Goal: Task Accomplishment & Management: Complete application form

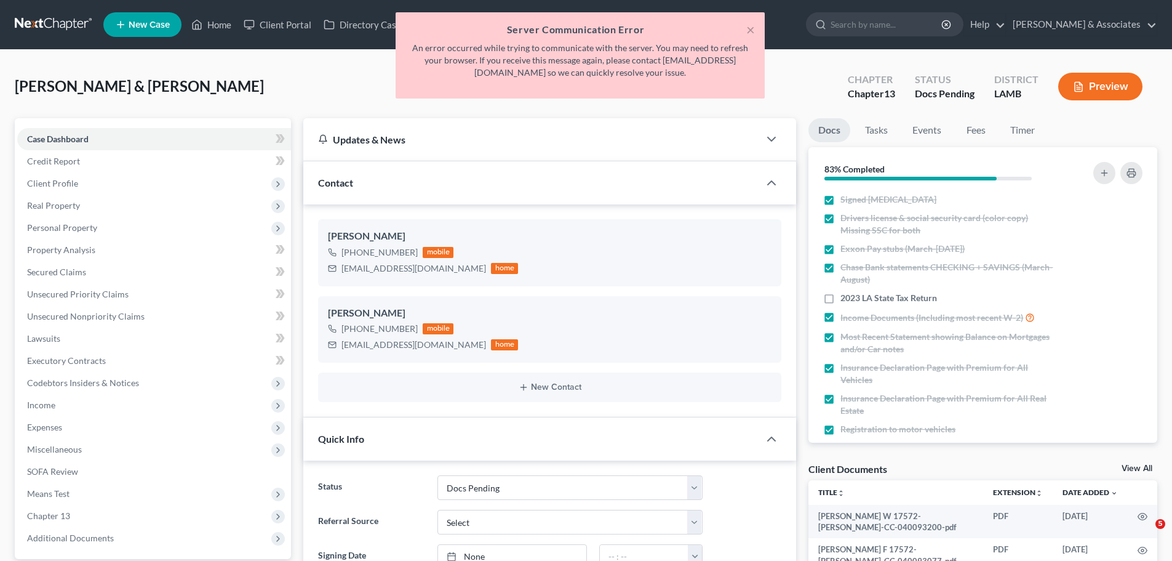
select select "6"
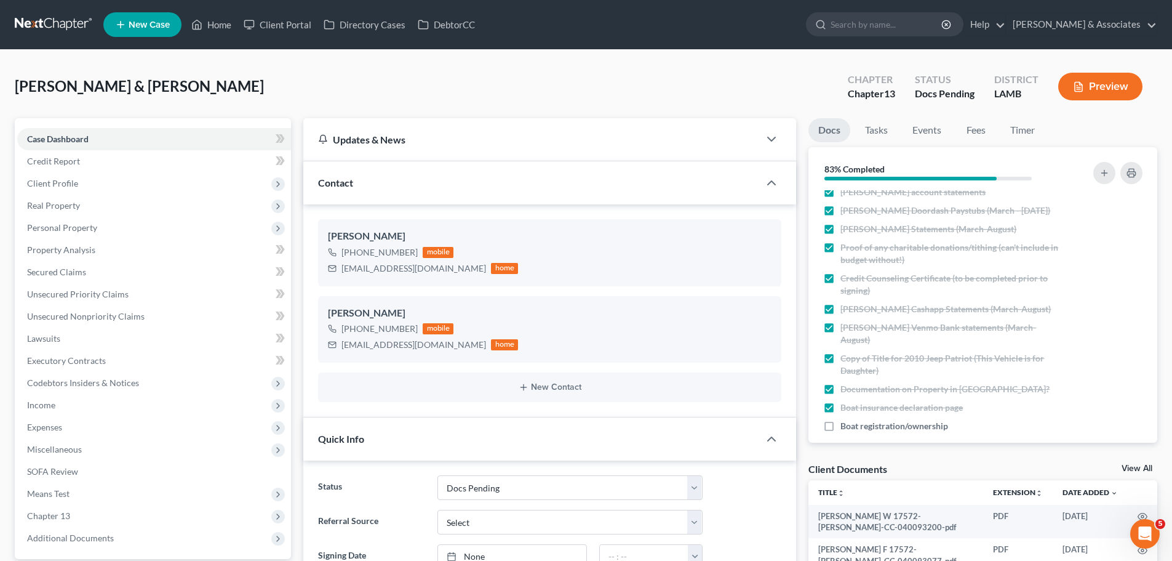
click at [71, 21] on link at bounding box center [54, 25] width 79 height 22
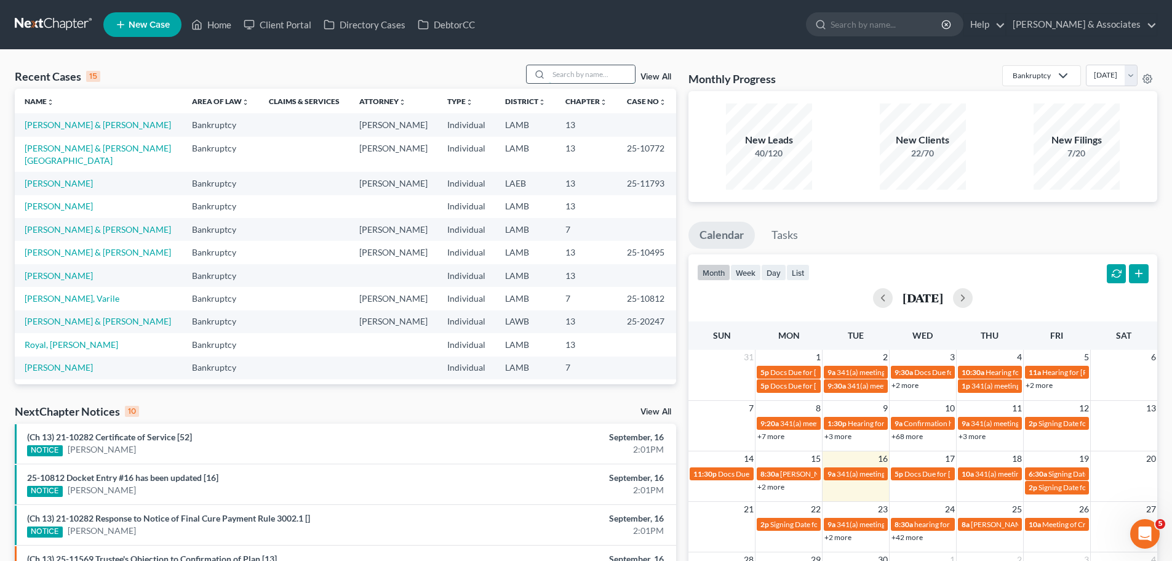
click at [566, 71] on input "search" at bounding box center [592, 74] width 86 height 18
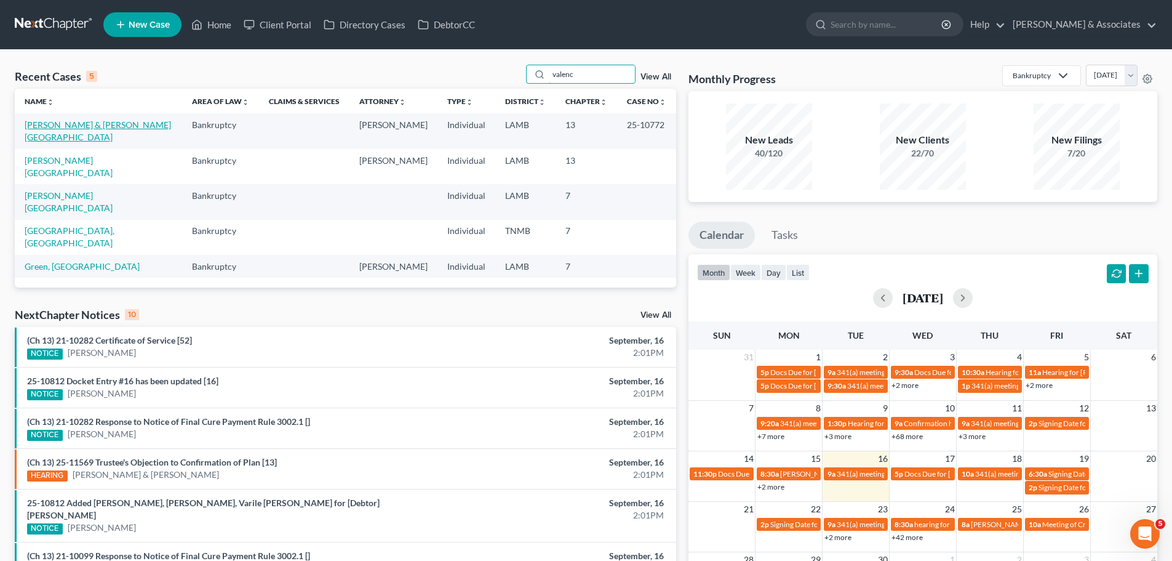
type input "valenc"
click at [65, 129] on link "[PERSON_NAME] & [PERSON_NAME][GEOGRAPHIC_DATA]" at bounding box center [98, 130] width 146 height 23
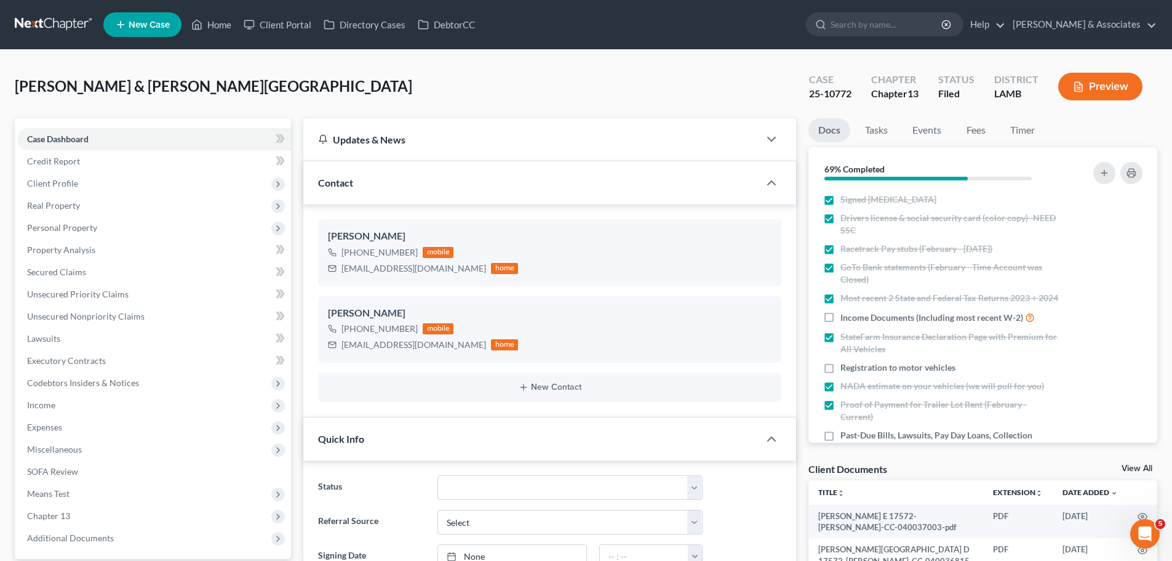
click at [332, 73] on div "Hines, Tevin & Wilson, Valencia Upgraded Case 25-10772 Chapter Chapter 13 Statu…" at bounding box center [586, 92] width 1143 height 54
click at [46, 32] on link at bounding box center [54, 25] width 79 height 22
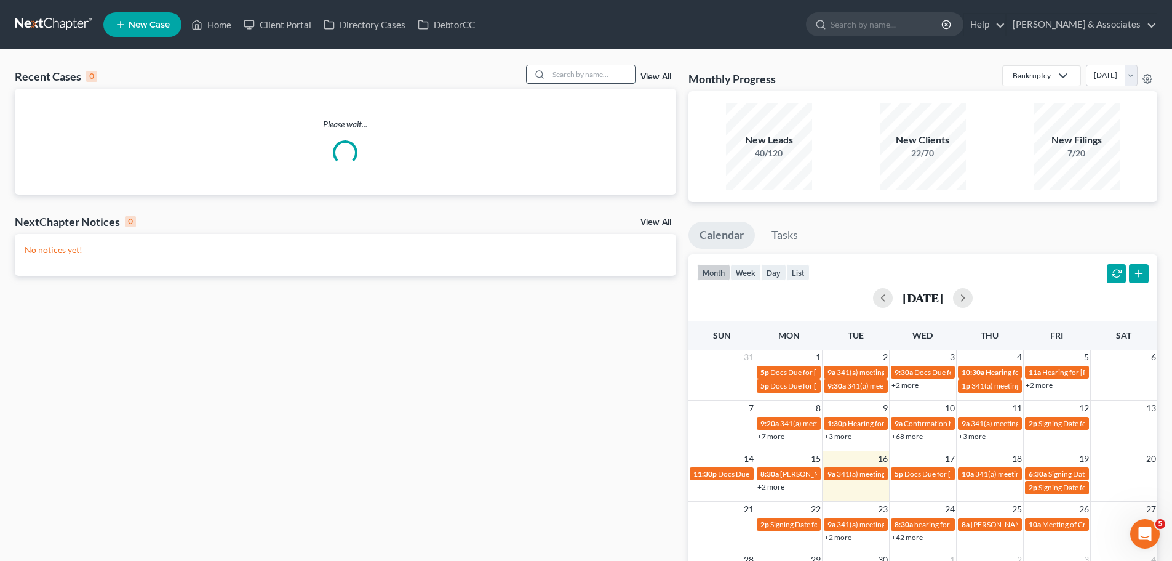
click at [566, 79] on input "search" at bounding box center [592, 74] width 86 height 18
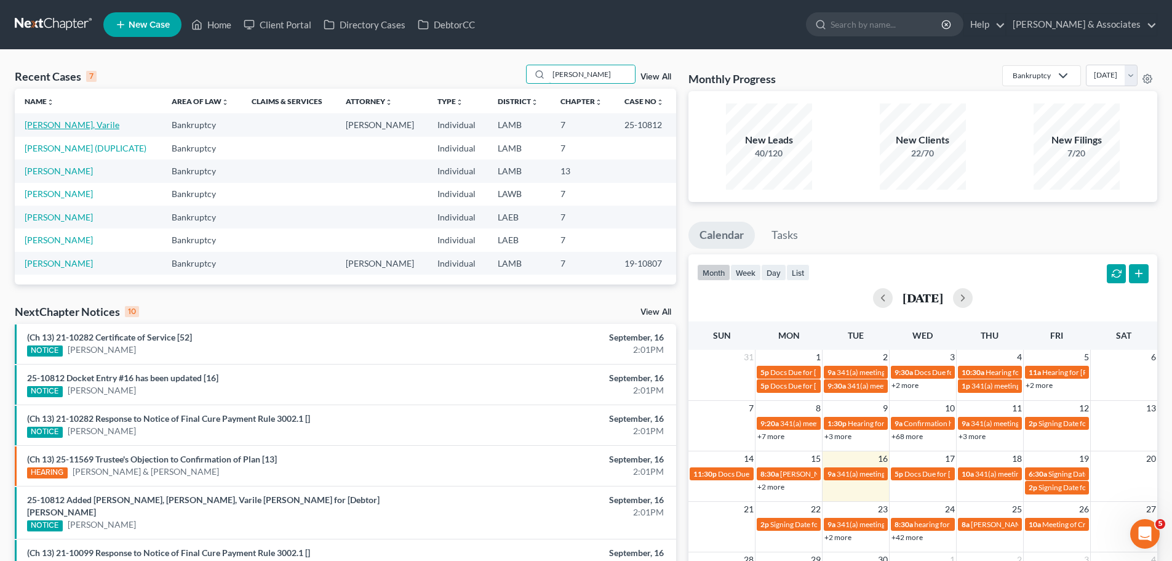
type input "tucker"
click at [69, 124] on link "Tucker, Varile" at bounding box center [72, 124] width 95 height 10
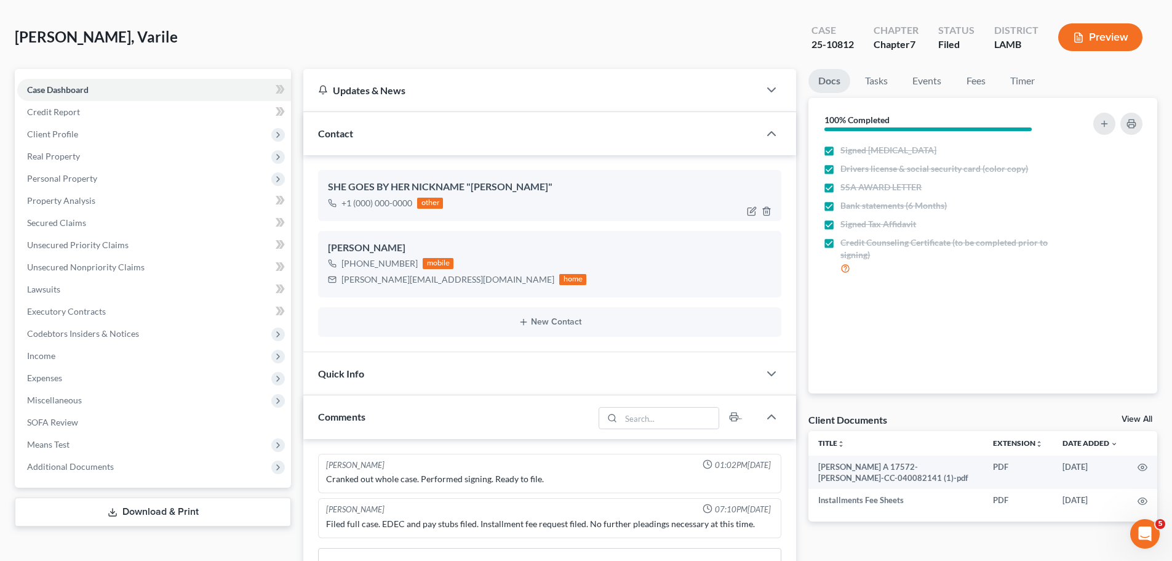
scroll to position [123, 0]
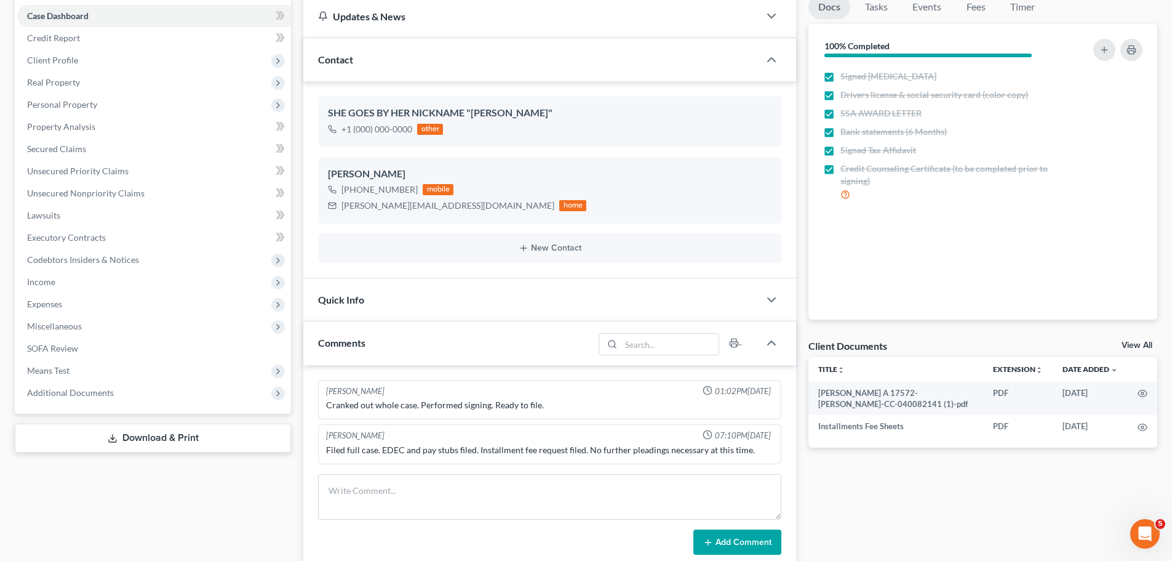
drag, startPoint x: 1043, startPoint y: 531, endPoint x: 1005, endPoint y: 536, distance: 38.5
drag, startPoint x: 1005, startPoint y: 536, endPoint x: 1068, endPoint y: 518, distance: 66.0
click at [1068, 518] on div "Docs Tasks Events Fees Timer 100% Completed Nothing here yet! Signed Retainer D…" at bounding box center [983, 369] width 361 height 748
click at [191, 451] on link "Download & Print" at bounding box center [153, 437] width 276 height 29
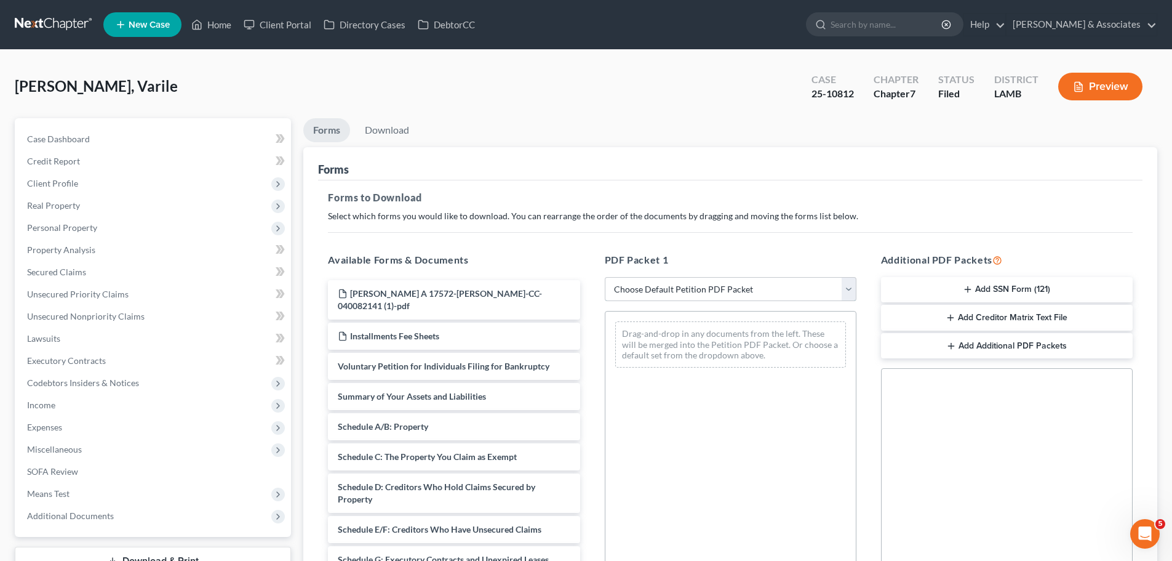
click at [634, 296] on select "Choose Default Petition PDF Packet Complete Bankruptcy Petition (all forms and …" at bounding box center [731, 289] width 252 height 25
click at [667, 235] on div "Forms to Download Select which forms you would like to download. You can rearra…" at bounding box center [730, 427] width 825 height 494
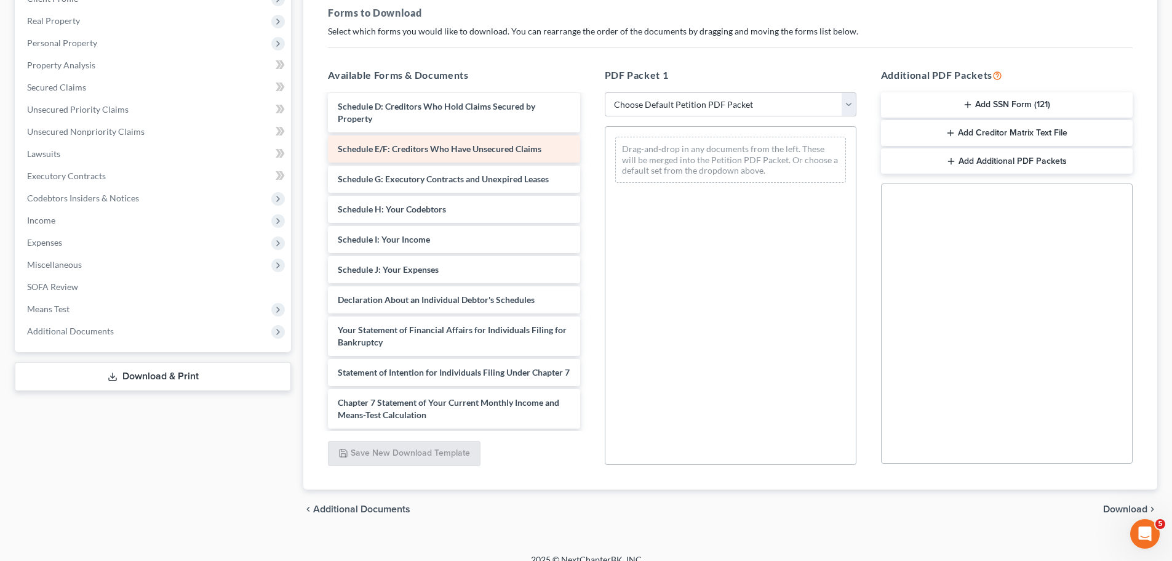
scroll to position [246, 0]
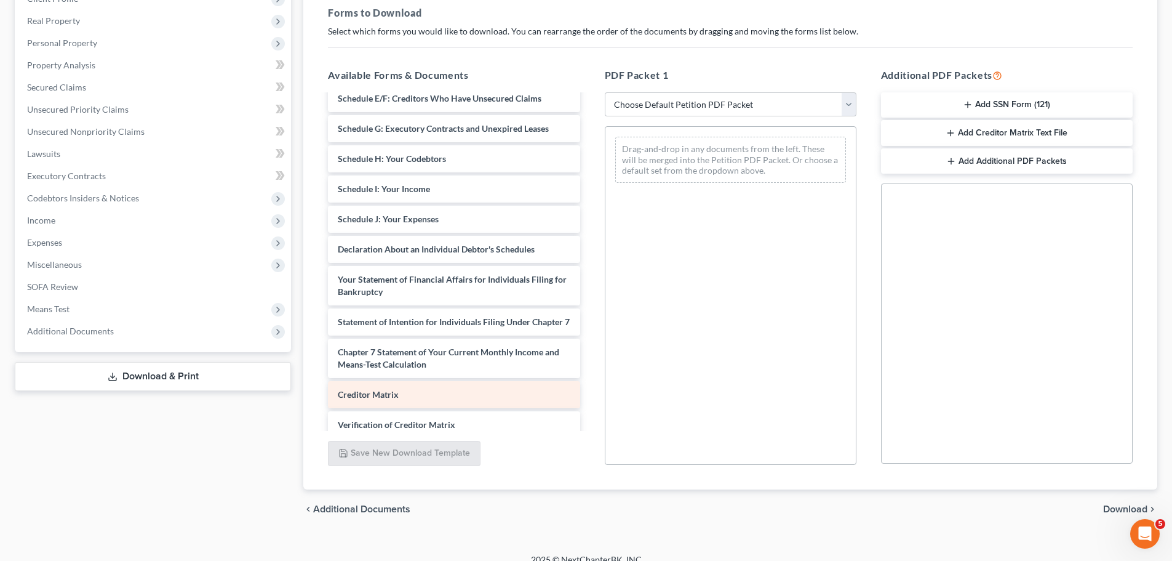
click at [442, 390] on div "Creditor Matrix" at bounding box center [454, 394] width 252 height 27
click at [377, 394] on span "Creditor Matrix" at bounding box center [368, 394] width 61 height 10
click at [753, 117] on div "PDF Packet 1 Choose Default Petition PDF Packet Complete Bankruptcy Petition (a…" at bounding box center [731, 266] width 276 height 417
click at [752, 110] on select "Choose Default Petition PDF Packet Complete Bankruptcy Petition (all forms and …" at bounding box center [731, 104] width 252 height 25
select select "0"
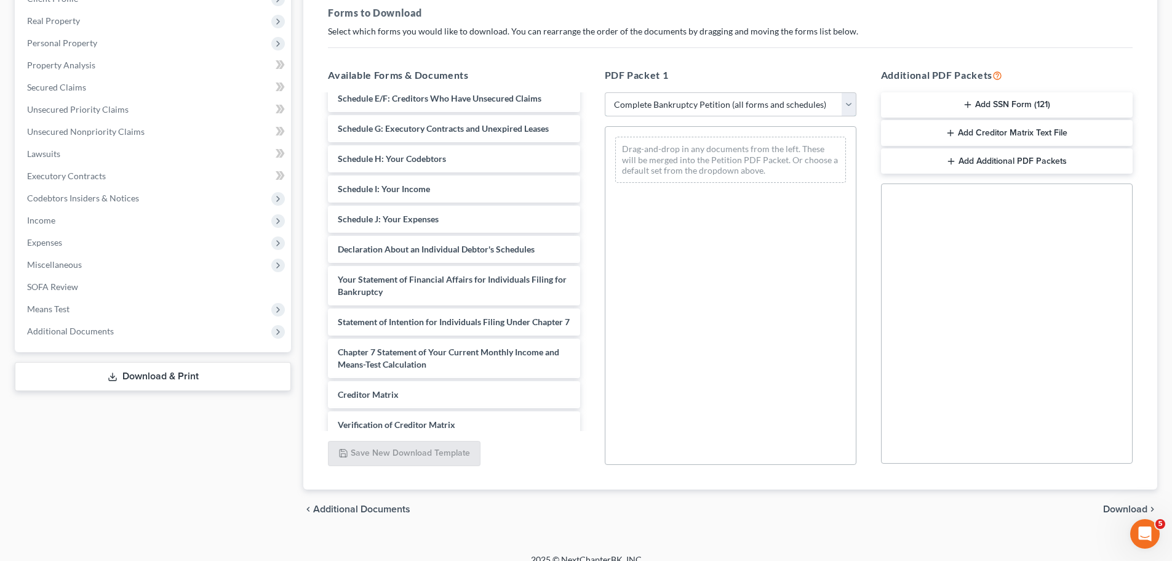
click at [605, 92] on select "Choose Default Petition PDF Packet Complete Bankruptcy Petition (all forms and …" at bounding box center [731, 104] width 252 height 25
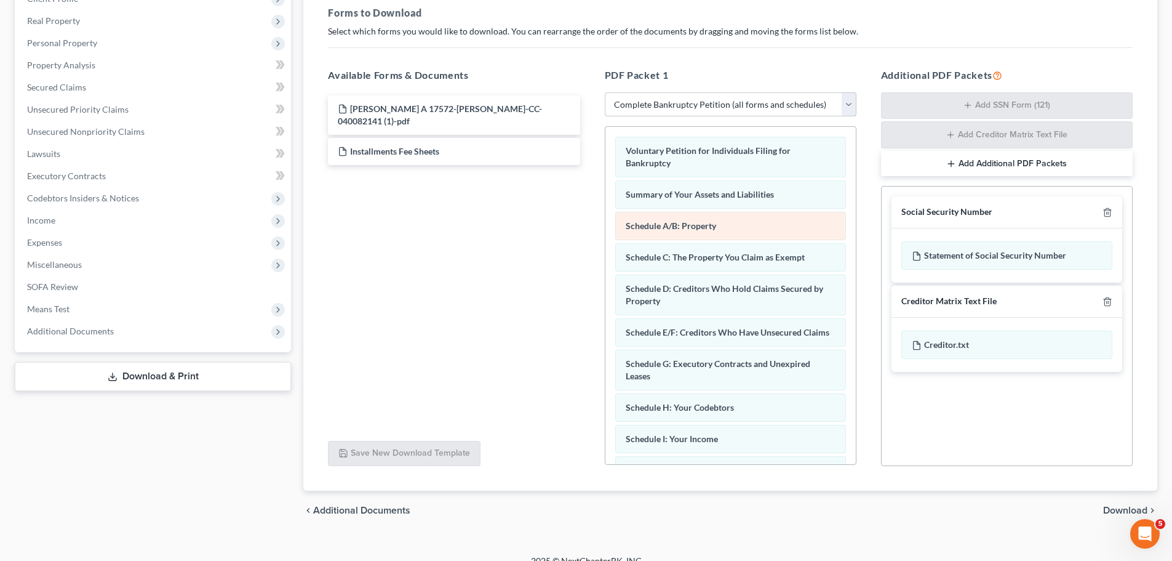
scroll to position [0, 0]
click at [1105, 209] on icon "button" at bounding box center [1108, 212] width 10 height 10
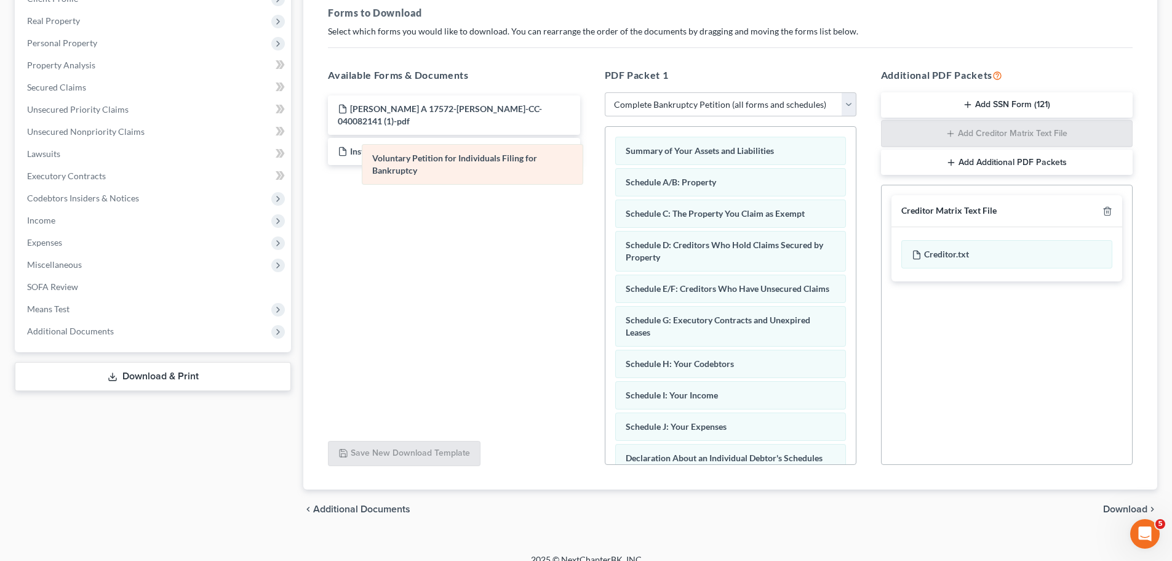
drag, startPoint x: 772, startPoint y: 159, endPoint x: 519, endPoint y: 166, distance: 253.7
click at [606, 166] on div "Voluntary Petition for Individuals Filing for Bankruptcy Voluntary Petition for…" at bounding box center [731, 463] width 250 height 673
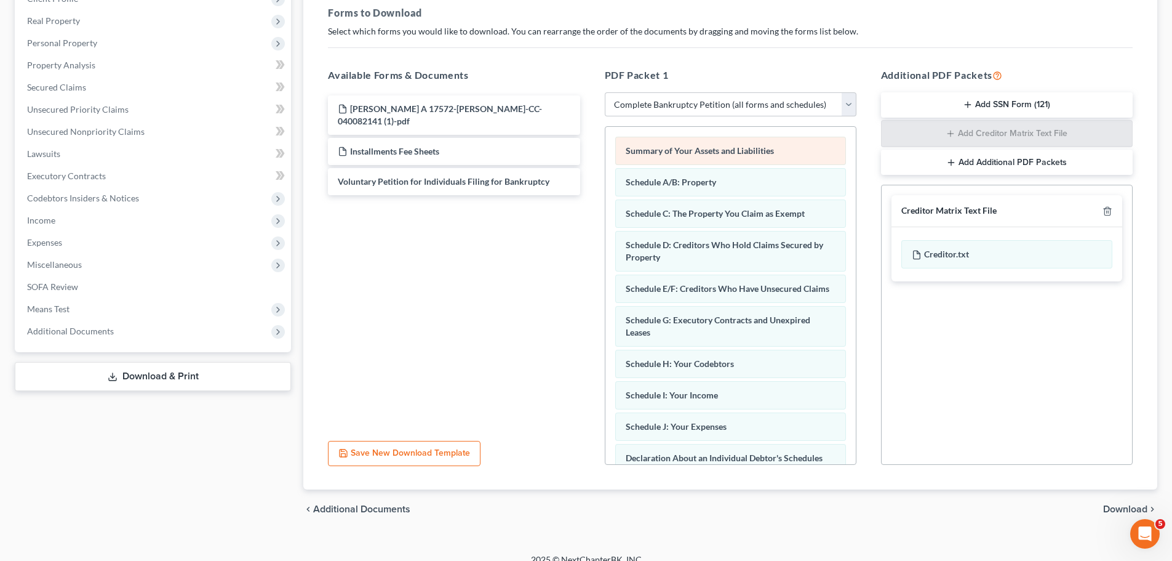
click at [606, 150] on div "Summary of Your Assets and Liabilities Schedule A/B: Property Schedule C: The P…" at bounding box center [731, 463] width 250 height 673
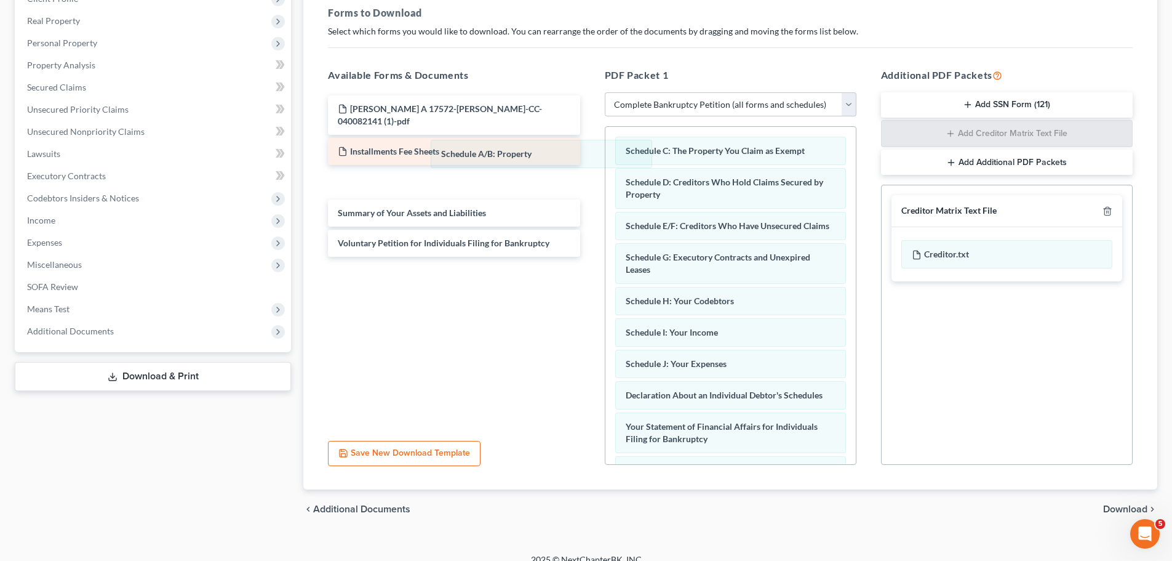
drag, startPoint x: 711, startPoint y: 157, endPoint x: 536, endPoint y: 151, distance: 174.9
click at [606, 159] on div "Schedule A/B: Property Schedule A/B: Property Schedule C: The Property You Clai…" at bounding box center [731, 432] width 250 height 611
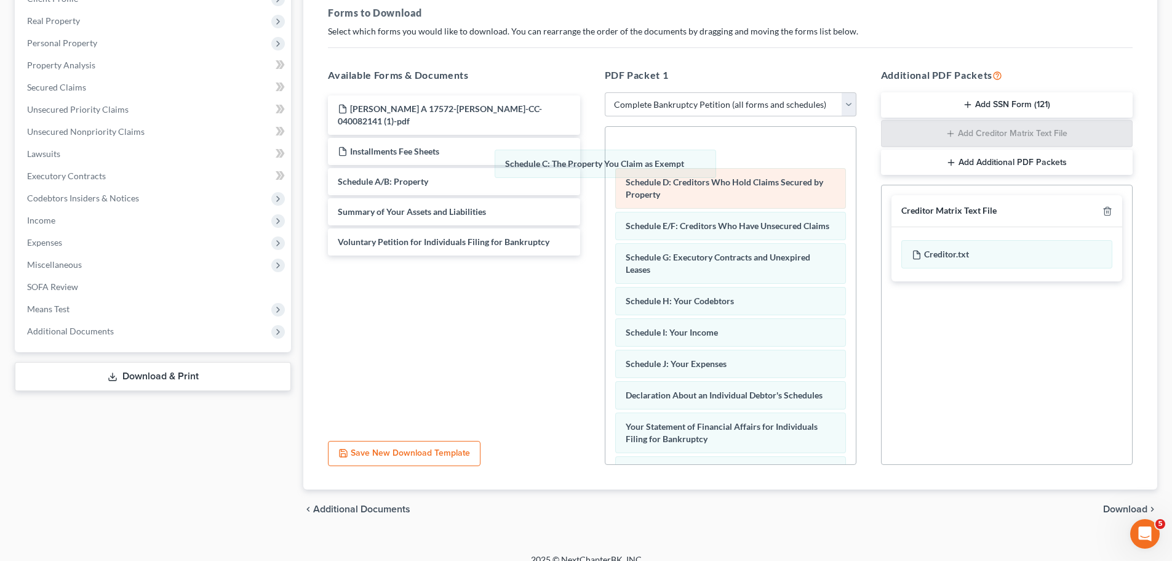
drag, startPoint x: 747, startPoint y: 150, endPoint x: 702, endPoint y: 164, distance: 47.7
click at [606, 164] on div "Schedule C: The Property You Claim as Exempt Schedule C: The Property You Claim…" at bounding box center [731, 432] width 250 height 611
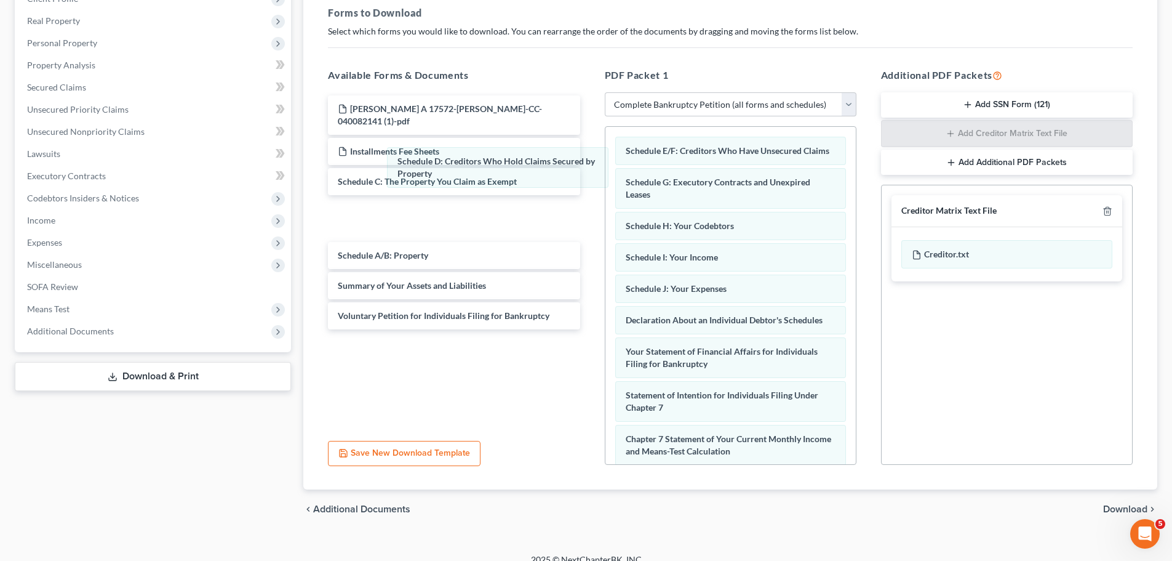
drag, startPoint x: 758, startPoint y: 167, endPoint x: 616, endPoint y: 179, distance: 142.6
click at [606, 177] on div "Schedule D: Creditors Who Hold Claims Secured by Property Schedule D: Creditors…" at bounding box center [731, 394] width 250 height 535
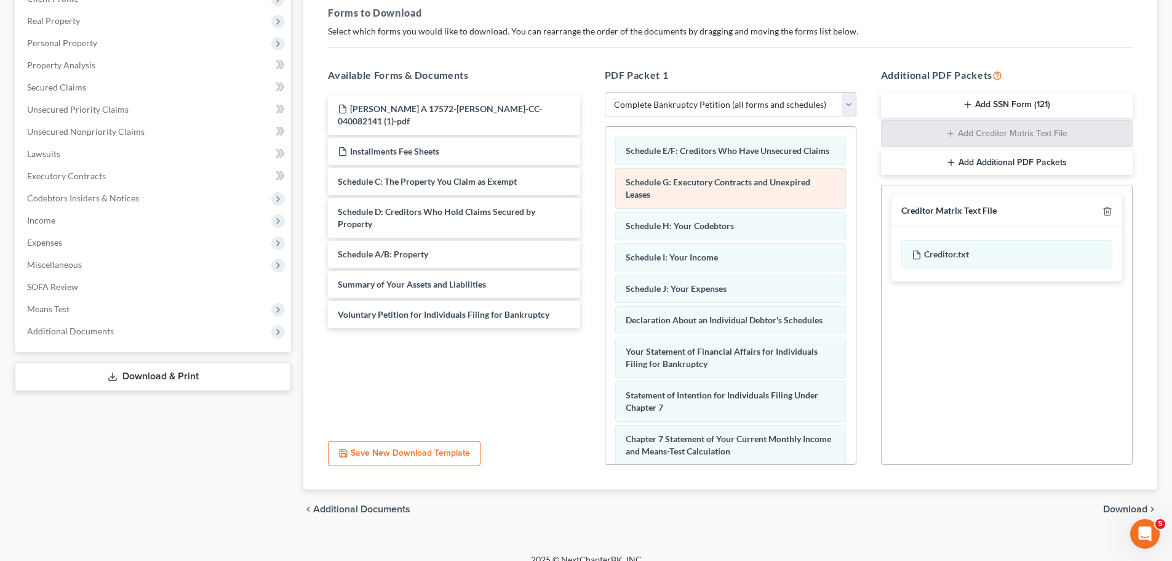
click at [606, 188] on div "Schedule E/F: Creditors Who Have Unsecured Claims Schedule G: Executory Contrac…" at bounding box center [731, 394] width 250 height 535
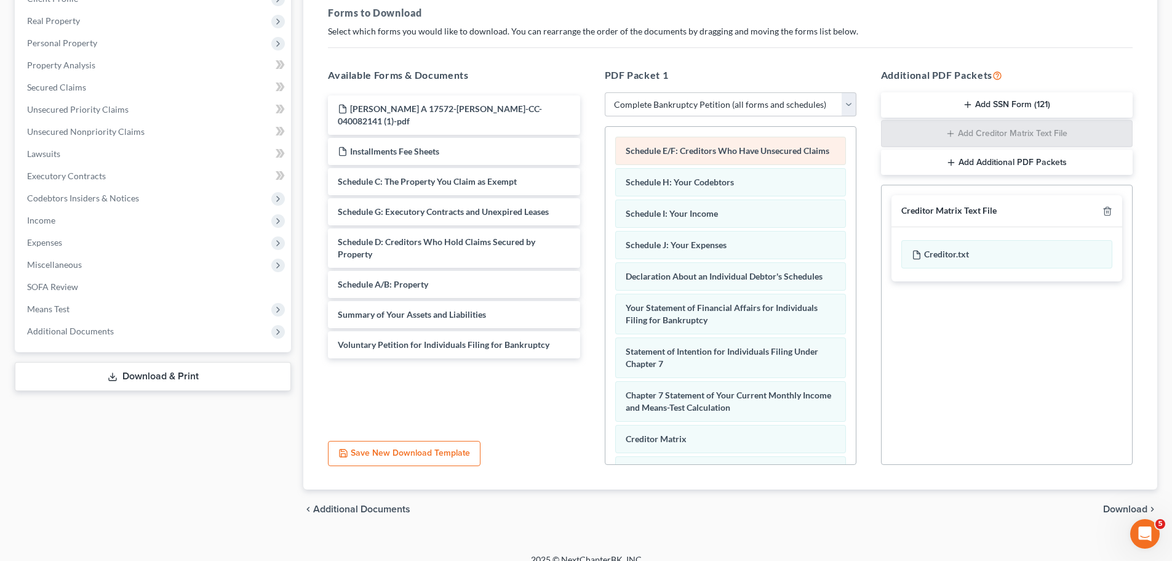
click at [606, 164] on div "Schedule E/F: Creditors Who Have Unsecured Claims Schedule H: Your Codebtors Sc…" at bounding box center [731, 373] width 250 height 492
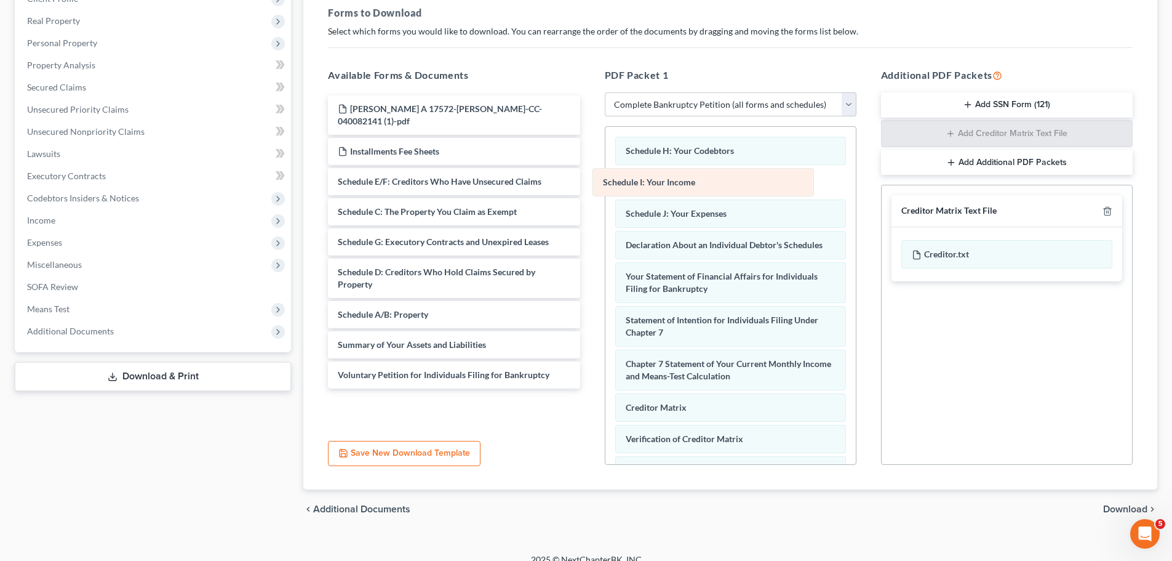
drag, startPoint x: 806, startPoint y: 190, endPoint x: 537, endPoint y: 193, distance: 269.0
click at [606, 193] on div "Schedule I: Your Income Schedule H: Your Codebtors Schedule I: Your Income Sche…" at bounding box center [731, 357] width 250 height 460
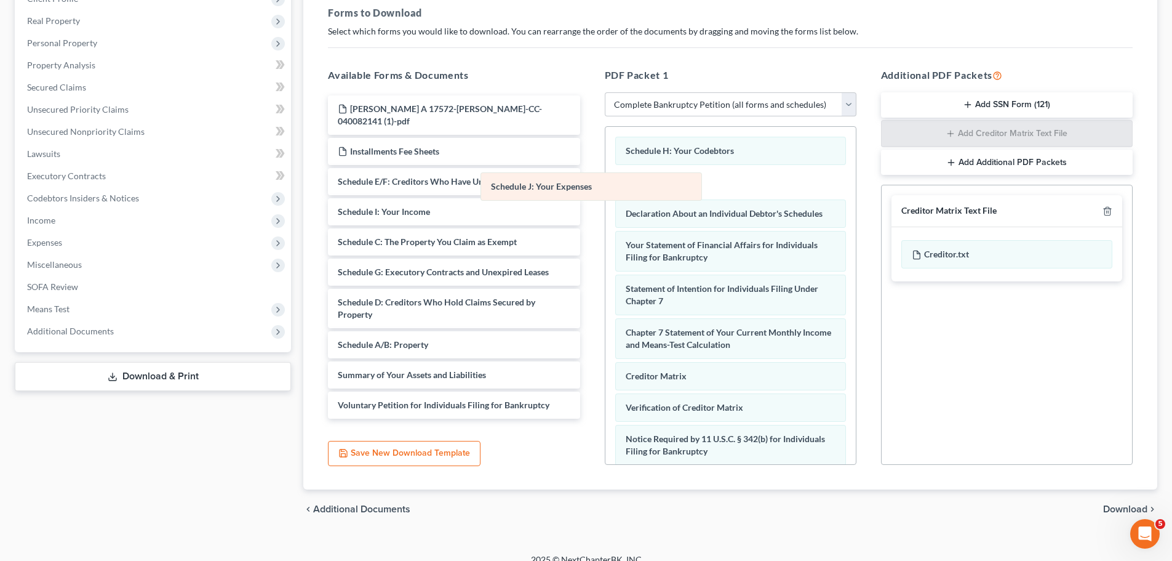
drag, startPoint x: 761, startPoint y: 190, endPoint x: 711, endPoint y: 193, distance: 49.3
click at [606, 194] on div "Schedule J: Your Expenses Schedule H: Your Codebtors Schedule J: Your Expenses …" at bounding box center [731, 341] width 250 height 429
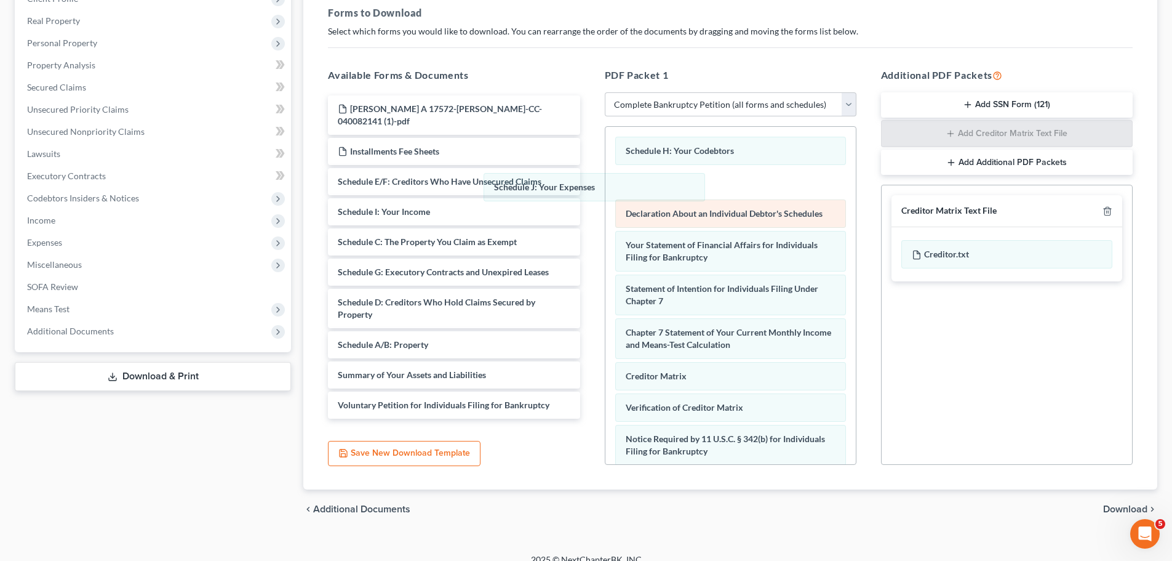
drag, startPoint x: 758, startPoint y: 196, endPoint x: 714, endPoint y: 189, distance: 44.8
click at [606, 200] on div "Schedule J: Your Expenses Schedule H: Your Codebtors Schedule J: Your Expenses …" at bounding box center [731, 341] width 250 height 429
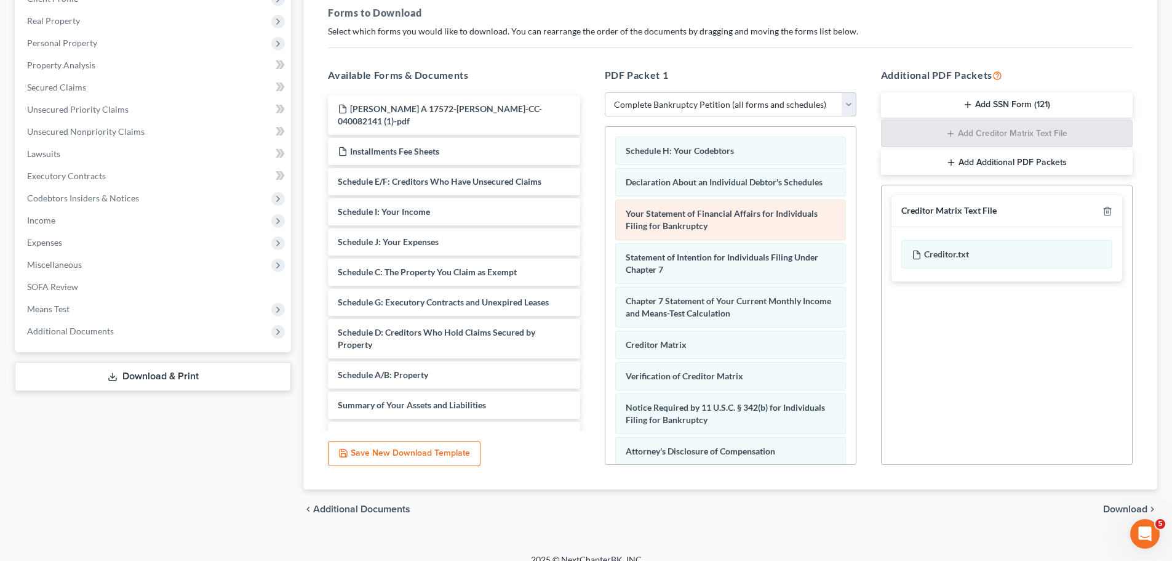
drag, startPoint x: 810, startPoint y: 196, endPoint x: 626, endPoint y: 202, distance: 184.1
click at [626, 202] on div "Schedule H: Your Codebtors Declaration About an Individual Debtor's Schedules Y…" at bounding box center [731, 326] width 250 height 398
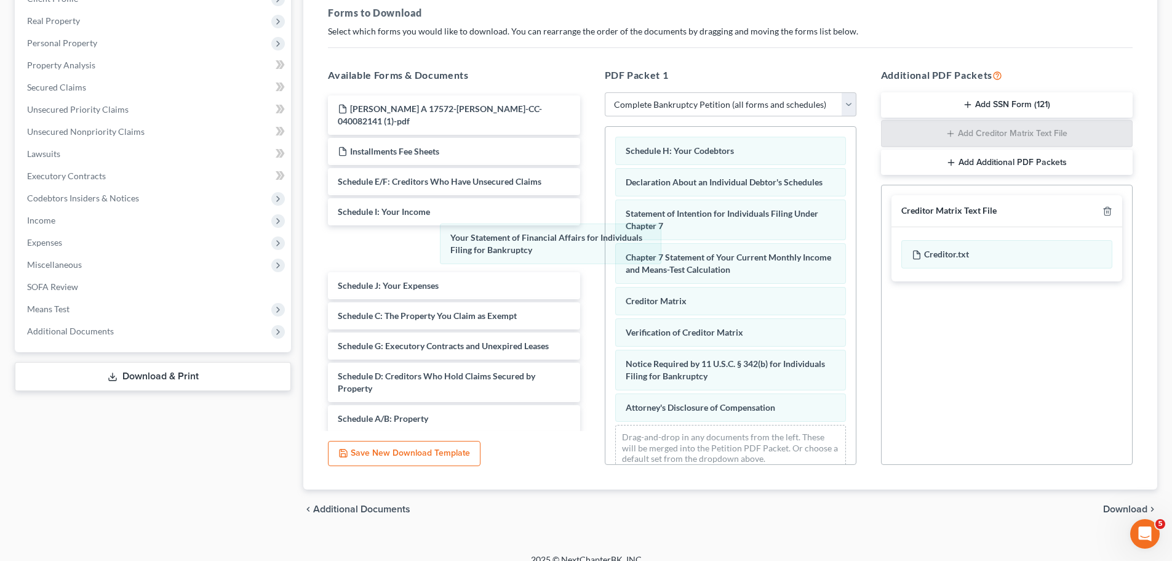
drag, startPoint x: 733, startPoint y: 204, endPoint x: 596, endPoint y: 226, distance: 138.5
click at [606, 257] on div "Your Statement of Financial Affairs for Individuals Filing for Bankruptcy Sched…" at bounding box center [731, 304] width 250 height 354
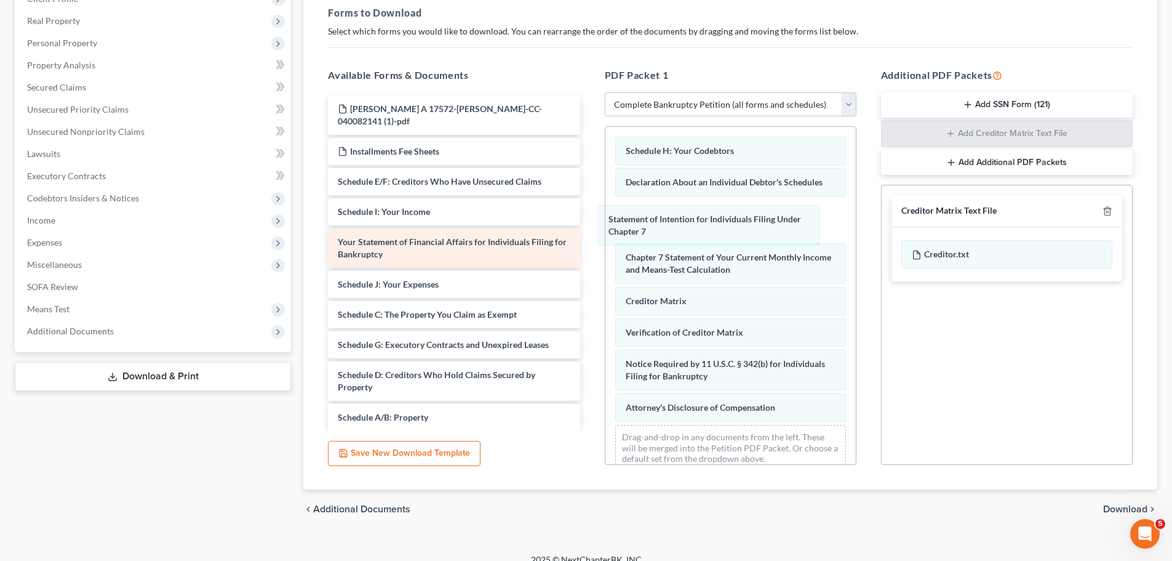
drag, startPoint x: 697, startPoint y: 216, endPoint x: 535, endPoint y: 239, distance: 164.1
click at [606, 247] on div "Statement of Intention for Individuals Filing Under Chapter 7 Schedule H: Your …" at bounding box center [731, 304] width 250 height 354
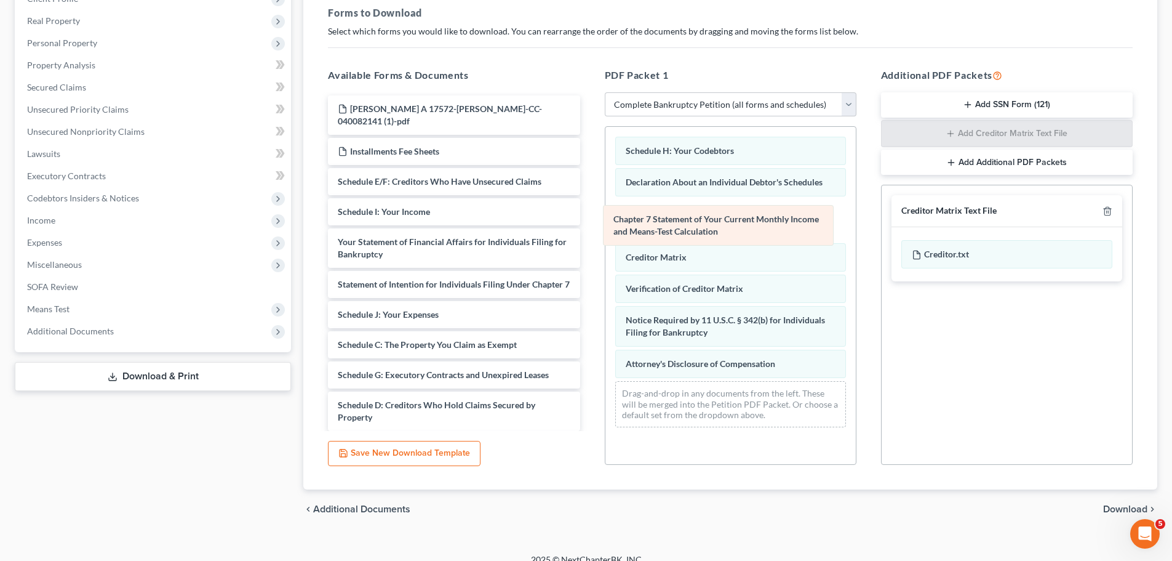
drag, startPoint x: 756, startPoint y: 216, endPoint x: 491, endPoint y: 246, distance: 267.0
click at [606, 246] on div "Chapter 7 Statement of Your Current Monthly Income and Means-Test Calculation S…" at bounding box center [731, 282] width 250 height 310
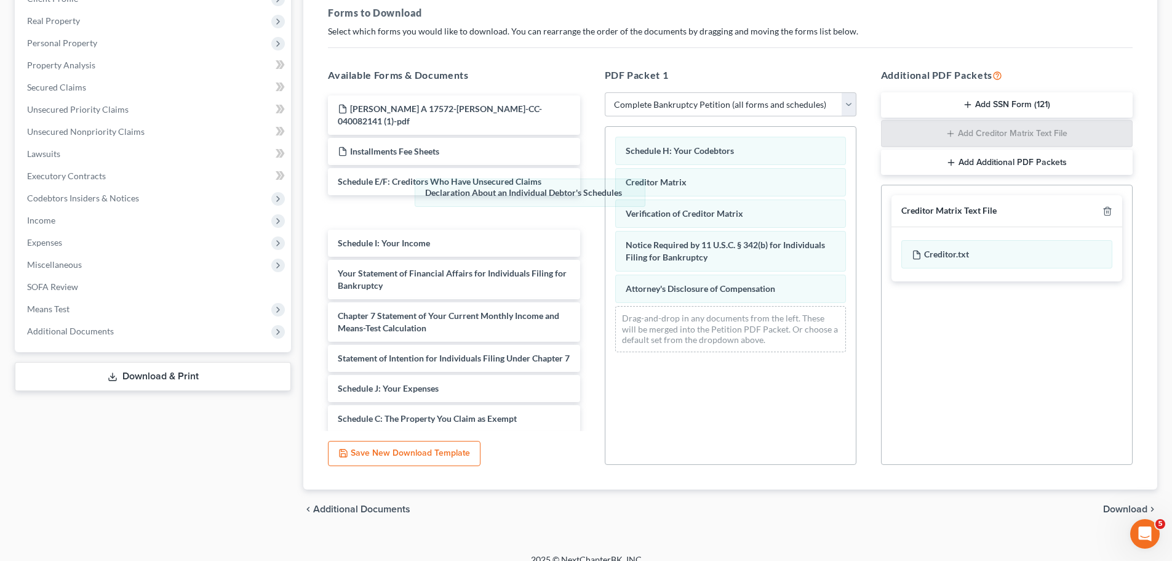
drag, startPoint x: 724, startPoint y: 183, endPoint x: 593, endPoint y: 159, distance: 133.4
click at [606, 194] on div "Declaration About an Individual Debtor's Schedules Schedule H: Your Codebtors D…" at bounding box center [731, 244] width 250 height 235
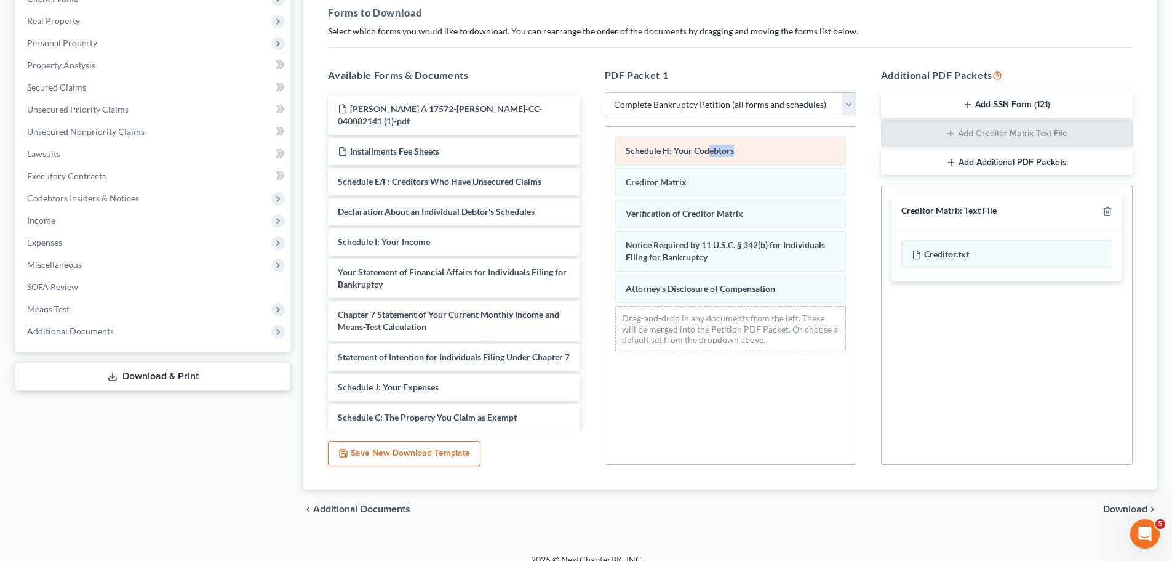
drag, startPoint x: 743, startPoint y: 128, endPoint x: 700, endPoint y: 142, distance: 45.2
click at [700, 142] on div "Schedule H: Your Codebtors Creditor Matrix Verification of Creditor Matrix Noti…" at bounding box center [731, 244] width 250 height 235
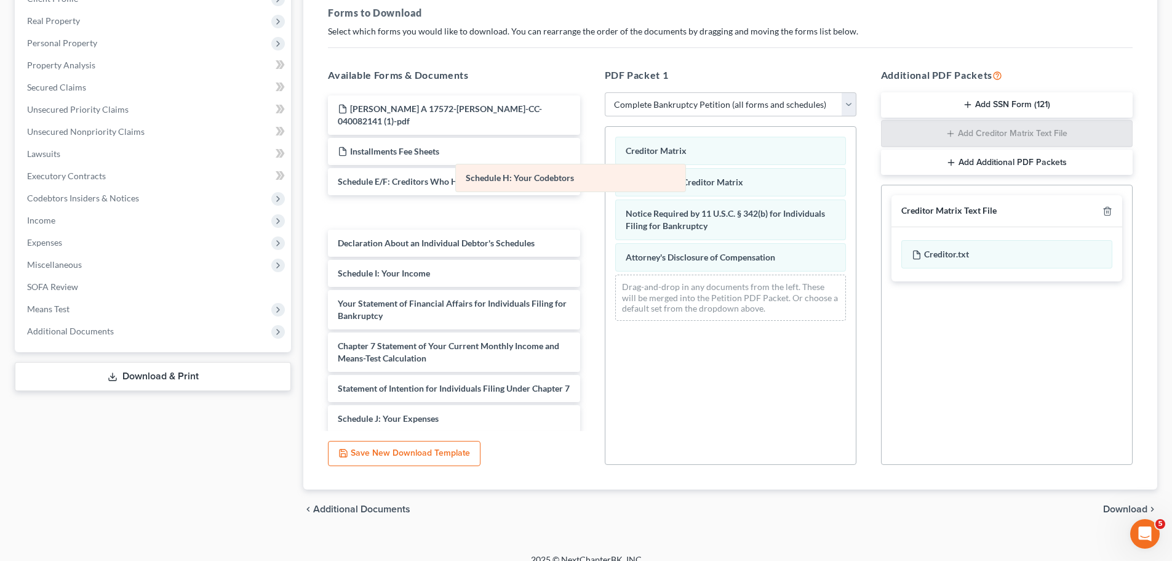
drag, startPoint x: 738, startPoint y: 143, endPoint x: 447, endPoint y: 194, distance: 294.8
click at [606, 194] on div "Schedule H: Your Codebtors Schedule H: Your Codebtors Creditor Matrix Verificat…" at bounding box center [731, 229] width 250 height 204
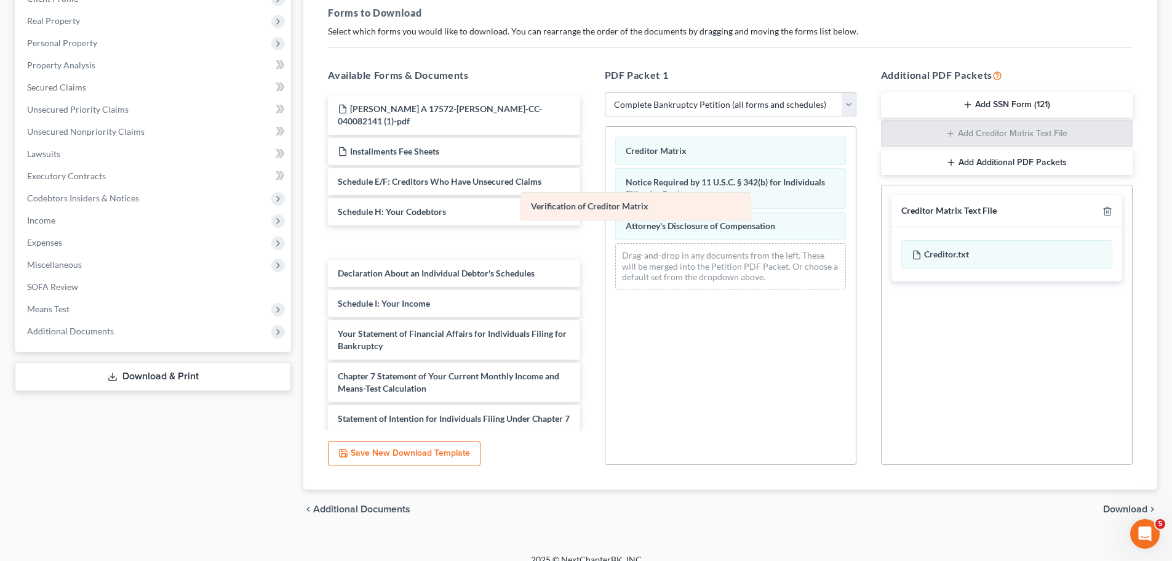
drag, startPoint x: 659, startPoint y: 186, endPoint x: 453, endPoint y: 230, distance: 210.3
click at [606, 239] on div "Verification of Creditor Matrix Creditor Matrix Verification of Creditor Matrix…" at bounding box center [731, 213] width 250 height 172
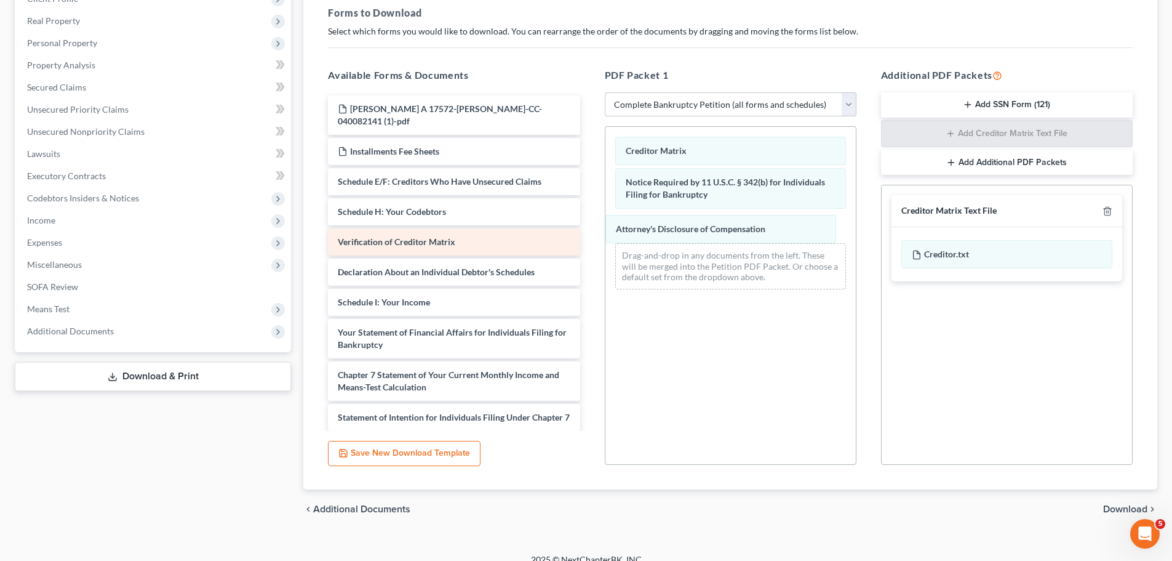
drag, startPoint x: 676, startPoint y: 213, endPoint x: 481, endPoint y: 227, distance: 195.6
click at [606, 241] on div "Attorney's Disclosure of Compensation Creditor Matrix Notice Required by 11 U.S…" at bounding box center [731, 213] width 250 height 172
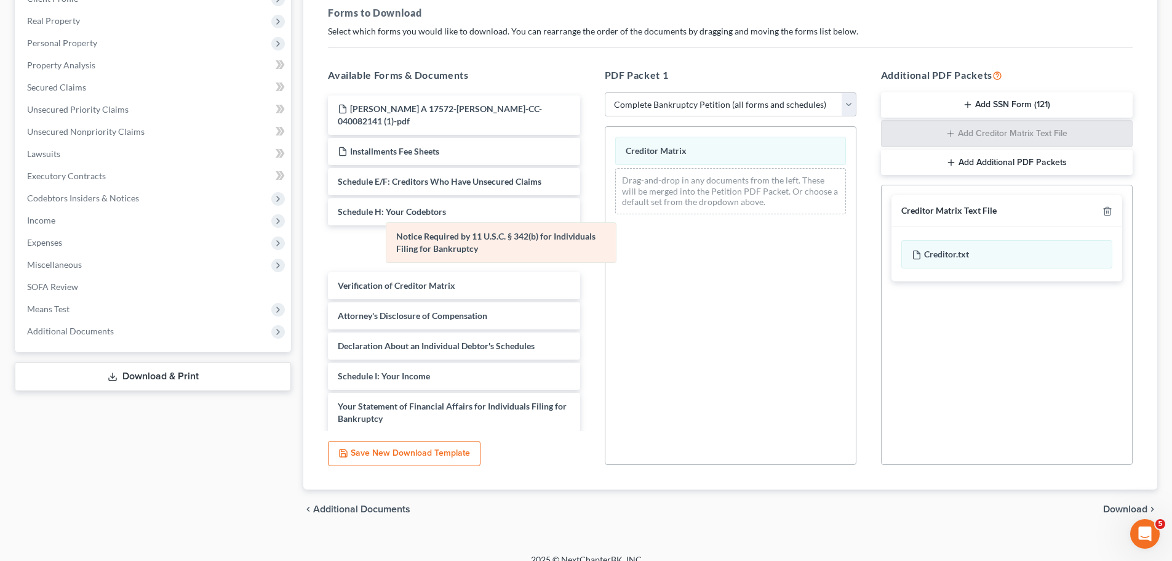
drag, startPoint x: 638, startPoint y: 186, endPoint x: 387, endPoint y: 245, distance: 258.4
click at [606, 224] on div "Notice Required by 11 U.S.C. § 342(b) for Individuals Filing for Bankruptcy Cre…" at bounding box center [731, 175] width 250 height 97
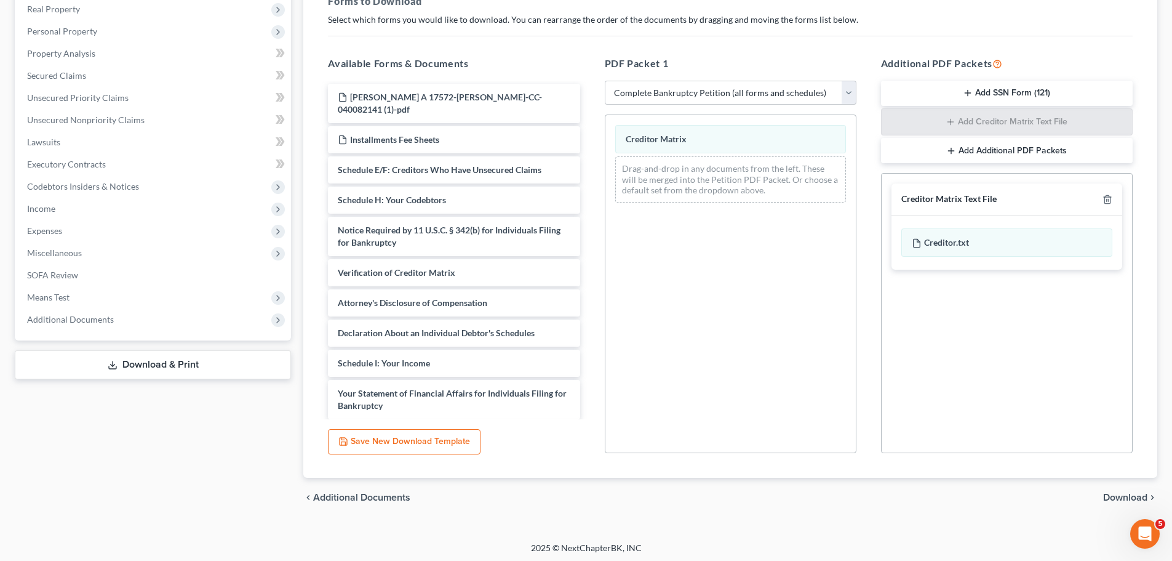
scroll to position [199, 0]
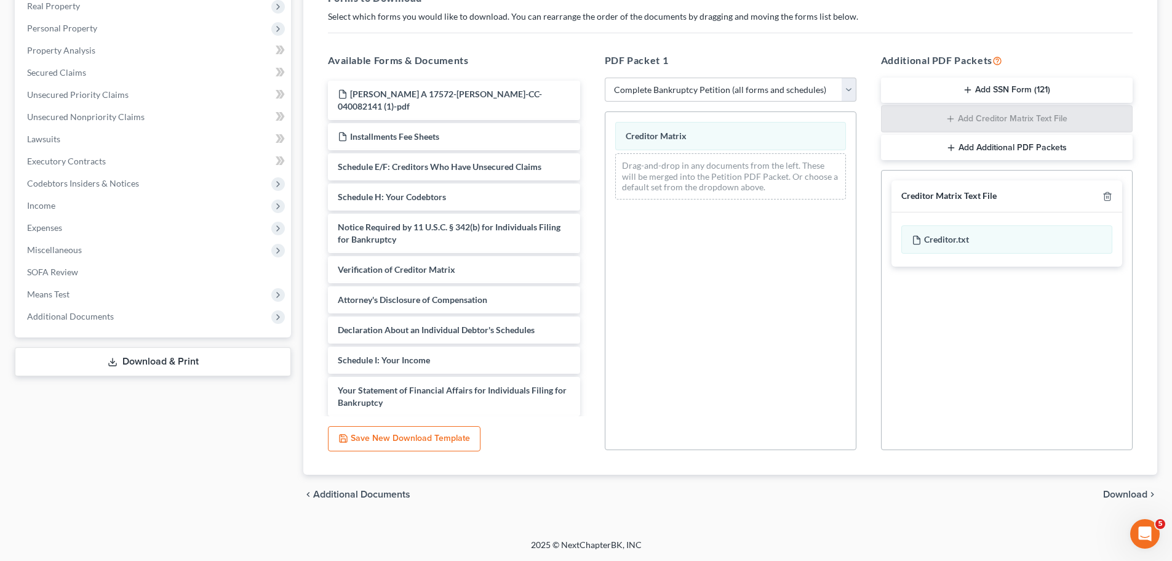
click at [1121, 495] on span "Download" at bounding box center [1126, 494] width 44 height 10
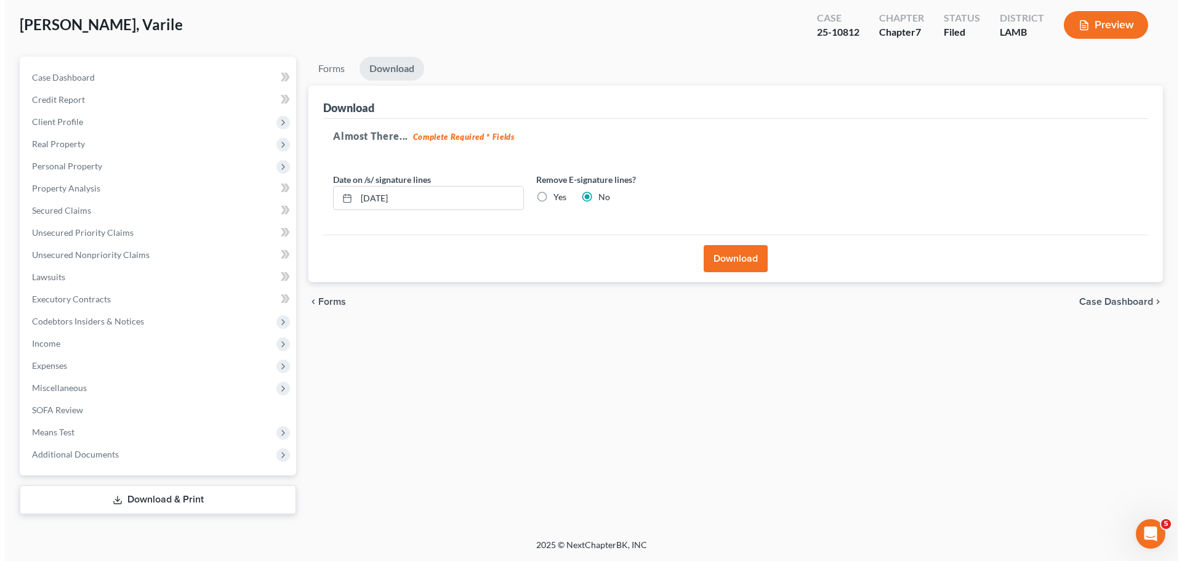
scroll to position [62, 0]
click at [526, 201] on div "Remove E-signature lines? Yes No" at bounding box center [626, 192] width 203 height 38
click at [548, 201] on label "Yes" at bounding box center [554, 197] width 13 height 12
click at [553, 199] on input "Yes" at bounding box center [557, 195] width 8 height 8
radio input "true"
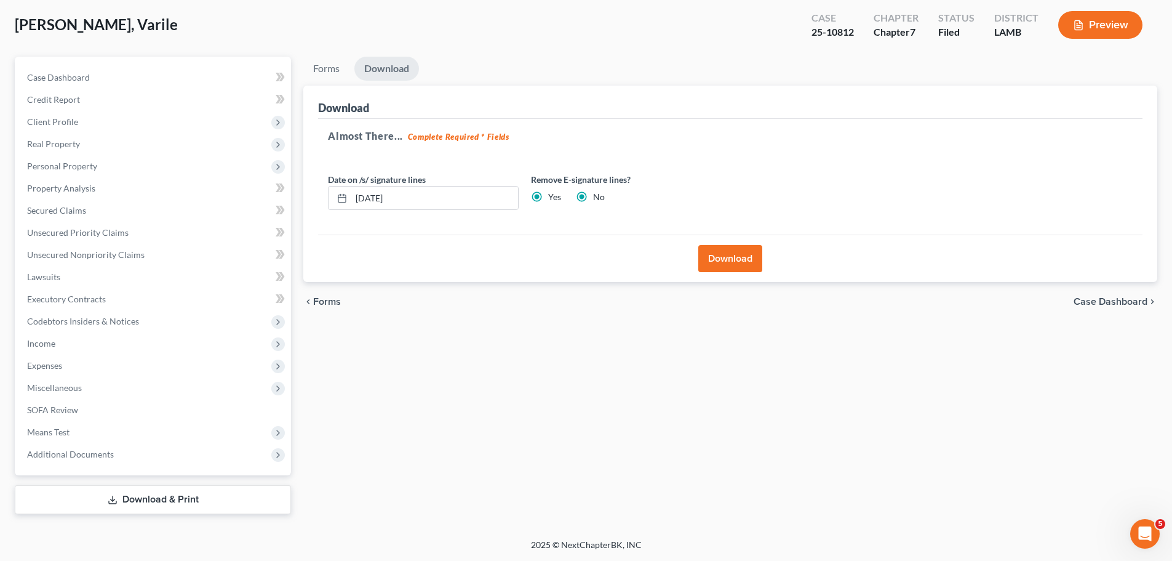
radio input "false"
click at [727, 258] on button "Download" at bounding box center [731, 258] width 64 height 27
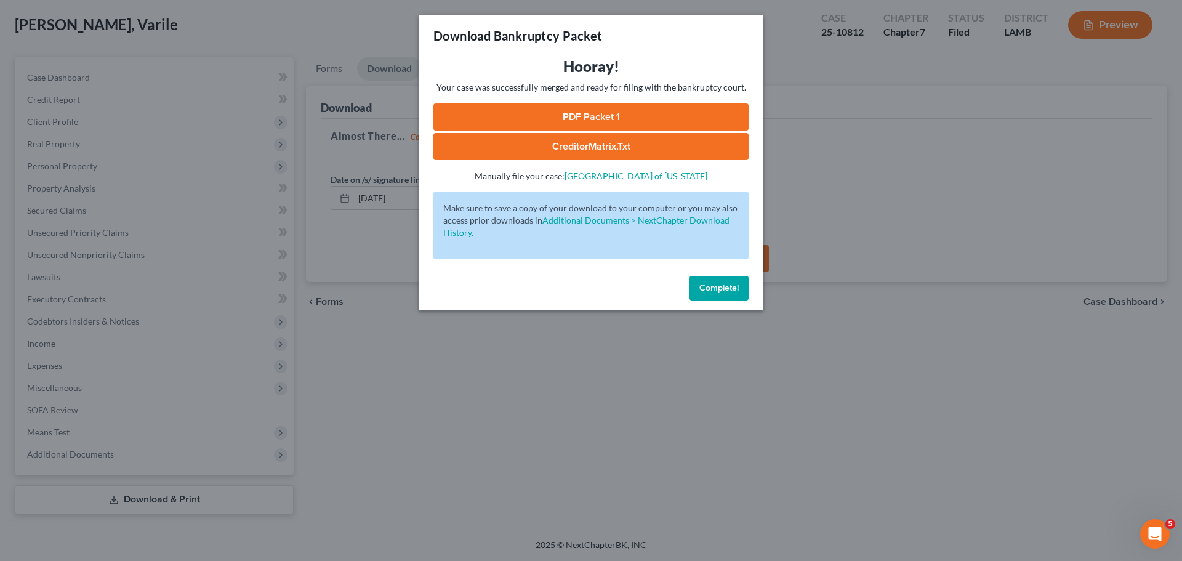
click at [599, 145] on link "CreditorMatrix.txt" at bounding box center [590, 146] width 315 height 27
click at [541, 111] on link "PDF Packet 1" at bounding box center [590, 116] width 315 height 27
click at [718, 297] on button "Complete!" at bounding box center [718, 288] width 59 height 25
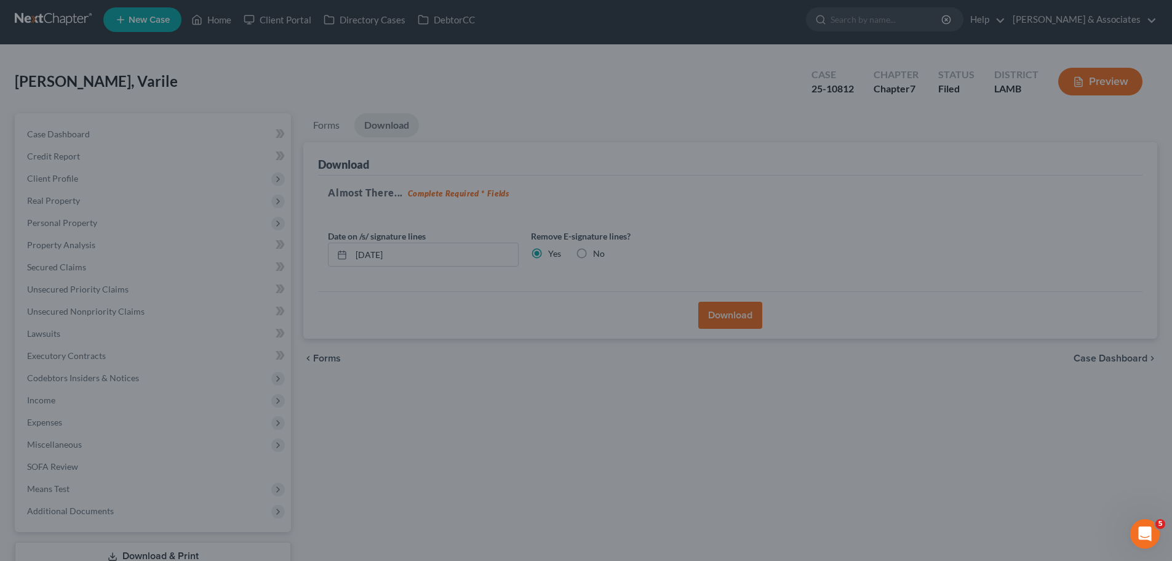
scroll to position [0, 0]
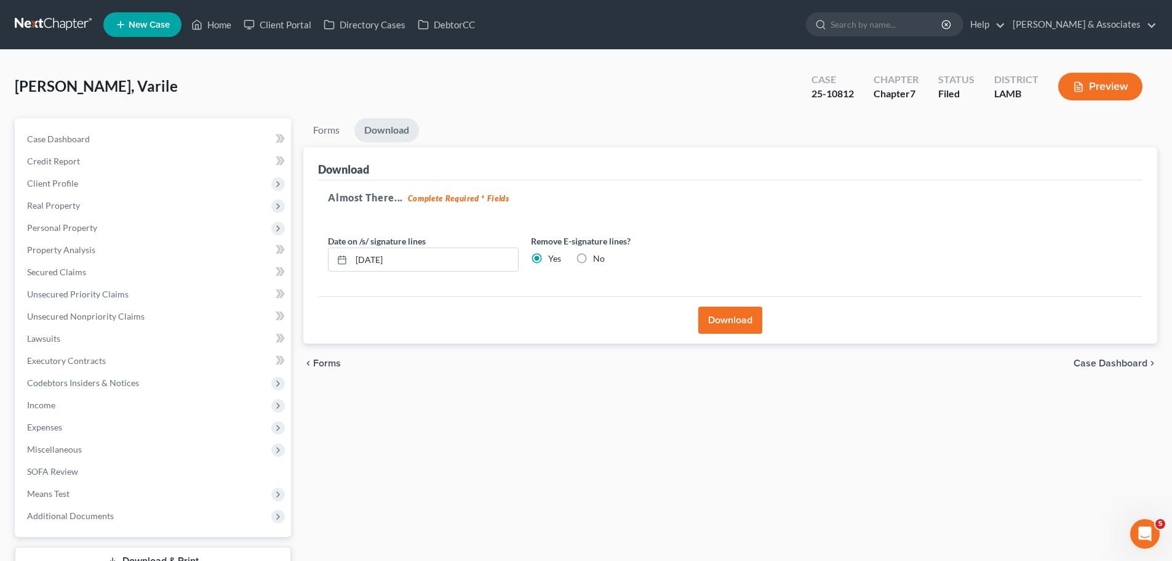
drag, startPoint x: 62, startPoint y: 38, endPoint x: 63, endPoint y: 30, distance: 8.1
click at [62, 34] on nav "Home New Case Client Portal Directory Cases DebtorCC Diment & Associates ccd@di…" at bounding box center [586, 24] width 1172 height 49
click at [63, 30] on link at bounding box center [54, 25] width 79 height 22
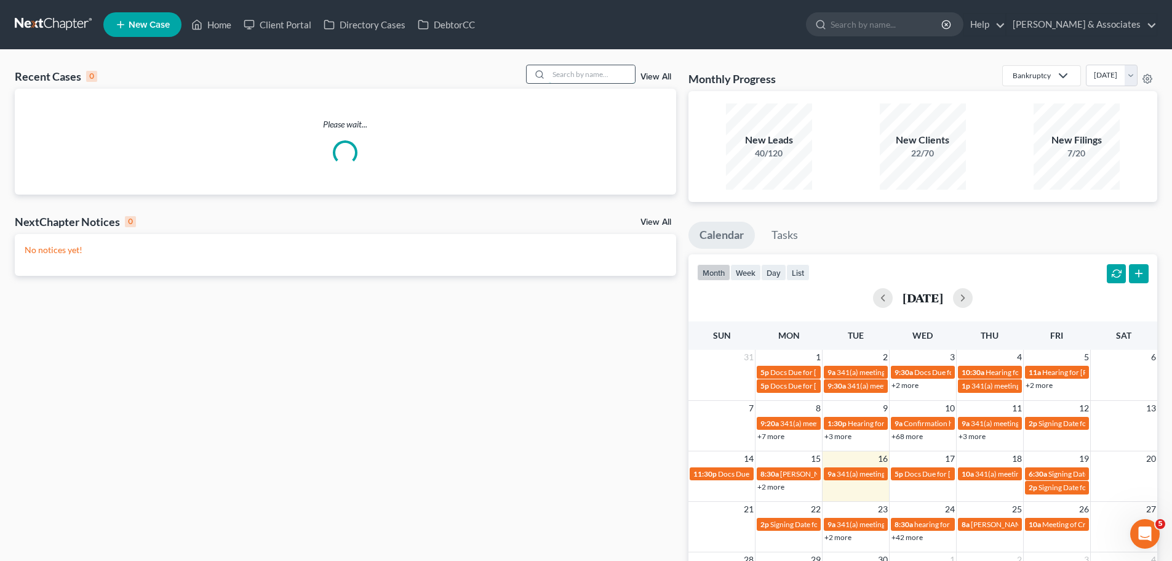
click at [575, 68] on input "search" at bounding box center [592, 74] width 86 height 18
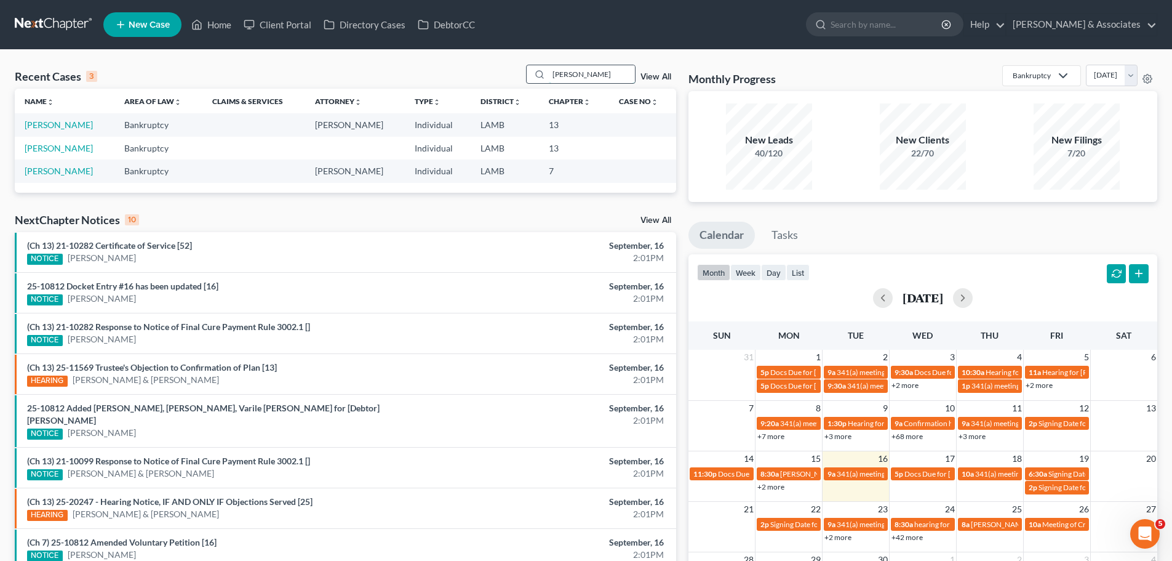
click at [593, 76] on input "perkins" at bounding box center [592, 74] width 86 height 18
click at [595, 68] on input "perkins" at bounding box center [592, 74] width 86 height 18
click at [596, 73] on input "perkins" at bounding box center [592, 74] width 86 height 18
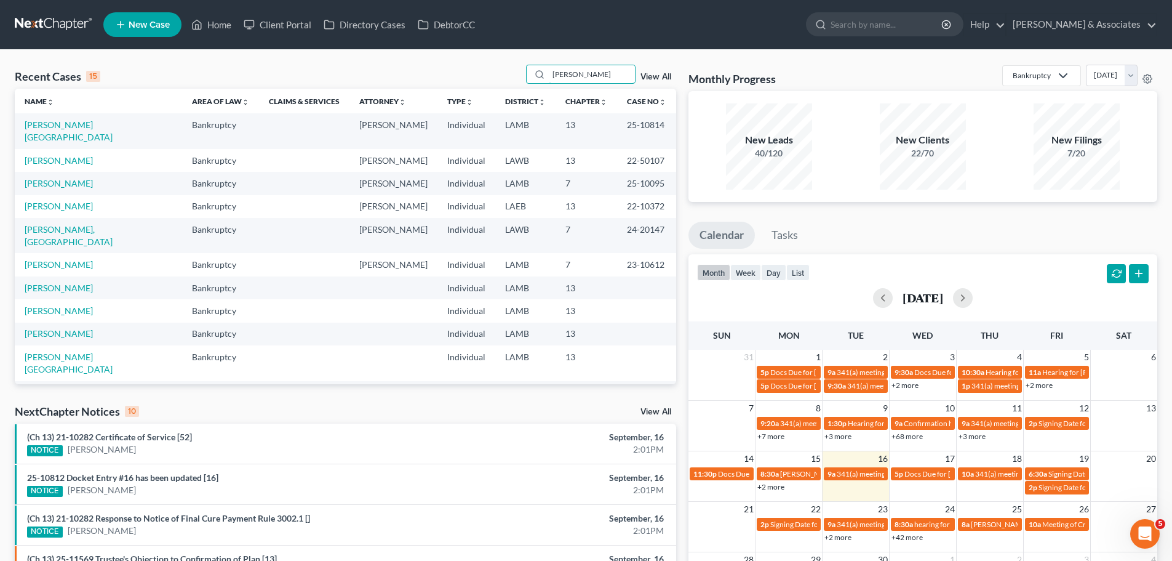
type input "morris"
click at [609, 76] on input "morris" at bounding box center [592, 74] width 86 height 18
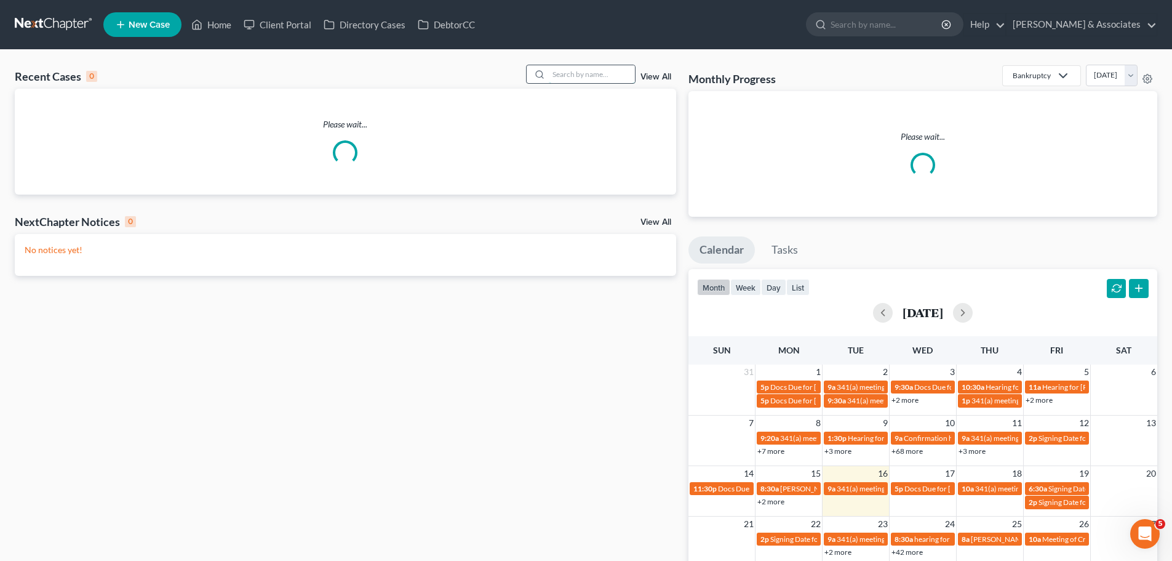
click at [585, 74] on input "search" at bounding box center [592, 74] width 86 height 18
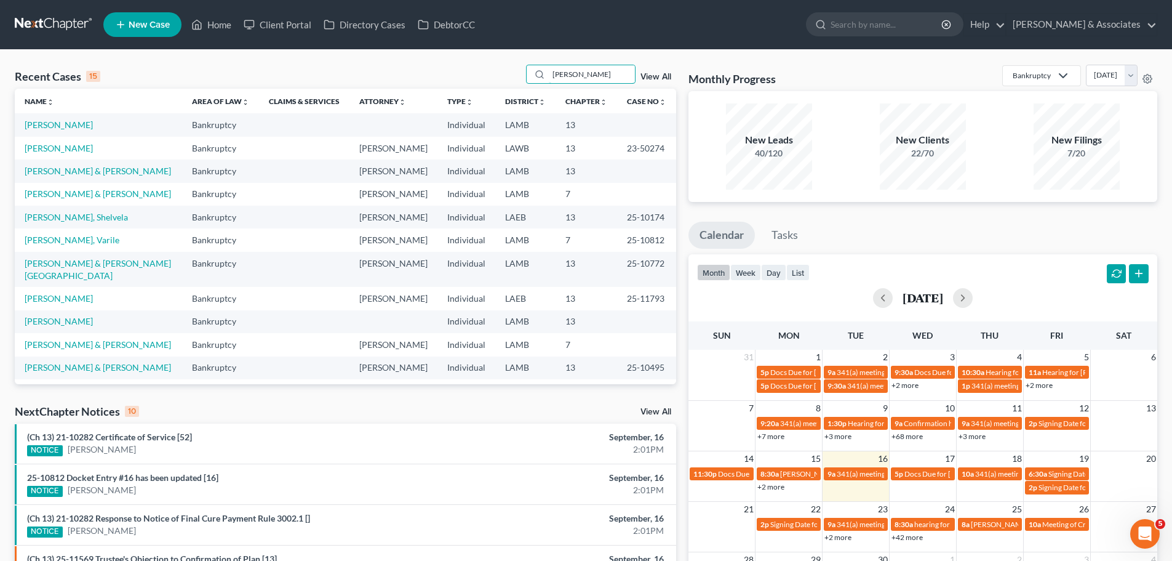
drag, startPoint x: 607, startPoint y: 78, endPoint x: 369, endPoint y: 68, distance: 239.0
click at [369, 68] on div "Recent Cases 15 toliver View All" at bounding box center [346, 77] width 662 height 24
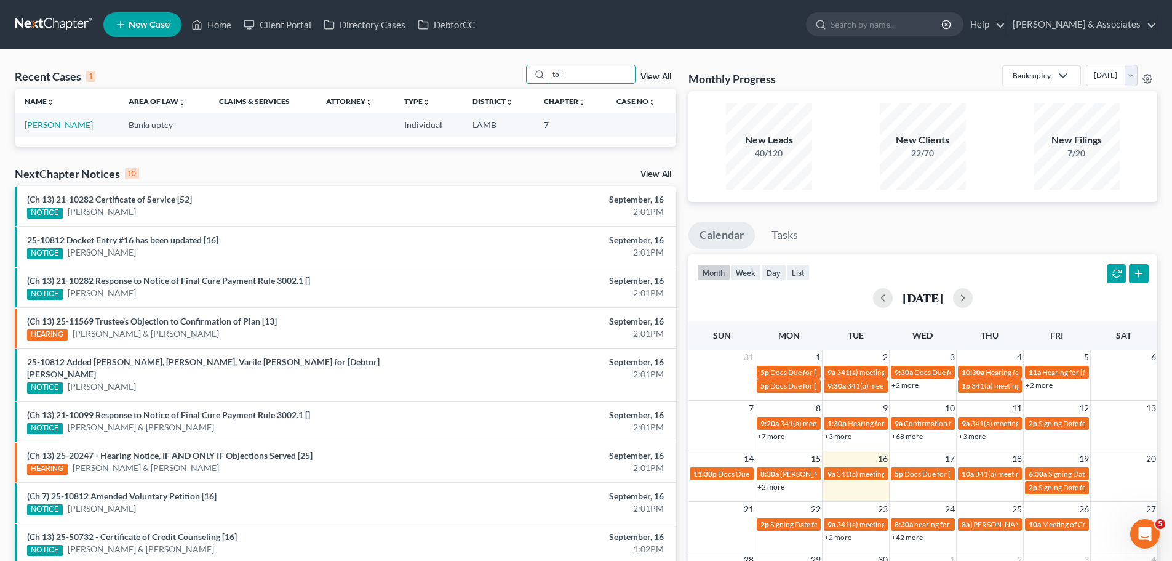
type input "toli"
click at [63, 129] on link "[PERSON_NAME]" at bounding box center [59, 124] width 68 height 10
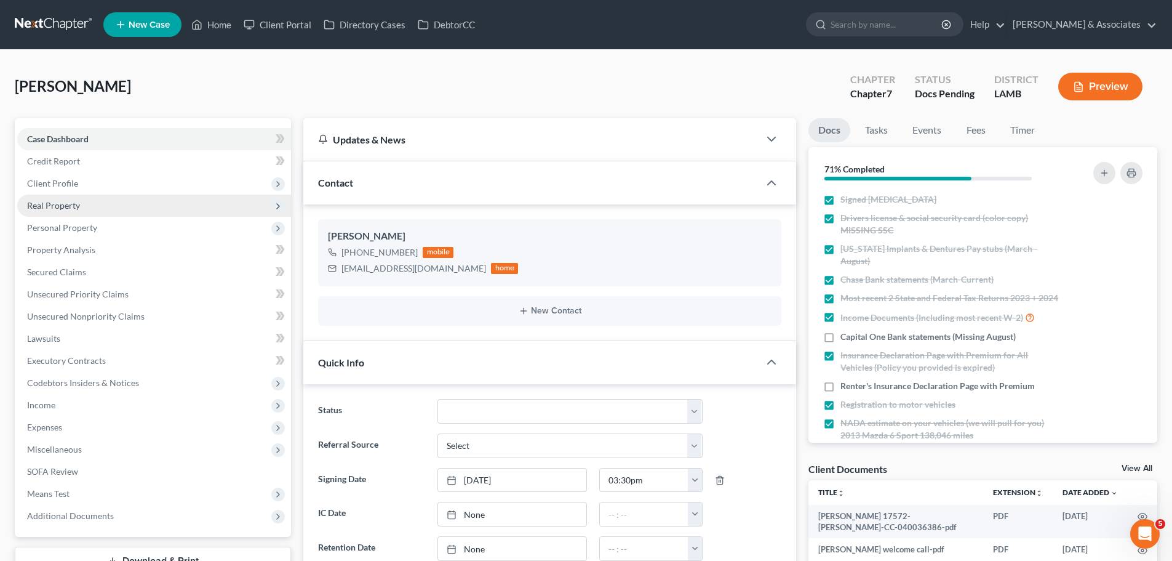
click at [76, 194] on span "Real Property" at bounding box center [154, 205] width 274 height 22
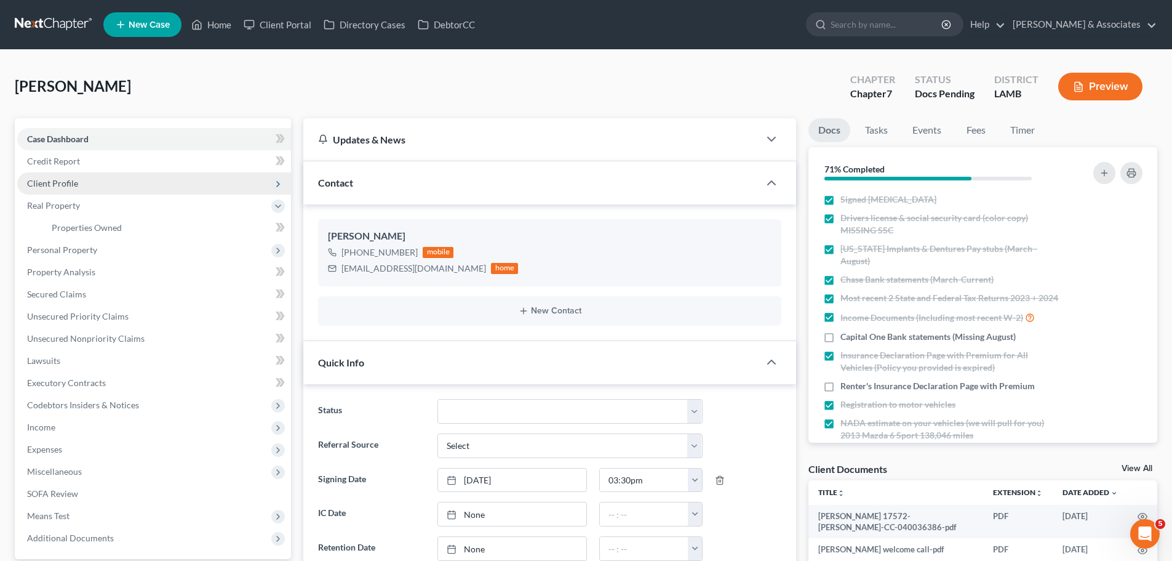
click at [78, 185] on span "Client Profile" at bounding box center [154, 183] width 274 height 22
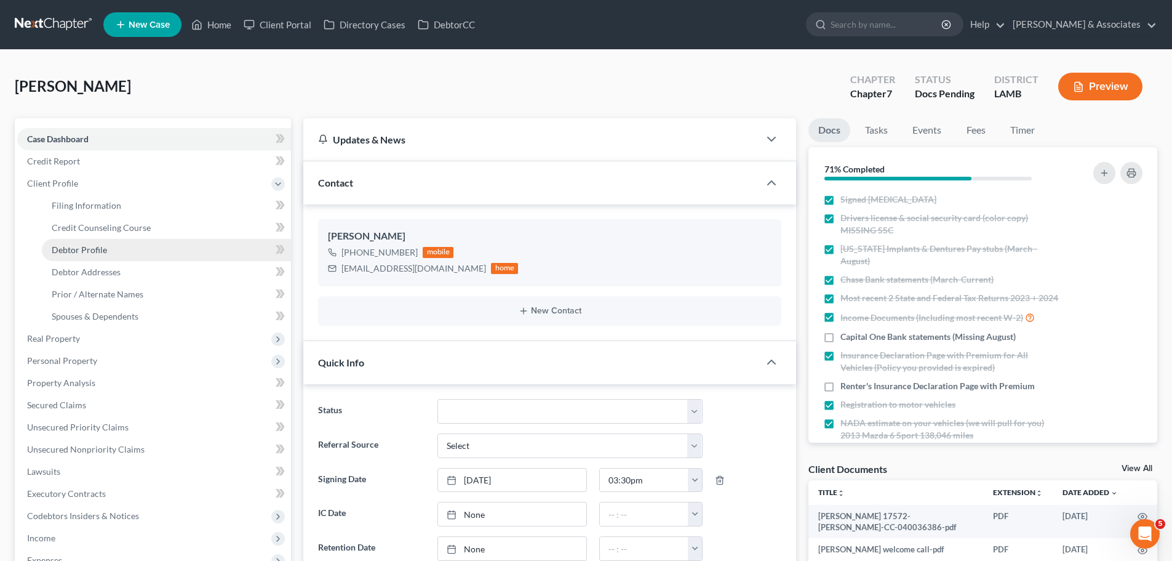
click at [101, 247] on span "Debtor Profile" at bounding box center [79, 249] width 55 height 10
select select "0"
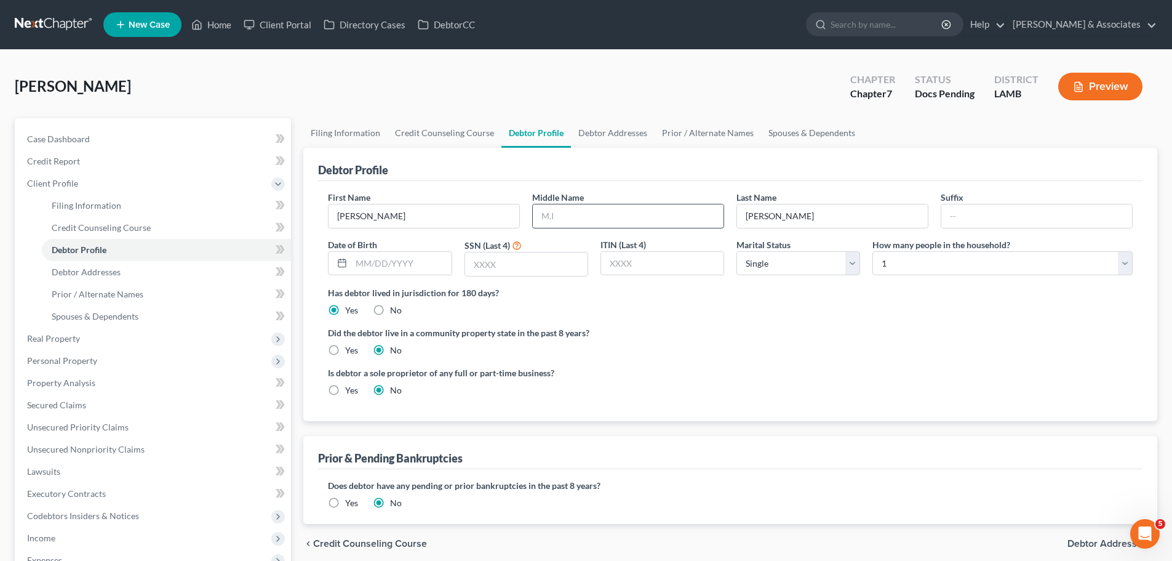
click at [611, 222] on input "text" at bounding box center [628, 215] width 191 height 23
type input "Renee"
click at [87, 322] on link "Spouses & Dependents" at bounding box center [166, 316] width 249 height 22
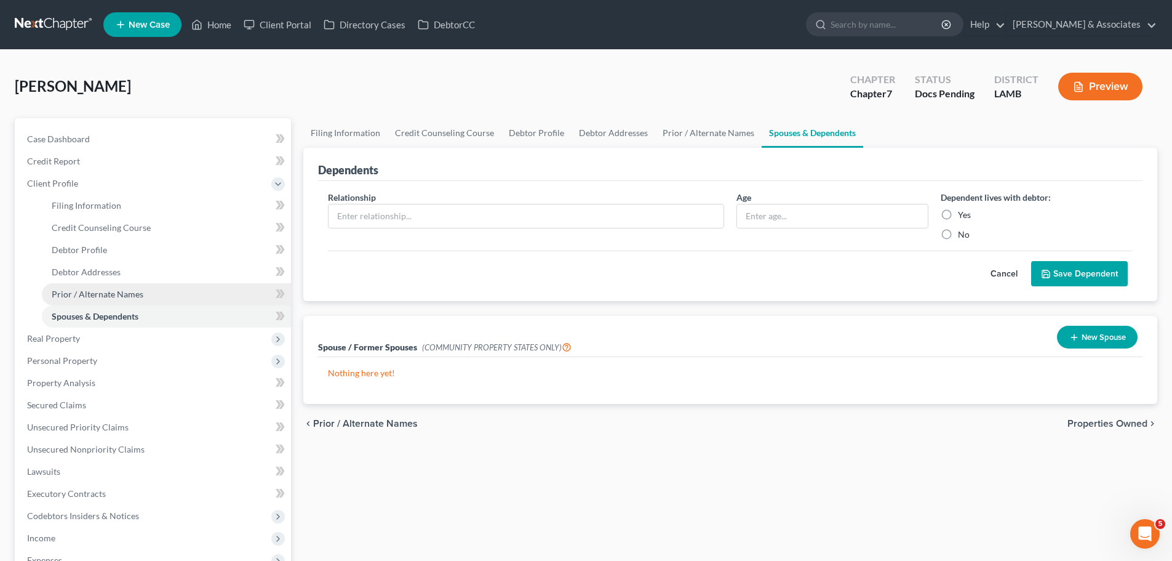
click at [106, 296] on span "Prior / Alternate Names" at bounding box center [98, 294] width 92 height 10
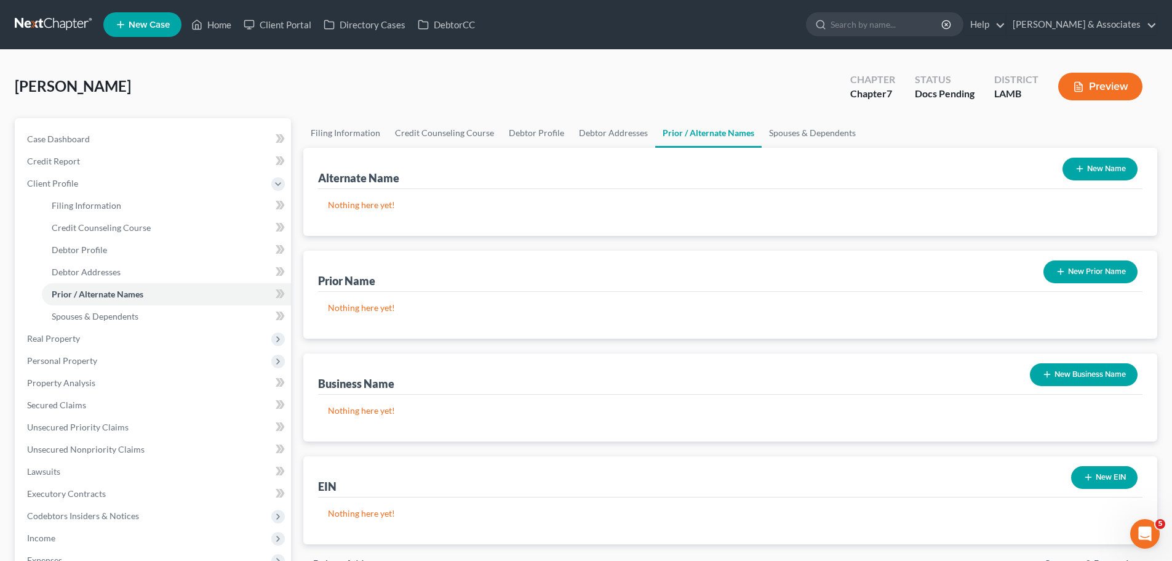
click at [1102, 171] on button "New Name" at bounding box center [1100, 169] width 75 height 23
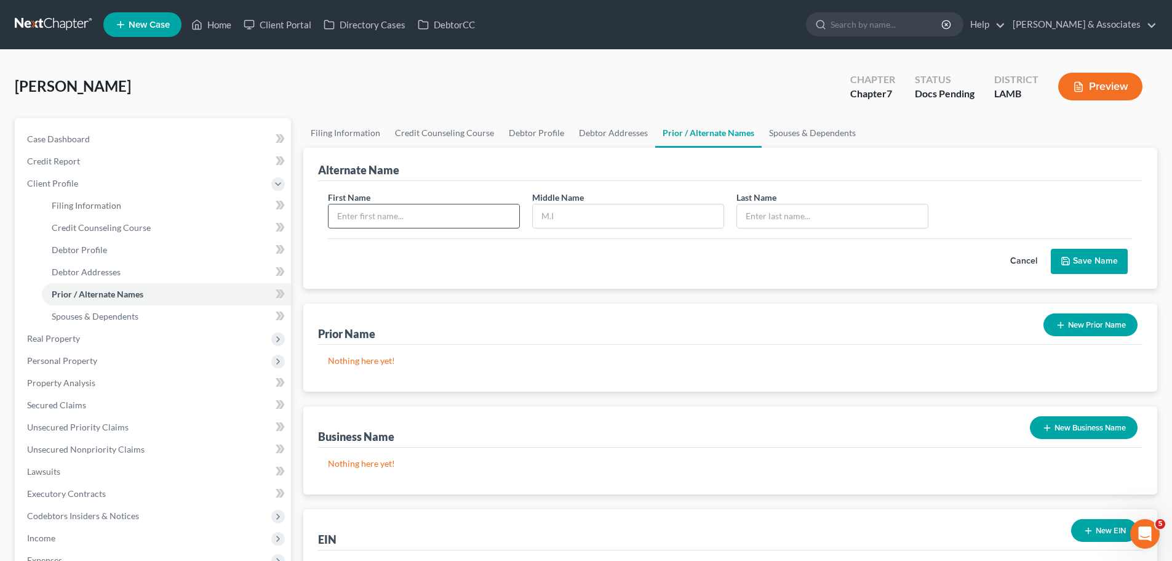
click at [366, 217] on input "text" at bounding box center [424, 215] width 191 height 23
type input "Lisa"
type input "Williams"
type input "Toliver"
click at [97, 246] on span "Debtor Profile" at bounding box center [79, 249] width 55 height 10
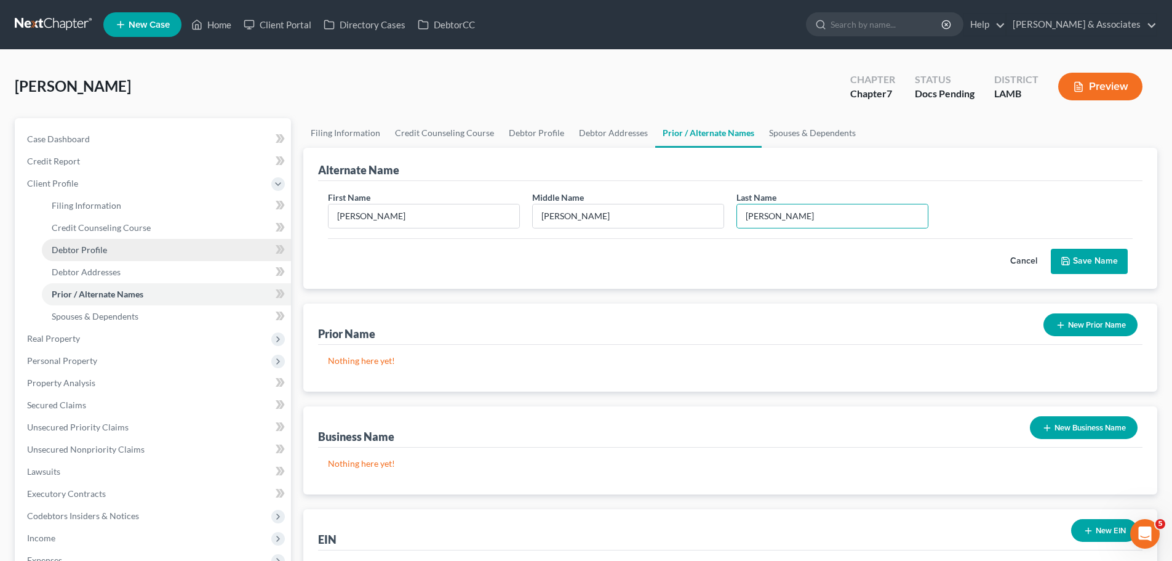
select select "0"
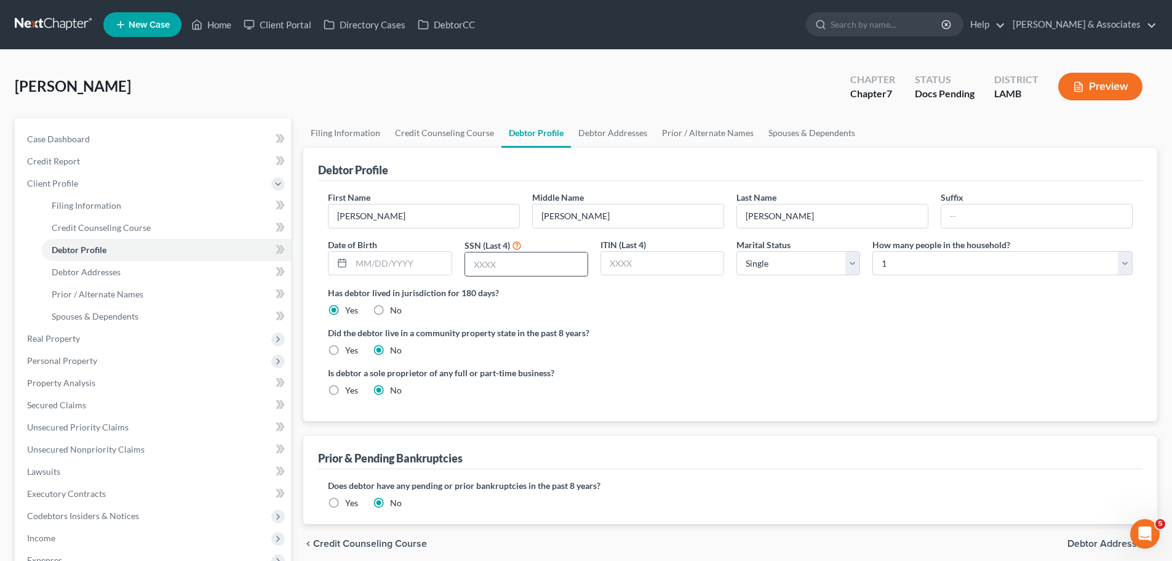
click at [544, 267] on input "text" at bounding box center [526, 263] width 122 height 23
type input "2134"
click at [718, 331] on label "Did the debtor live in a community property state in the past 8 years?" at bounding box center [730, 332] width 805 height 13
click at [55, 312] on span "Spouses & Dependents" at bounding box center [95, 316] width 87 height 10
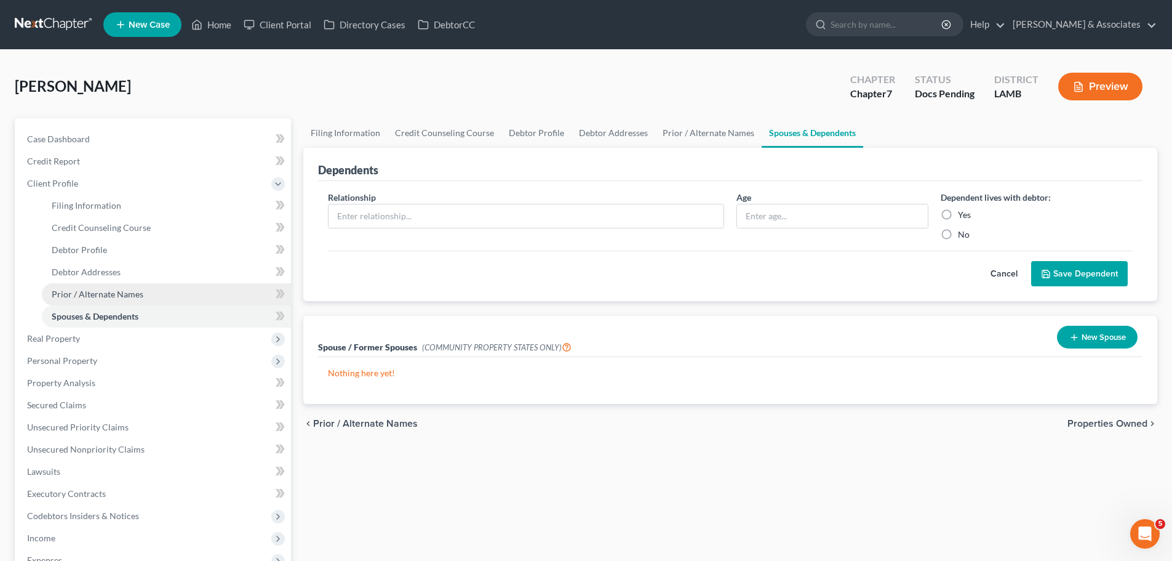
click at [117, 292] on span "Prior / Alternate Names" at bounding box center [98, 294] width 92 height 10
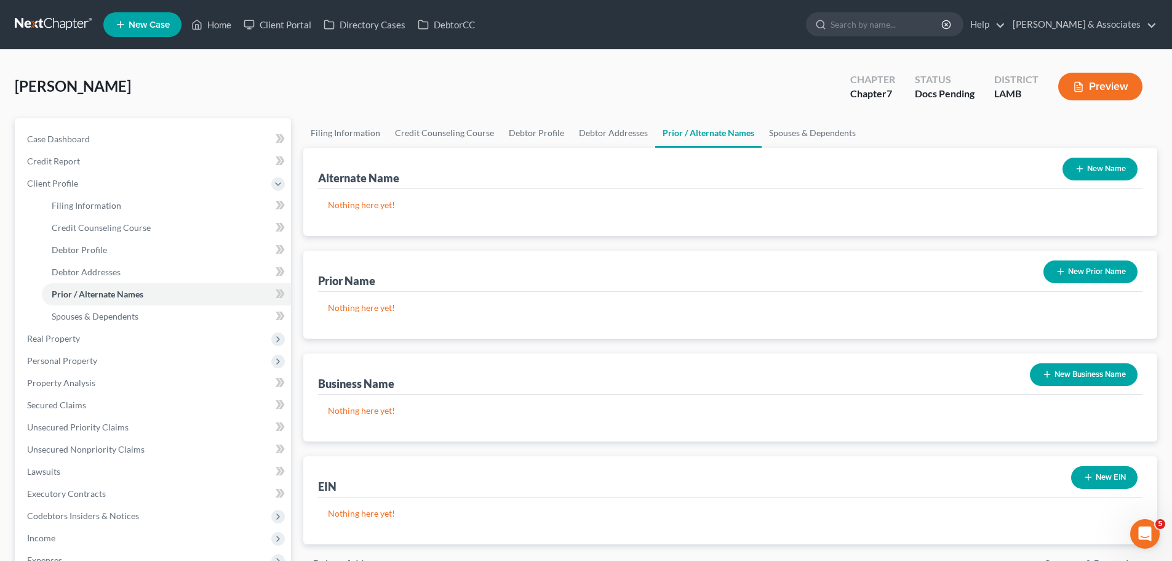
click at [1094, 162] on button "New Name" at bounding box center [1100, 169] width 75 height 23
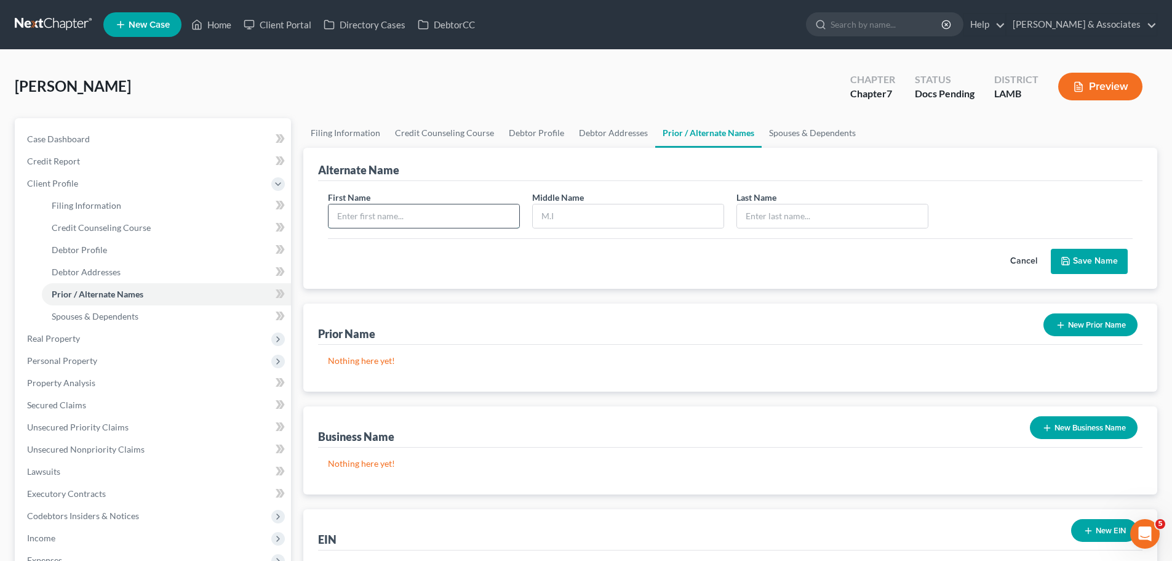
click at [358, 214] on input "text" at bounding box center [424, 215] width 191 height 23
type input "Lisa"
type input "Williams"
type input "Toliver"
click at [1081, 260] on button "Save Name" at bounding box center [1089, 262] width 77 height 26
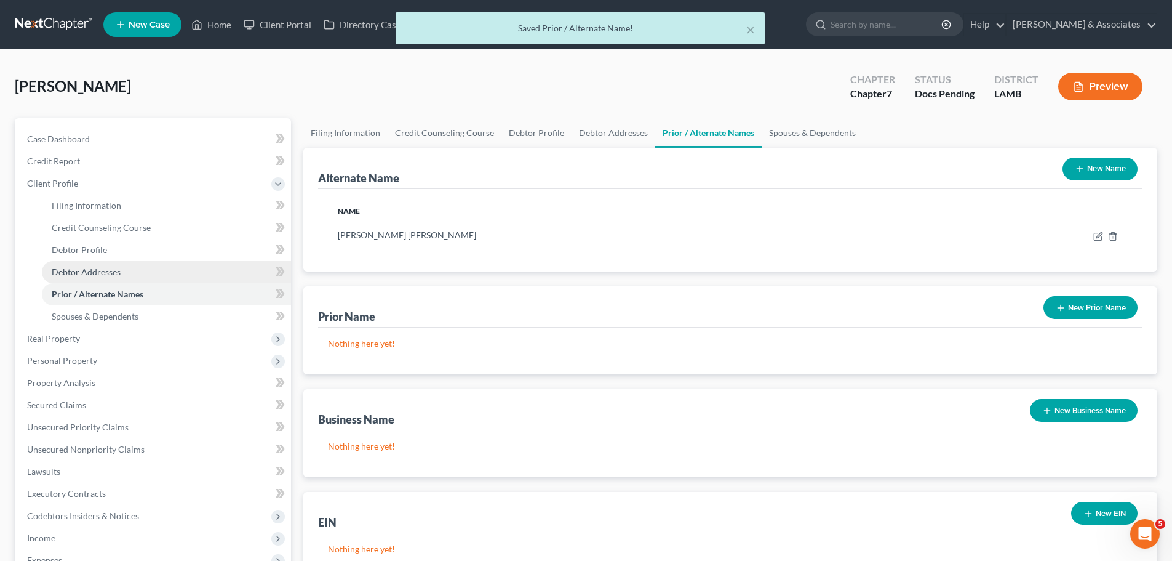
click at [85, 269] on span "Debtor Addresses" at bounding box center [86, 271] width 69 height 10
select select "0"
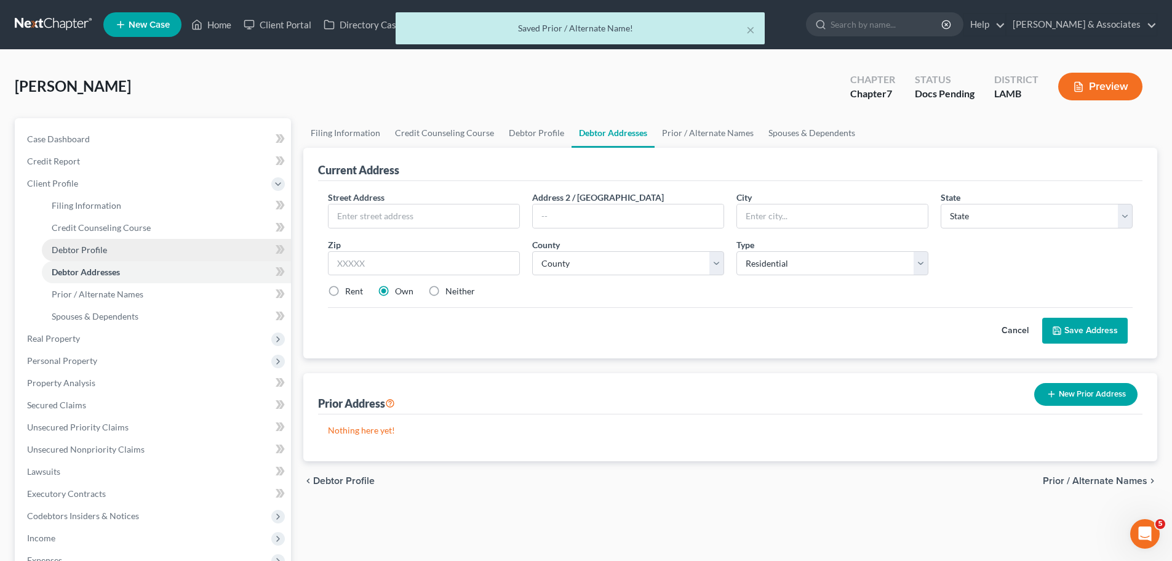
click at [86, 252] on span "Debtor Profile" at bounding box center [79, 249] width 55 height 10
select select "0"
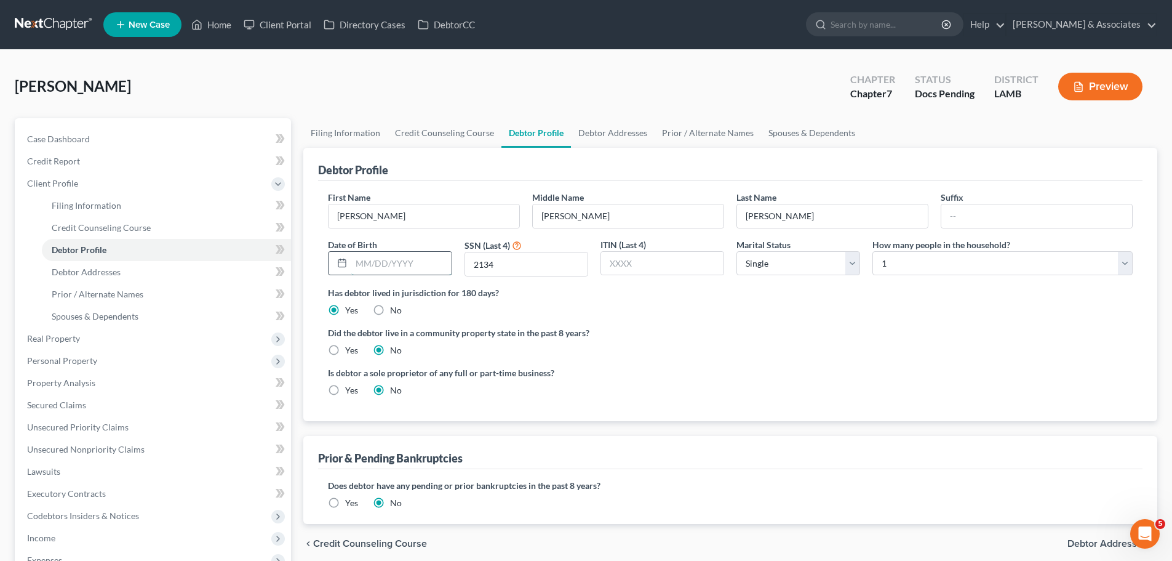
click at [401, 265] on input "text" at bounding box center [401, 263] width 100 height 23
type input "05/14/1969"
click at [799, 383] on div "Is debtor a sole proprietor of any full or part-time business? Yes No" at bounding box center [730, 386] width 817 height 40
click at [102, 266] on span "Debtor Addresses" at bounding box center [86, 271] width 69 height 10
select select "0"
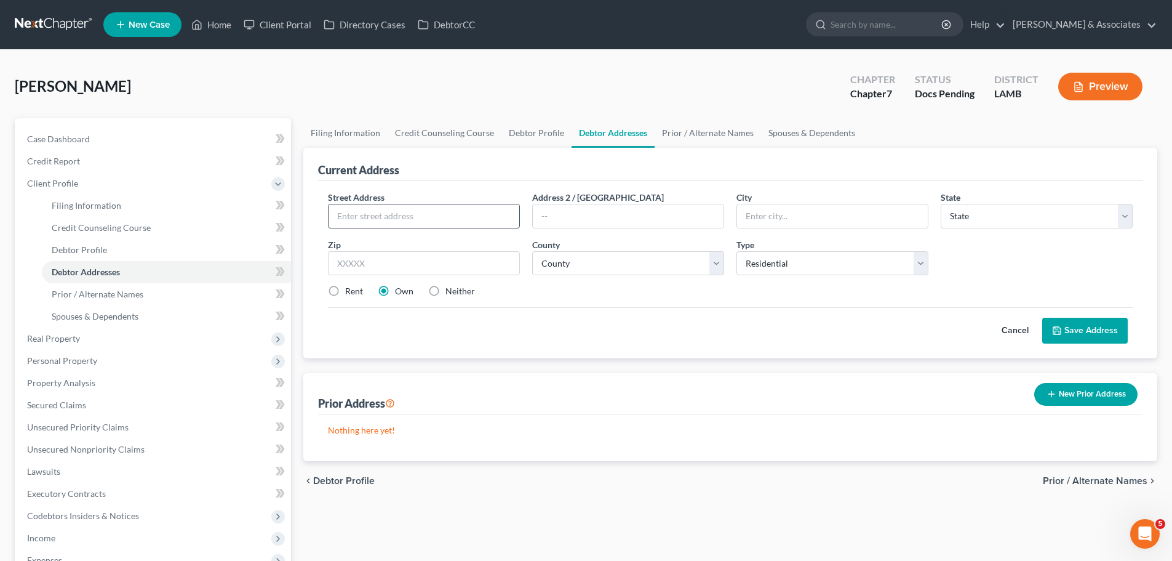
drag, startPoint x: 469, startPoint y: 212, endPoint x: 499, endPoint y: 212, distance: 30.2
click at [469, 212] on input "text" at bounding box center [424, 215] width 191 height 23
click at [417, 210] on input "text" at bounding box center [424, 215] width 191 height 23
type input "6444 Jones Creek Rd"
type input "Apt. 1403"
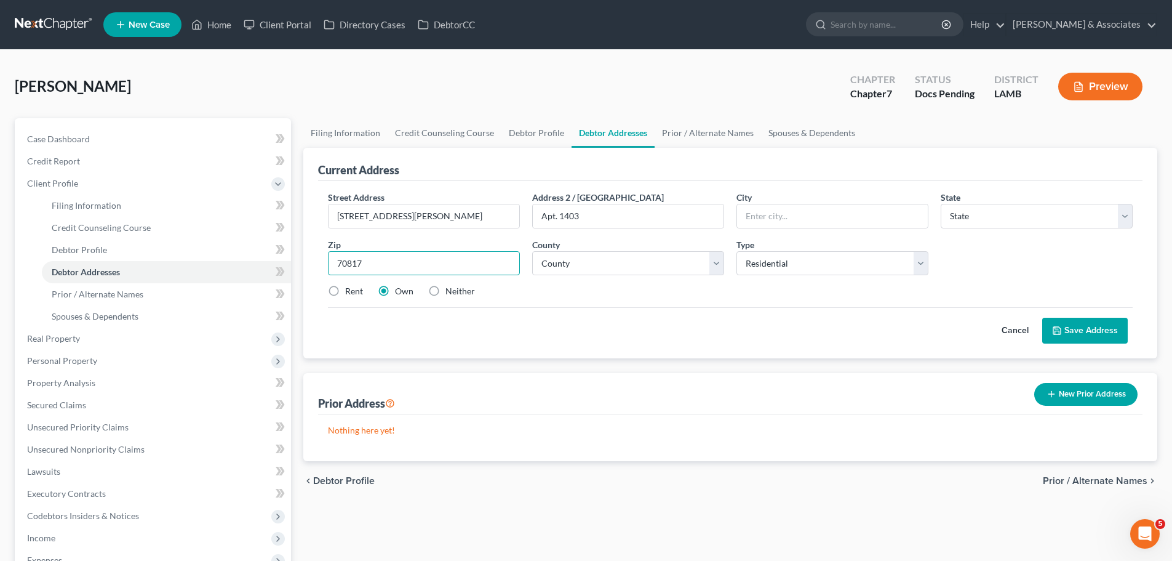
type input "70817"
type input "Baton Rouge"
select select "19"
click at [552, 261] on select "County Acadia Allen Ascension Assumption Avoyelles Beauregard Bienville Bossier…" at bounding box center [628, 263] width 192 height 25
select select "16"
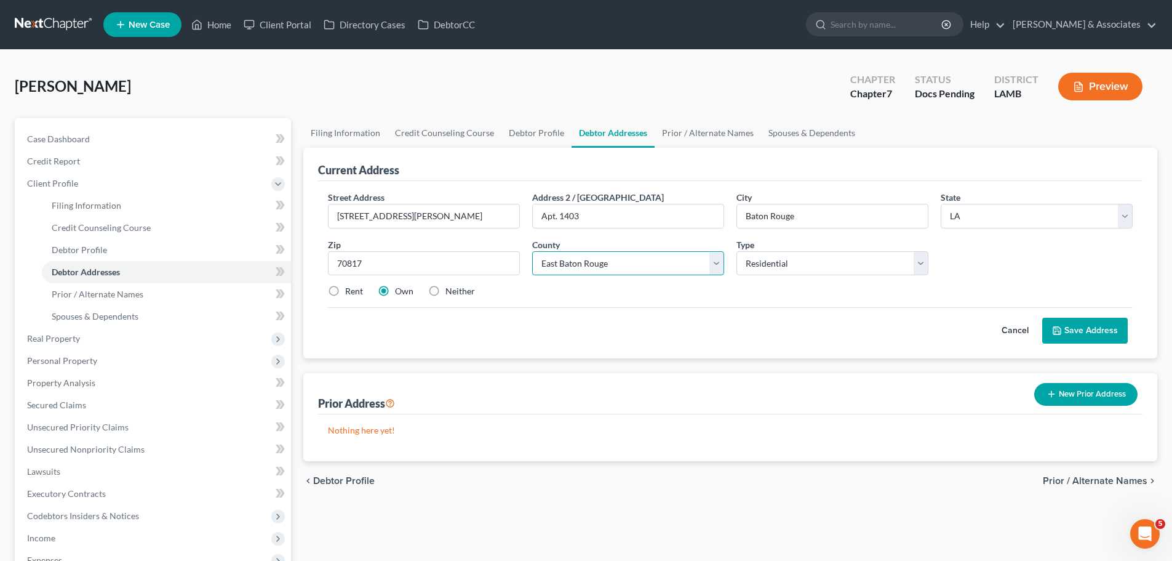
click at [532, 251] on select "County Acadia Allen Ascension Assumption Avoyelles Beauregard Bienville Bossier…" at bounding box center [628, 263] width 192 height 25
click at [582, 302] on div "Street Address * 6444 Jones Creek Rd Address 2 / PO Box Apt. 1403 City * Baton …" at bounding box center [730, 249] width 817 height 117
click at [345, 295] on label "Rent" at bounding box center [354, 291] width 18 height 12
click at [350, 293] on input "Rent" at bounding box center [354, 289] width 8 height 8
radio input "true"
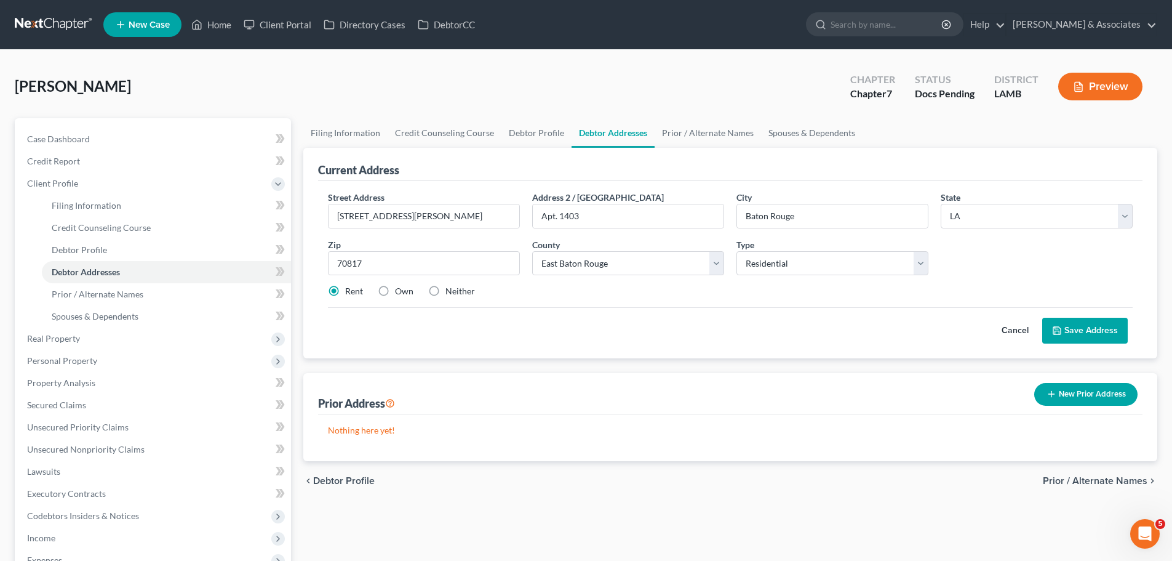
click at [543, 311] on div "Cancel Save Address" at bounding box center [730, 325] width 805 height 36
click at [1100, 322] on button "Save Address" at bounding box center [1086, 331] width 86 height 26
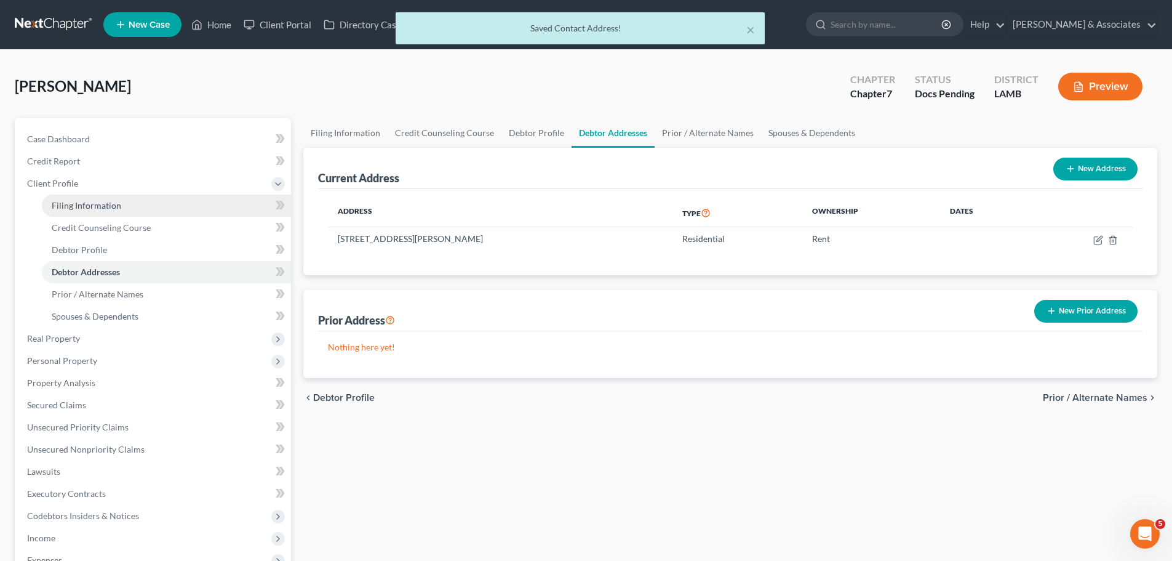
click at [97, 201] on span "Filing Information" at bounding box center [87, 205] width 70 height 10
select select "1"
select select "0"
select select "19"
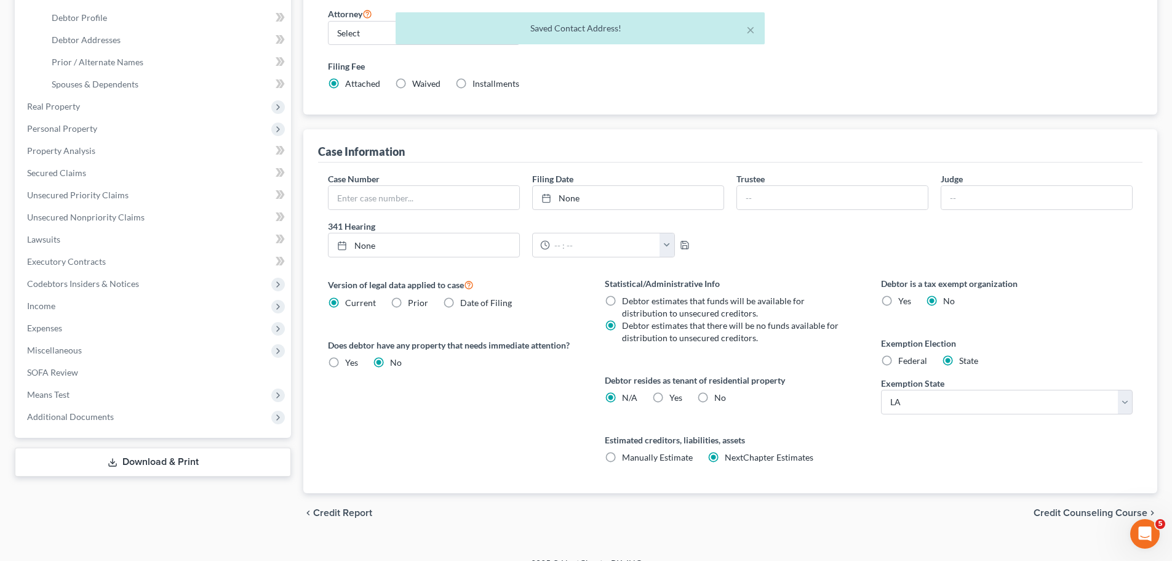
scroll to position [250, 0]
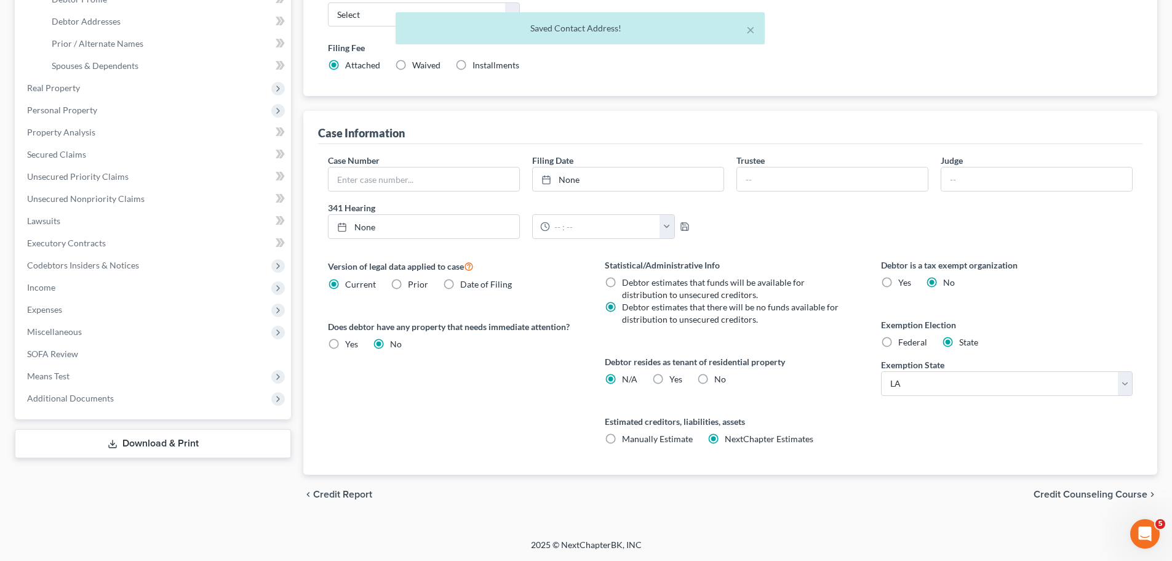
click at [670, 376] on span "Yes" at bounding box center [676, 379] width 13 height 10
click at [675, 376] on input "Yes Yes" at bounding box center [679, 377] width 8 height 8
radio input "true"
radio input "false"
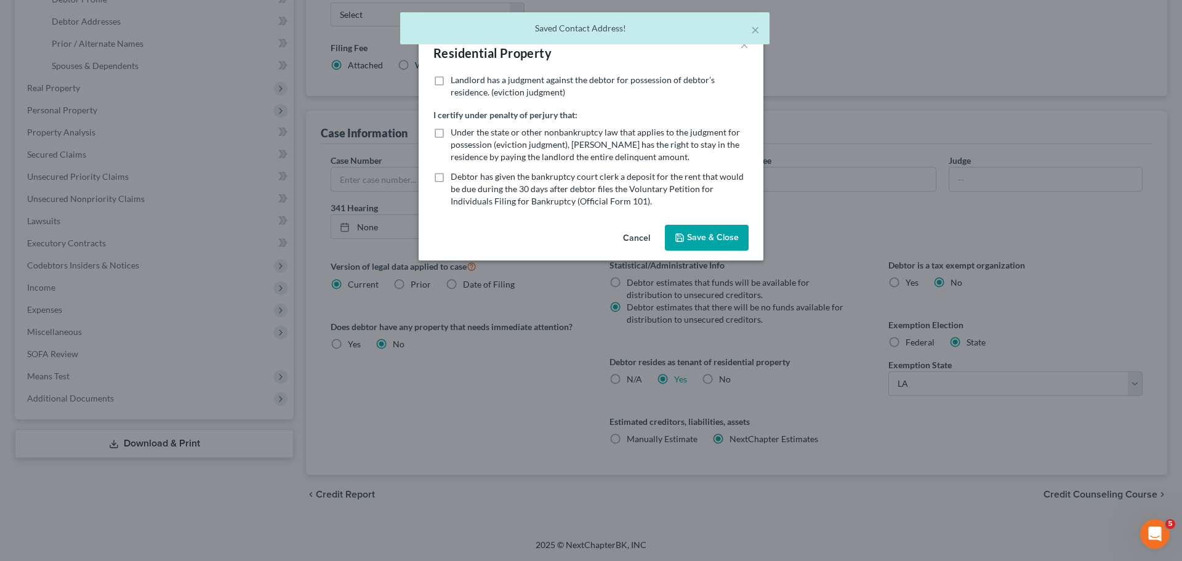
click at [718, 236] on button "Save & Close" at bounding box center [707, 238] width 84 height 26
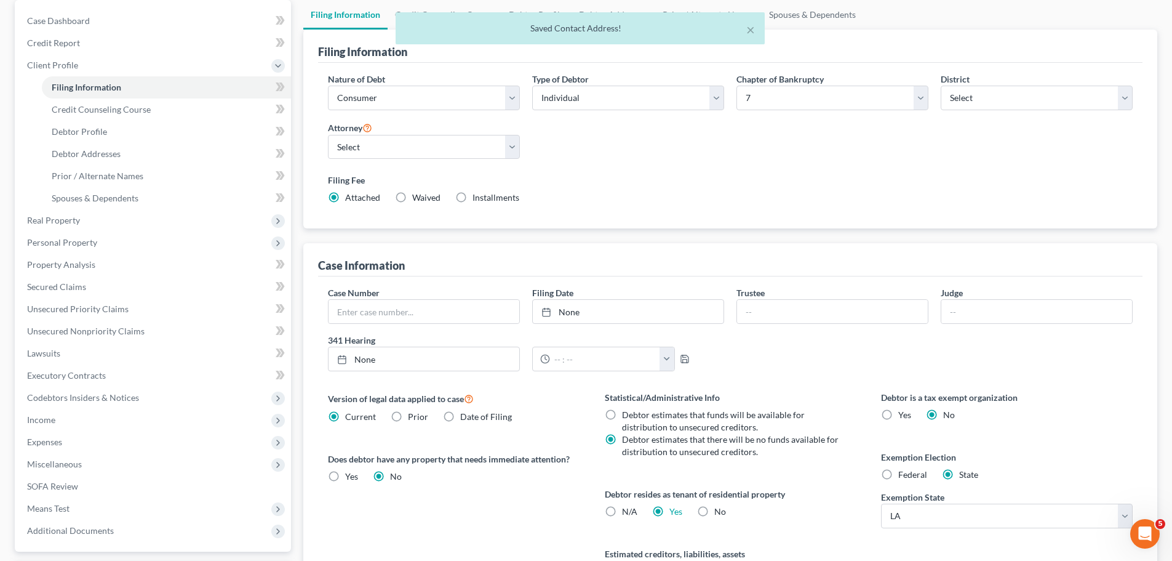
scroll to position [0, 0]
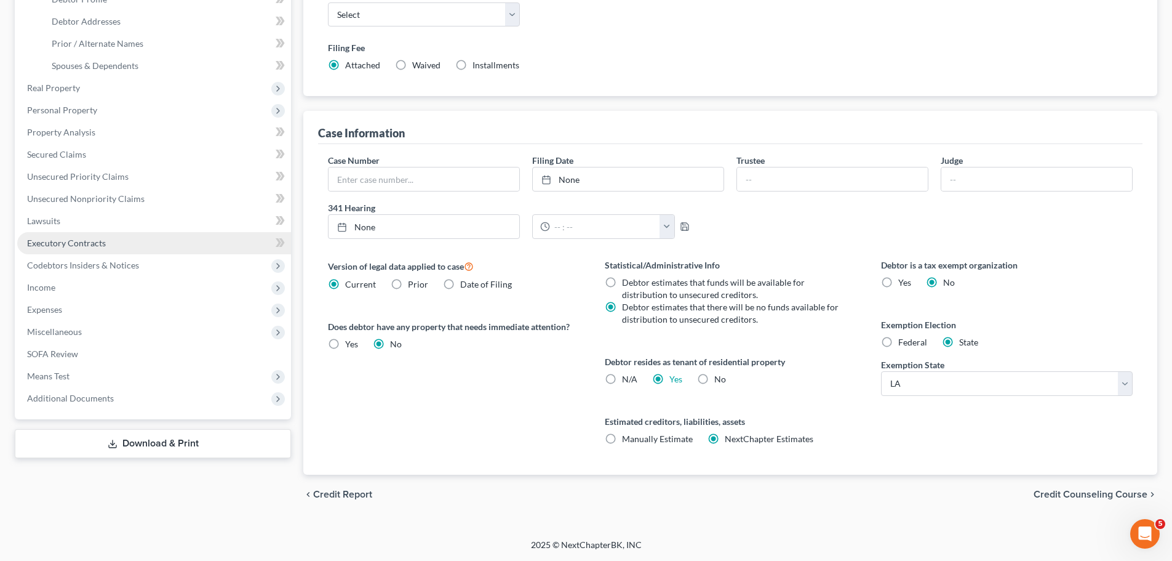
click at [71, 247] on span "Executory Contracts" at bounding box center [66, 243] width 79 height 10
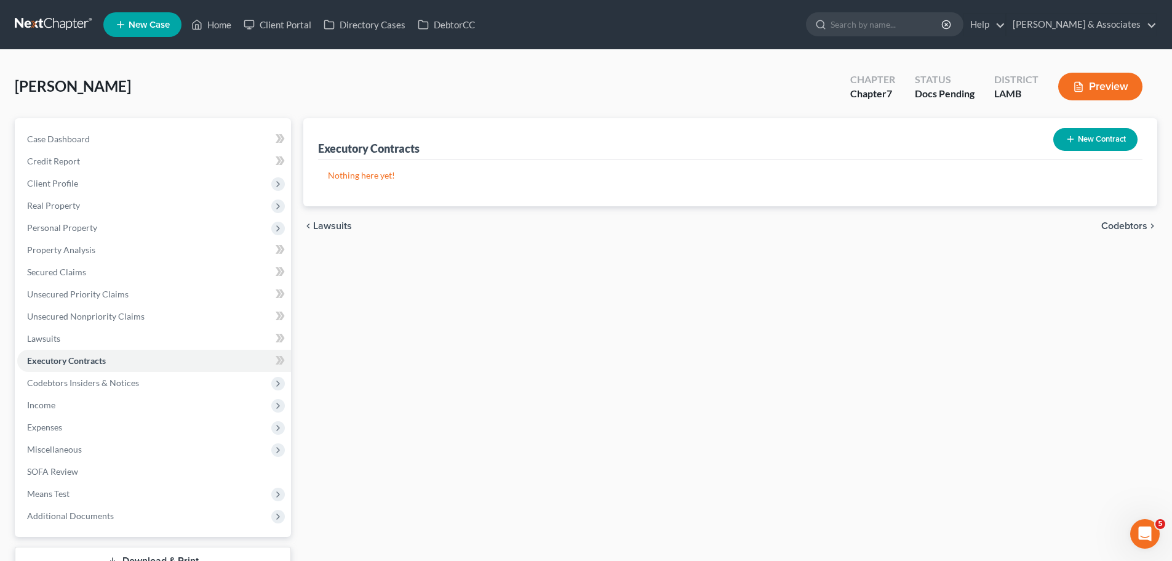
click at [1081, 144] on button "New Contract" at bounding box center [1096, 139] width 84 height 23
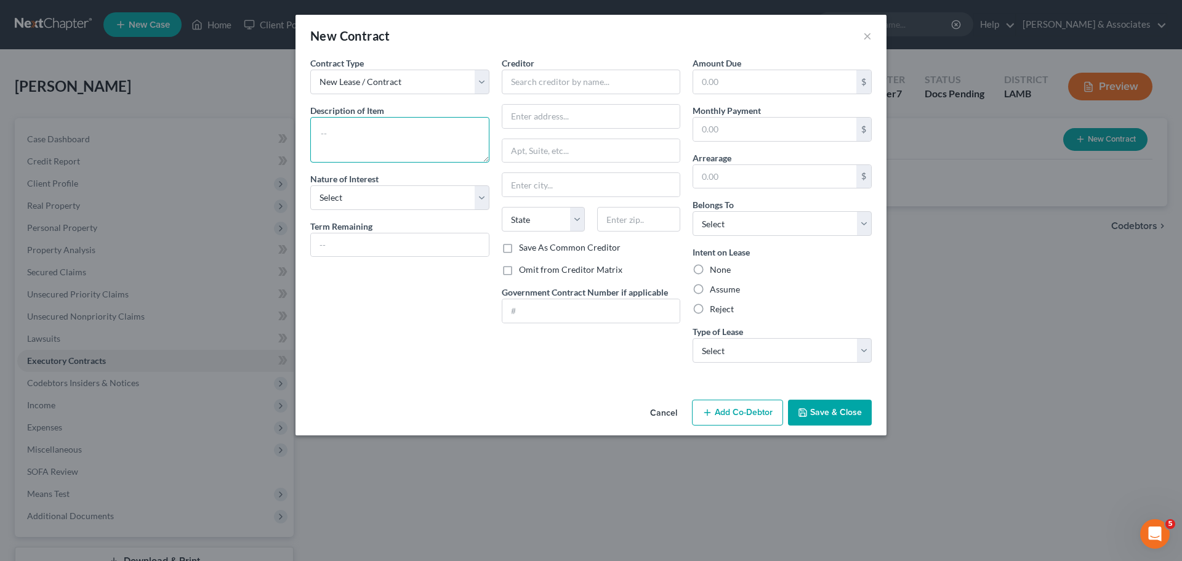
click at [359, 154] on textarea at bounding box center [399, 140] width 179 height 46
type textarea "Primary residence"
select select "3"
type input "March 25, 2026"
click at [599, 86] on input "text" at bounding box center [591, 82] width 179 height 25
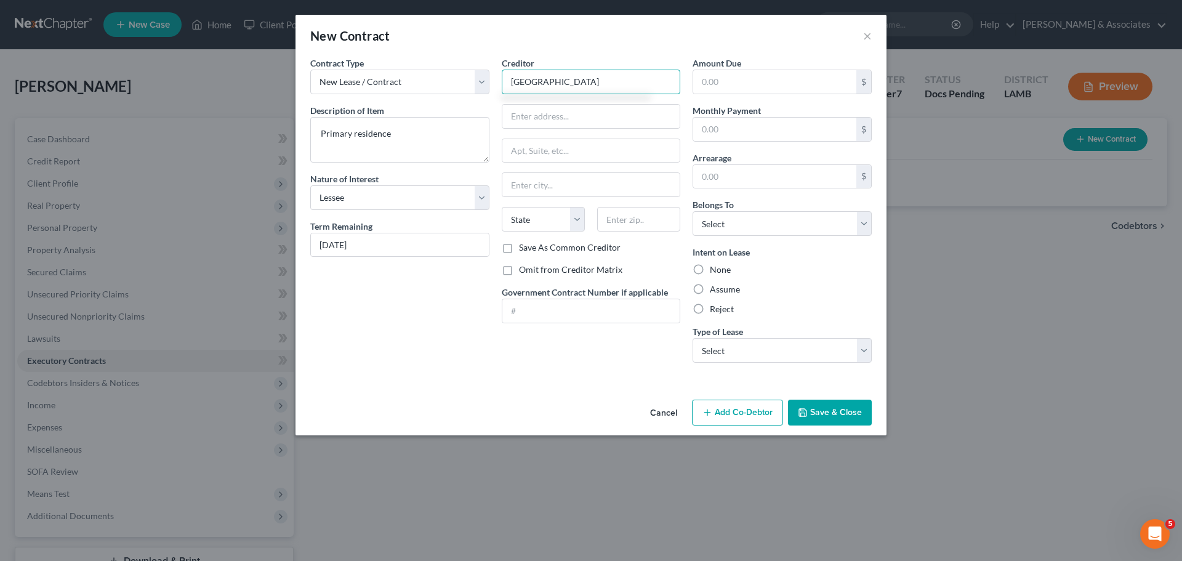
type input "Ivy Park"
type input "6444 Jones Creek Rd"
type input "70817"
type input "Baton Rouge"
select select "19"
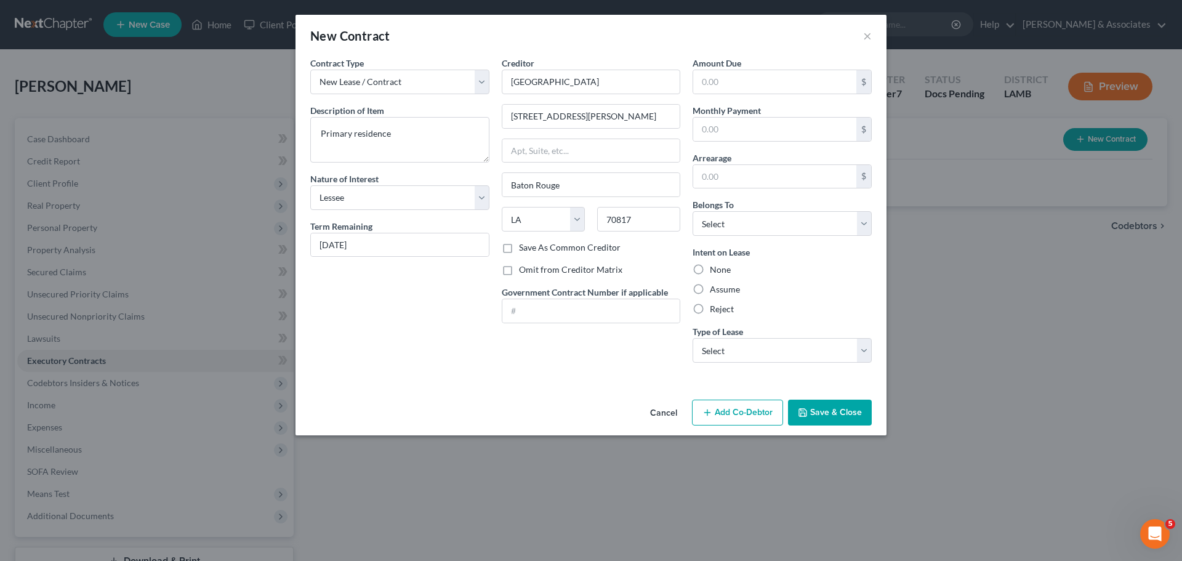
click at [574, 380] on div "Contract Type New Lease / Contract New Timeshare Description of non-residential…" at bounding box center [590, 226] width 591 height 338
click at [723, 86] on input "text" at bounding box center [774, 81] width 163 height 23
click at [787, 127] on input "text" at bounding box center [774, 129] width 163 height 23
type input "1,297.00"
click at [810, 218] on select "Select Debtor 1 Only Debtor 2 Only Debtor 1 And Debtor 2 Only At Least One Of T…" at bounding box center [781, 223] width 179 height 25
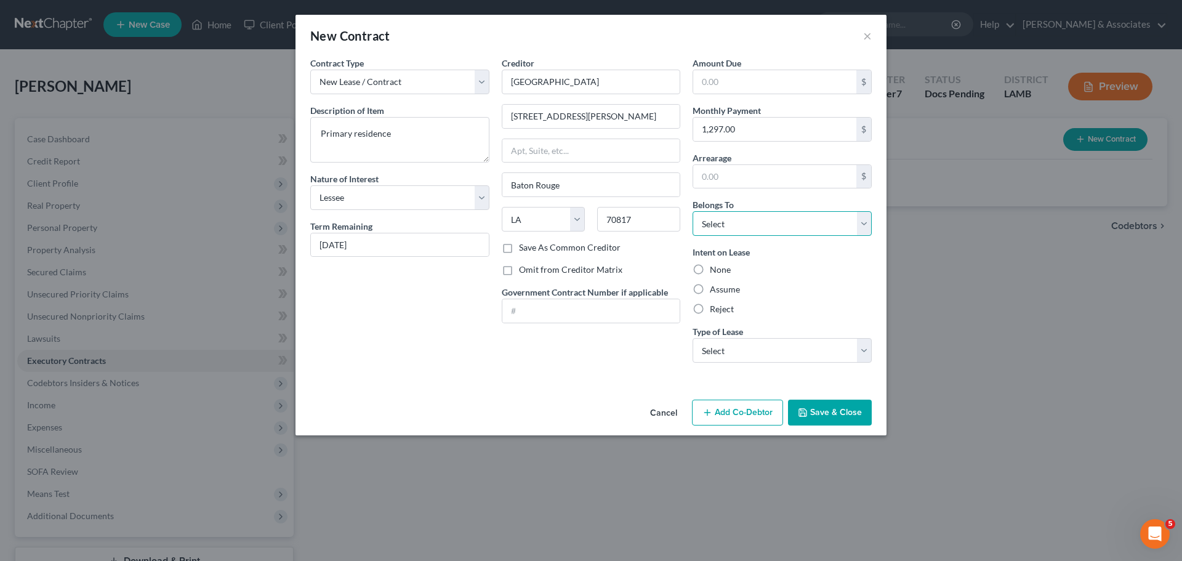
select select "0"
click at [692, 211] on select "Select Debtor 1 Only Debtor 2 Only Debtor 1 And Debtor 2 Only At Least One Of T…" at bounding box center [781, 223] width 179 height 25
click at [800, 282] on div "Intent on Lease None Assume Reject" at bounding box center [781, 281] width 179 height 70
click at [757, 361] on select "Select Real Estate Car Other" at bounding box center [781, 350] width 179 height 25
select select "0"
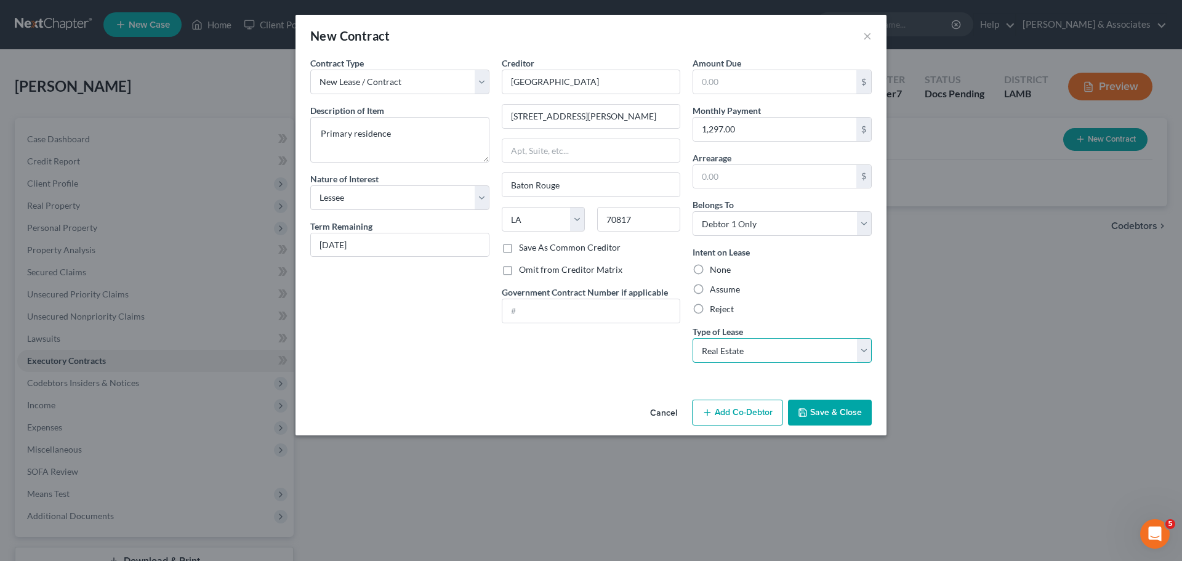
click at [692, 338] on select "Select Real Estate Car Other" at bounding box center [781, 350] width 179 height 25
click at [627, 357] on div "Creditor * Ivy Park 6444 Jones Creek Rd Baton Rouge State AL AK AR AZ CA CO CT …" at bounding box center [590, 215] width 191 height 316
click at [710, 305] on label "Reject" at bounding box center [722, 309] width 24 height 12
click at [715, 305] on input "Reject" at bounding box center [719, 307] width 8 height 8
radio input "true"
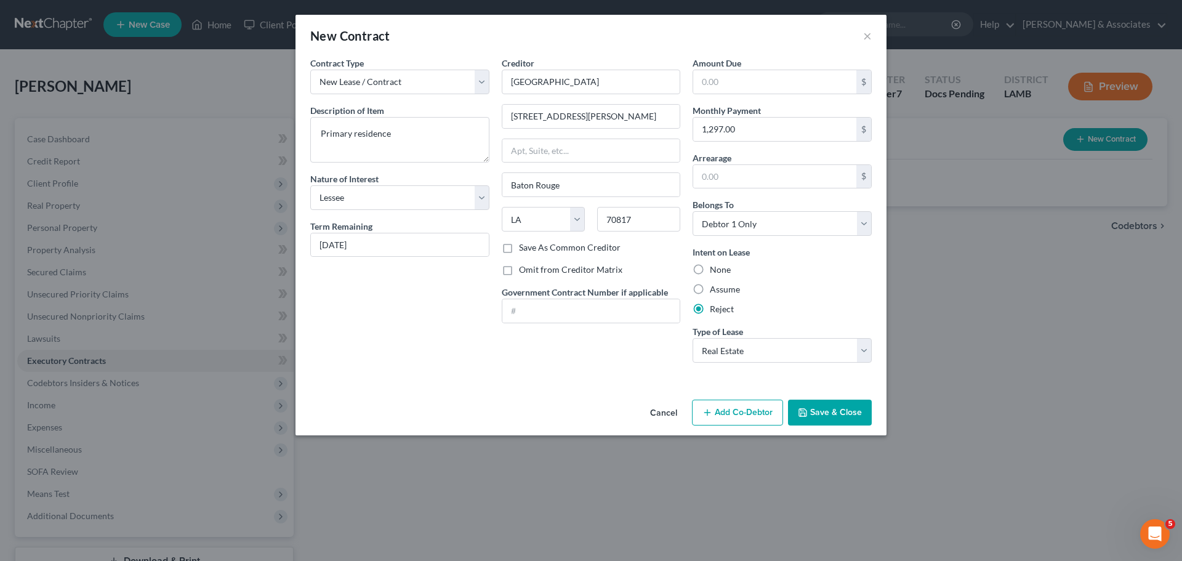
click at [711, 295] on label "Assume" at bounding box center [725, 289] width 30 height 12
click at [715, 291] on input "Assume" at bounding box center [719, 287] width 8 height 8
radio input "true"
click at [819, 284] on div "Assume" at bounding box center [781, 289] width 179 height 12
click at [839, 411] on button "Save & Close" at bounding box center [830, 412] width 84 height 26
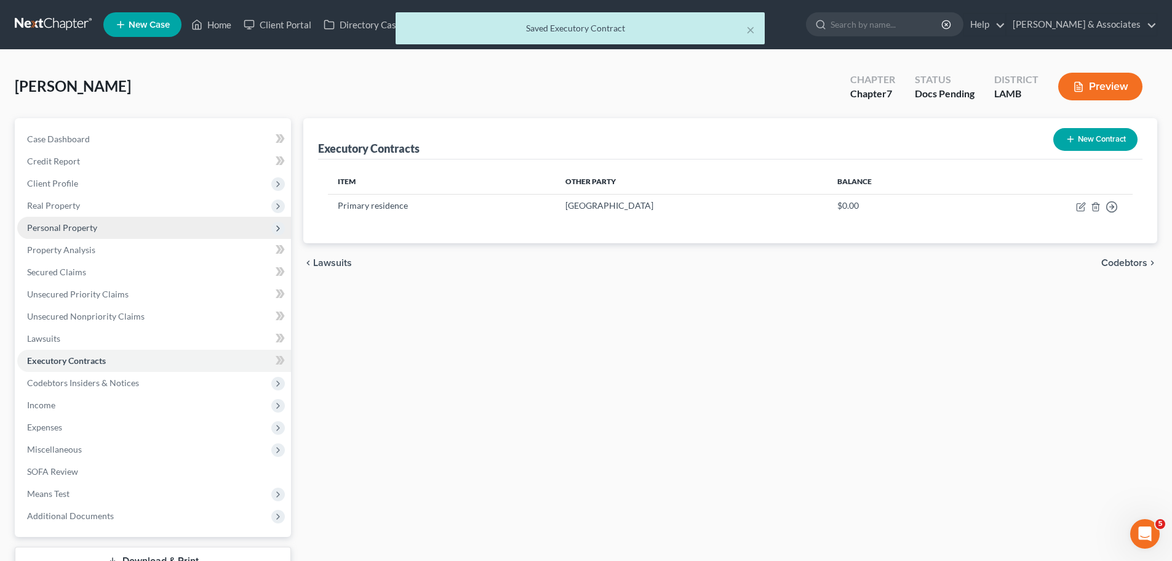
click at [60, 226] on span "Personal Property" at bounding box center [62, 227] width 70 height 10
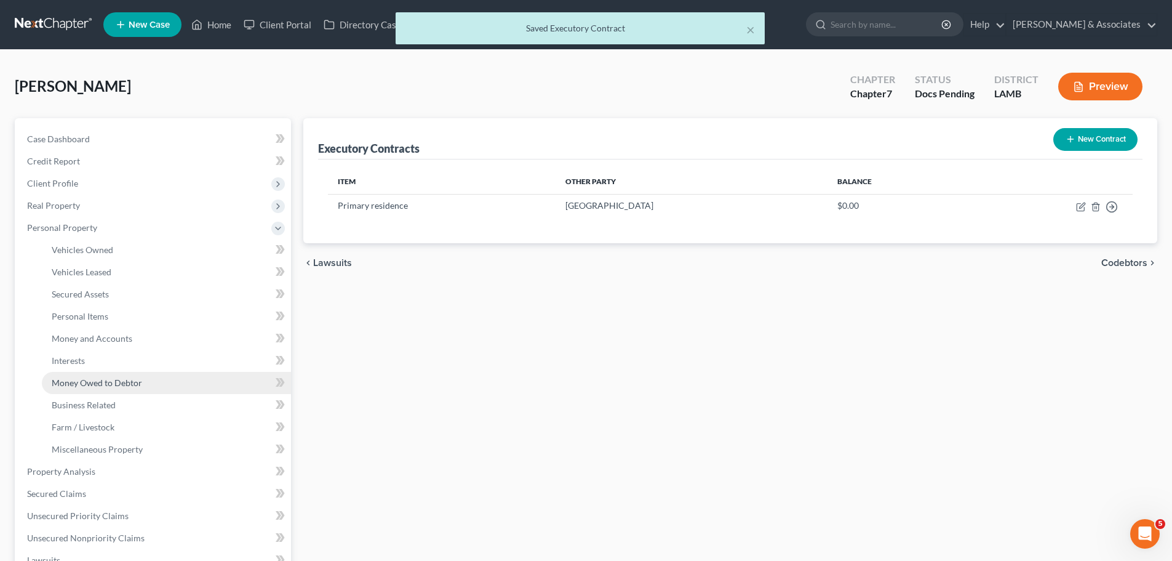
click at [76, 385] on span "Money Owed to Debtor" at bounding box center [97, 382] width 90 height 10
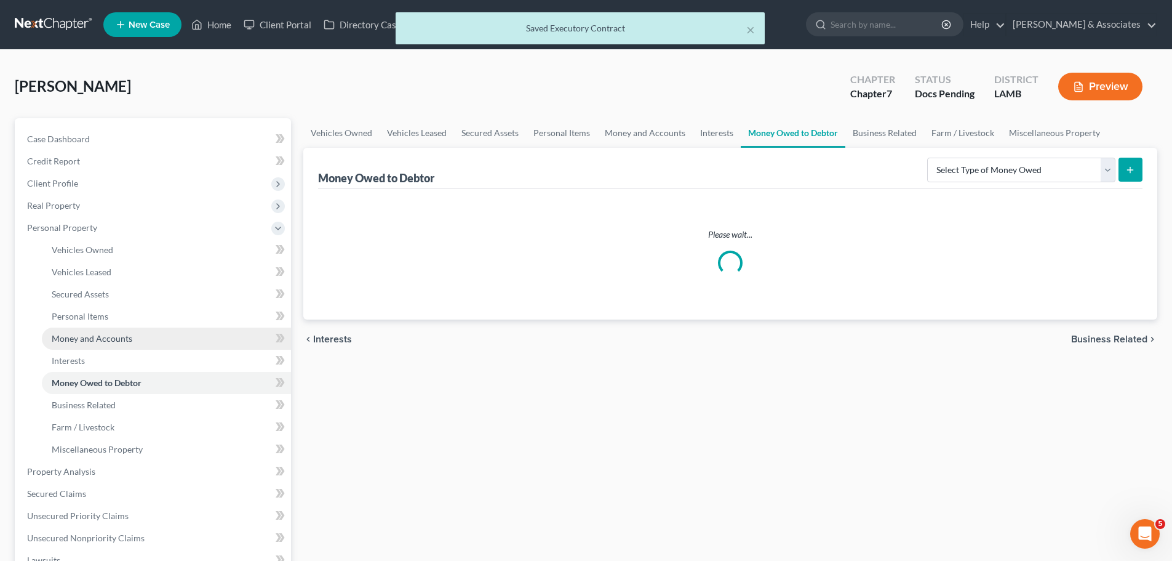
click at [84, 346] on link "Money and Accounts" at bounding box center [166, 338] width 249 height 22
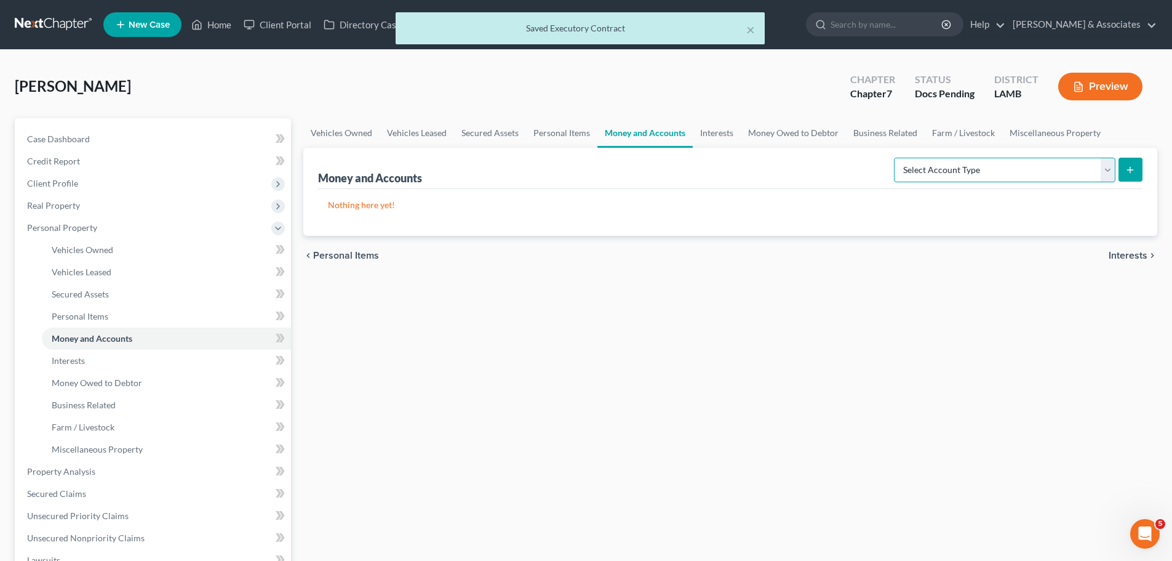
click at [983, 169] on select "Select Account Type Brokerage Cash on Hand Certificates of Deposit Checking Acc…" at bounding box center [1005, 170] width 222 height 25
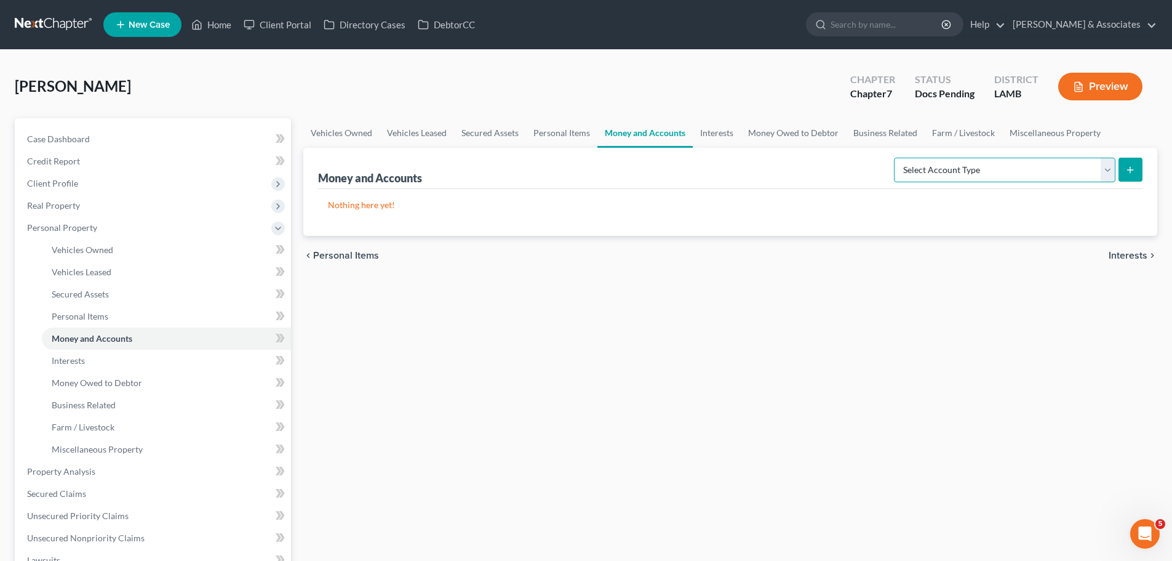
select select "security_deposits"
click at [897, 158] on select "Select Account Type Brokerage Cash on Hand Certificates of Deposit Checking Acc…" at bounding box center [1005, 170] width 222 height 25
click at [1126, 173] on icon "submit" at bounding box center [1131, 170] width 10 height 10
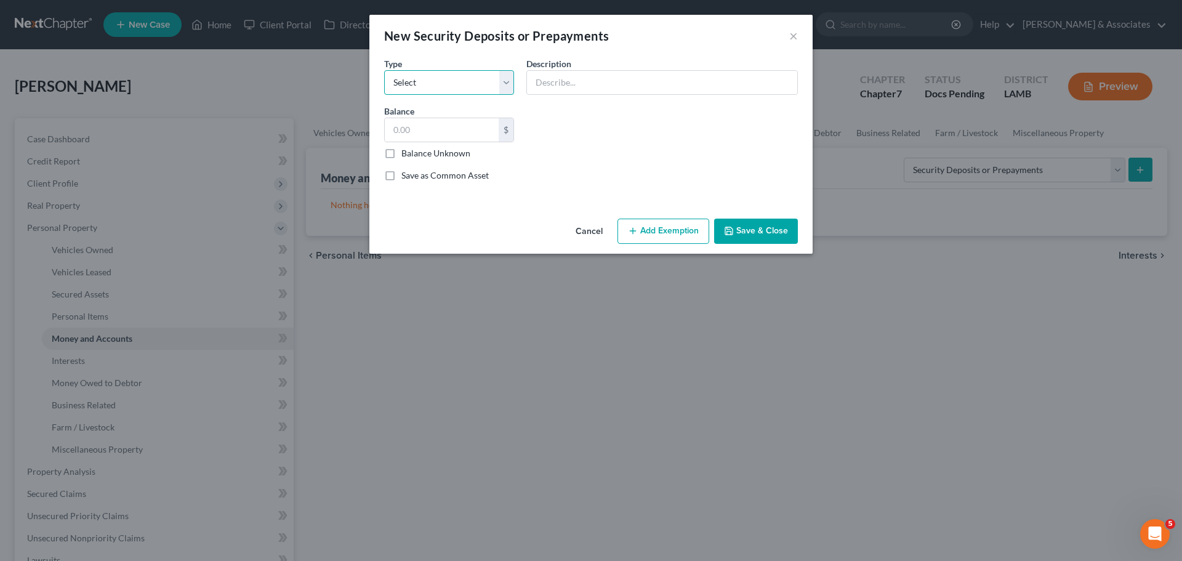
click at [495, 90] on select "Select Electric Gas Heating Oil Security Deposit On Rental Unit Prepaid Rent Te…" at bounding box center [449, 82] width 130 height 25
select select "4"
click at [384, 70] on select "Select Electric Gas Heating Oil Security Deposit On Rental Unit Prepaid Rent Te…" at bounding box center [449, 82] width 130 height 25
click at [565, 87] on input "text" at bounding box center [662, 82] width 270 height 23
type input "Primary residence"
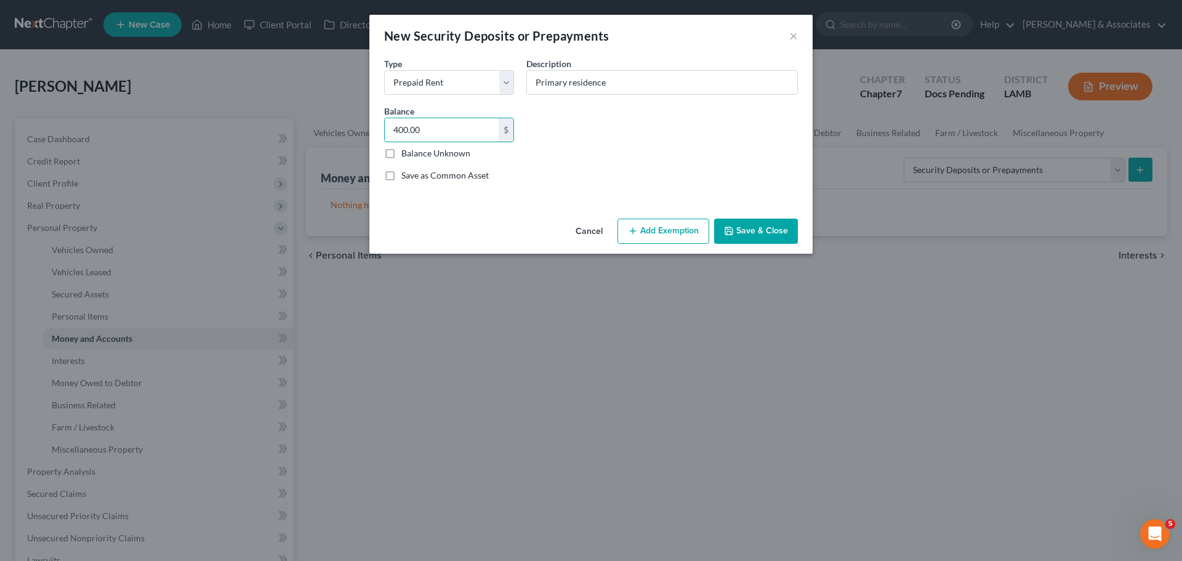
type input "400.00"
click at [789, 239] on button "Save & Close" at bounding box center [756, 231] width 84 height 26
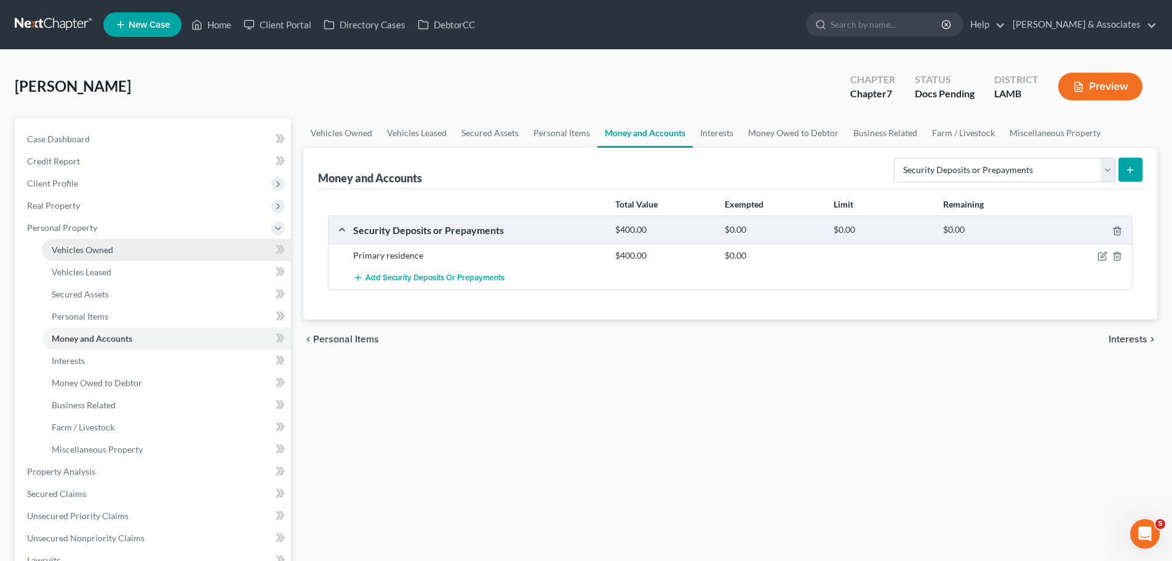
click at [126, 246] on link "Vehicles Owned" at bounding box center [166, 250] width 249 height 22
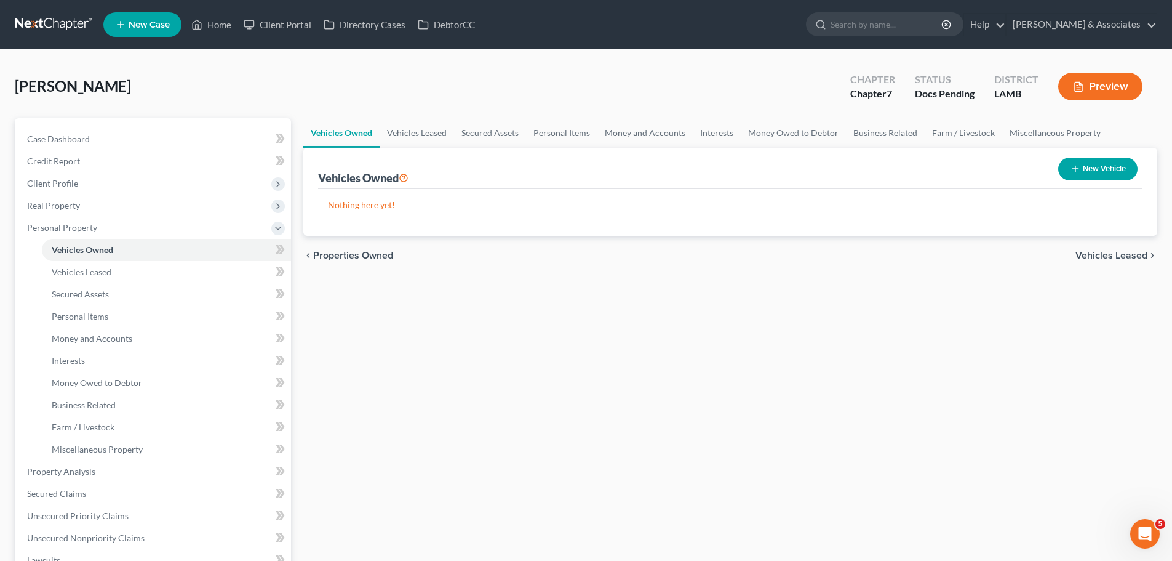
click at [1119, 169] on button "New Vehicle" at bounding box center [1098, 169] width 79 height 23
select select "0"
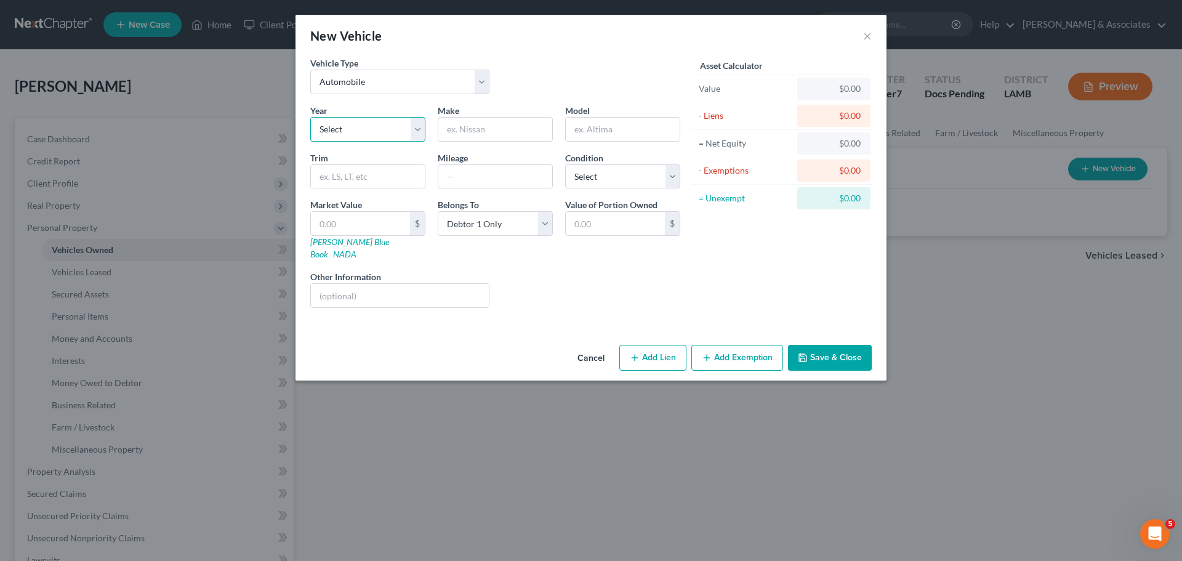
click at [391, 134] on select "Select 2026 2025 2024 2023 2022 2021 2020 2019 2018 2017 2016 2015 2014 2013 20…" at bounding box center [367, 129] width 115 height 25
select select "13"
click at [310, 117] on select "Select 2026 2025 2024 2023 2022 2021 2020 2019 2018 2017 2016 2015 2014 2013 20…" at bounding box center [367, 129] width 115 height 25
click at [465, 124] on input "text" at bounding box center [495, 129] width 114 height 23
type input "Mazda"
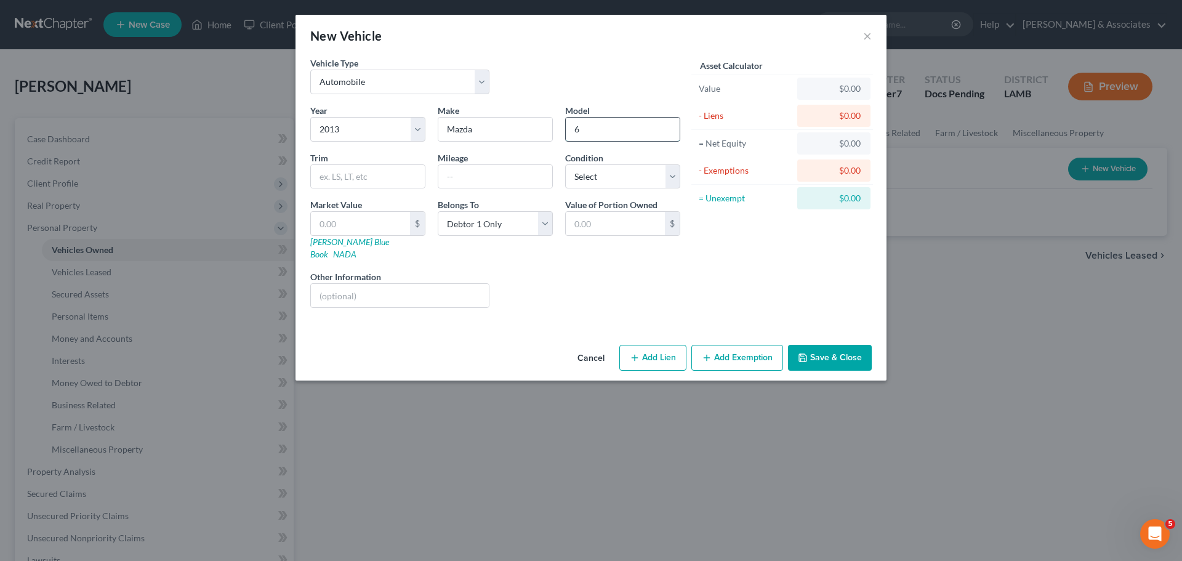
click at [630, 126] on input "6" at bounding box center [623, 129] width 114 height 23
click at [614, 124] on input "6" at bounding box center [623, 129] width 114 height 23
type input "6-4 Cyl"
type input "Sedan 4D i Sport"
type input "138046"
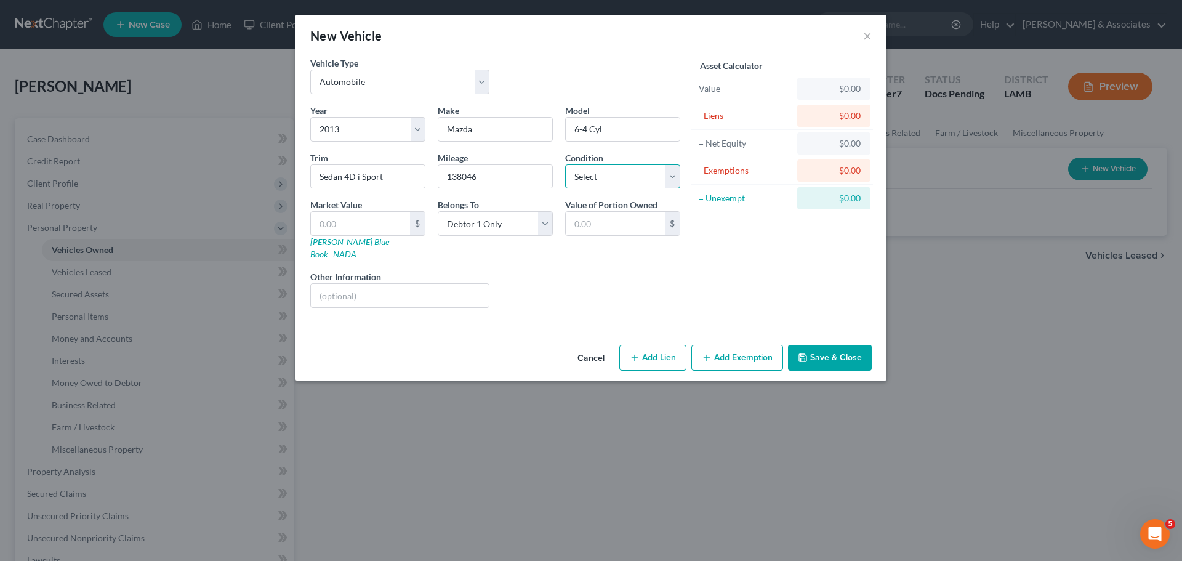
select select "3"
type input "3"
type input "3.00"
type input "30"
type input "30.00"
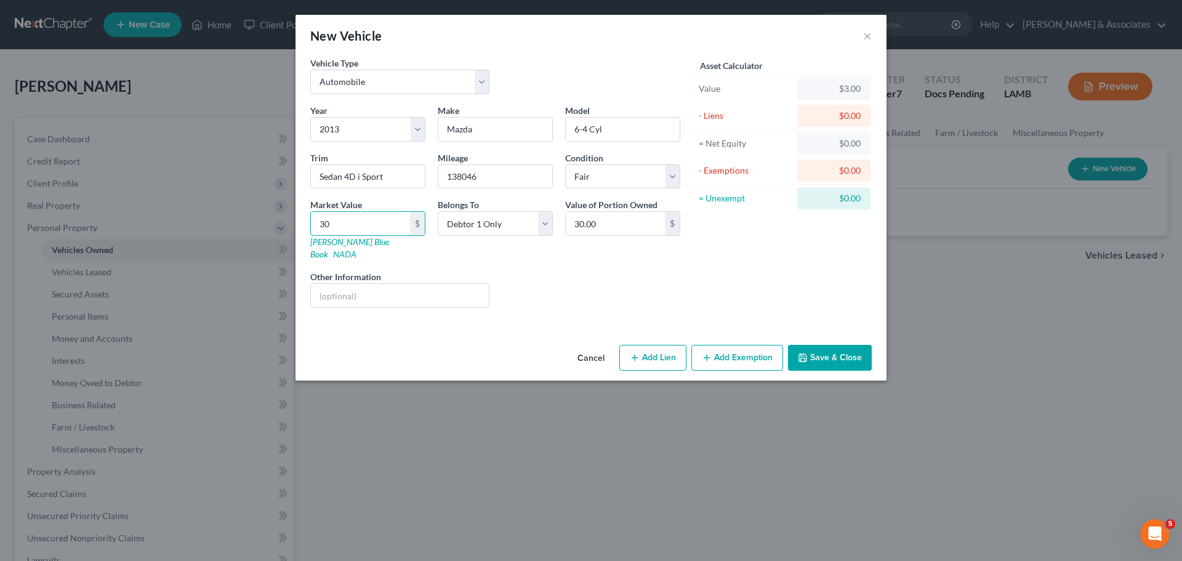
type input "307"
type input "307.00"
type input "3075"
type input "3,075.00"
type input "3,075"
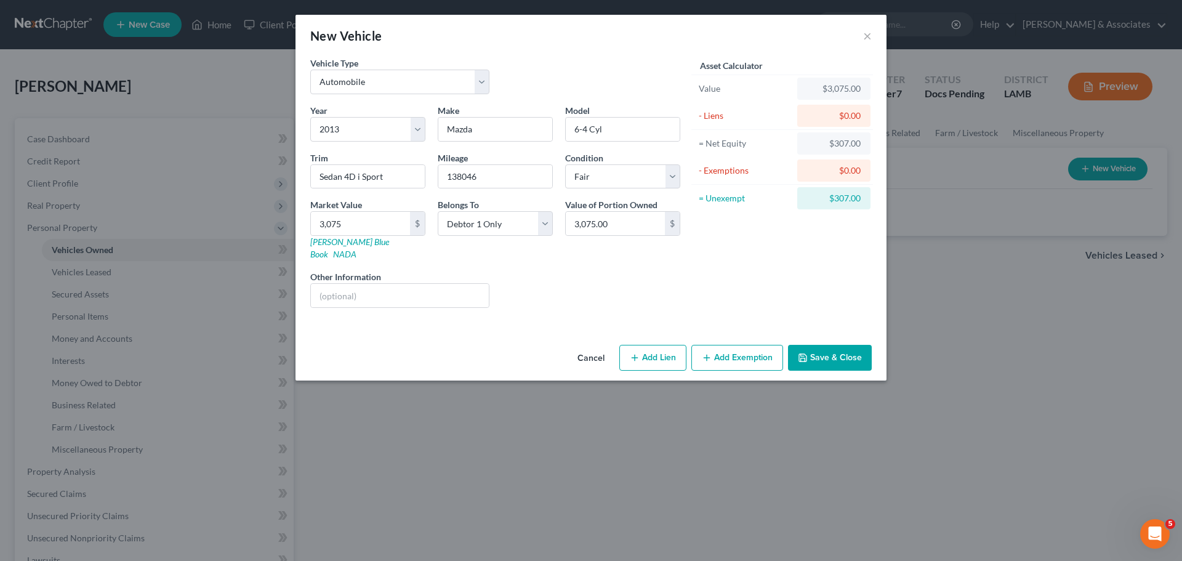
click at [819, 345] on button "Save & Close" at bounding box center [830, 358] width 84 height 26
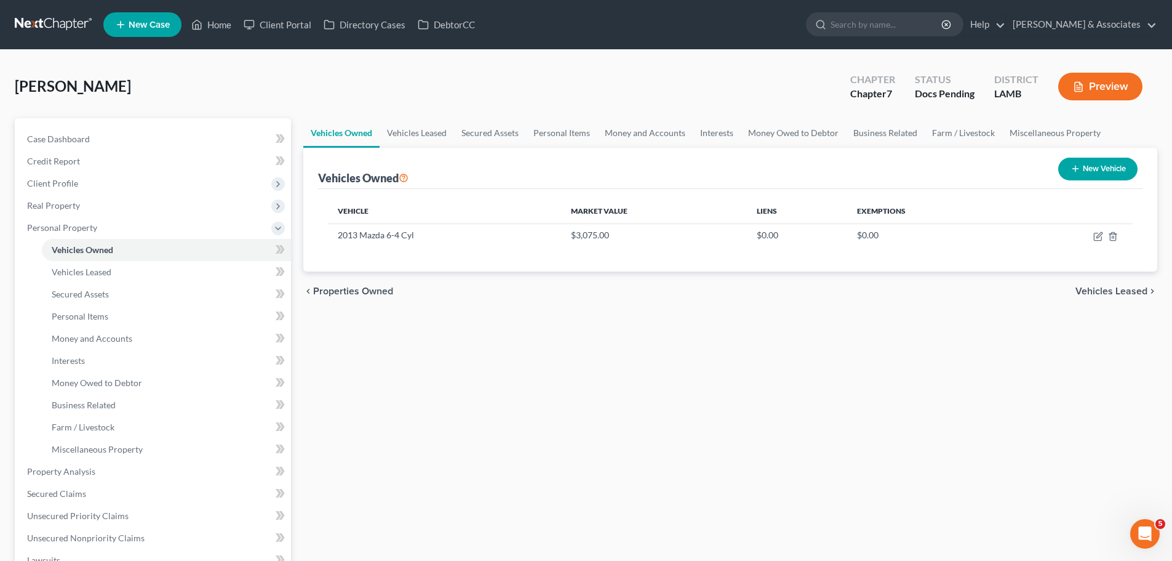
click at [1073, 175] on button "New Vehicle" at bounding box center [1098, 169] width 79 height 23
select select "0"
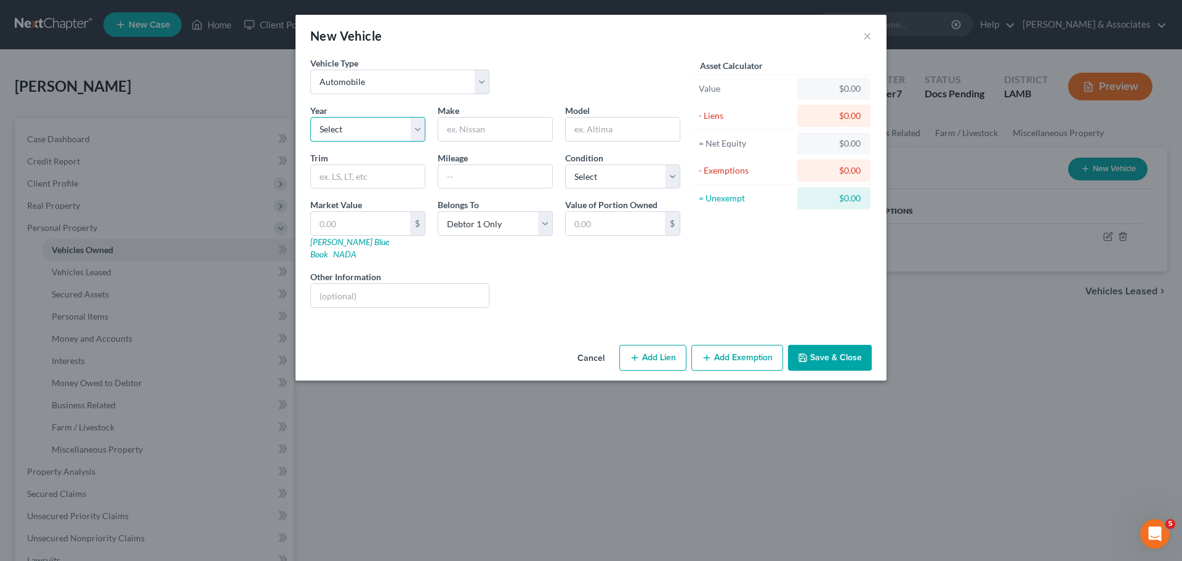
click at [351, 132] on select "Select 2026 2025 2024 2023 2022 2021 2020 2019 2018 2017 2016 2015 2014 2013 20…" at bounding box center [367, 129] width 115 height 25
select select "5"
click at [310, 117] on select "Select 2026 2025 2024 2023 2022 2021 2020 2019 2018 2017 2016 2015 2014 2013 20…" at bounding box center [367, 129] width 115 height 25
click at [468, 137] on input "text" at bounding box center [495, 129] width 114 height 23
type input "Mazda"
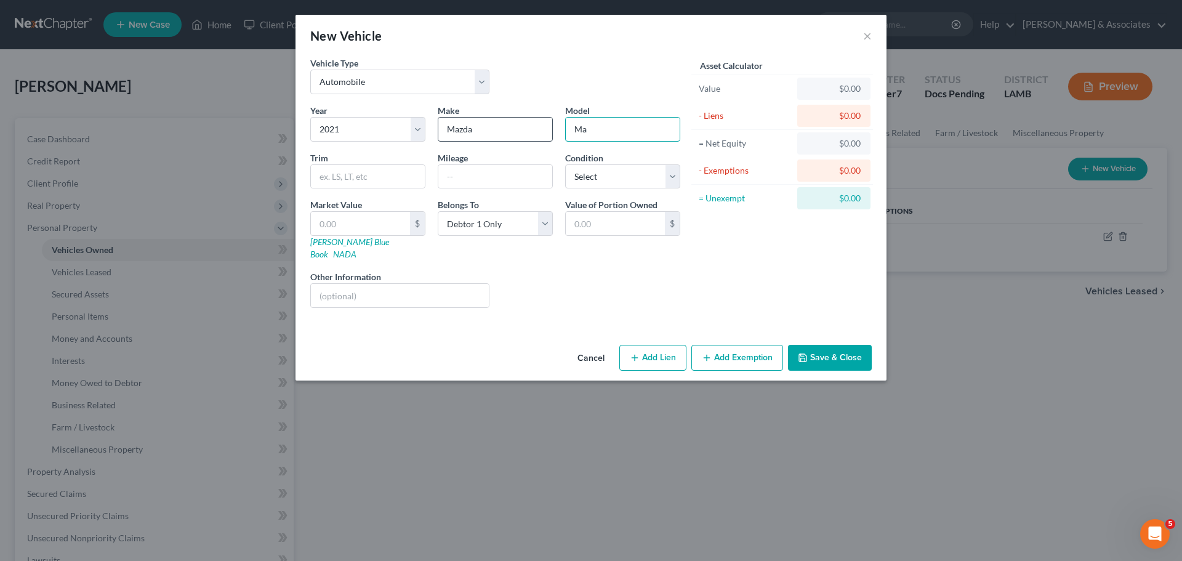
type input "M"
type input "3"
type input "Sedan 4D S Preferred"
type input "23844"
select select "2"
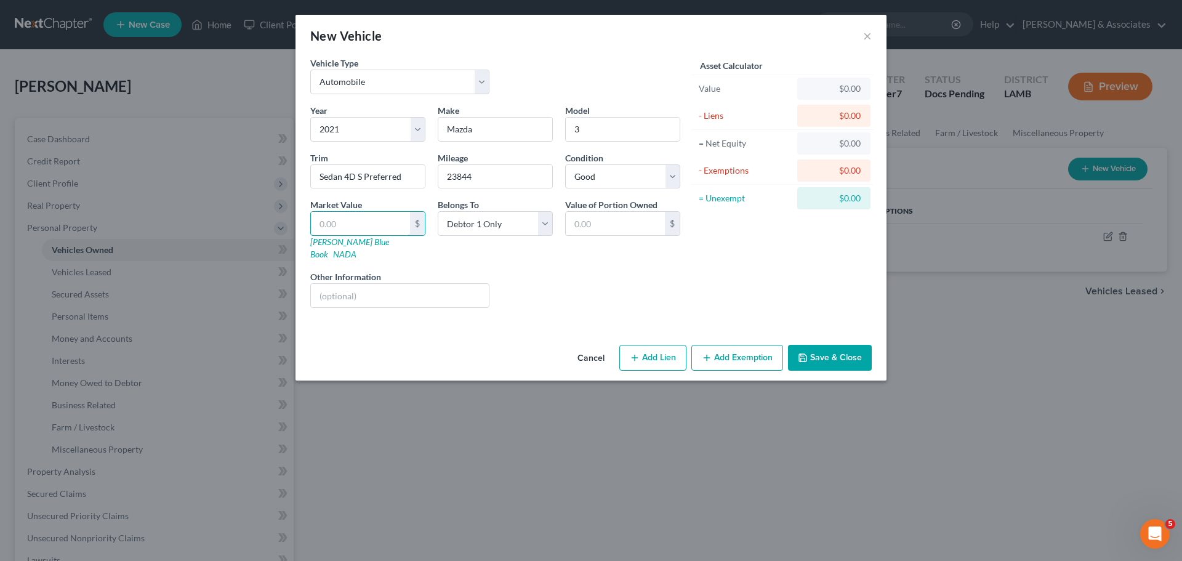
type input "1"
type input "1.00"
type input "14"
type input "14.00"
type input "144"
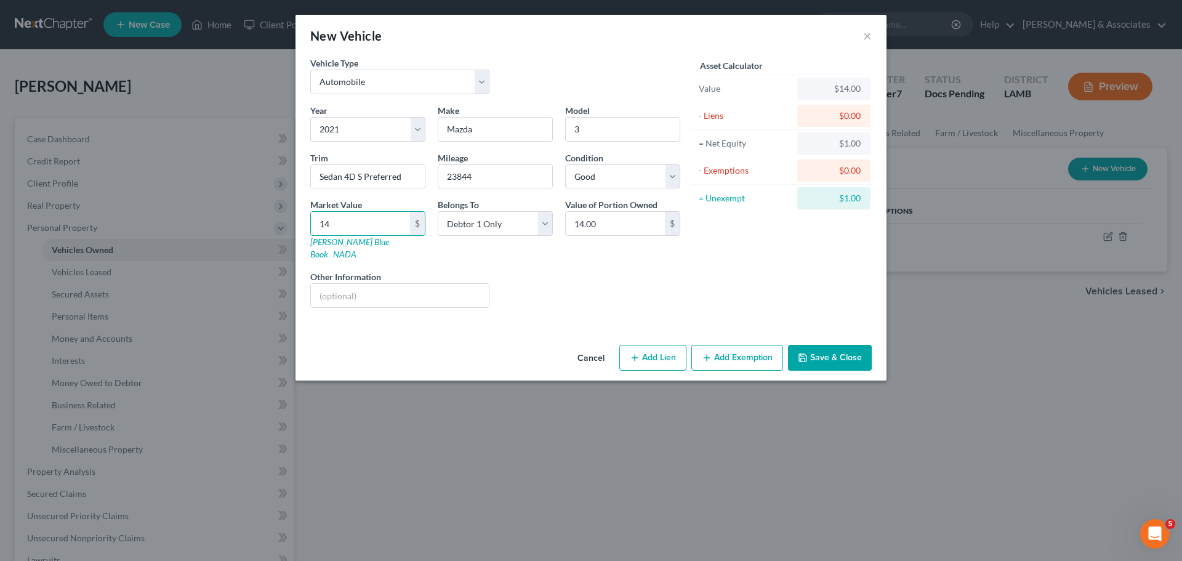
type input "144.00"
type input "1447"
type input "1,447.00"
type input "1,4475"
type input "14,475.00"
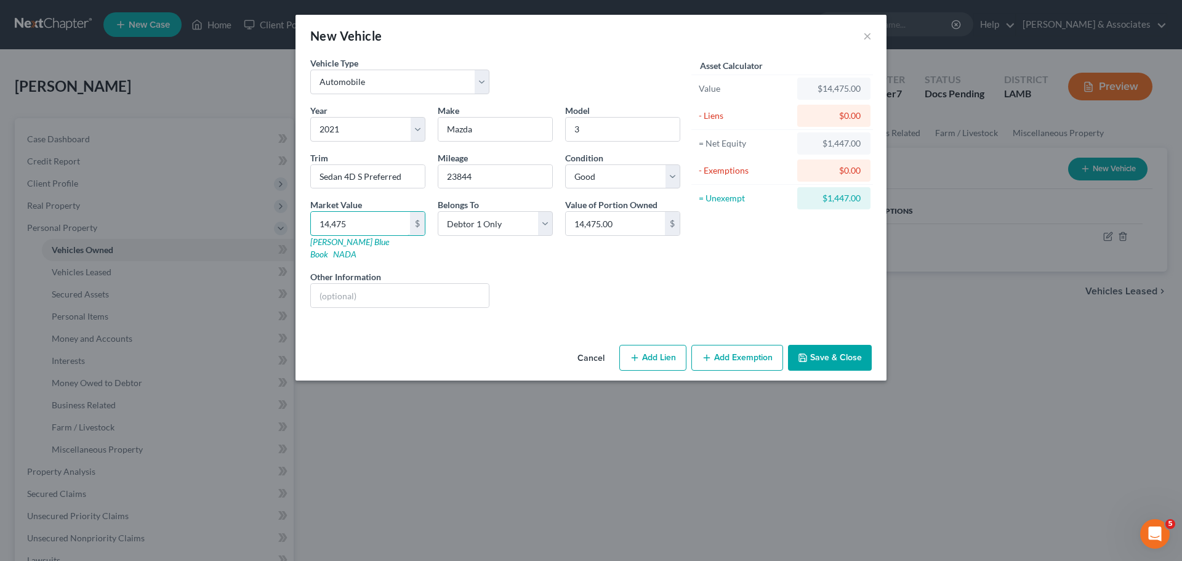
type input "14,475"
click at [857, 347] on button "Save & Close" at bounding box center [830, 358] width 84 height 26
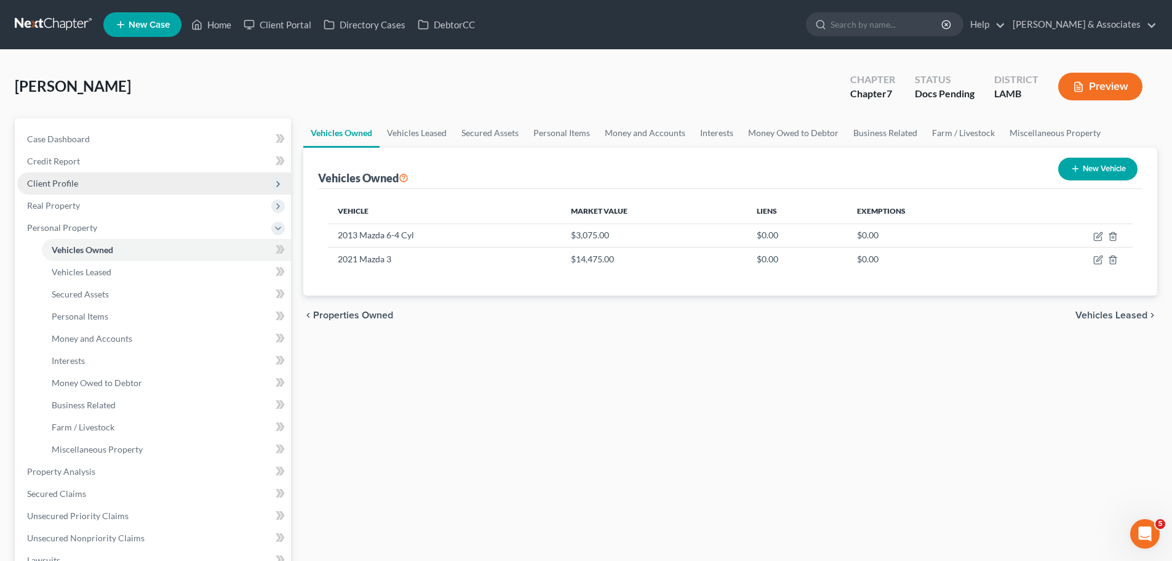
click at [120, 178] on span "Client Profile" at bounding box center [154, 183] width 274 height 22
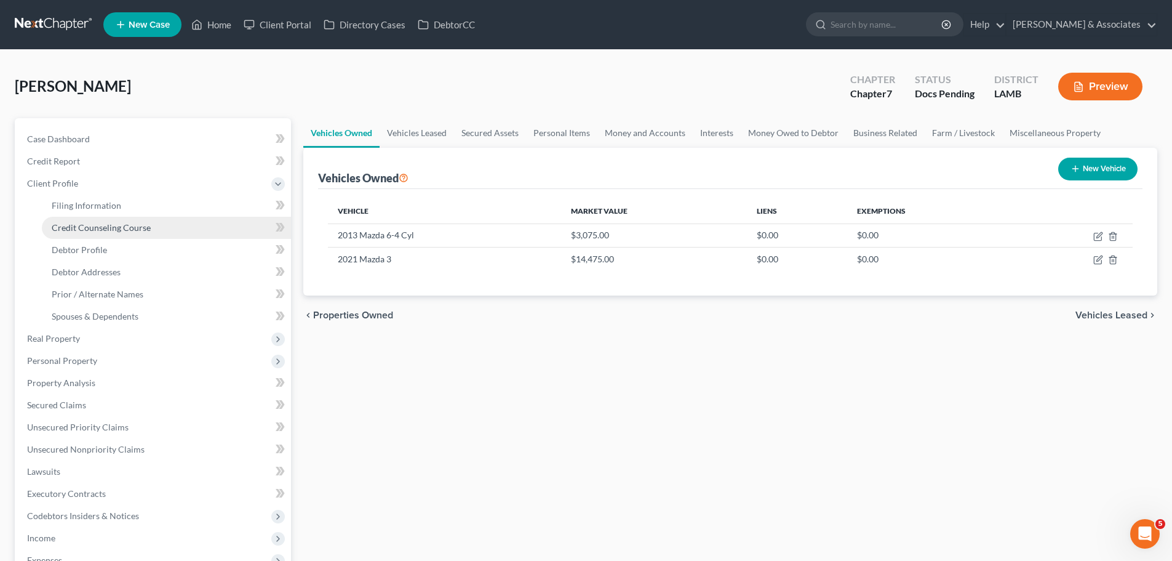
click at [134, 226] on span "Credit Counseling Course" at bounding box center [101, 227] width 99 height 10
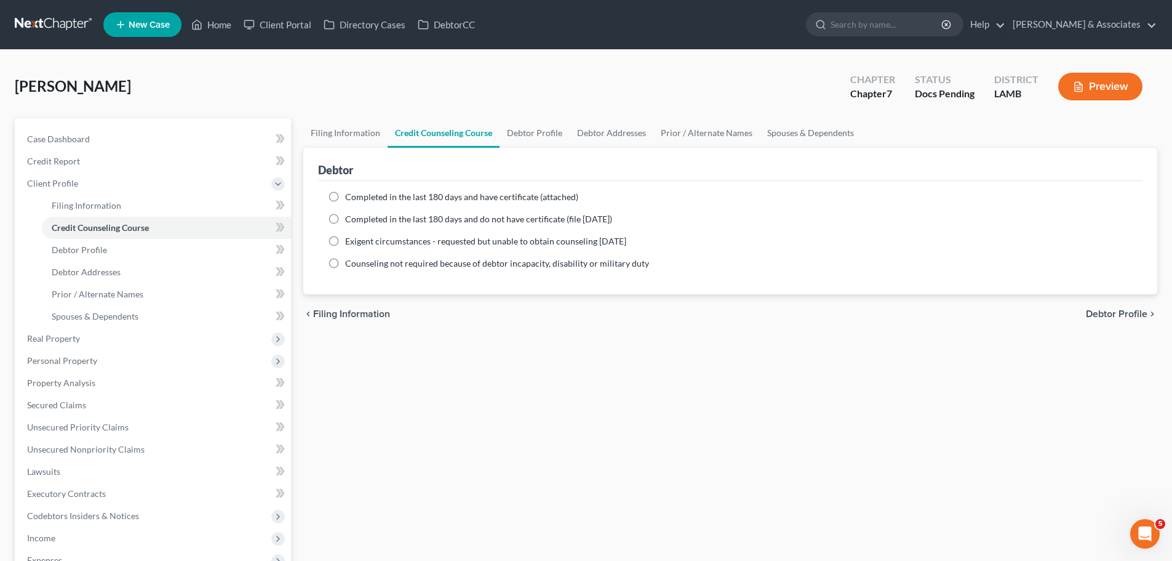
click at [398, 194] on span "Completed in the last 180 days and have certificate (attached)" at bounding box center [461, 196] width 233 height 10
click at [358, 194] on input "Completed in the last 180 days and have certificate (attached)" at bounding box center [354, 195] width 8 height 8
radio input "true"
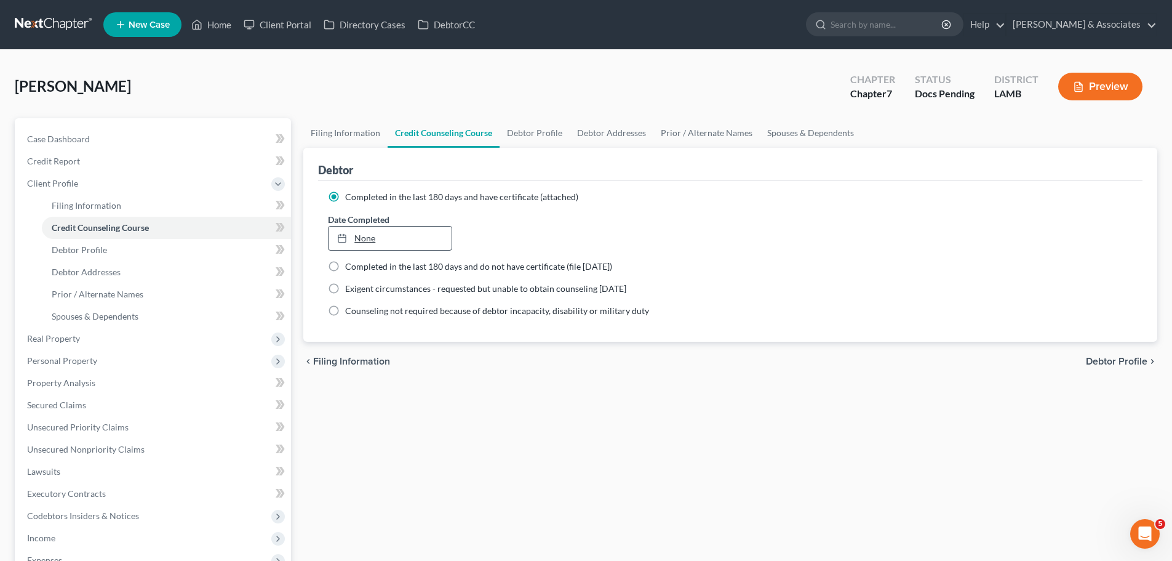
click at [409, 244] on link "None" at bounding box center [390, 237] width 122 height 23
type input "9/16/2025"
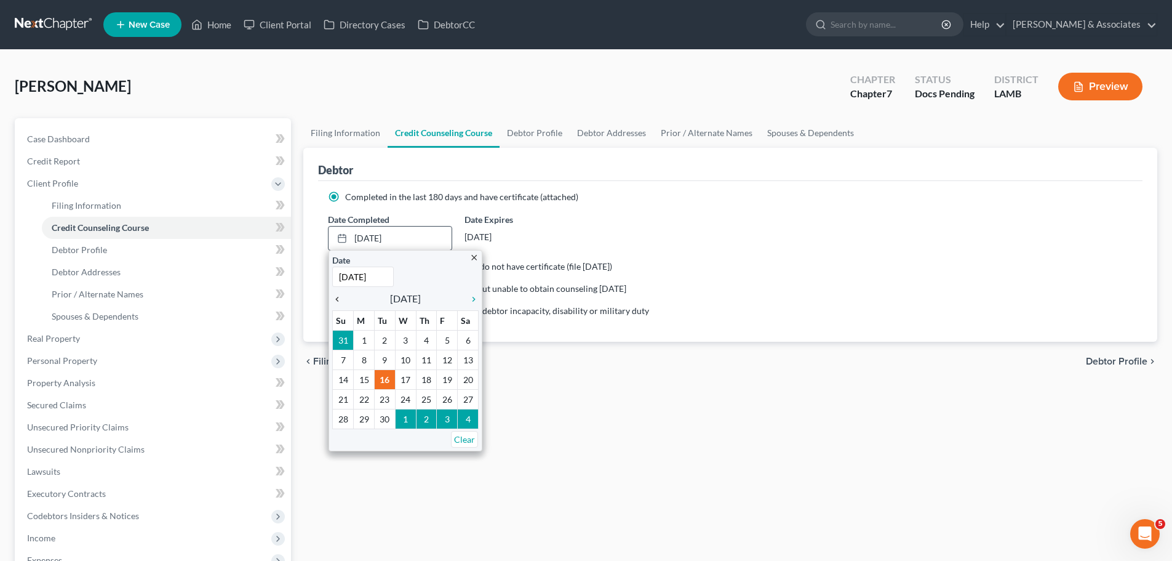
click at [345, 299] on icon "chevron_left" at bounding box center [340, 299] width 16 height 10
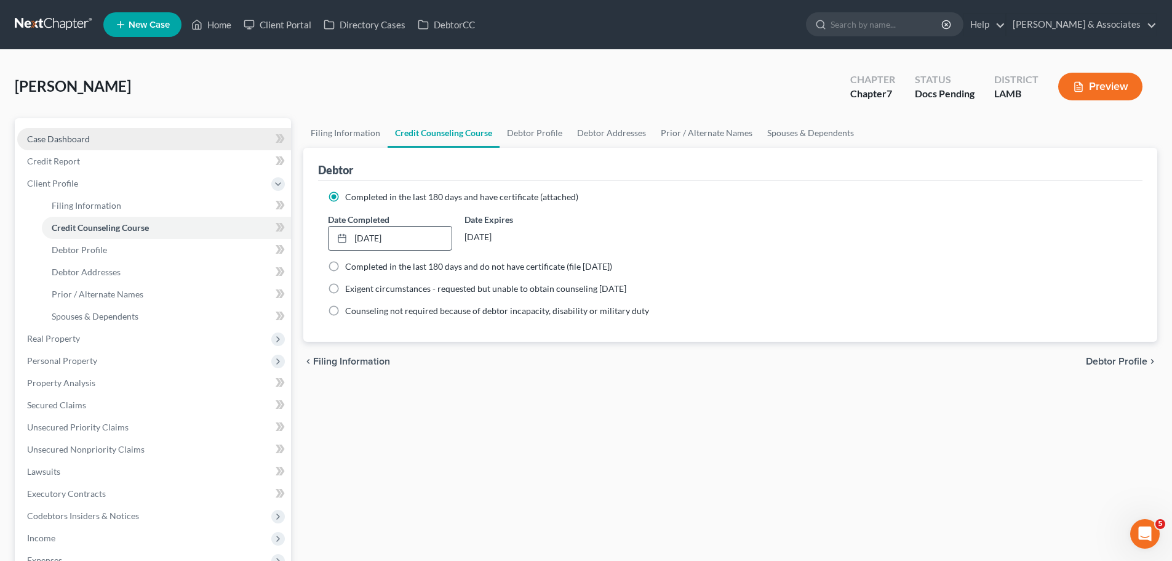
click at [55, 145] on link "Case Dashboard" at bounding box center [154, 139] width 274 height 22
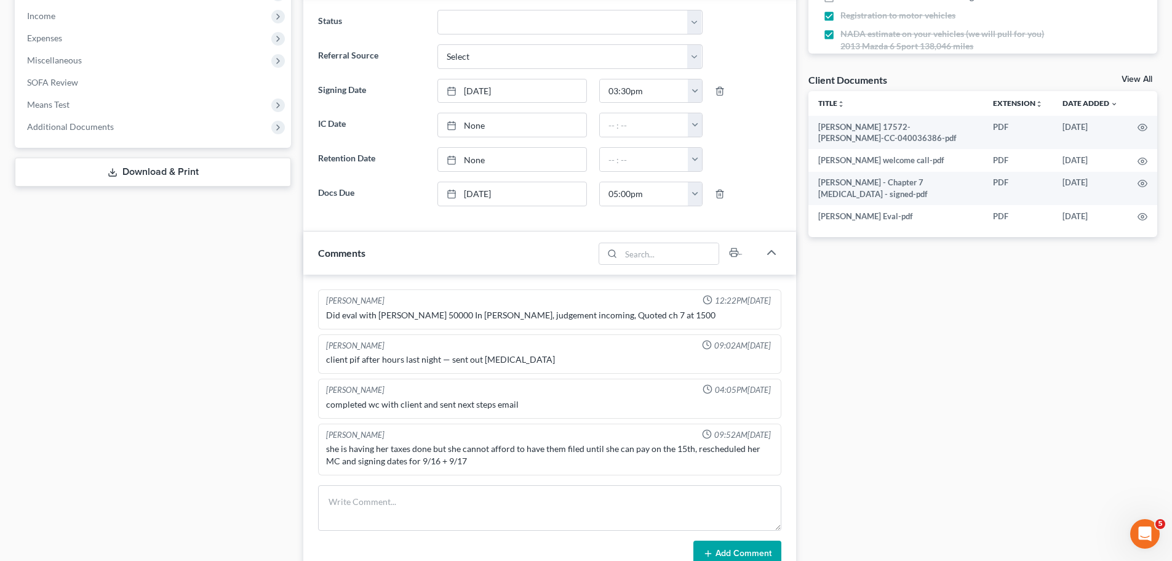
scroll to position [369, 0]
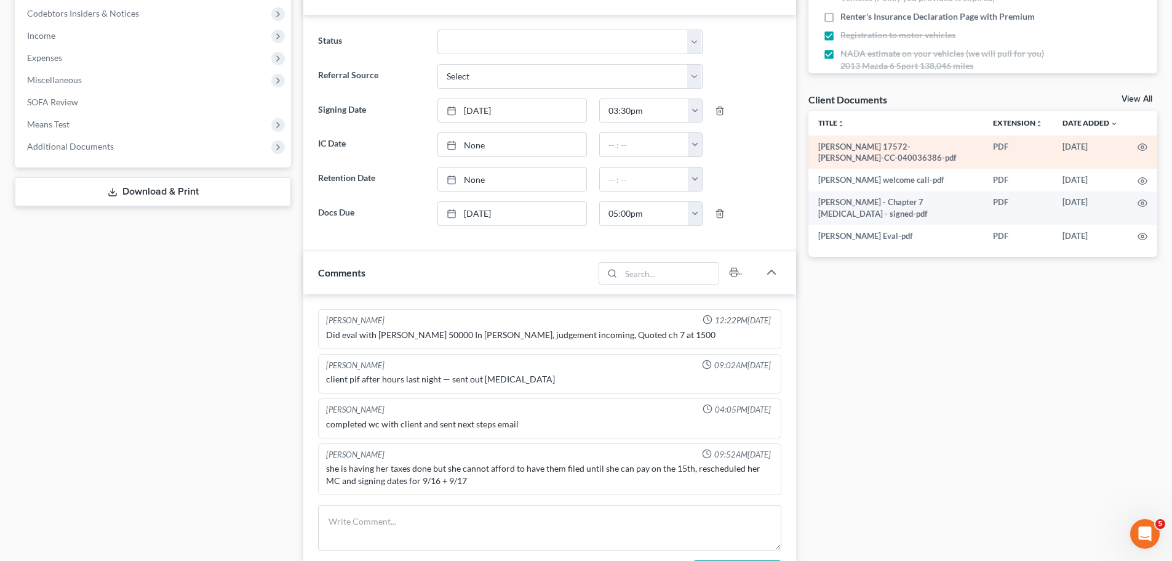
click at [1075, 159] on td "09/02/2025" at bounding box center [1090, 152] width 75 height 34
click at [868, 144] on td "Toliver, Lisa 17572-LAM-CC-040036386-pdf" at bounding box center [896, 152] width 175 height 34
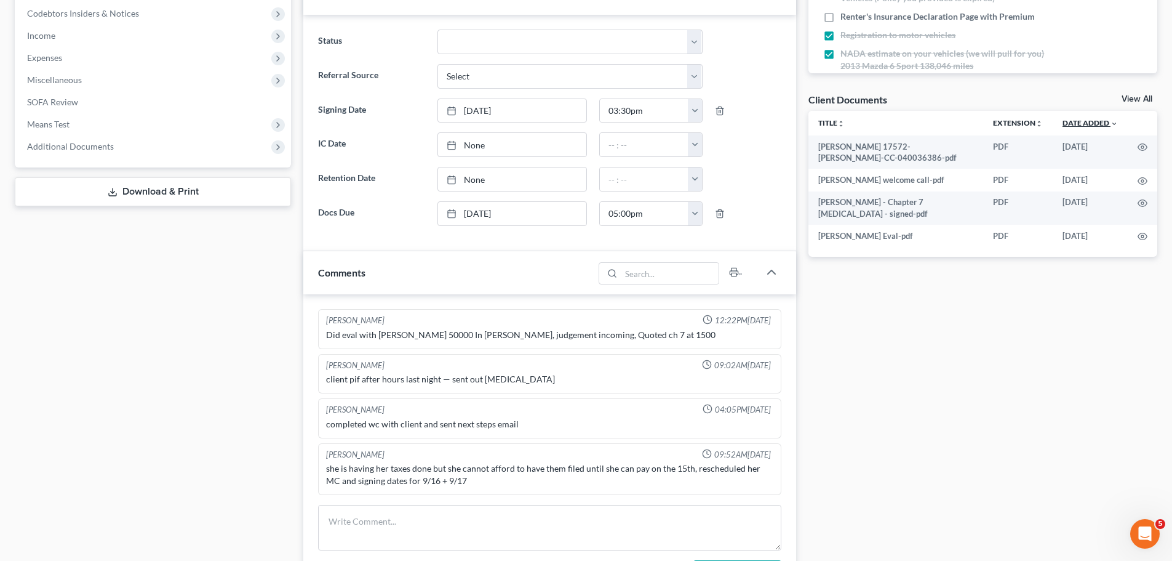
drag, startPoint x: 1129, startPoint y: 101, endPoint x: 1084, endPoint y: 126, distance: 51.2
click at [1129, 100] on link "View All" at bounding box center [1137, 99] width 31 height 9
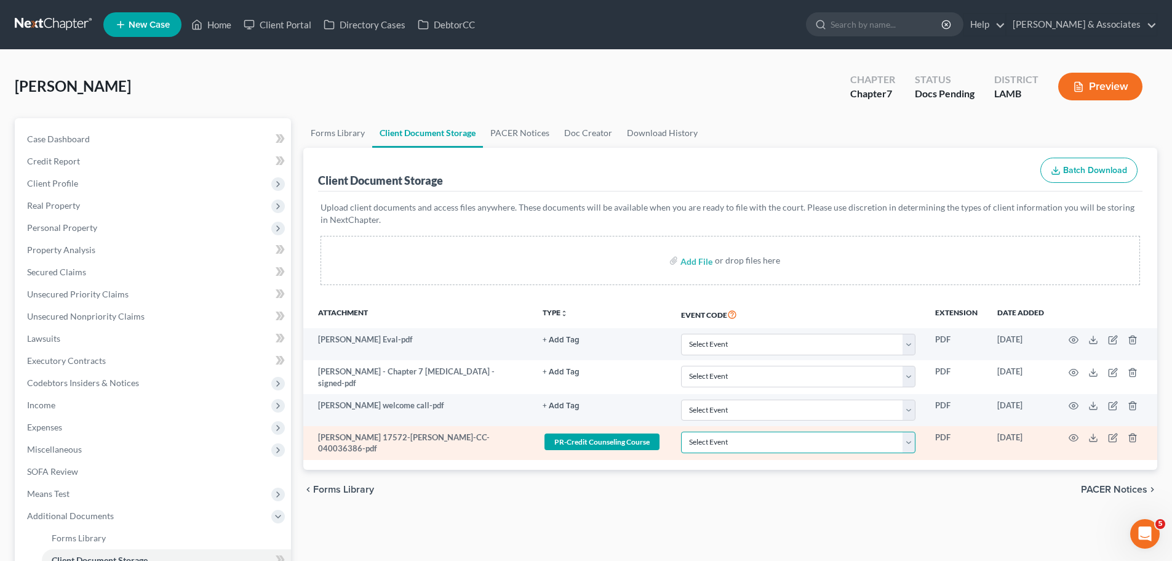
click at [734, 437] on select "Select Event 20 Largest Unsecured Creditors Amended List of Creditors Amended L…" at bounding box center [798, 442] width 234 height 22
select select "13"
click at [681, 431] on select "Select Event 20 Largest Unsecured Creditors Amended List of Creditors Amended L…" at bounding box center [798, 442] width 234 height 22
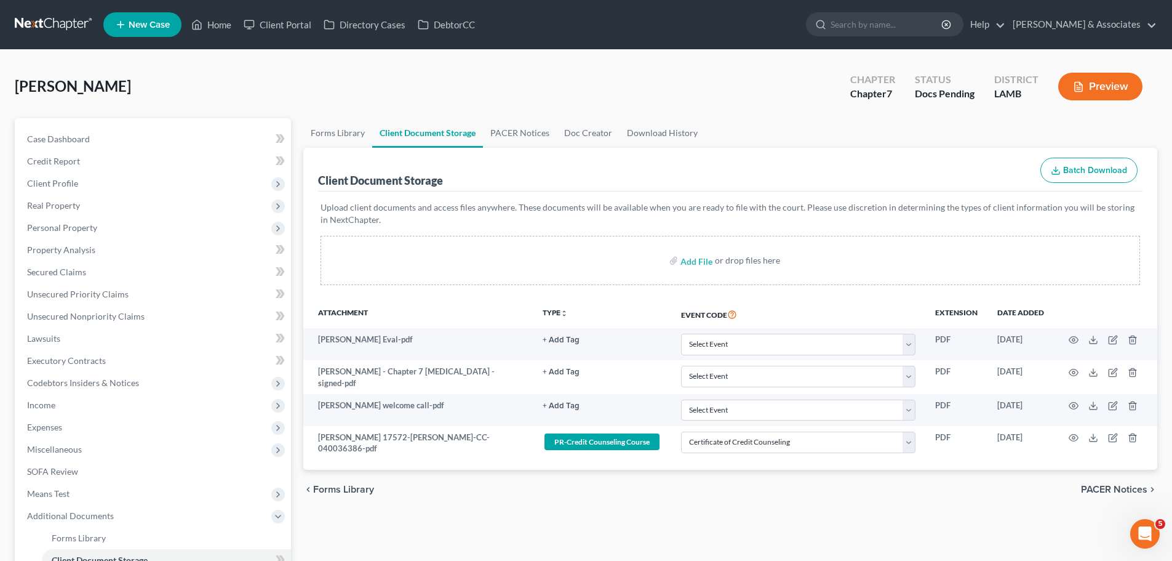
click at [787, 519] on div "Forms Library Client Document Storage PACER Notices Doc Creator Download Histor…" at bounding box center [730, 402] width 867 height 568
click at [69, 134] on span "Case Dashboard" at bounding box center [58, 139] width 63 height 10
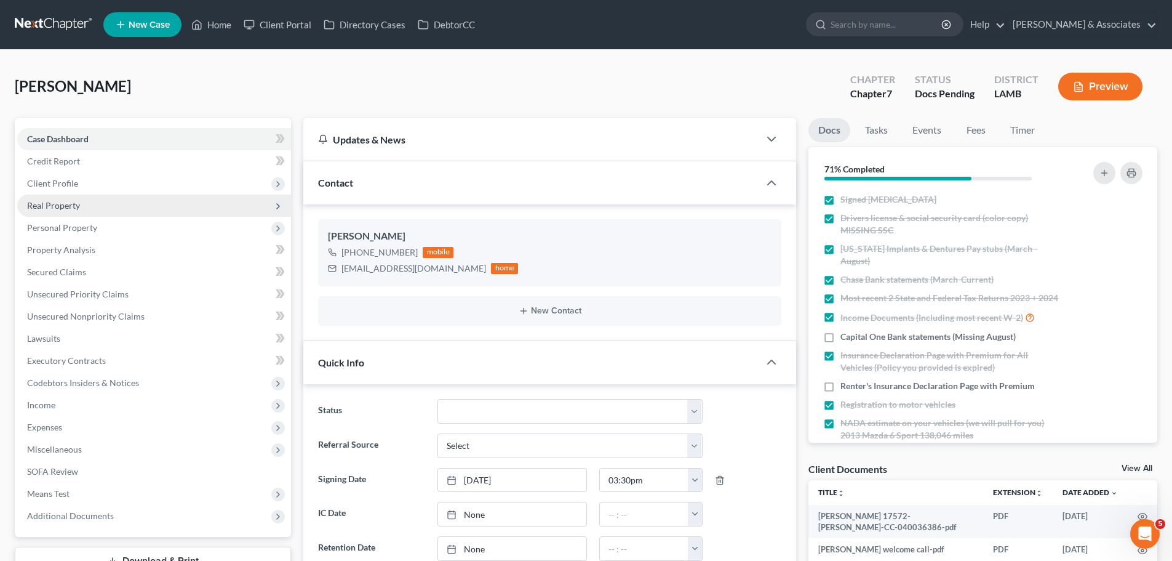
click at [78, 201] on span "Real Property" at bounding box center [53, 205] width 53 height 10
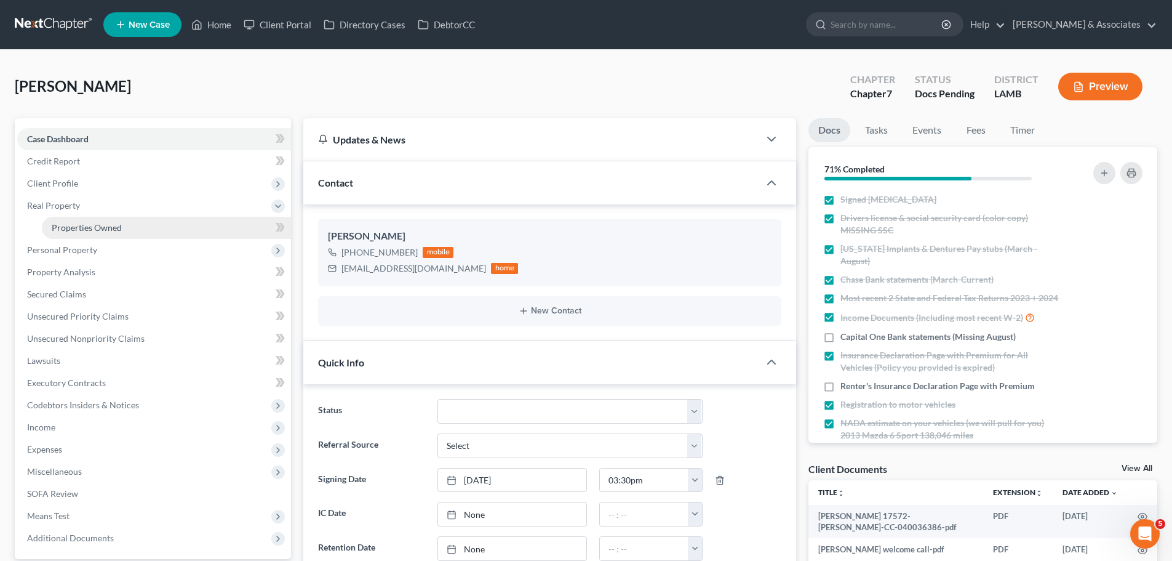
drag, startPoint x: 75, startPoint y: 242, endPoint x: 78, endPoint y: 234, distance: 8.6
click at [74, 242] on span "Personal Property" at bounding box center [154, 250] width 274 height 22
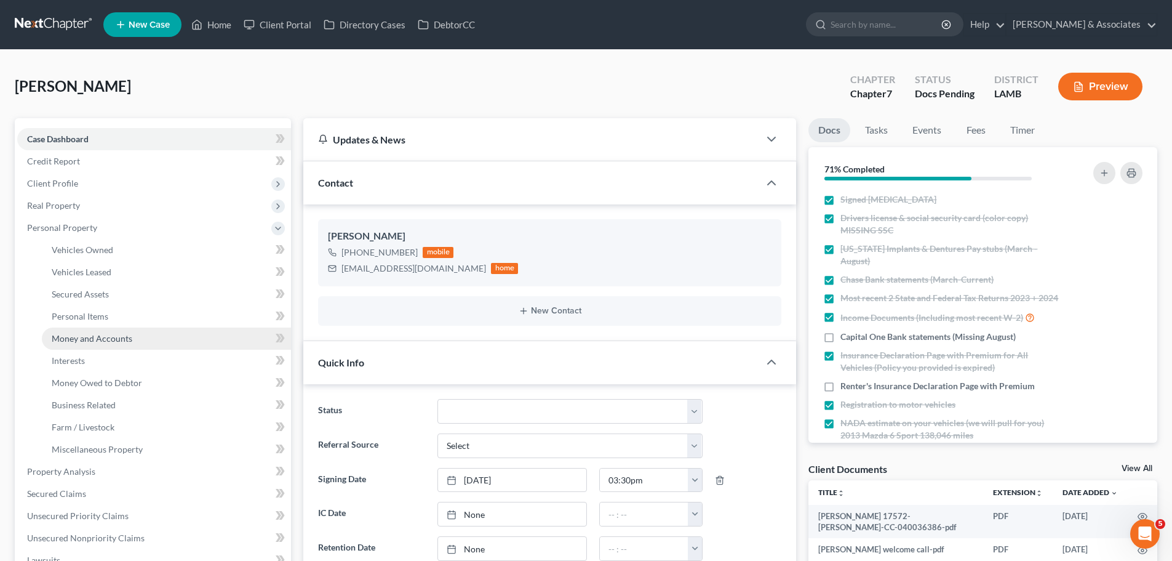
click at [93, 340] on span "Money and Accounts" at bounding box center [92, 338] width 81 height 10
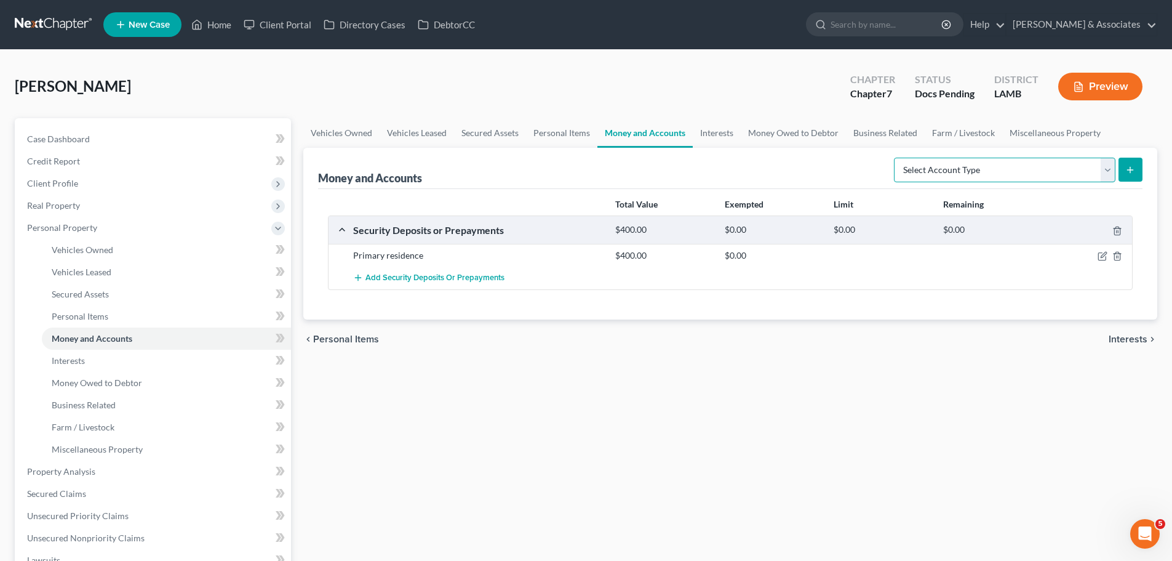
click at [963, 170] on select "Select Account Type Brokerage Cash on Hand Certificates of Deposit Checking Acc…" at bounding box center [1005, 170] width 222 height 25
select select "checking"
click at [897, 158] on select "Select Account Type Brokerage Cash on Hand Certificates of Deposit Checking Acc…" at bounding box center [1005, 170] width 222 height 25
click at [1128, 162] on button "submit" at bounding box center [1131, 170] width 24 height 24
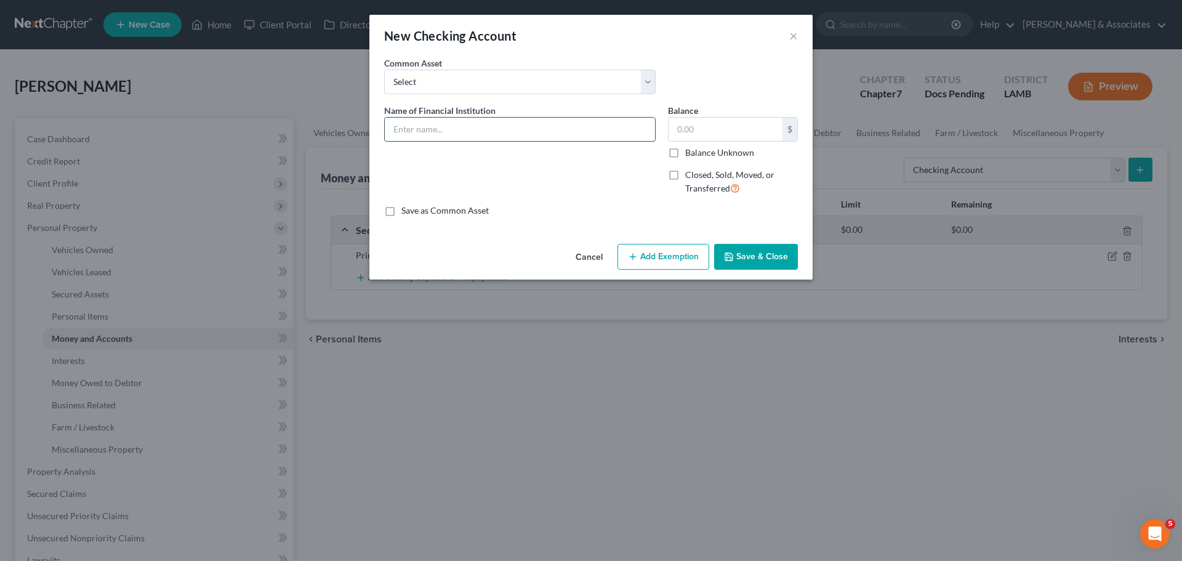
click at [411, 130] on input "text" at bounding box center [520, 129] width 270 height 23
click at [515, 129] on input "text" at bounding box center [520, 129] width 270 height 23
type input "Associated Credit Union 0070-11"
click at [734, 247] on button "Save & Close" at bounding box center [756, 257] width 84 height 26
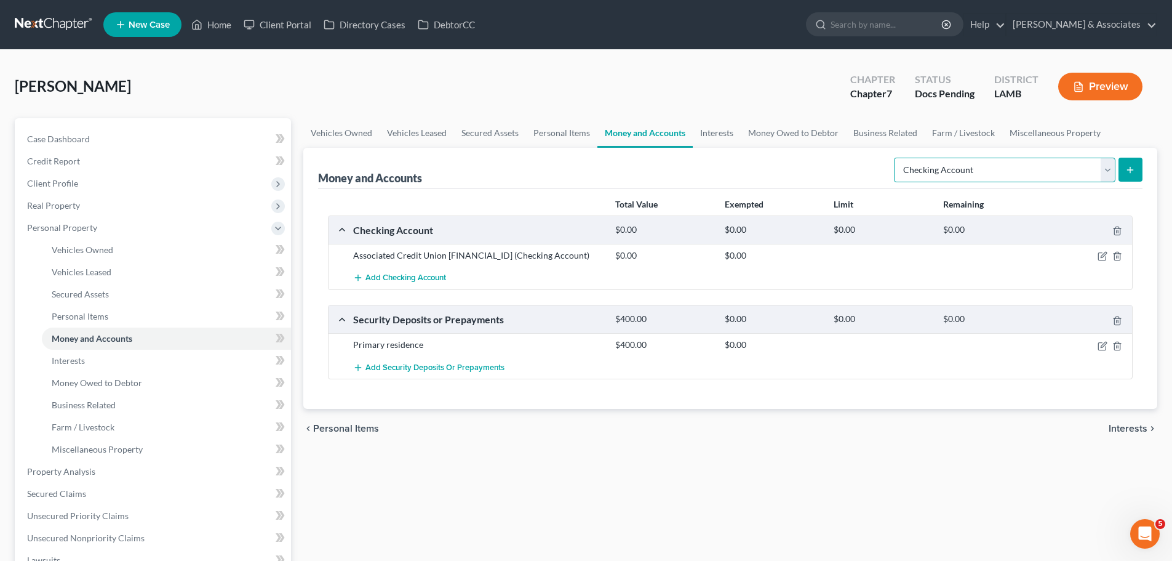
click at [974, 177] on select "Select Account Type Brokerage Cash on Hand Certificates of Deposit Checking Acc…" at bounding box center [1005, 170] width 222 height 25
click at [897, 158] on select "Select Account Type Brokerage Cash on Hand Certificates of Deposit Checking Acc…" at bounding box center [1005, 170] width 222 height 25
click at [980, 164] on select "Select Account Type Brokerage Cash on Hand Certificates of Deposit Checking Acc…" at bounding box center [1005, 170] width 222 height 25
select select "savings"
click at [897, 158] on select "Select Account Type Brokerage Cash on Hand Certificates of Deposit Checking Acc…" at bounding box center [1005, 170] width 222 height 25
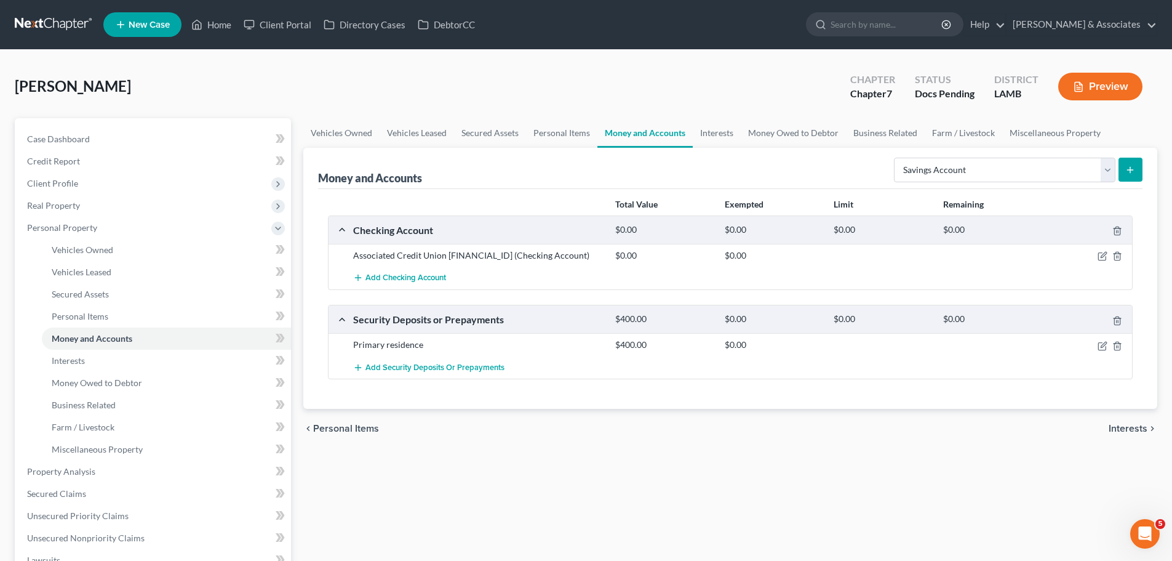
click at [1123, 173] on button "submit" at bounding box center [1131, 170] width 24 height 24
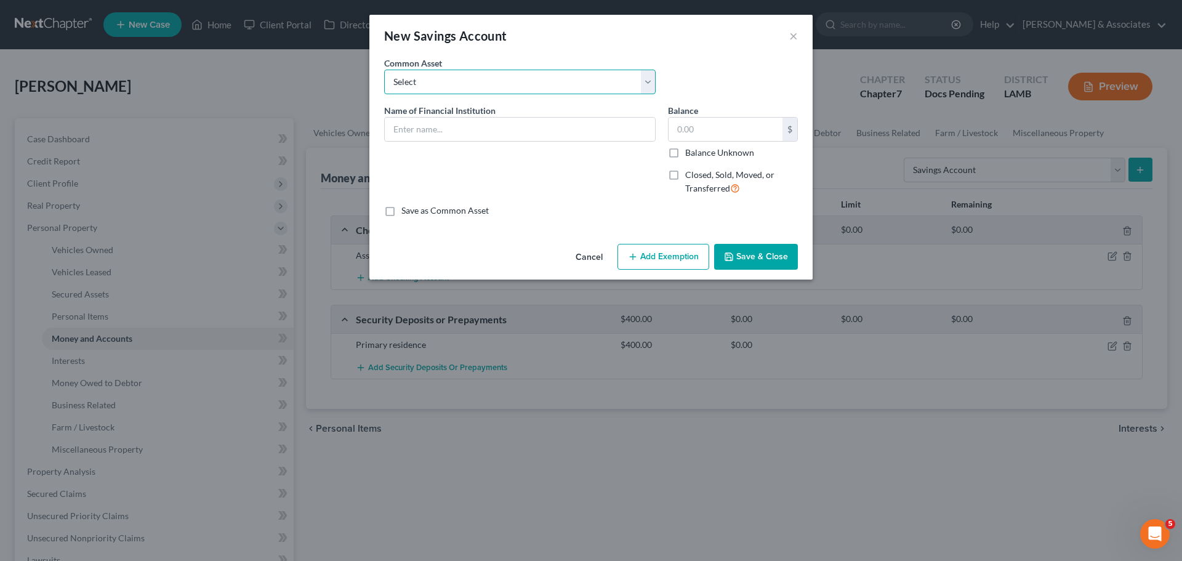
click at [529, 74] on select "Select Essential Federal Credit Union LA Federal Credit Union Regions Bank Chas…" at bounding box center [519, 82] width 271 height 25
drag, startPoint x: 529, startPoint y: 74, endPoint x: 523, endPoint y: 92, distance: 18.9
click at [529, 74] on select "Select Essential Federal Credit Union LA Federal Credit Union Regions Bank Chas…" at bounding box center [519, 82] width 271 height 25
click at [518, 138] on input "text" at bounding box center [520, 129] width 270 height 23
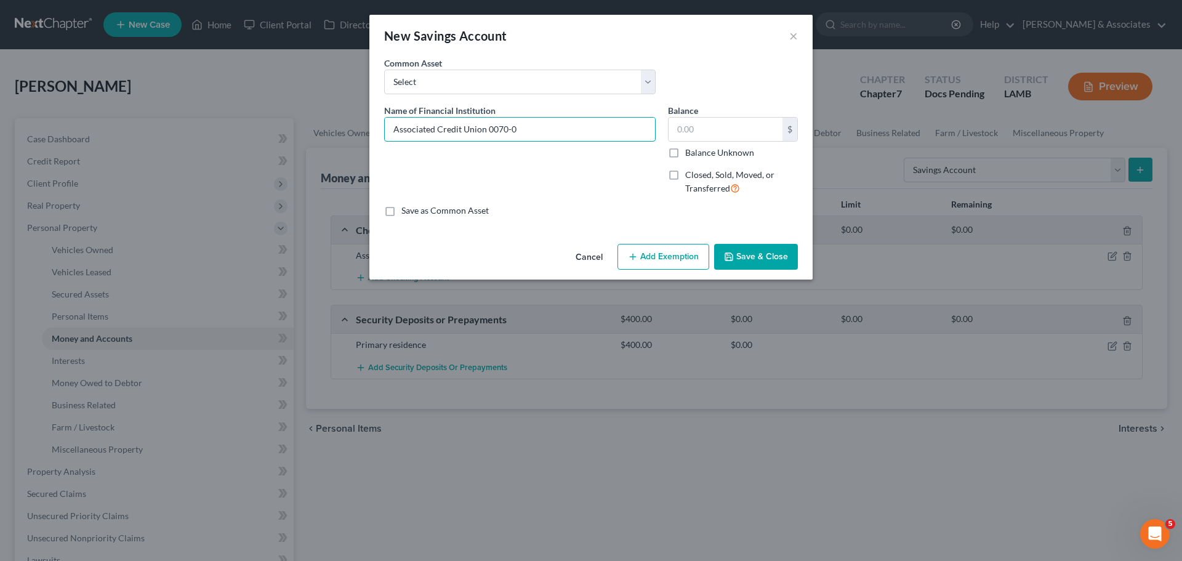
type input "Associated Credit Union 0070-0"
click at [777, 255] on button "Save & Close" at bounding box center [756, 257] width 84 height 26
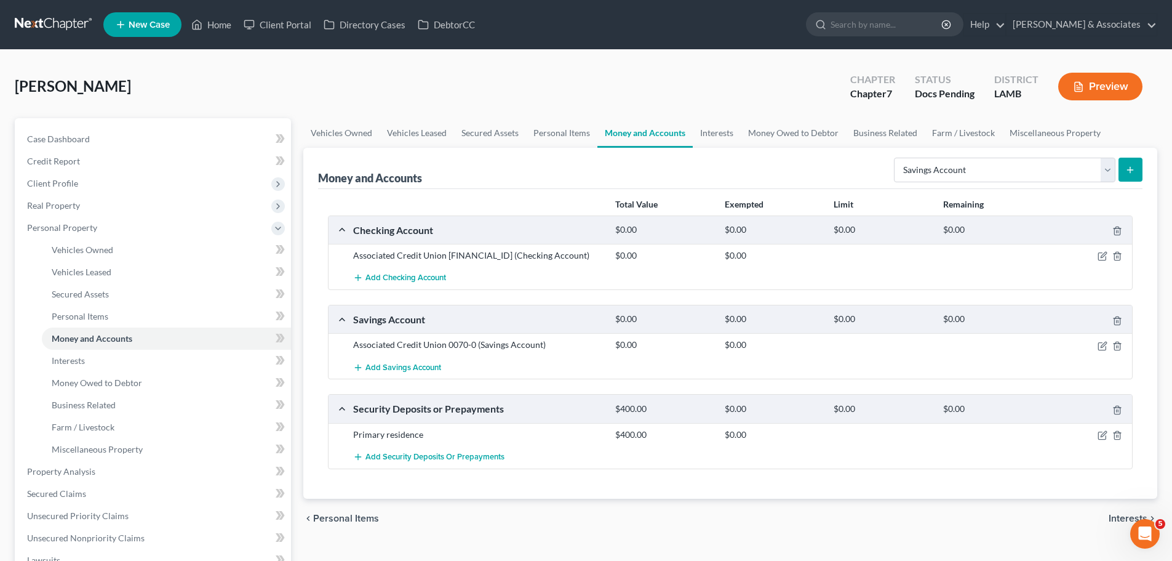
click at [982, 185] on div "Money and Accounts Select Account Type Brokerage Cash on Hand Certificates of D…" at bounding box center [730, 168] width 825 height 41
click at [1131, 169] on line "submit" at bounding box center [1131, 170] width 0 height 6
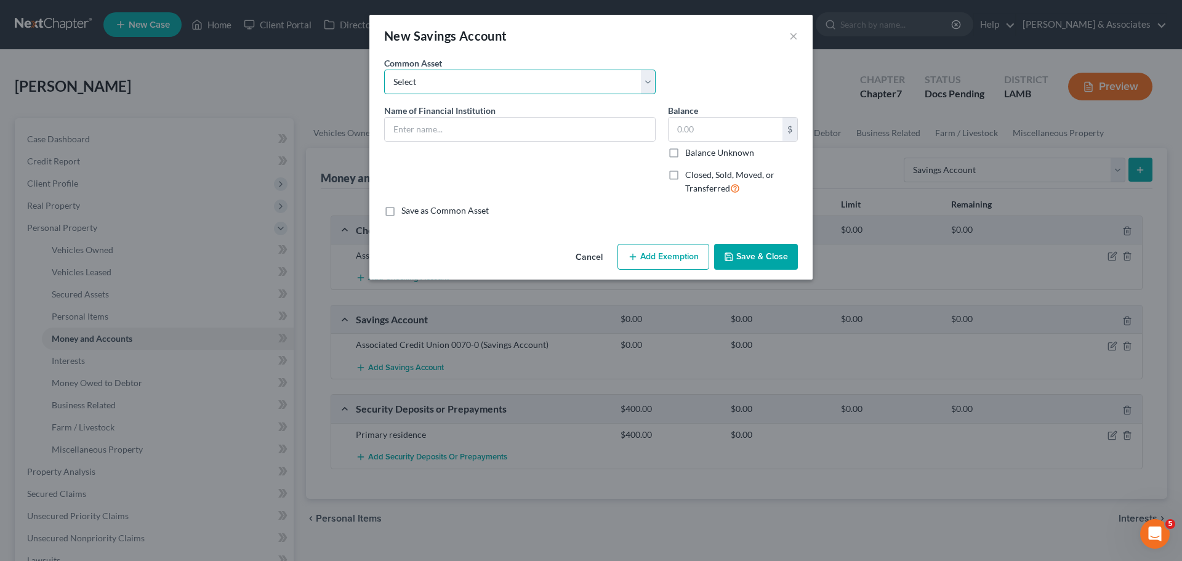
click at [567, 89] on select "Select Essential Federal Credit Union LA Federal Credit Union Regions Bank Chas…" at bounding box center [519, 82] width 271 height 25
click at [538, 68] on div "Common Asset Select Essential Federal Credit Union LA Federal Credit Union Regi…" at bounding box center [520, 76] width 284 height 38
click at [509, 164] on div "Name of Financial Institution *" at bounding box center [520, 154] width 284 height 101
click at [526, 135] on input "text" at bounding box center [520, 129] width 270 height 23
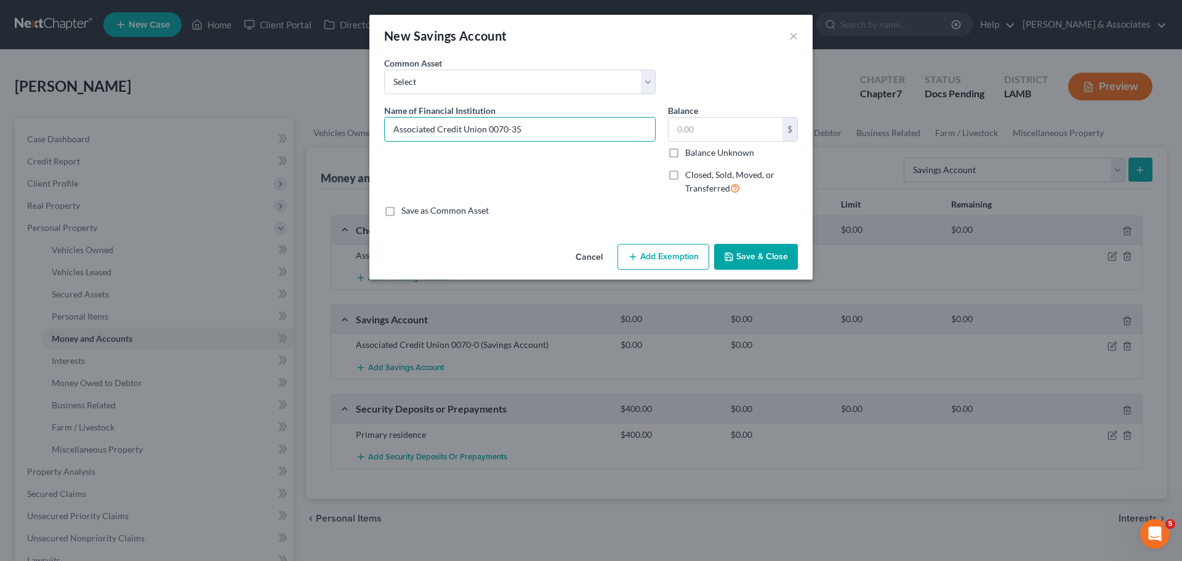
type input "Associated Credit Union 0070-35"
click at [721, 260] on button "Save & Close" at bounding box center [756, 257] width 84 height 26
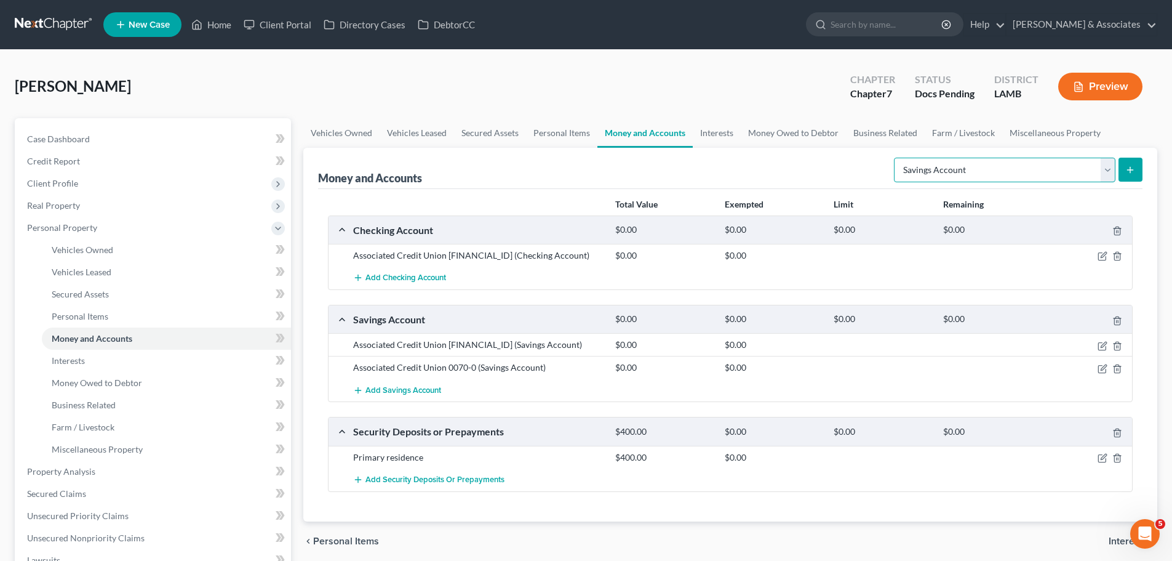
click at [1016, 167] on select "Select Account Type Brokerage Cash on Hand Certificates of Deposit Checking Acc…" at bounding box center [1005, 170] width 222 height 25
select select "checking"
click at [897, 158] on select "Select Account Type Brokerage Cash on Hand Certificates of Deposit Checking Acc…" at bounding box center [1005, 170] width 222 height 25
click at [1140, 176] on button "submit" at bounding box center [1131, 170] width 24 height 24
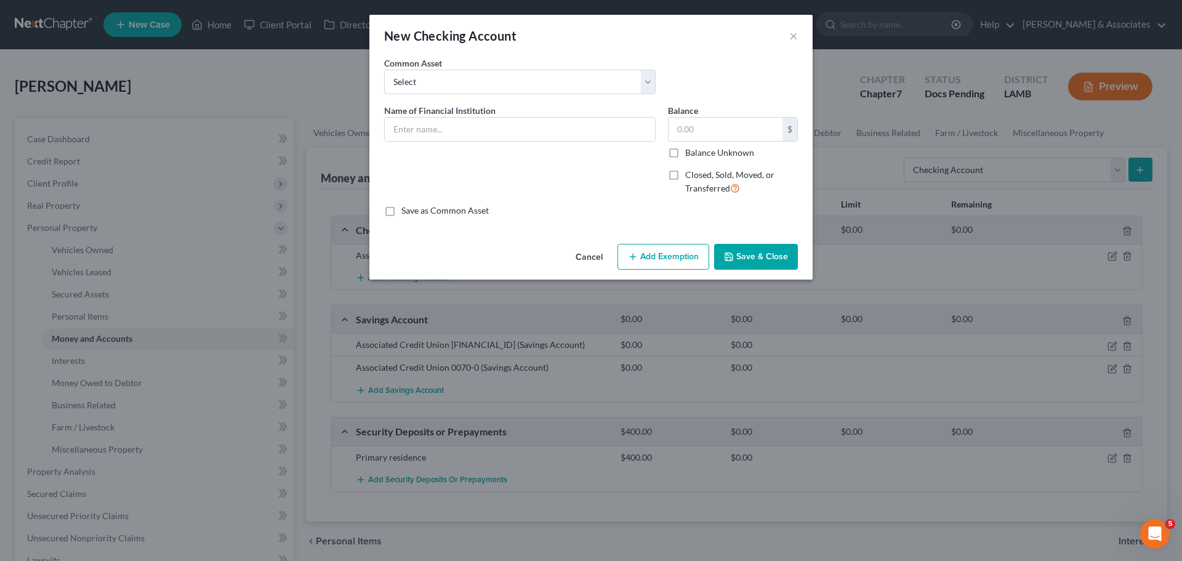
click at [406, 66] on label "Common Asset" at bounding box center [413, 63] width 58 height 13
click at [414, 81] on select "Select Essential Federal Credit Union USAA Federal Savings Bank Neighbors Feder…" at bounding box center [519, 82] width 271 height 25
select select "4"
click at [384, 70] on select "Select Essential Federal Credit Union USAA Federal Savings Bank Neighbors Feder…" at bounding box center [519, 82] width 271 height 25
type input "Capital One"
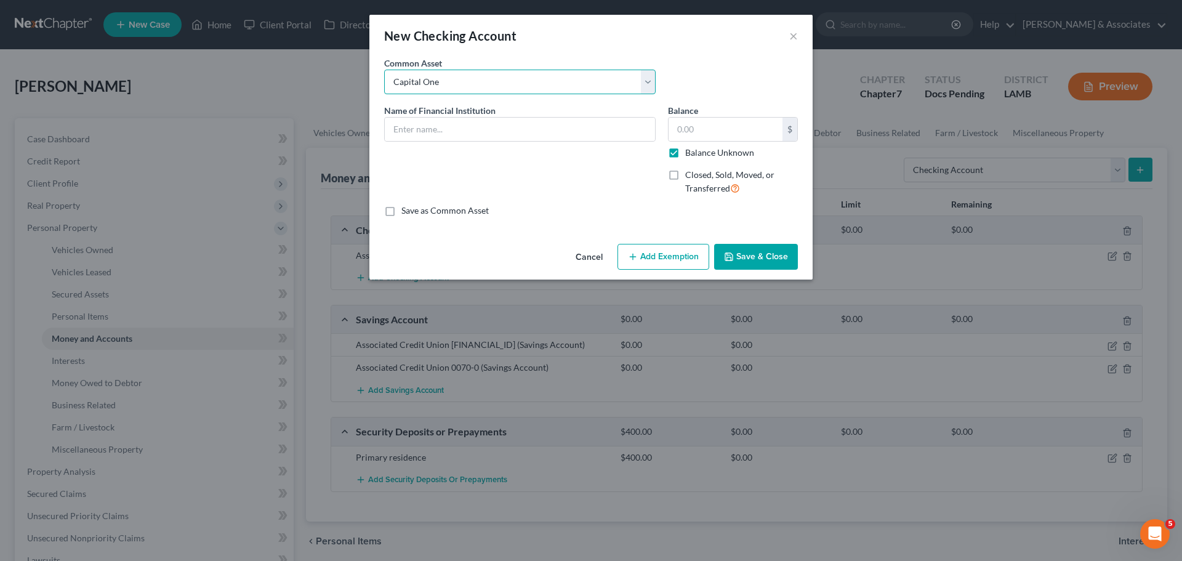
type input "0.00"
checkbox input "true"
click at [494, 130] on input "Capital One" at bounding box center [520, 129] width 270 height 23
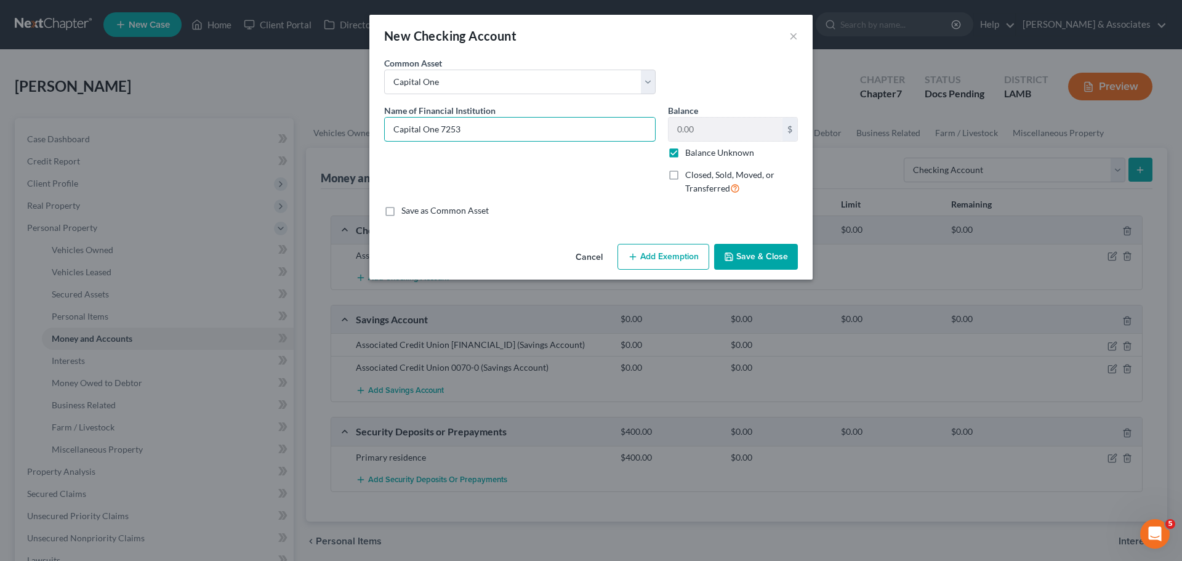
type input "Capital One 7253"
click at [780, 260] on button "Save & Close" at bounding box center [756, 257] width 84 height 26
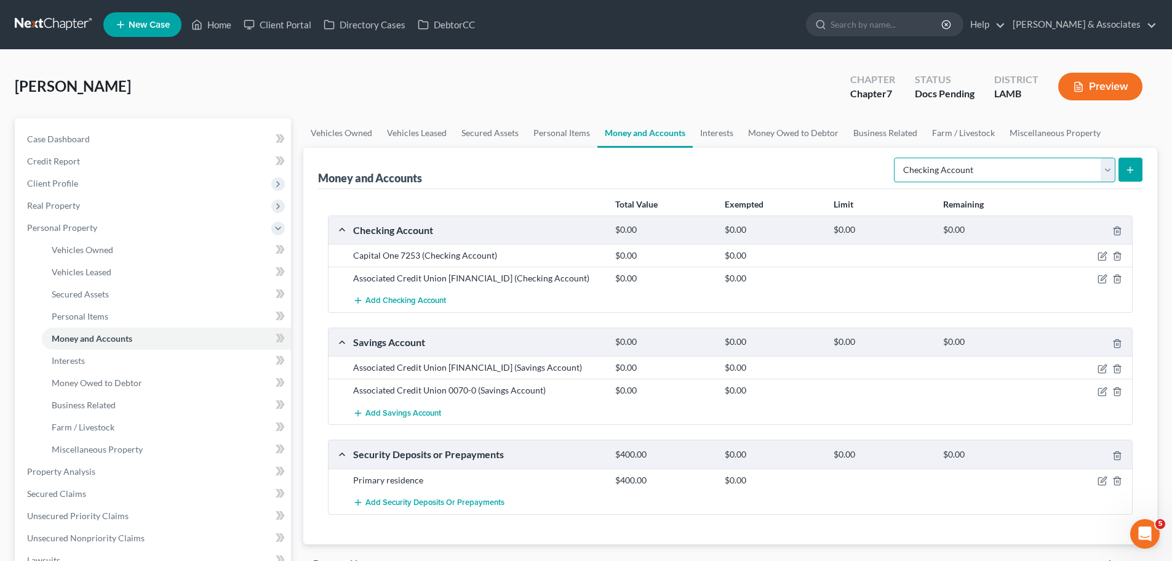
click at [1063, 167] on select "Select Account Type Brokerage Cash on Hand Certificates of Deposit Checking Acc…" at bounding box center [1005, 170] width 222 height 25
select select "other"
click at [897, 158] on select "Select Account Type Brokerage Cash on Hand Certificates of Deposit Checking Acc…" at bounding box center [1005, 170] width 222 height 25
click at [1145, 160] on div "Money and Accounts Select Account Type Brokerage Cash on Hand Certificates of D…" at bounding box center [730, 346] width 854 height 396
click at [1107, 170] on select "Select Account Type Brokerage Cash on Hand Certificates of Deposit Checking Acc…" at bounding box center [1005, 170] width 222 height 25
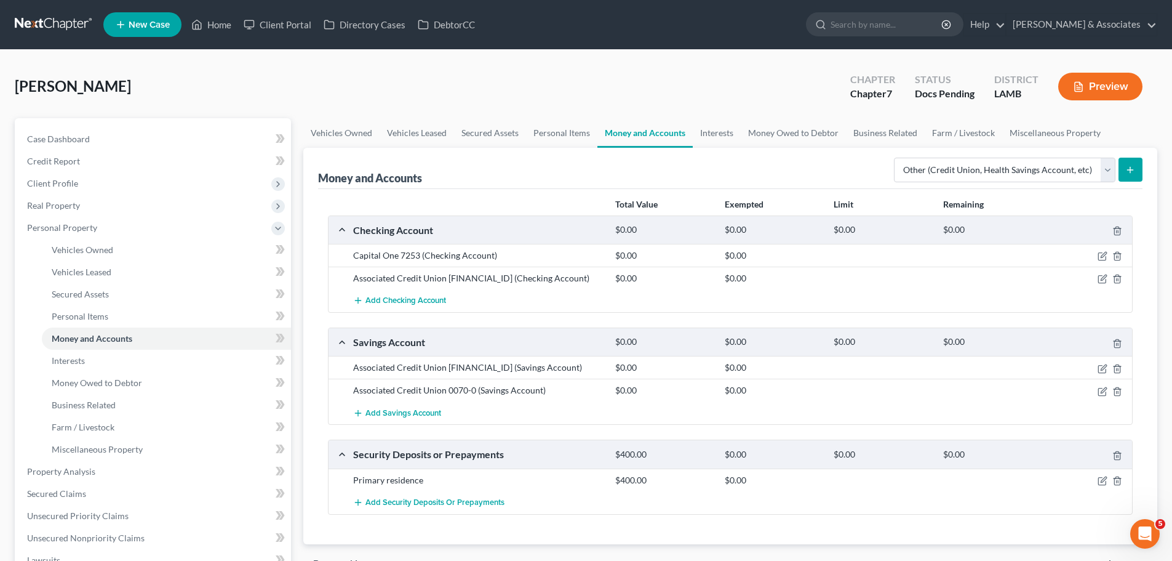
click at [1124, 166] on button "submit" at bounding box center [1131, 170] width 24 height 24
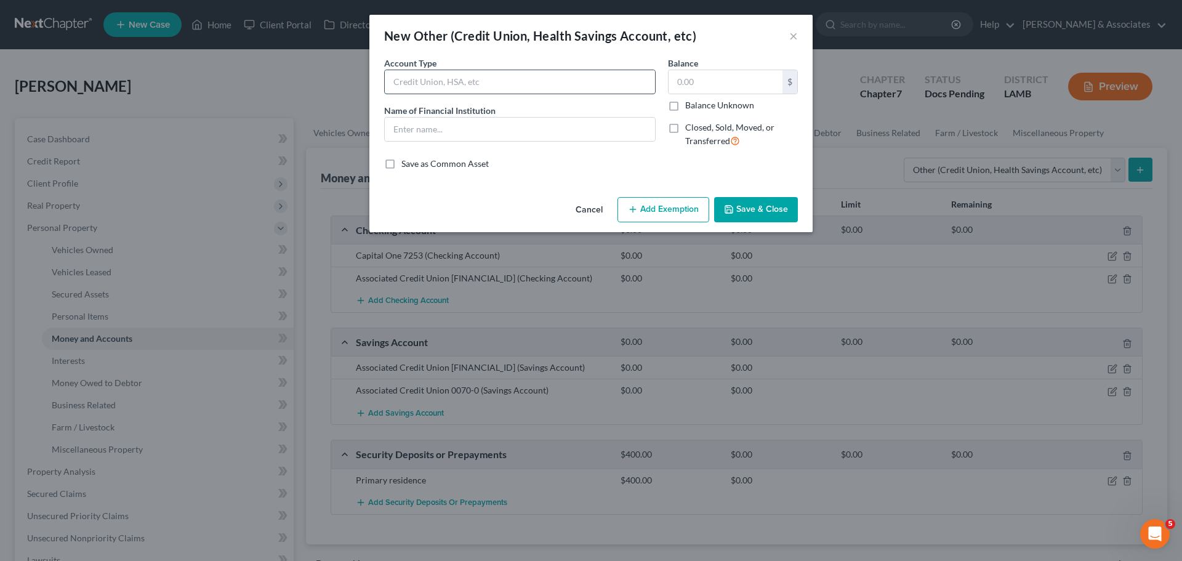
click at [543, 79] on input "text" at bounding box center [520, 81] width 270 height 23
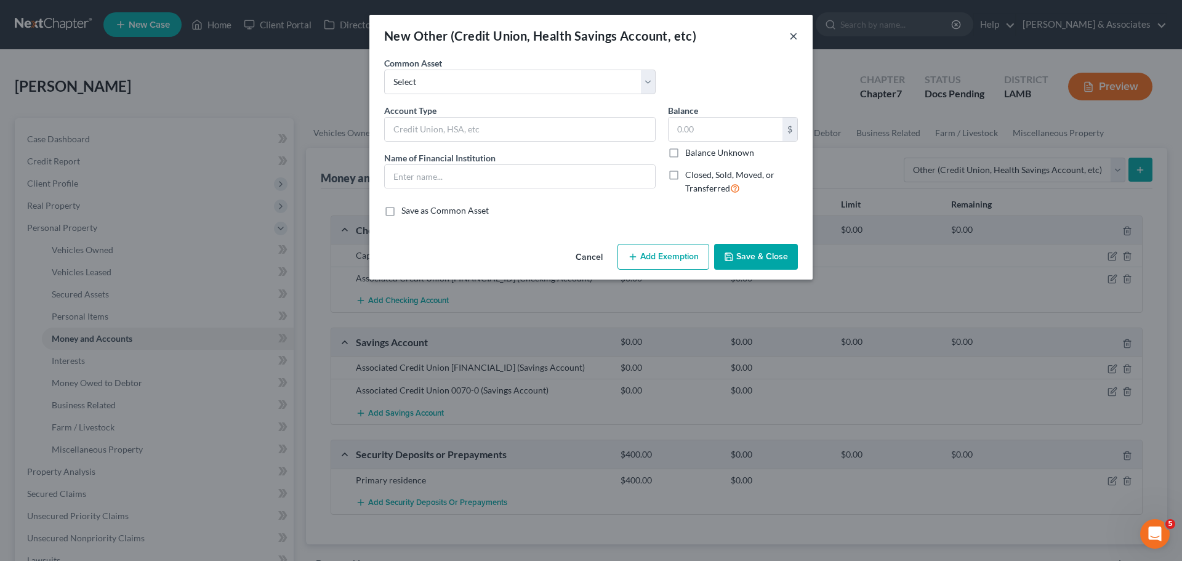
click at [795, 34] on button "×" at bounding box center [793, 35] width 9 height 15
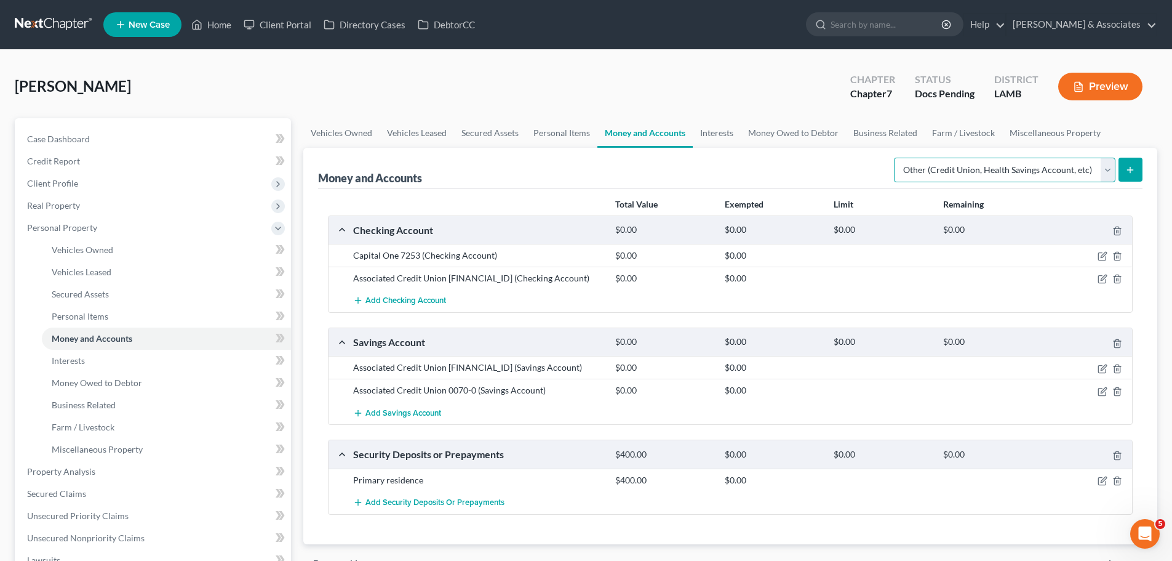
click at [1051, 177] on select "Select Account Type Brokerage Cash on Hand Certificates of Deposit Checking Acc…" at bounding box center [1005, 170] width 222 height 25
click at [1136, 161] on button "submit" at bounding box center [1131, 170] width 24 height 24
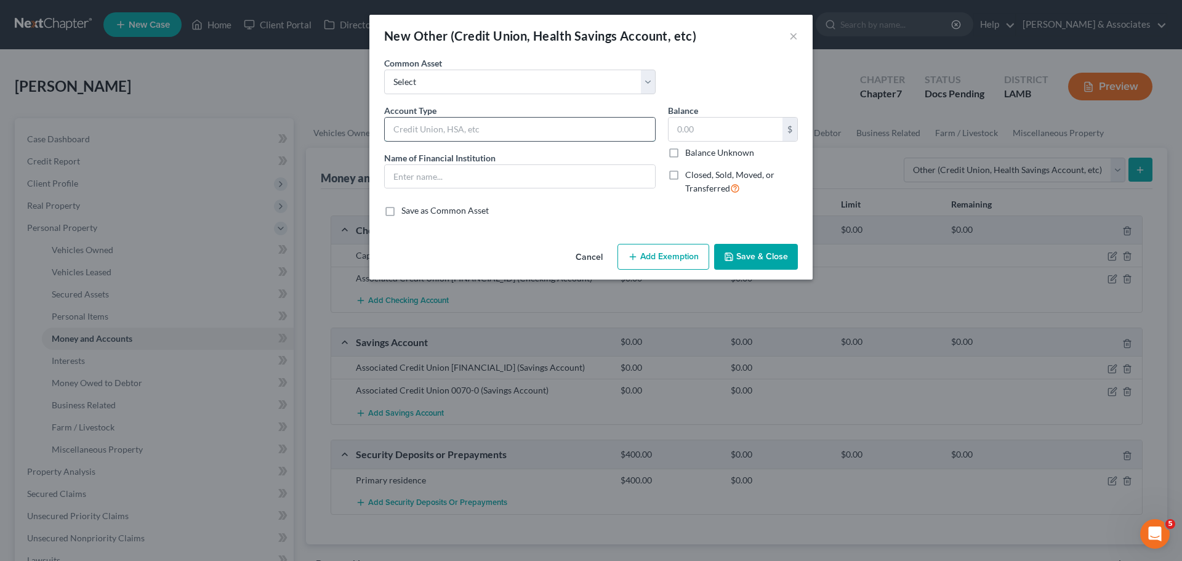
click at [479, 118] on input "text" at bounding box center [520, 129] width 270 height 23
click at [508, 84] on select "Select Online Financial Platform Online Financial Platform Online Financial Pla…" at bounding box center [519, 82] width 271 height 25
select select "9"
click at [384, 70] on select "Select Online Financial Platform Online Financial Platform Online Financial Pla…" at bounding box center [519, 82] width 271 height 25
type input "Online Financial Platform - Cash App"
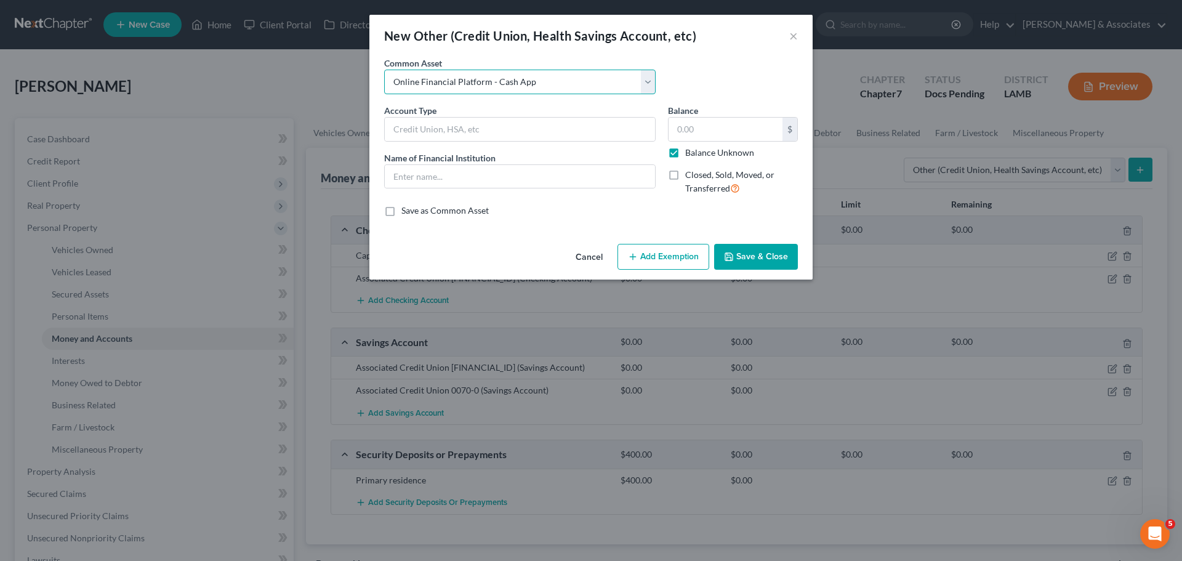
type input "Cash App"
type input "0.00"
checkbox input "true"
click at [774, 262] on button "Save & Close" at bounding box center [756, 257] width 84 height 26
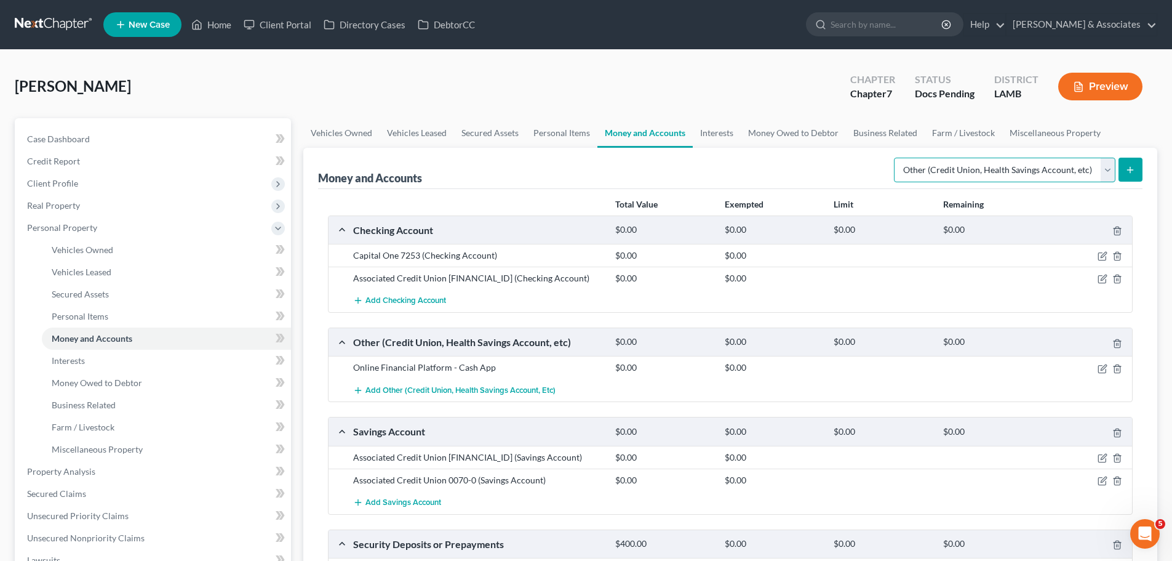
drag, startPoint x: 1060, startPoint y: 165, endPoint x: 1084, endPoint y: 167, distance: 23.5
click at [1060, 165] on select "Select Account Type Brokerage Cash on Hand Certificates of Deposit Checking Acc…" at bounding box center [1005, 170] width 222 height 25
click at [1124, 164] on button "submit" at bounding box center [1131, 170] width 24 height 24
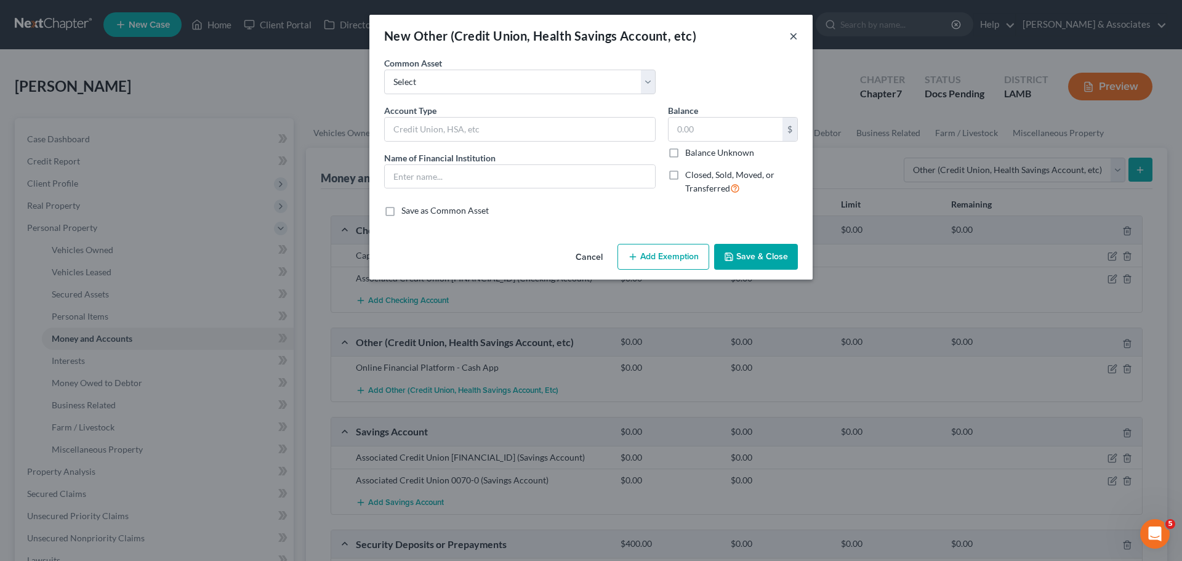
click at [793, 38] on button "×" at bounding box center [793, 35] width 9 height 15
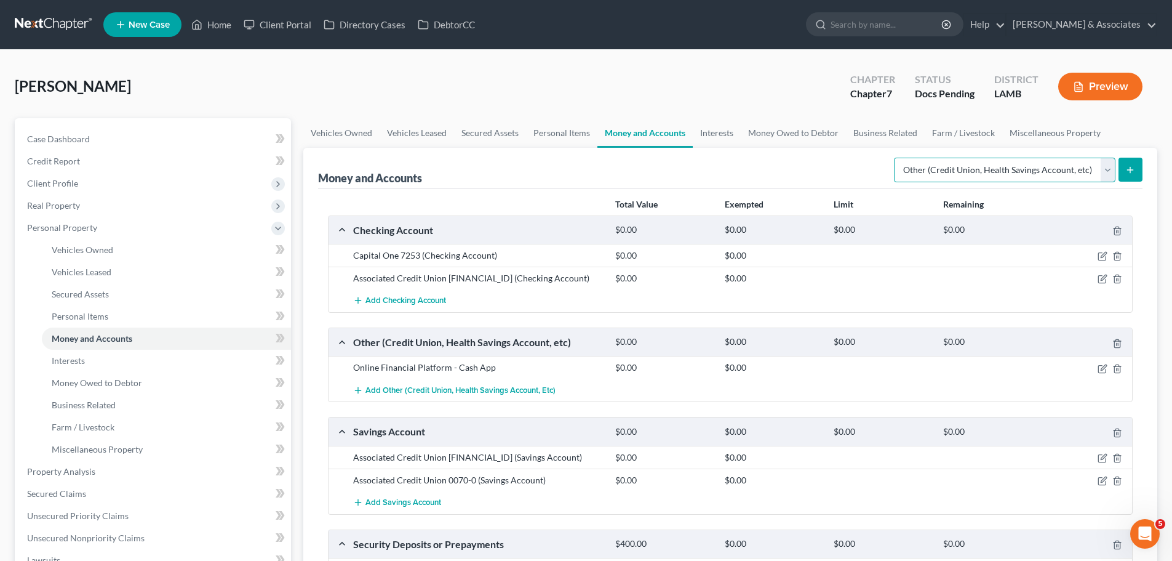
click at [1004, 172] on select "Select Account Type Brokerage Cash on Hand Certificates of Deposit Checking Acc…" at bounding box center [1005, 170] width 222 height 25
select select "checking"
click at [897, 158] on select "Select Account Type Brokerage Cash on Hand Certificates of Deposit Checking Acc…" at bounding box center [1005, 170] width 222 height 25
click at [1139, 170] on button "submit" at bounding box center [1131, 170] width 24 height 24
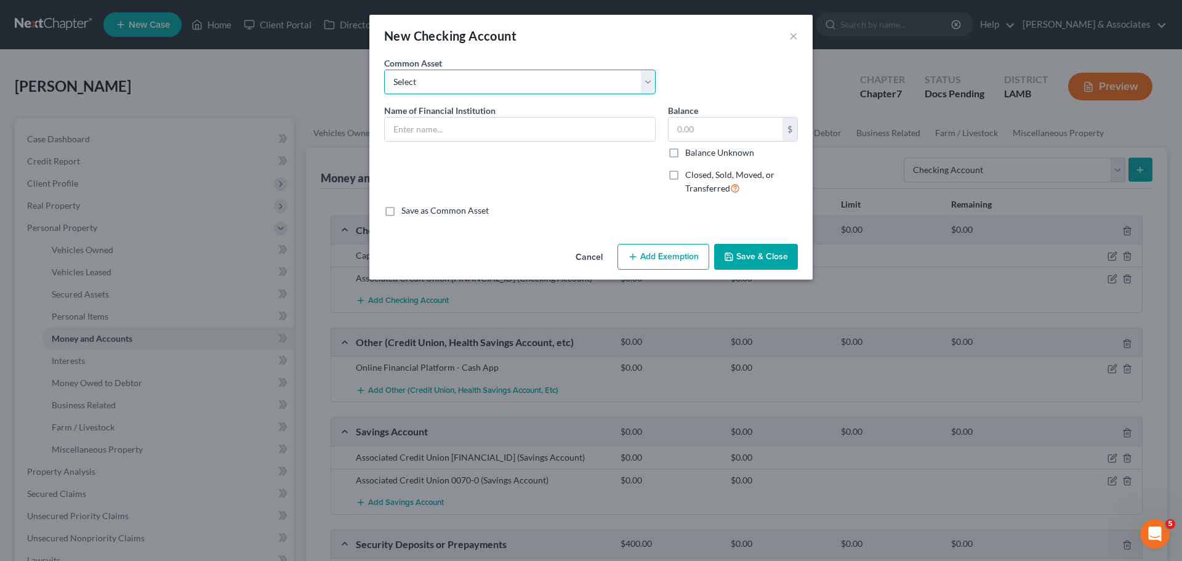
click at [466, 90] on select "Select Essential Federal Credit Union USAA Federal Savings Bank Neighbors Feder…" at bounding box center [519, 82] width 271 height 25
select select "10"
click at [384, 70] on select "Select Essential Federal Credit Union USAA Federal Savings Bank Neighbors Feder…" at bounding box center [519, 82] width 271 height 25
click at [491, 134] on input "Chase Bank" at bounding box center [520, 129] width 270 height 23
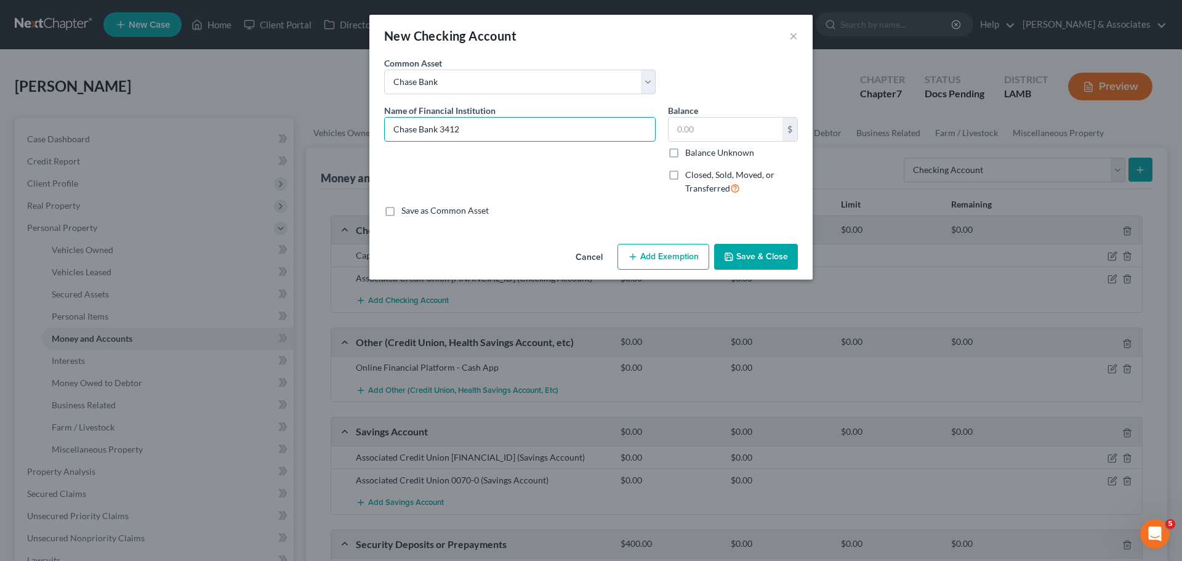
type input "Chase Bank 3412"
click at [751, 249] on button "Save & Close" at bounding box center [756, 257] width 84 height 26
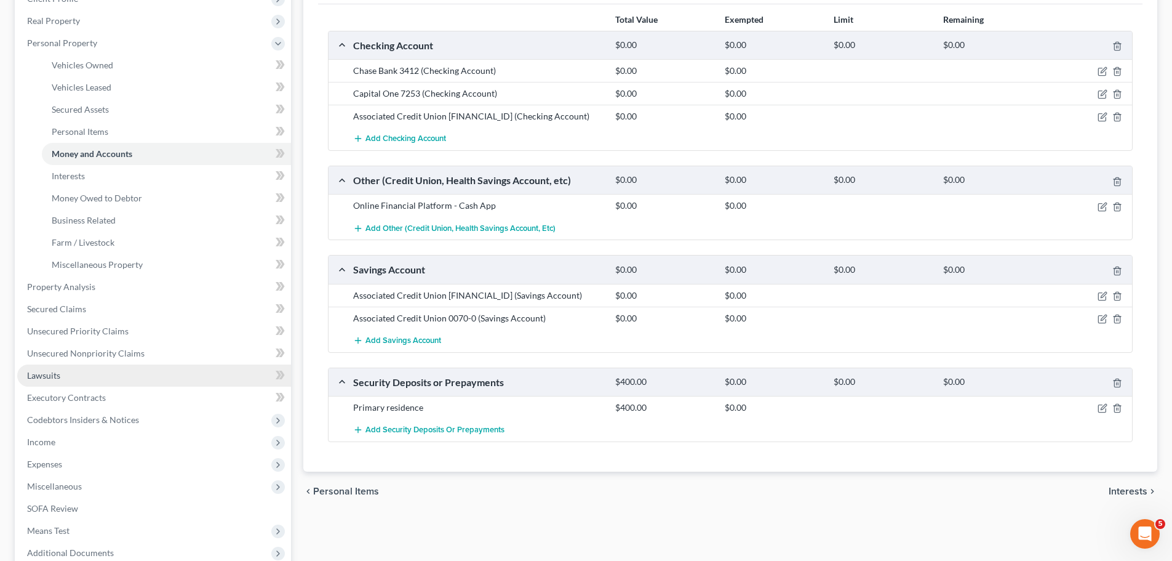
click at [63, 369] on link "Lawsuits" at bounding box center [154, 375] width 274 height 22
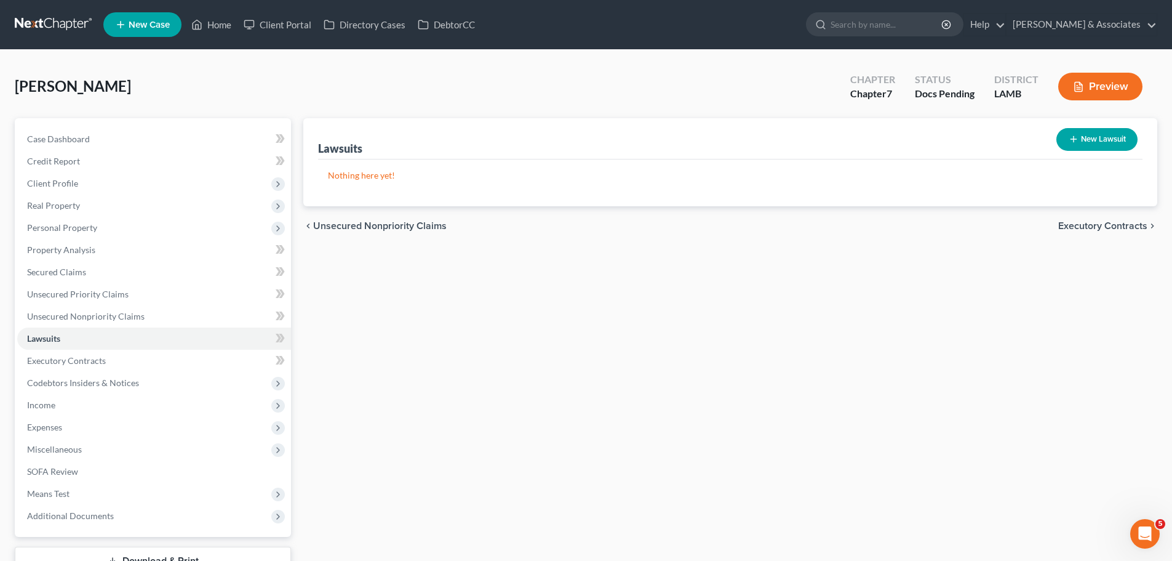
click at [1085, 136] on button "New Lawsuit" at bounding box center [1097, 139] width 81 height 23
select select "0"
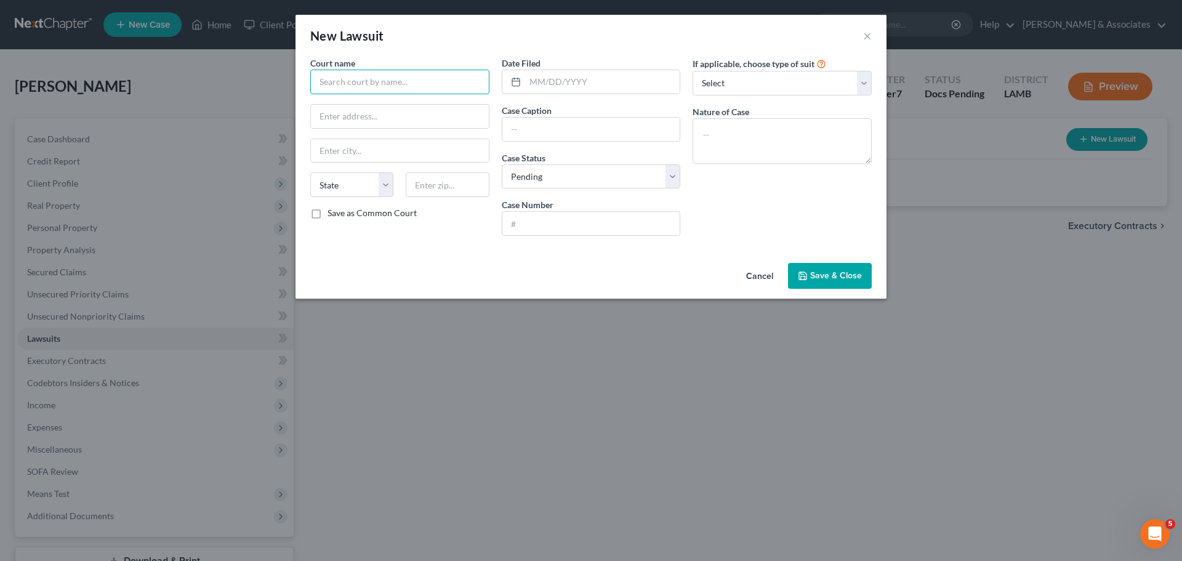
click at [471, 79] on input "text" at bounding box center [399, 82] width 179 height 25
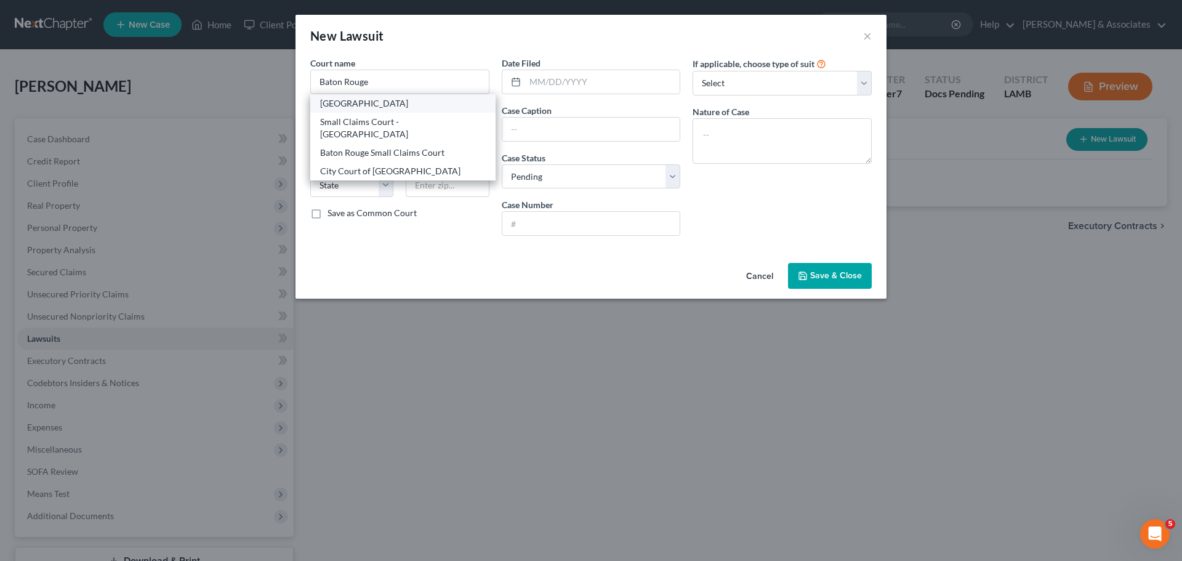
click at [429, 108] on div "Baton Rouge City Court" at bounding box center [403, 103] width 166 height 12
type input "Baton Rouge City Court"
type input "233 St Louis St #208"
type input "Baton Rouge"
select select "19"
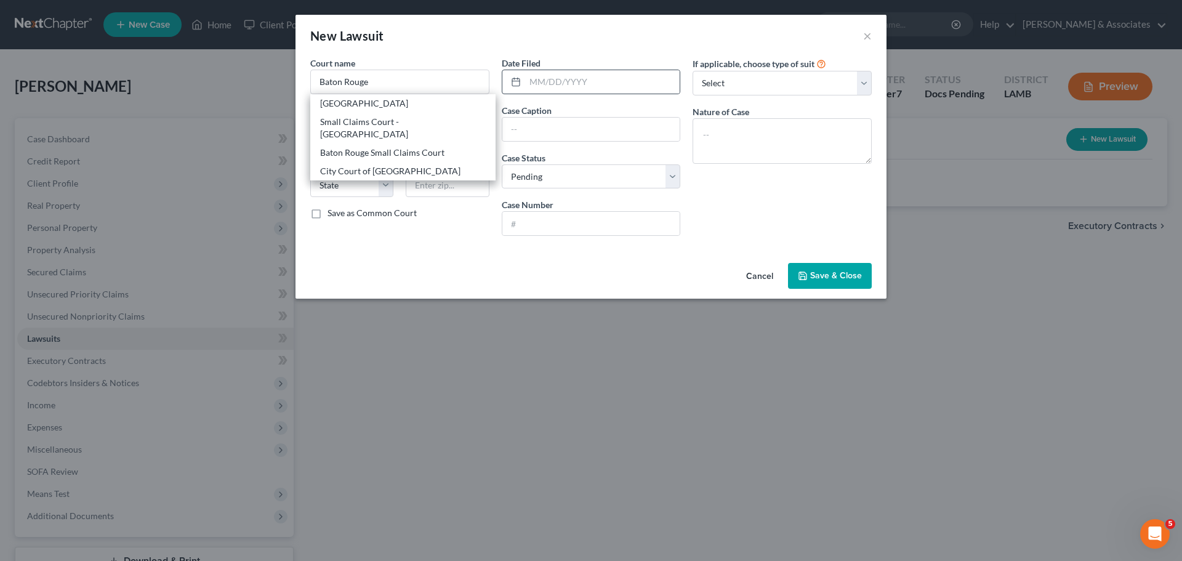
type input "70802"
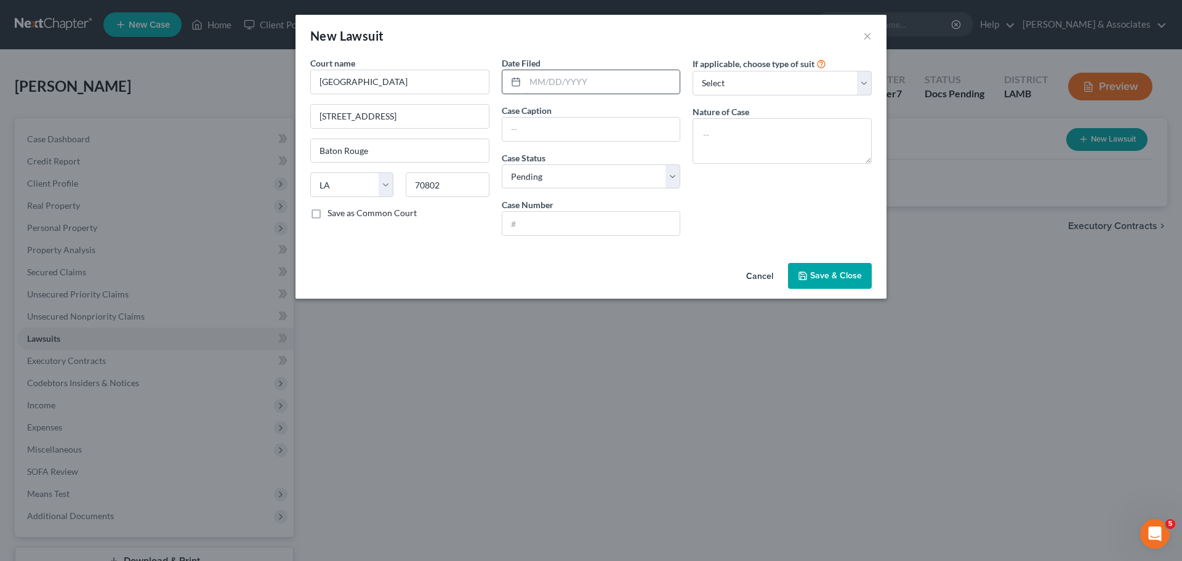
click at [580, 79] on input "text" at bounding box center [602, 81] width 155 height 23
click at [599, 78] on input "text" at bounding box center [602, 81] width 155 height 23
type input "07/18/2025"
click at [510, 124] on input "text" at bounding box center [591, 129] width 178 height 23
type input "Capital One vs Lisa Toliver"
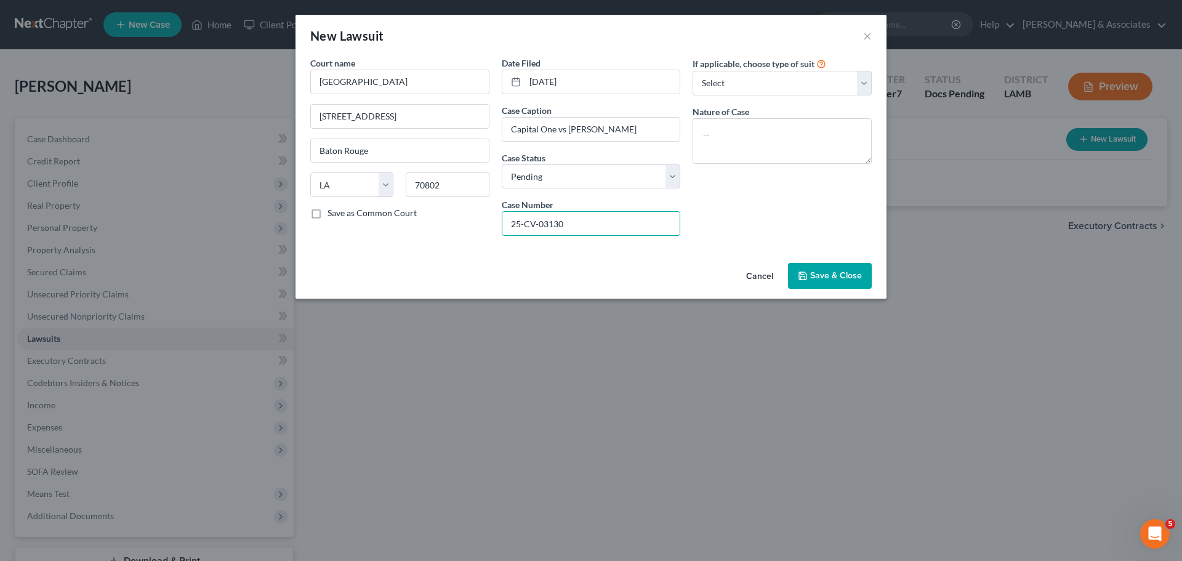
type input "25-CV-03130"
click at [778, 152] on textarea at bounding box center [781, 141] width 179 height 46
type textarea "Petition"
click at [854, 276] on span "Save & Close" at bounding box center [836, 275] width 52 height 10
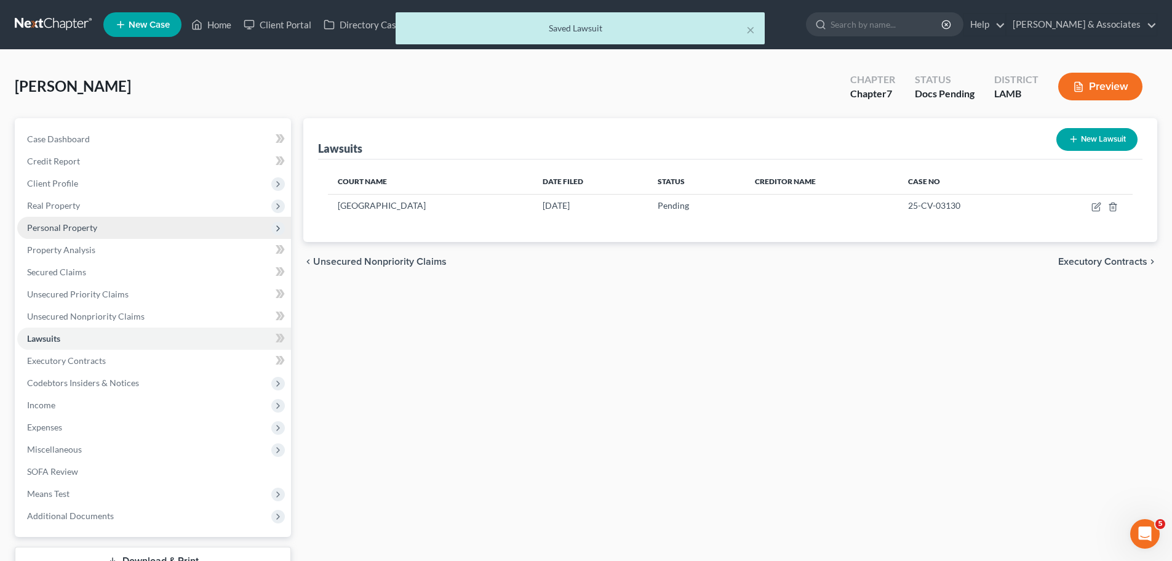
click at [65, 233] on span "Personal Property" at bounding box center [154, 228] width 274 height 22
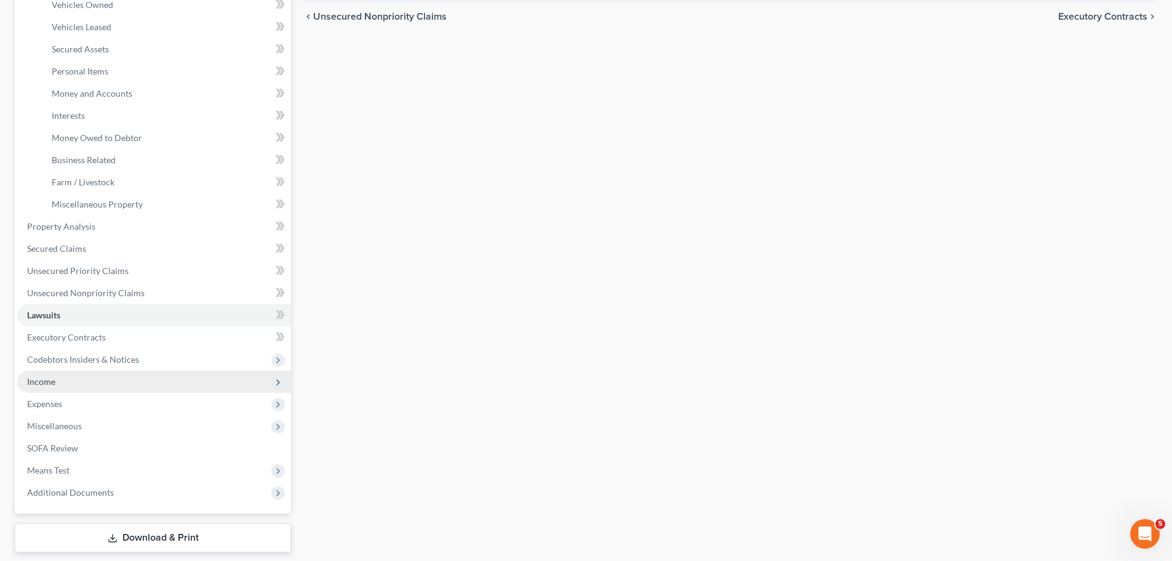
scroll to position [246, 0]
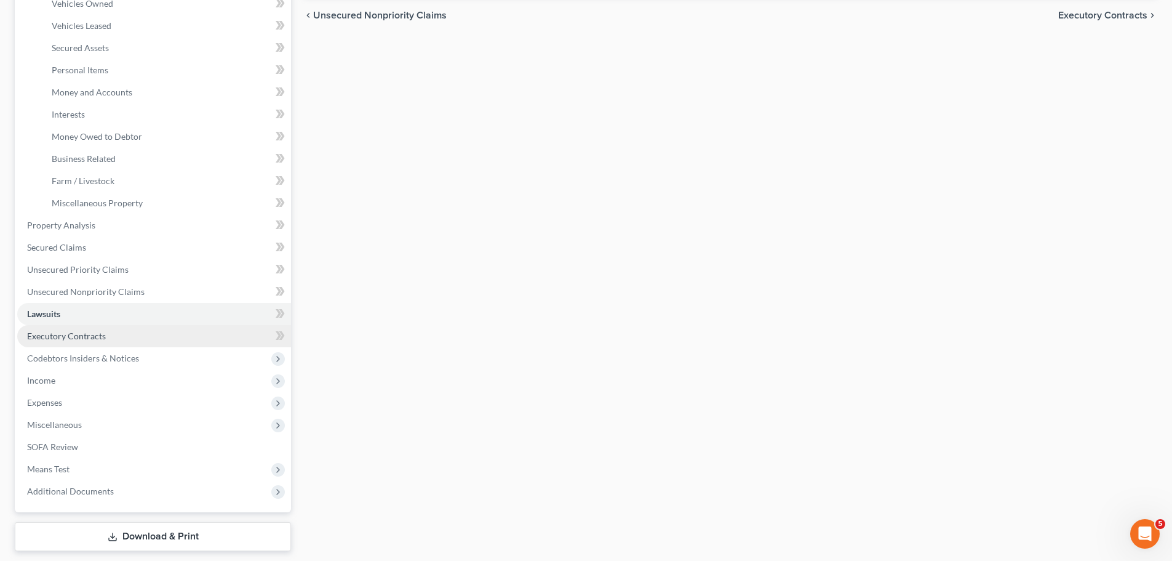
click at [97, 334] on span "Executory Contracts" at bounding box center [66, 335] width 79 height 10
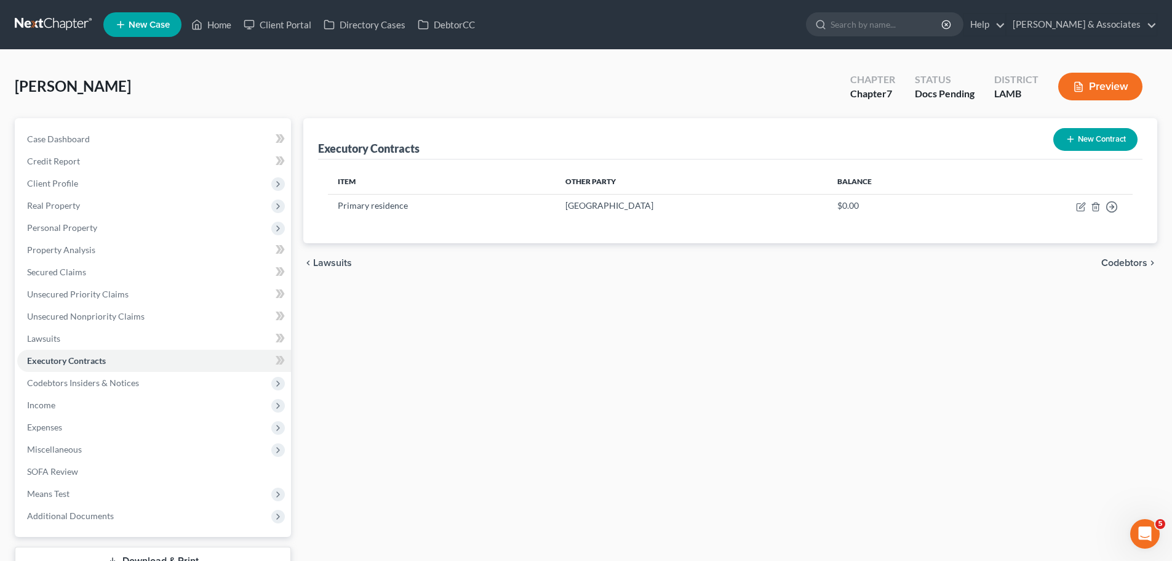
click at [1086, 129] on button "New Contract" at bounding box center [1096, 139] width 84 height 23
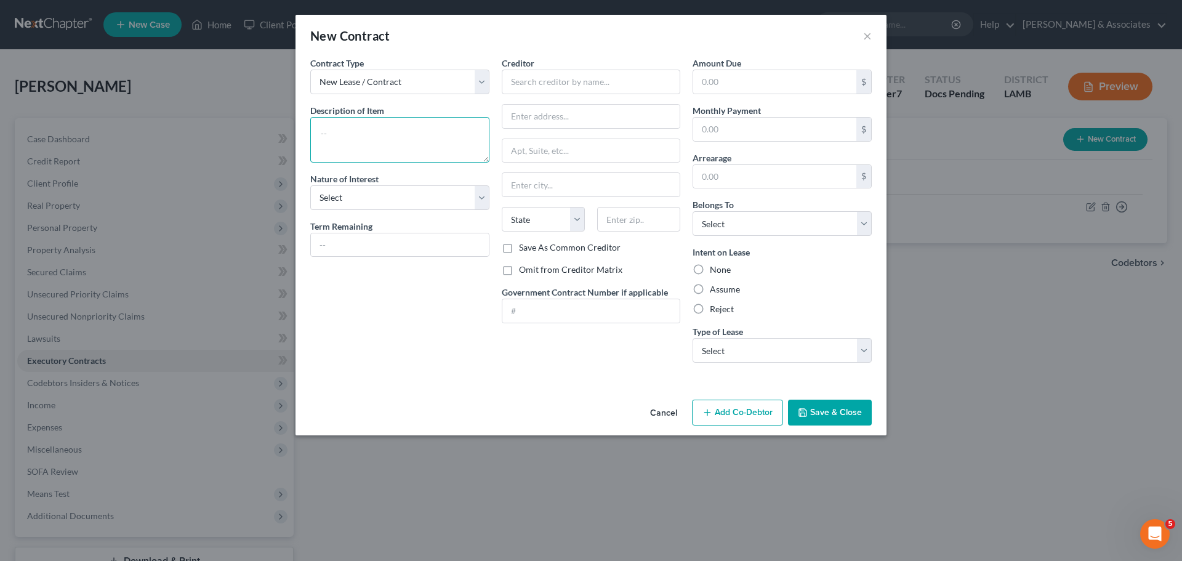
click at [374, 141] on textarea at bounding box center [399, 140] width 179 height 46
type textarea "Storage Unit"
select select "3"
type input "Month to month"
type input "The Storage Center"
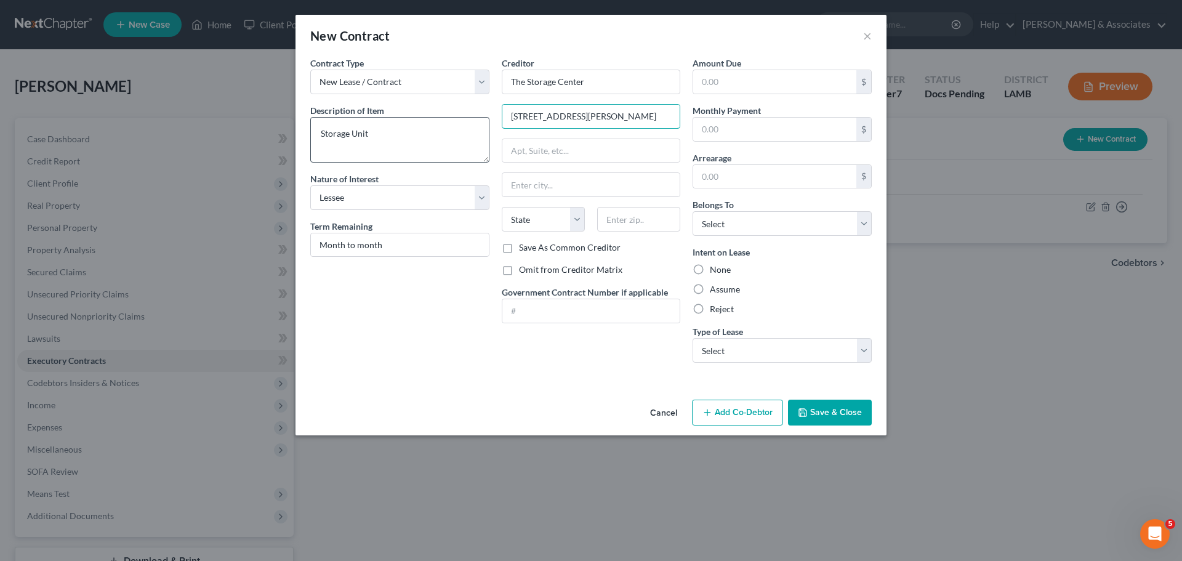
type input "1920 O'Neal Lane"
type input "70816"
type input "Baton Rouge"
select select "19"
click at [755, 143] on div "Amount Due $ Monthly Payment $ Arrearage $ Belongs To * Select Debtor 1 Only De…" at bounding box center [781, 215] width 191 height 316
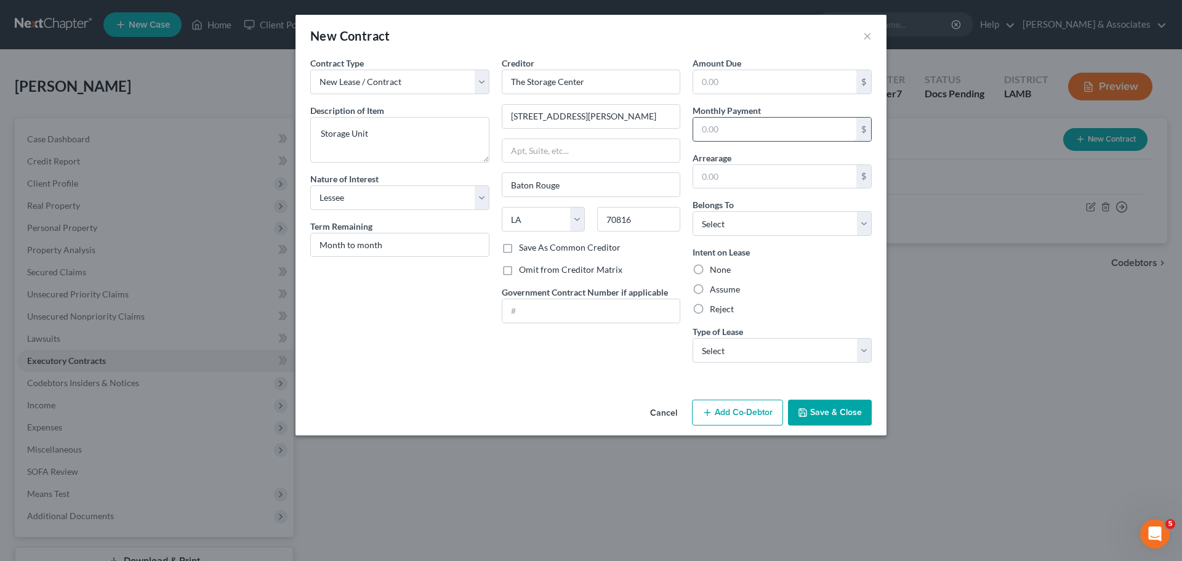
click at [763, 132] on input "text" at bounding box center [774, 129] width 163 height 23
click at [806, 126] on input "text" at bounding box center [774, 129] width 163 height 23
type input "145.00"
select select "0"
drag, startPoint x: 745, startPoint y: 287, endPoint x: 707, endPoint y: 289, distance: 37.6
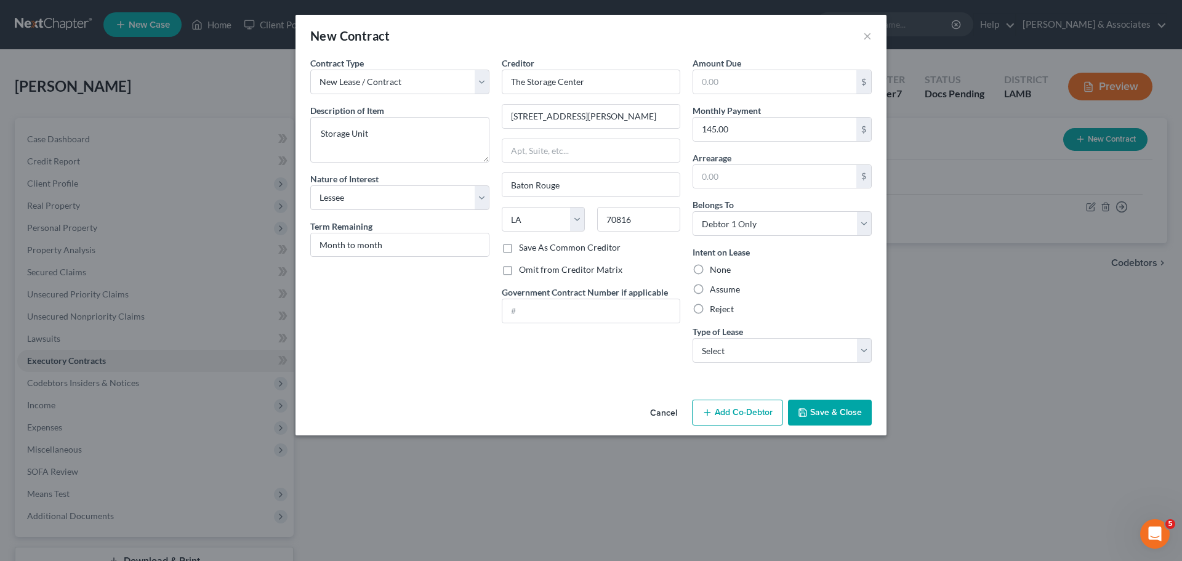
click at [744, 287] on div "Assume" at bounding box center [781, 289] width 179 height 12
click at [710, 289] on label "Assume" at bounding box center [725, 289] width 30 height 12
click at [715, 289] on input "Assume" at bounding box center [719, 287] width 8 height 8
radio input "true"
click at [747, 342] on select "Select Real Estate Car Other" at bounding box center [781, 350] width 179 height 25
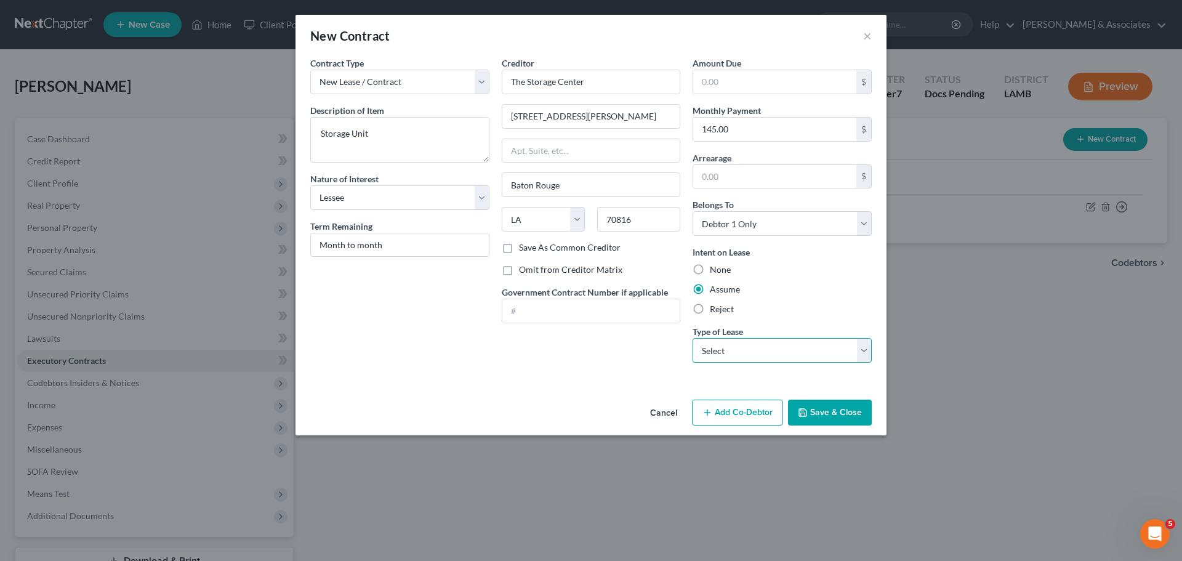
select select "2"
click at [692, 338] on select "Select Real Estate Car Other" at bounding box center [781, 350] width 179 height 25
click at [809, 409] on button "Save & Close" at bounding box center [830, 412] width 84 height 26
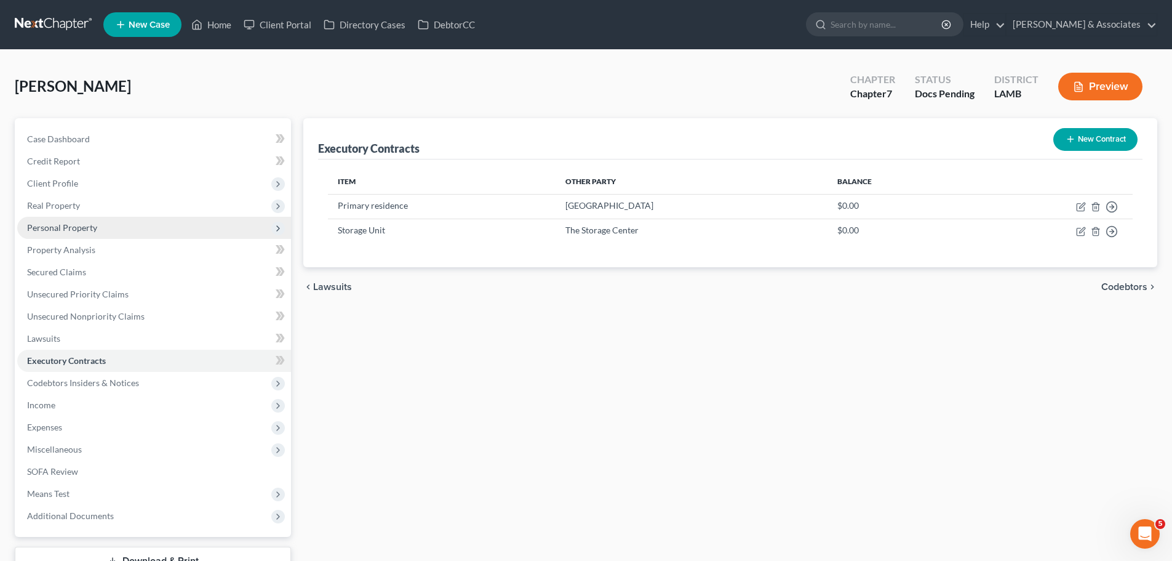
click at [97, 228] on span "Personal Property" at bounding box center [154, 228] width 274 height 22
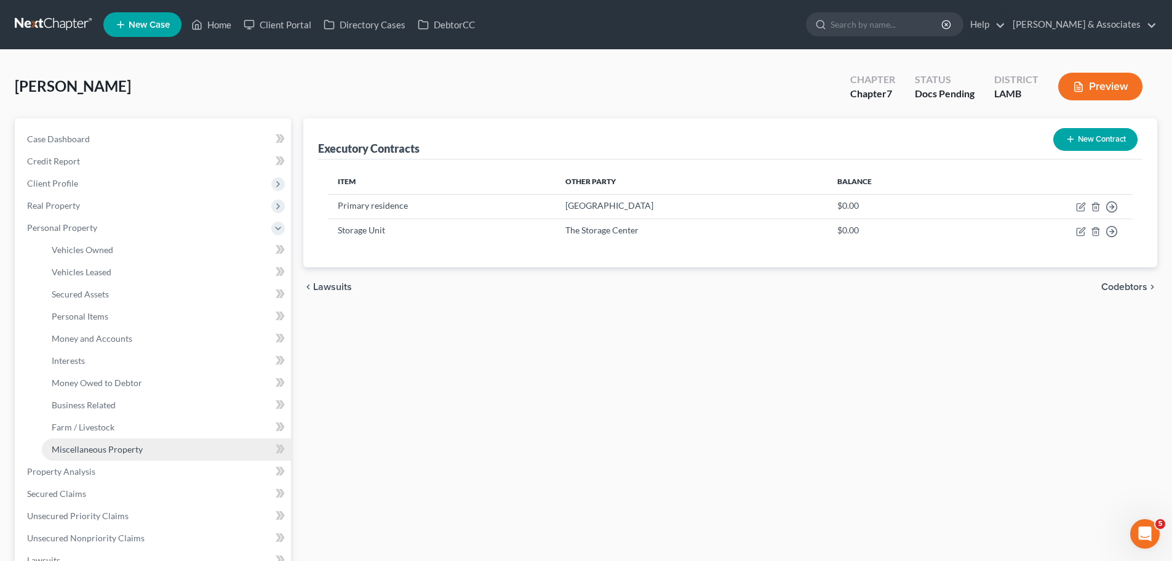
click at [104, 445] on span "Miscellaneous Property" at bounding box center [97, 449] width 91 height 10
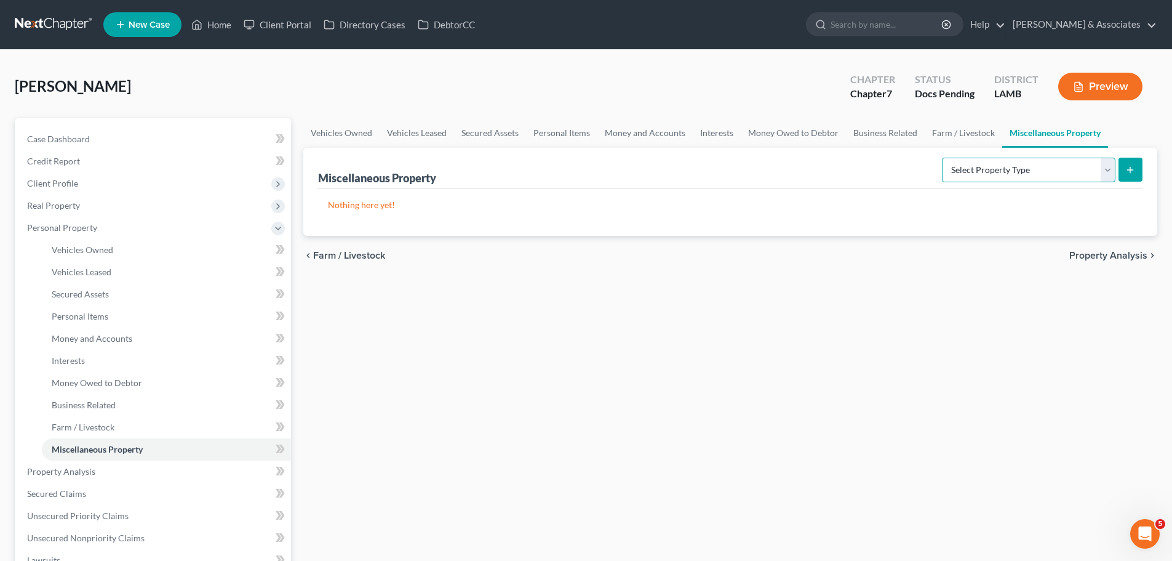
click at [975, 175] on select "Select Property Type Assigned for Creditor Benefit Within 1 Year Holding for An…" at bounding box center [1029, 170] width 174 height 25
select select "stored_within_1_year"
click at [942, 158] on select "Select Property Type Assigned for Creditor Benefit Within 1 Year Holding for An…" at bounding box center [1029, 170] width 174 height 25
click at [1128, 178] on button "submit" at bounding box center [1131, 170] width 24 height 24
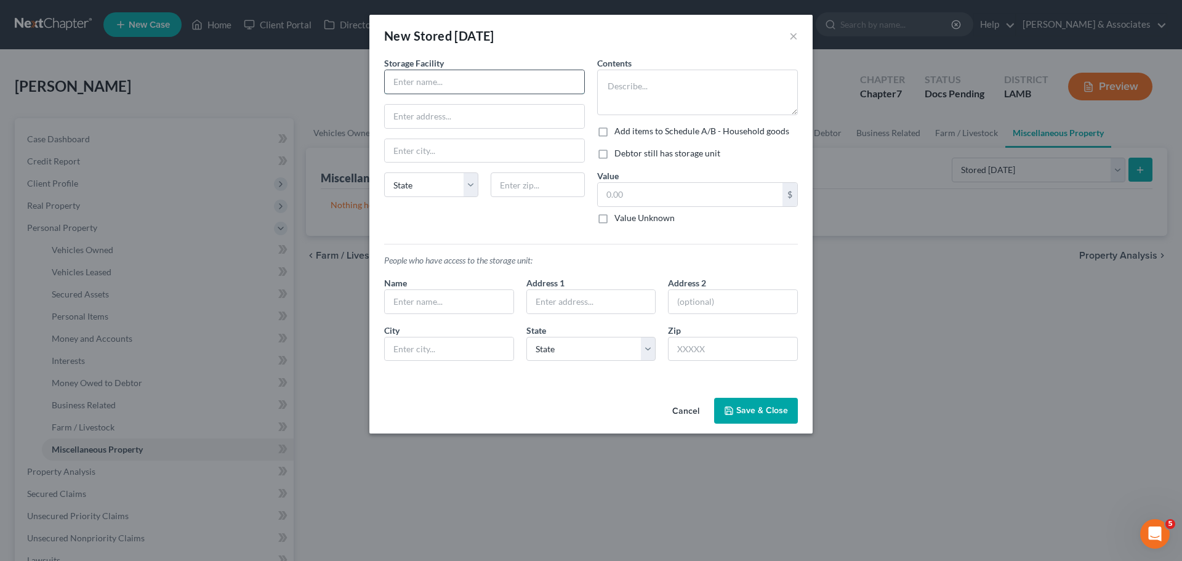
click at [452, 81] on input "text" at bounding box center [484, 81] width 199 height 23
click at [552, 77] on input "text" at bounding box center [484, 81] width 199 height 23
type input "The Storage Center"
type input "1920 O'Neal Lane"
type input "70816"
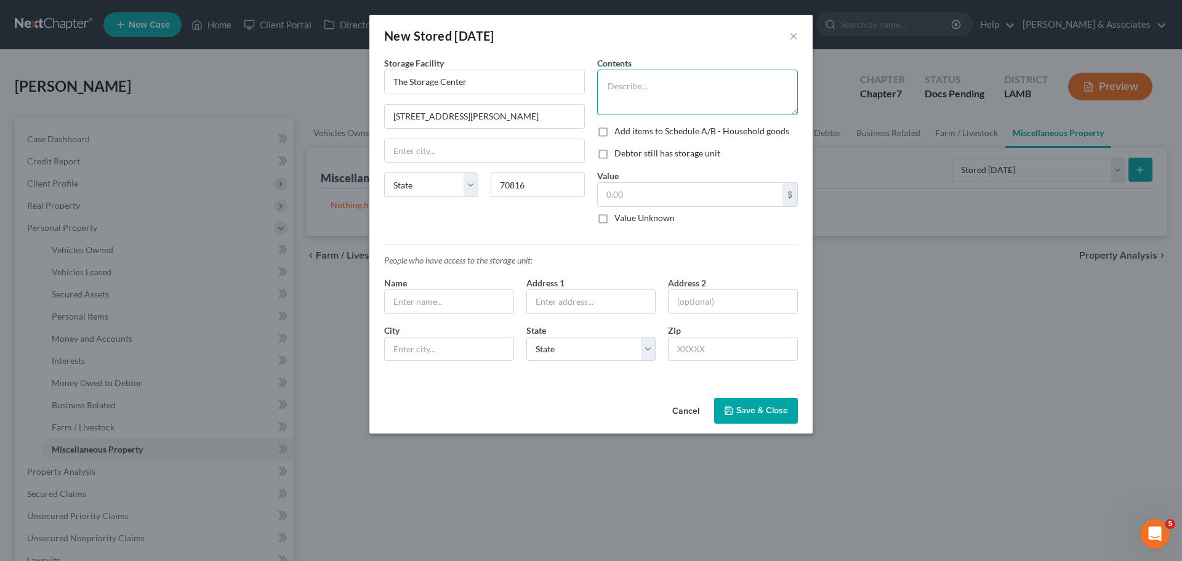
type input "Baton Rouge"
select select "19"
click at [695, 127] on label "Add items to Schedule A/B - Household goods" at bounding box center [701, 131] width 175 height 12
click at [627, 127] on input "Add items to Schedule A/B - Household goods" at bounding box center [623, 129] width 8 height 8
checkbox input "true"
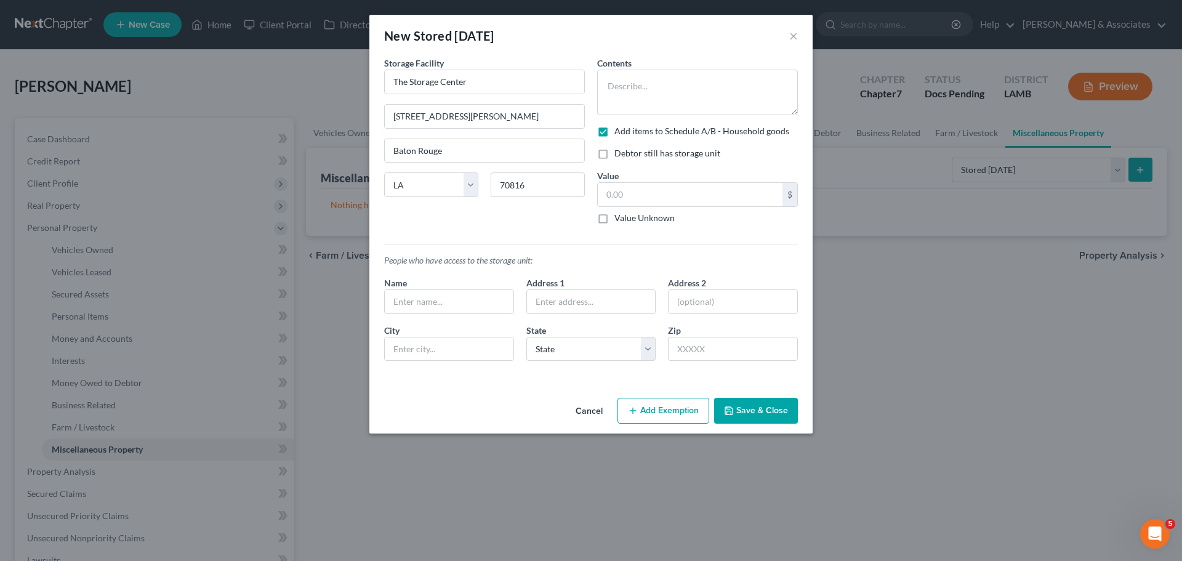
click at [695, 152] on label "Debtor still has storage unit" at bounding box center [667, 153] width 106 height 12
click at [627, 152] on input "Debtor still has storage unit" at bounding box center [623, 151] width 8 height 8
checkbox input "true"
click at [737, 413] on button "Save & Close" at bounding box center [756, 411] width 84 height 26
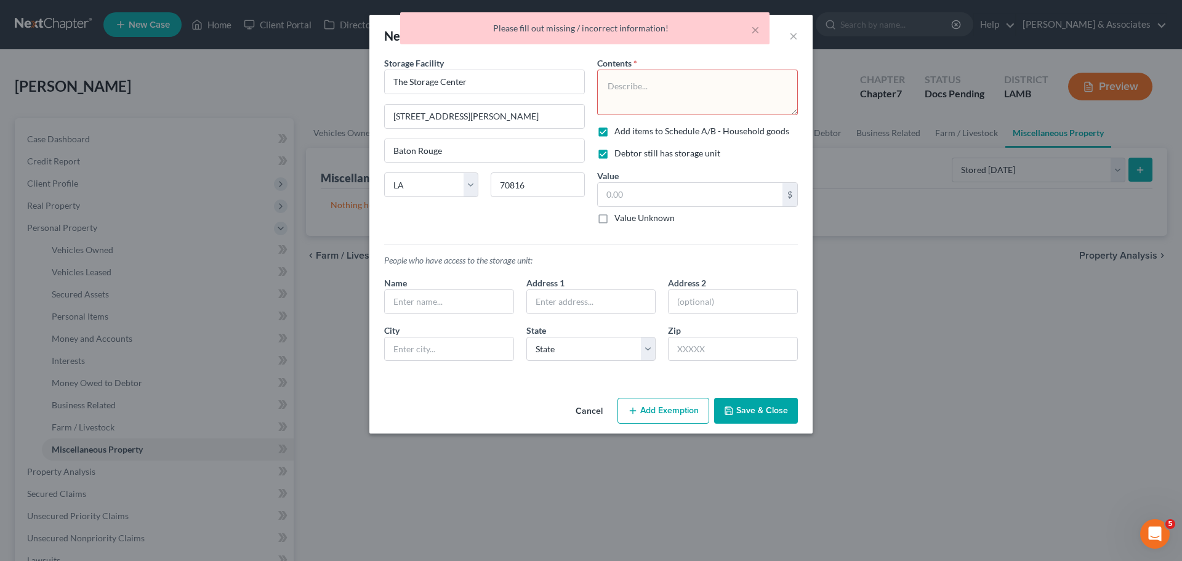
click at [684, 101] on textarea at bounding box center [697, 93] width 201 height 46
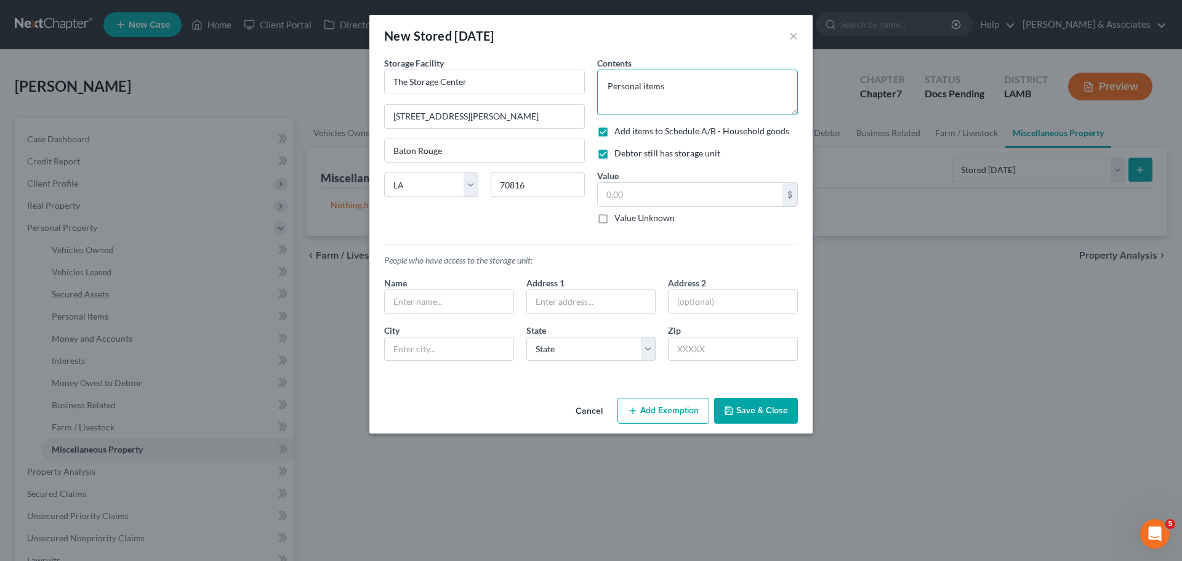
type textarea "Personal items"
click at [772, 406] on button "Save & Close" at bounding box center [756, 411] width 84 height 26
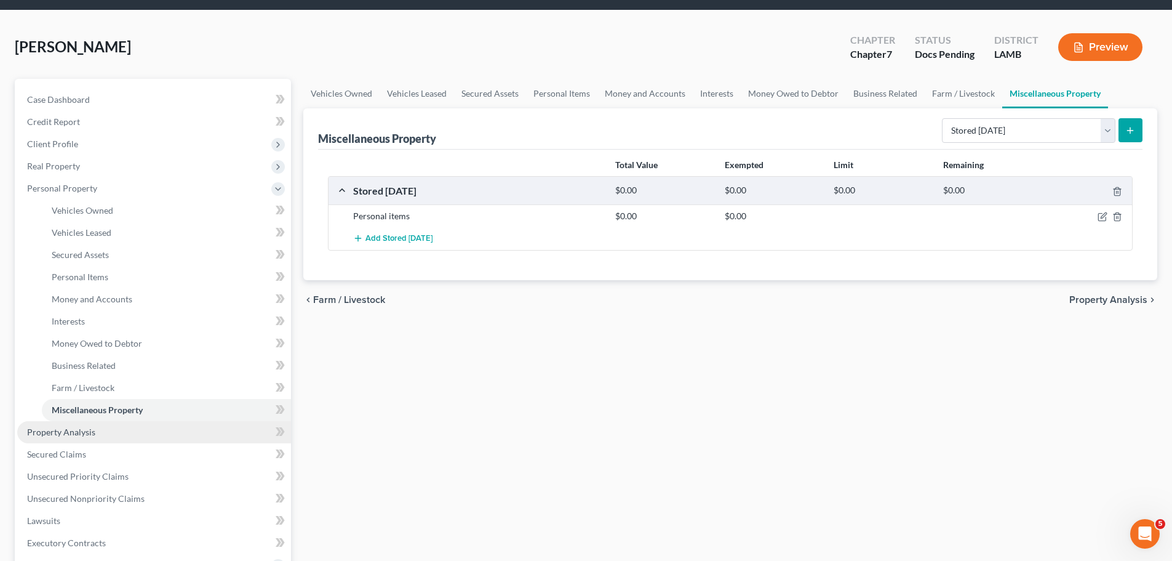
scroll to position [62, 0]
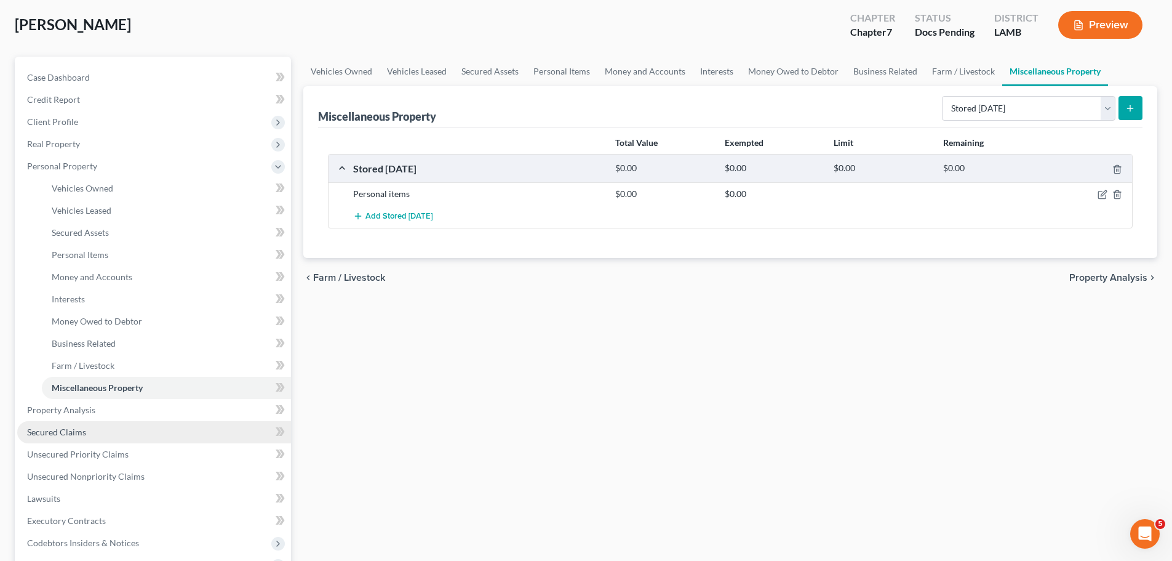
click at [84, 438] on link "Secured Claims" at bounding box center [154, 432] width 274 height 22
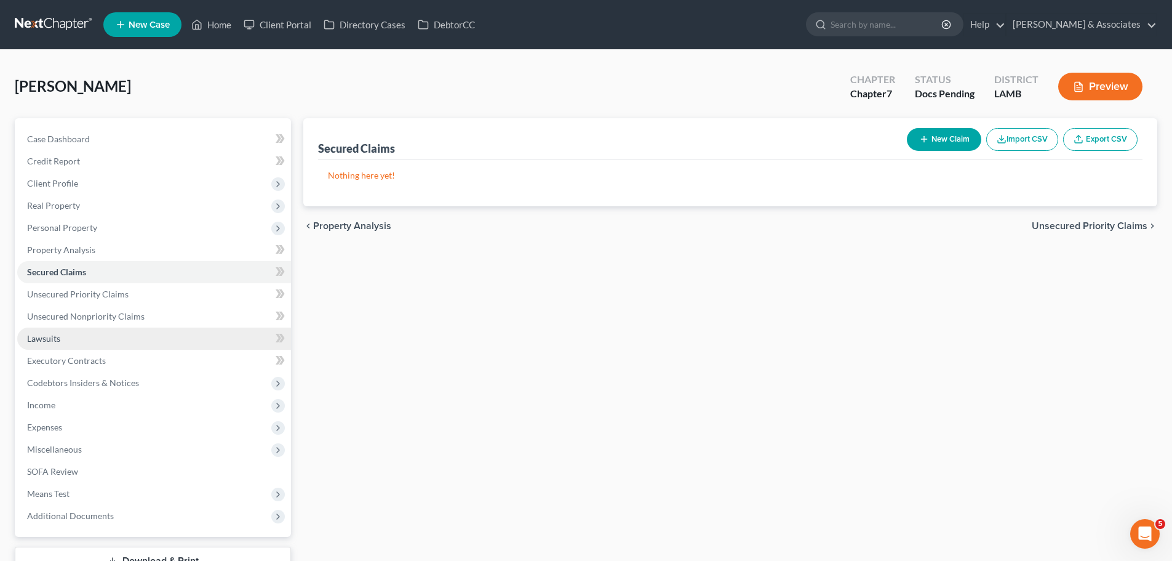
click at [47, 336] on span "Lawsuits" at bounding box center [43, 338] width 33 height 10
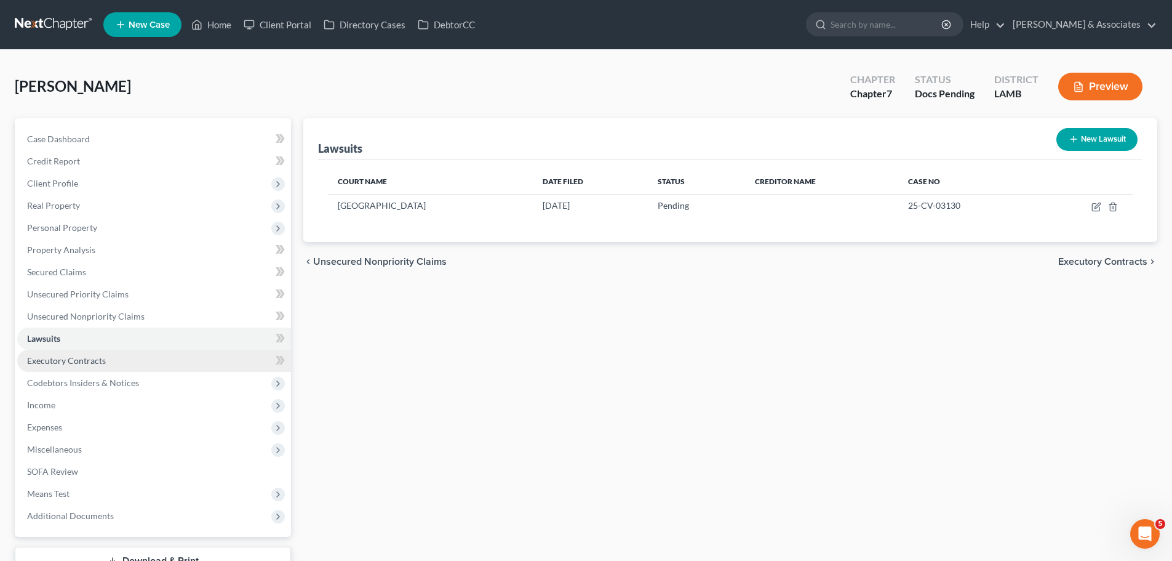
click at [52, 353] on link "Executory Contracts" at bounding box center [154, 361] width 274 height 22
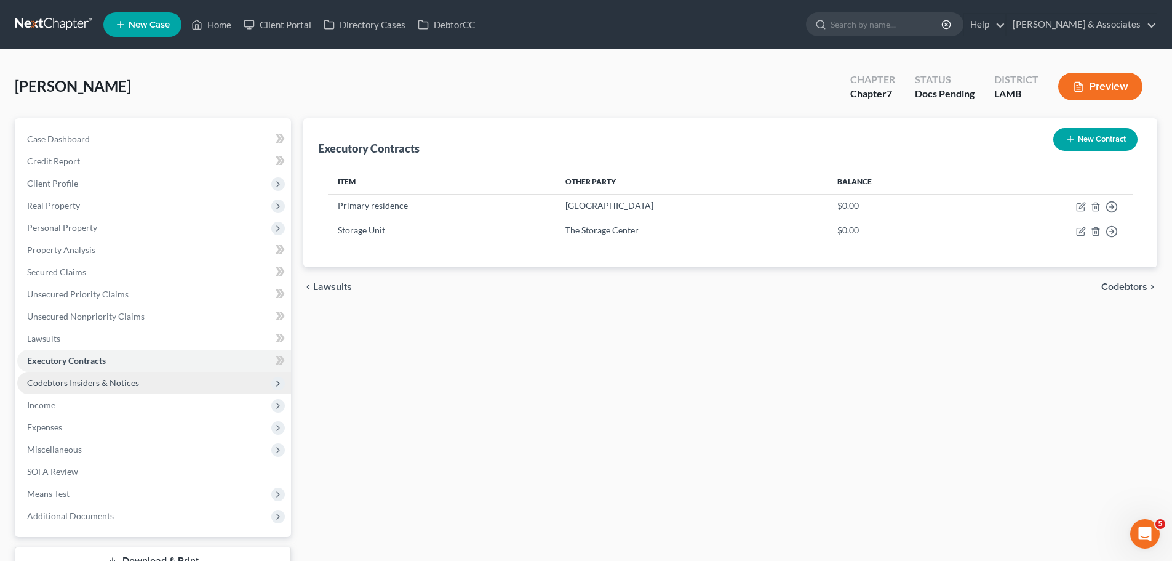
click at [76, 389] on span "Codebtors Insiders & Notices" at bounding box center [154, 383] width 274 height 22
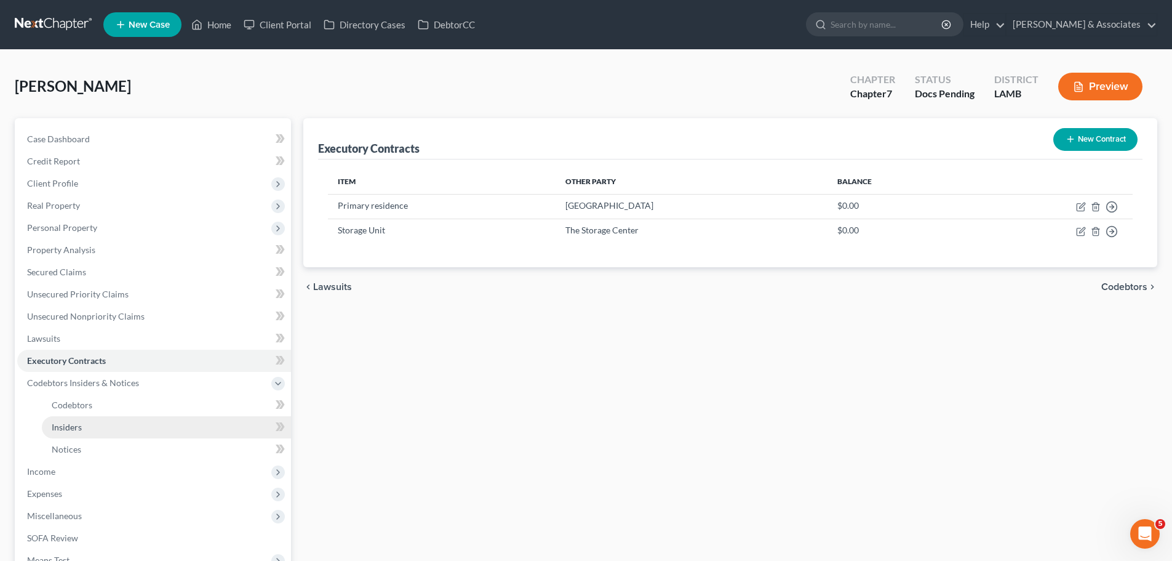
click at [89, 428] on link "Insiders" at bounding box center [166, 427] width 249 height 22
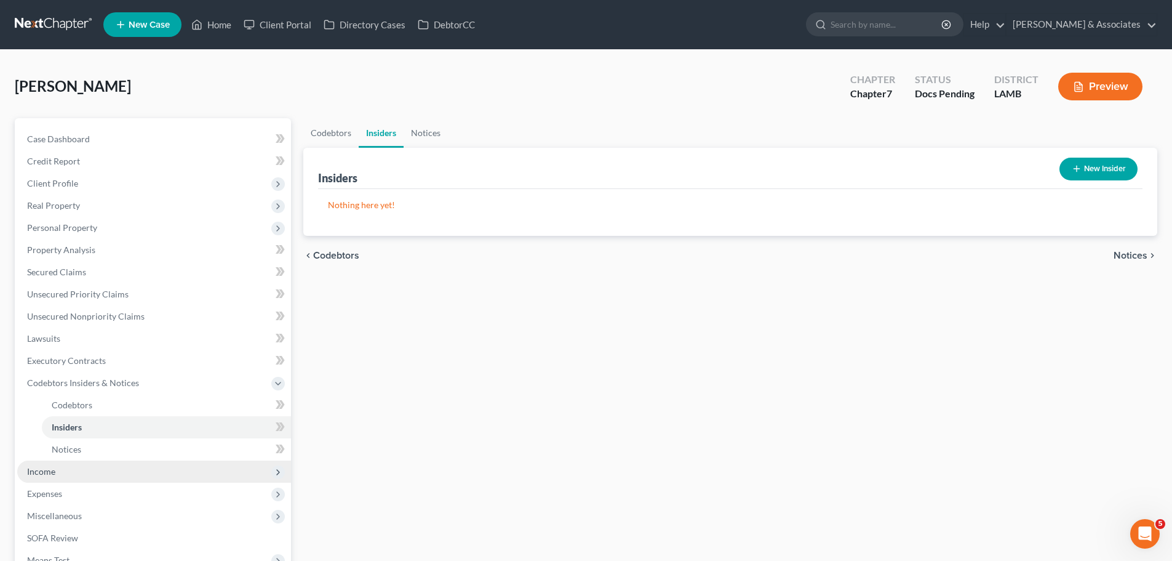
click at [73, 471] on span "Income" at bounding box center [154, 471] width 274 height 22
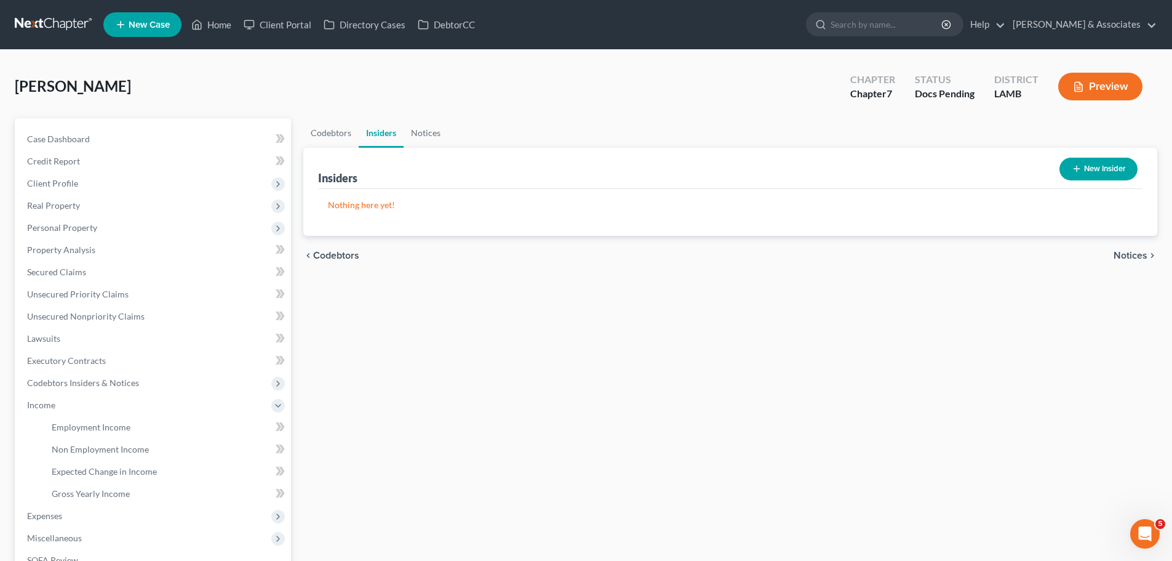
click at [1106, 174] on button "New Insider" at bounding box center [1099, 169] width 78 height 23
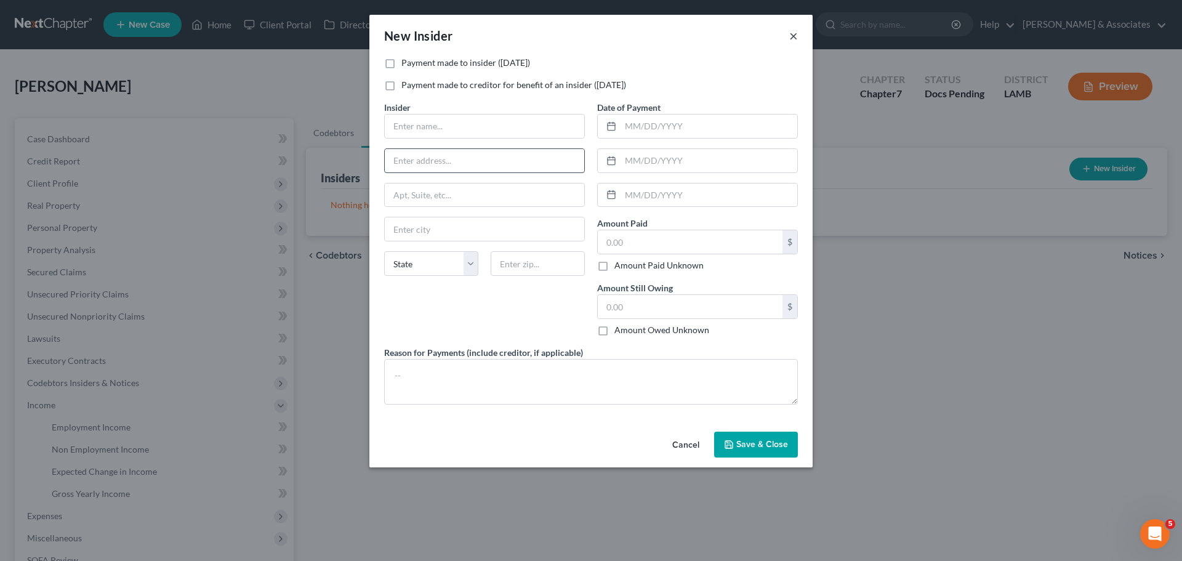
drag, startPoint x: 791, startPoint y: 35, endPoint x: 549, endPoint y: 153, distance: 268.9
click at [789, 34] on button "×" at bounding box center [793, 35] width 9 height 15
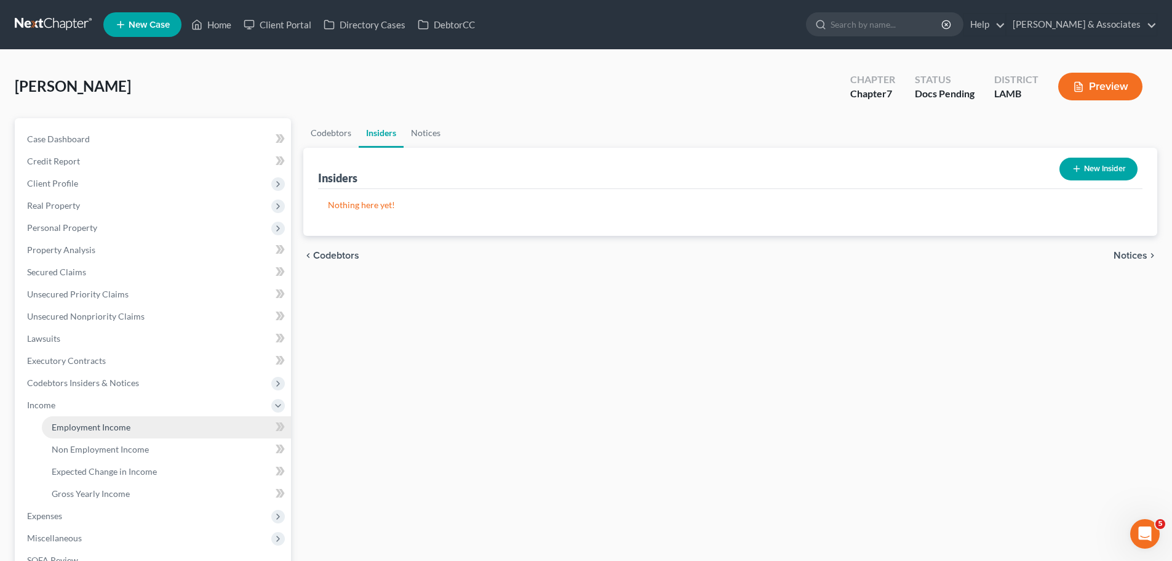
click at [93, 429] on span "Employment Income" at bounding box center [91, 427] width 79 height 10
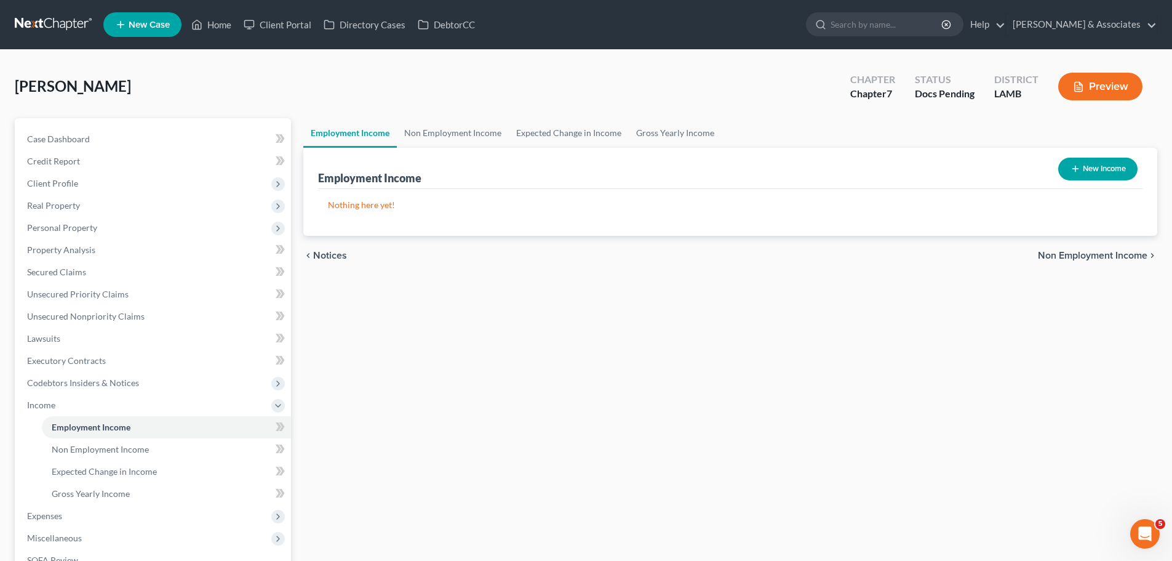
click at [1062, 164] on button "New Income" at bounding box center [1098, 169] width 79 height 23
select select "0"
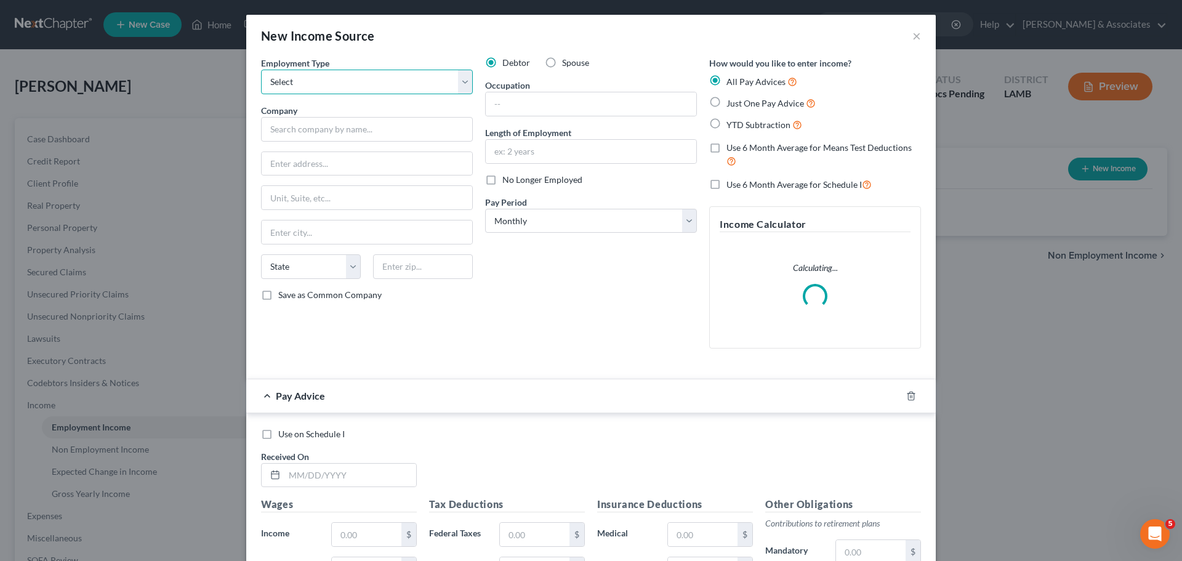
click at [370, 91] on select "Select Full or Part Time Employment Self Employment" at bounding box center [367, 82] width 212 height 25
select select "0"
click at [261, 70] on select "Select Full or Part Time Employment Self Employment" at bounding box center [367, 82] width 212 height 25
click at [286, 138] on input "text" at bounding box center [367, 129] width 212 height 25
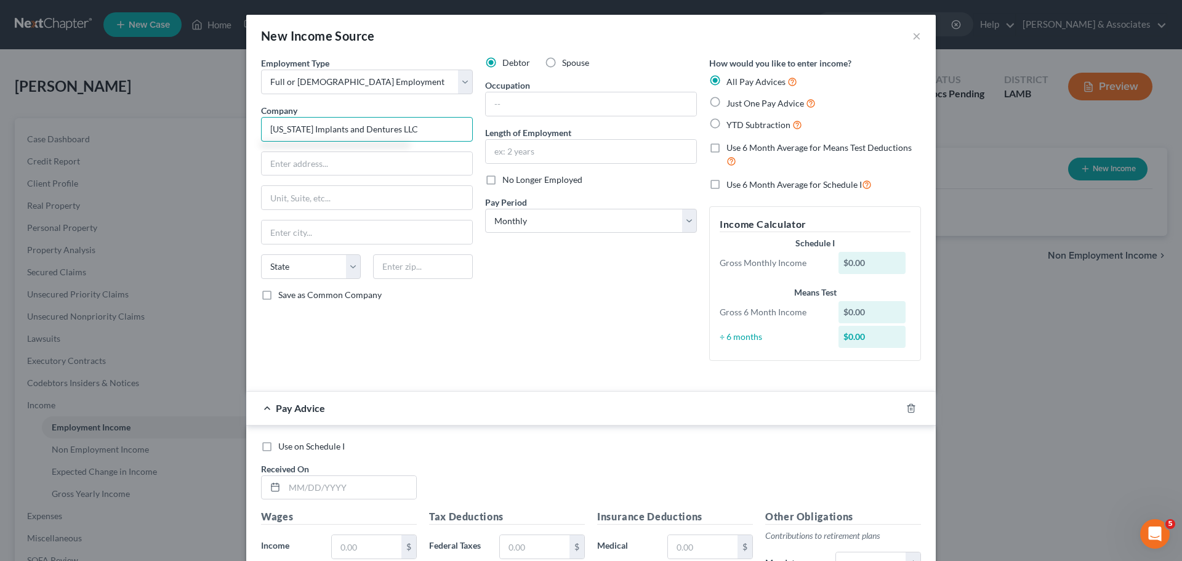
type input "Louisiana Implants and Dentures LLC"
type input "10330 Airline Hwy"
type input "Suite A6"
type input "70816"
type input "Baton Rouge"
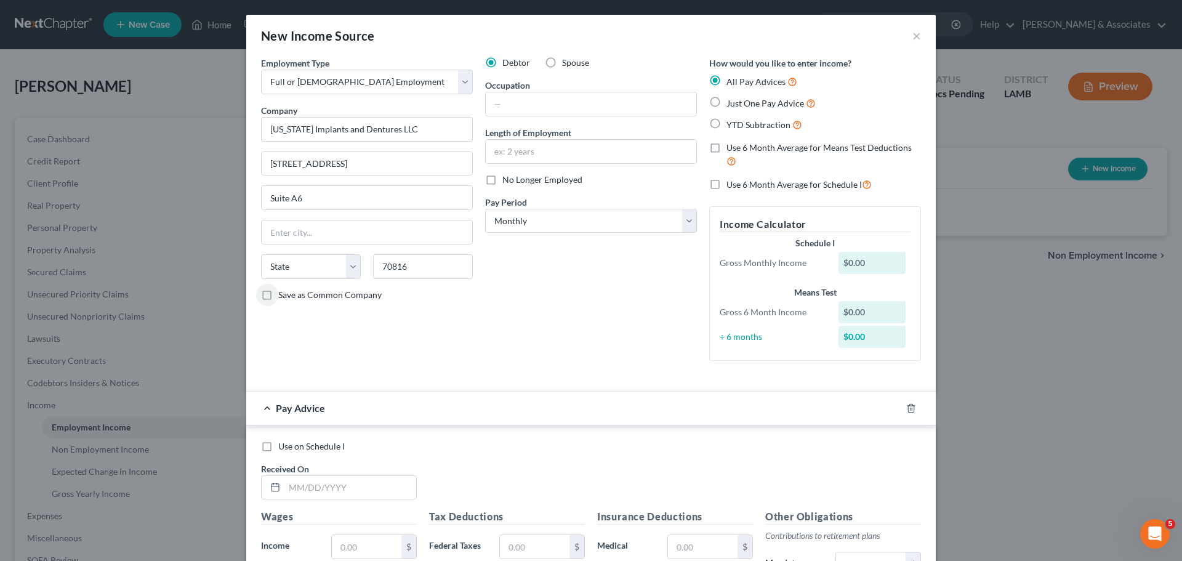
select select "19"
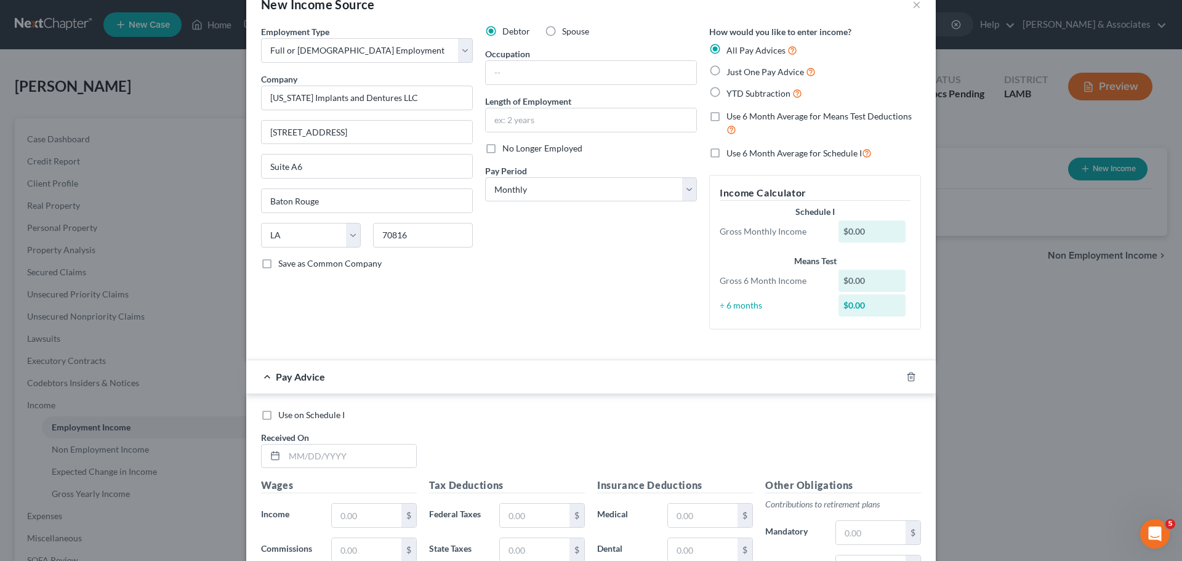
scroll to position [62, 0]
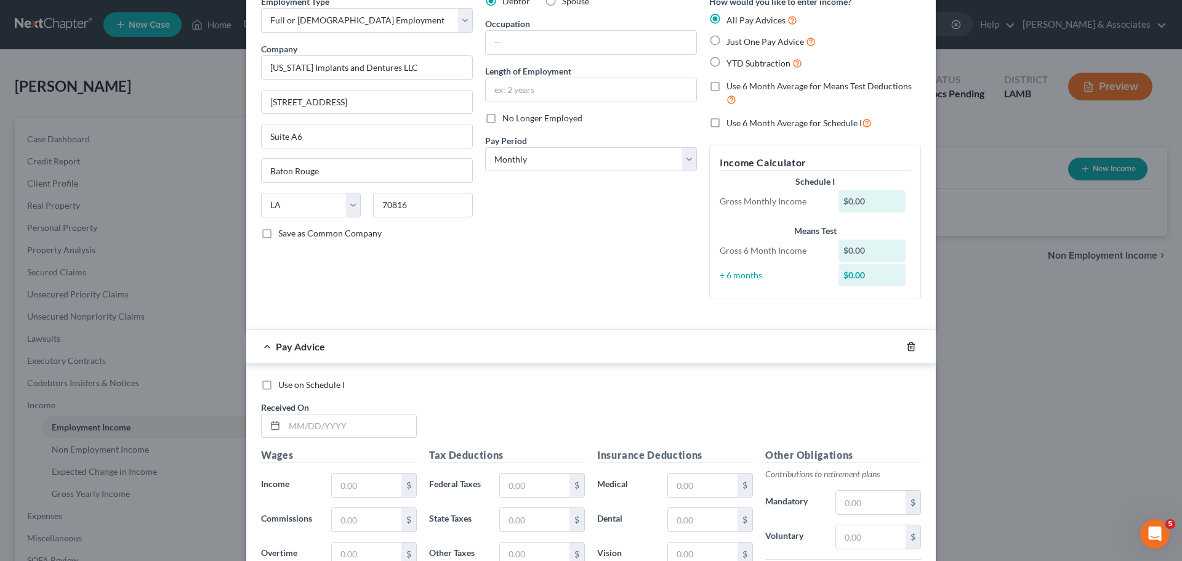
click at [906, 345] on icon "button" at bounding box center [911, 347] width 10 height 10
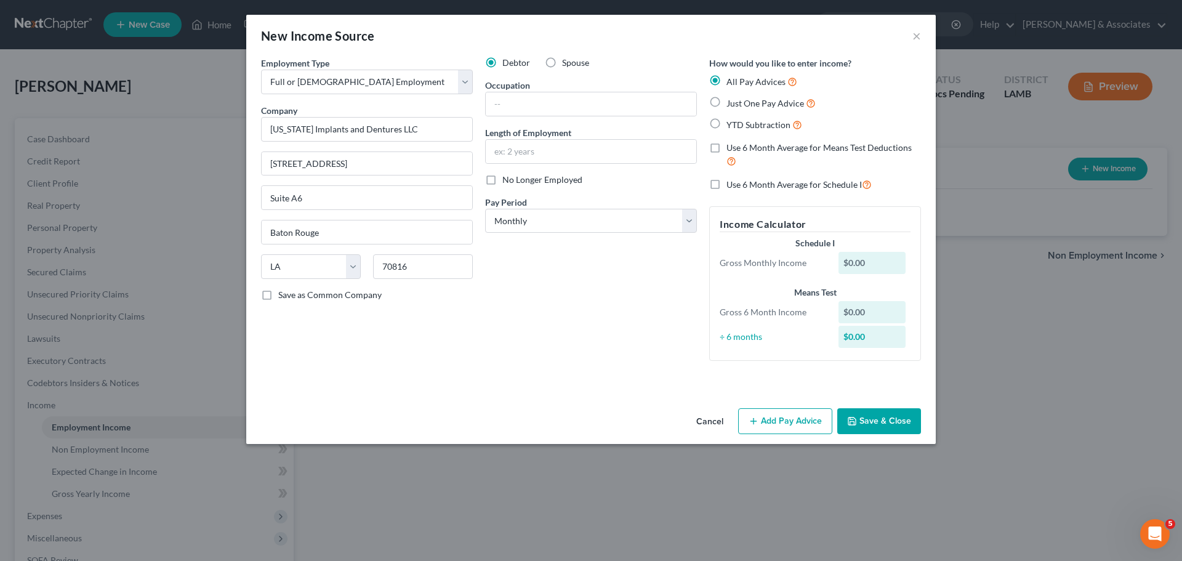
click at [899, 416] on button "Save & Close" at bounding box center [879, 421] width 84 height 26
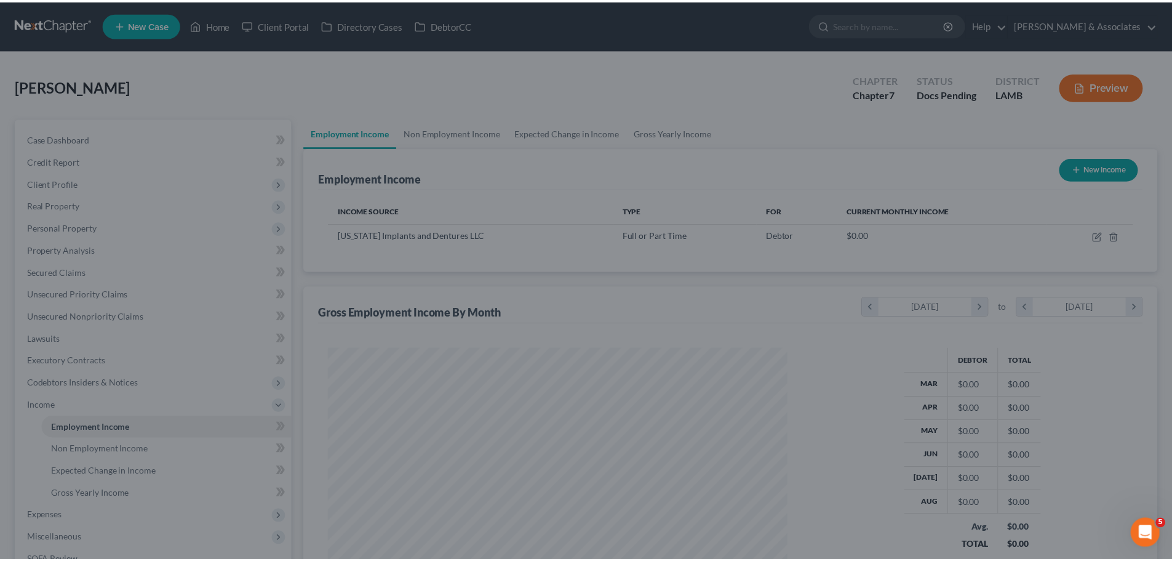
scroll to position [615219, 614965]
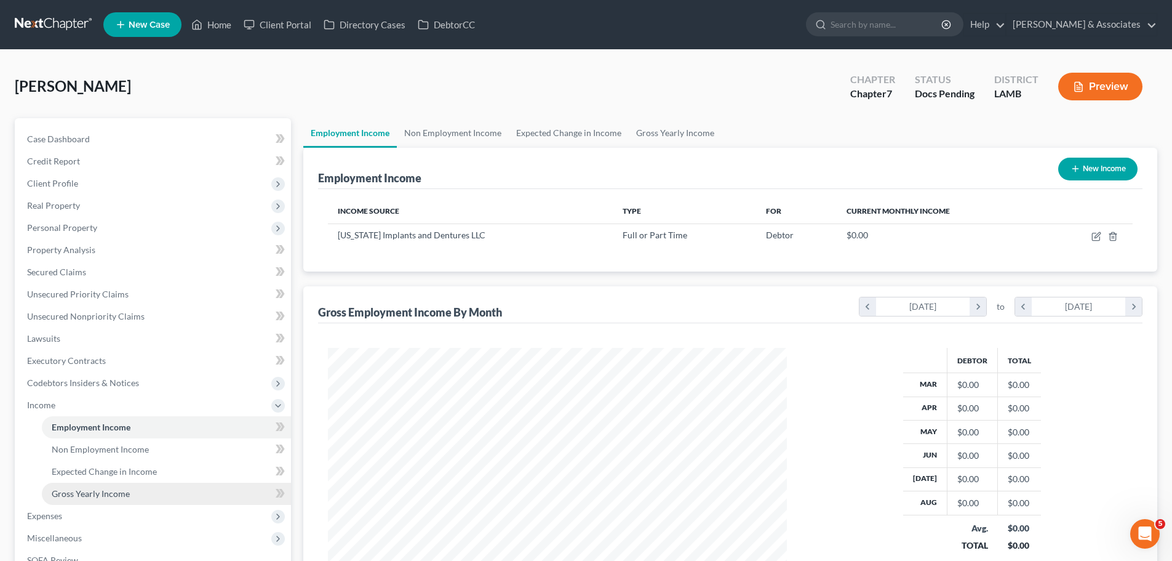
click at [52, 493] on span "Gross Yearly Income" at bounding box center [91, 493] width 78 height 10
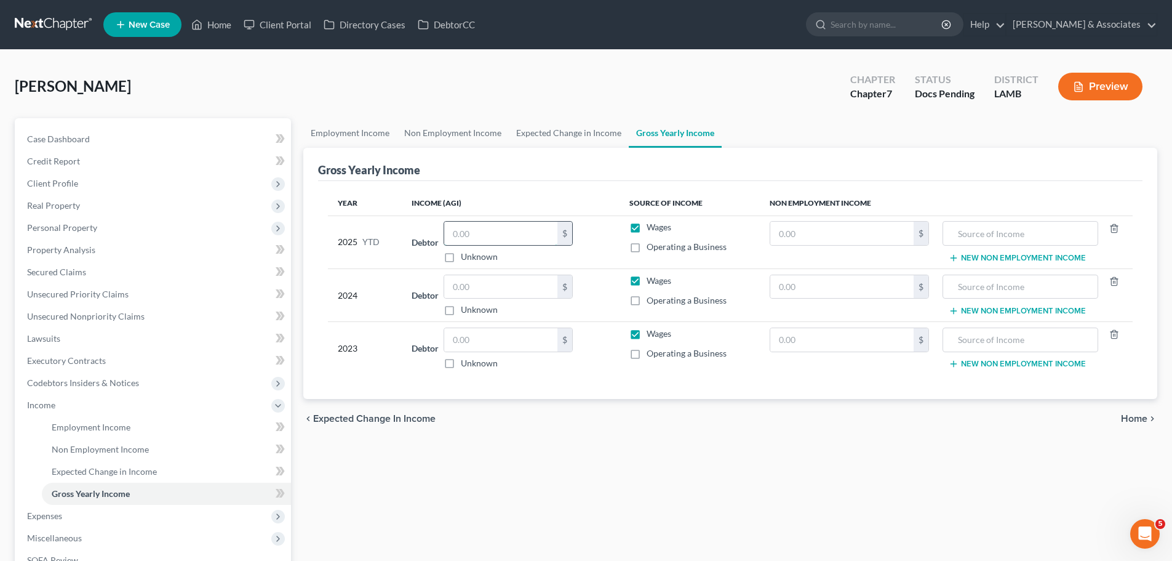
click at [481, 242] on input "text" at bounding box center [500, 233] width 113 height 23
click at [510, 237] on input "text" at bounding box center [500, 233] width 113 height 23
type input "26,088.74"
click at [84, 219] on span "Personal Property" at bounding box center [154, 228] width 274 height 22
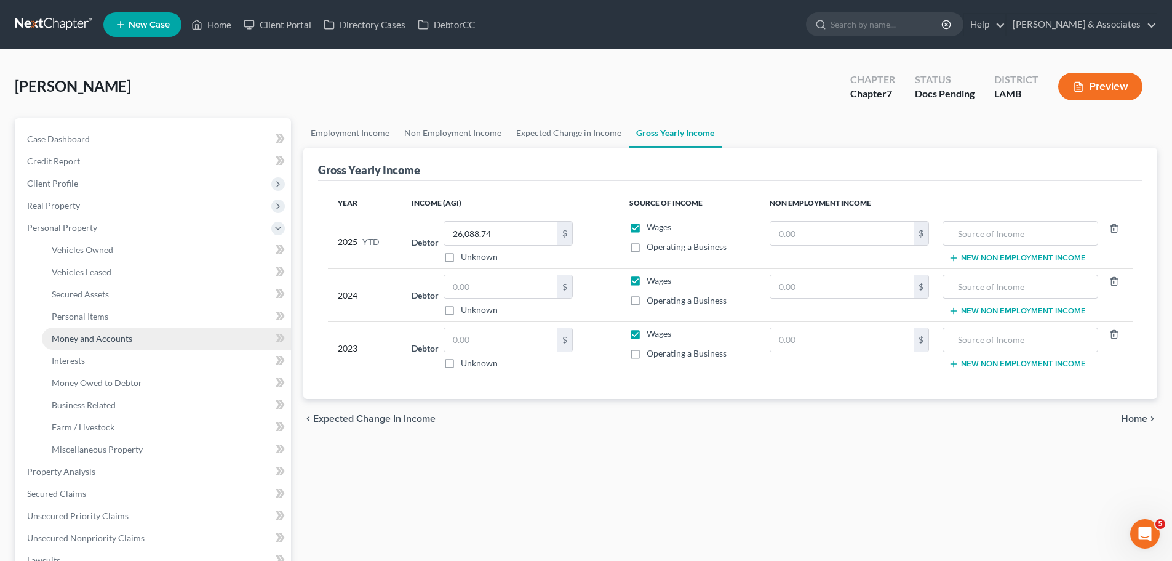
click at [78, 338] on span "Money and Accounts" at bounding box center [92, 338] width 81 height 10
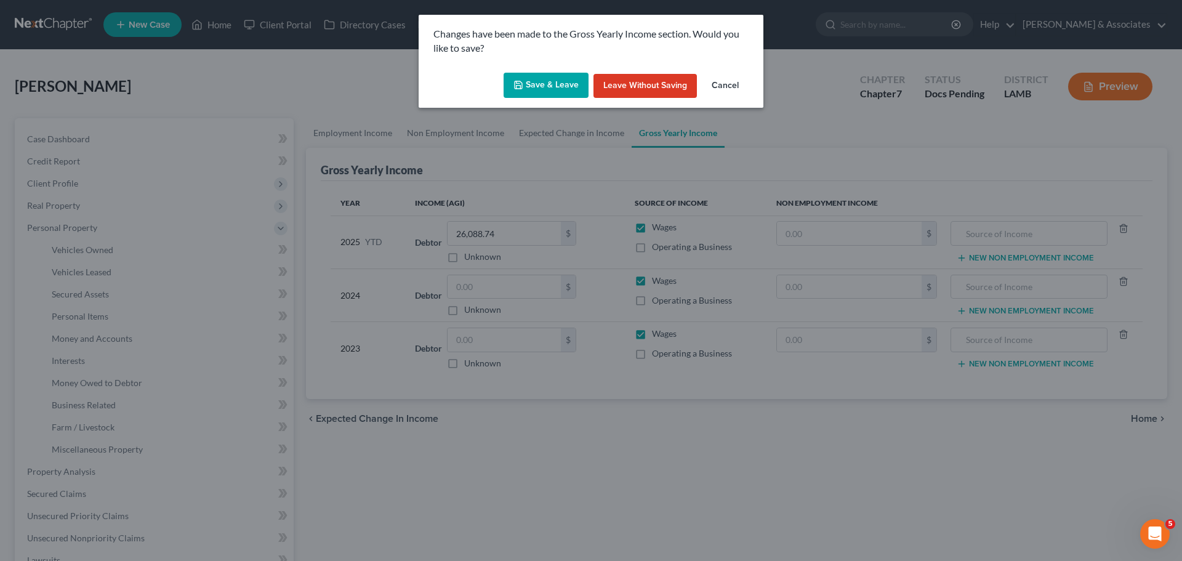
click at [540, 93] on button "Save & Leave" at bounding box center [545, 86] width 85 height 26
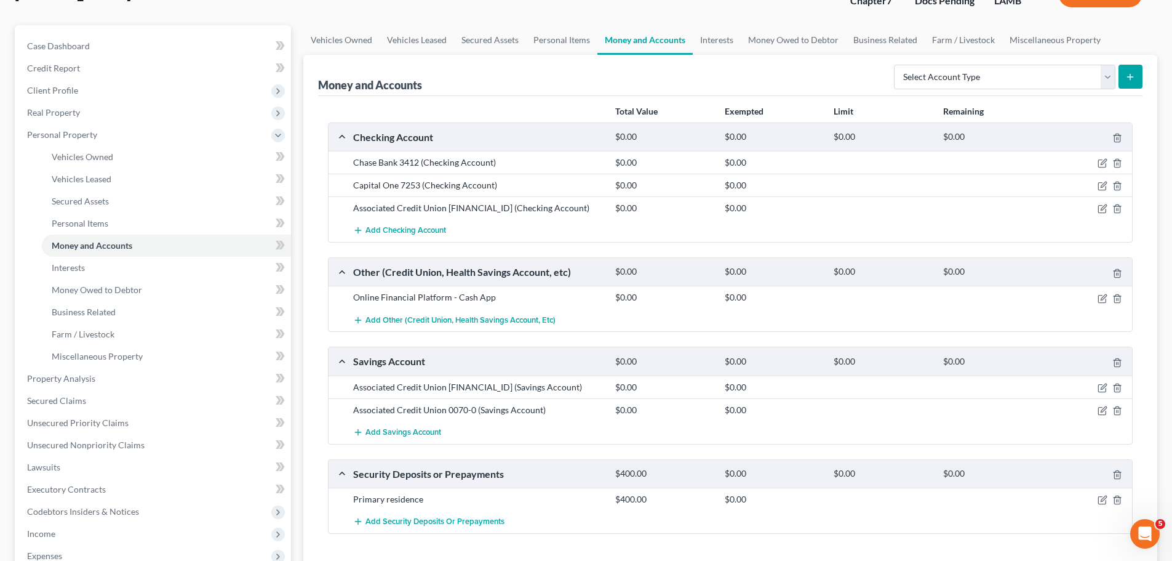
scroll to position [123, 0]
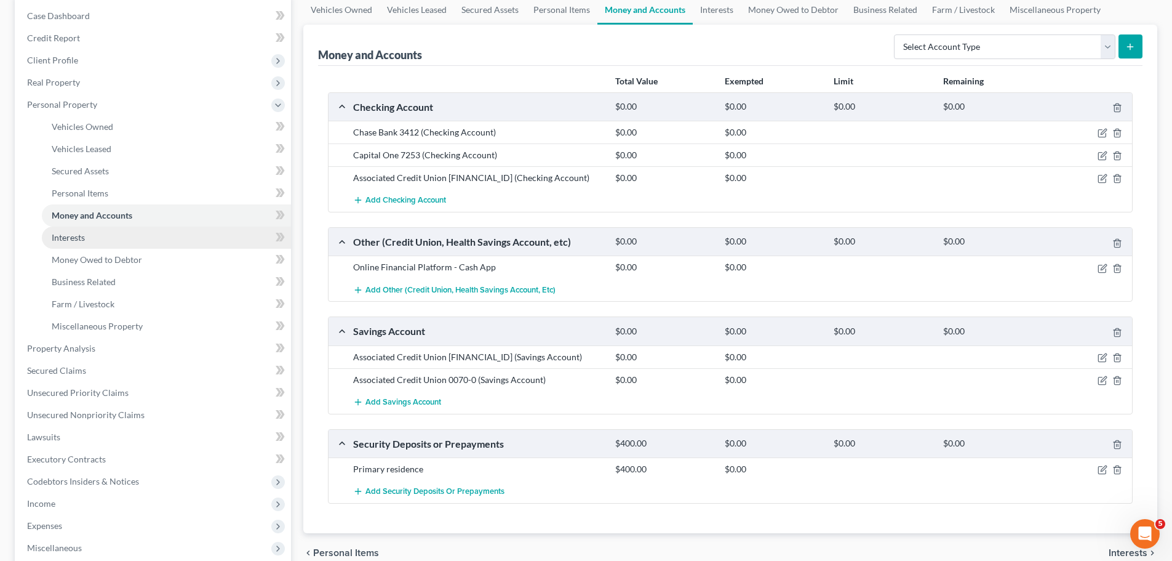
click at [113, 245] on link "Interests" at bounding box center [166, 237] width 249 height 22
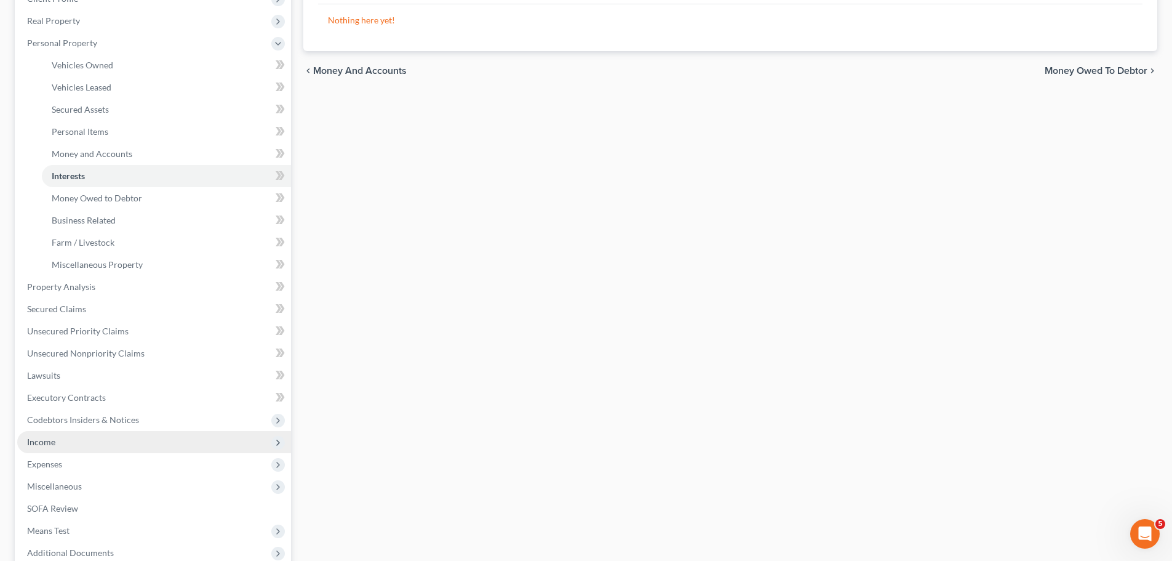
click at [74, 443] on span "Income" at bounding box center [154, 442] width 274 height 22
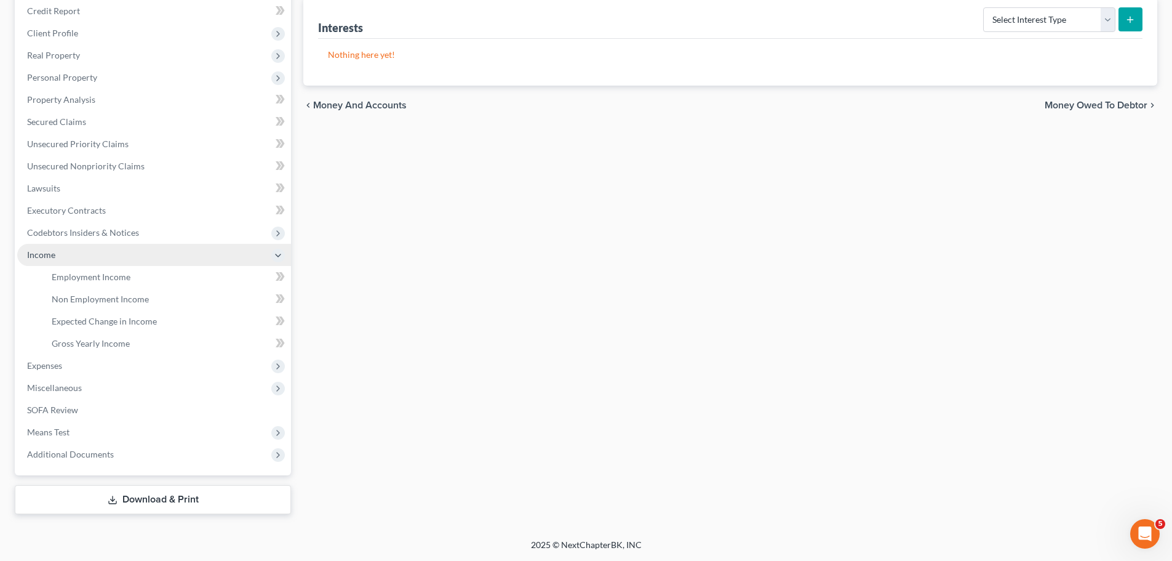
scroll to position [150, 0]
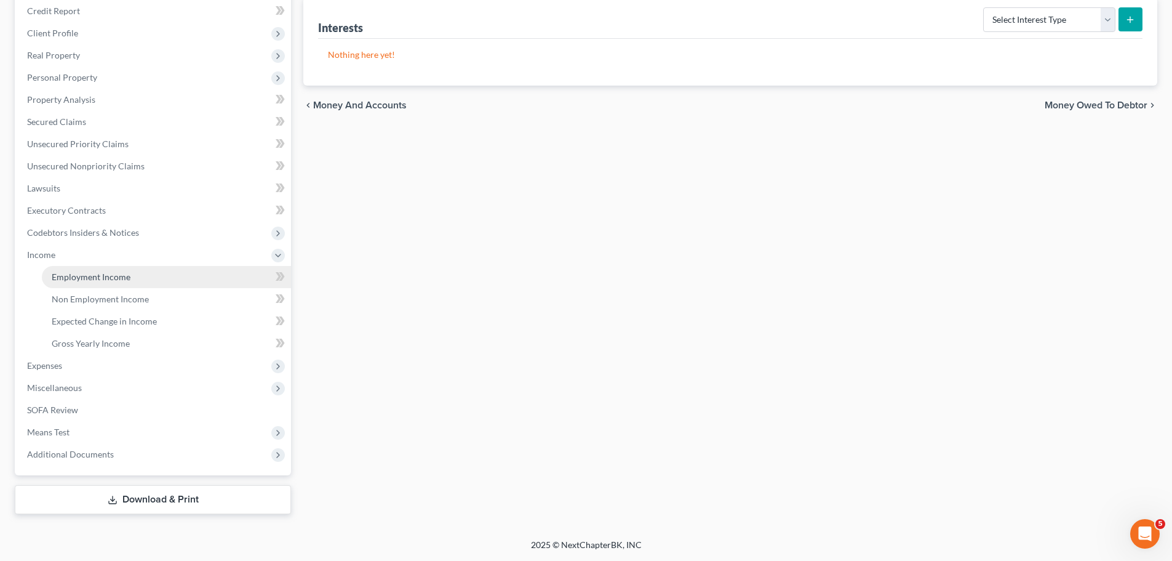
click at [130, 276] on link "Employment Income" at bounding box center [166, 277] width 249 height 22
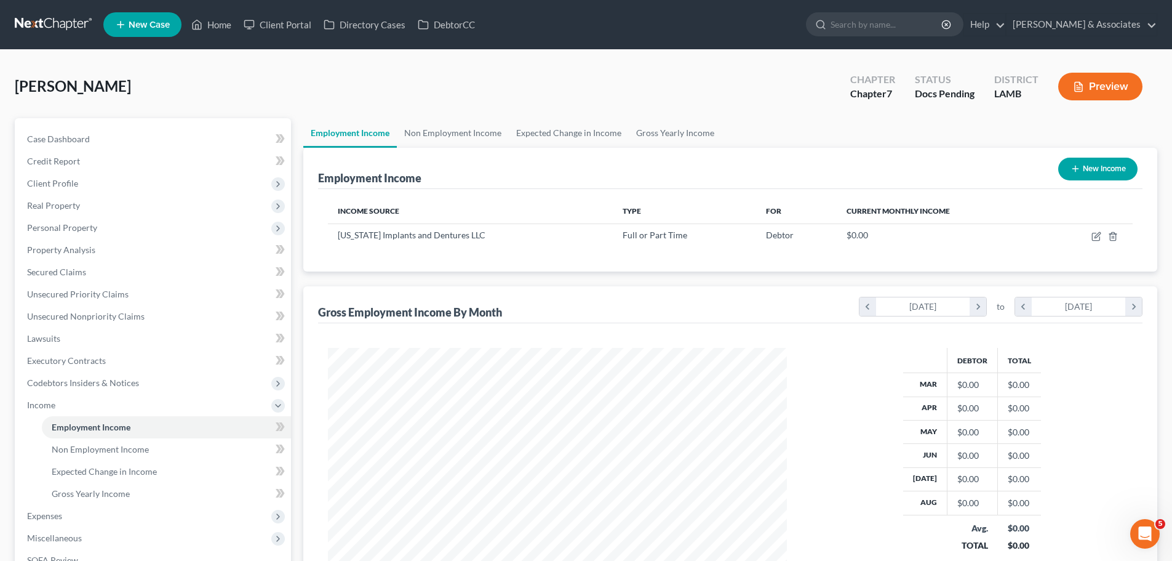
scroll to position [230, 484]
drag, startPoint x: 70, startPoint y: 498, endPoint x: 112, endPoint y: 484, distance: 44.2
click at [70, 498] on span "Gross Yearly Income" at bounding box center [91, 493] width 78 height 10
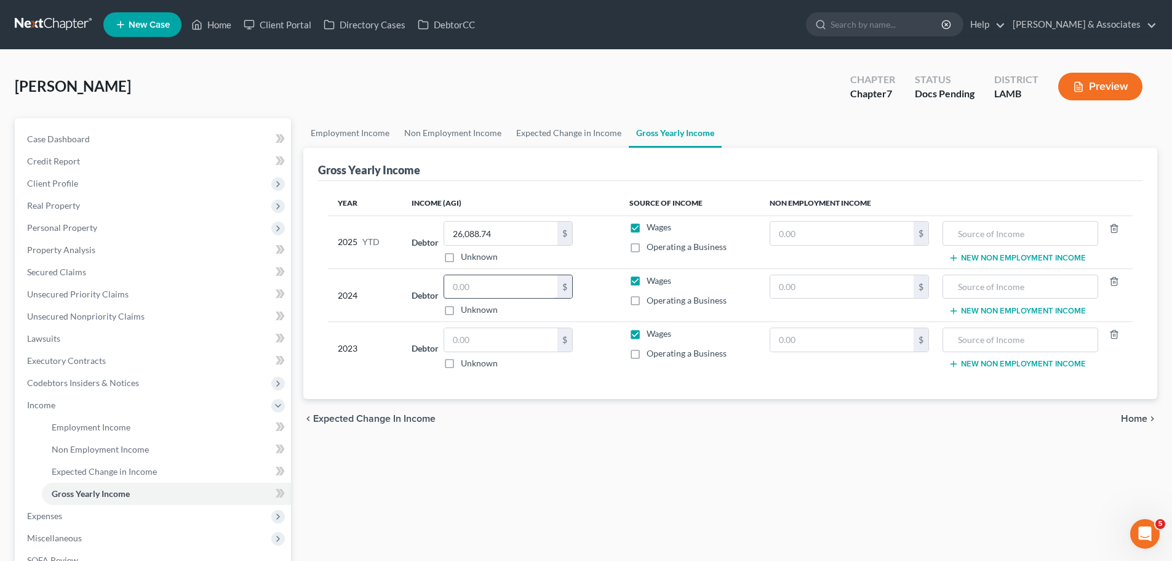
click at [506, 283] on input "text" at bounding box center [500, 286] width 113 height 23
click at [490, 291] on input "text" at bounding box center [500, 286] width 113 height 23
type input "37,982"
click at [606, 449] on div "Employment Income Non Employment Income Expected Change in Income Gross Yearly …" at bounding box center [730, 391] width 867 height 546
click at [64, 207] on span "Real Property" at bounding box center [53, 205] width 53 height 10
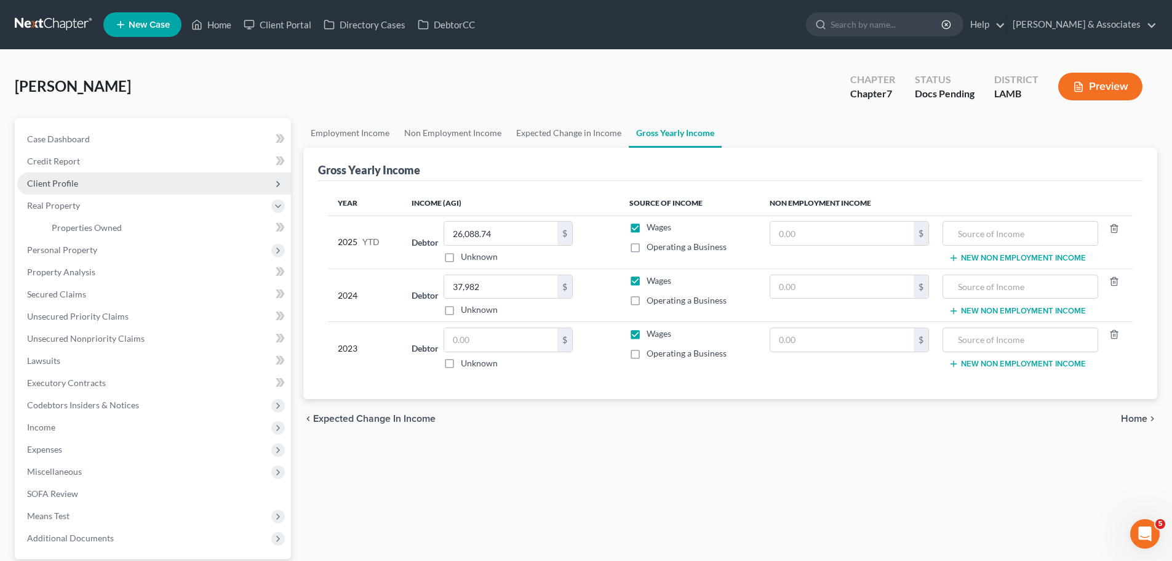
click at [49, 182] on span "Client Profile" at bounding box center [52, 183] width 51 height 10
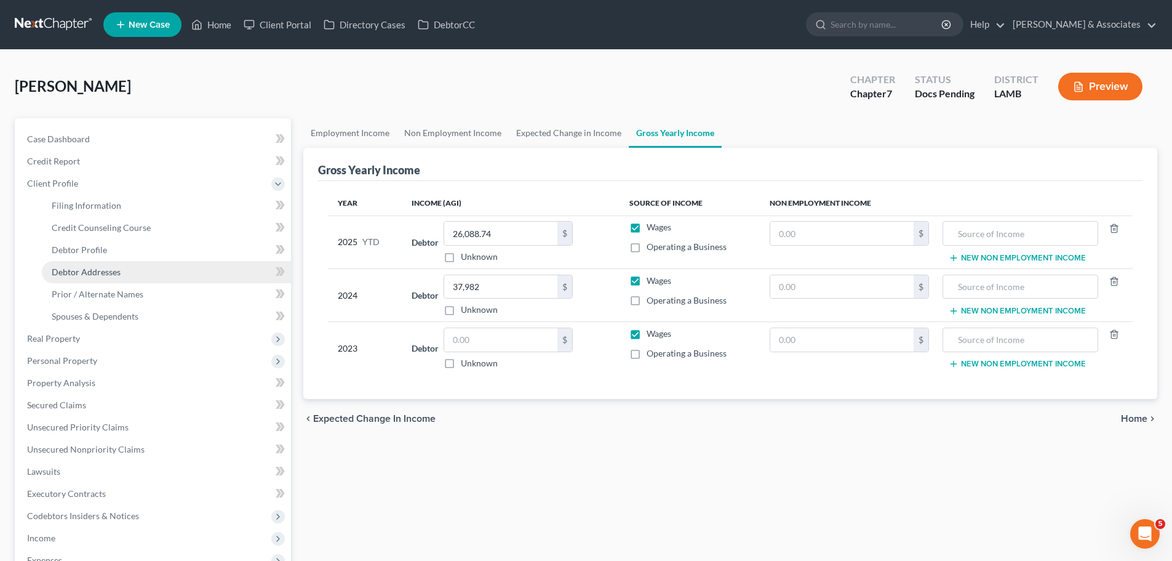
click at [81, 274] on span "Debtor Addresses" at bounding box center [86, 271] width 69 height 10
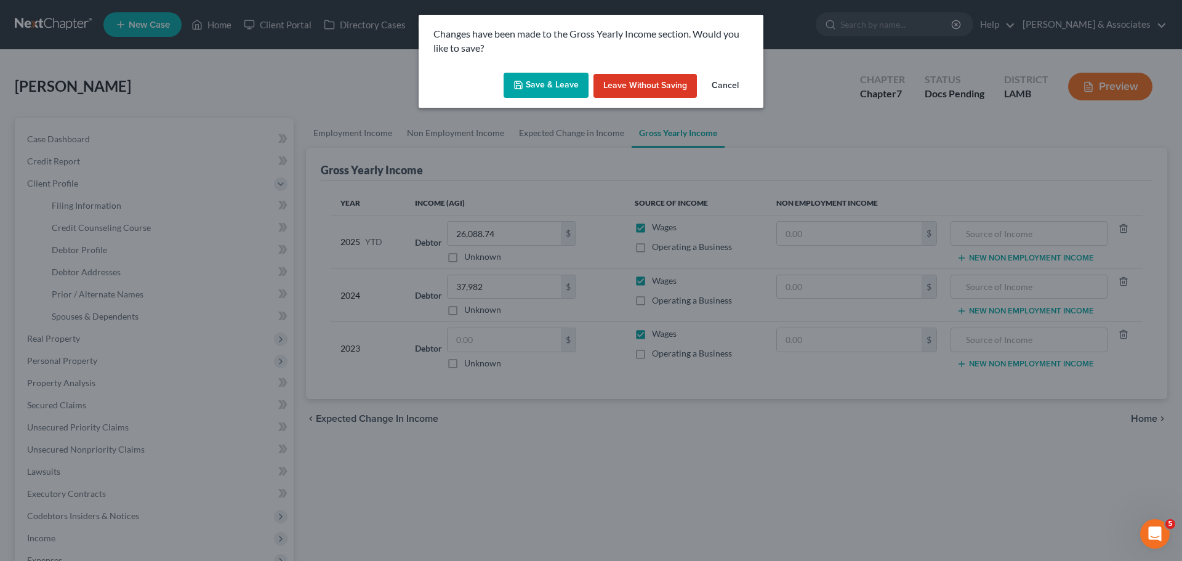
click at [529, 84] on button "Save & Leave" at bounding box center [545, 86] width 85 height 26
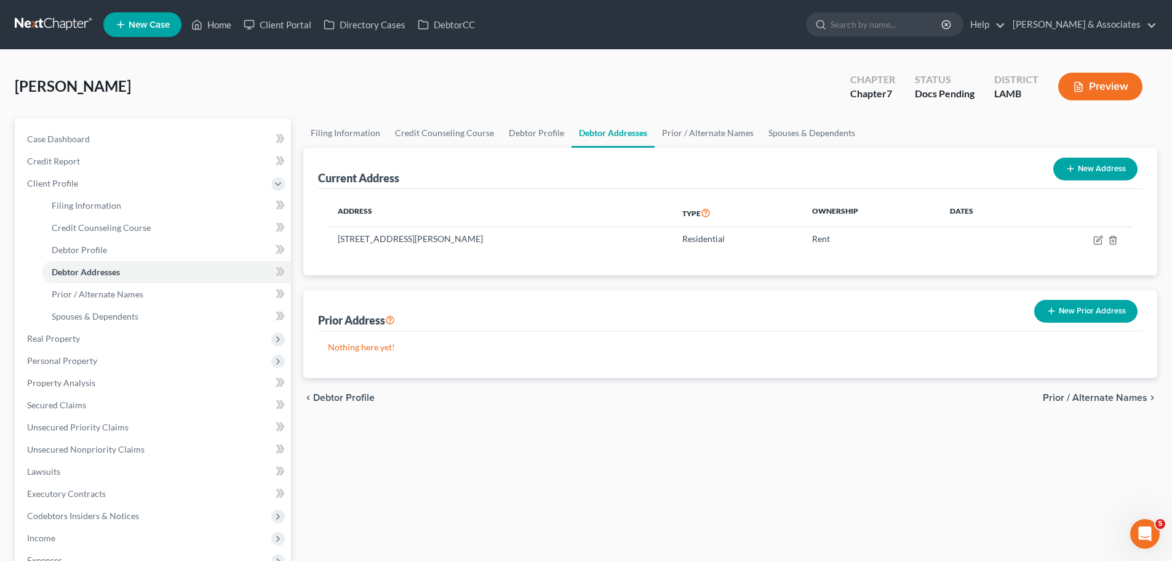
click at [1105, 306] on button "New Prior Address" at bounding box center [1086, 311] width 103 height 23
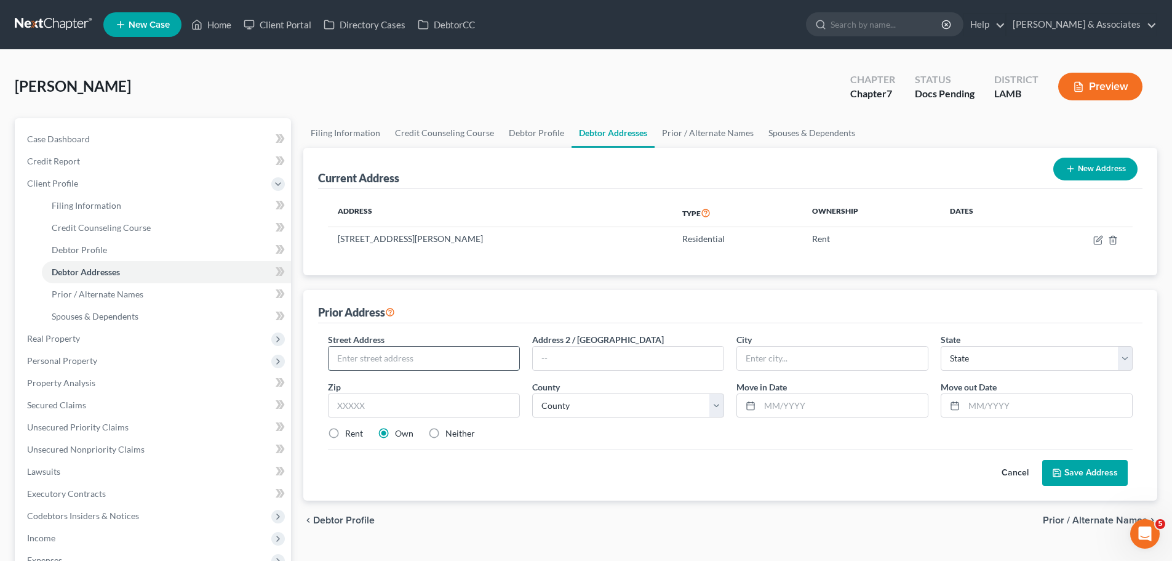
click at [395, 362] on input "text" at bounding box center [424, 357] width 191 height 23
type input "1306 Roundhill Drive"
type input "70810"
type input "Baton Rouge"
select select "19"
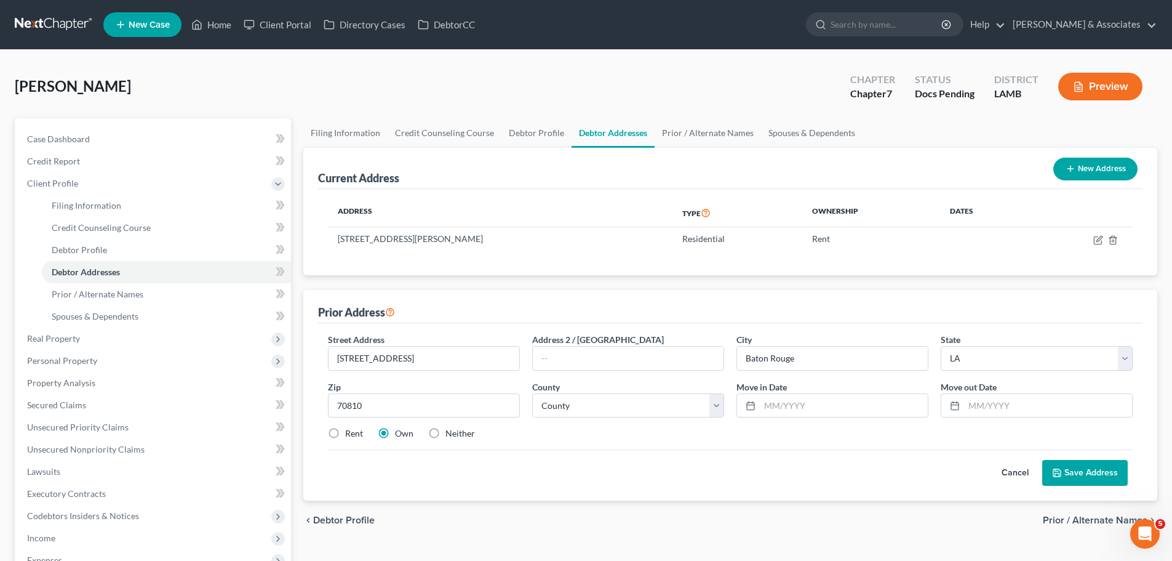
click at [457, 485] on div "Cancel Save Address" at bounding box center [730, 467] width 805 height 36
click at [345, 436] on label "Rent" at bounding box center [354, 433] width 18 height 12
click at [350, 435] on input "Rent" at bounding box center [354, 431] width 8 height 8
radio input "true"
click at [478, 446] on div "Street Address * 1306 Roundhill Drive Address 2 / PO Box City * Baton Rouge Sta…" at bounding box center [730, 391] width 817 height 117
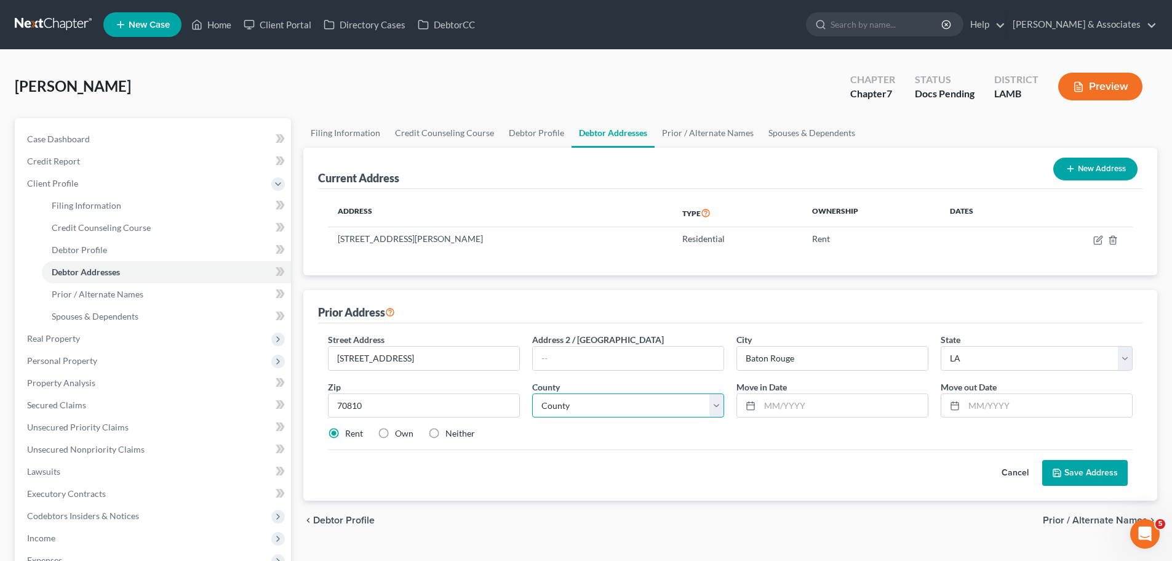
click at [543, 408] on select "County Acadia Allen Ascension Assumption Avoyelles Beauregard Bienville Bossier…" at bounding box center [628, 405] width 192 height 25
select select "16"
click at [532, 393] on select "County Acadia Allen Ascension Assumption Avoyelles Beauregard Bienville Bossier…" at bounding box center [628, 405] width 192 height 25
click at [638, 463] on div "Cancel Save Address" at bounding box center [730, 467] width 805 height 36
click at [1064, 470] on button "Save Address" at bounding box center [1086, 473] width 86 height 26
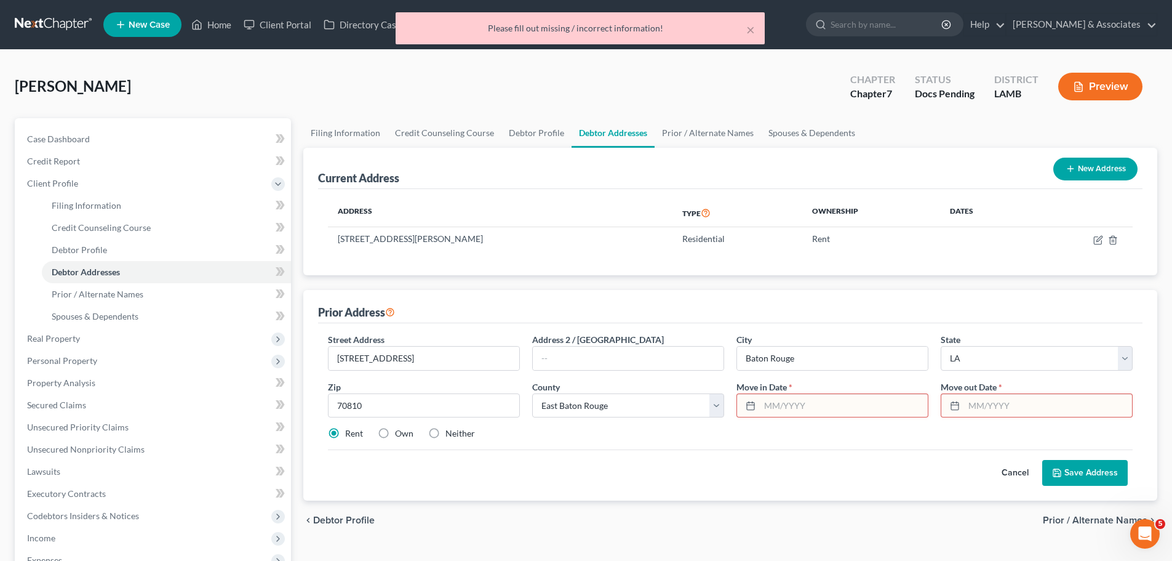
click at [868, 415] on input "text" at bounding box center [844, 405] width 168 height 23
type input "01/2024"
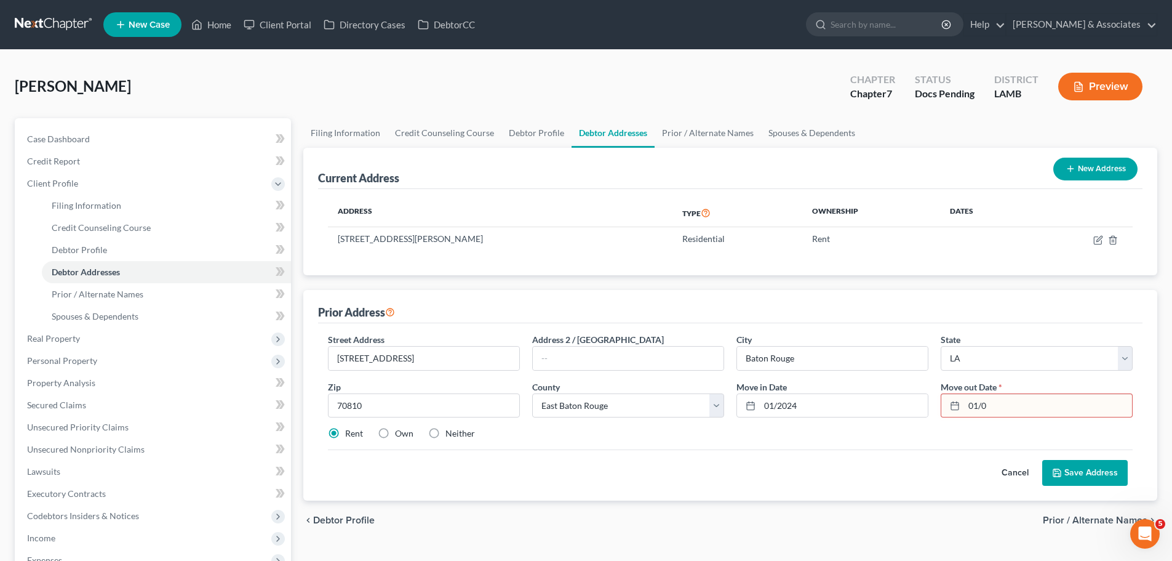
click at [1051, 407] on input "01/0" at bounding box center [1048, 405] width 168 height 23
type input "01/2025"
drag, startPoint x: 722, startPoint y: 452, endPoint x: 764, endPoint y: 444, distance: 43.2
click at [723, 452] on div "Cancel Save Address" at bounding box center [730, 467] width 805 height 36
click at [1065, 463] on button "Save Address" at bounding box center [1086, 473] width 86 height 26
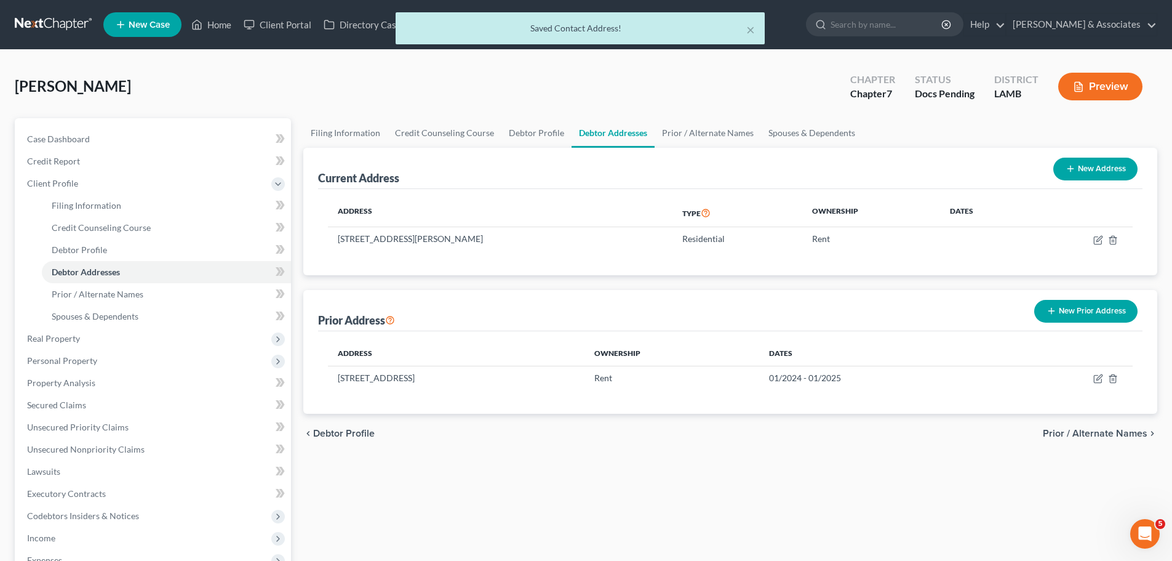
drag, startPoint x: 951, startPoint y: 475, endPoint x: 997, endPoint y: 451, distance: 51.5
click at [952, 475] on div "Filing Information Credit Counseling Course Debtor Profile Debtor Addresses Pri…" at bounding box center [730, 413] width 867 height 590
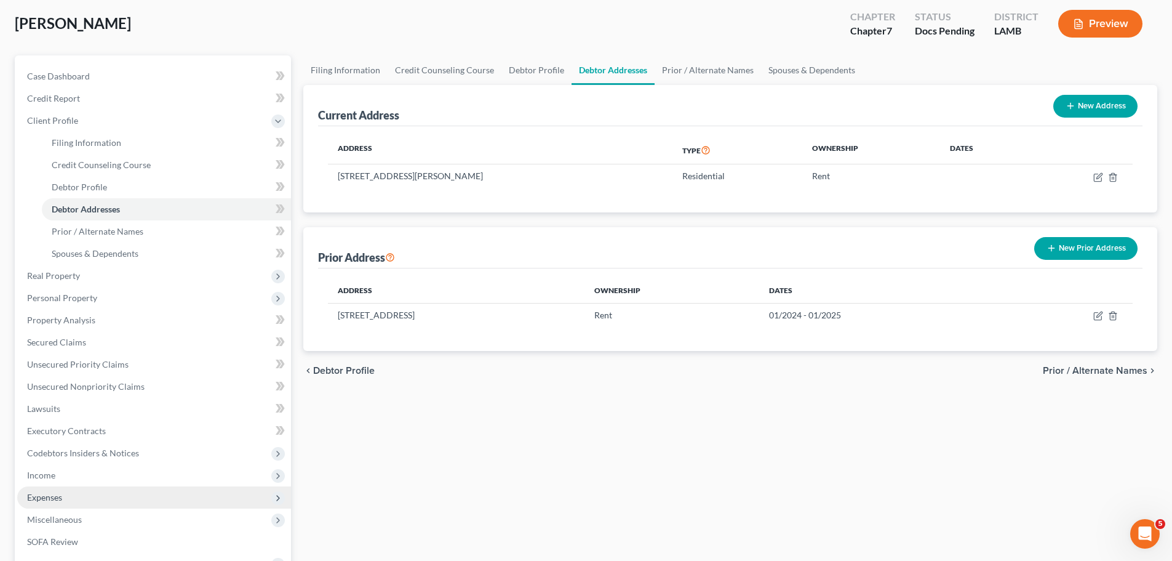
scroll to position [185, 0]
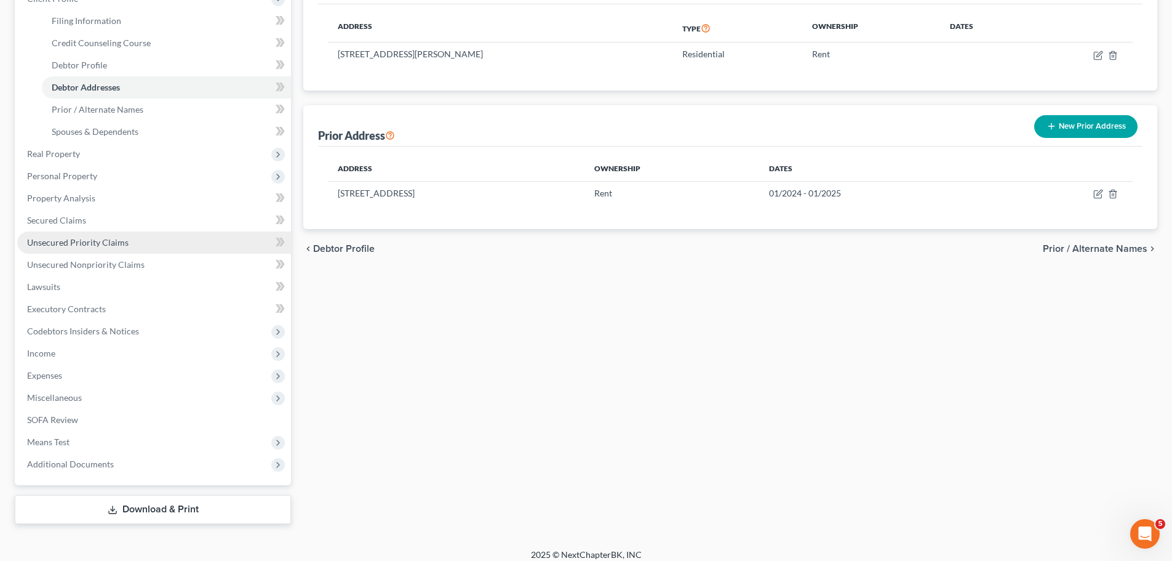
click at [62, 244] on span "Unsecured Priority Claims" at bounding box center [78, 242] width 102 height 10
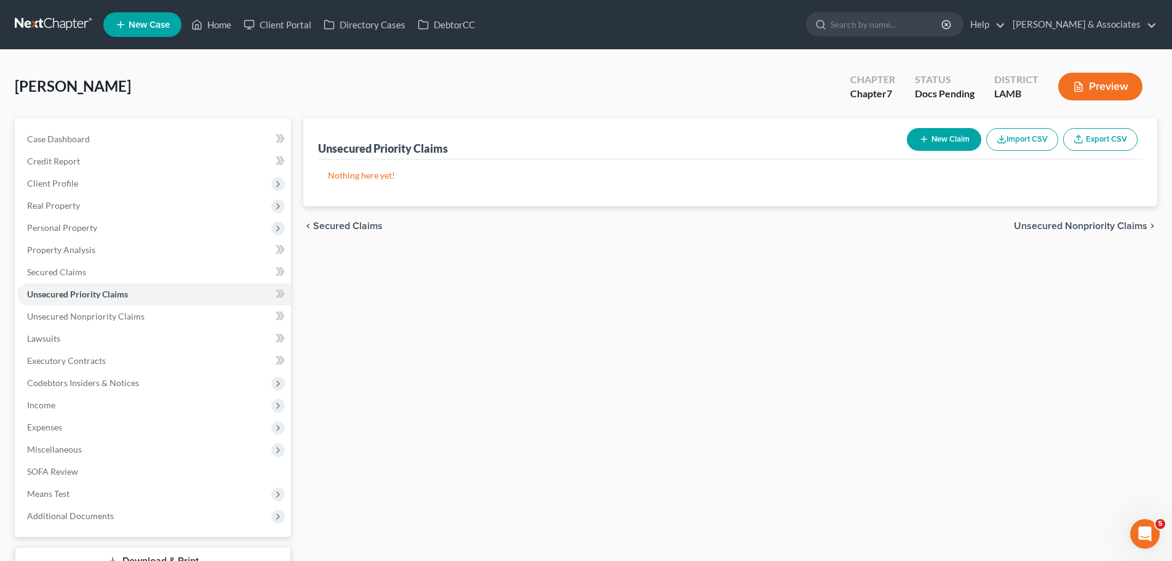
click at [948, 138] on button "New Claim" at bounding box center [944, 139] width 74 height 23
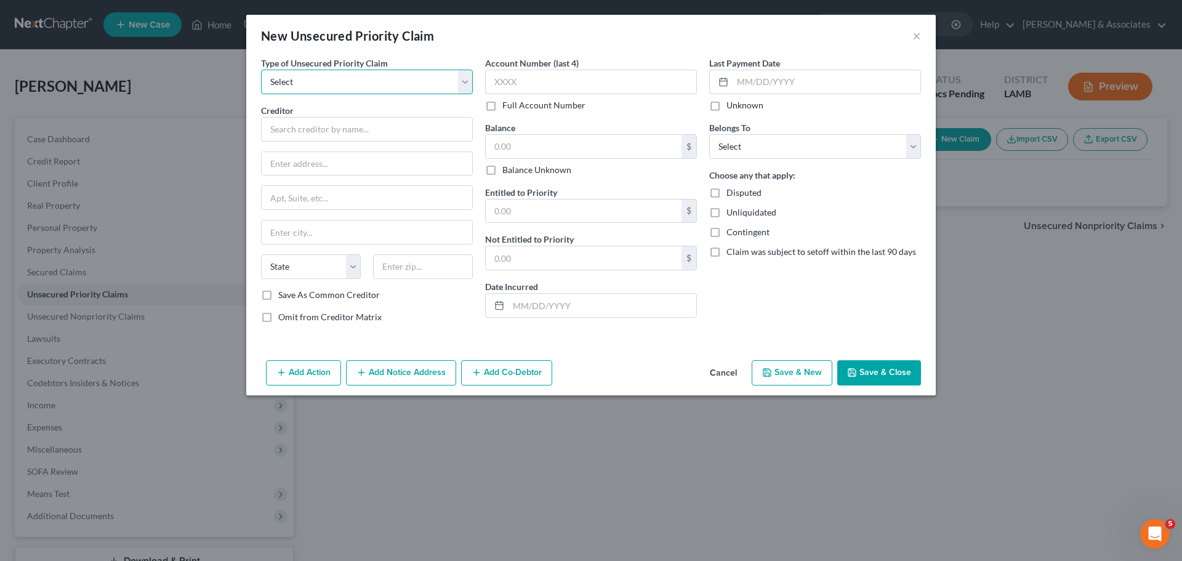
click at [320, 86] on select "Select Taxes & Other Government Units Domestic Support Obligations Extensions o…" at bounding box center [367, 82] width 212 height 25
select select "0"
click at [261, 70] on select "Select Taxes & Other Government Units Domestic Support Obligations Extensions o…" at bounding box center [367, 82] width 212 height 25
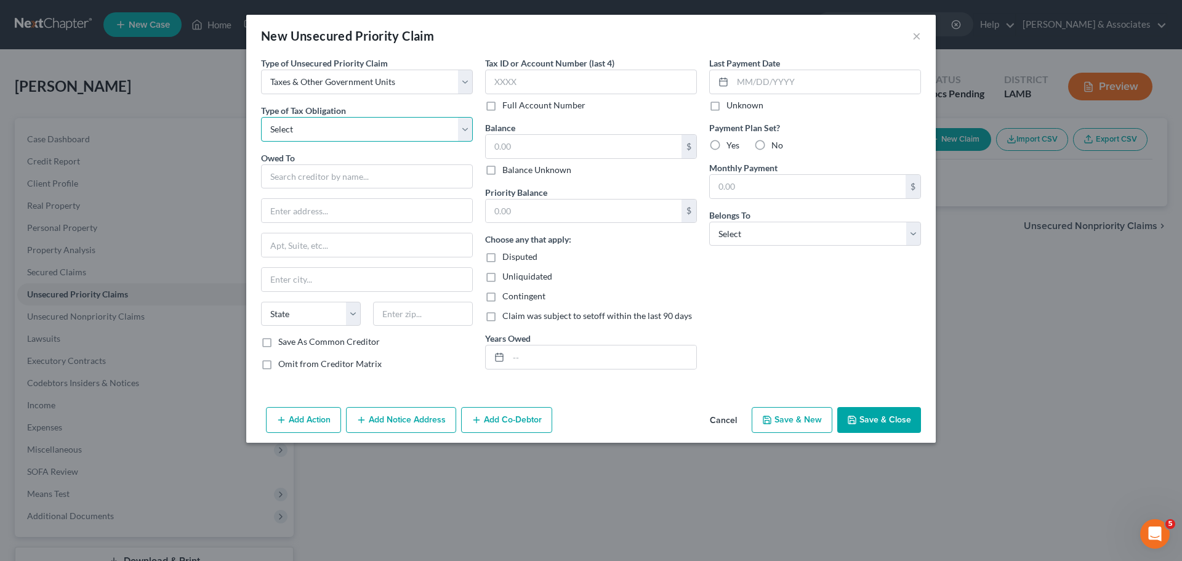
drag, startPoint x: 376, startPoint y: 126, endPoint x: 371, endPoint y: 138, distance: 13.3
click at [376, 126] on select "Select Federal City State Franchise Tax Board Other" at bounding box center [367, 129] width 212 height 25
select select "0"
click at [261, 117] on select "Select Federal City State Franchise Tax Board Other" at bounding box center [367, 129] width 212 height 25
click at [335, 180] on input "text" at bounding box center [367, 176] width 212 height 25
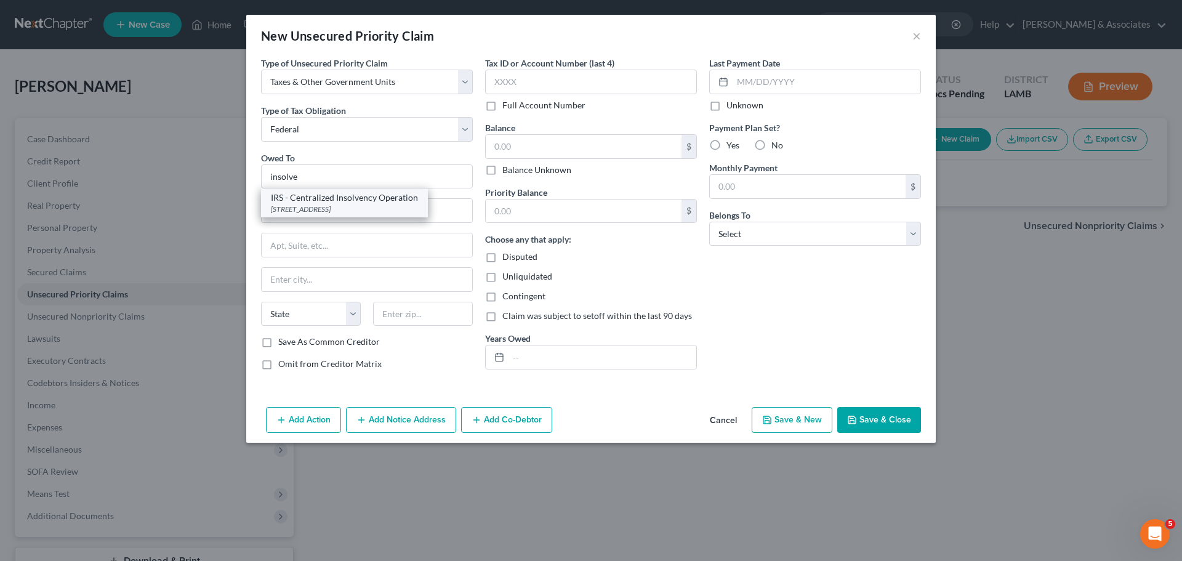
click at [305, 193] on div "IRS - Centralized Insolvency Operation" at bounding box center [344, 197] width 147 height 12
type input "IRS - Centralized Insolvency Operation"
type input "PO BOX 7346"
type input "Philadelphia"
select select "39"
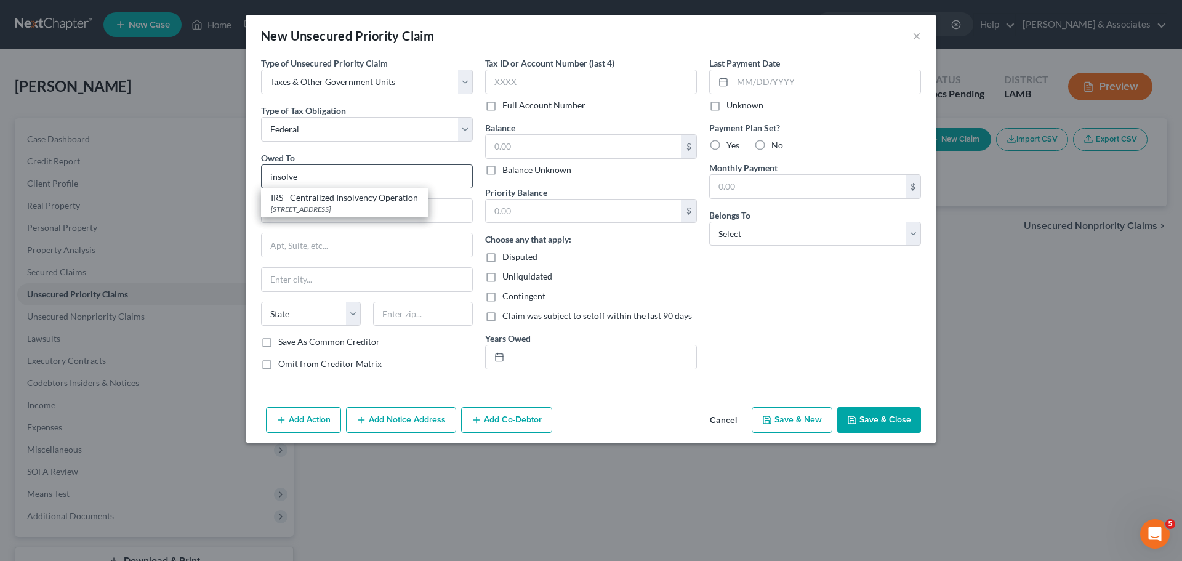
type input "19101"
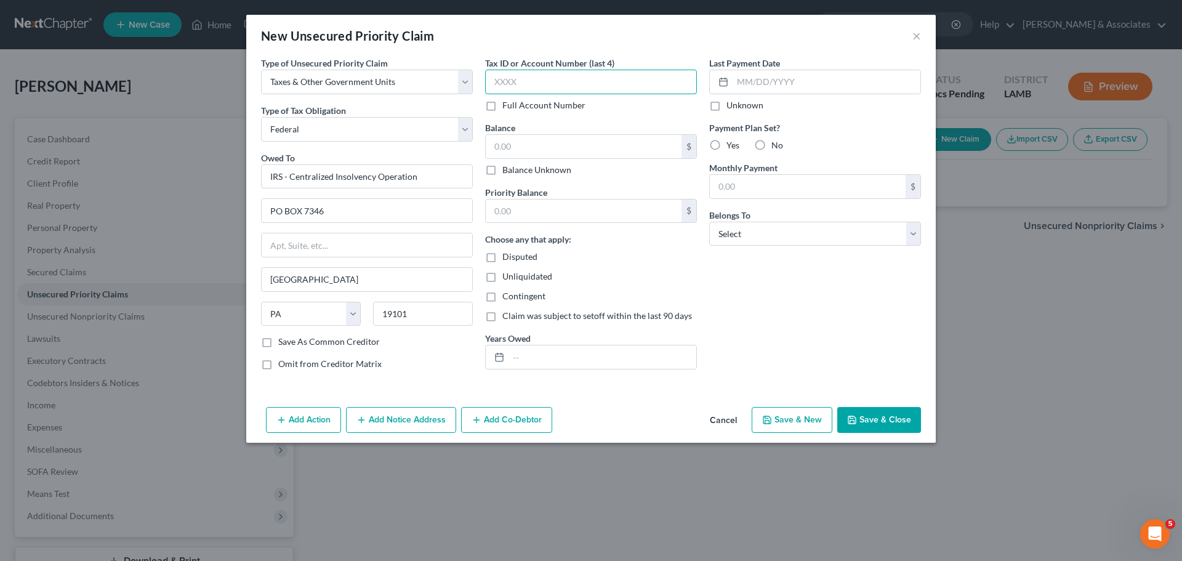
click at [524, 80] on input "text" at bounding box center [591, 82] width 212 height 25
click at [526, 76] on input "text" at bounding box center [591, 82] width 212 height 25
type input "2134"
click at [515, 145] on input "text" at bounding box center [584, 146] width 196 height 23
drag, startPoint x: 520, startPoint y: 142, endPoint x: 477, endPoint y: 145, distance: 43.2
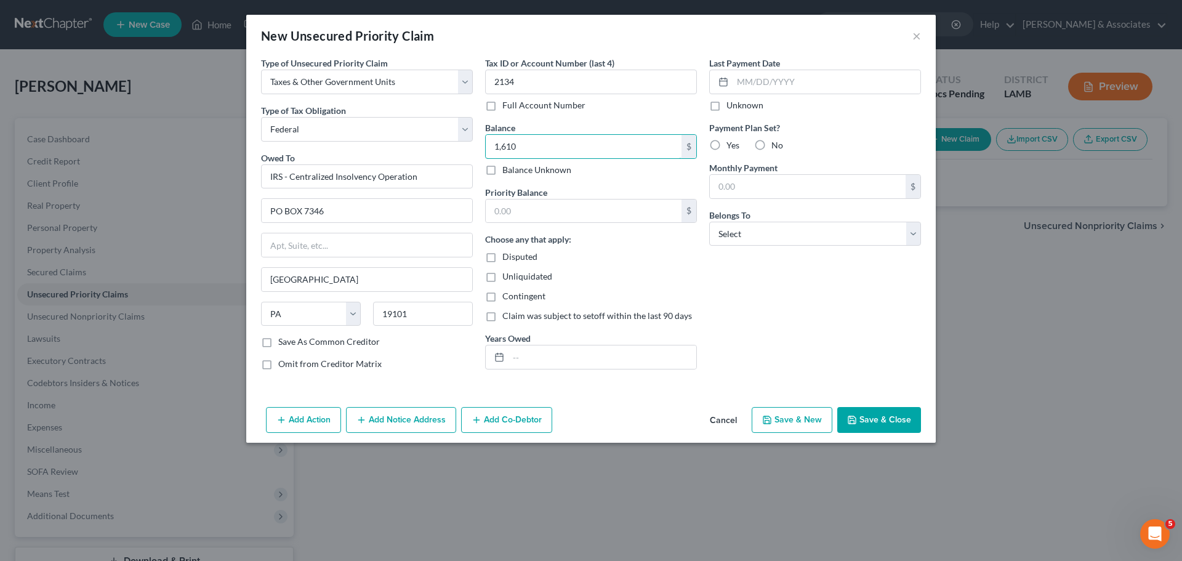
click at [477, 145] on div "Type of Unsecured Priority Claim * Select Taxes & Other Government Units Domest…" at bounding box center [591, 218] width 672 height 323
type input "1,610"
click at [518, 213] on input "text" at bounding box center [584, 210] width 196 height 23
paste input "1,610"
type input "1,610"
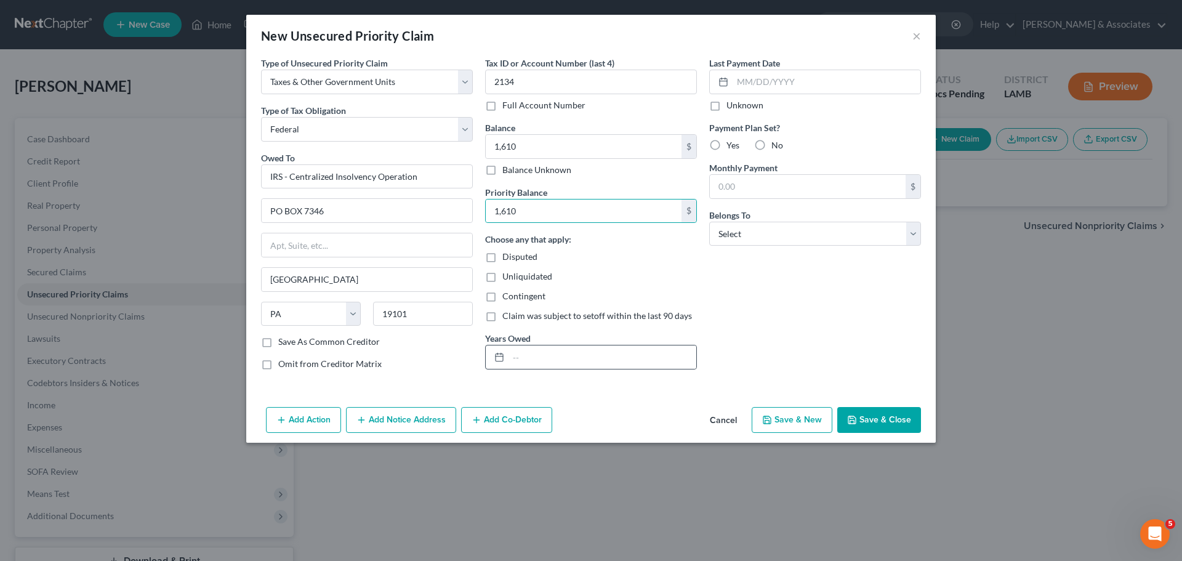
click at [568, 369] on div at bounding box center [591, 357] width 212 height 25
click at [577, 360] on input "text" at bounding box center [602, 356] width 188 height 23
type input "2024"
click at [791, 241] on select "Select Debtor 1 Only Debtor 2 Only Debtor 1 And Debtor 2 Only At Least One Of T…" at bounding box center [815, 234] width 212 height 25
select select "0"
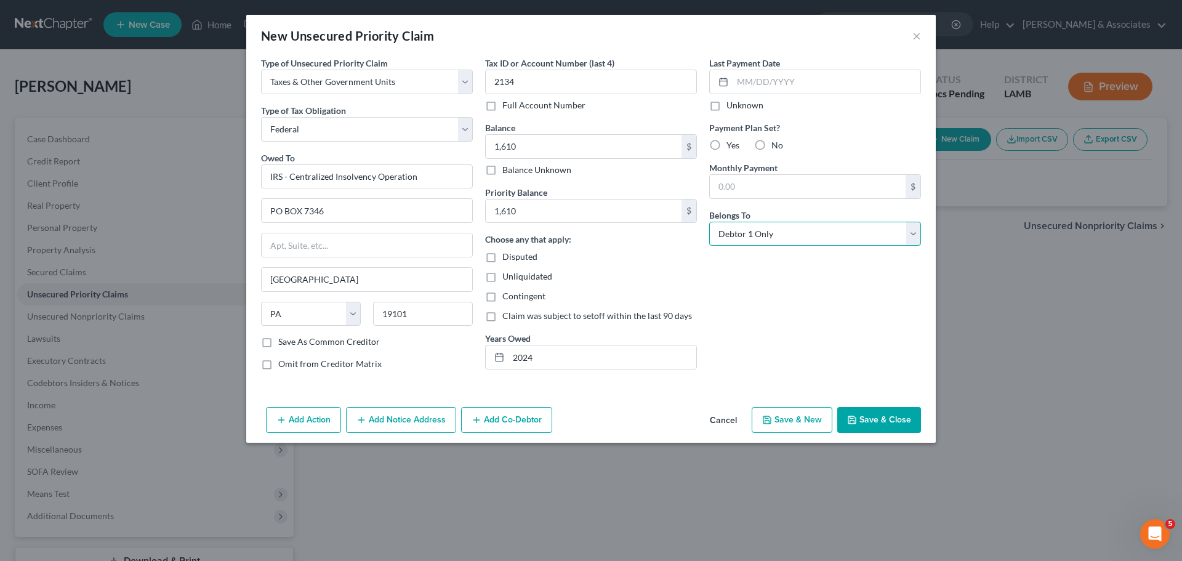
click at [709, 222] on select "Select Debtor 1 Only Debtor 2 Only Debtor 1 And Debtor 2 Only At Least One Of T…" at bounding box center [815, 234] width 212 height 25
click at [796, 300] on div "Last Payment Date Unknown Payment Plan Set? Yes No Monthly Payment $ Belongs To…" at bounding box center [815, 218] width 224 height 323
click at [878, 412] on button "Save & Close" at bounding box center [879, 420] width 84 height 26
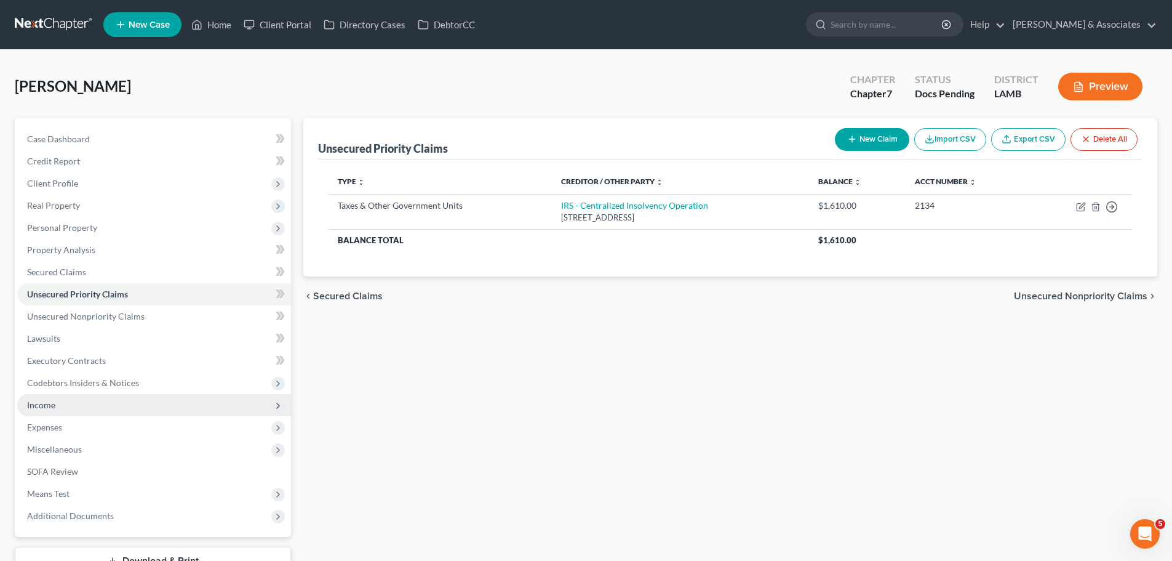
click at [47, 404] on span "Income" at bounding box center [41, 404] width 28 height 10
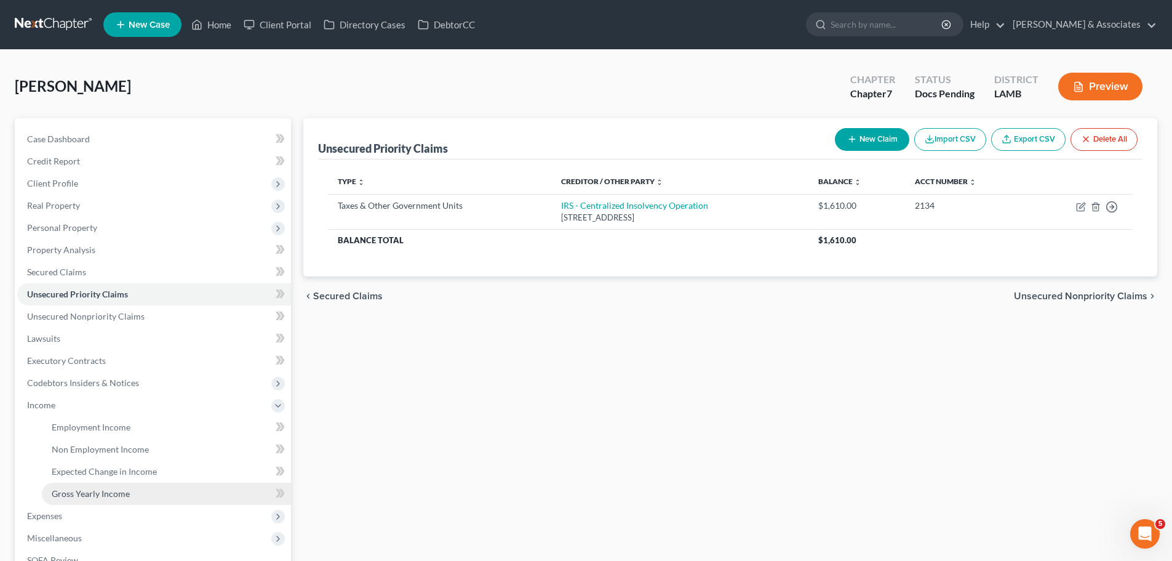
click at [67, 494] on span "Gross Yearly Income" at bounding box center [91, 493] width 78 height 10
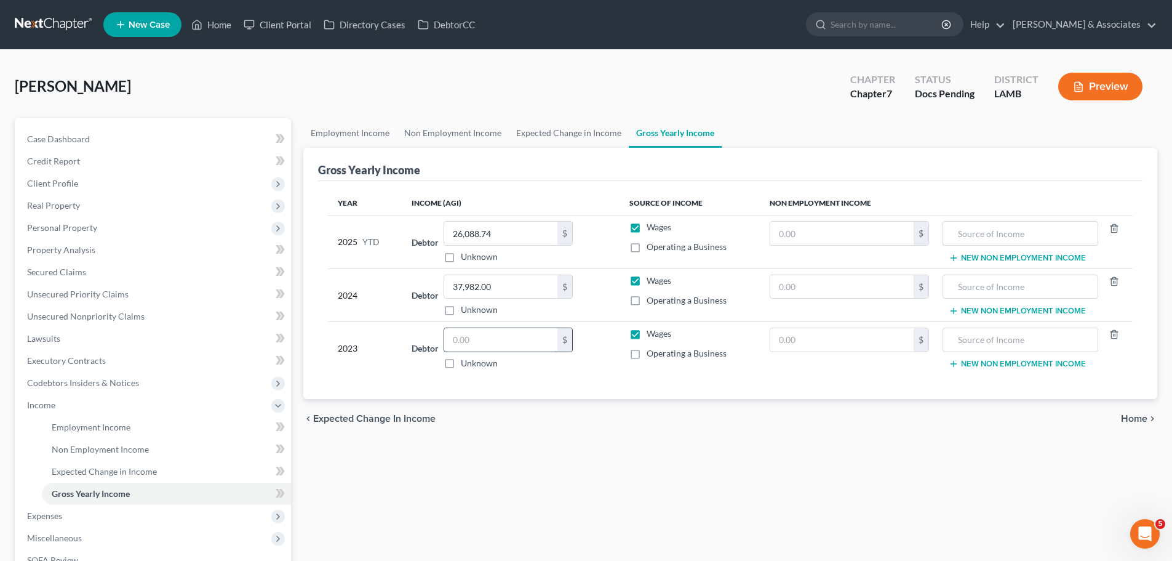
click at [482, 344] on input "text" at bounding box center [500, 339] width 113 height 23
type input "52,987"
click at [716, 467] on div "Employment Income Non Employment Income Expected Change in Income Gross Yearly …" at bounding box center [730, 391] width 867 height 546
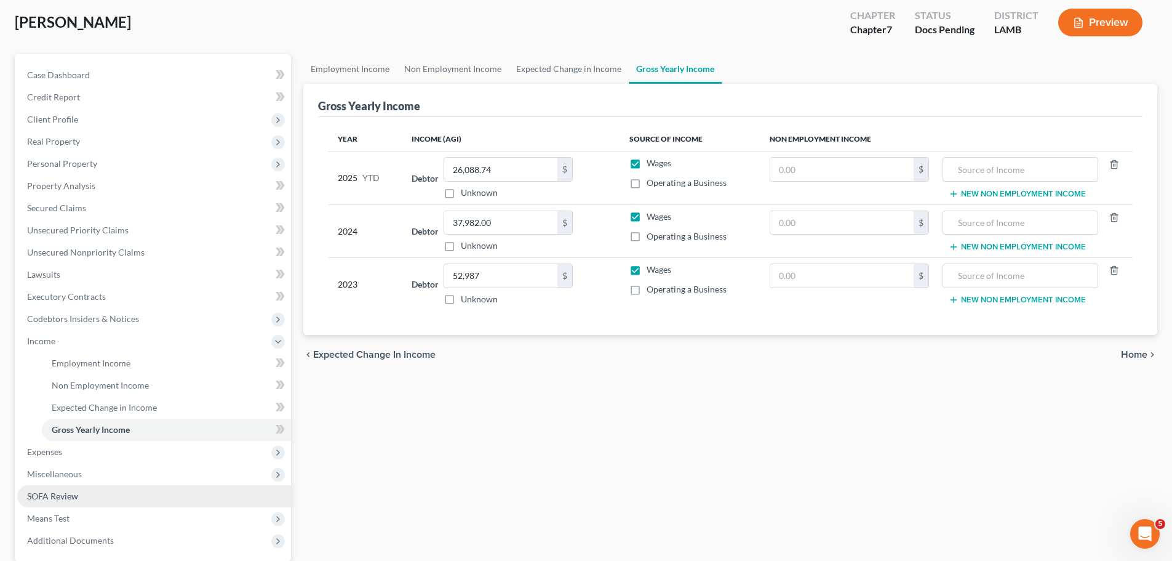
scroll to position [123, 0]
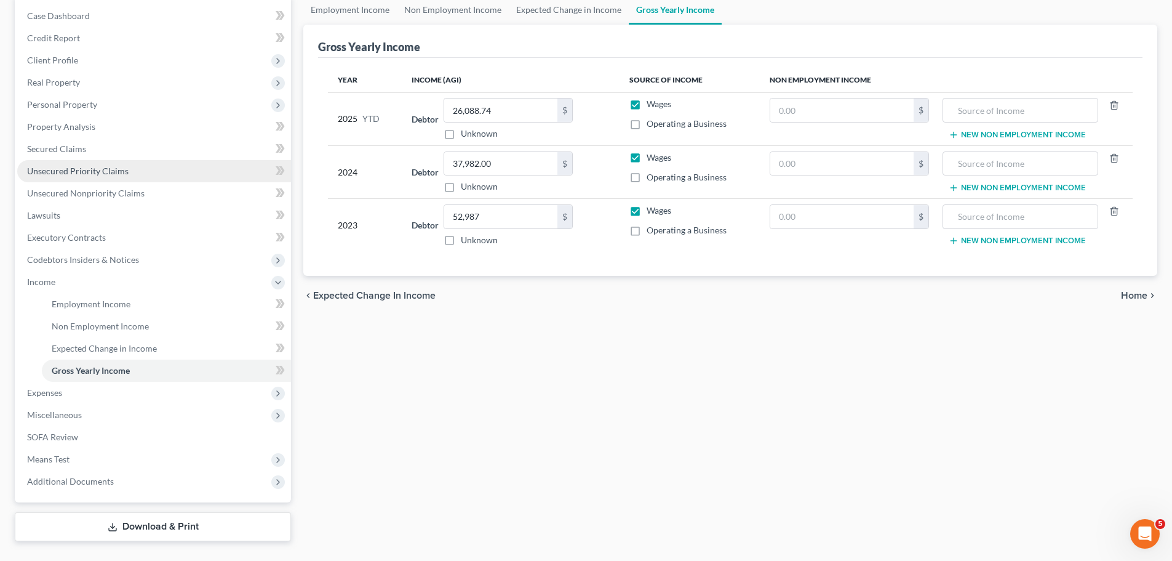
click at [53, 177] on link "Unsecured Priority Claims" at bounding box center [154, 171] width 274 height 22
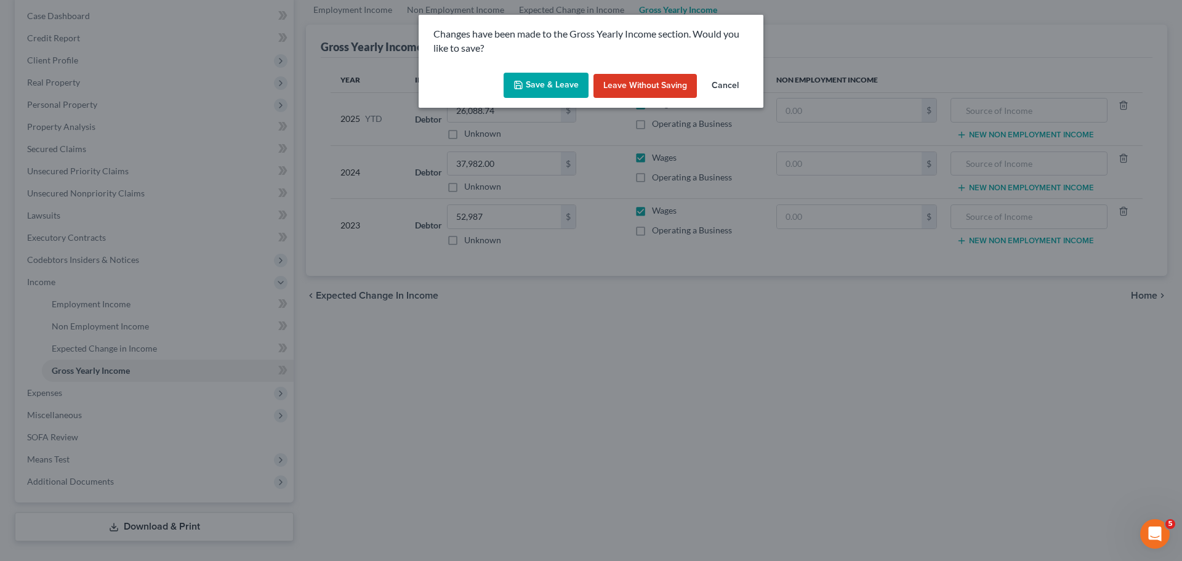
click at [521, 97] on button "Save & Leave" at bounding box center [545, 86] width 85 height 26
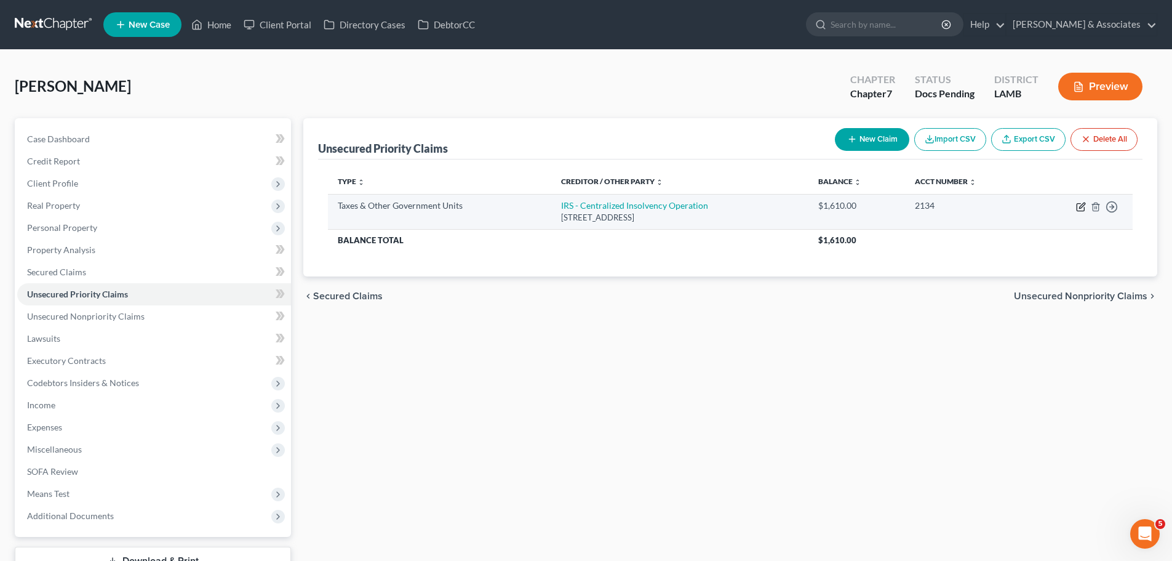
click at [1078, 209] on icon "button" at bounding box center [1080, 207] width 7 height 7
select select "0"
select select "39"
select select "0"
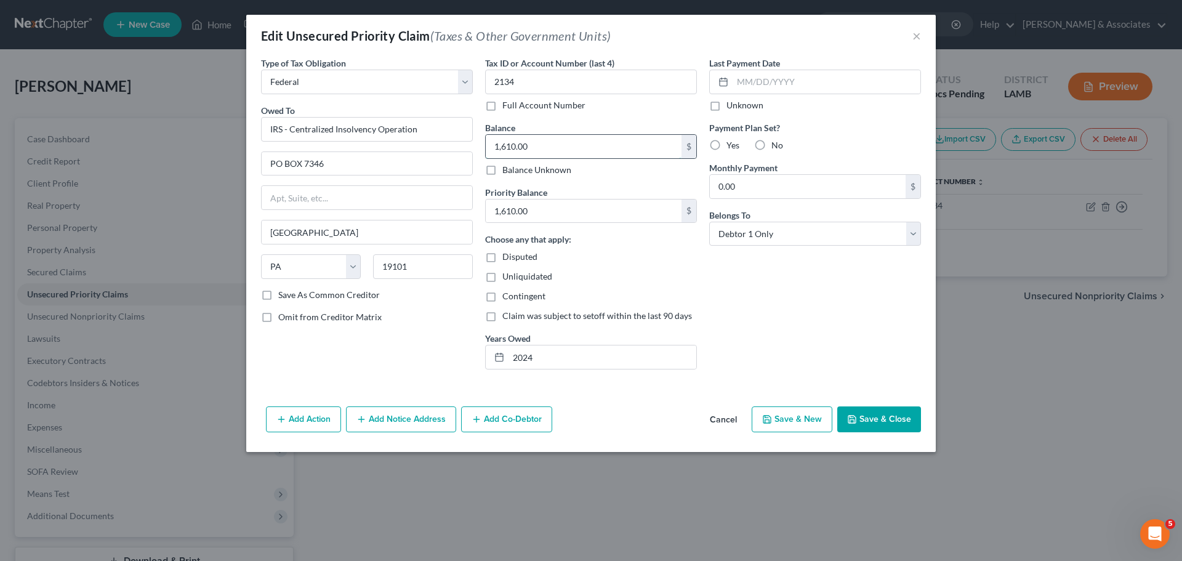
click at [599, 151] on input "1,610.00" at bounding box center [584, 146] width 196 height 23
paste input "4,169"
type input "4,169"
click at [547, 210] on input "1,610.00" at bounding box center [584, 210] width 196 height 23
paste input "4,169"
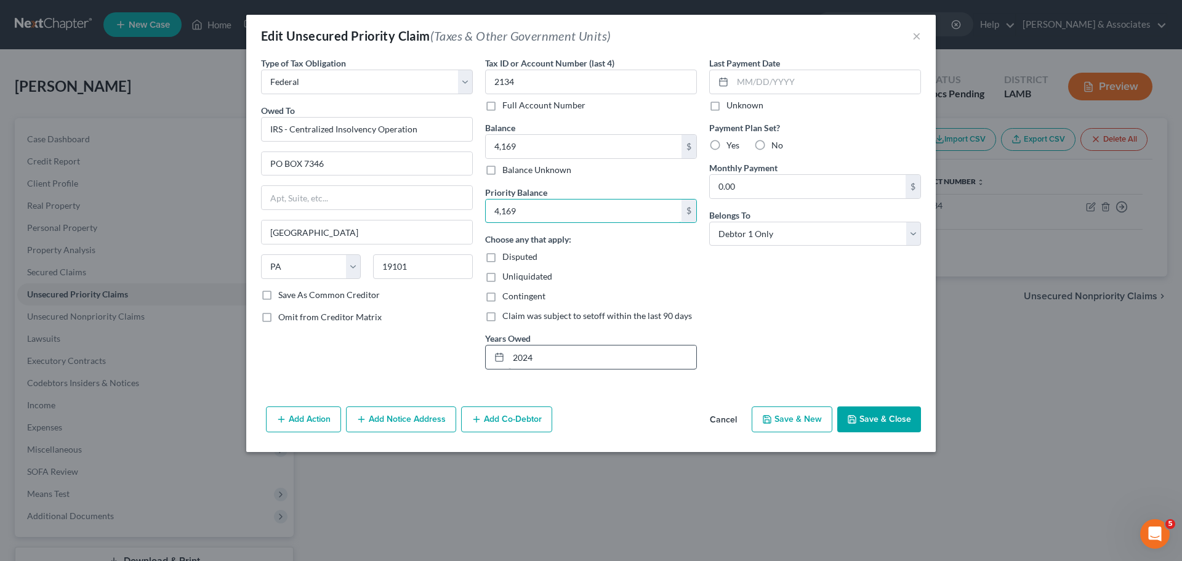
type input "4,169"
click at [559, 367] on input "2024" at bounding box center [602, 356] width 188 height 23
type input "2023, 2024"
click at [879, 419] on button "Save & Close" at bounding box center [879, 419] width 84 height 26
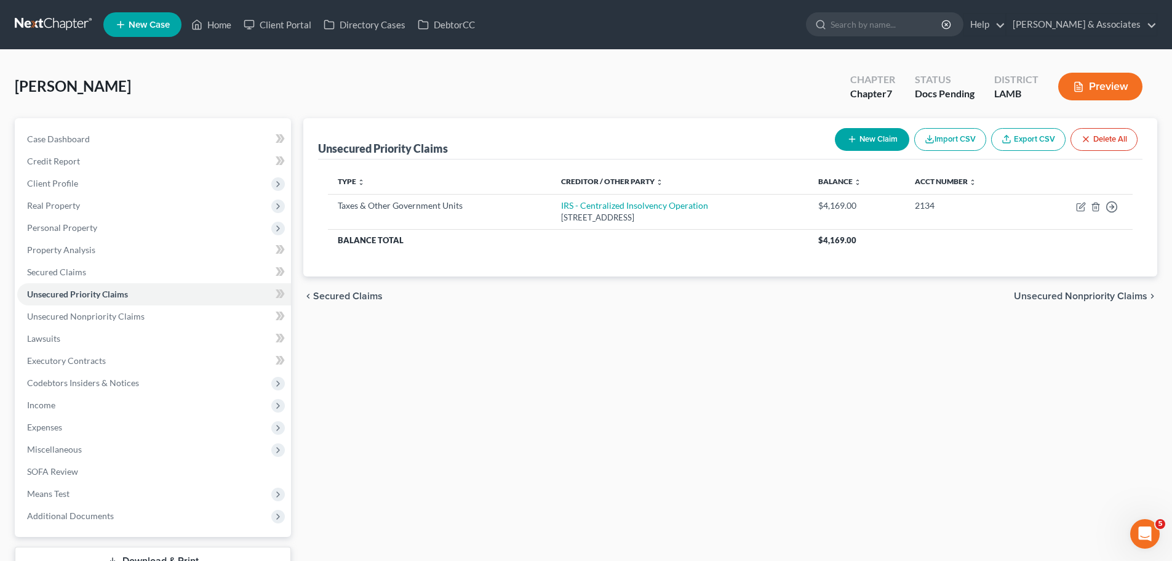
click at [875, 134] on button "New Claim" at bounding box center [872, 139] width 74 height 23
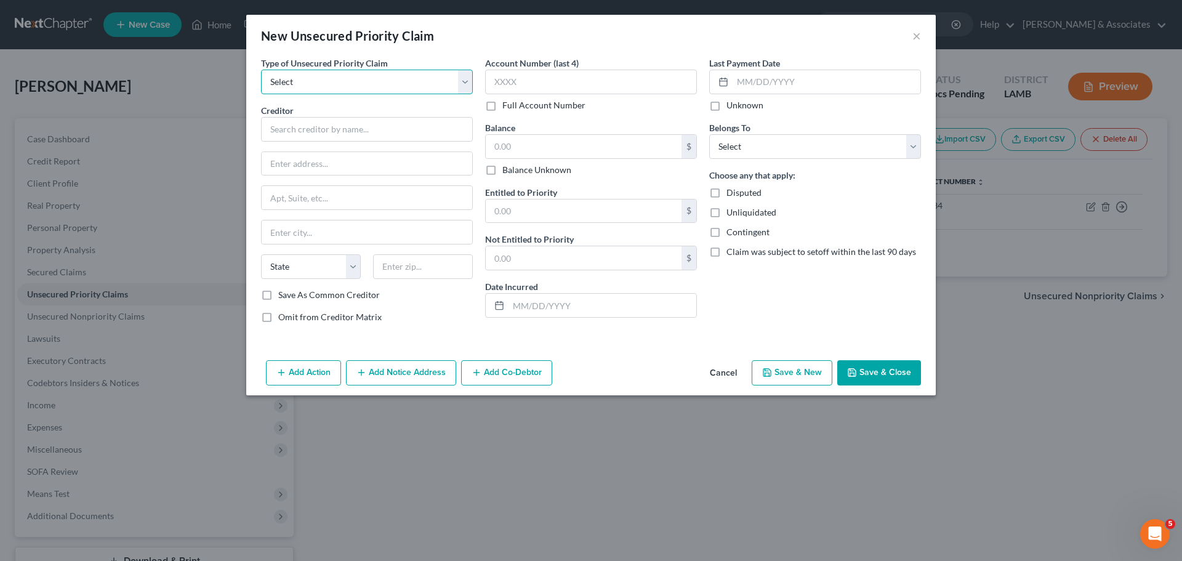
click at [399, 83] on select "Select Taxes & Other Government Units Domestic Support Obligations Extensions o…" at bounding box center [367, 82] width 212 height 25
select select "0"
click at [261, 70] on select "Select Taxes & Other Government Units Domestic Support Obligations Extensions o…" at bounding box center [367, 82] width 212 height 25
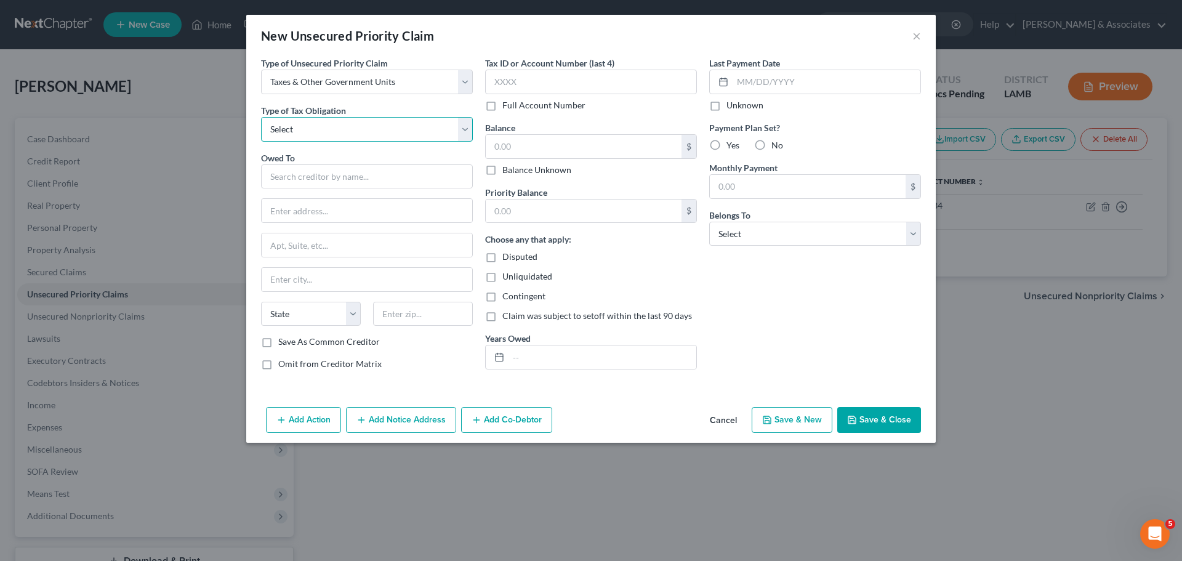
drag, startPoint x: 347, startPoint y: 118, endPoint x: 338, endPoint y: 134, distance: 18.7
click at [347, 118] on select "Select Federal City State Franchise Tax Board Other" at bounding box center [367, 129] width 212 height 25
select select "2"
click at [261, 117] on select "Select Federal City State Franchise Tax Board Other" at bounding box center [367, 129] width 212 height 25
click at [327, 170] on input "text" at bounding box center [367, 176] width 212 height 25
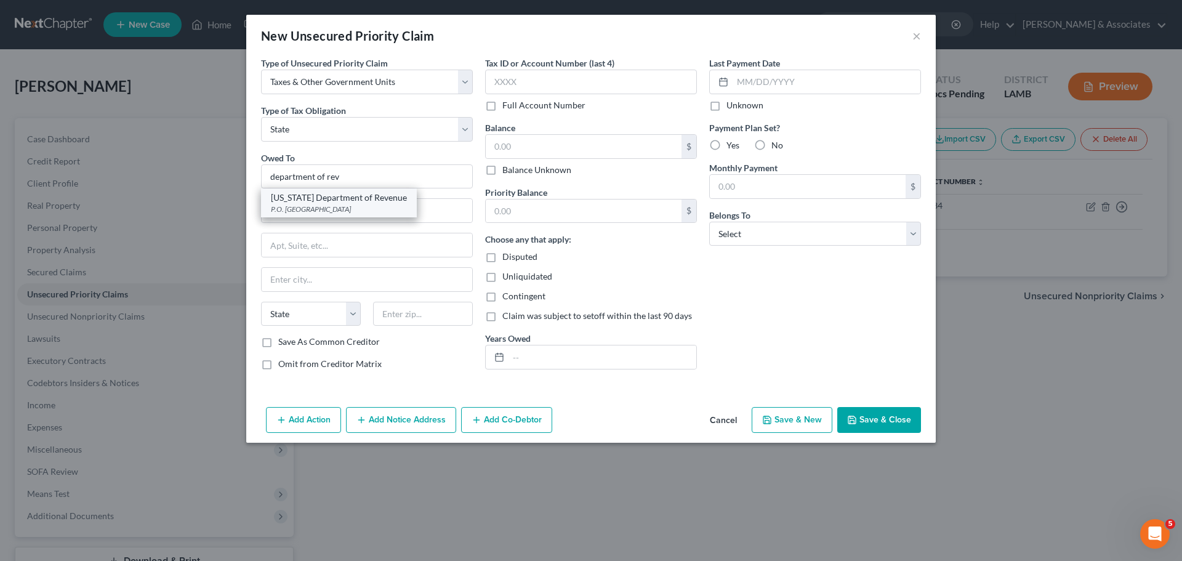
click at [319, 212] on div "P.O. Box 66658, Baton Rouge, LA 70896" at bounding box center [339, 209] width 136 height 10
type input "Louisiana Department of Revenue"
type input "P.O. Box 66658"
type input "Baton Rouge"
select select "19"
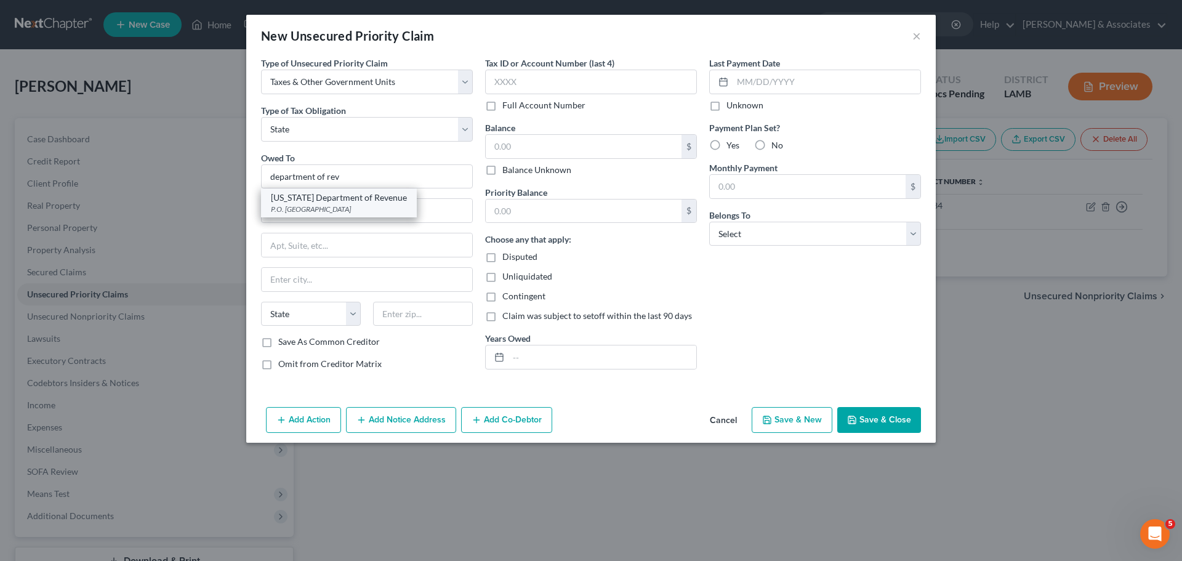
type input "70896"
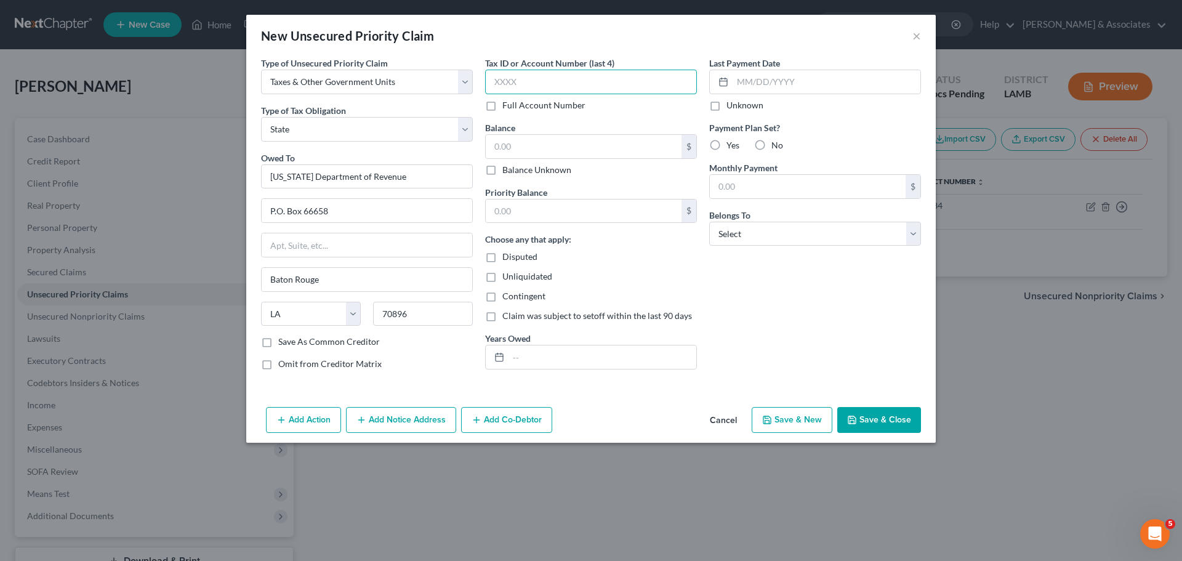
click at [610, 70] on input "text" at bounding box center [591, 82] width 212 height 25
type input "2134"
type input "701"
type input "2023"
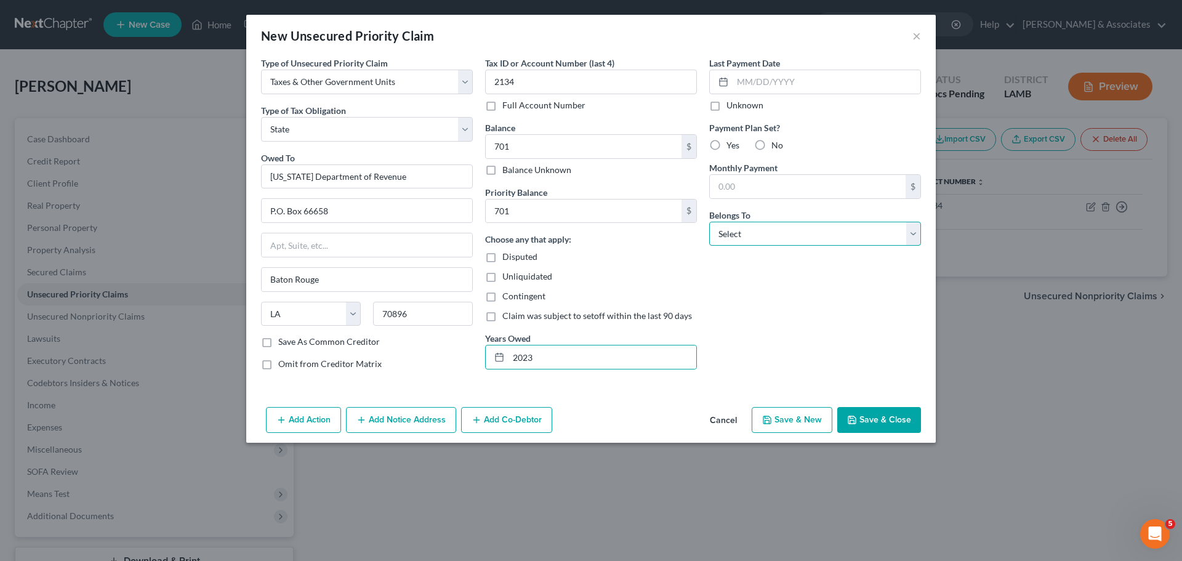
click at [819, 233] on select "Select Debtor 1 Only Debtor 2 Only Debtor 1 And Debtor 2 Only At Least One Of T…" at bounding box center [815, 234] width 212 height 25
select select "0"
click at [709, 222] on select "Select Debtor 1 Only Debtor 2 Only Debtor 1 And Debtor 2 Only At Least One Of T…" at bounding box center [815, 234] width 212 height 25
click at [859, 355] on div "Last Payment Date Unknown Payment Plan Set? Yes No Monthly Payment $ Belongs To…" at bounding box center [815, 218] width 224 height 323
click at [906, 421] on button "Save & Close" at bounding box center [879, 420] width 84 height 26
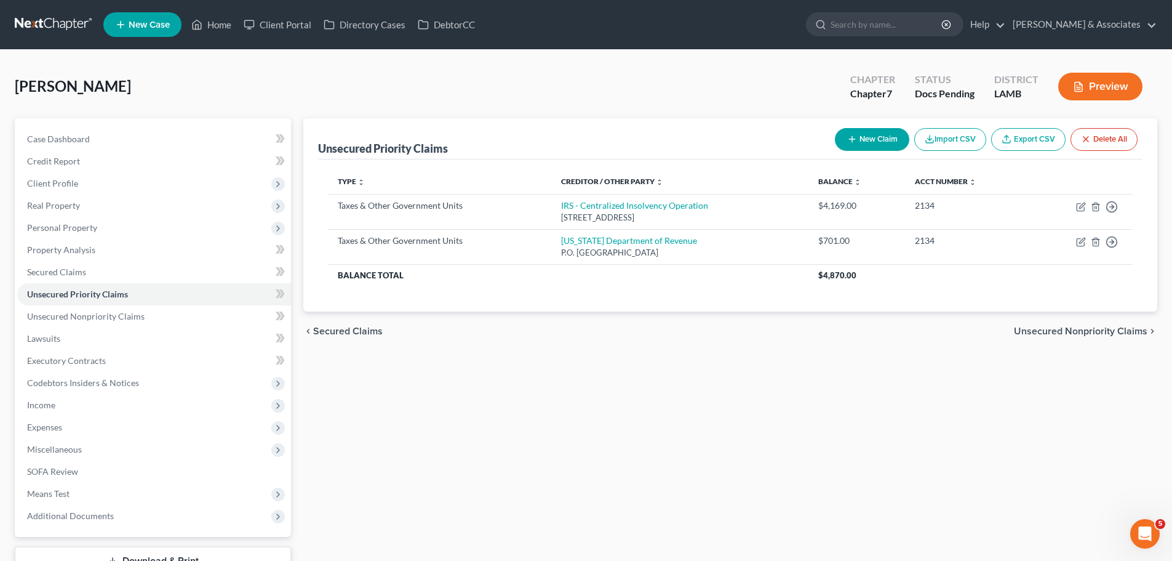
drag, startPoint x: 923, startPoint y: 420, endPoint x: 731, endPoint y: 425, distance: 192.1
click at [923, 420] on div "Unsecured Priority Claims New Claim Import CSV Export CSV Delete All Type expan…" at bounding box center [730, 346] width 867 height 457
click at [74, 147] on link "Case Dashboard" at bounding box center [154, 139] width 274 height 22
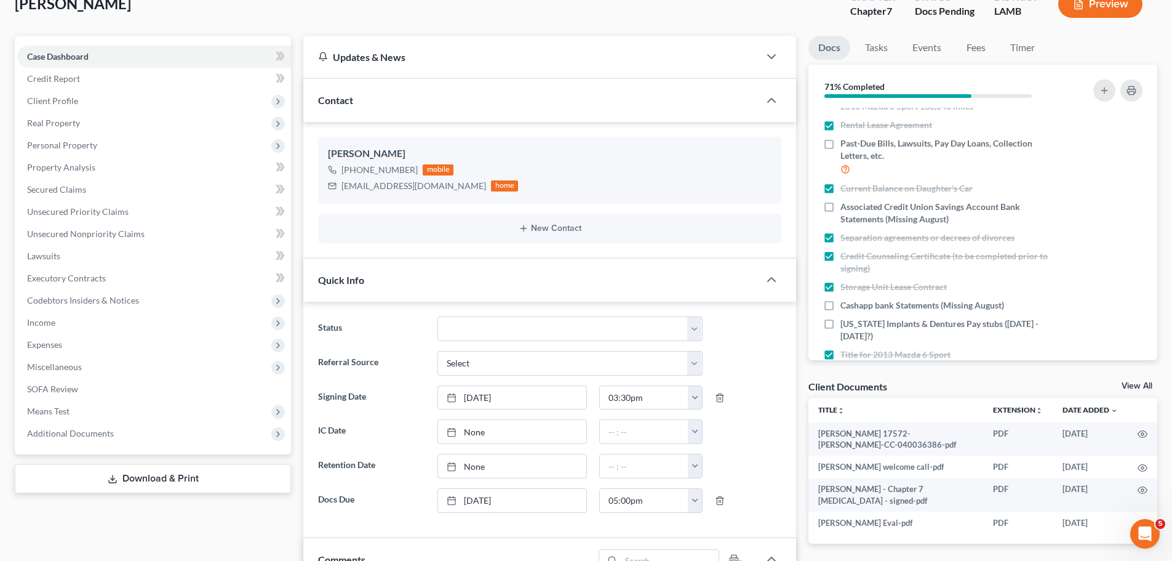
scroll to position [246, 0]
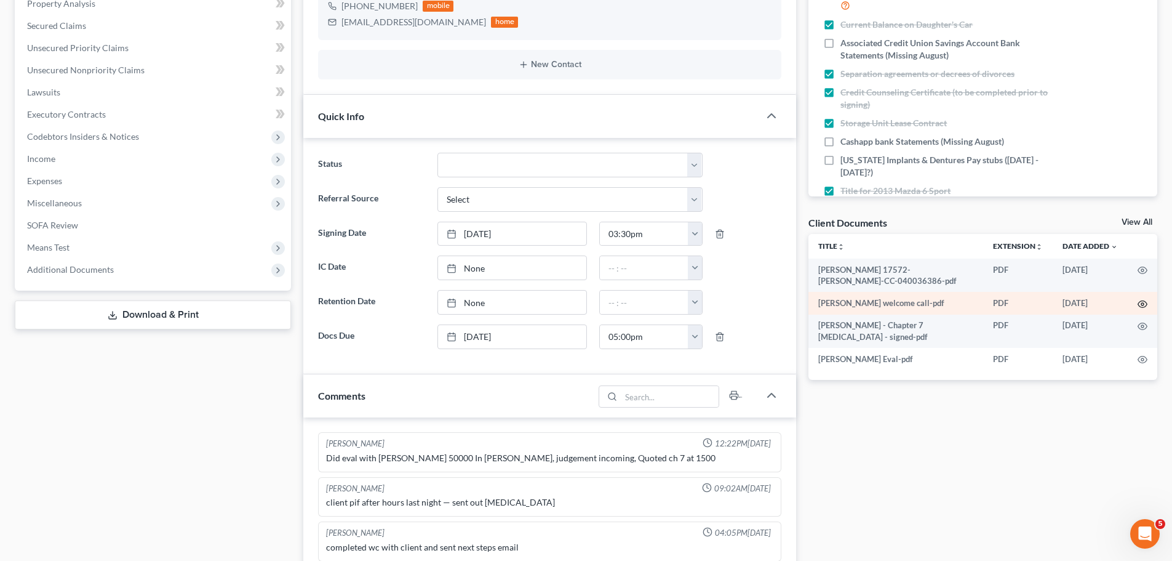
click at [1139, 305] on icon "button" at bounding box center [1143, 304] width 9 height 7
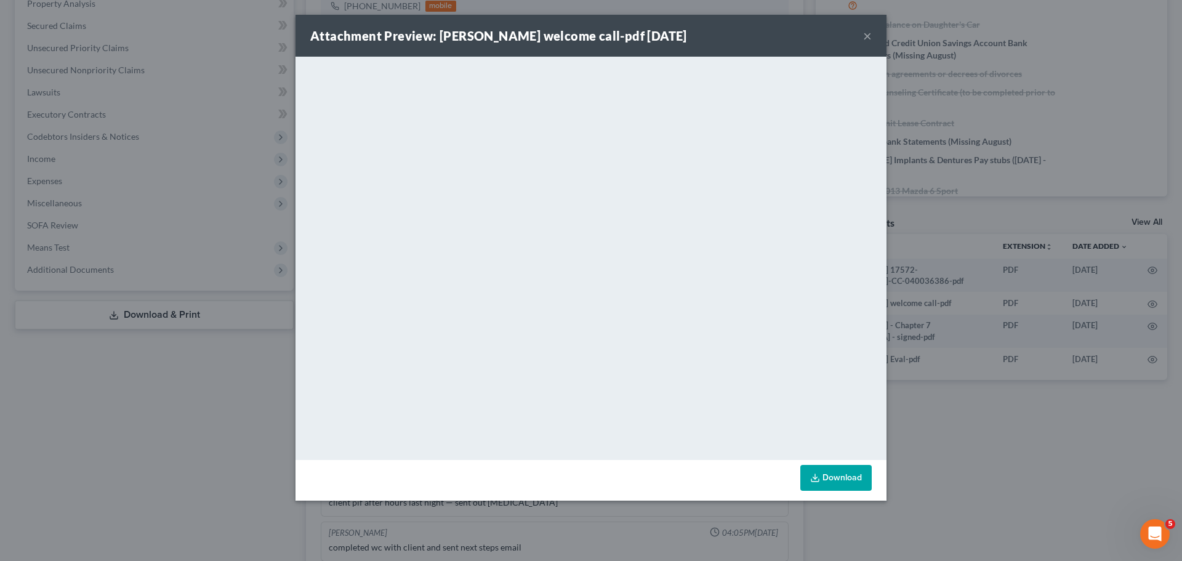
click at [872, 37] on div "Attachment Preview: lisa toliver welcome call-pdf 08/27/2025 ×" at bounding box center [590, 36] width 591 height 42
click at [869, 38] on button "×" at bounding box center [867, 35] width 9 height 15
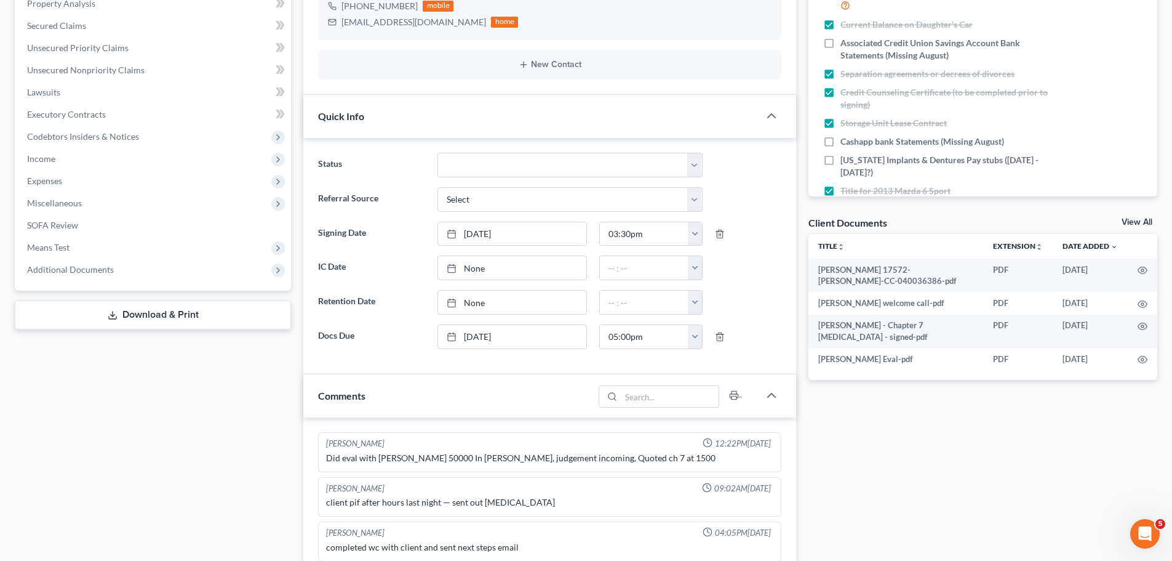
drag, startPoint x: 999, startPoint y: 478, endPoint x: 1147, endPoint y: 445, distance: 150.7
click at [1000, 478] on div "Docs Tasks Events Fees Timer 71% Completed Nothing here yet! Signed Retainer Dr…" at bounding box center [983, 384] width 361 height 1025
click at [231, 430] on div "Case Dashboard Payments Invoices Payments Payments Credit Report Client Profile" at bounding box center [153, 384] width 289 height 1025
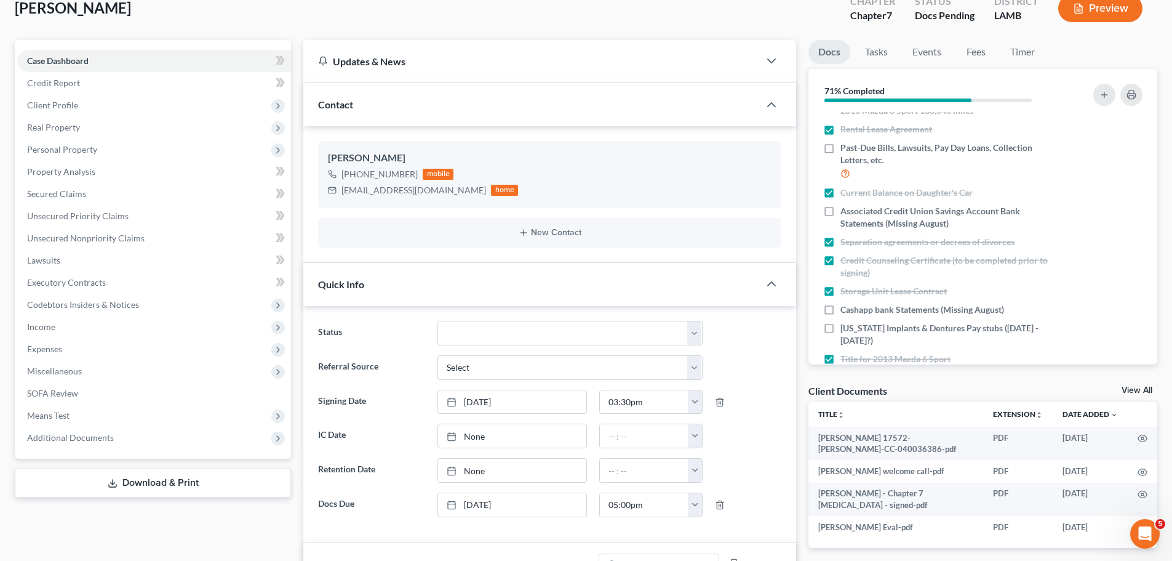
scroll to position [0, 0]
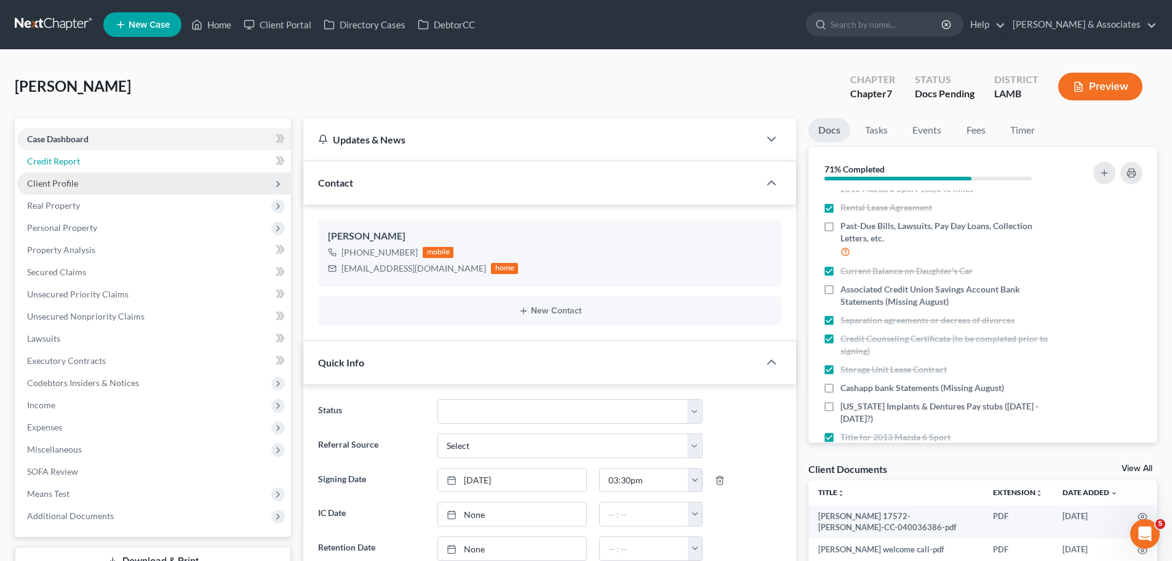
drag, startPoint x: 50, startPoint y: 158, endPoint x: 126, endPoint y: 193, distance: 83.2
click at [50, 158] on span "Credit Report" at bounding box center [53, 161] width 53 height 10
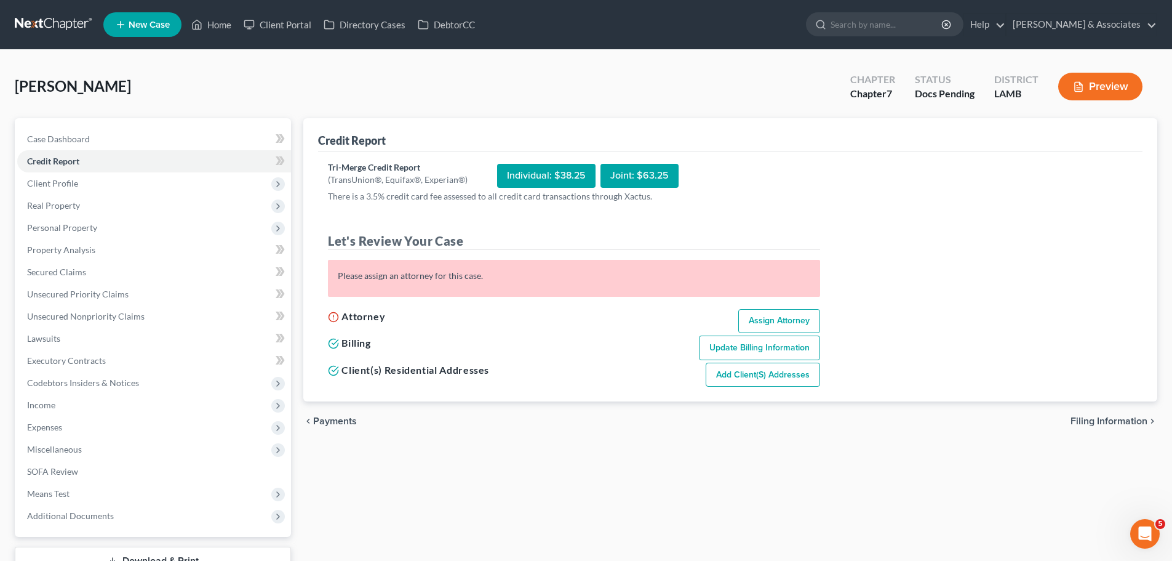
click at [800, 319] on link "Assign Attorney" at bounding box center [780, 321] width 82 height 25
select select "1"
select select "0"
select select "35"
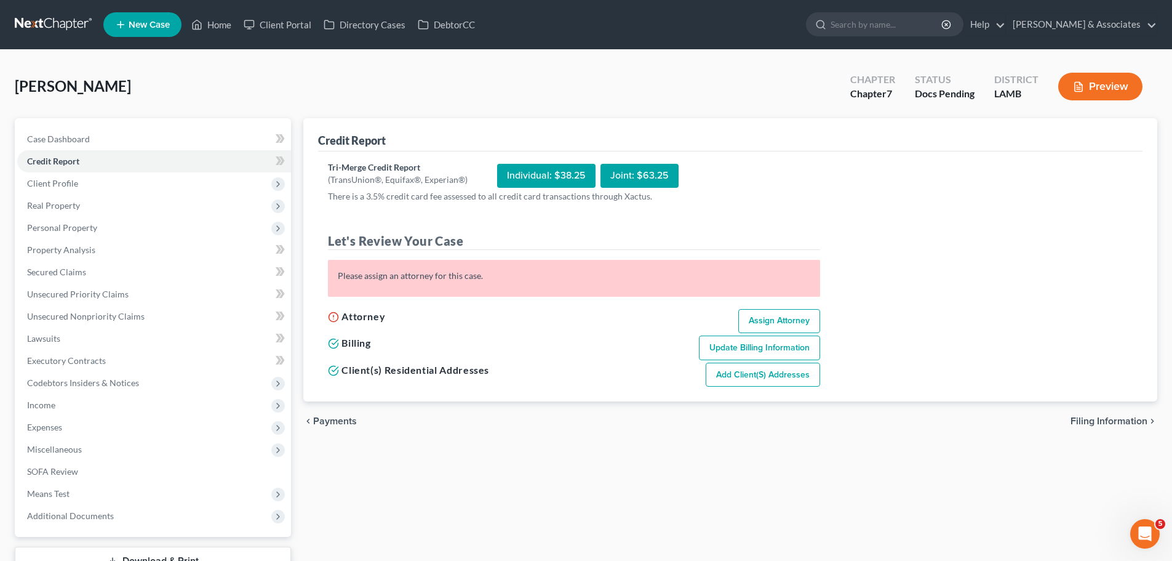
select select "19"
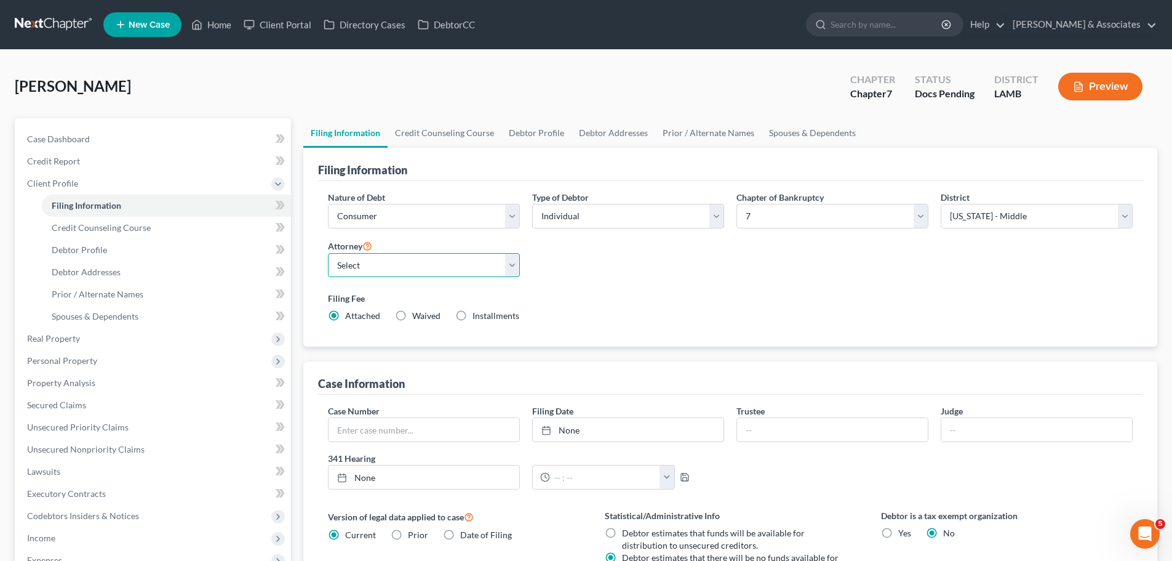
click at [409, 271] on select "Select Morley Diment - LAMB Morley Diment - LAEB Morley Diment - LAWB Paul Shou…" at bounding box center [424, 265] width 192 height 25
select select "0"
click at [328, 253] on select "Select Morley Diment - LAMB Morley Diment - LAEB Morley Diment - LAWB Paul Shou…" at bounding box center [424, 265] width 192 height 25
click at [683, 311] on div "Filing Fee Attached Waived Waived Installments Installments" at bounding box center [730, 307] width 805 height 30
click at [110, 258] on link "Debtor Profile" at bounding box center [166, 250] width 249 height 22
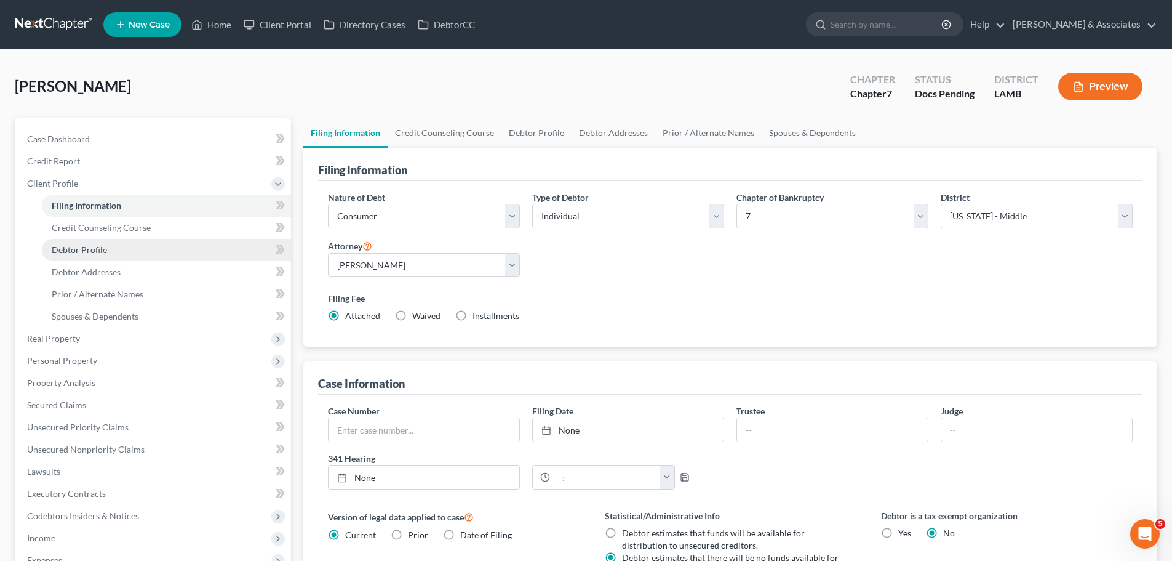
select select "0"
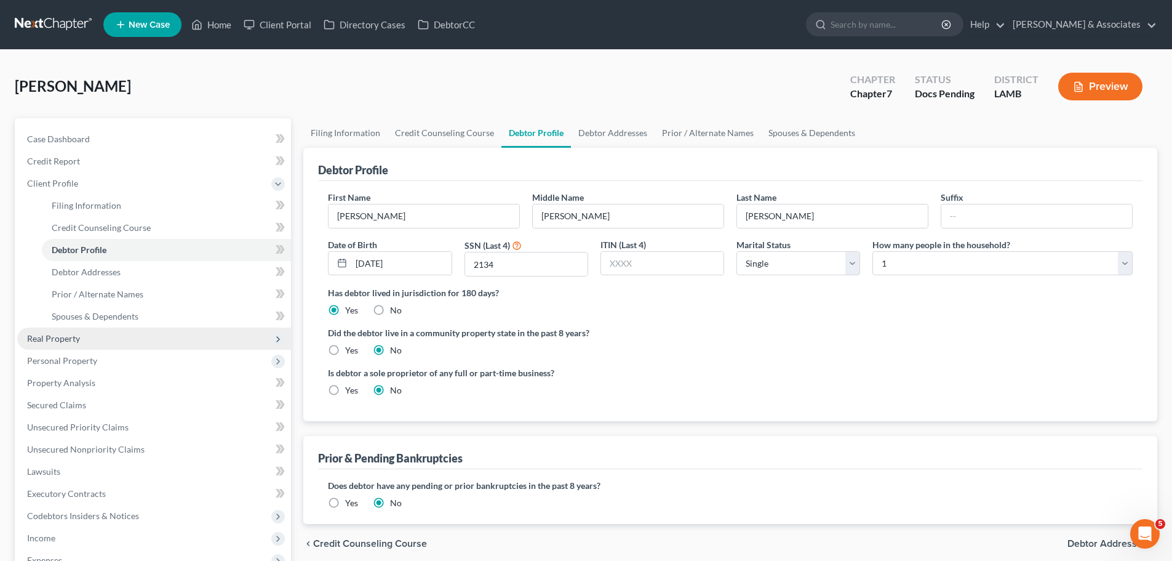
click at [73, 337] on span "Real Property" at bounding box center [53, 338] width 53 height 10
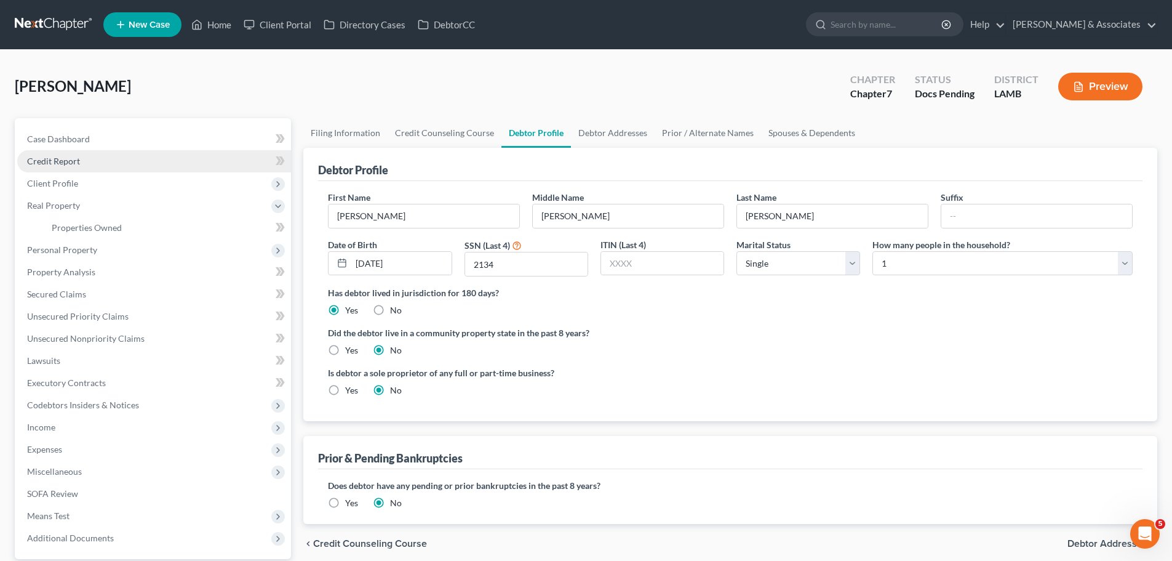
click at [79, 165] on span "Credit Report" at bounding box center [53, 161] width 53 height 10
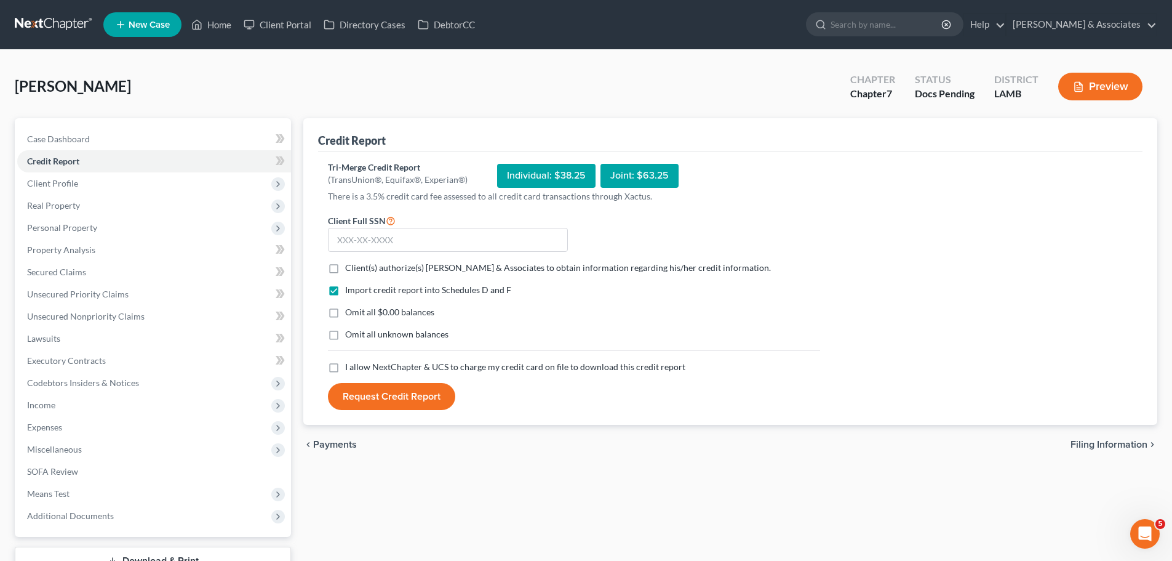
click at [345, 266] on label "Client(s) authorize(s) Diment & Associates to obtain information regarding his/…" at bounding box center [558, 268] width 426 height 12
click at [350, 266] on input "Client(s) authorize(s) Diment & Associates to obtain information regarding his/…" at bounding box center [354, 266] width 8 height 8
checkbox input "true"
click at [345, 306] on label "Omit all $0.00 balances" at bounding box center [389, 312] width 89 height 12
click at [350, 306] on input "Omit all $0.00 balances" at bounding box center [354, 310] width 8 height 8
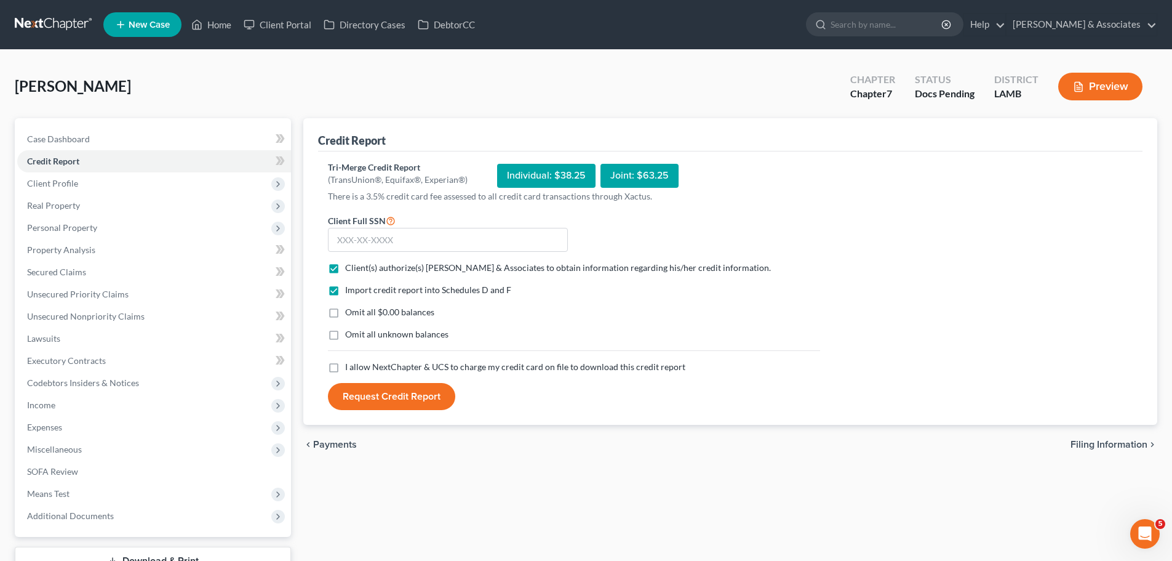
checkbox input "true"
click at [345, 335] on label "Omit all unknown balances" at bounding box center [396, 334] width 103 height 12
click at [350, 335] on input "Omit all unknown balances" at bounding box center [354, 332] width 8 height 8
checkbox input "true"
click at [345, 367] on label "I allow NextChapter & UCS to charge my credit card on file to download this cre…" at bounding box center [515, 367] width 340 height 12
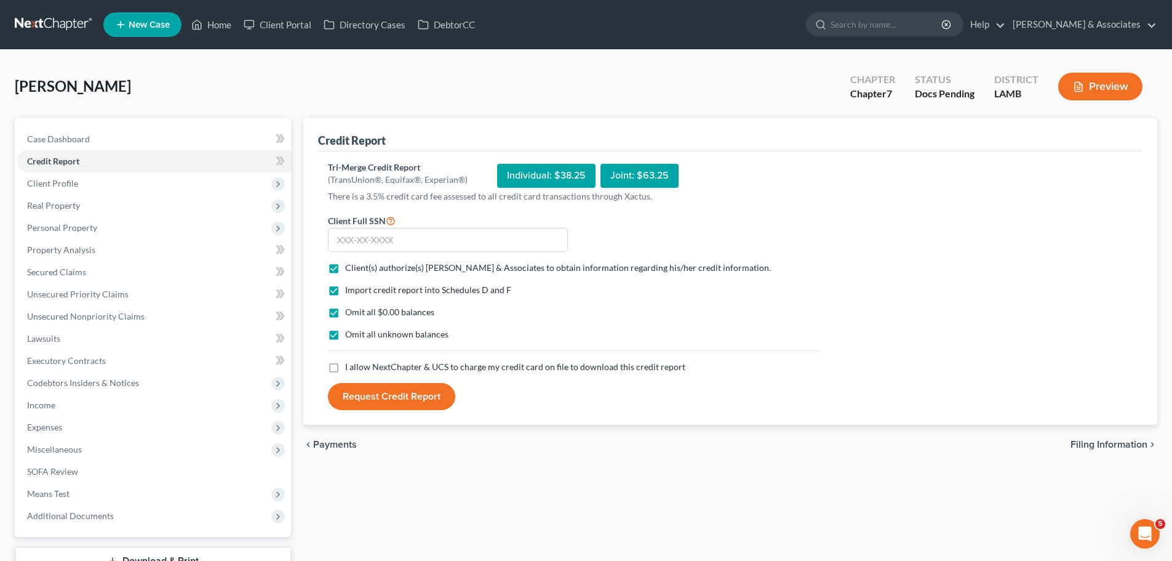
click at [350, 367] on input "I allow NextChapter & UCS to charge my credit card on file to download this cre…" at bounding box center [354, 365] width 8 height 8
checkbox input "true"
click at [346, 247] on input "text" at bounding box center [448, 240] width 240 height 25
click at [484, 236] on input "text" at bounding box center [448, 240] width 240 height 25
click at [412, 404] on button "Request Credit Report" at bounding box center [391, 396] width 127 height 27
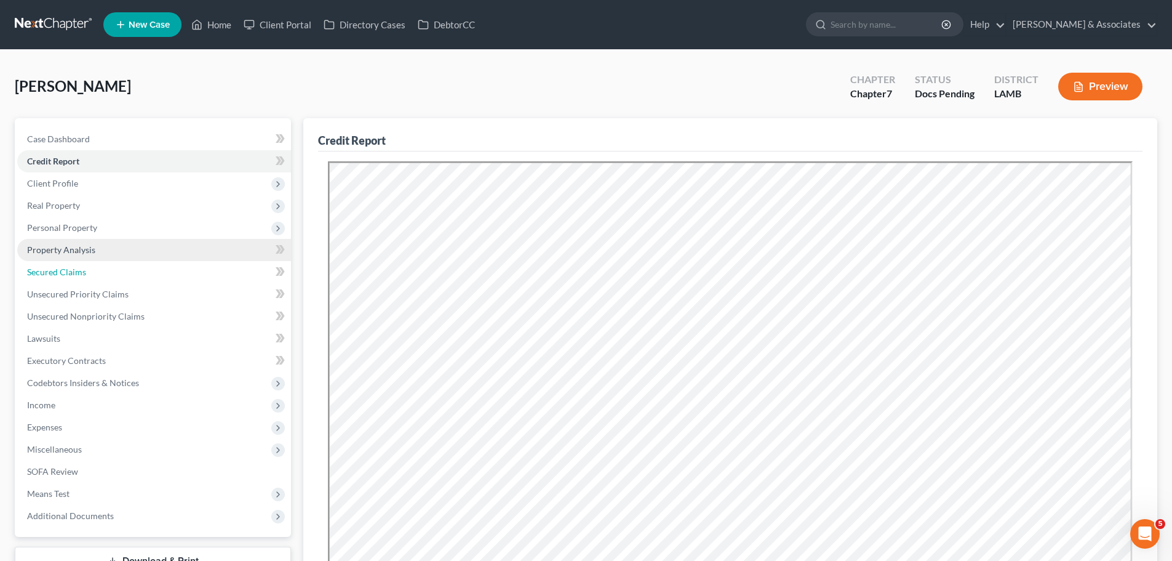
drag, startPoint x: 81, startPoint y: 266, endPoint x: 113, endPoint y: 257, distance: 32.7
click at [81, 266] on span "Secured Claims" at bounding box center [56, 271] width 59 height 10
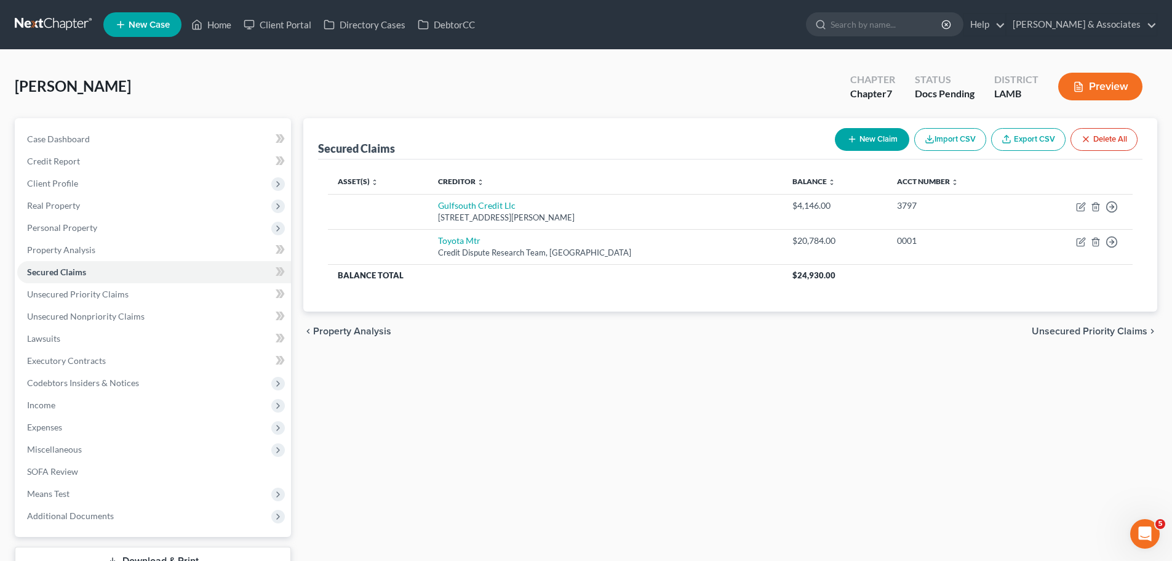
click at [569, 412] on div "Secured Claims New Claim Import CSV Export CSV Delete All Asset(s) expand_more …" at bounding box center [730, 346] width 867 height 457
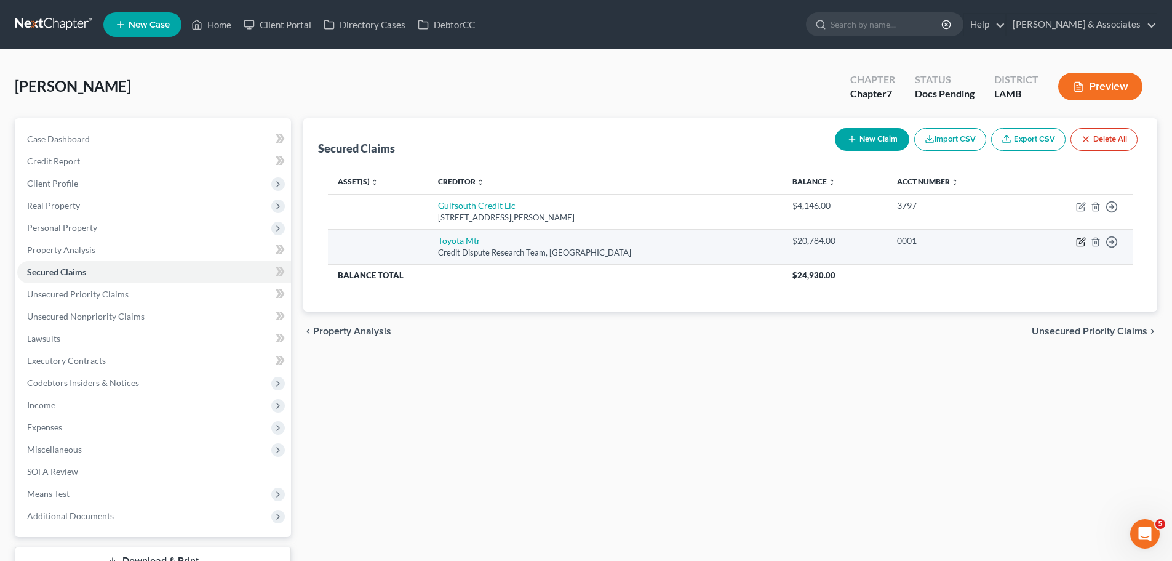
click at [1082, 241] on icon "button" at bounding box center [1081, 242] width 10 height 10
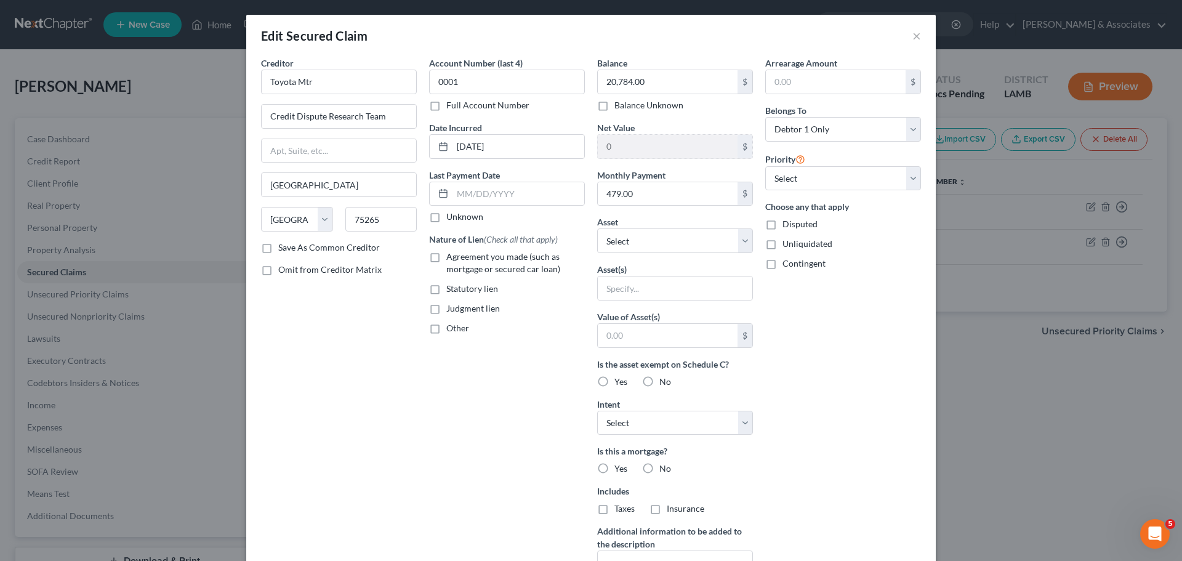
click at [465, 260] on span "Agreement you made (such as mortgage or secured car loan)" at bounding box center [503, 262] width 114 height 23
click at [459, 258] on input "Agreement you made (such as mortgage or secured car loan)" at bounding box center [455, 254] width 8 height 8
click at [673, 241] on select "Select Other Multiple Assets Primary residence (Security Deposits or Prepayment…" at bounding box center [675, 240] width 156 height 25
click at [597, 228] on select "Select Other Multiple Assets Primary residence (Security Deposits or Prepayment…" at bounding box center [675, 240] width 156 height 25
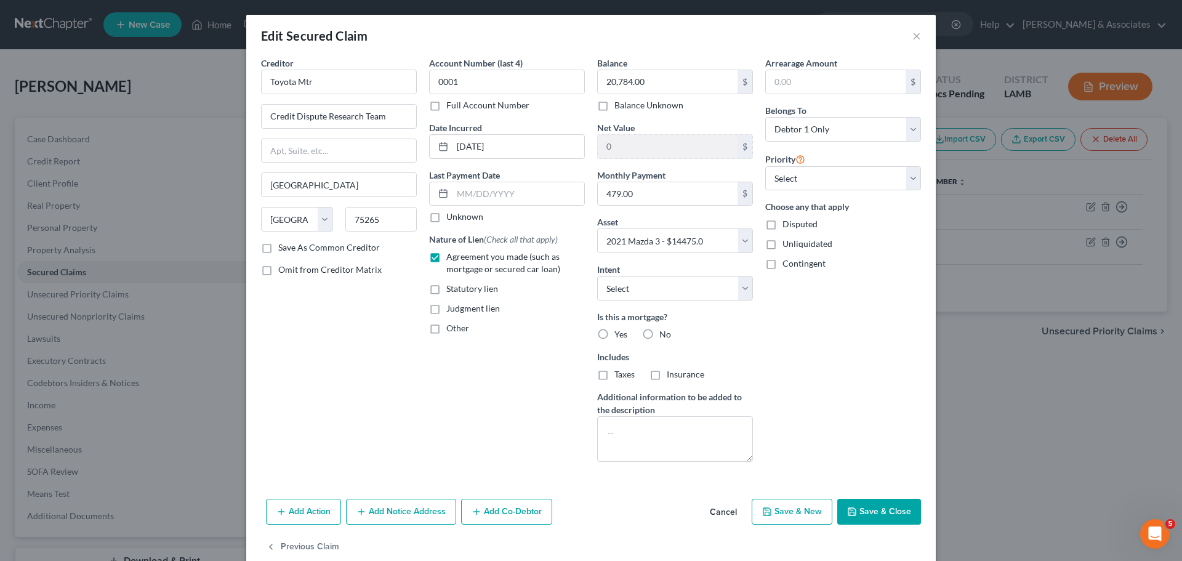
click at [506, 377] on div "Account Number (last 4) 0001 Full Account Number Date Incurred 12-15-2022 Last …" at bounding box center [507, 264] width 168 height 415
drag, startPoint x: 630, startPoint y: 290, endPoint x: 630, endPoint y: 300, distance: 9.8
click at [630, 290] on select "Select Surrender Redeem Reaffirm Avoid Other" at bounding box center [675, 288] width 156 height 25
click at [597, 276] on select "Select Surrender Redeem Reaffirm Avoid Other" at bounding box center [675, 288] width 156 height 25
click at [550, 374] on div "Account Number (last 4) 0001 Full Account Number Date Incurred 12-15-2022 Last …" at bounding box center [507, 264] width 168 height 415
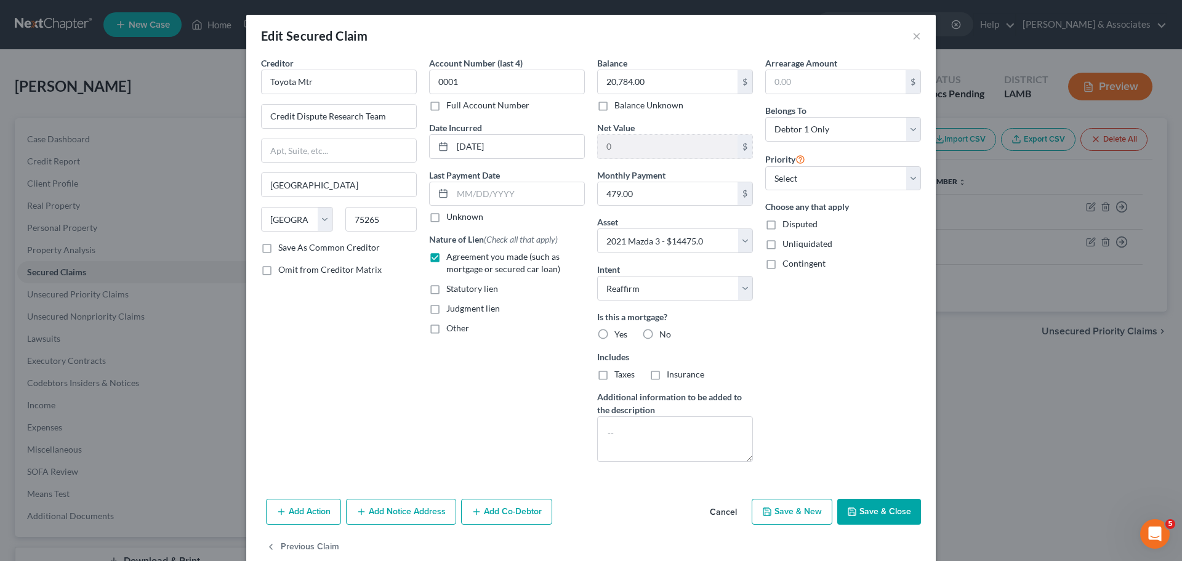
click at [659, 334] on label "No" at bounding box center [665, 334] width 12 height 12
click at [664, 334] on input "No" at bounding box center [668, 332] width 8 height 8
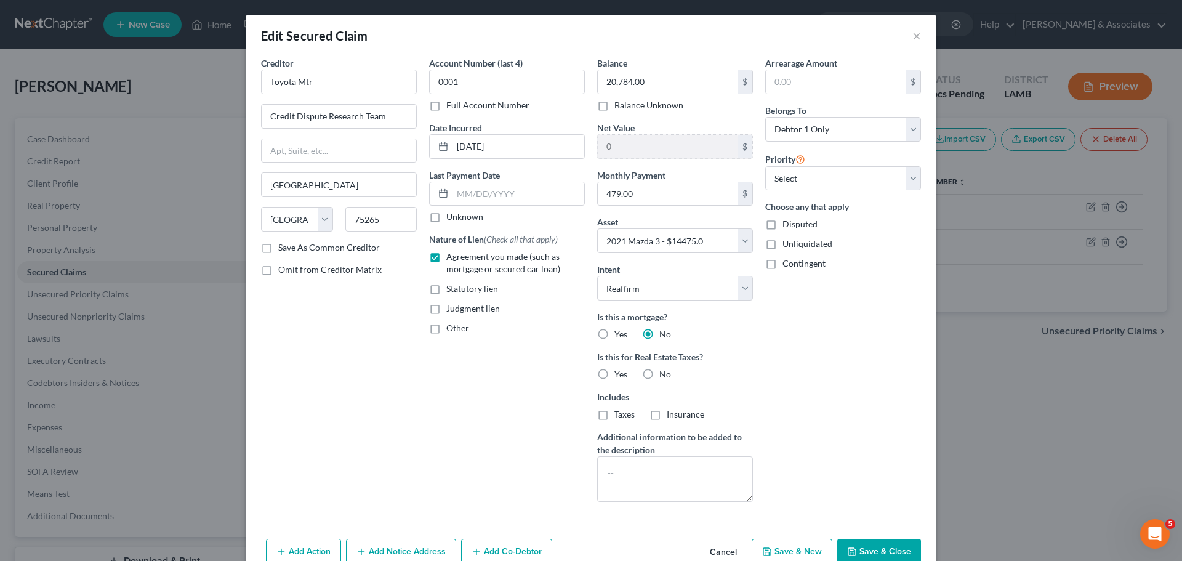
click at [659, 380] on label "No" at bounding box center [665, 374] width 12 height 12
click at [664, 376] on input "No" at bounding box center [668, 372] width 8 height 8
click at [790, 118] on select "Select Debtor 1 Only Debtor 2 Only Debtor 1 And Debtor 2 Only At Least One Of T…" at bounding box center [843, 129] width 156 height 25
drag, startPoint x: 791, startPoint y: 124, endPoint x: 795, endPoint y: 144, distance: 19.9
click at [791, 124] on select "Select Debtor 1 Only Debtor 2 Only Debtor 1 And Debtor 2 Only At Least One Of T…" at bounding box center [843, 129] width 156 height 25
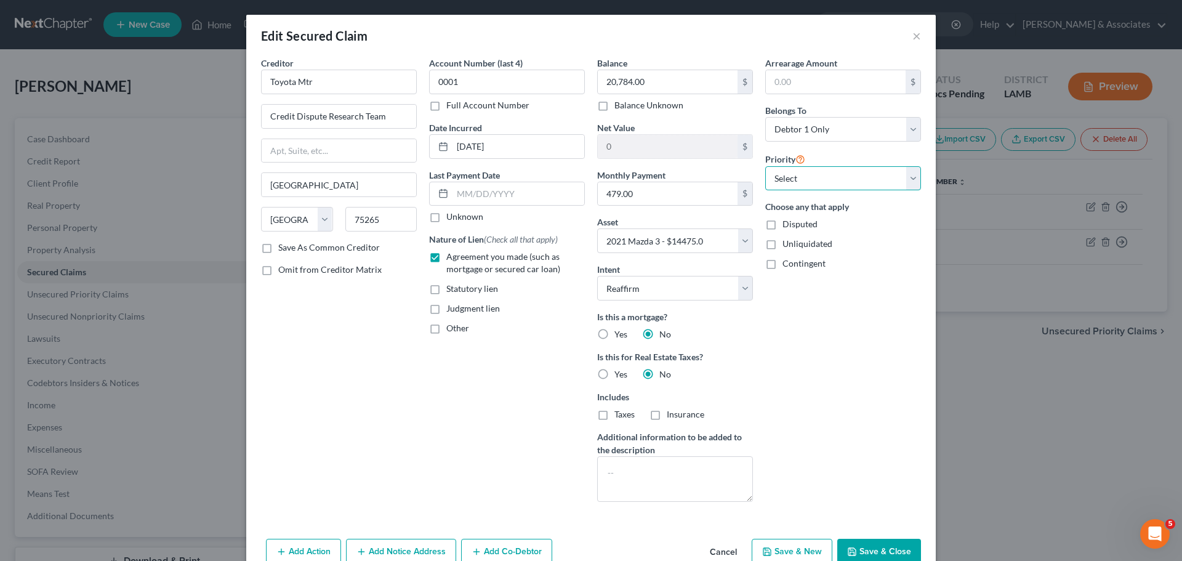
drag, startPoint x: 802, startPoint y: 176, endPoint x: 803, endPoint y: 182, distance: 6.2
click at [802, 176] on select "Select 1st 2nd 3rd 4th 5th 6th 7th 8th 9th 10th 11th 12th 13th 14th 15th 16th 1…" at bounding box center [843, 178] width 156 height 25
click at [765, 166] on select "Select 1st 2nd 3rd 4th 5th 6th 7th 8th 9th 10th 11th 12th 13th 14th 15th 16th 1…" at bounding box center [843, 178] width 156 height 25
click at [801, 360] on div "Arrearage Amount $ Belongs To * Select Debtor 1 Only Debtor 2 Only Debtor 1 And…" at bounding box center [843, 284] width 168 height 455
click at [870, 551] on button "Save & Close" at bounding box center [879, 552] width 84 height 26
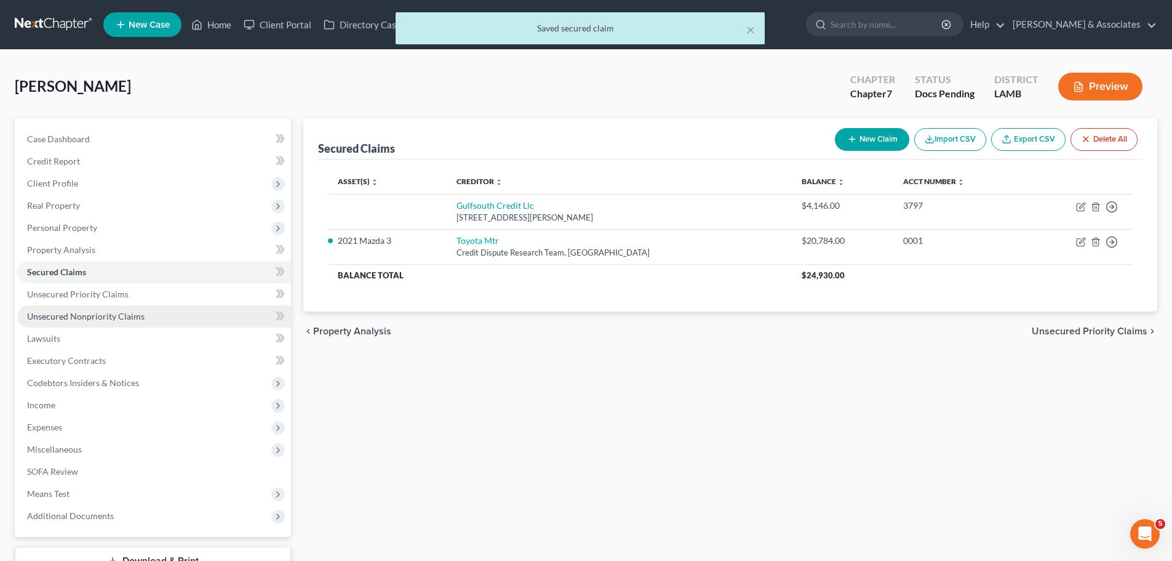
drag, startPoint x: 139, startPoint y: 323, endPoint x: 160, endPoint y: 314, distance: 22.6
click at [139, 323] on link "Unsecured Nonpriority Claims" at bounding box center [154, 316] width 274 height 22
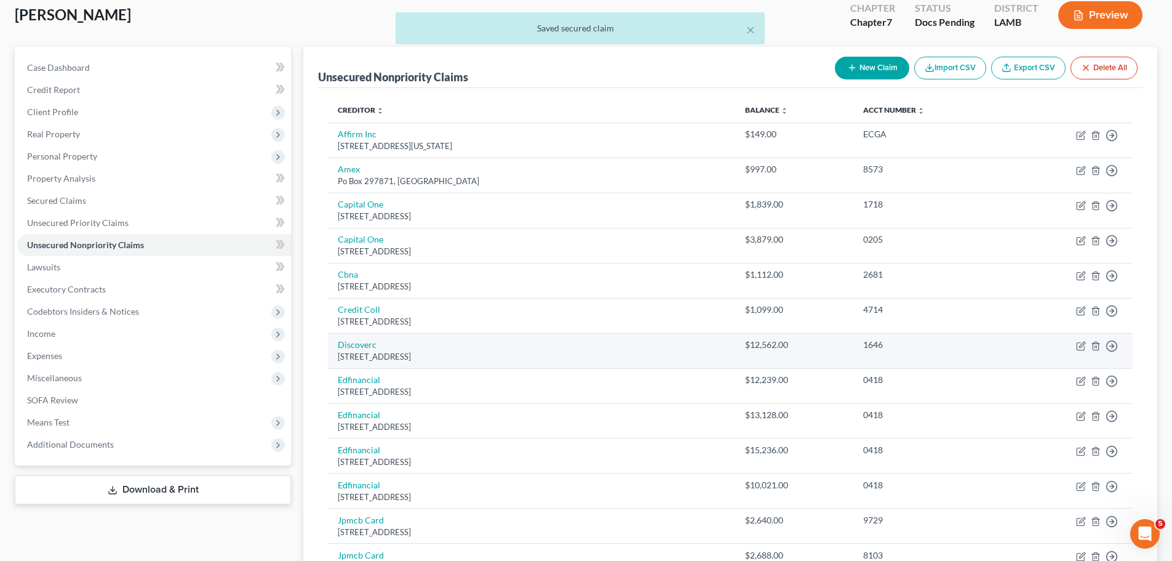
scroll to position [246, 0]
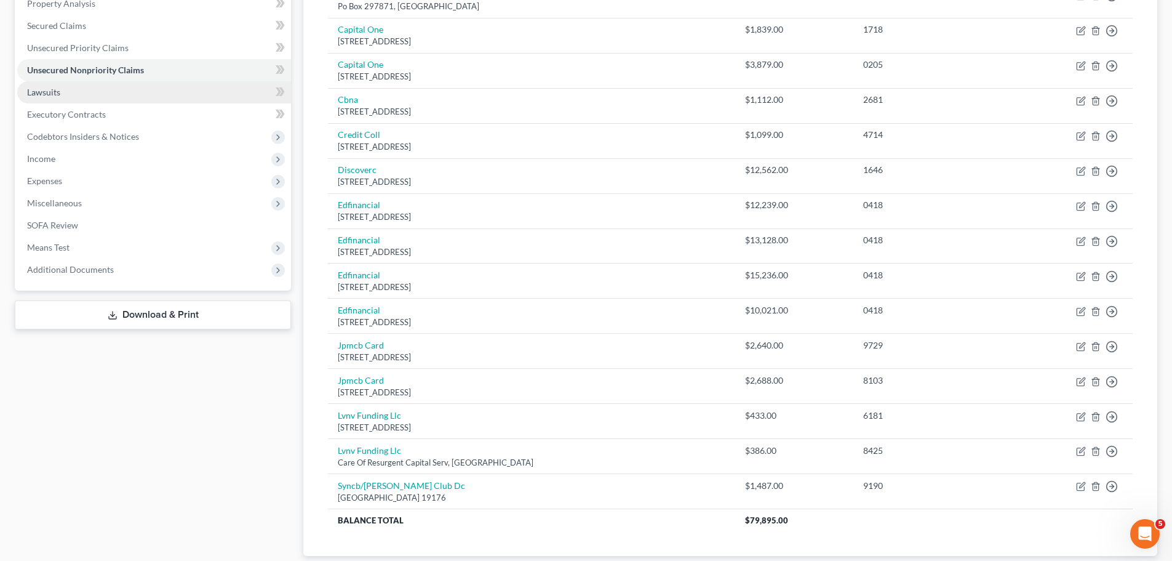
click at [130, 89] on link "Lawsuits" at bounding box center [154, 92] width 274 height 22
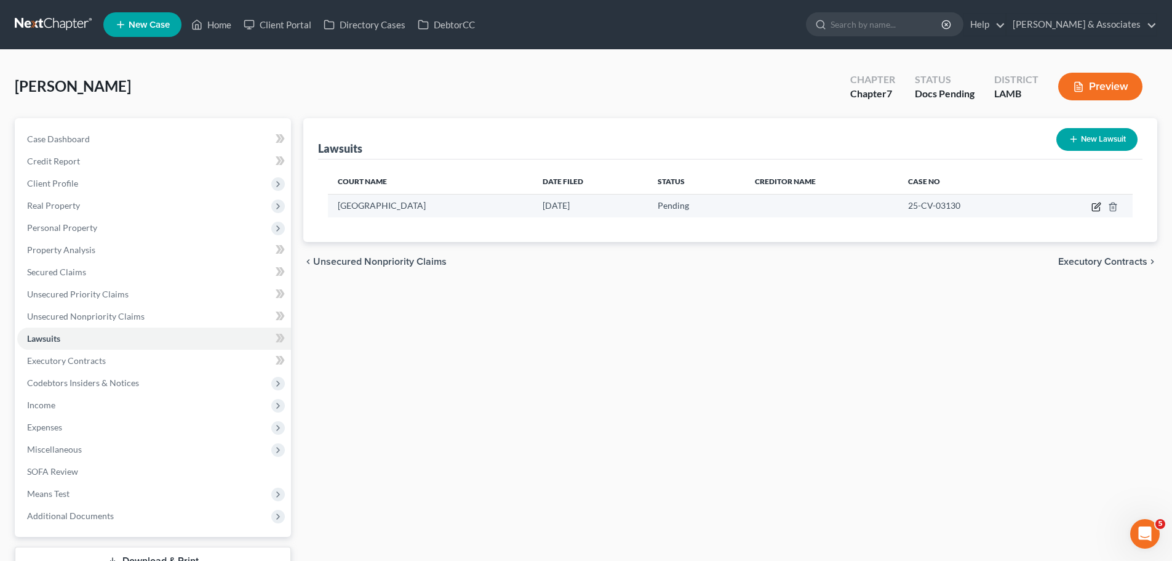
click at [1094, 206] on icon "button" at bounding box center [1097, 207] width 10 height 10
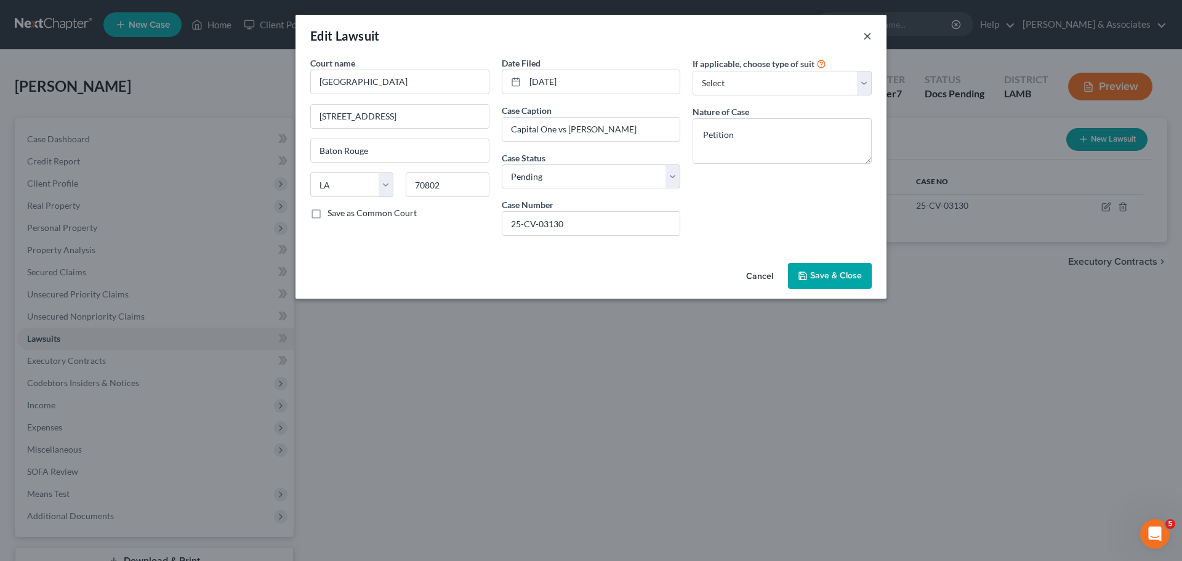
click at [864, 36] on button "×" at bounding box center [867, 35] width 9 height 15
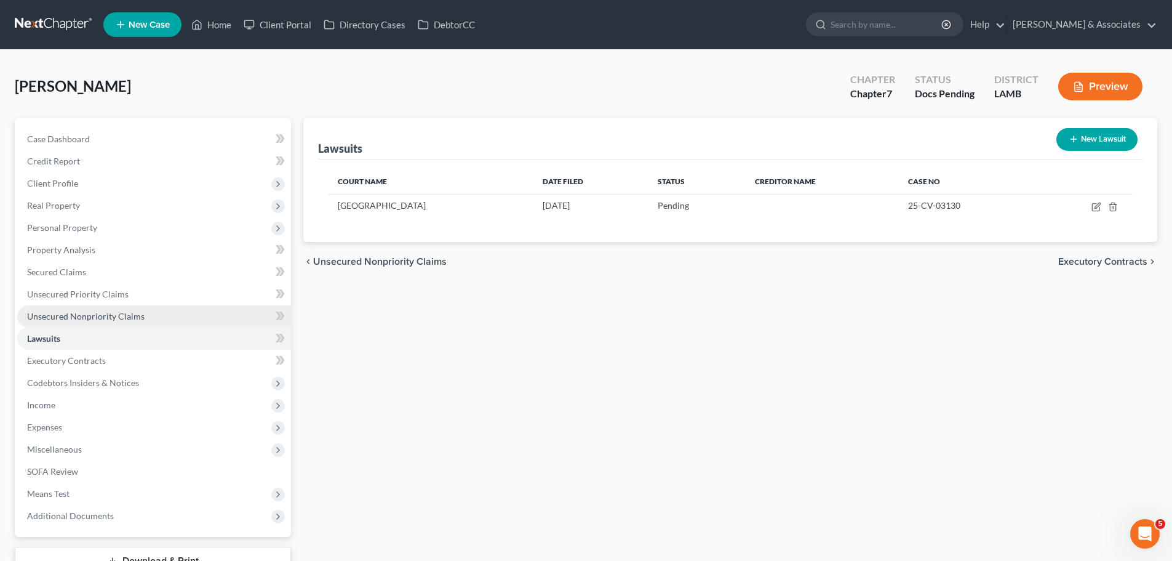
click at [98, 318] on span "Unsecured Nonpriority Claims" at bounding box center [86, 316] width 118 height 10
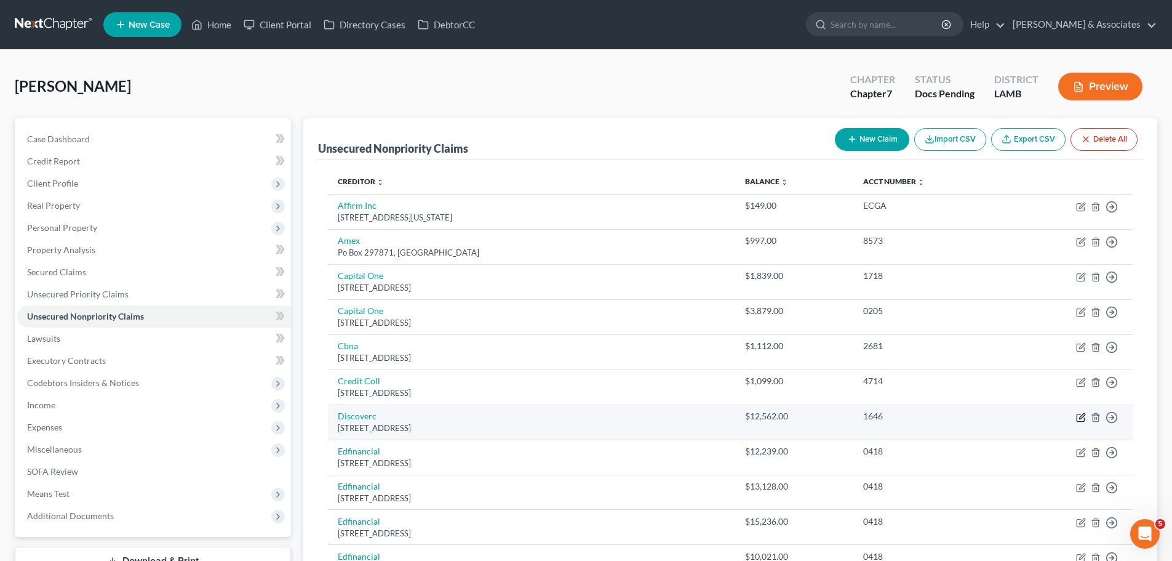
click at [1081, 418] on icon "button" at bounding box center [1081, 417] width 10 height 10
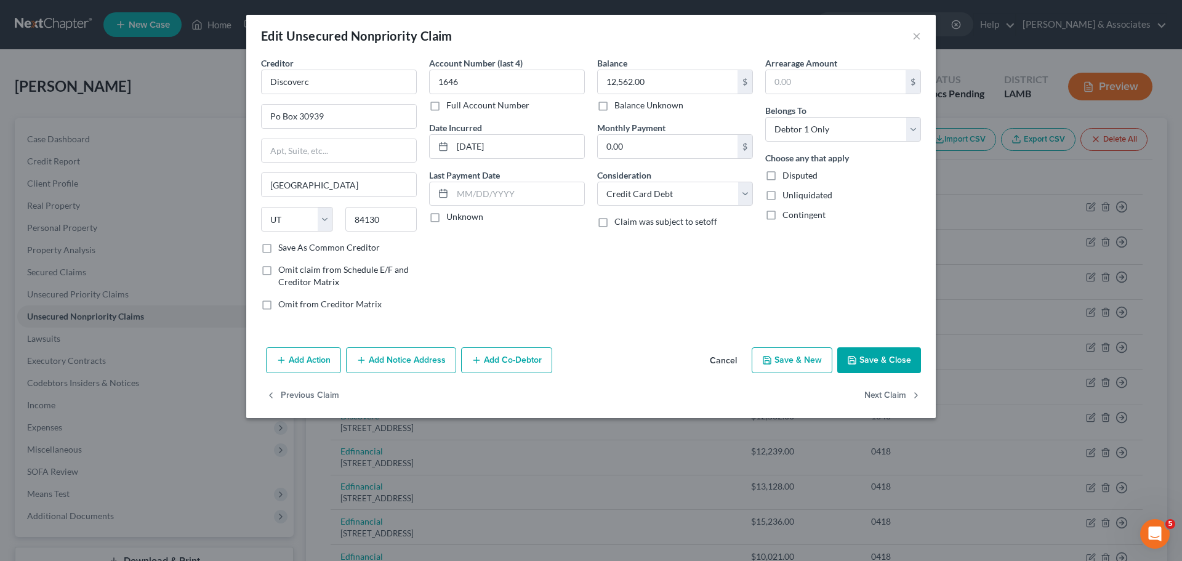
click at [399, 364] on button "Add Notice Address" at bounding box center [401, 360] width 110 height 26
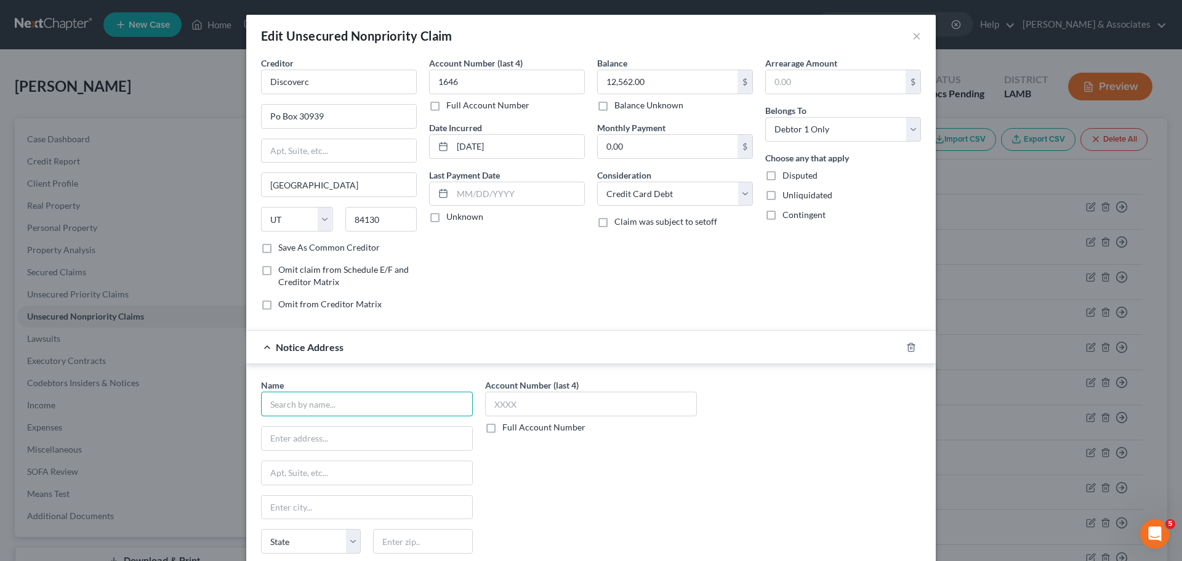
click at [429, 408] on input "text" at bounding box center [367, 403] width 212 height 25
click at [447, 412] on input "text" at bounding box center [367, 403] width 212 height 25
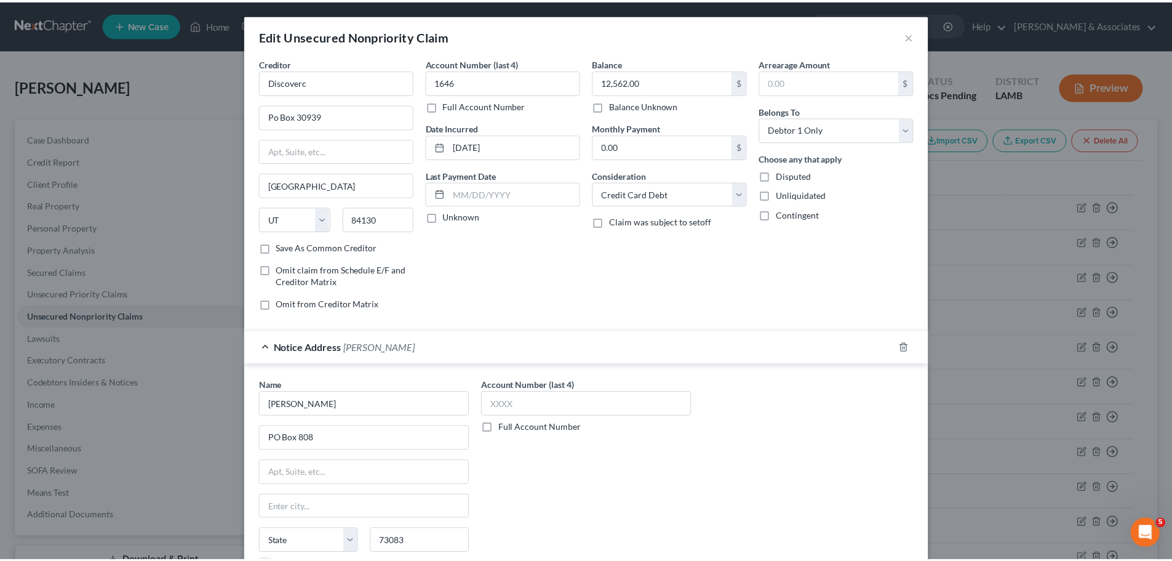
scroll to position [137, 0]
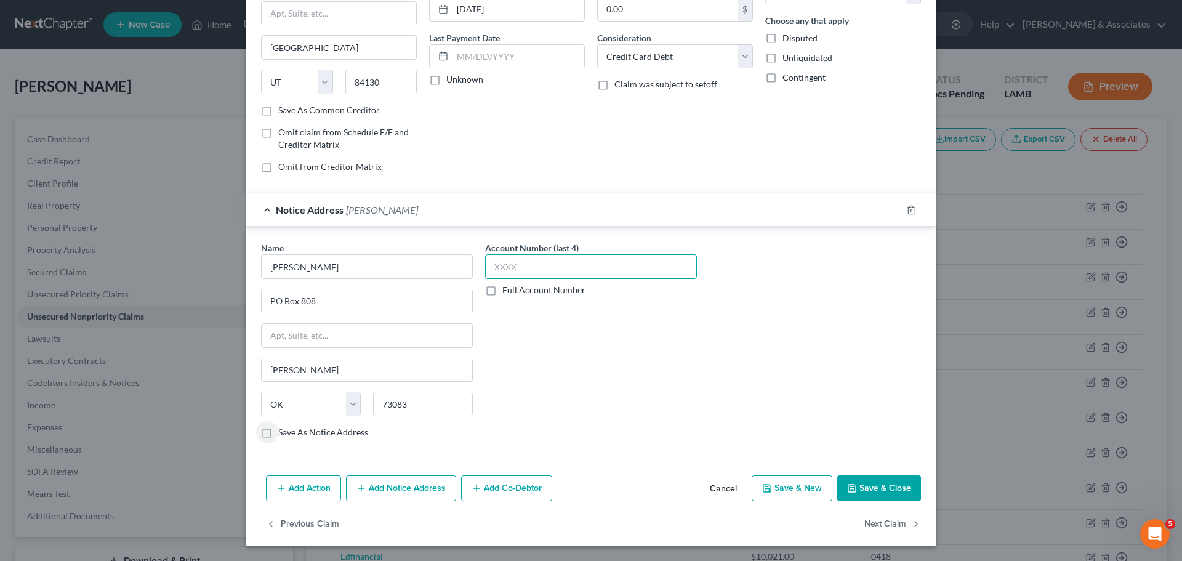
click at [613, 268] on input "text" at bounding box center [591, 266] width 212 height 25
click at [901, 484] on button "Save & Close" at bounding box center [879, 488] width 84 height 26
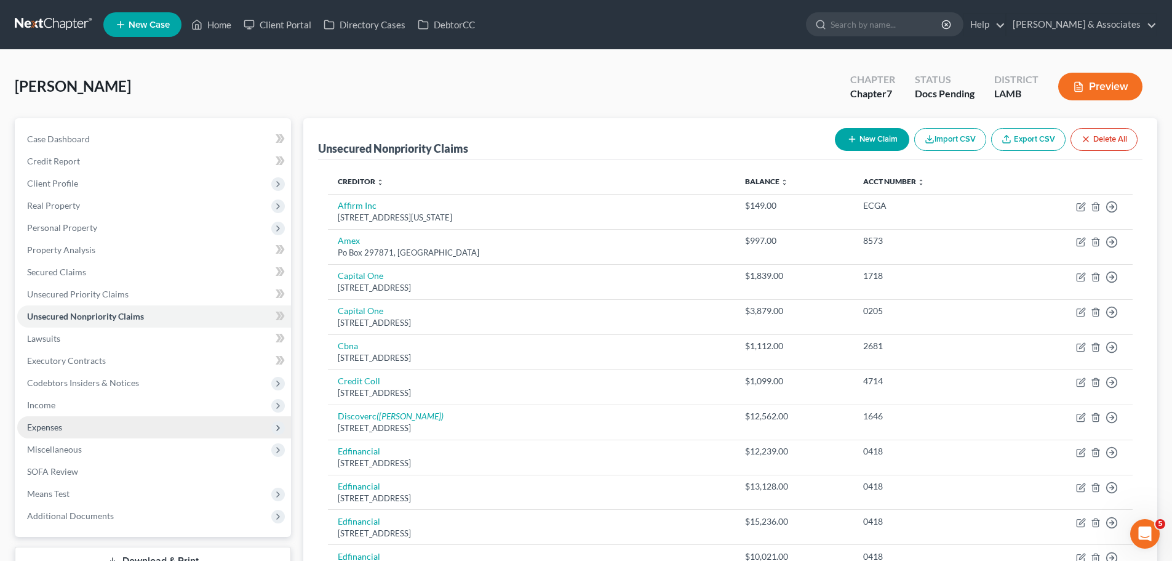
drag, startPoint x: 58, startPoint y: 431, endPoint x: 86, endPoint y: 430, distance: 27.7
click at [58, 431] on span "Expenses" at bounding box center [44, 427] width 35 height 10
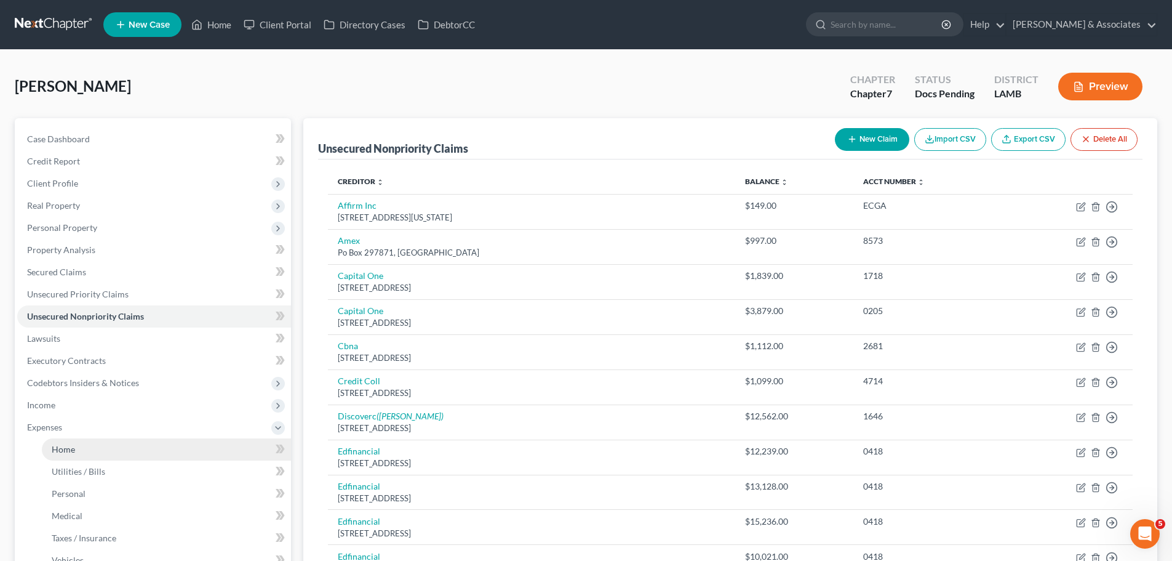
click at [76, 446] on link "Home" at bounding box center [166, 449] width 249 height 22
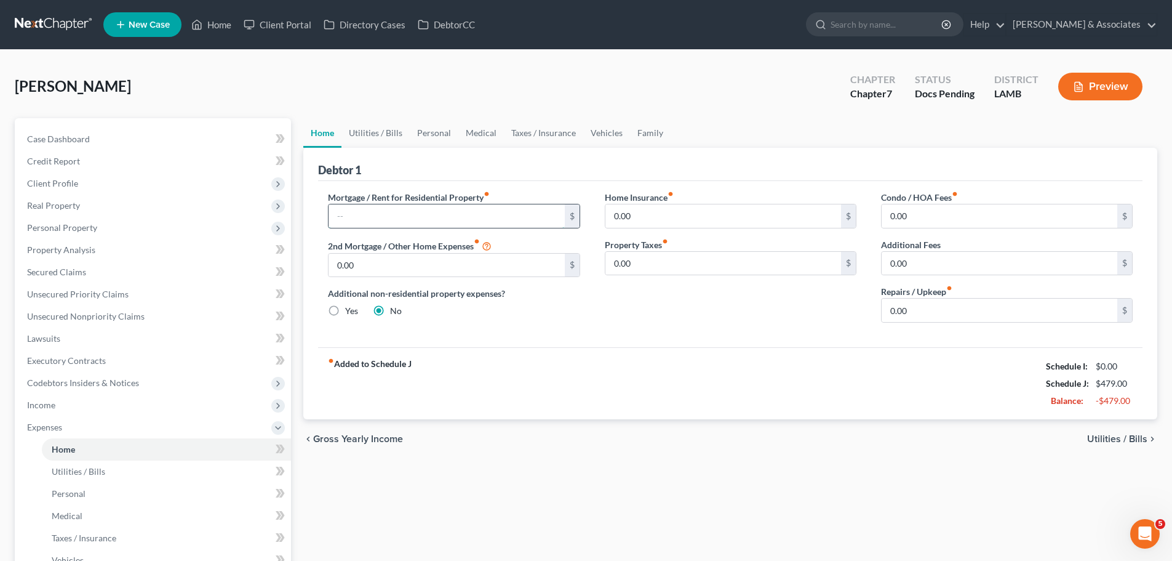
click at [407, 217] on input "text" at bounding box center [447, 215] width 236 height 23
click at [138, 358] on link "Executory Contracts" at bounding box center [154, 361] width 274 height 22
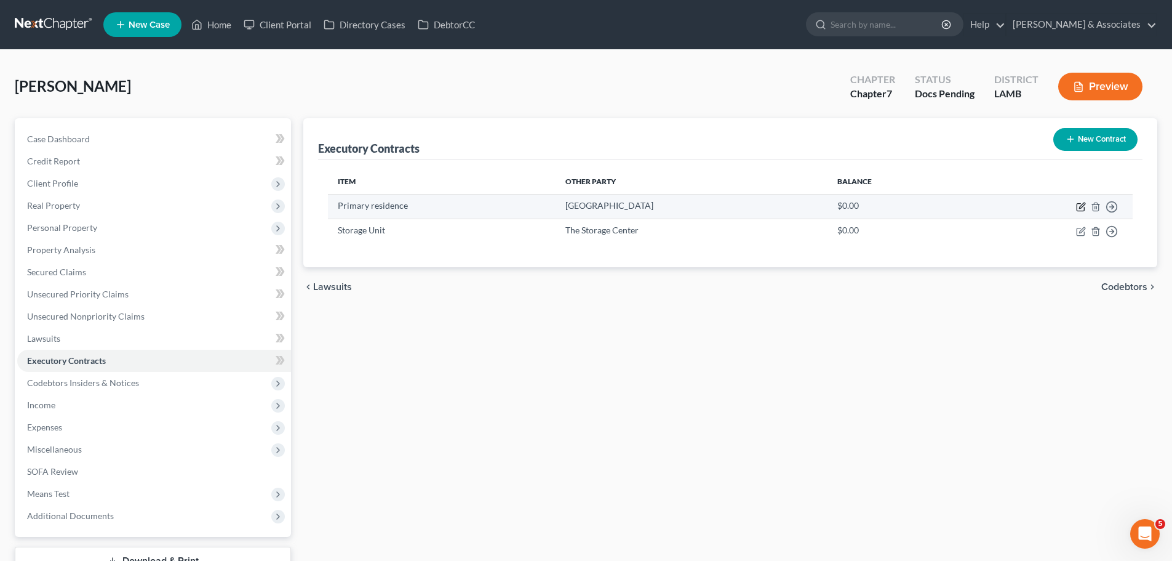
click at [1079, 209] on icon "button" at bounding box center [1081, 207] width 10 height 10
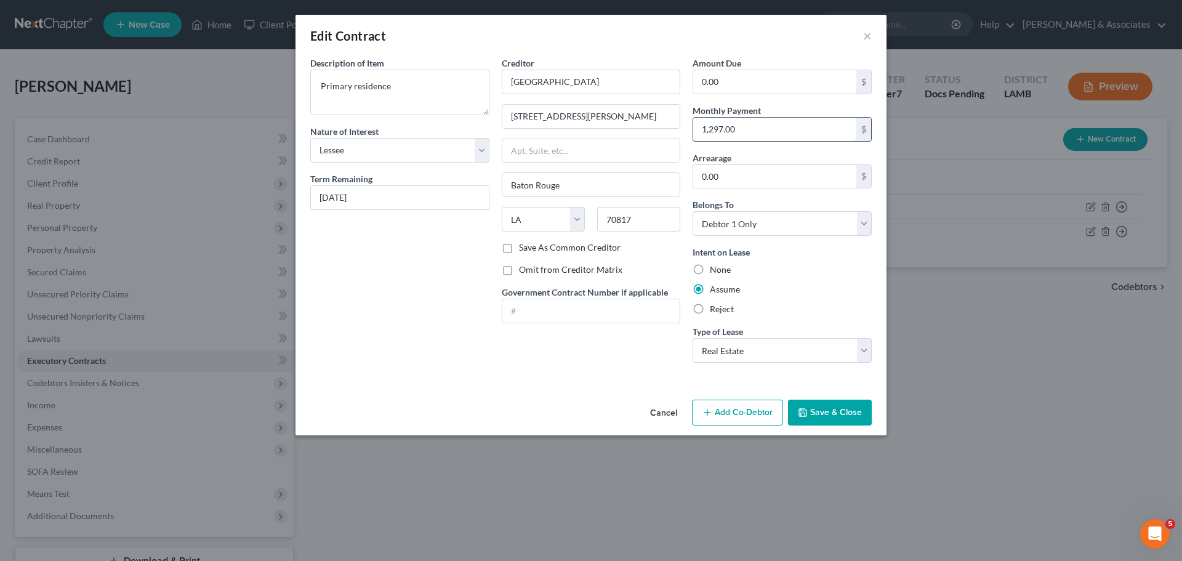
click at [737, 134] on input "1,297.00" at bounding box center [774, 129] width 163 height 23
click at [867, 35] on button "×" at bounding box center [867, 35] width 9 height 15
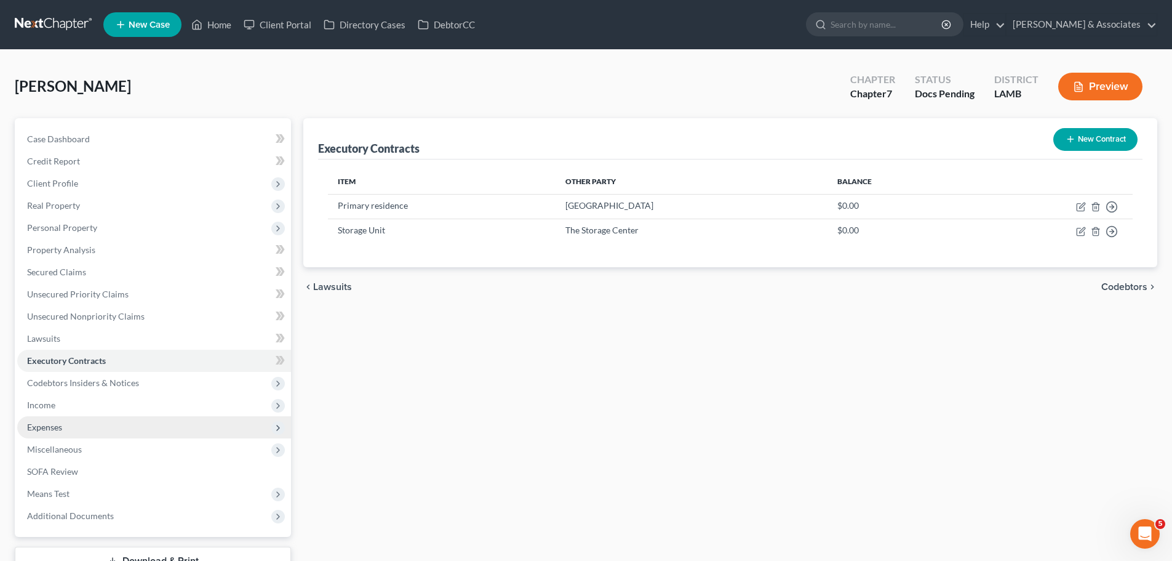
click at [78, 424] on span "Expenses" at bounding box center [154, 427] width 274 height 22
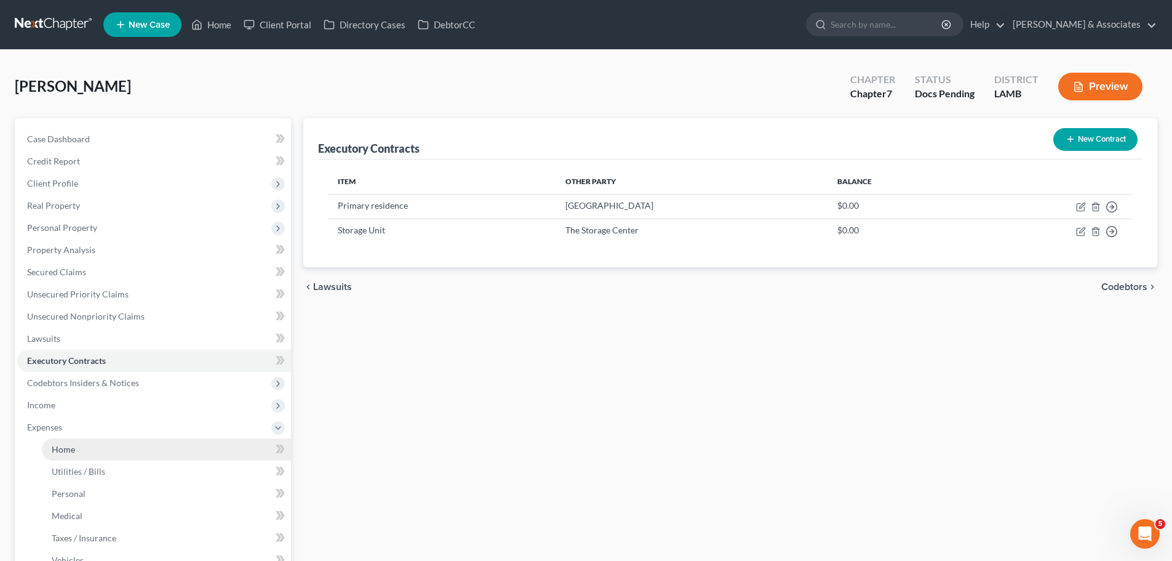
click at [97, 442] on link "Home" at bounding box center [166, 449] width 249 height 22
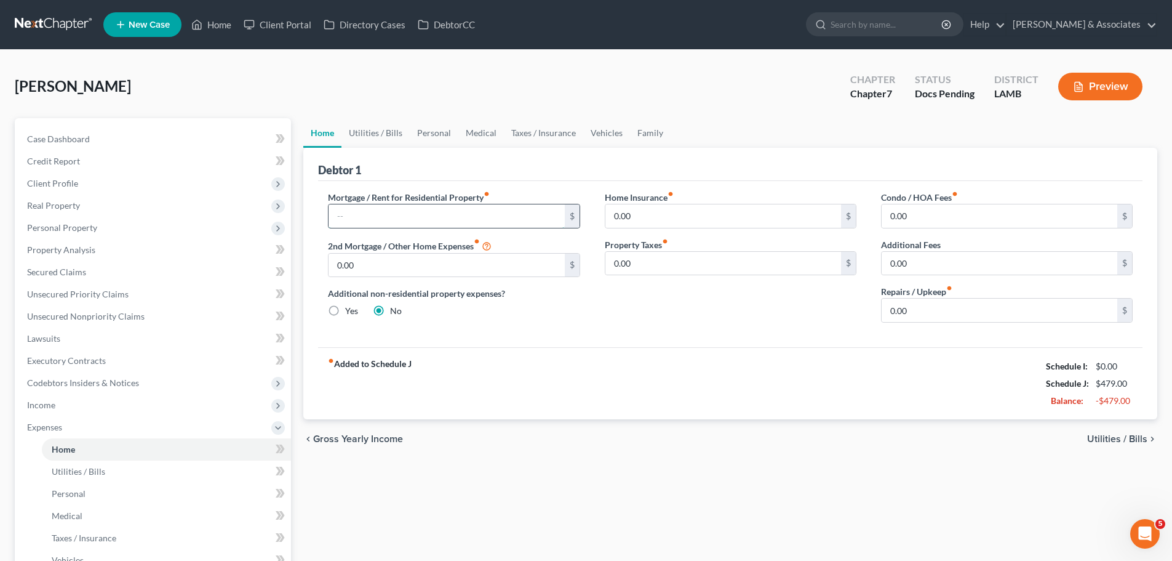
click at [369, 207] on input "text" at bounding box center [447, 215] width 236 height 23
paste input "1,297.00"
click at [422, 421] on div "chevron_left Gross Yearly Income Utilities / Bills chevron_right" at bounding box center [730, 438] width 854 height 39
click at [83, 350] on link "Executory Contracts" at bounding box center [154, 361] width 274 height 22
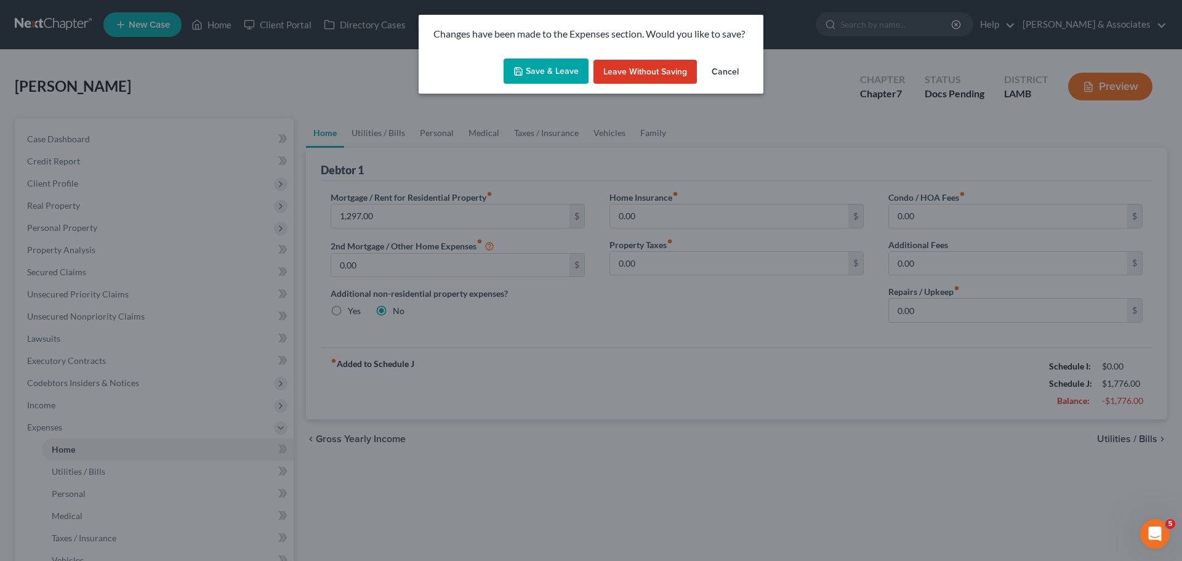
click at [546, 66] on button "Save & Leave" at bounding box center [545, 71] width 85 height 26
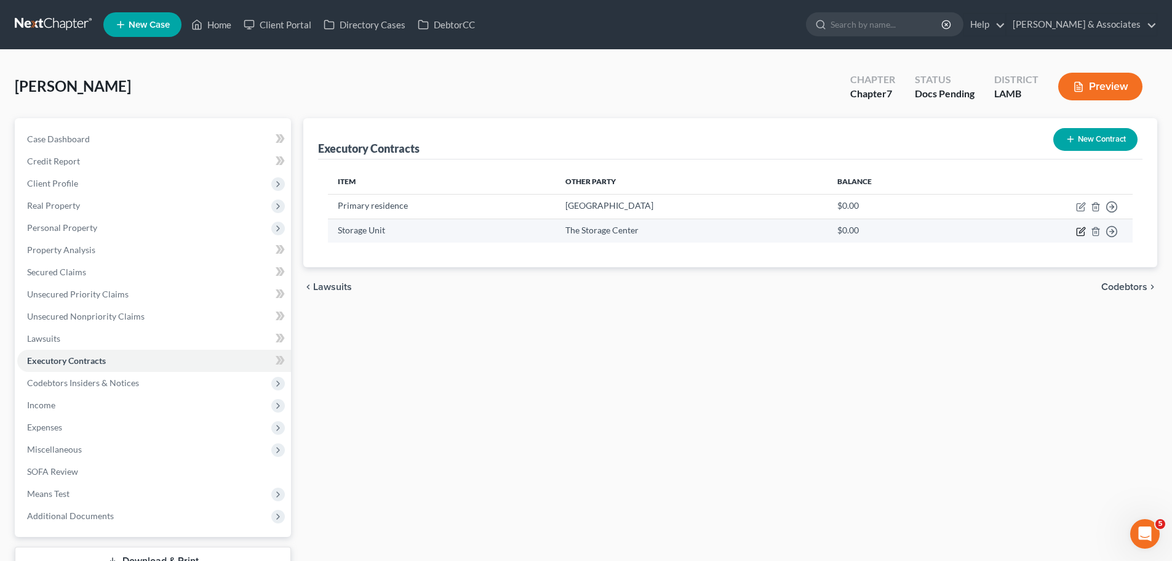
click at [1079, 231] on icon "button" at bounding box center [1081, 231] width 10 height 10
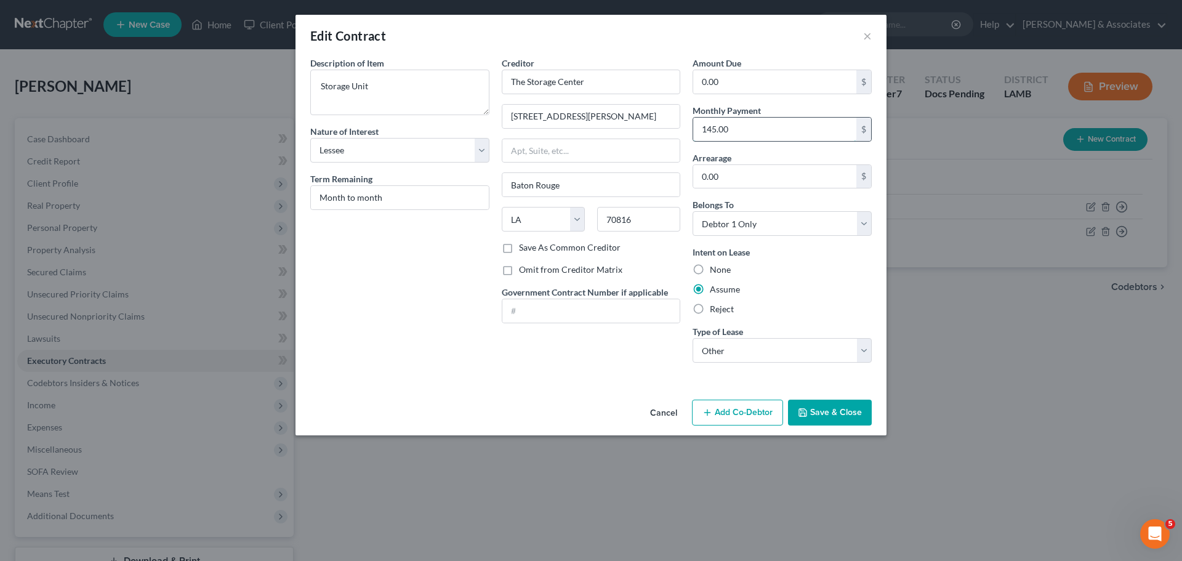
click at [772, 136] on input "145.00" at bounding box center [774, 129] width 163 height 23
click at [840, 413] on button "Save & Close" at bounding box center [830, 412] width 84 height 26
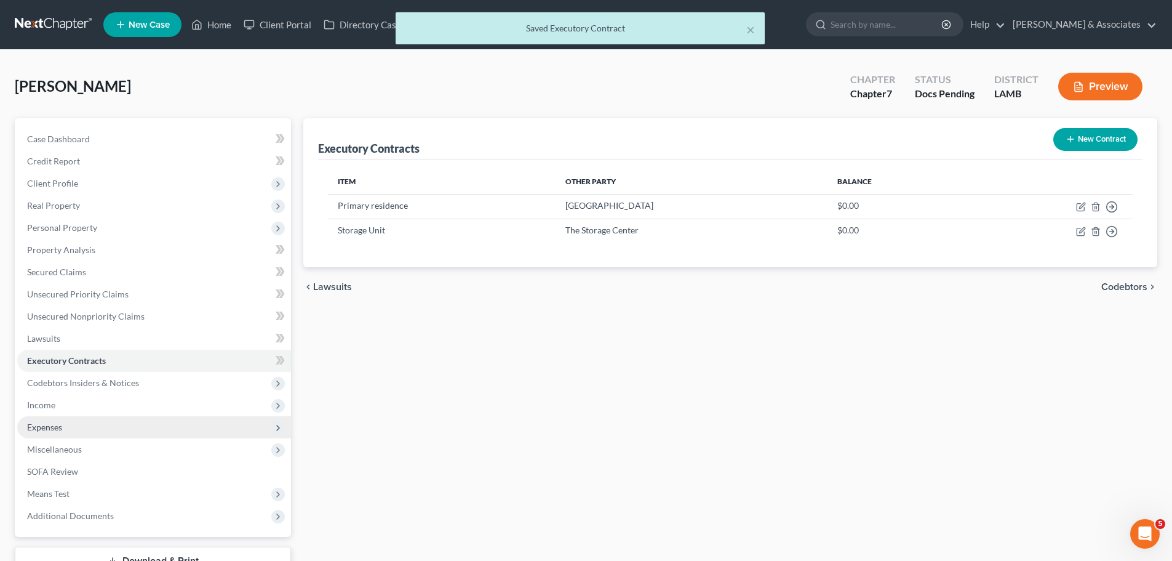
click at [108, 423] on span "Expenses" at bounding box center [154, 427] width 274 height 22
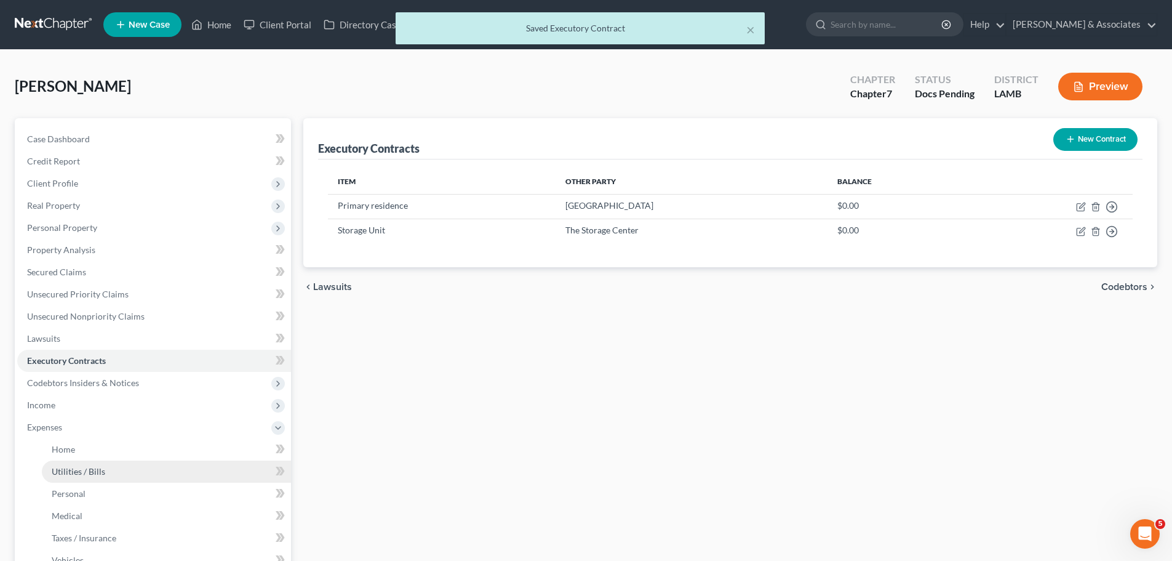
click at [95, 467] on span "Utilities / Bills" at bounding box center [79, 471] width 54 height 10
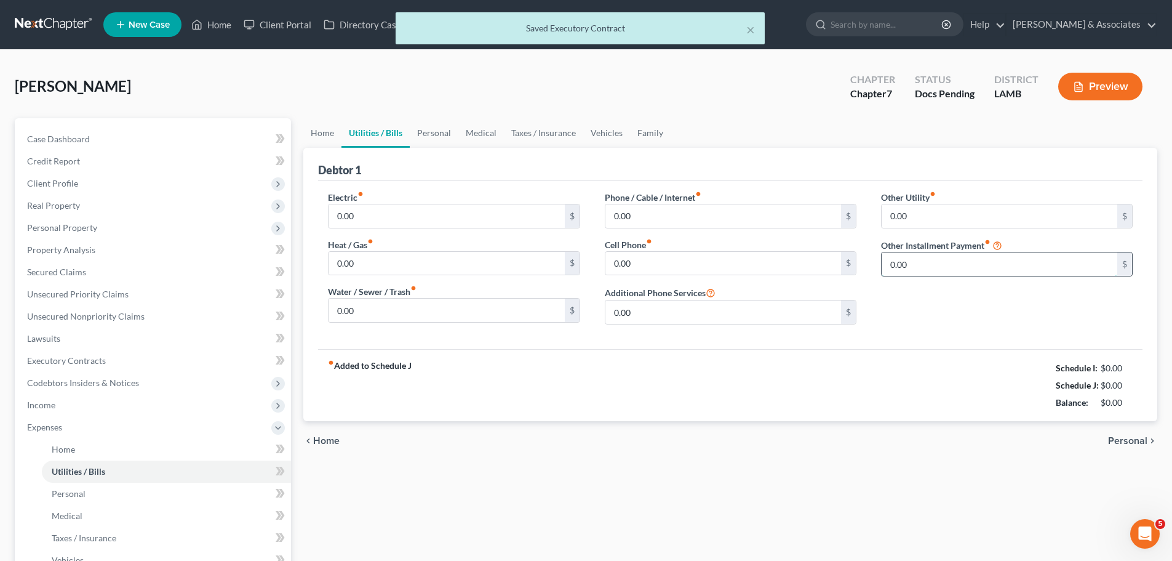
click at [935, 262] on input "0.00" at bounding box center [1000, 263] width 236 height 23
paste input "145"
click at [963, 304] on input "text" at bounding box center [1007, 298] width 250 height 23
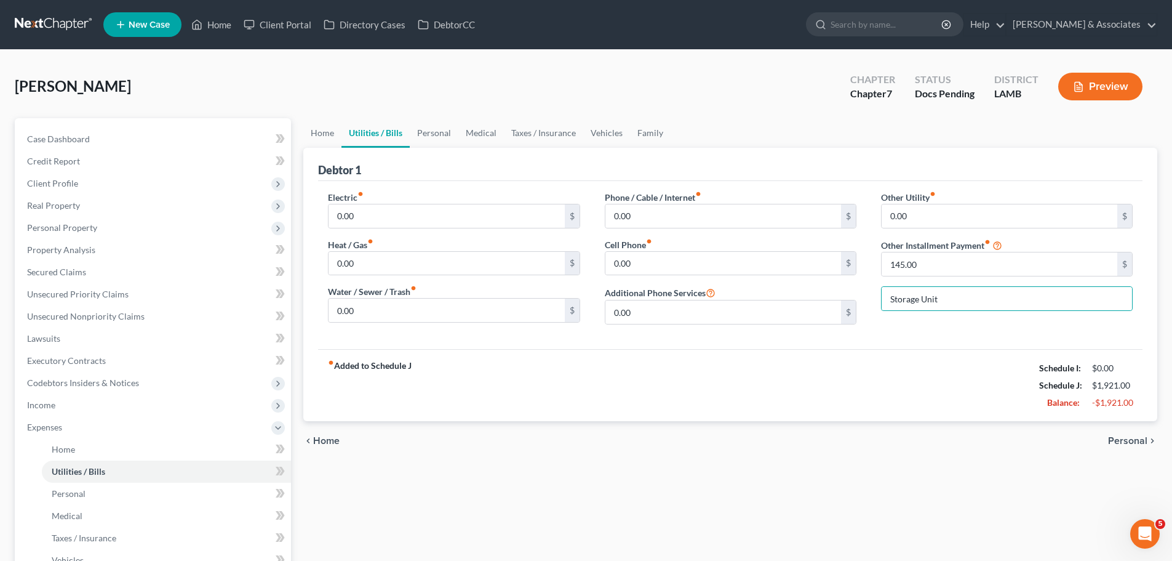
click at [912, 340] on div "Electric fiber_manual_record 0.00 $ Heat / Gas fiber_manual_record 0.00 $ Water…" at bounding box center [730, 265] width 825 height 168
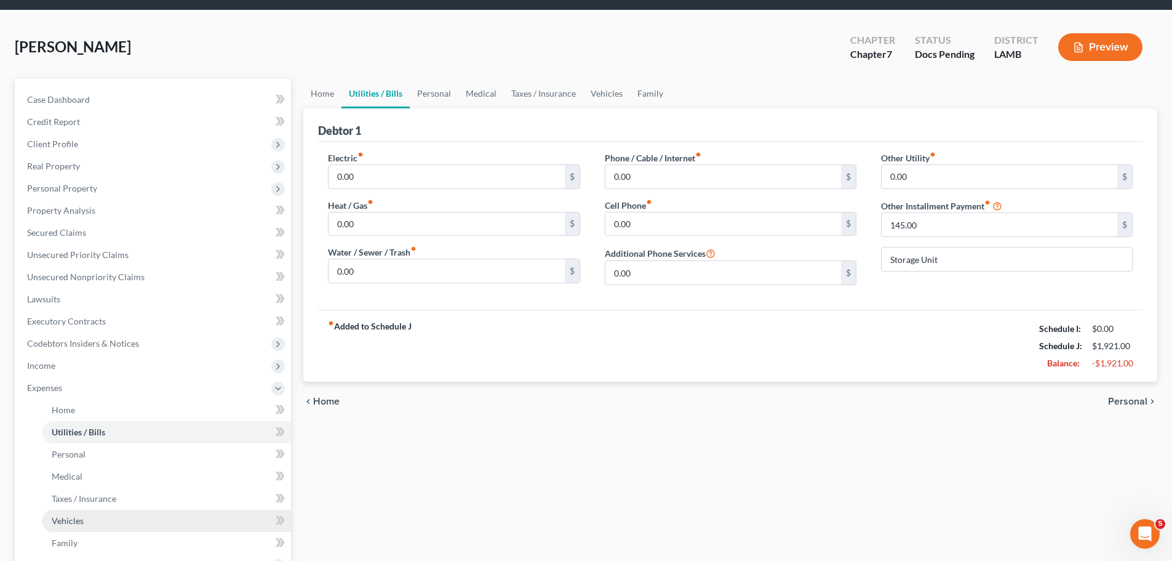
scroll to position [62, 0]
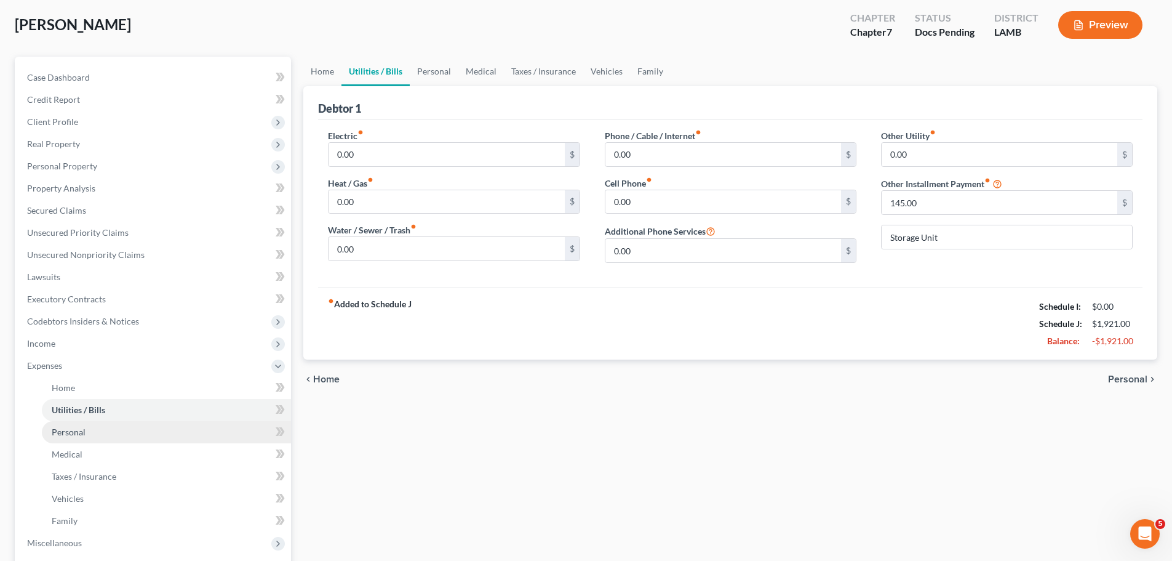
click at [95, 438] on link "Personal" at bounding box center [166, 432] width 249 height 22
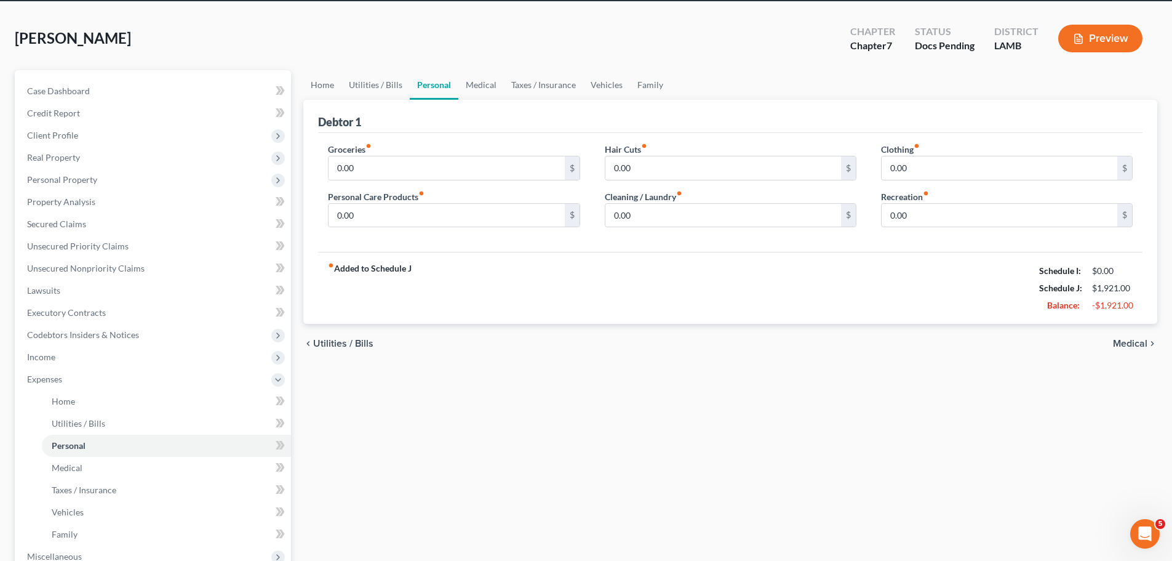
scroll to position [123, 0]
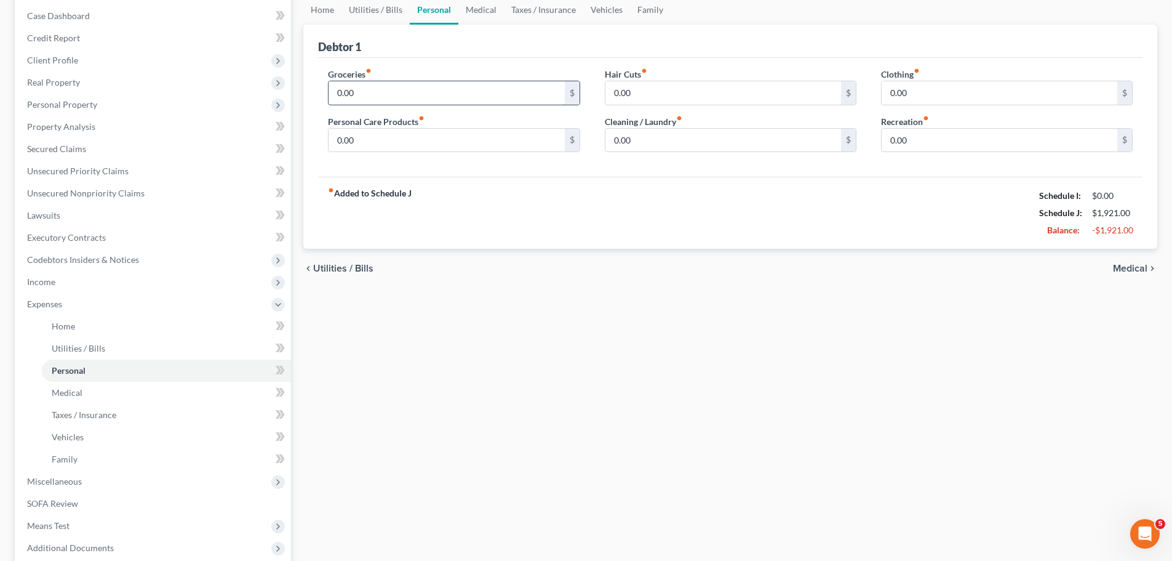
click at [471, 100] on input "0.00" at bounding box center [447, 92] width 236 height 23
click at [438, 322] on div "Home Utilities / Bills Personal Medical Taxes / Insurance Vehicles Family Debto…" at bounding box center [730, 301] width 867 height 612
click at [361, 85] on input "0.00" at bounding box center [447, 92] width 236 height 23
drag, startPoint x: 106, startPoint y: 435, endPoint x: 298, endPoint y: 257, distance: 261.3
click at [106, 435] on link "Vehicles" at bounding box center [166, 437] width 249 height 22
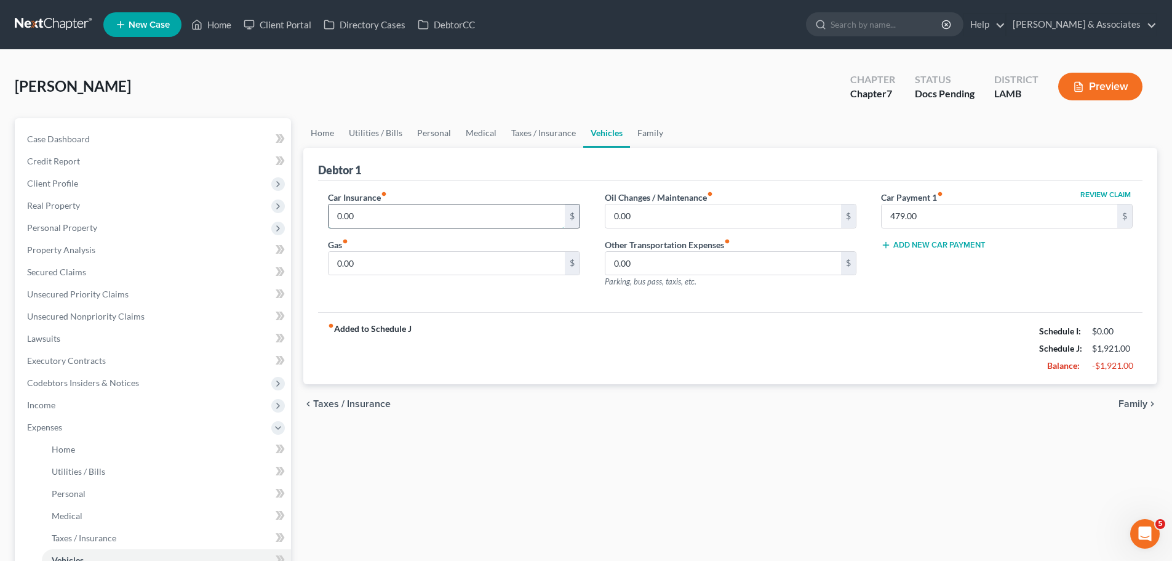
click at [379, 215] on input "0.00" at bounding box center [447, 215] width 236 height 23
paste input "503.07"
click at [521, 456] on div "Home Utilities / Bills Personal Medical Taxes / Insurance Vehicles Family Debto…" at bounding box center [730, 424] width 867 height 612
click at [755, 527] on div "Home Utilities / Bills Personal Medical Taxes / Insurance Vehicles Family Debto…" at bounding box center [730, 424] width 867 height 612
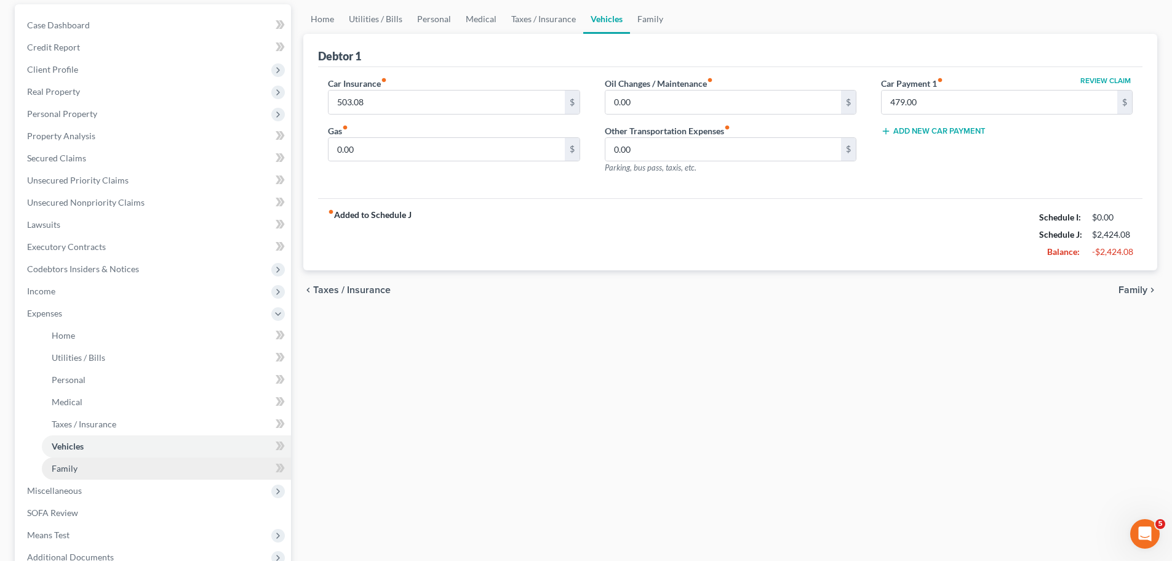
scroll to position [123, 0]
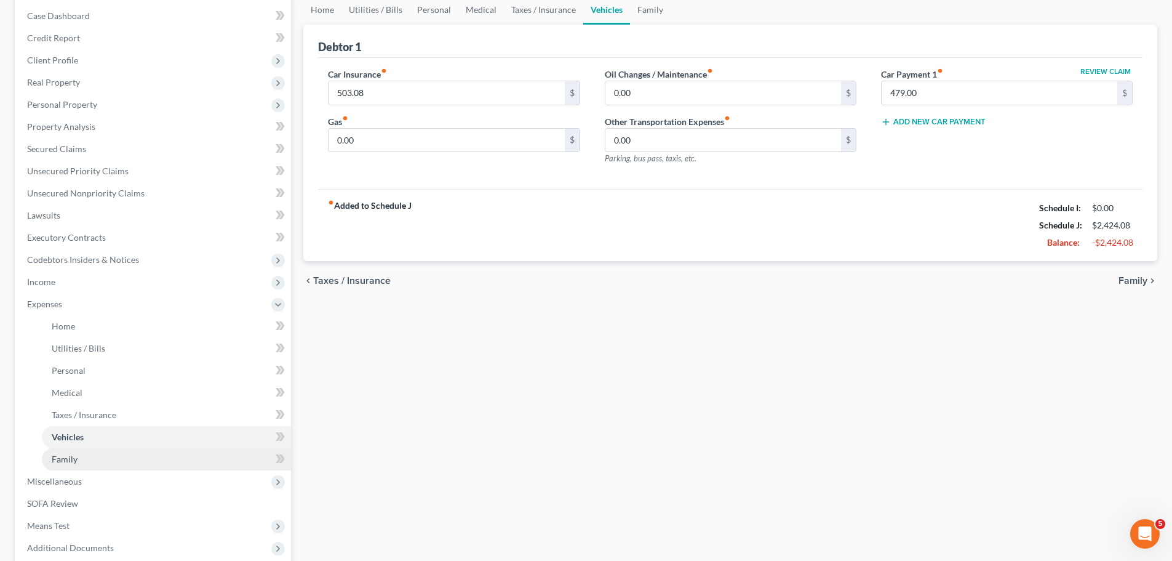
click at [103, 463] on link "Family" at bounding box center [166, 459] width 249 height 22
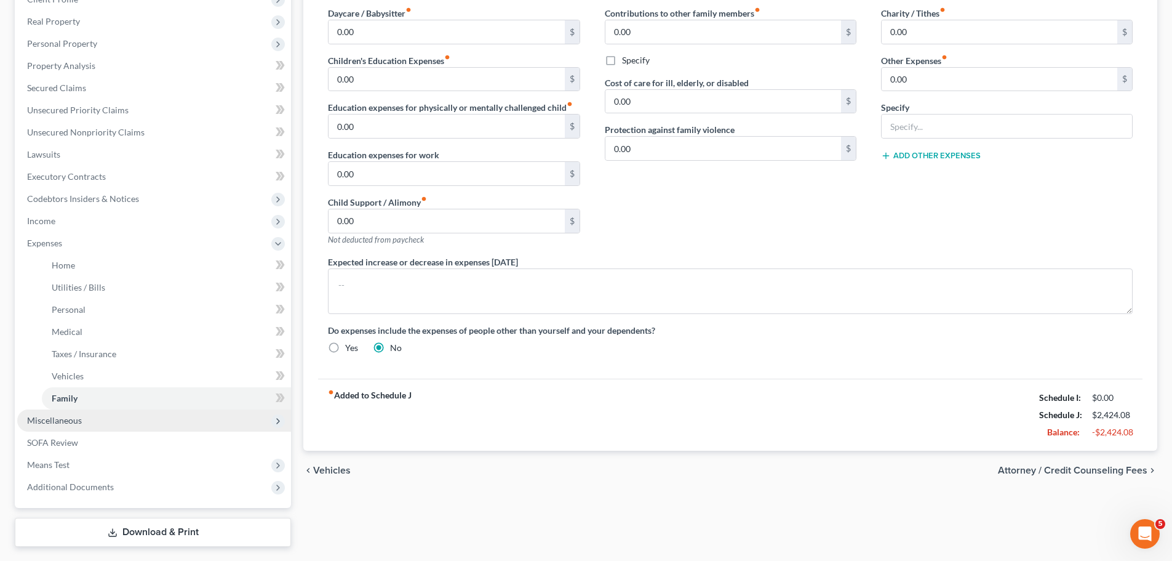
scroll to position [185, 0]
click at [174, 308] on link "Personal" at bounding box center [166, 309] width 249 height 22
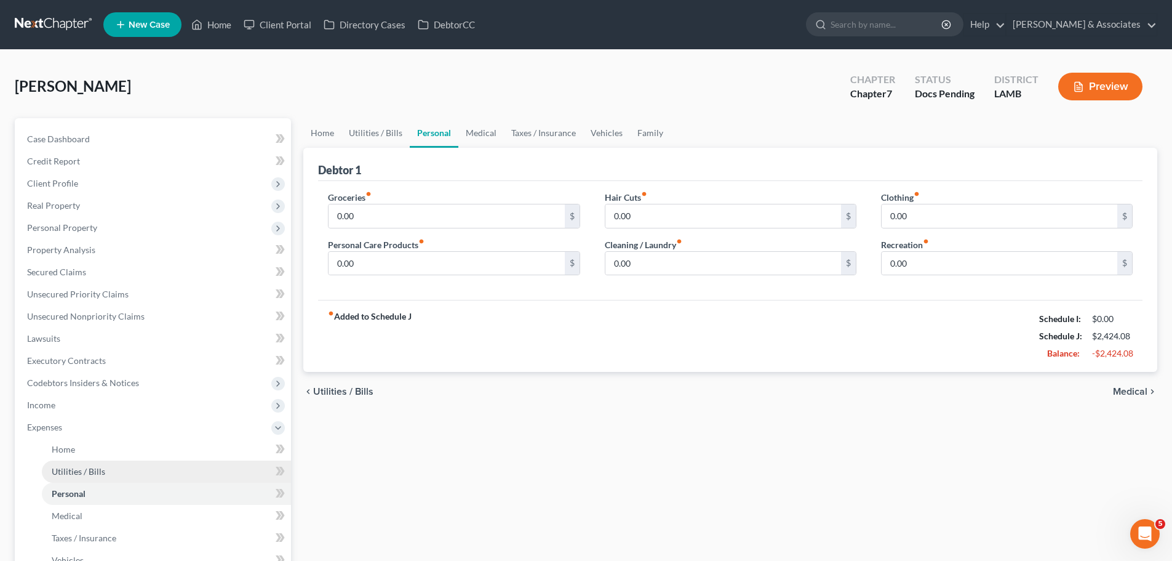
click at [124, 471] on link "Utilities / Bills" at bounding box center [166, 471] width 249 height 22
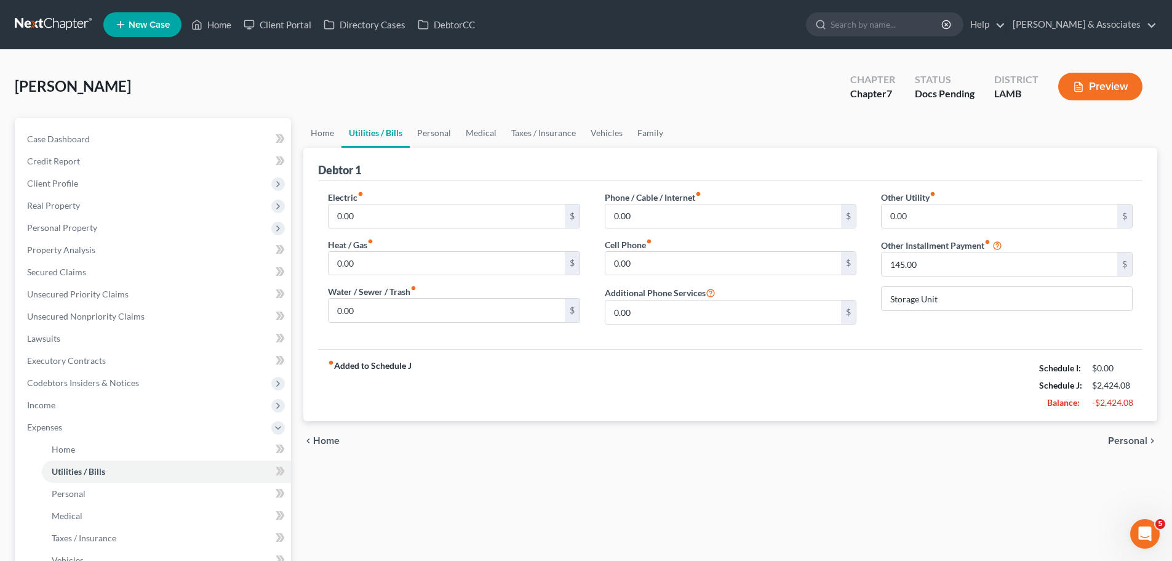
click at [492, 463] on div "Home Utilities / Bills Personal Medical Taxes / Insurance Vehicles Family Debto…" at bounding box center [730, 424] width 867 height 612
click at [70, 187] on span "Client Profile" at bounding box center [52, 183] width 51 height 10
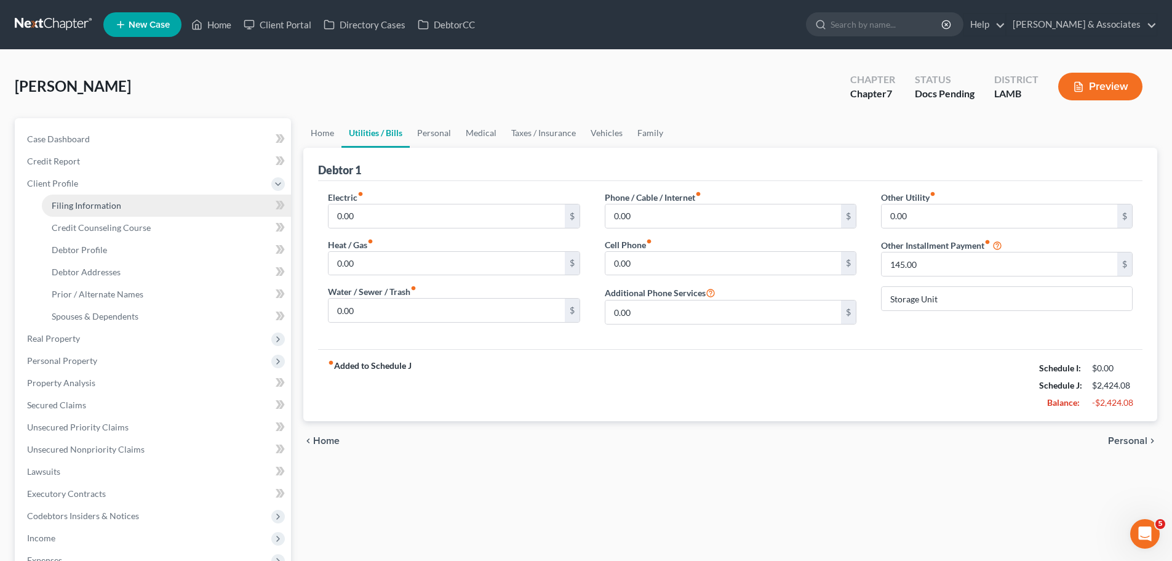
click at [88, 210] on link "Filing Information" at bounding box center [166, 205] width 249 height 22
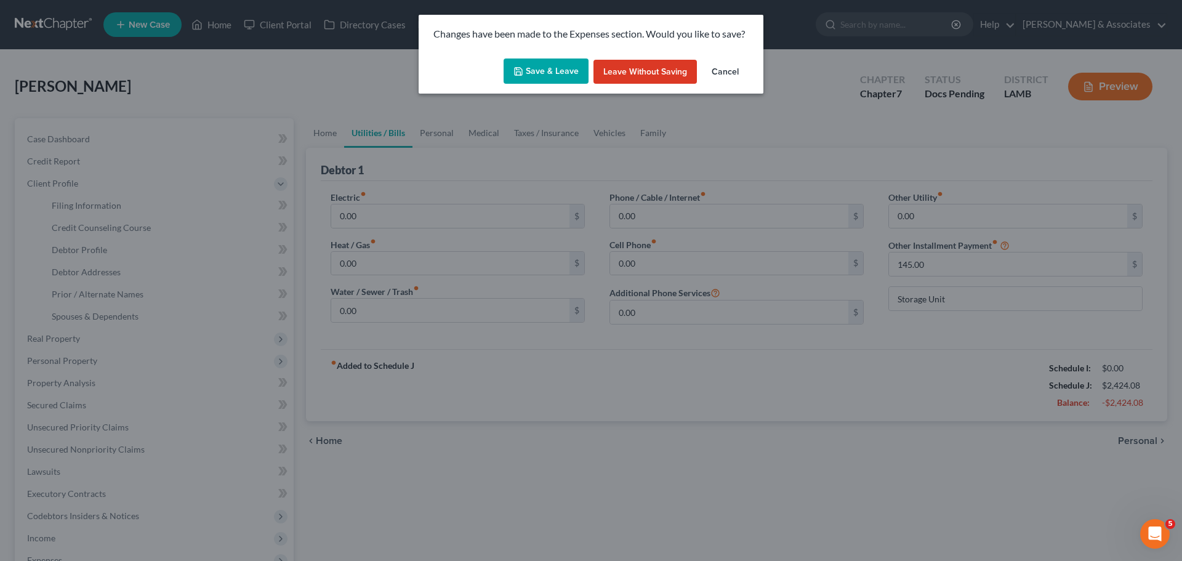
click at [547, 71] on button "Save & Leave" at bounding box center [545, 71] width 85 height 26
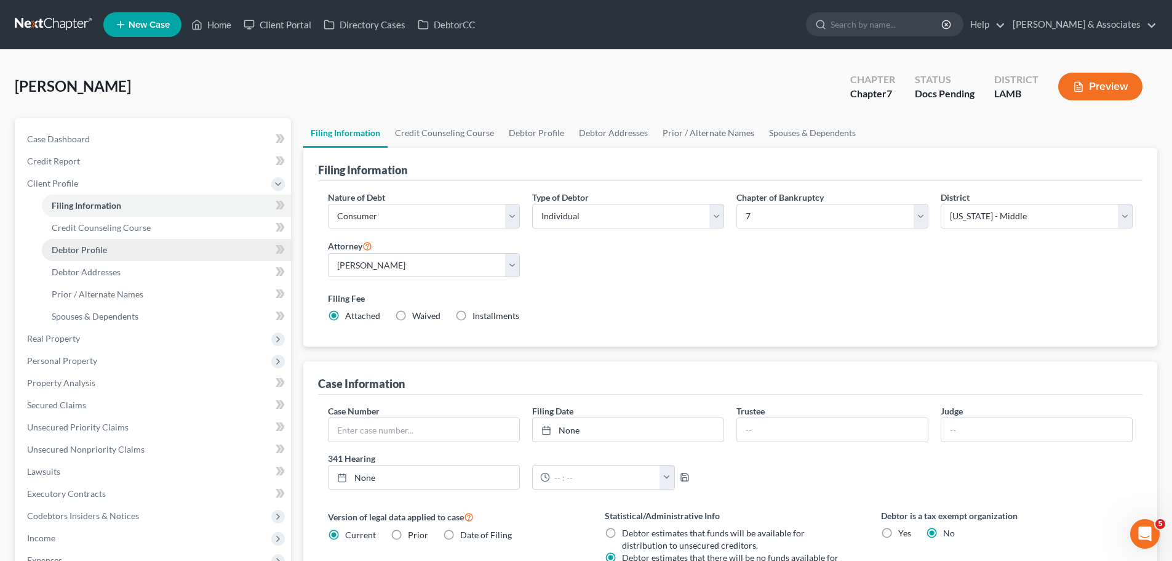
click at [99, 250] on span "Debtor Profile" at bounding box center [79, 249] width 55 height 10
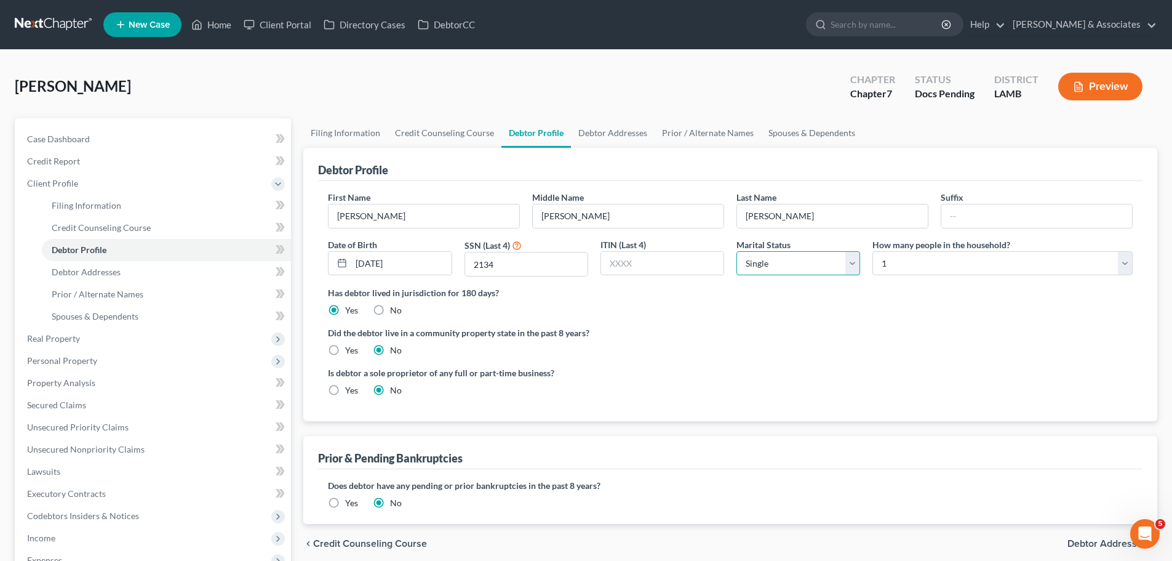
click at [753, 268] on select "Select Single Married Separated Divorced Widowed" at bounding box center [799, 263] width 124 height 25
click at [737, 251] on select "Select Single Married Separated Divorced Widowed" at bounding box center [799, 263] width 124 height 25
click at [675, 292] on label "Has debtor lived in jurisdiction for 180 days?" at bounding box center [730, 292] width 805 height 13
click at [345, 350] on label "Yes" at bounding box center [351, 350] width 13 height 12
click at [350, 350] on input "Yes" at bounding box center [354, 348] width 8 height 8
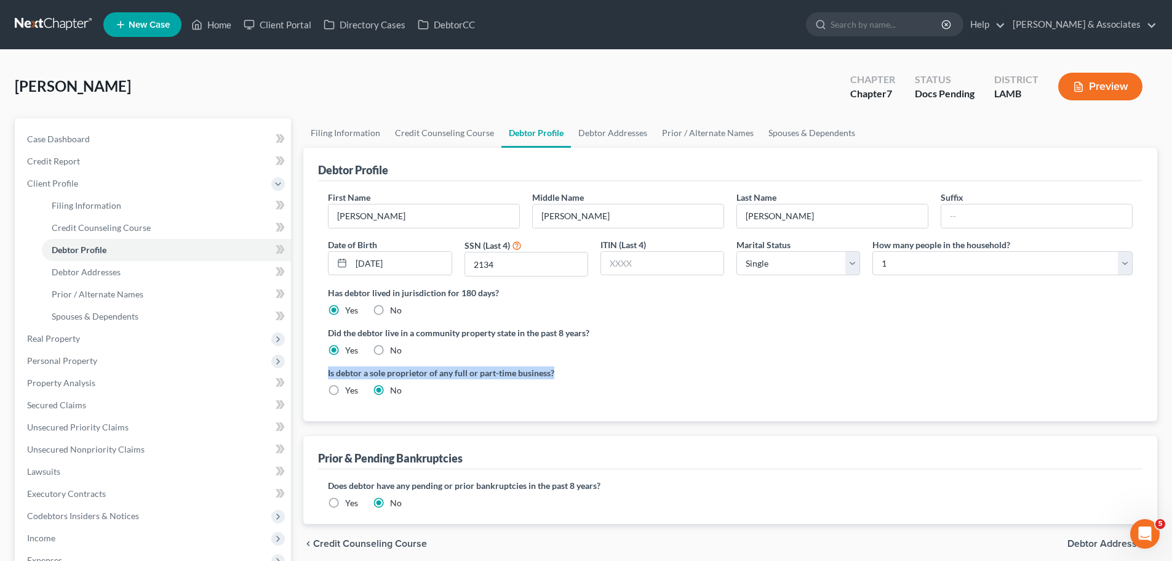
drag, startPoint x: 329, startPoint y: 374, endPoint x: 574, endPoint y: 373, distance: 245.0
click at [574, 373] on div "Is debtor a sole proprietor of any full or part-time business? Yes No" at bounding box center [526, 381] width 409 height 30
click at [572, 377] on label "Is debtor a sole proprietor of any full or part-time business?" at bounding box center [526, 372] width 396 height 13
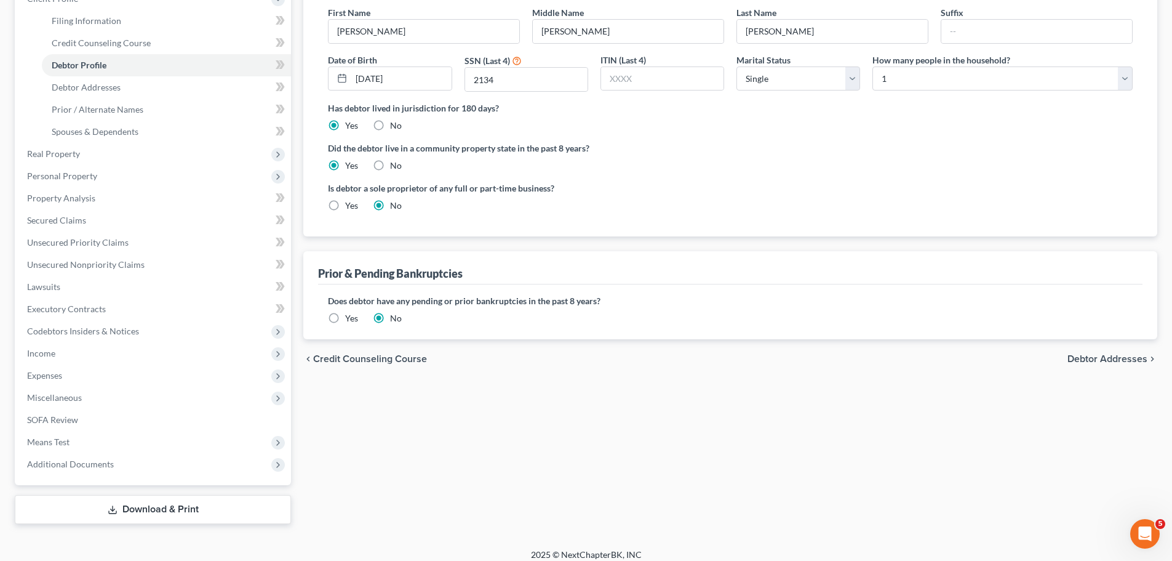
click at [513, 474] on div "Filing Information Credit Counseling Course Debtor Profile Debtor Addresses Pri…" at bounding box center [730, 229] width 867 height 590
click at [134, 84] on link "Debtor Addresses" at bounding box center [166, 87] width 249 height 22
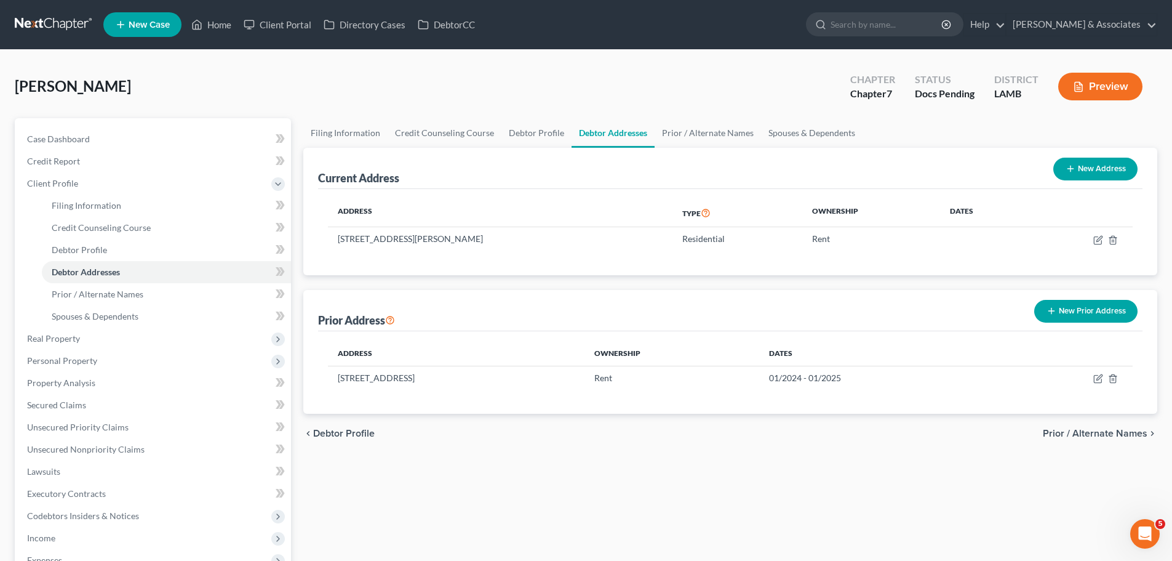
drag, startPoint x: 577, startPoint y: 521, endPoint x: 578, endPoint y: 505, distance: 16.0
click at [577, 521] on div "Filing Information Credit Counseling Course Debtor Profile Debtor Addresses Pri…" at bounding box center [730, 413] width 867 height 590
click at [1097, 378] on icon "button" at bounding box center [1099, 379] width 10 height 10
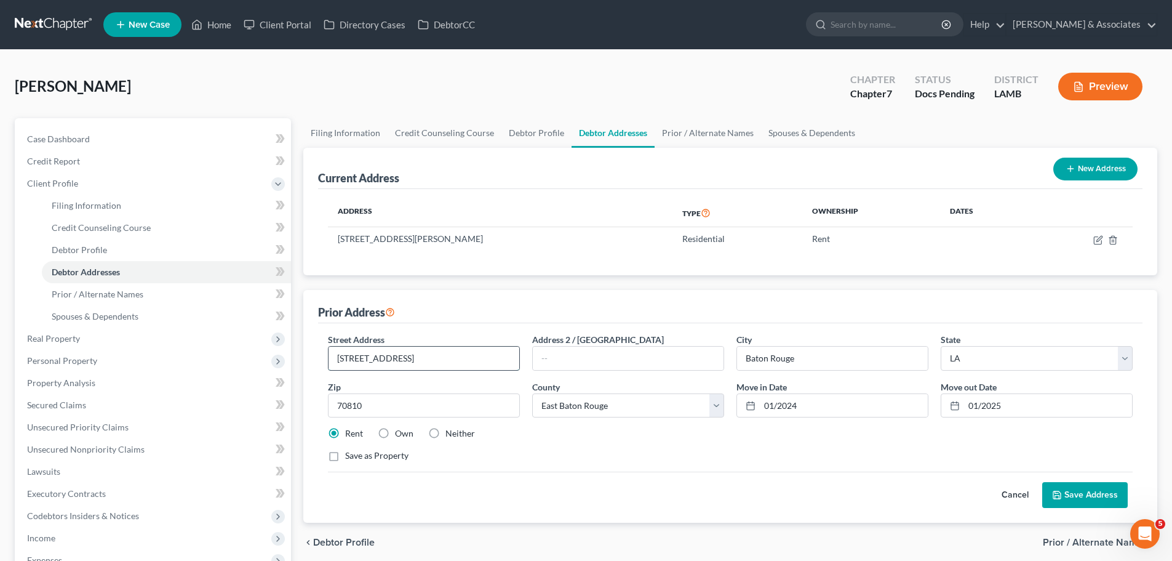
click at [463, 350] on input "1306 Roundhill Drive" at bounding box center [424, 357] width 191 height 23
click at [462, 350] on input "1306 Roundhill Drive" at bounding box center [424, 357] width 191 height 23
click at [459, 358] on input "1306 Roundhill Drive" at bounding box center [424, 357] width 191 height 23
drag, startPoint x: 430, startPoint y: 354, endPoint x: 312, endPoint y: 354, distance: 117.6
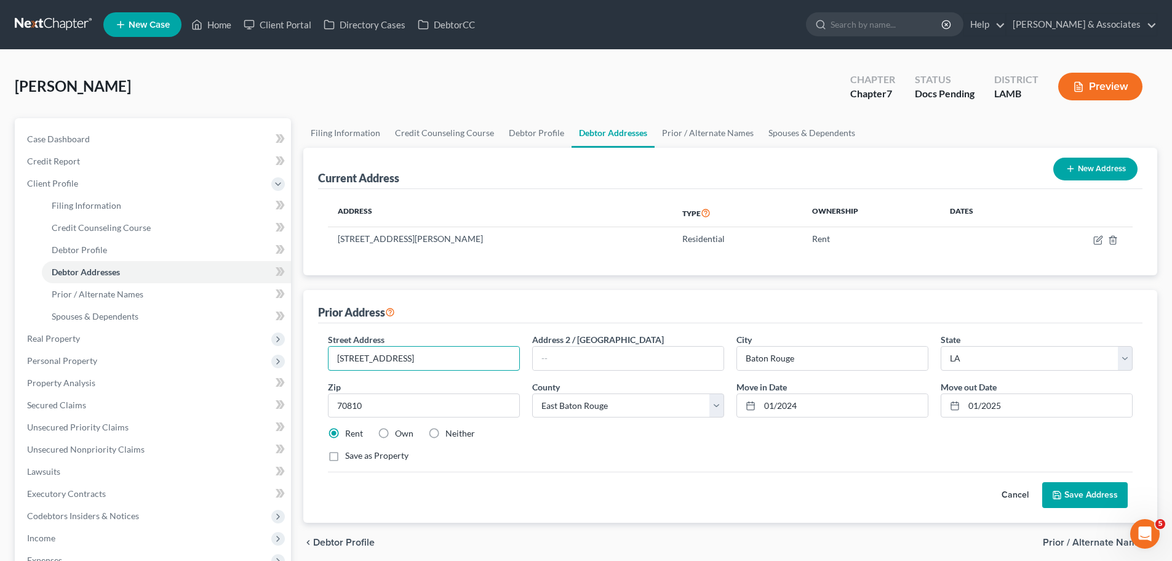
click at [321, 359] on div "Street Address * 1306 Roundhill Drive Address 2 / PO Box City * Baton Rouge Sta…" at bounding box center [730, 422] width 825 height 199
paste input "1555 Southfork A"
click at [376, 404] on input "70810" at bounding box center [424, 405] width 192 height 25
click at [643, 458] on div "Save as Property" at bounding box center [730, 455] width 805 height 12
click at [567, 454] on div "Save as Property" at bounding box center [730, 455] width 805 height 12
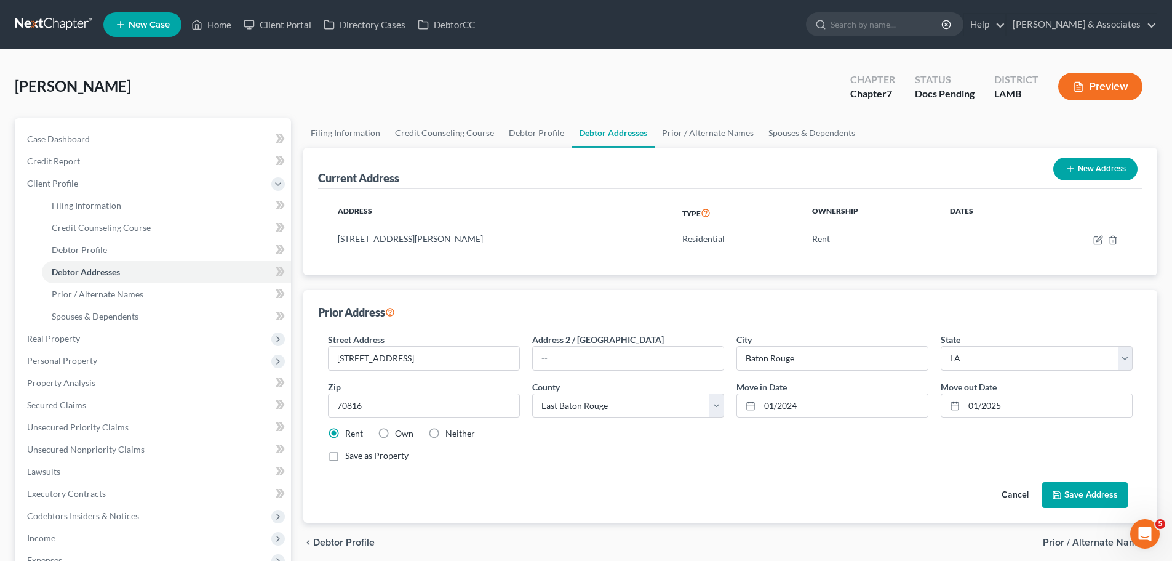
drag, startPoint x: 809, startPoint y: 442, endPoint x: 822, endPoint y: 428, distance: 19.2
click at [809, 443] on div "Street Address * 11555 Southfork Ave Address 2 / PO Box City * Baton Rouge Stat…" at bounding box center [730, 402] width 817 height 139
click at [1002, 404] on input "01/2025" at bounding box center [1048, 405] width 168 height 23
click at [1006, 447] on div "Street Address * 11555 Southfork Ave Address 2 / PO Box City * Baton Rouge Stat…" at bounding box center [730, 402] width 817 height 139
click at [1018, 411] on input "01/2025" at bounding box center [1048, 405] width 168 height 23
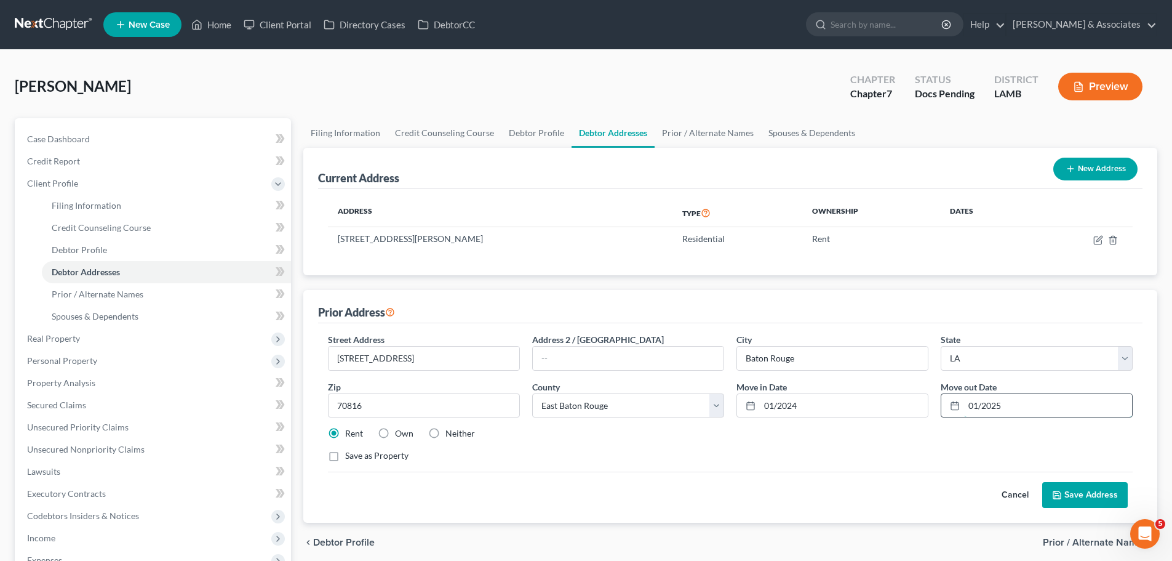
click at [1018, 411] on input "01/2025" at bounding box center [1048, 405] width 168 height 23
click at [836, 412] on input "01/2024" at bounding box center [844, 405] width 168 height 23
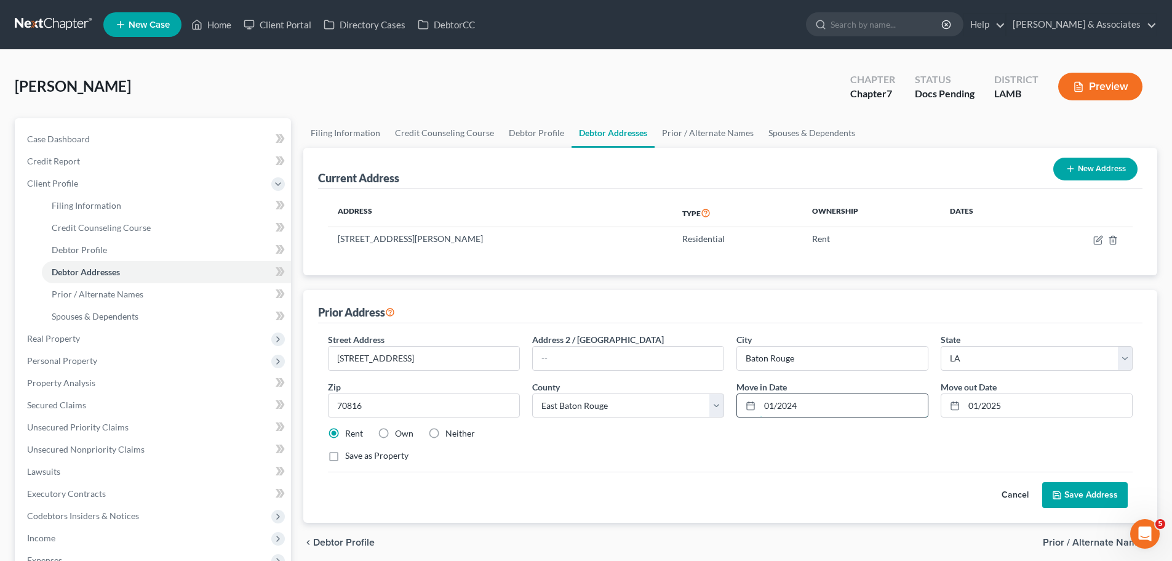
click at [836, 412] on input "01/2024" at bounding box center [844, 405] width 168 height 23
click at [830, 404] on input "01/2024" at bounding box center [844, 405] width 168 height 23
click at [1020, 407] on input "01/2025" at bounding box center [1048, 405] width 168 height 23
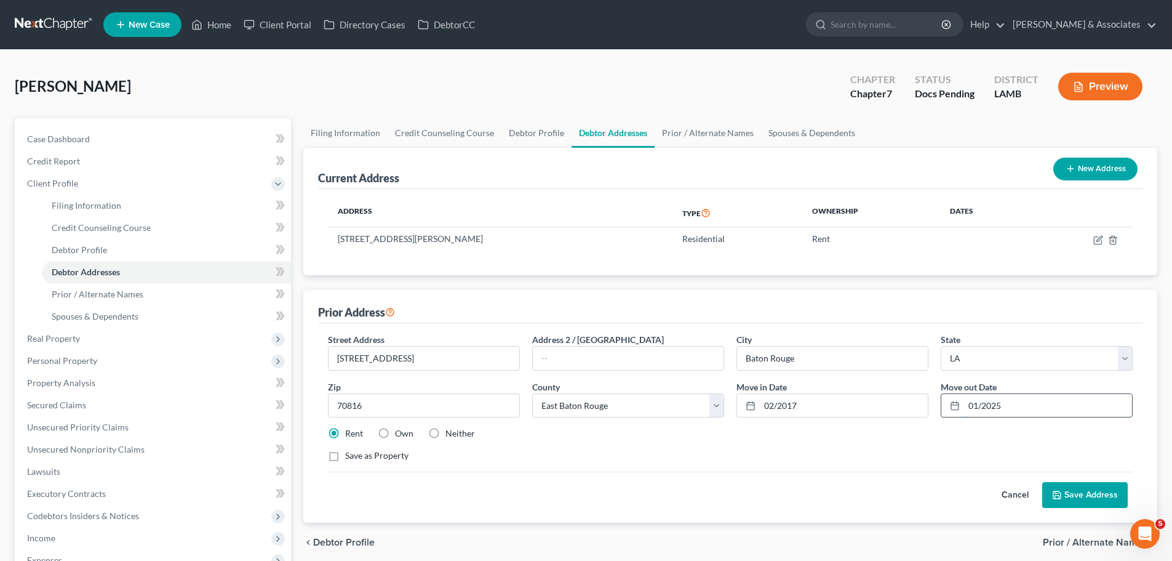
click at [1020, 407] on input "01/2025" at bounding box center [1048, 405] width 168 height 23
click at [1082, 500] on button "Save Address" at bounding box center [1086, 495] width 86 height 26
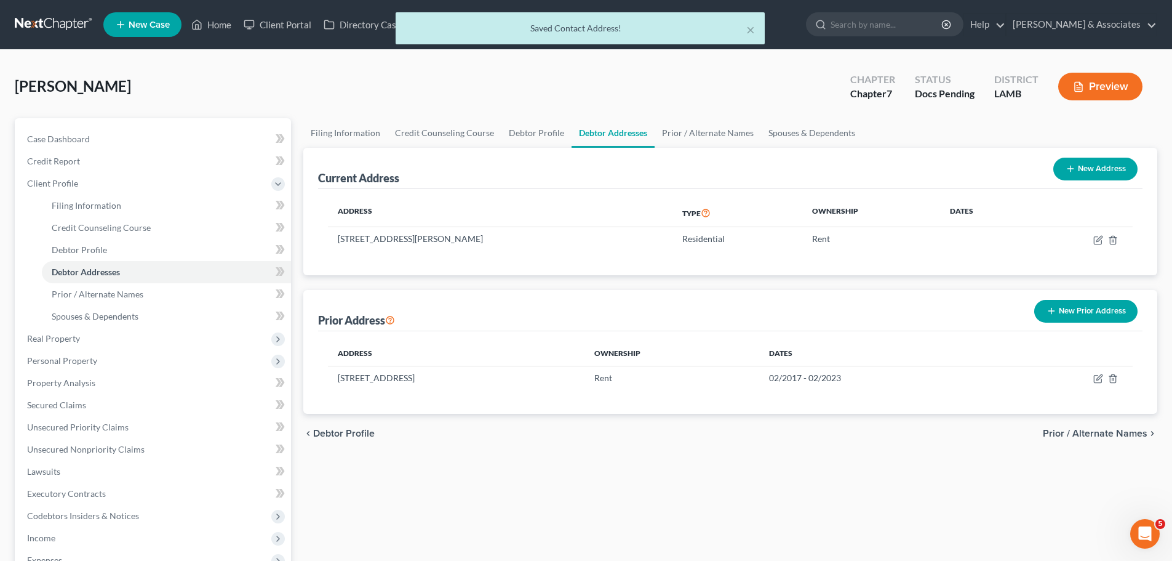
click at [465, 502] on div "Filing Information Credit Counseling Course Debtor Profile Debtor Addresses Pri…" at bounding box center [730, 413] width 867 height 590
click at [161, 294] on link "Prior / Alternate Names" at bounding box center [166, 294] width 249 height 22
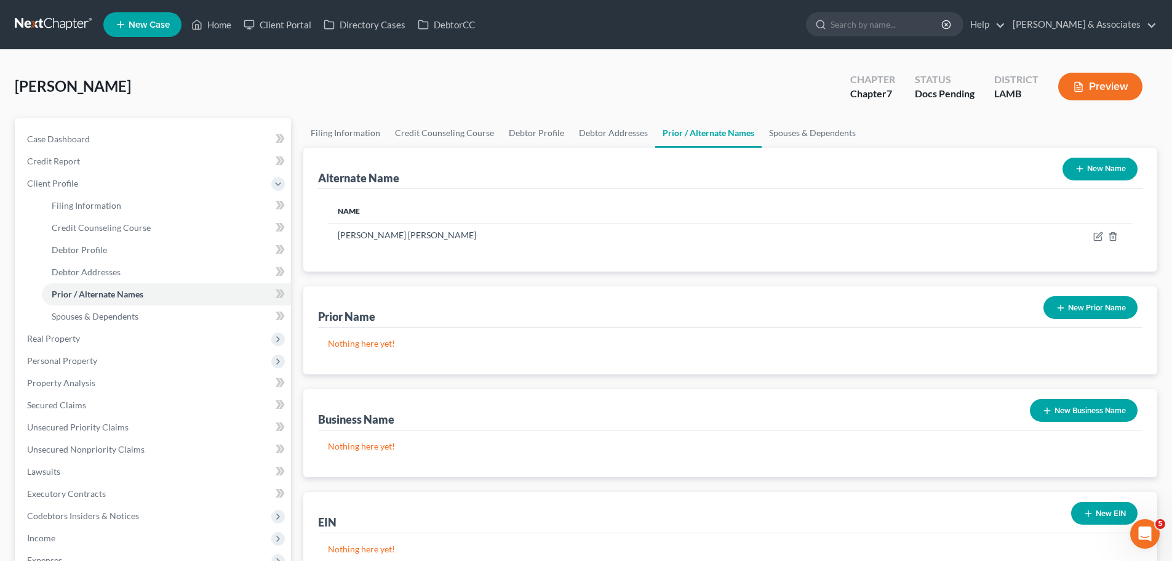
click at [1074, 311] on button "New Prior Name" at bounding box center [1091, 307] width 94 height 23
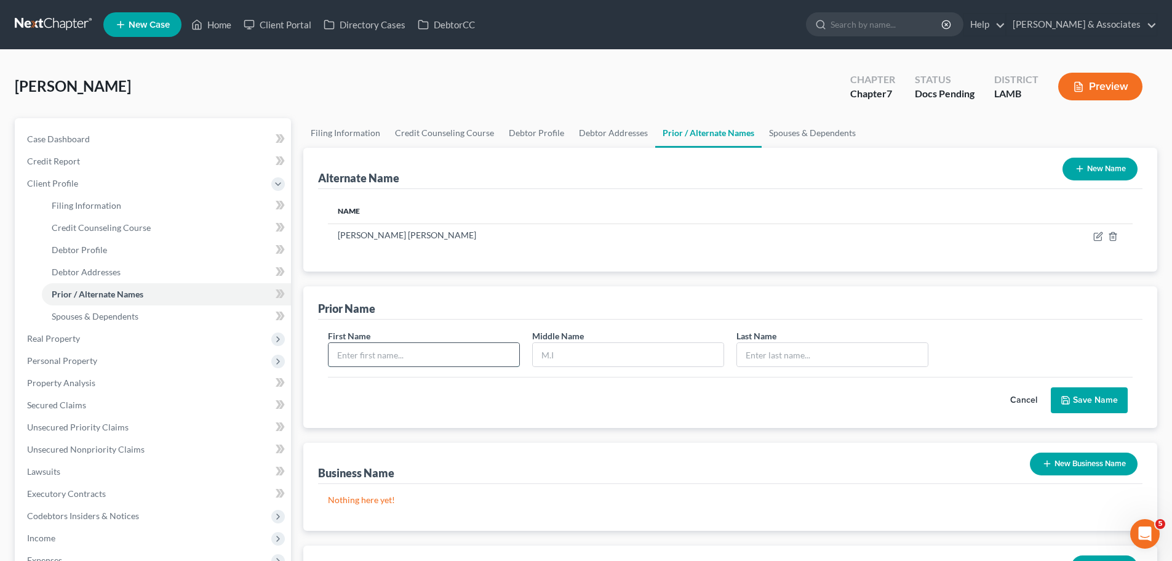
click at [433, 353] on input "text" at bounding box center [424, 354] width 191 height 23
click at [1125, 404] on button "Save Name" at bounding box center [1089, 400] width 77 height 26
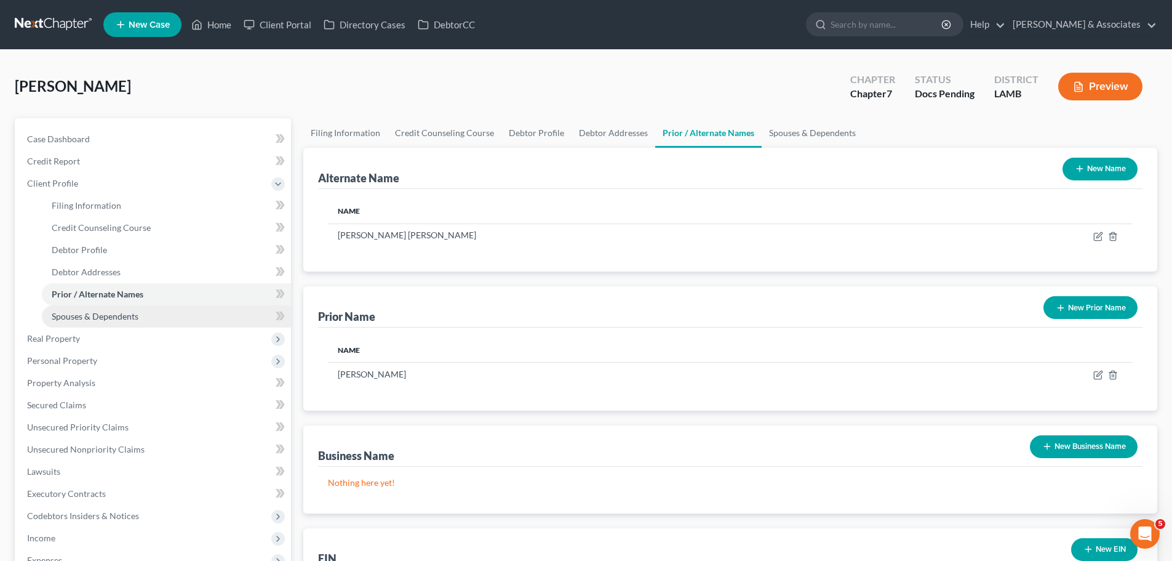
drag, startPoint x: 119, startPoint y: 316, endPoint x: 146, endPoint y: 313, distance: 27.3
click at [119, 316] on span "Spouses & Dependents" at bounding box center [95, 316] width 87 height 10
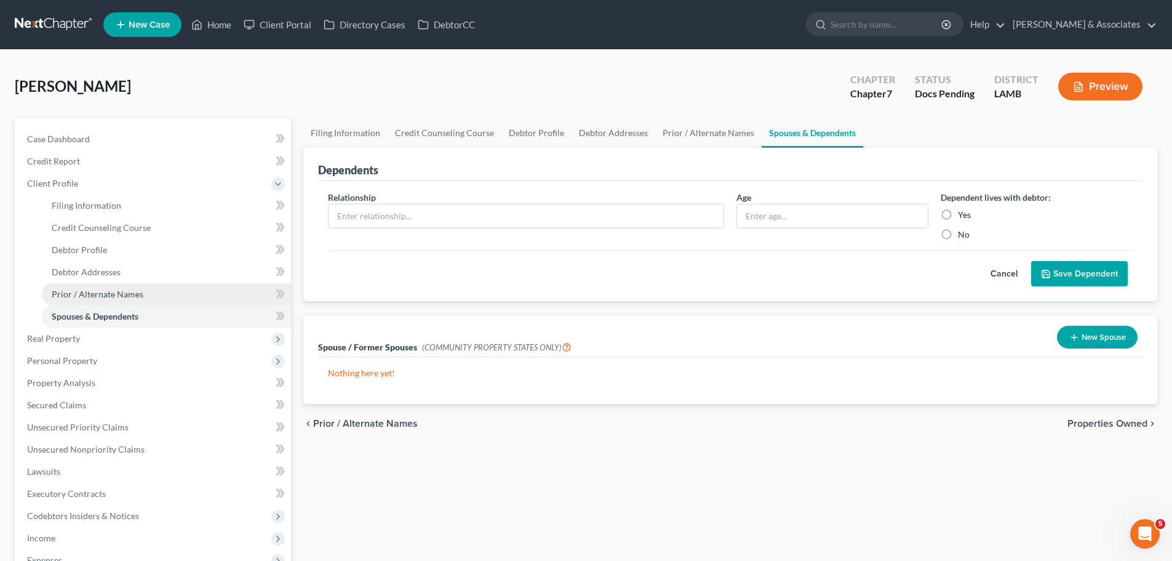
click at [181, 286] on link "Prior / Alternate Names" at bounding box center [166, 294] width 249 height 22
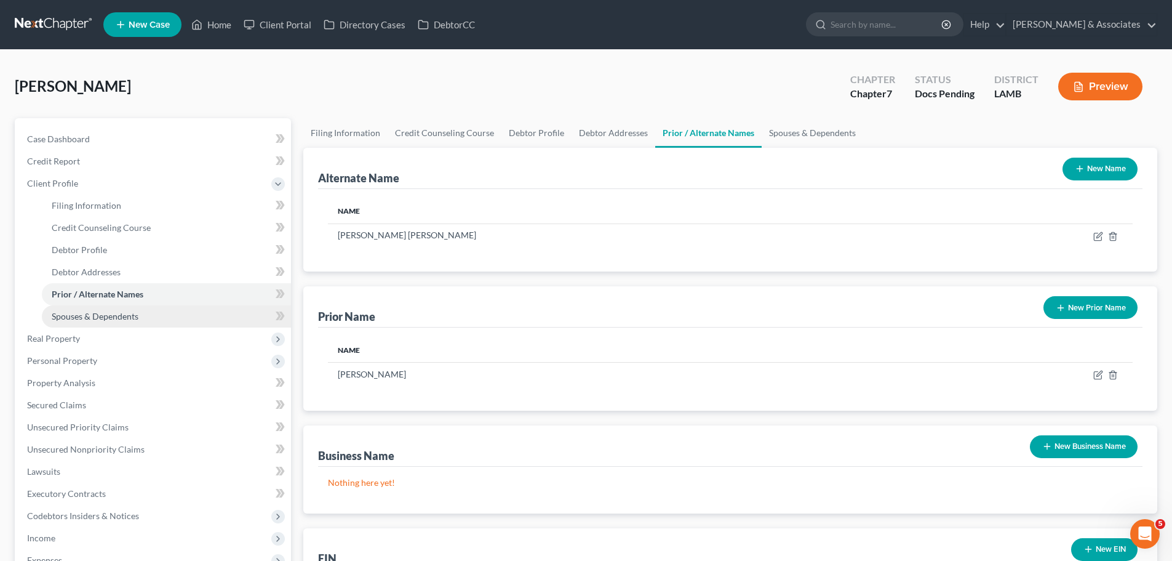
click at [142, 319] on link "Spouses & Dependents" at bounding box center [166, 316] width 249 height 22
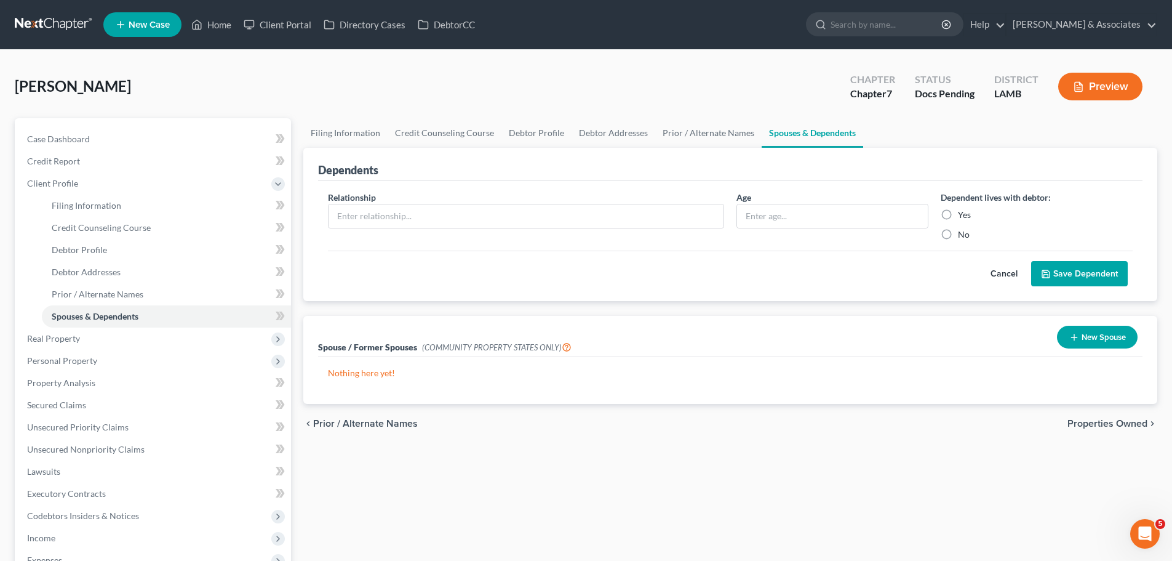
click at [630, 441] on div "chevron_left Prior / Alternate Names Properties Owned chevron_right" at bounding box center [730, 423] width 854 height 39
click at [526, 437] on div "chevron_left Prior / Alternate Names Properties Owned chevron_right" at bounding box center [730, 423] width 854 height 39
click at [114, 330] on span "Real Property" at bounding box center [154, 338] width 274 height 22
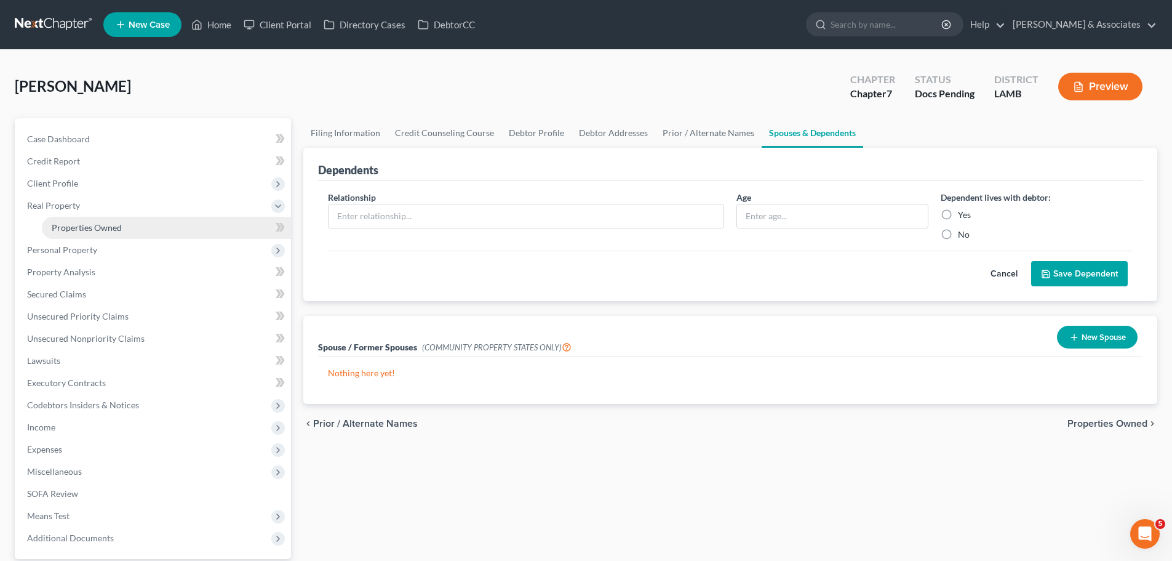
click at [123, 228] on link "Properties Owned" at bounding box center [166, 228] width 249 height 22
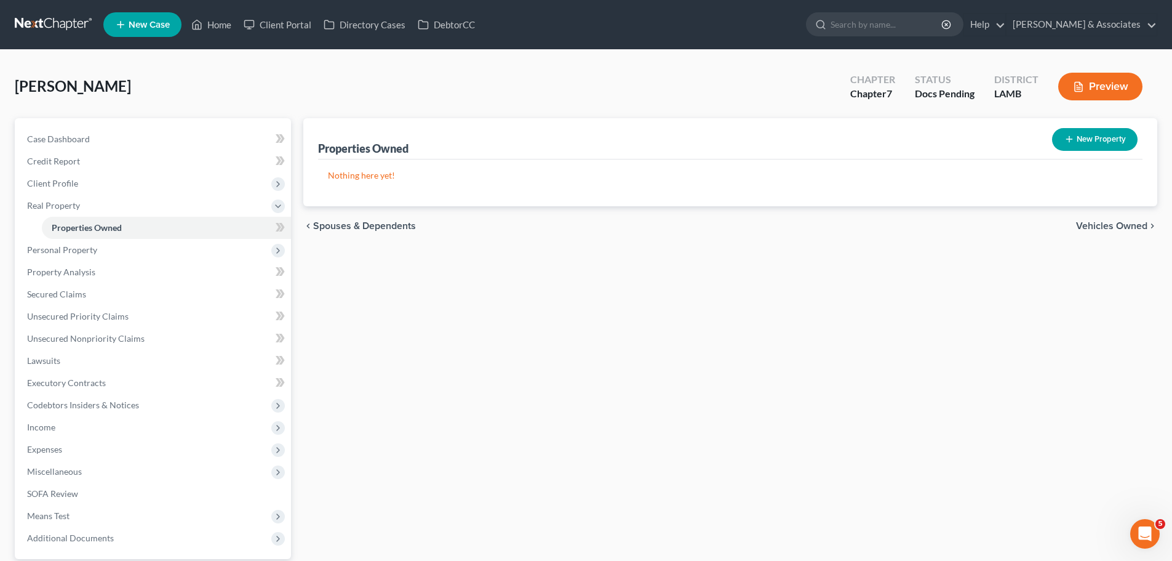
click at [611, 382] on div "Properties Owned New Property Nothing here yet! Property Market Value Liens Exe…" at bounding box center [730, 357] width 867 height 479
click at [751, 155] on div "Properties Owned New Property" at bounding box center [730, 138] width 825 height 41
drag, startPoint x: 54, startPoint y: 254, endPoint x: 74, endPoint y: 278, distance: 31.4
click at [50, 254] on span "Personal Property" at bounding box center [62, 249] width 70 height 10
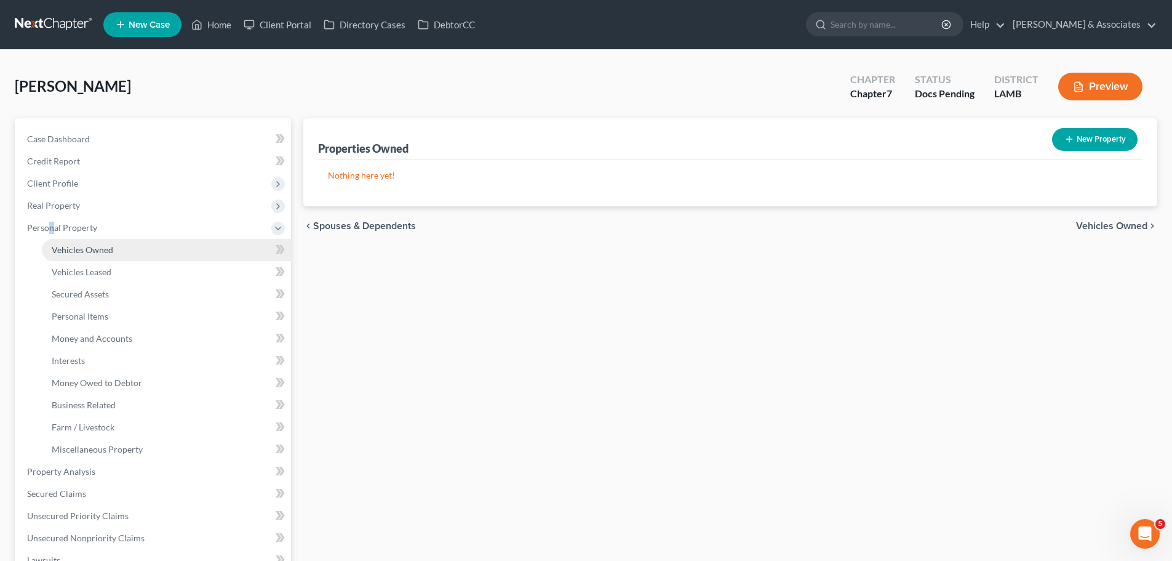
click at [108, 250] on span "Vehicles Owned" at bounding box center [83, 249] width 62 height 10
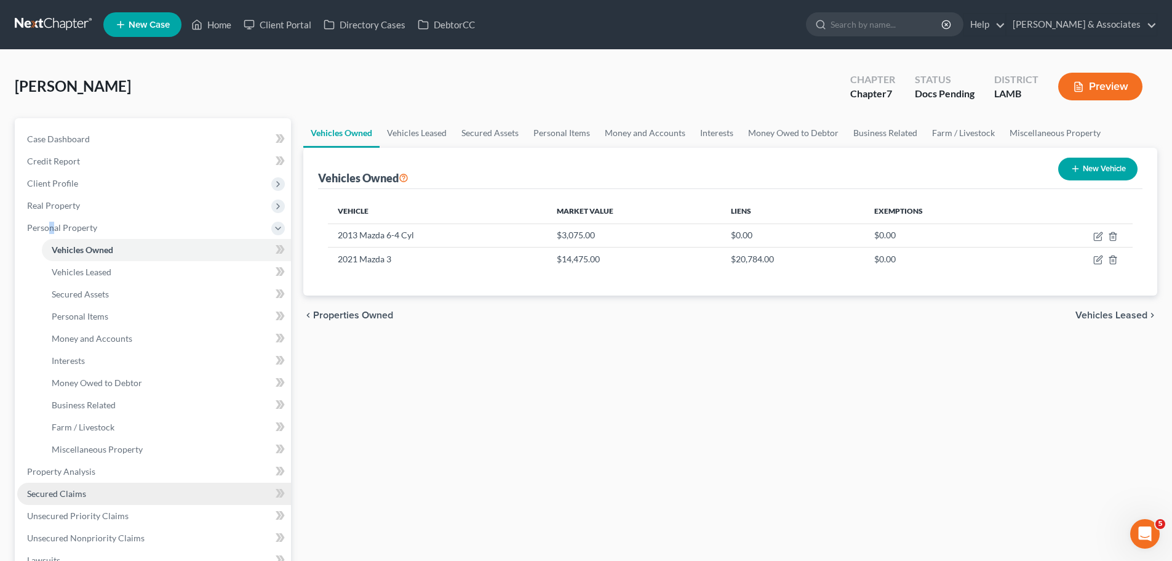
click at [84, 494] on span "Secured Claims" at bounding box center [56, 493] width 59 height 10
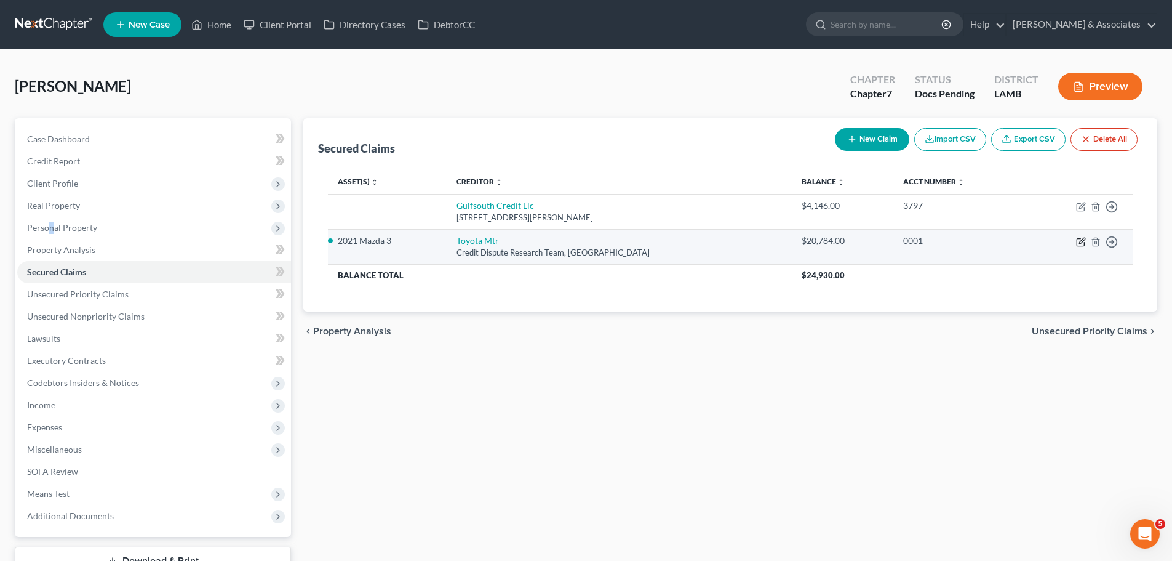
click at [1083, 244] on icon "button" at bounding box center [1081, 242] width 10 height 10
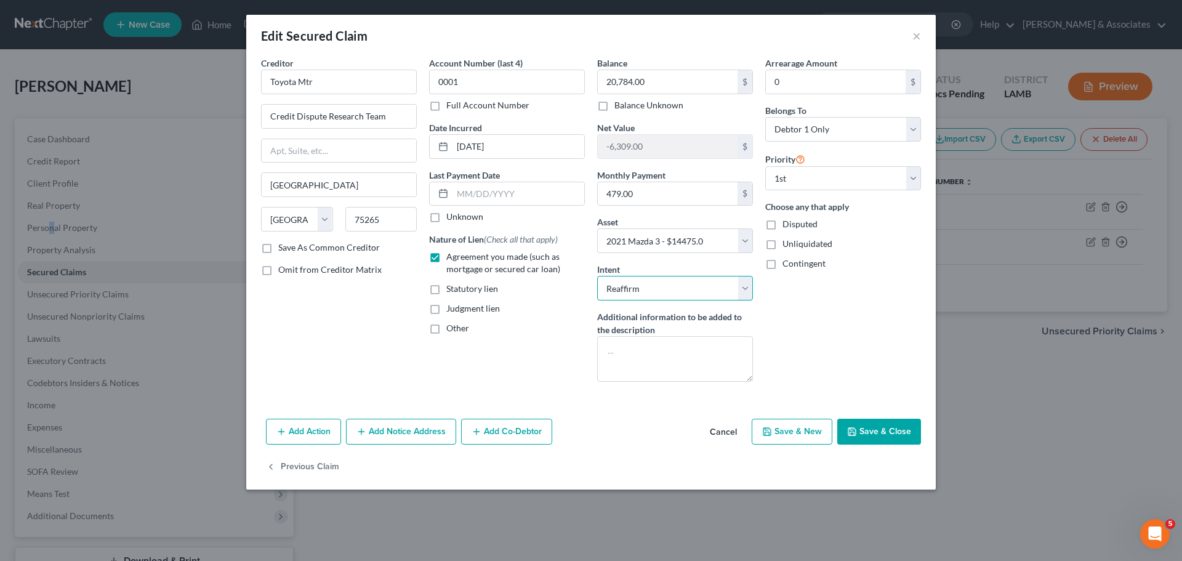
click at [642, 295] on select "Select Surrender Redeem Reaffirm Avoid Other" at bounding box center [675, 288] width 156 height 25
click at [597, 276] on select "Select Surrender Redeem Reaffirm Avoid Other" at bounding box center [675, 288] width 156 height 25
drag, startPoint x: 571, startPoint y: 348, endPoint x: 595, endPoint y: 338, distance: 25.9
click at [571, 348] on div "Account Number (last 4) 0001 Full Account Number Date Incurred 12-15-2022 Last …" at bounding box center [507, 224] width 168 height 335
click at [914, 353] on div "Arrearage Amount 0 $ Belongs To * Select Debtor 1 Only Debtor 2 Only Debtor 1 A…" at bounding box center [843, 224] width 168 height 335
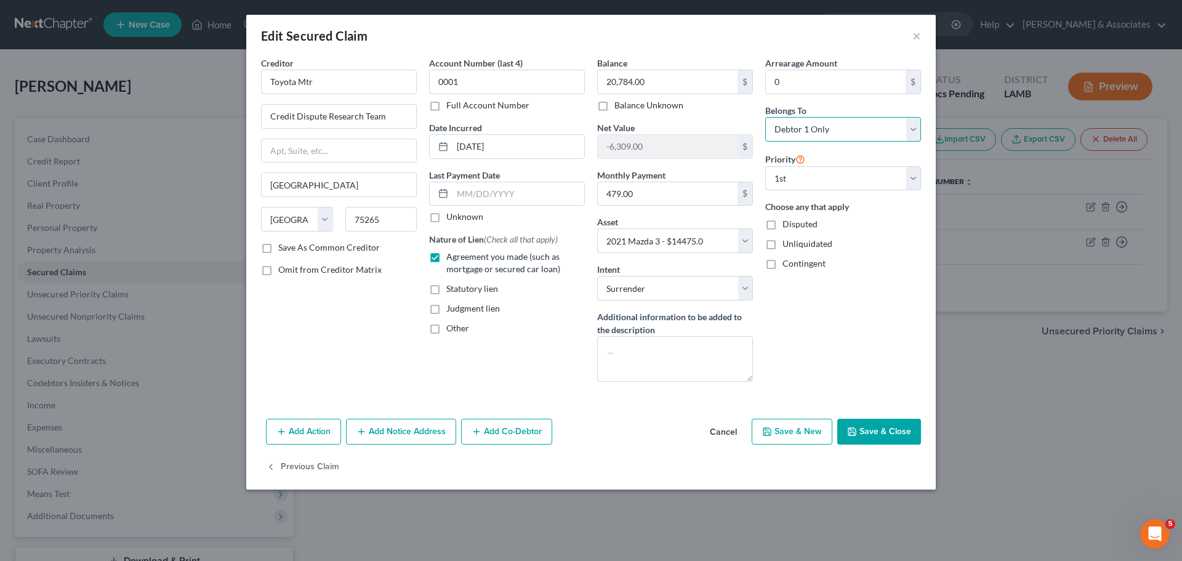
drag, startPoint x: 844, startPoint y: 132, endPoint x: 844, endPoint y: 138, distance: 6.8
click at [844, 132] on select "Select Debtor 1 Only Debtor 2 Only Debtor 1 And Debtor 2 Only At Least One Of T…" at bounding box center [843, 129] width 156 height 25
click at [765, 117] on select "Select Debtor 1 Only Debtor 2 Only Debtor 1 And Debtor 2 Only At Least One Of T…" at bounding box center [843, 129] width 156 height 25
click at [817, 124] on select "Select Debtor 1 Only Debtor 2 Only Debtor 1 And Debtor 2 Only At Least One Of T…" at bounding box center [843, 129] width 156 height 25
drag, startPoint x: 817, startPoint y: 124, endPoint x: 888, endPoint y: 382, distance: 268.0
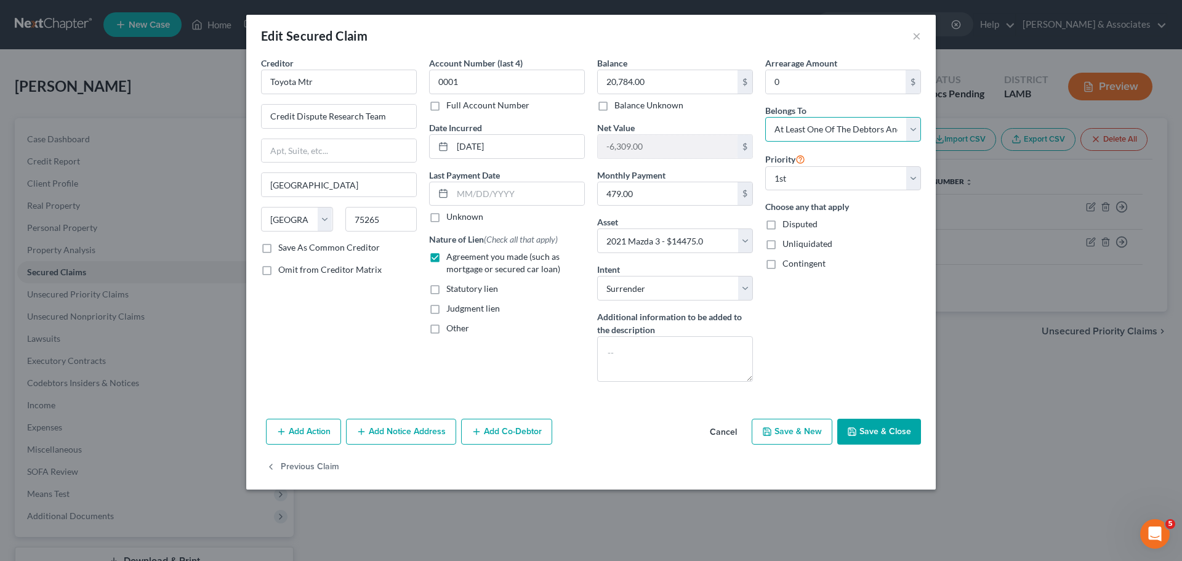
click at [817, 124] on select "Select Debtor 1 Only Debtor 2 Only Debtor 1 And Debtor 2 Only At Least One Of T…" at bounding box center [843, 129] width 156 height 25
click at [884, 434] on button "Save & Close" at bounding box center [879, 432] width 84 height 26
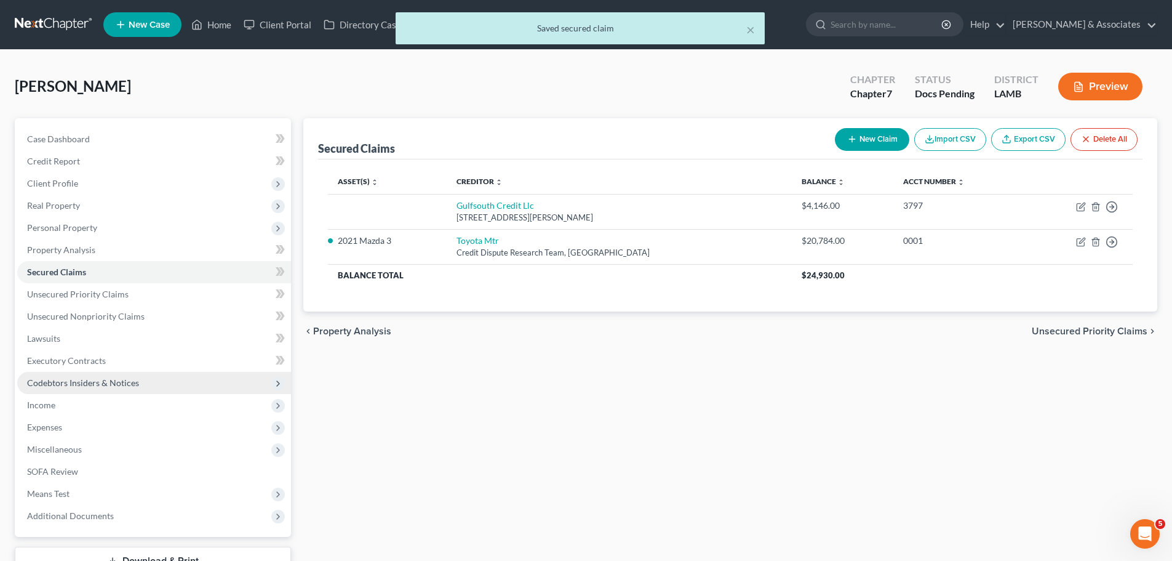
click at [106, 391] on span "Codebtors Insiders & Notices" at bounding box center [154, 383] width 274 height 22
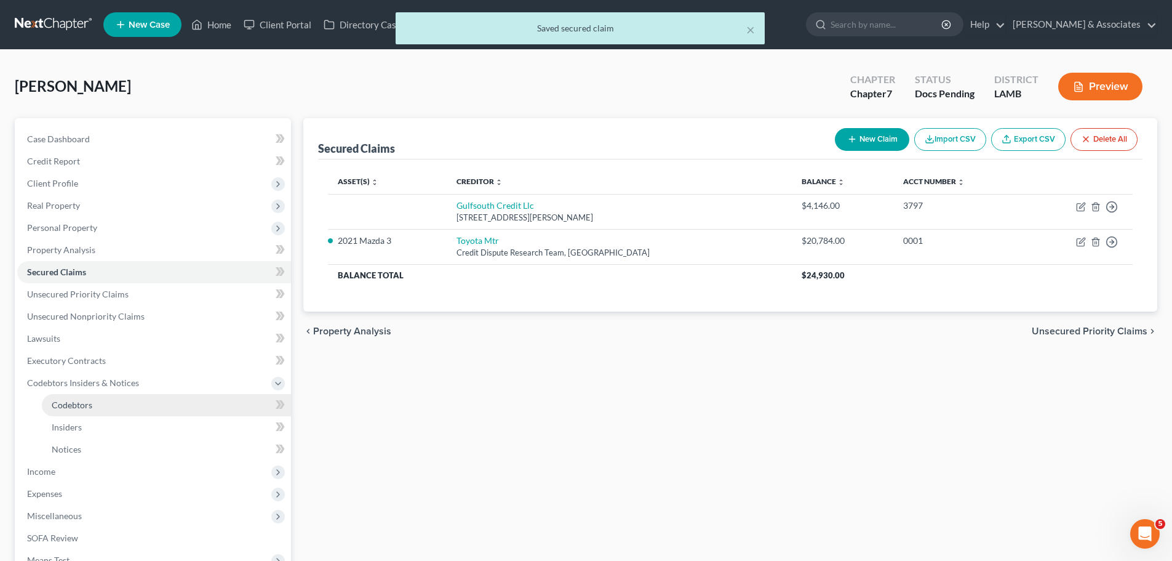
click at [96, 412] on link "Codebtors" at bounding box center [166, 405] width 249 height 22
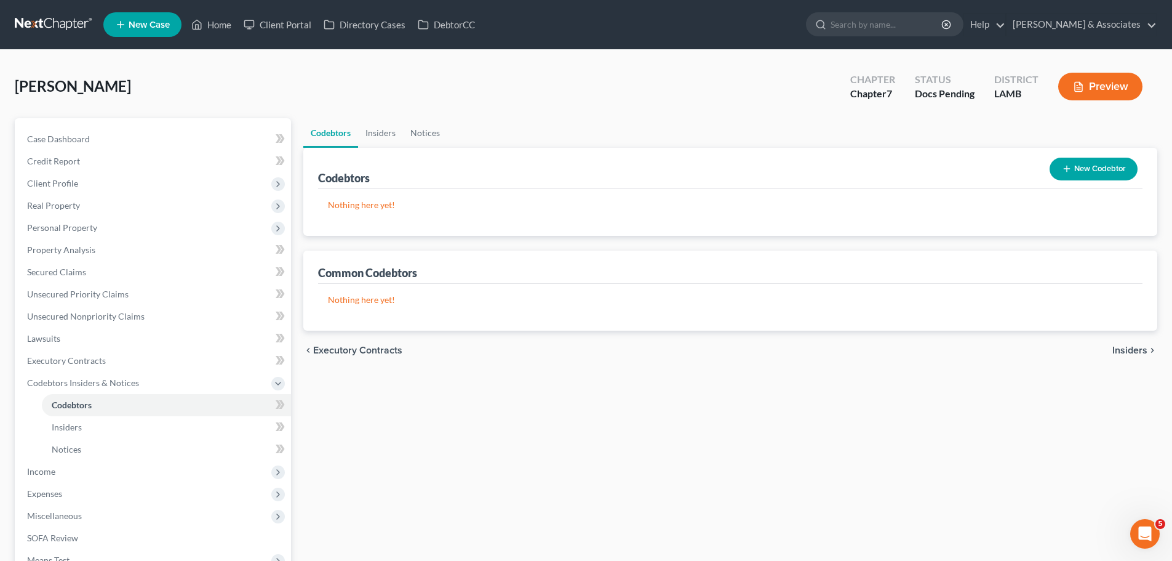
drag, startPoint x: 1090, startPoint y: 154, endPoint x: 1087, endPoint y: 162, distance: 8.6
click at [1089, 154] on div "New Codebtor" at bounding box center [1094, 169] width 98 height 33
click at [1087, 162] on button "New Codebtor" at bounding box center [1094, 169] width 88 height 23
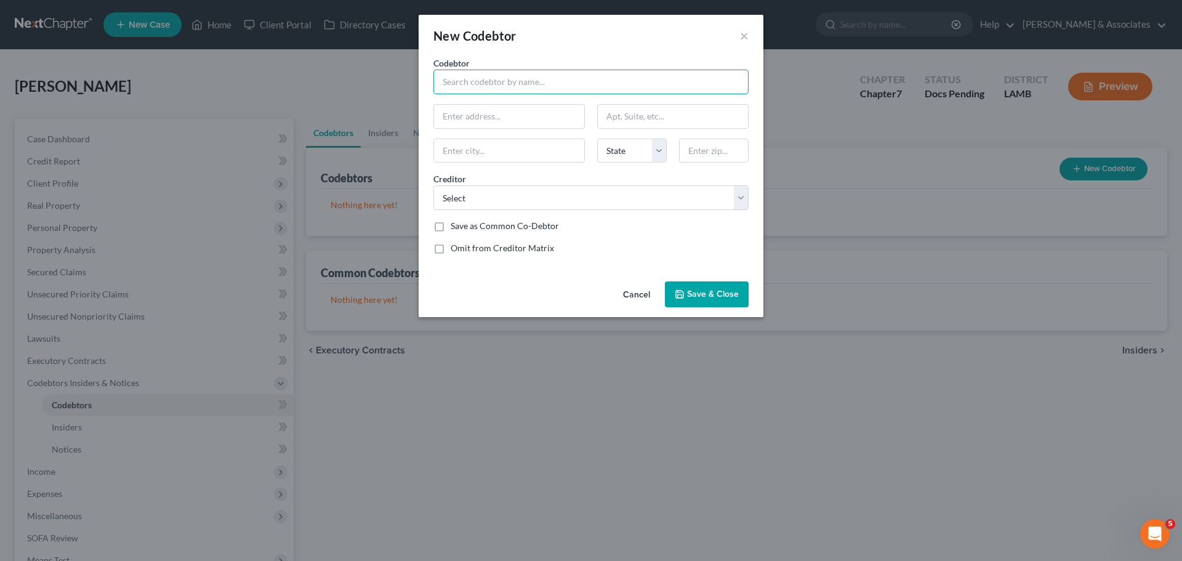
click at [497, 79] on input "text" at bounding box center [590, 82] width 315 height 25
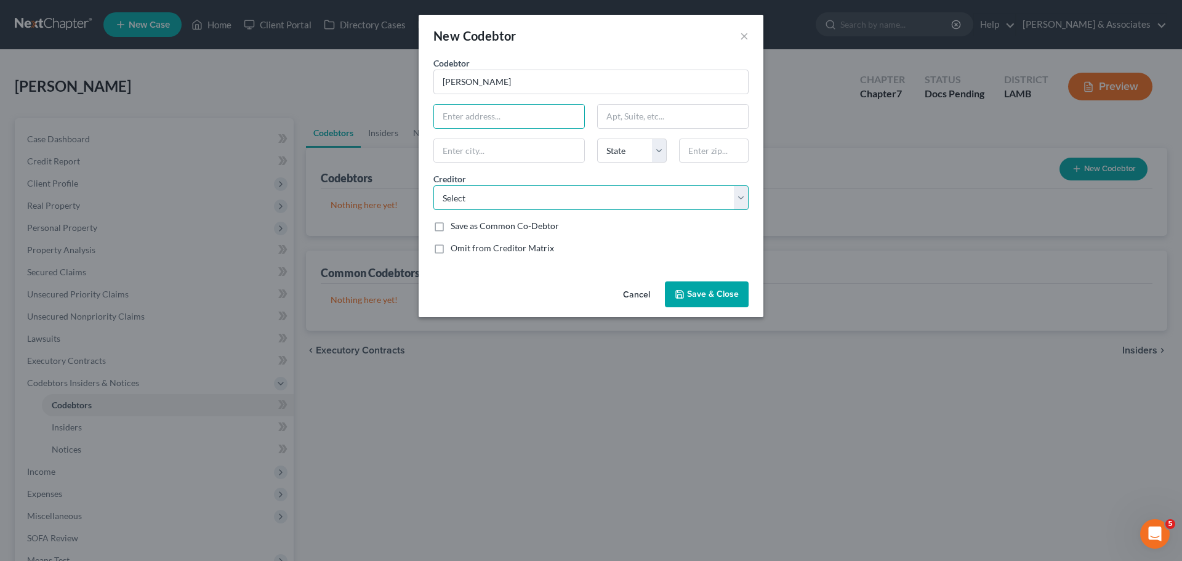
drag, startPoint x: 624, startPoint y: 191, endPoint x: 625, endPoint y: 198, distance: 6.2
click at [624, 191] on select "Select Edfinancial Edfinancial Discoverc Edfinancial Edfinancial Gulfsouth Cred…" at bounding box center [590, 197] width 315 height 25
click at [625, 198] on select "Select Edfinancial Edfinancial Discoverc Edfinancial Edfinancial Gulfsouth Cred…" at bounding box center [590, 197] width 315 height 25
click at [544, 112] on input "text" at bounding box center [509, 116] width 150 height 23
click at [621, 230] on div "Save as Common Co-Debtor" at bounding box center [590, 226] width 315 height 12
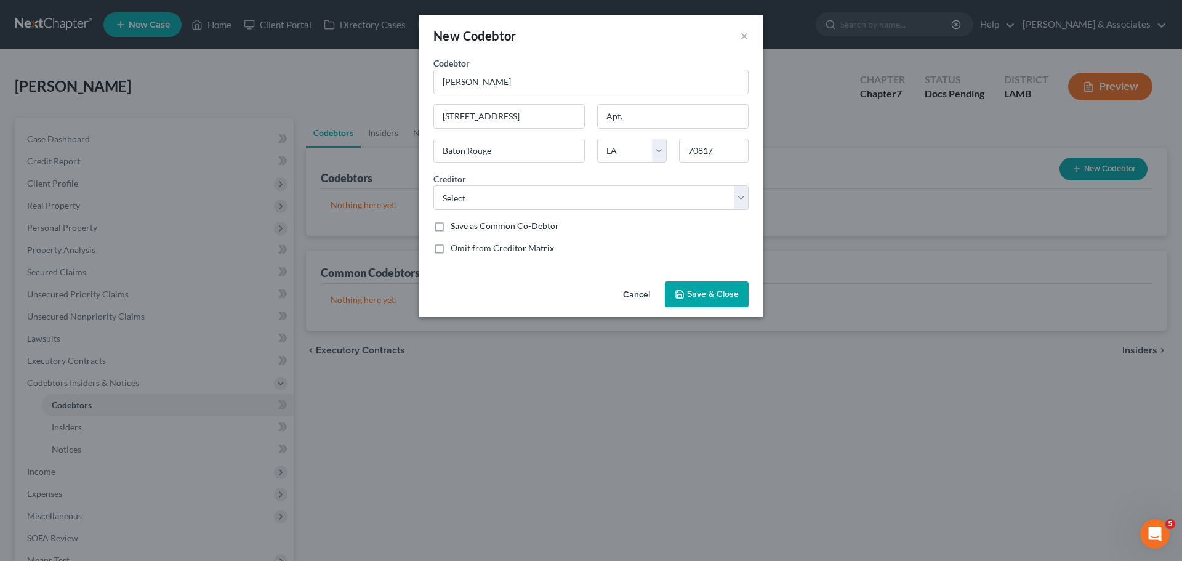
click at [534, 229] on label "Save as Common Co-Debtor" at bounding box center [505, 226] width 108 height 12
click at [463, 228] on input "Save as Common Co-Debtor" at bounding box center [459, 224] width 8 height 8
click at [698, 308] on div "Cancel Save & Close" at bounding box center [591, 296] width 345 height 41
click at [699, 296] on span "Save & Close" at bounding box center [713, 294] width 52 height 10
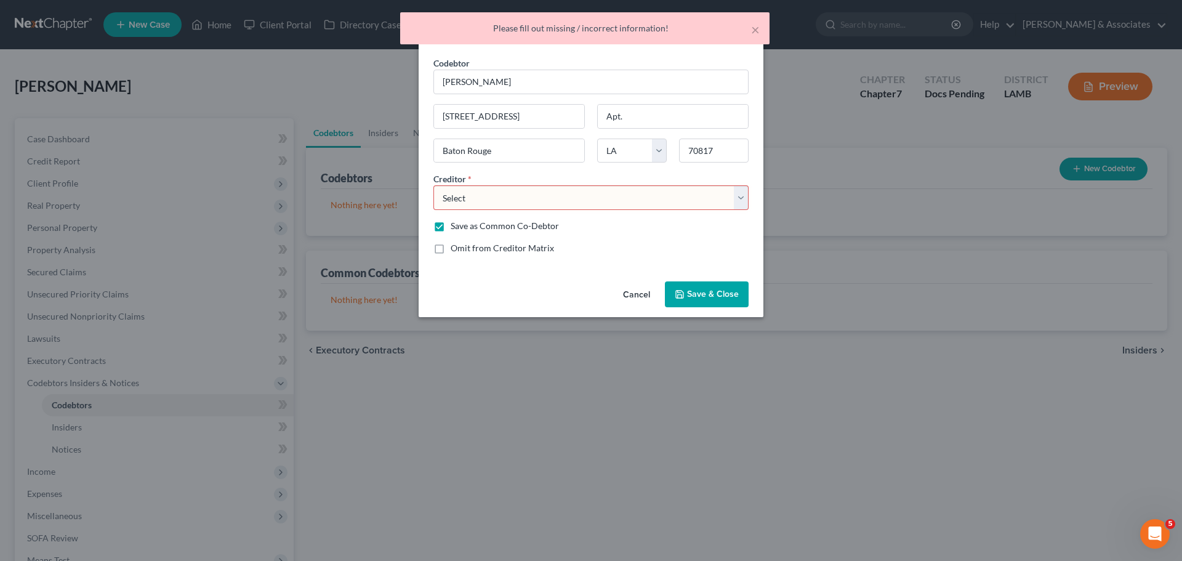
drag, startPoint x: 564, startPoint y: 188, endPoint x: 567, endPoint y: 198, distance: 10.3
click at [564, 188] on select "Select Edfinancial Edfinancial Discoverc Edfinancial Edfinancial Gulfsouth Cred…" at bounding box center [590, 197] width 315 height 25
click at [543, 173] on div "Creditor * Select Edfinancial Edfinancial Discoverc Edfinancial Edfinancial Gul…" at bounding box center [590, 191] width 327 height 38
click at [546, 198] on select "Select Edfinancial Edfinancial Discoverc Edfinancial Edfinancial Gulfsouth Cred…" at bounding box center [590, 197] width 315 height 25
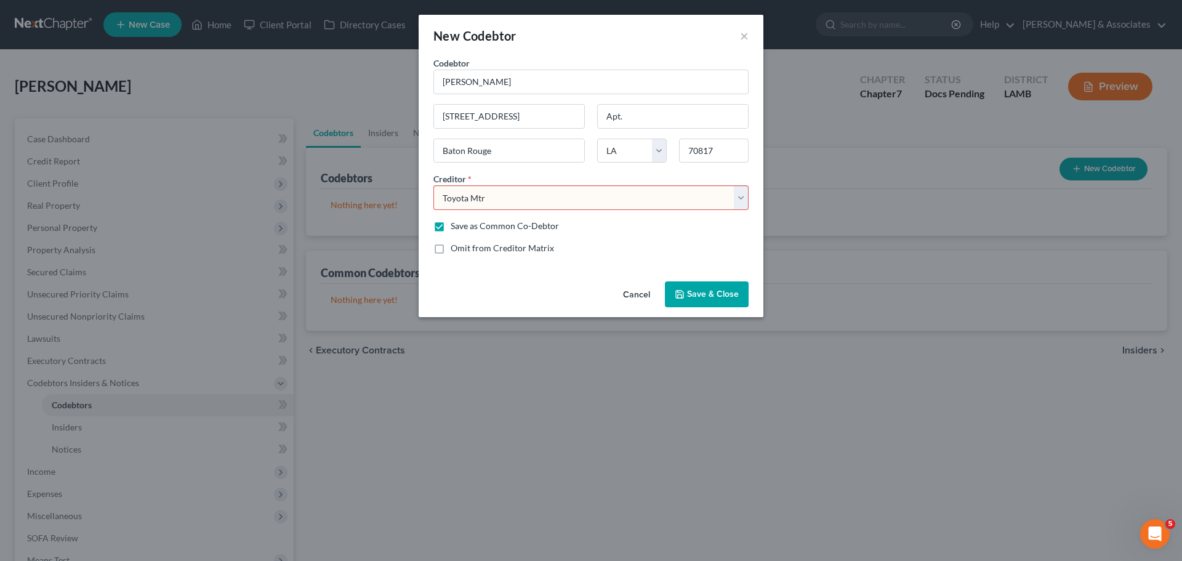
click at [433, 185] on select "Select Edfinancial Edfinancial Discoverc Edfinancial Edfinancial Gulfsouth Cred…" at bounding box center [590, 197] width 315 height 25
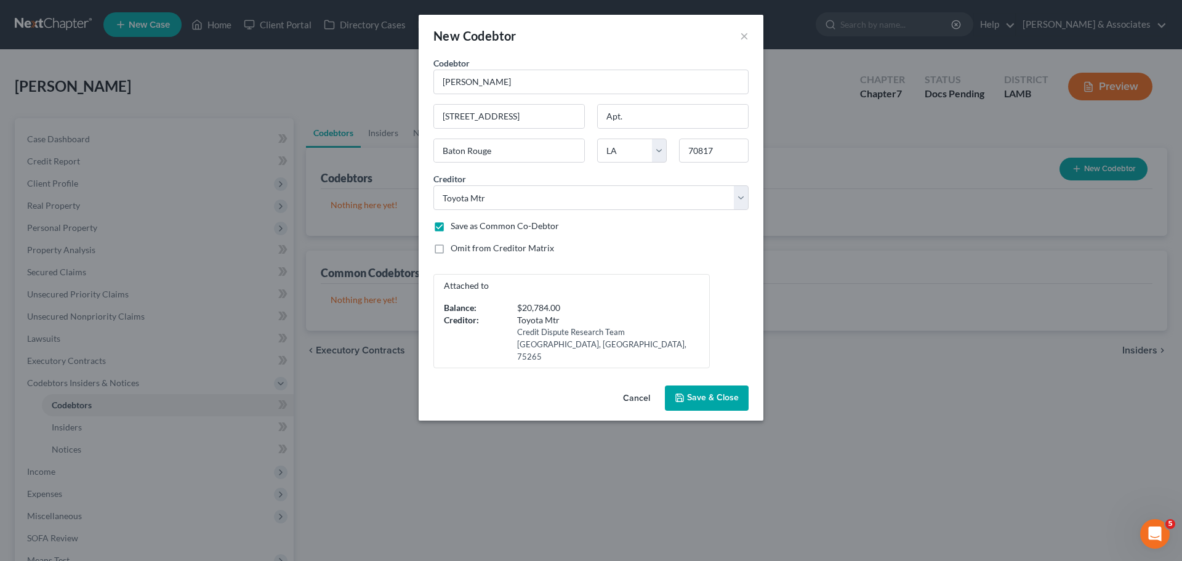
click at [716, 393] on span "Save & Close" at bounding box center [713, 398] width 52 height 10
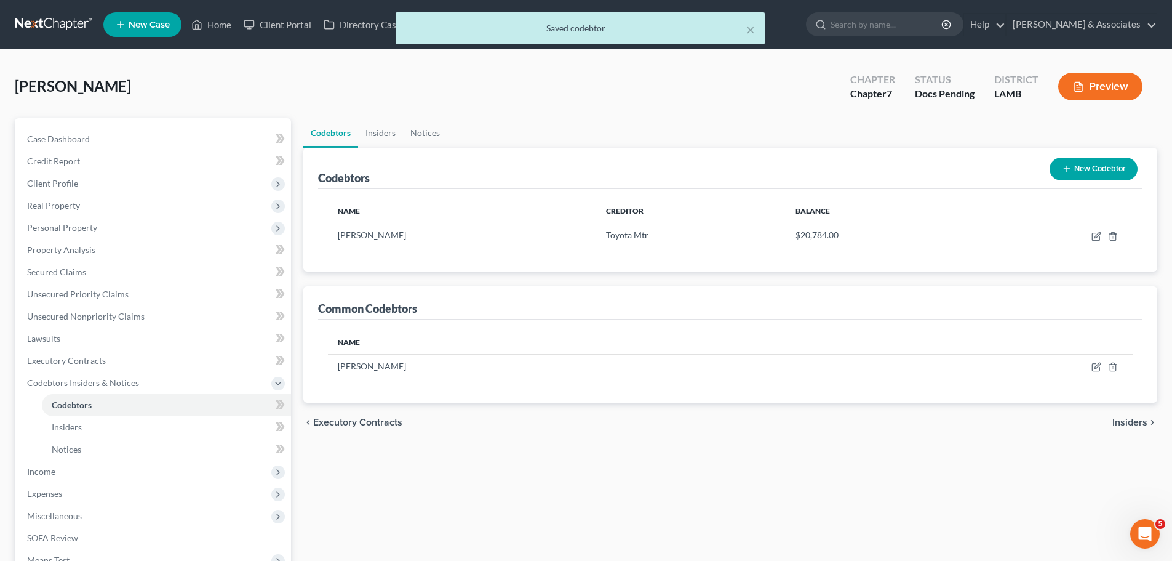
click at [510, 419] on div "chevron_left Executory Contracts Insiders chevron_right" at bounding box center [730, 422] width 854 height 39
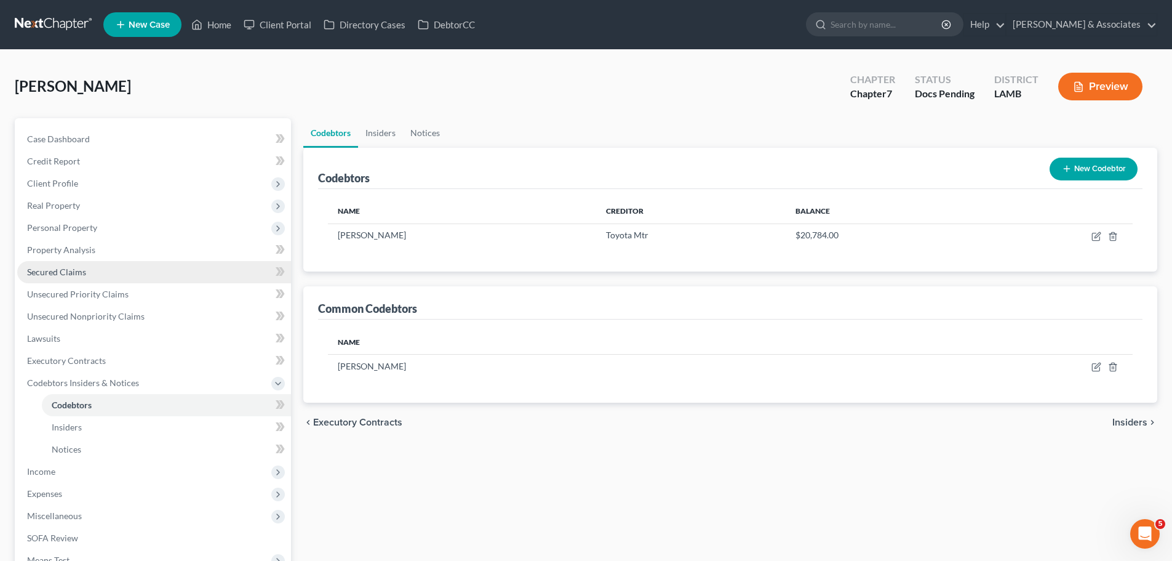
click at [86, 274] on link "Secured Claims" at bounding box center [154, 272] width 274 height 22
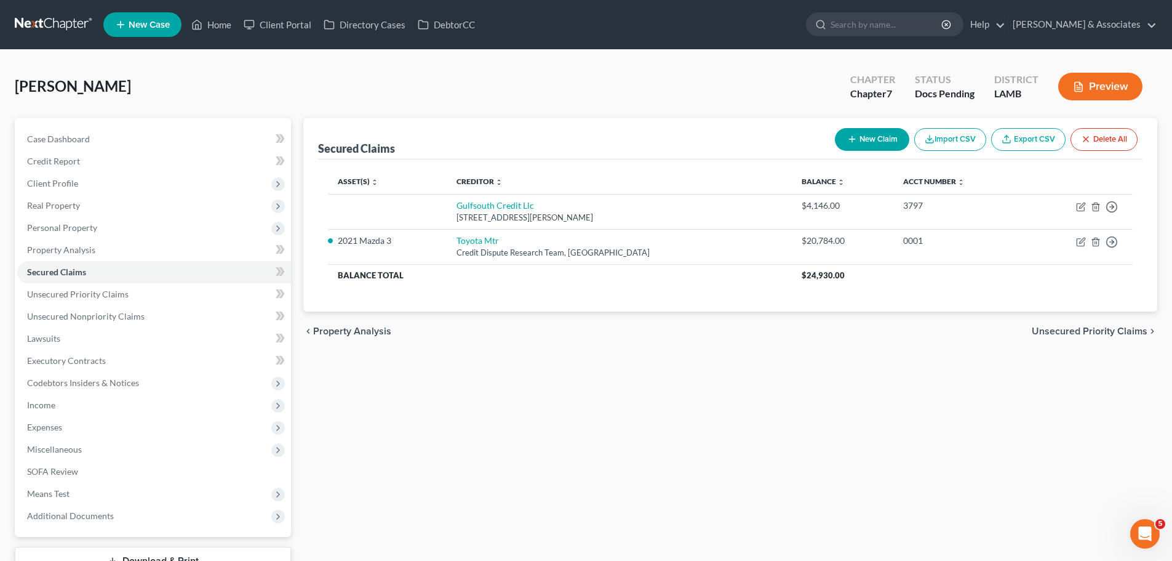
click at [422, 406] on div "Secured Claims New Claim Import CSV Export CSV Delete All Asset(s) expand_more …" at bounding box center [730, 346] width 867 height 457
click at [70, 231] on span "Personal Property" at bounding box center [62, 227] width 70 height 10
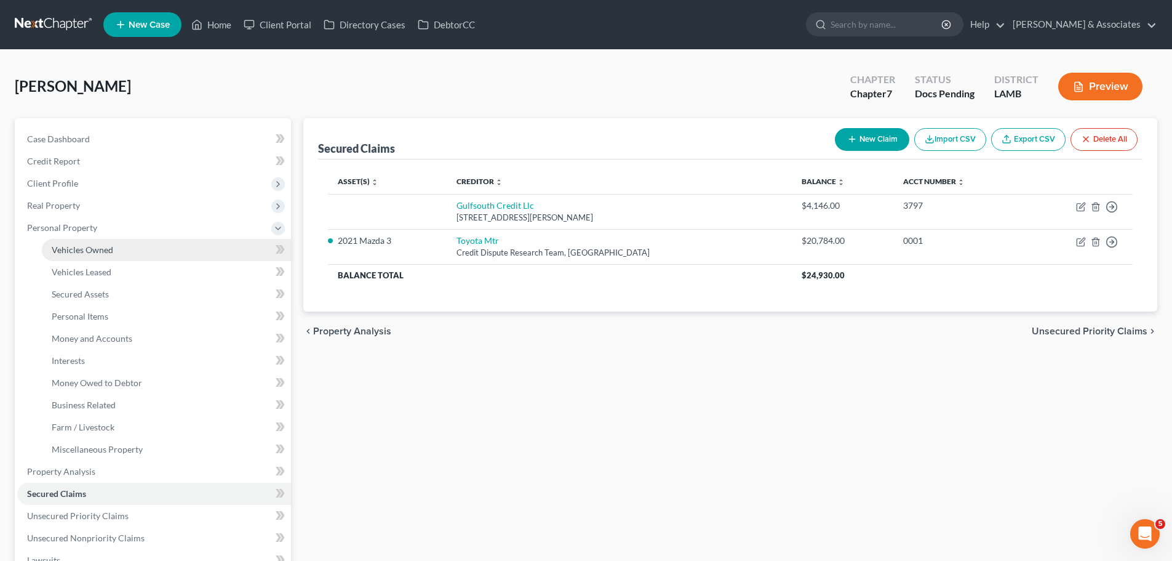
click at [142, 252] on link "Vehicles Owned" at bounding box center [166, 250] width 249 height 22
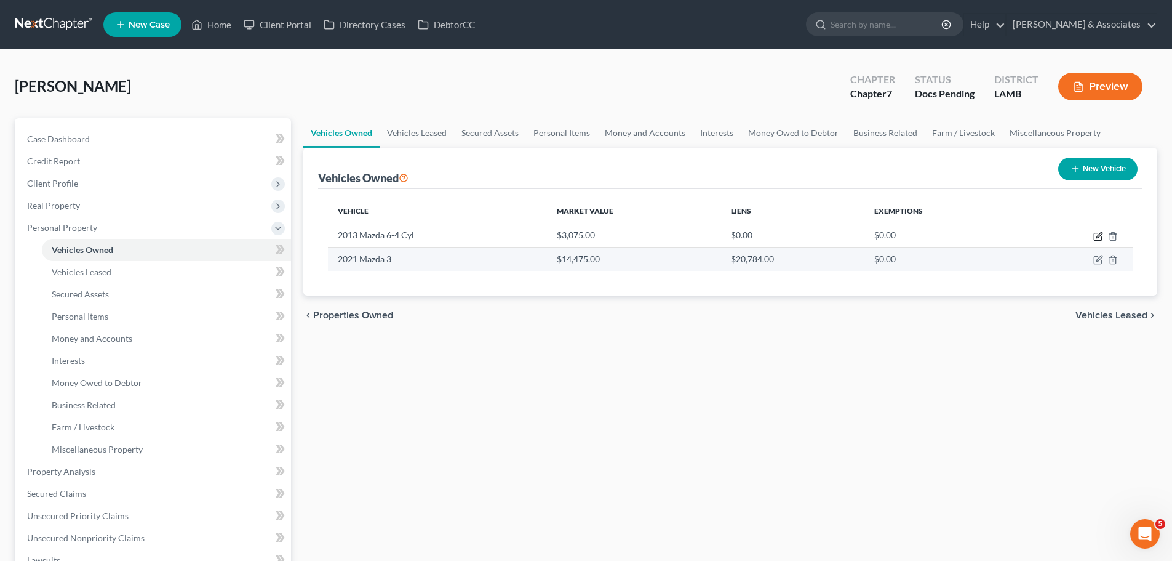
drag, startPoint x: 1094, startPoint y: 235, endPoint x: 431, endPoint y: 258, distance: 663.3
click at [1096, 237] on icon "button" at bounding box center [1099, 236] width 10 height 10
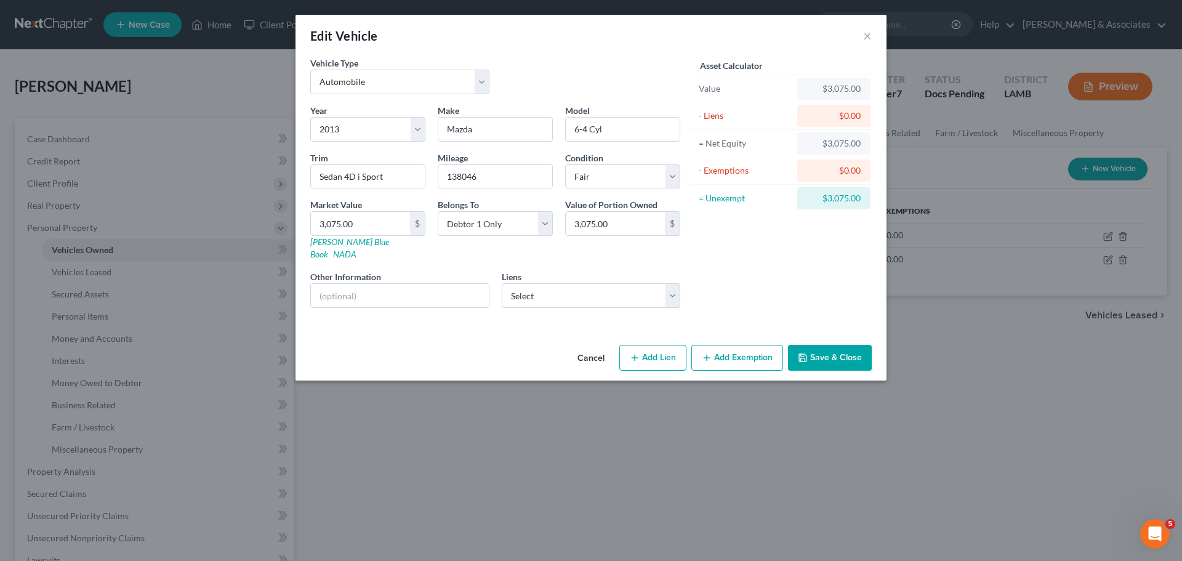
click at [740, 347] on button "Add Exemption" at bounding box center [737, 358] width 92 height 26
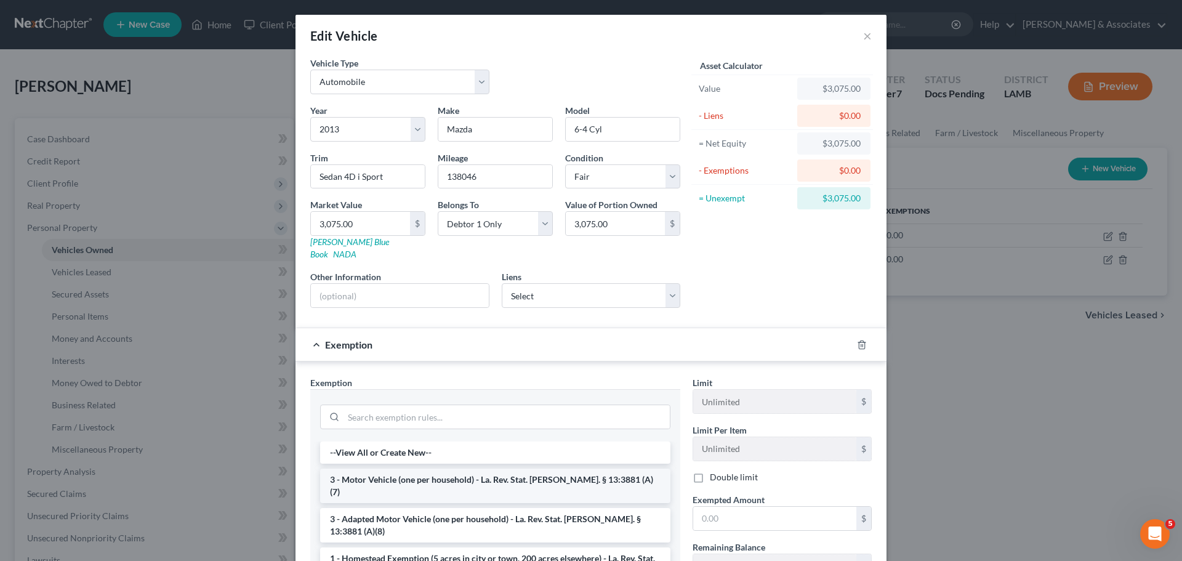
click at [465, 468] on li "3 - Motor Vehicle (one per household) - La. Rev. Stat. Ann. § 13:3881 (A)(7)" at bounding box center [495, 485] width 350 height 34
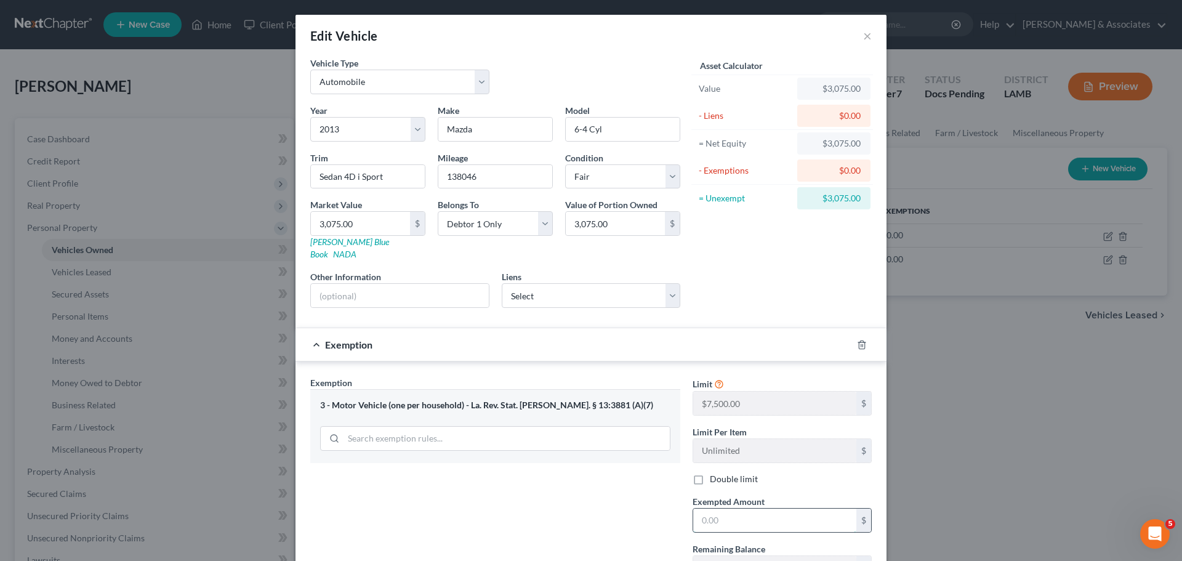
click at [801, 512] on input "text" at bounding box center [774, 519] width 163 height 23
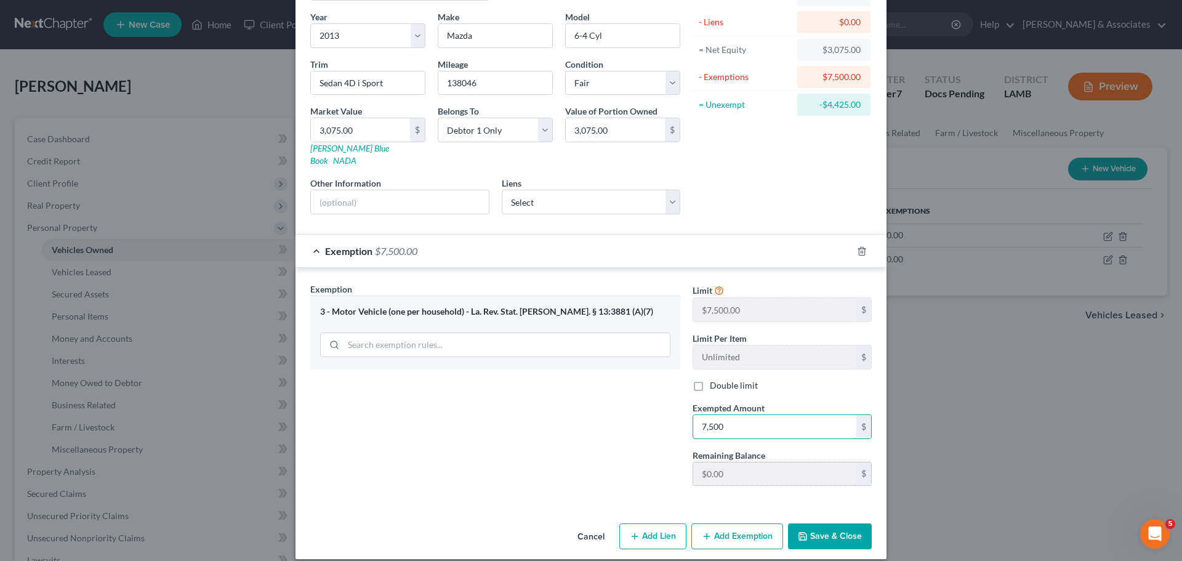
scroll to position [94, 0]
click at [803, 531] on icon "button" at bounding box center [803, 536] width 10 height 10
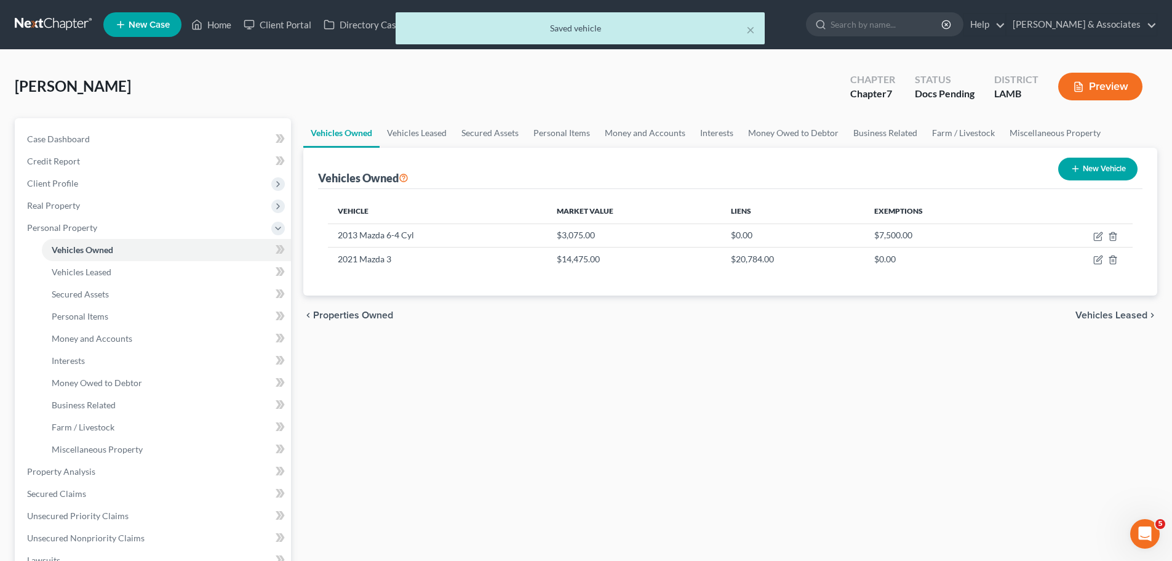
click at [526, 425] on div "Vehicles Owned Vehicles Leased Secured Assets Personal Items Money and Accounts…" at bounding box center [730, 457] width 867 height 679
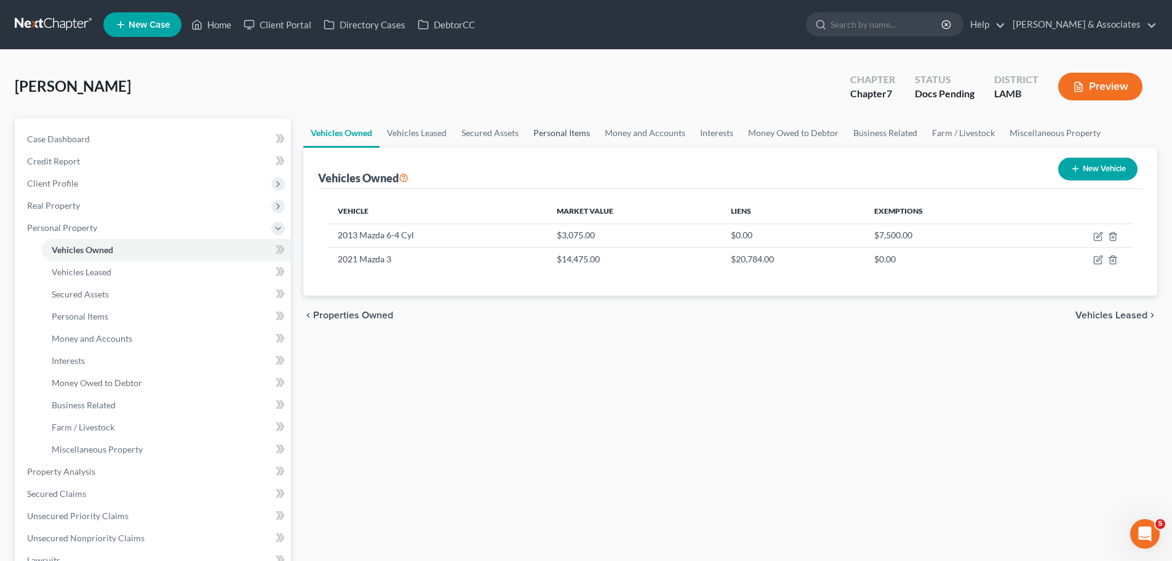
click at [574, 129] on link "Personal Items" at bounding box center [561, 133] width 71 height 30
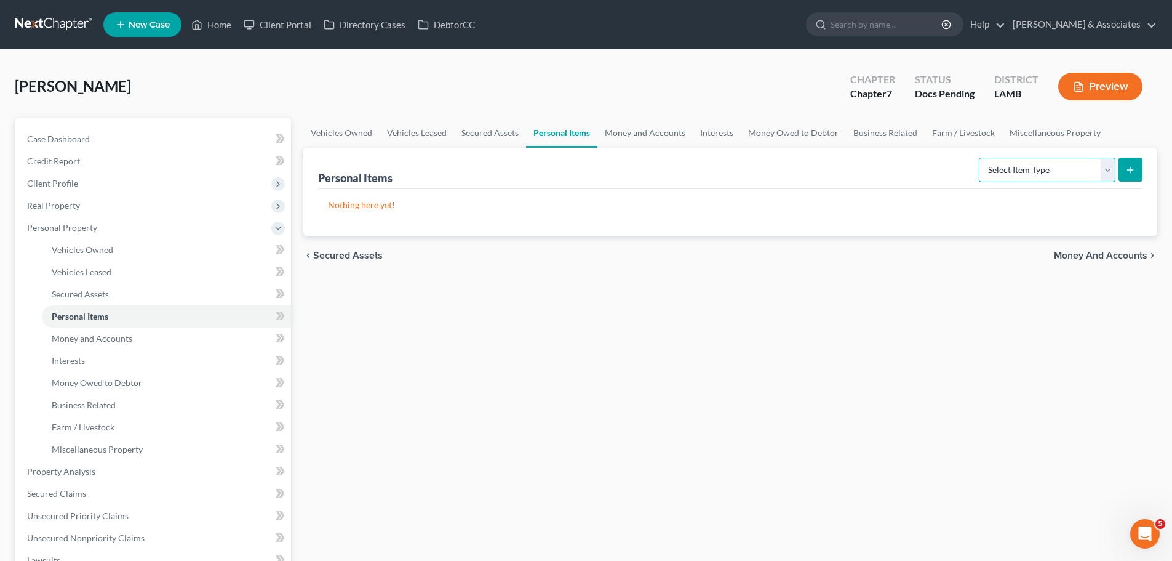
click at [1011, 174] on select "Select Item Type Clothing Collectibles Of Value Electronics Firearms Household …" at bounding box center [1047, 170] width 137 height 25
click at [980, 158] on select "Select Item Type Clothing Collectibles Of Value Electronics Firearms Household …" at bounding box center [1047, 170] width 137 height 25
drag, startPoint x: 1147, startPoint y: 169, endPoint x: 1132, endPoint y: 167, distance: 14.8
click at [1145, 169] on div "Personal Items Select Item Type Clothing Collectibles Of Value Electronics Fire…" at bounding box center [730, 192] width 854 height 88
click at [1132, 167] on icon "submit" at bounding box center [1131, 170] width 10 height 10
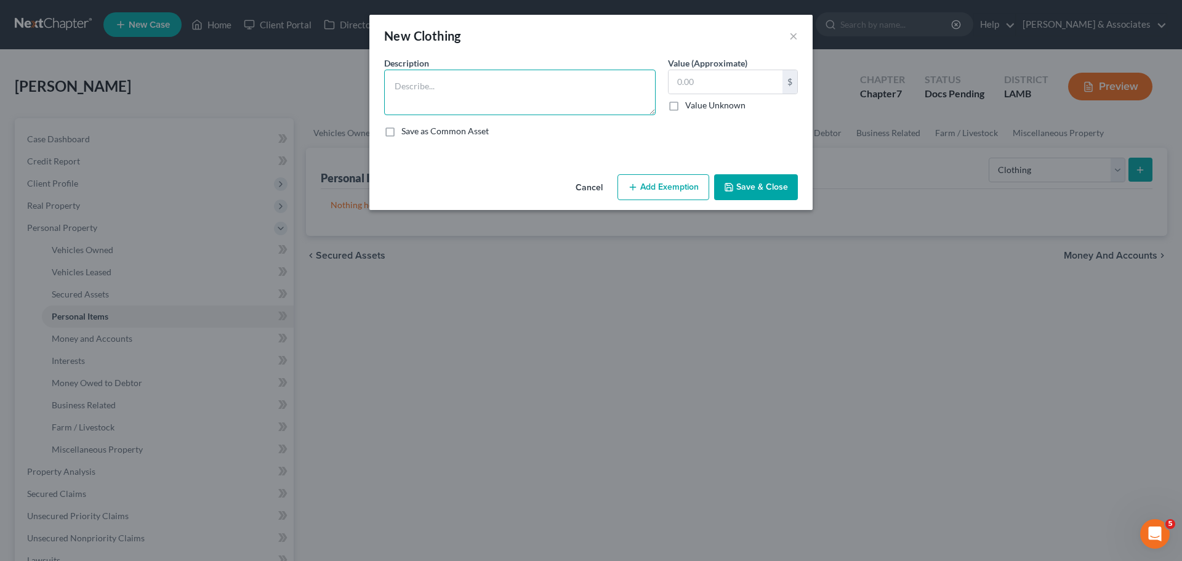
click at [524, 106] on textarea at bounding box center [519, 93] width 271 height 46
click at [731, 79] on input "text" at bounding box center [725, 81] width 114 height 23
click at [664, 190] on button "Add Exemption" at bounding box center [663, 187] width 92 height 26
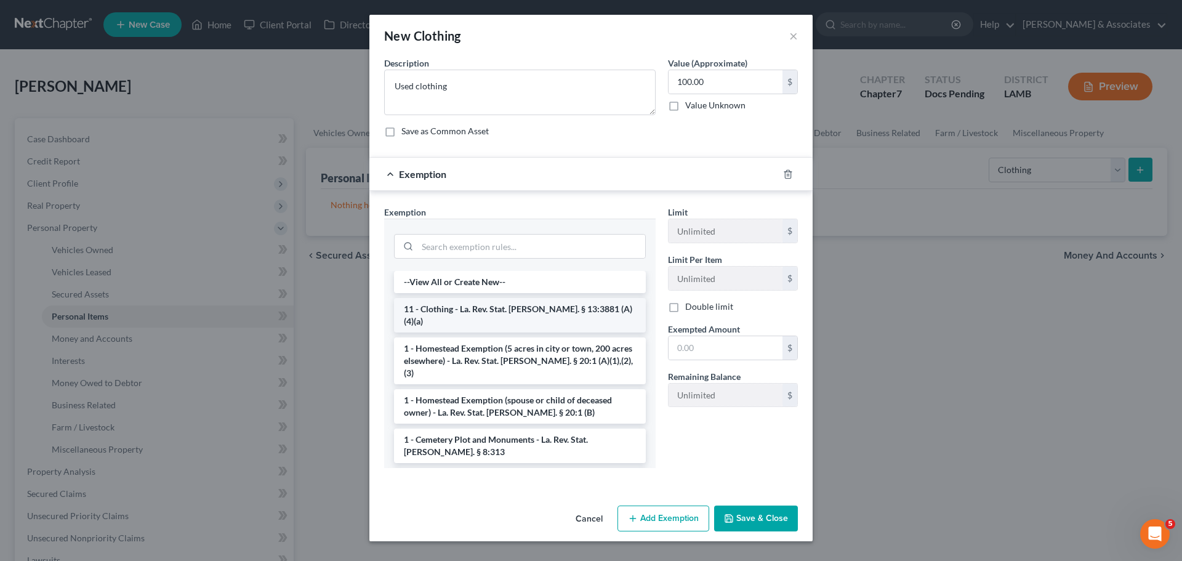
click at [527, 301] on li "11 - Clothing - La. Rev. Stat. Ann. § 13:3881 (A)(4)(a)" at bounding box center [520, 315] width 252 height 34
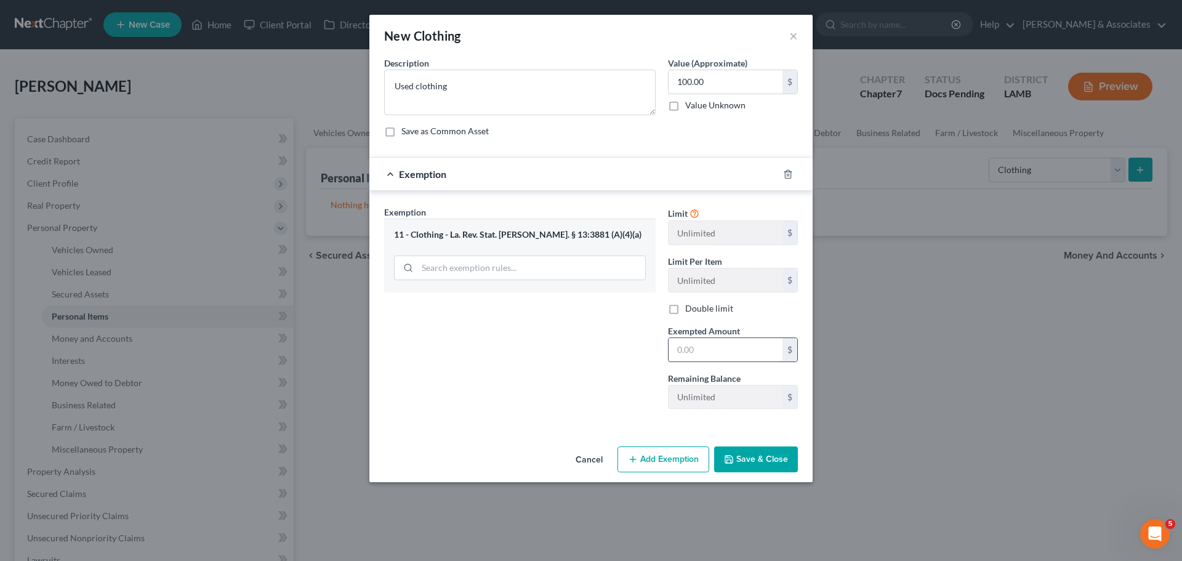
click at [695, 347] on input "text" at bounding box center [725, 349] width 114 height 23
click at [762, 446] on div "Cancel Add Exemption Save & Close" at bounding box center [590, 461] width 443 height 41
click at [763, 452] on button "Save & Close" at bounding box center [756, 459] width 84 height 26
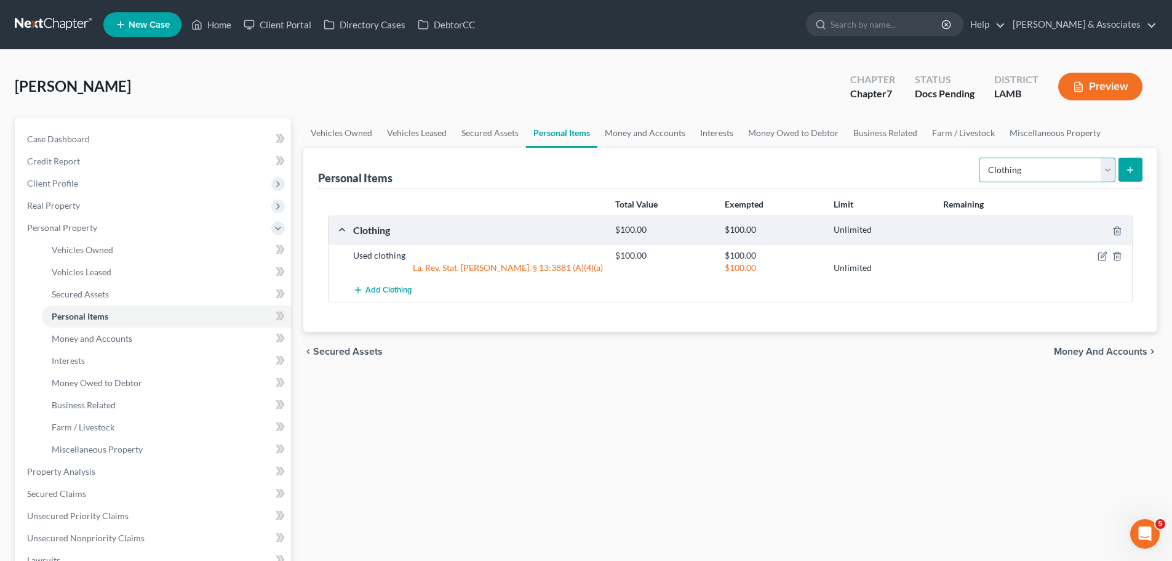
click at [1041, 169] on select "Select Item Type Clothing Collectibles Of Value Electronics Firearms Household …" at bounding box center [1047, 170] width 137 height 25
click at [980, 158] on select "Select Item Type Clothing Collectibles Of Value Electronics Firearms Household …" at bounding box center [1047, 170] width 137 height 25
click at [1124, 167] on button "submit" at bounding box center [1131, 170] width 24 height 24
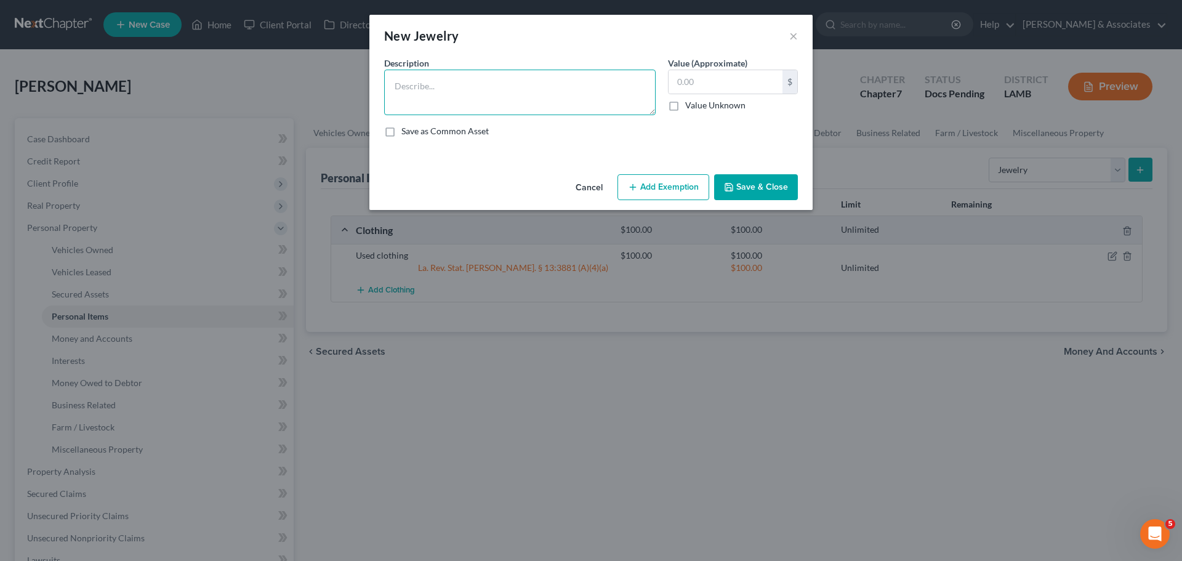
click at [520, 76] on textarea at bounding box center [519, 93] width 271 height 46
click at [735, 178] on button "Save & Close" at bounding box center [756, 187] width 84 height 26
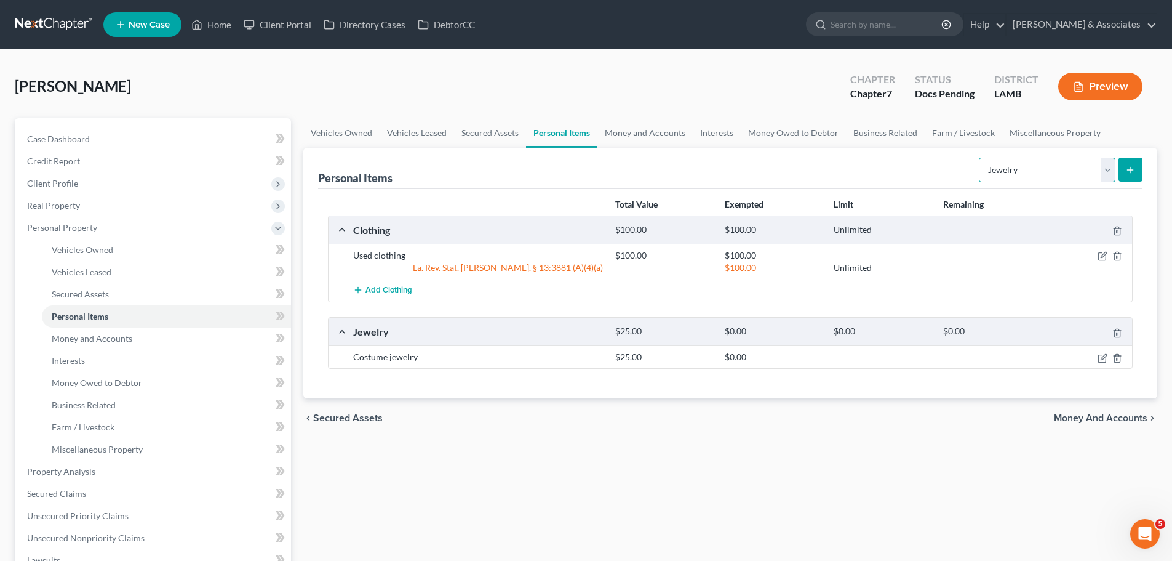
click at [1038, 167] on select "Select Item Type Clothing Collectibles Of Value Electronics Firearms Household …" at bounding box center [1047, 170] width 137 height 25
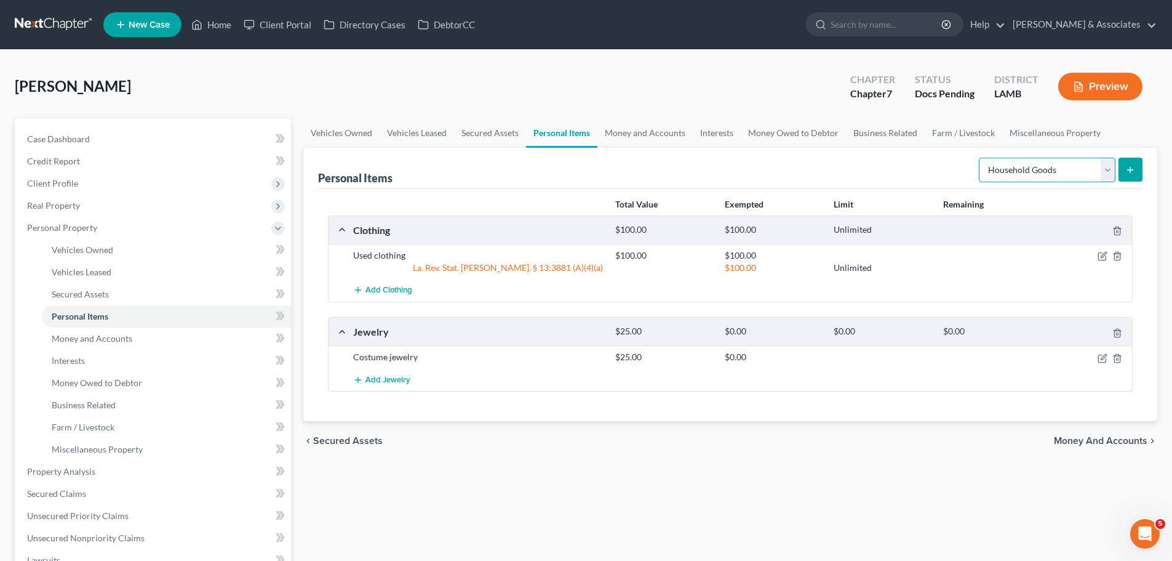
click at [980, 158] on select "Select Item Type Clothing Collectibles Of Value Electronics Firearms Household …" at bounding box center [1047, 170] width 137 height 25
click at [1134, 167] on icon "submit" at bounding box center [1131, 170] width 10 height 10
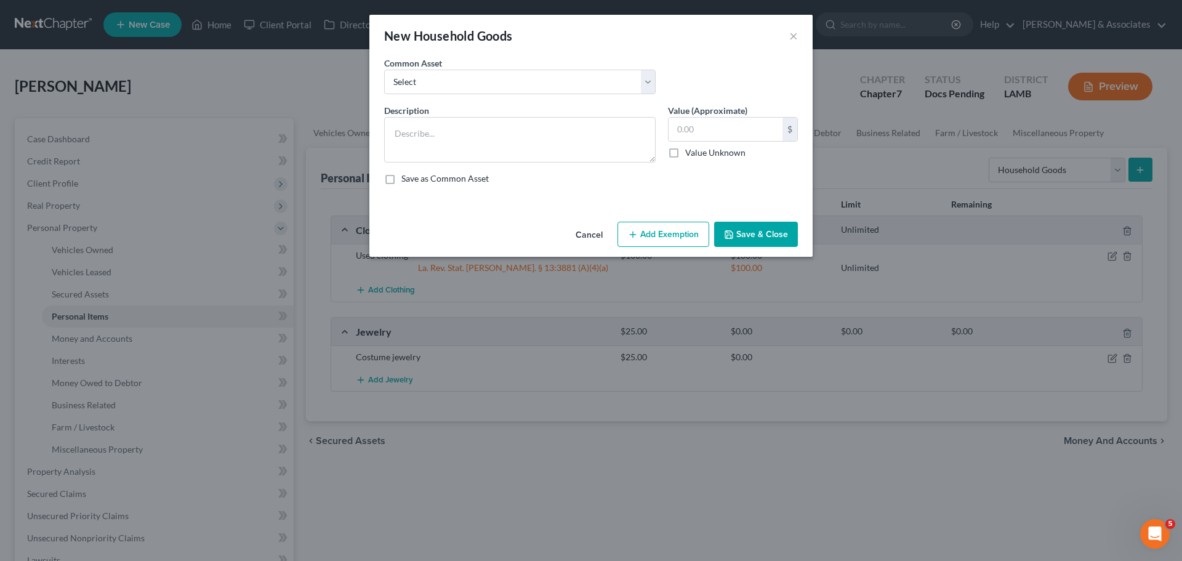
click at [458, 163] on div "Description * Value (Approximate) $ Value Unknown Balance Undetermined $ Value …" at bounding box center [591, 149] width 426 height 90
click at [463, 142] on textarea at bounding box center [519, 140] width 271 height 46
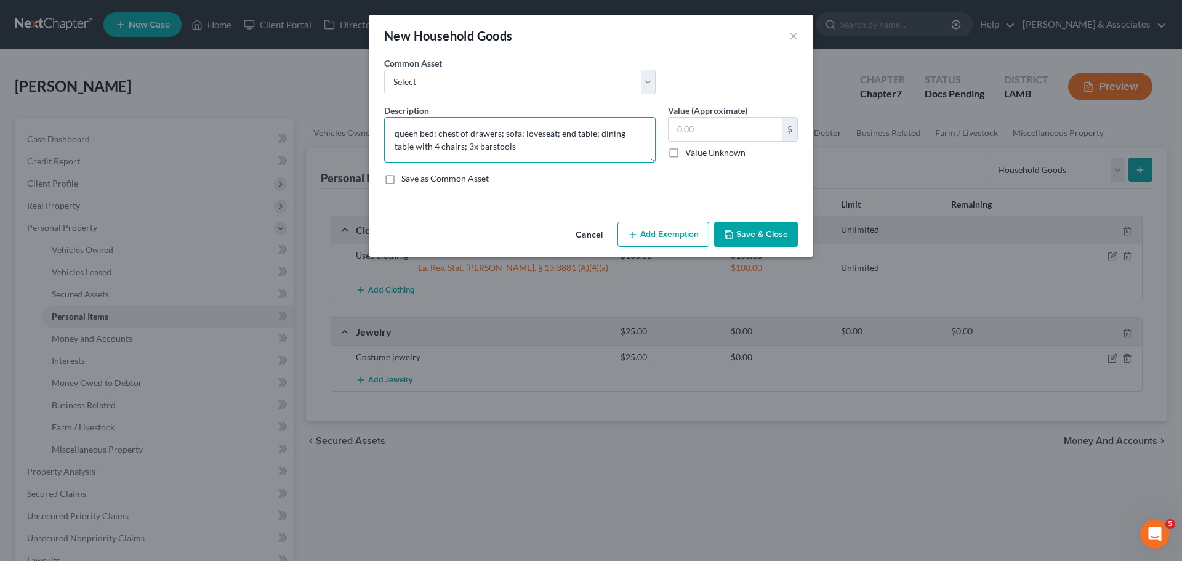
click at [590, 133] on textarea "queen bed; chest of drawers; sofa; loveseat; end table; dining table with 4 cha…" at bounding box center [519, 140] width 271 height 46
drag, startPoint x: 594, startPoint y: 133, endPoint x: 561, endPoint y: 137, distance: 33.5
click at [561, 137] on textarea "queen bed; chest of drawers; sofa; loveseat; end table; dining table with 4 cha…" at bounding box center [519, 140] width 271 height 46
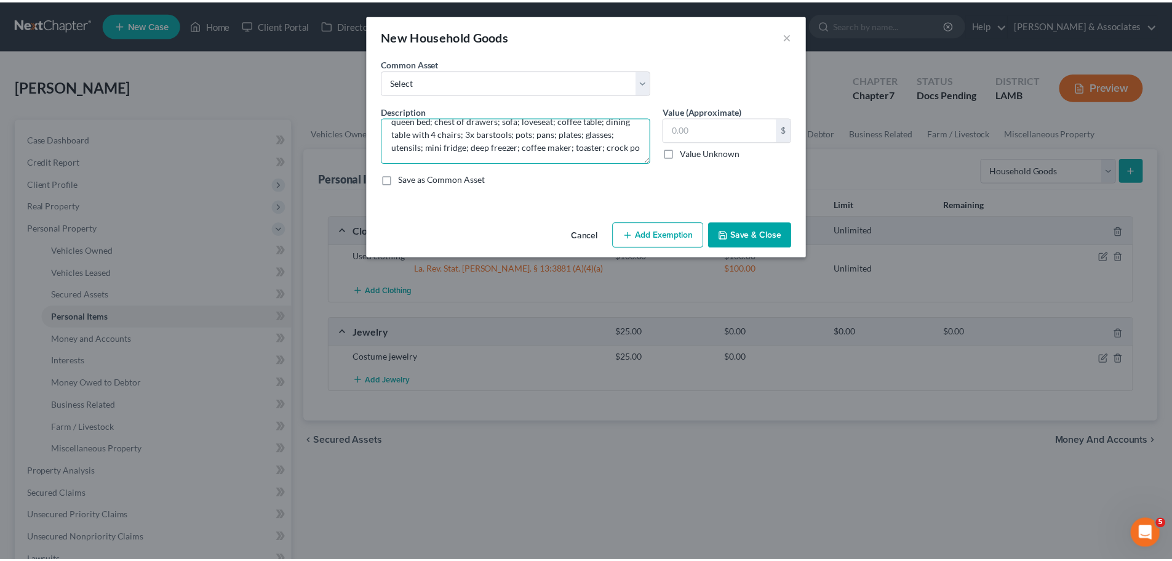
scroll to position [15, 0]
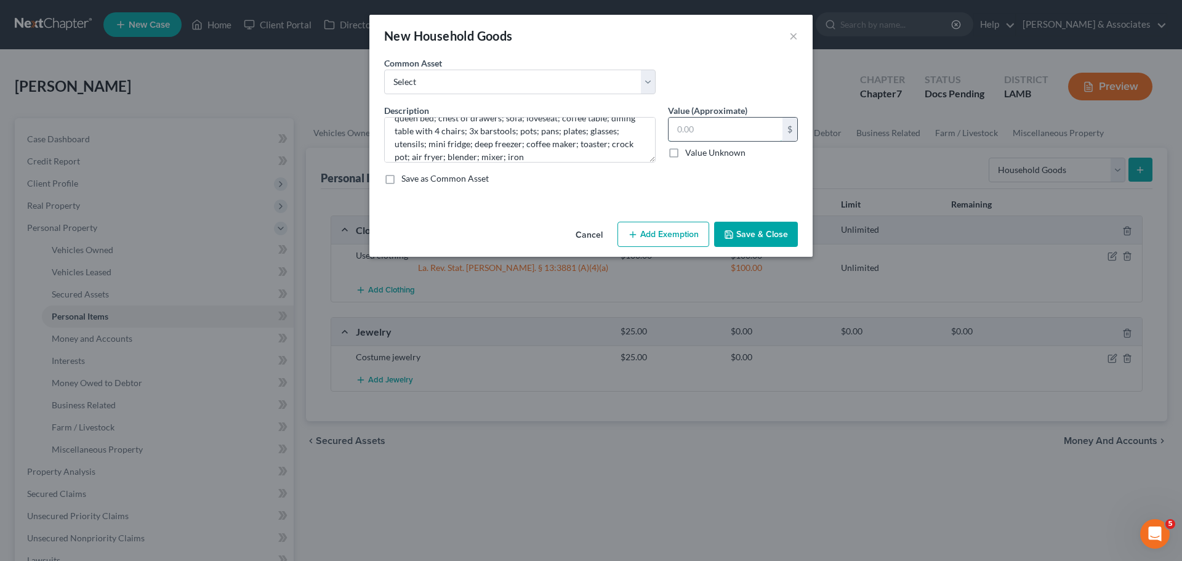
click at [687, 133] on input "text" at bounding box center [725, 129] width 114 height 23
click at [676, 235] on button "Add Exemption" at bounding box center [663, 235] width 92 height 26
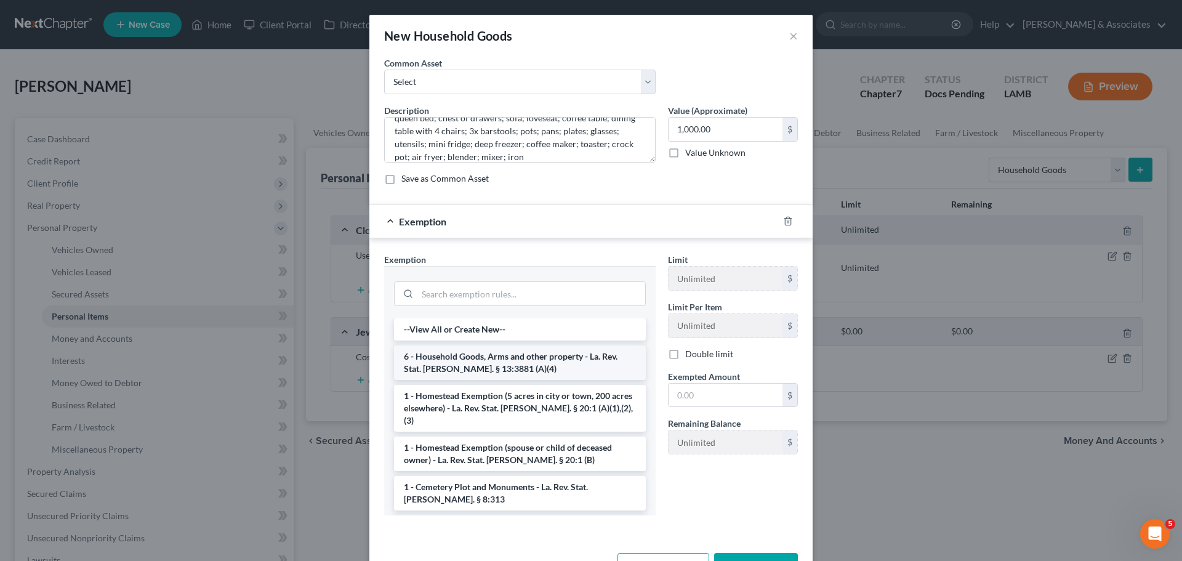
click at [483, 364] on li "6 - Household Goods, Arms and other property - La. Rev. Stat. Ann. § 13:3881 (A…" at bounding box center [520, 362] width 252 height 34
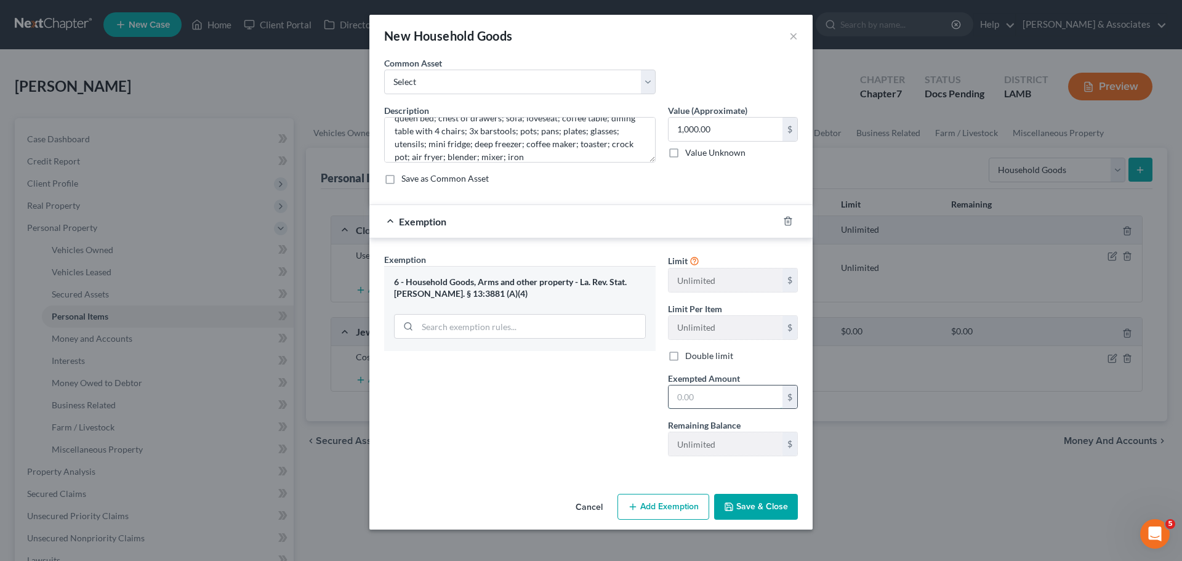
click at [707, 398] on input "text" at bounding box center [725, 396] width 114 height 23
click at [752, 501] on button "Save & Close" at bounding box center [756, 507] width 84 height 26
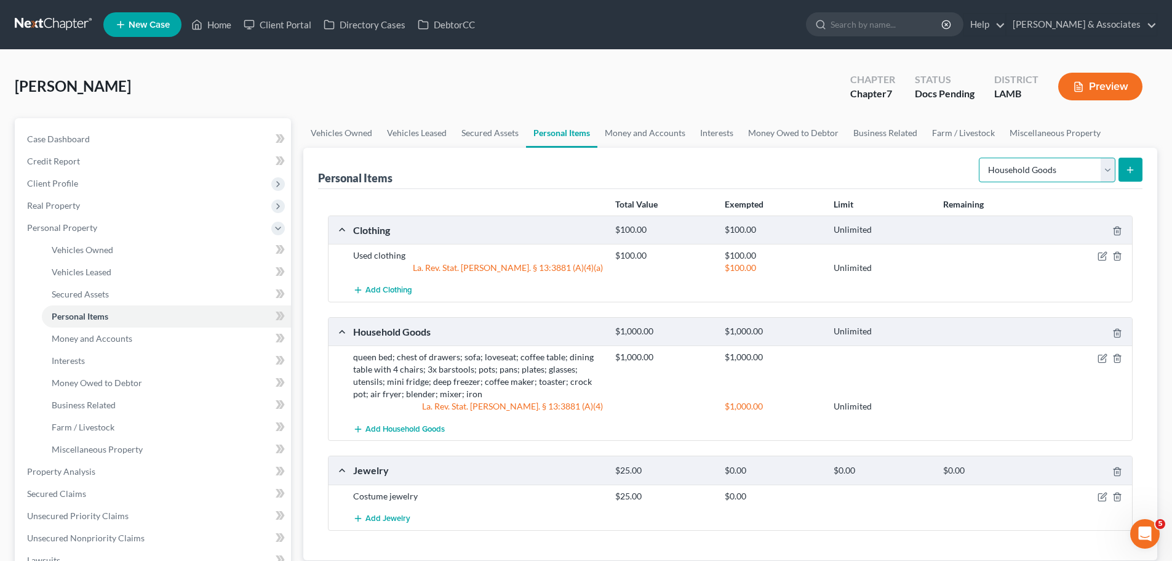
drag, startPoint x: 1061, startPoint y: 168, endPoint x: 1061, endPoint y: 180, distance: 12.3
click at [1061, 168] on select "Select Item Type Clothing Collectibles Of Value Electronics Firearms Household …" at bounding box center [1047, 170] width 137 height 25
click at [980, 158] on select "Select Item Type Clothing Collectibles Of Value Electronics Firearms Household …" at bounding box center [1047, 170] width 137 height 25
click at [1127, 166] on icon "submit" at bounding box center [1131, 170] width 10 height 10
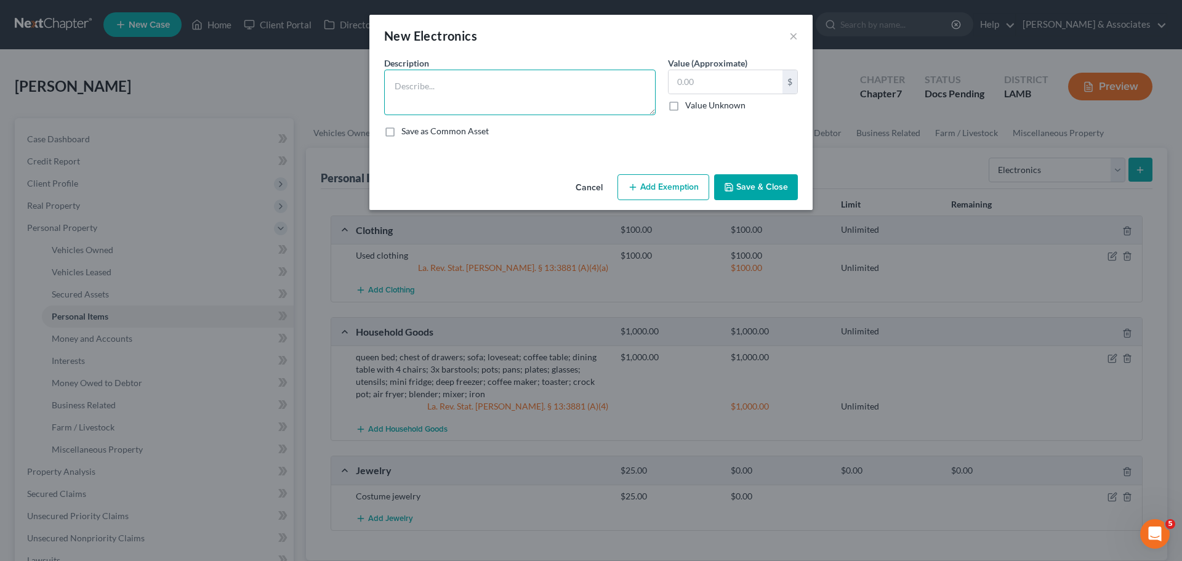
click at [526, 97] on textarea at bounding box center [519, 93] width 271 height 46
click at [759, 82] on input "text" at bounding box center [725, 81] width 114 height 23
click at [727, 199] on button "Save & Close" at bounding box center [756, 187] width 84 height 26
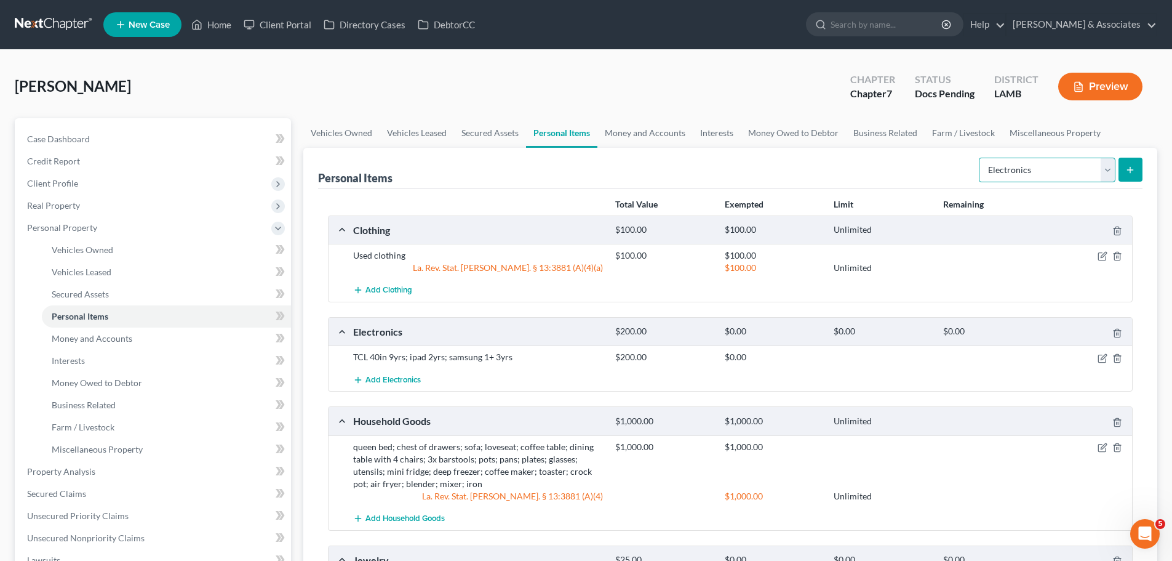
click at [1065, 166] on select "Select Item Type Clothing Collectibles Of Value Electronics Firearms Household …" at bounding box center [1047, 170] width 137 height 25
click at [980, 158] on select "Select Item Type Clothing Collectibles Of Value Electronics Firearms Household …" at bounding box center [1047, 170] width 137 height 25
click at [111, 342] on span "Money and Accounts" at bounding box center [92, 338] width 81 height 10
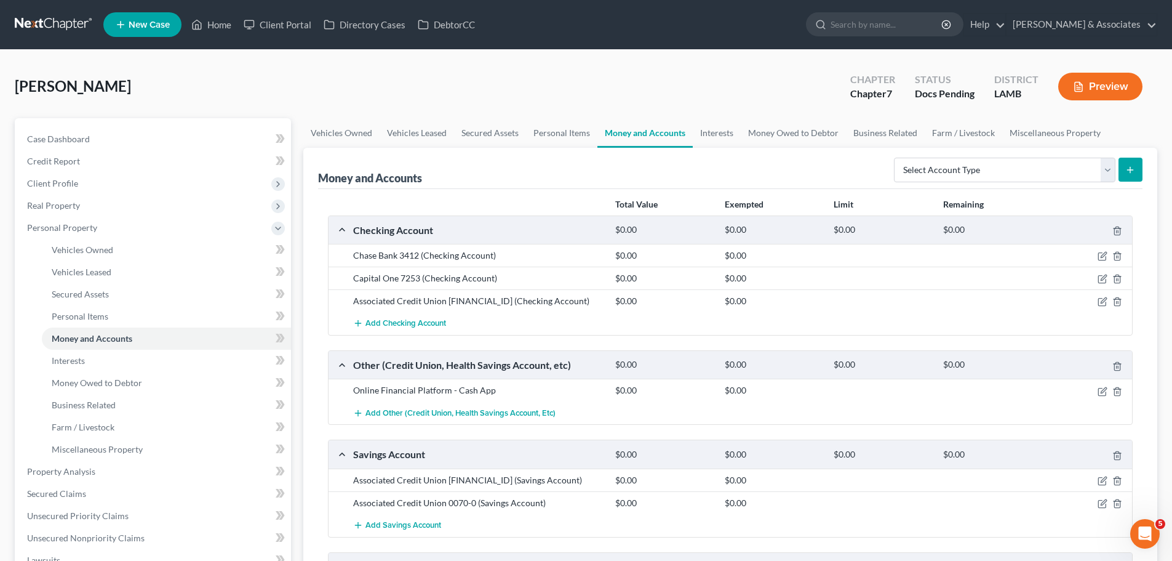
scroll to position [62, 0]
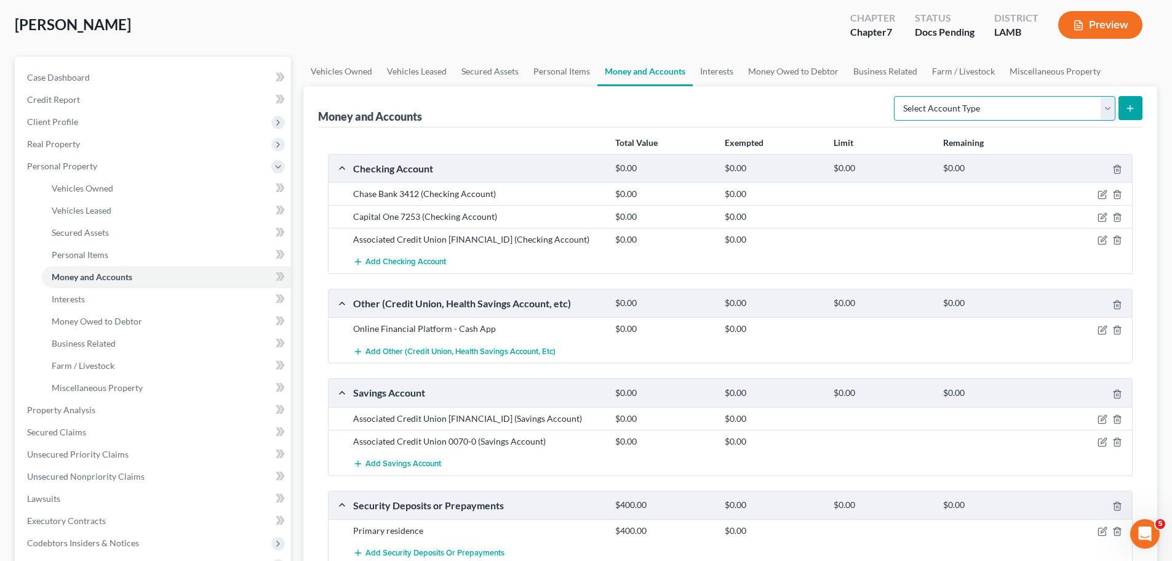
drag, startPoint x: 937, startPoint y: 110, endPoint x: 938, endPoint y: 119, distance: 9.3
click at [937, 110] on select "Select Account Type Brokerage Cash on Hand Certificates of Deposit Checking Acc…" at bounding box center [1005, 108] width 222 height 25
click at [897, 96] on select "Select Account Type Brokerage Cash on Hand Certificates of Deposit Checking Acc…" at bounding box center [1005, 108] width 222 height 25
click at [1127, 103] on icon "submit" at bounding box center [1131, 108] width 10 height 10
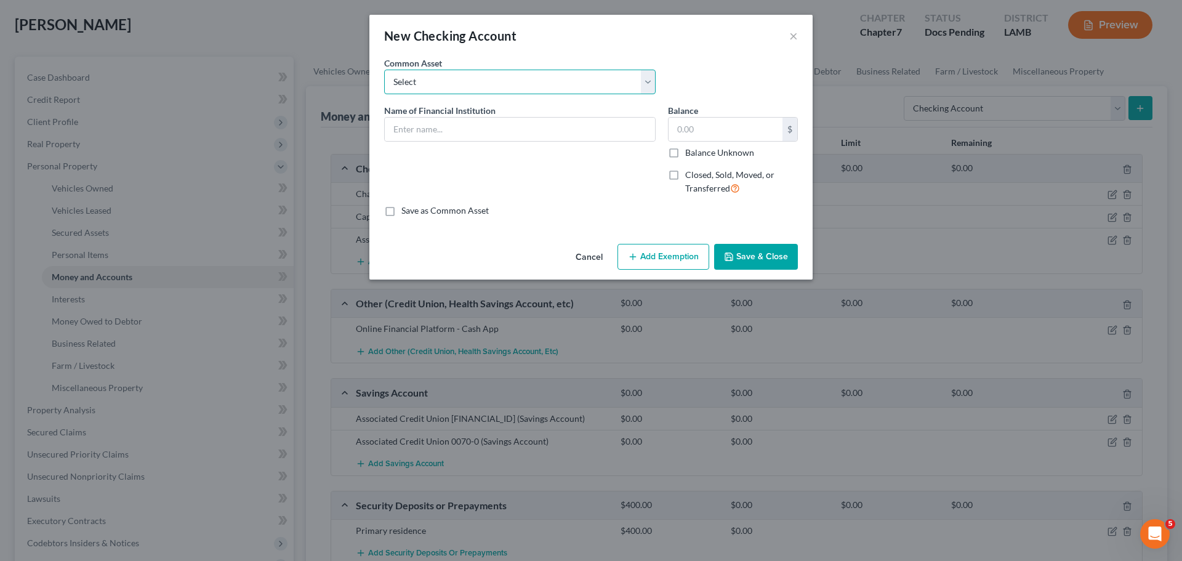
click at [428, 87] on select "Select Essential Federal Credit Union USAA Federal Savings Bank Neighbors Feder…" at bounding box center [519, 82] width 271 height 25
drag, startPoint x: 428, startPoint y: 87, endPoint x: 435, endPoint y: 131, distance: 44.8
click at [428, 87] on select "Select Essential Federal Credit Union USAA Federal Savings Bank Neighbors Feder…" at bounding box center [519, 82] width 271 height 25
click at [437, 139] on input "text" at bounding box center [520, 129] width 270 height 23
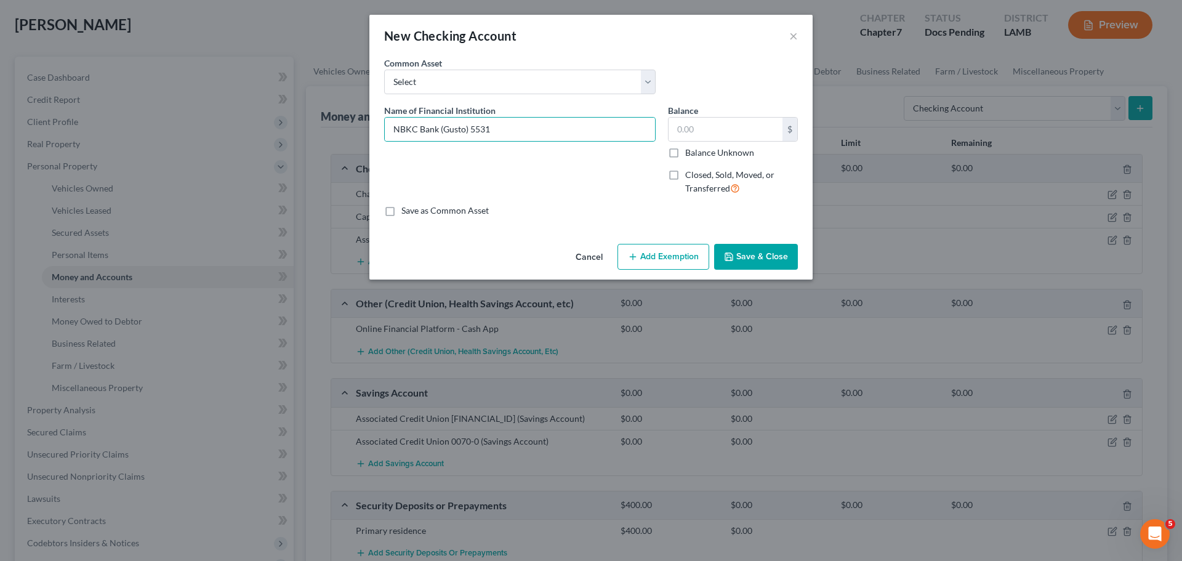
click at [747, 256] on button "Save & Close" at bounding box center [756, 257] width 84 height 26
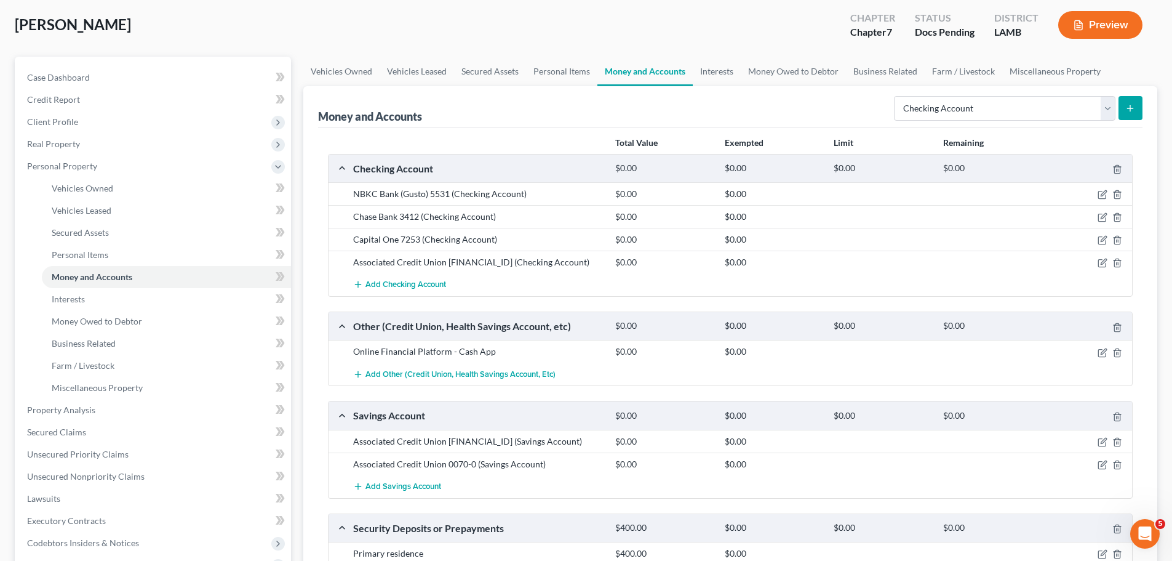
click at [1132, 109] on icon "submit" at bounding box center [1131, 108] width 10 height 10
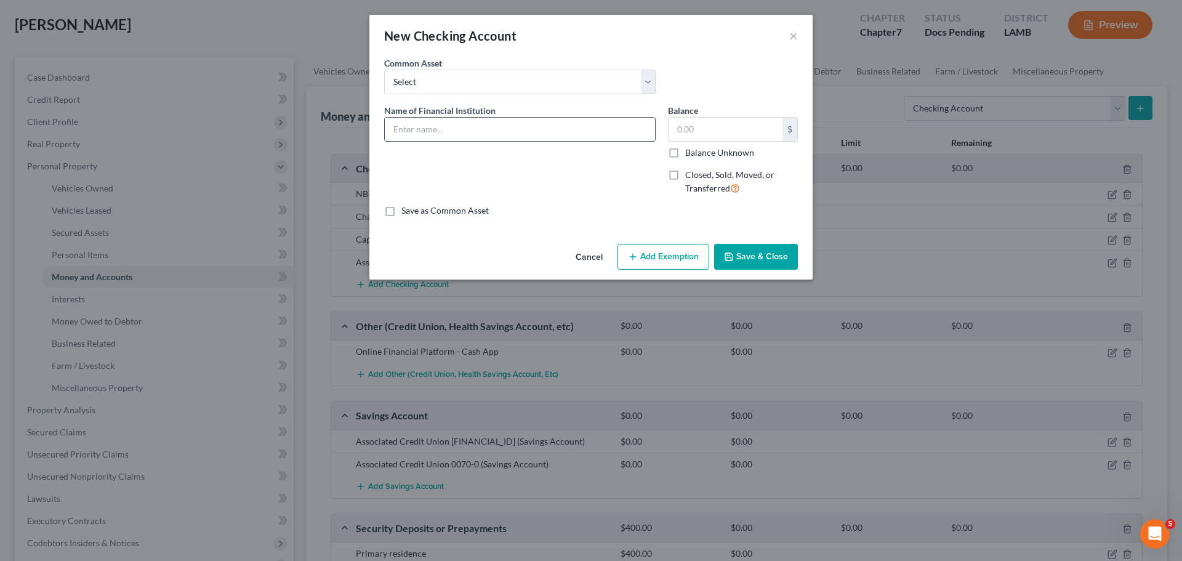
click at [516, 122] on input "text" at bounding box center [520, 129] width 270 height 23
drag, startPoint x: 517, startPoint y: 128, endPoint x: 363, endPoint y: 130, distance: 153.9
click at [366, 132] on div "New Checking Account × An exemption set must first be selected from the Filing …" at bounding box center [591, 280] width 1182 height 561
click at [750, 255] on button "Save & Close" at bounding box center [756, 257] width 84 height 26
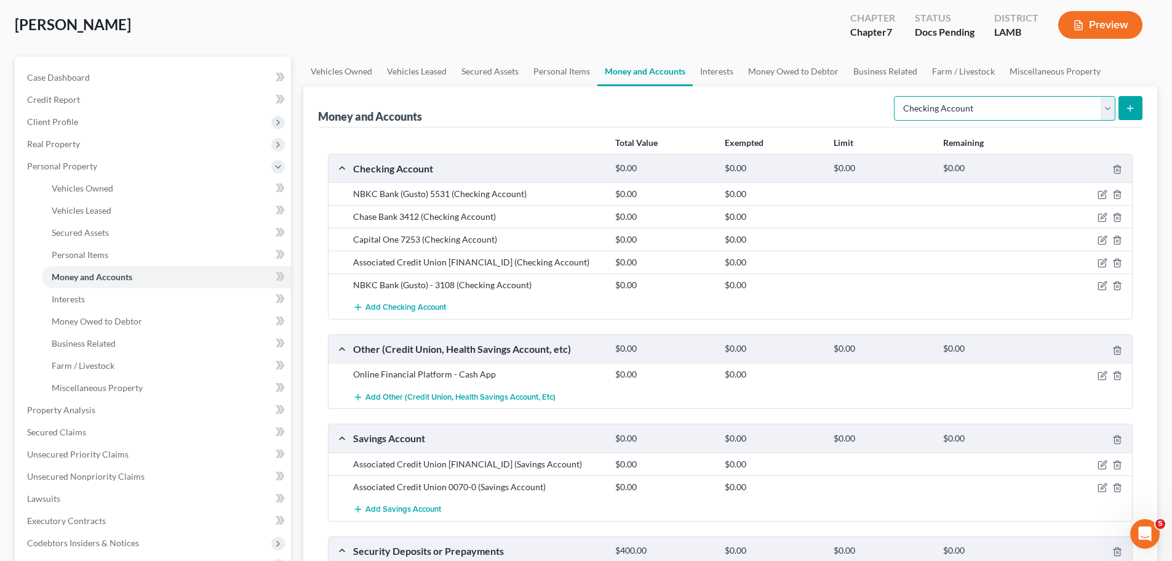
click at [992, 111] on select "Select Account Type Brokerage Cash on Hand Certificates of Deposit Checking Acc…" at bounding box center [1005, 108] width 222 height 25
click at [897, 96] on select "Select Account Type Brokerage Cash on Hand Certificates of Deposit Checking Acc…" at bounding box center [1005, 108] width 222 height 25
click at [1128, 102] on button "submit" at bounding box center [1131, 108] width 24 height 24
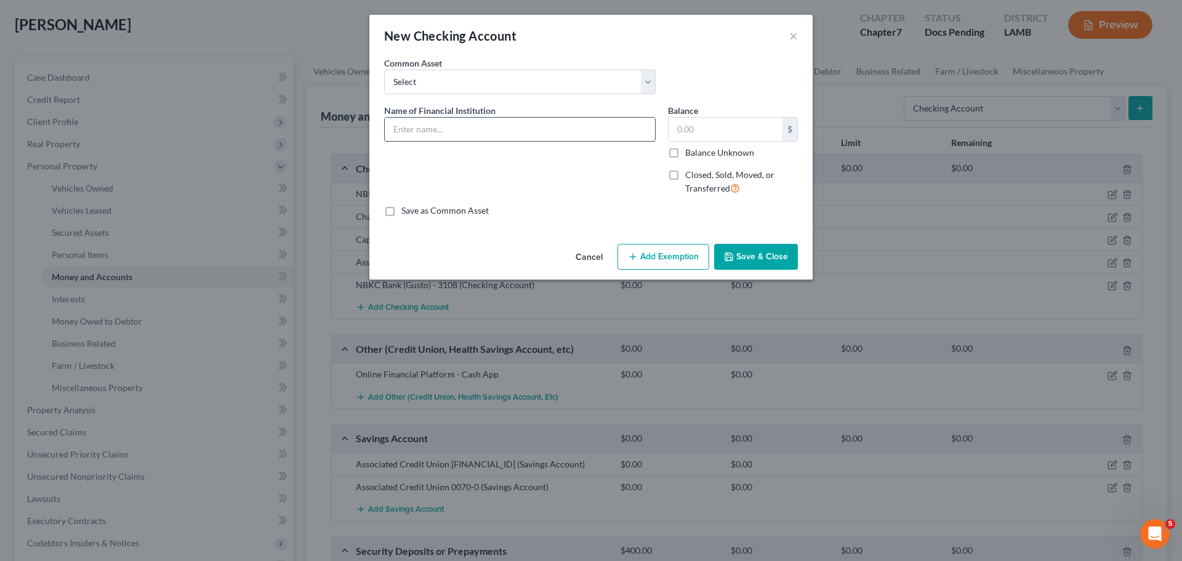
click at [426, 119] on input "text" at bounding box center [520, 129] width 270 height 23
paste input "NBKC Bank (Gusto)"
drag, startPoint x: 511, startPoint y: 132, endPoint x: 299, endPoint y: 118, distance: 212.2
click at [301, 119] on div "New Checking Account × An exemption set must first be selected from the Filing …" at bounding box center [591, 280] width 1182 height 561
drag, startPoint x: 788, startPoint y: 34, endPoint x: 786, endPoint y: 22, distance: 13.1
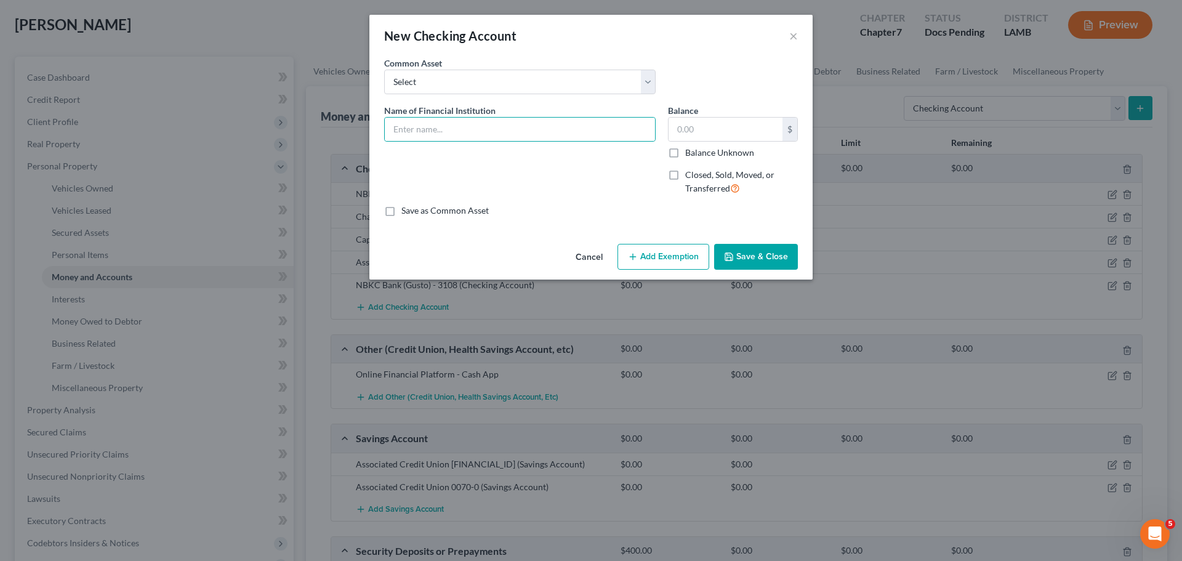
click at [789, 34] on div "New Checking Account ×" at bounding box center [590, 36] width 443 height 42
click at [795, 34] on button "×" at bounding box center [793, 35] width 9 height 15
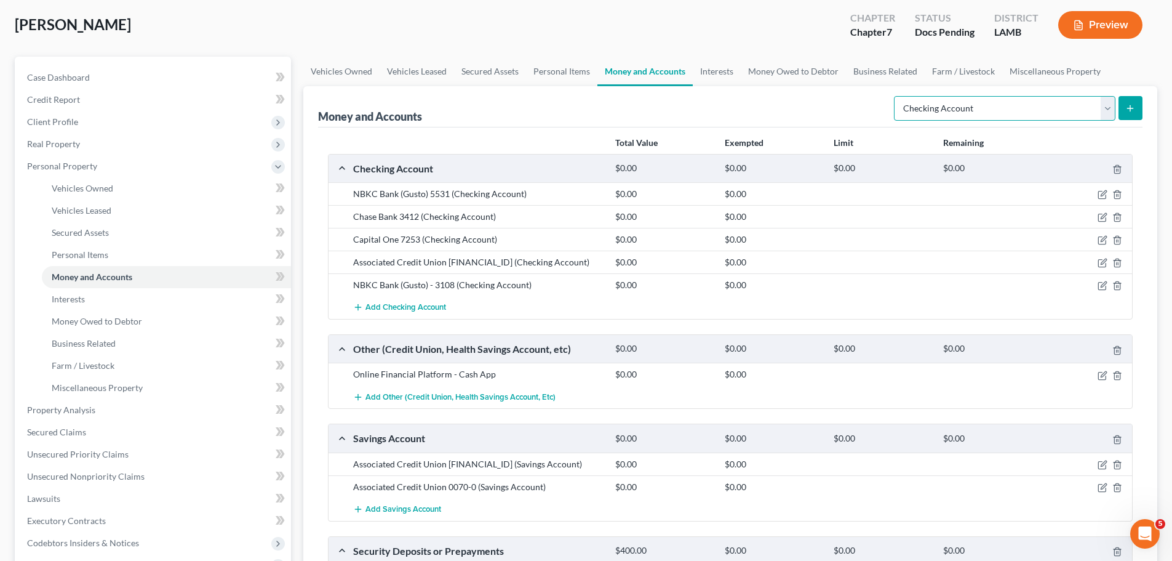
click at [950, 107] on select "Select Account Type Brokerage Cash on Hand Certificates of Deposit Checking Acc…" at bounding box center [1005, 108] width 222 height 25
drag, startPoint x: 117, startPoint y: 295, endPoint x: 123, endPoint y: 289, distance: 8.3
click at [117, 295] on link "Interests" at bounding box center [166, 299] width 249 height 22
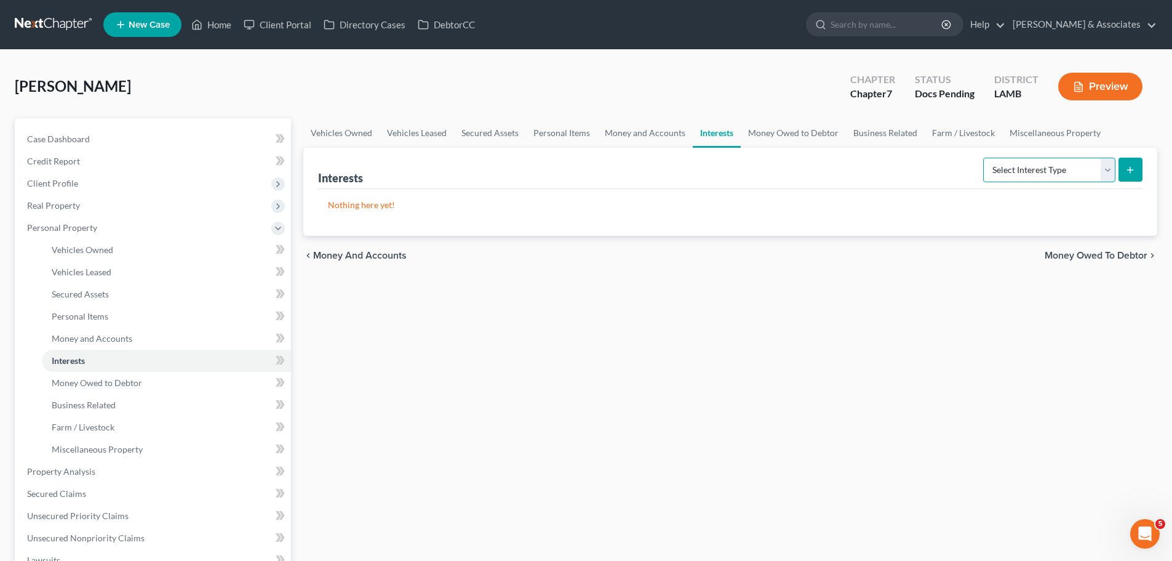
click at [1006, 168] on select "Select Interest Type 401K Annuity Bond Education IRA Government Bond Government…" at bounding box center [1049, 170] width 132 height 25
click at [156, 387] on link "Money Owed to Debtor" at bounding box center [166, 383] width 249 height 22
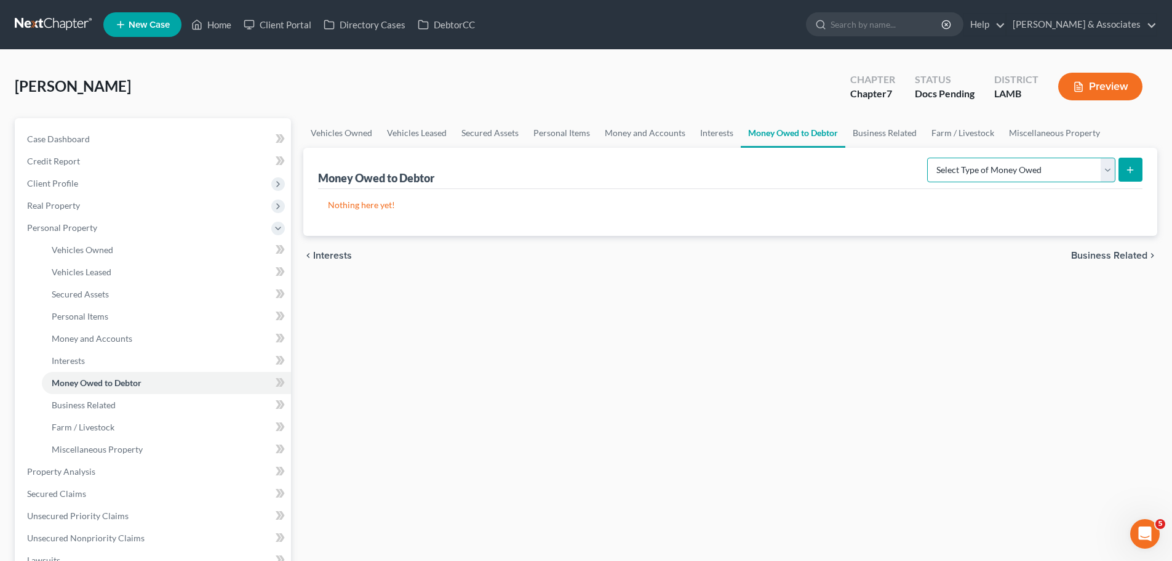
click at [982, 164] on select "Select Type of Money Owed Accounts Receivable Alimony Child Support Claims Agai…" at bounding box center [1021, 170] width 188 height 25
click at [120, 425] on link "Farm / Livestock" at bounding box center [166, 427] width 249 height 22
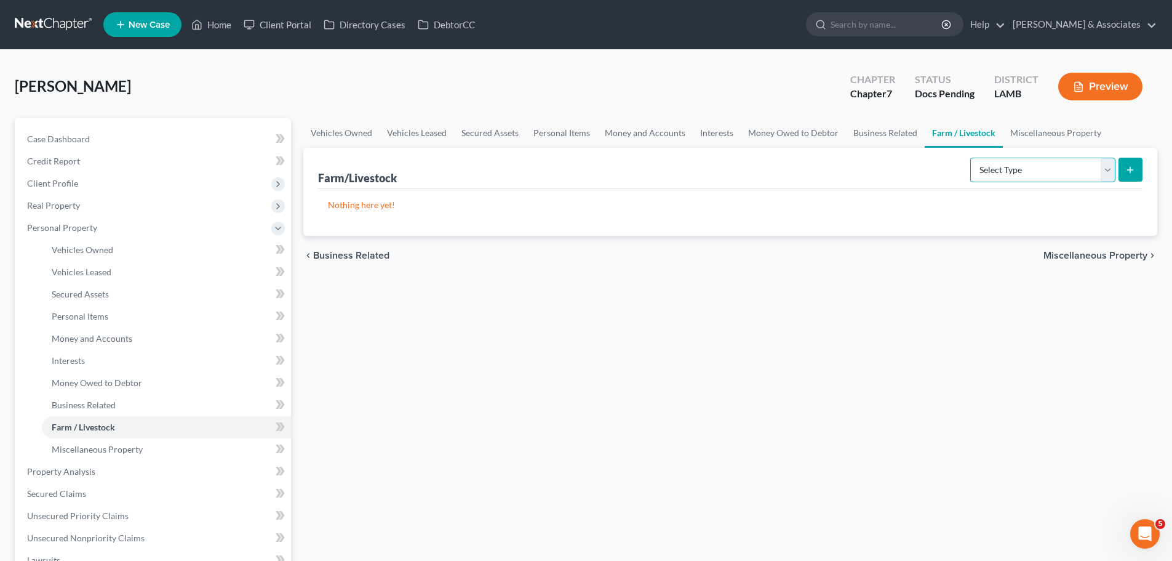
click at [1020, 166] on select "Select Type Animals & Livestock Crops: Growing or Harvested Farming Equipment F…" at bounding box center [1043, 170] width 145 height 25
click at [57, 447] on span "Miscellaneous Property" at bounding box center [97, 449] width 91 height 10
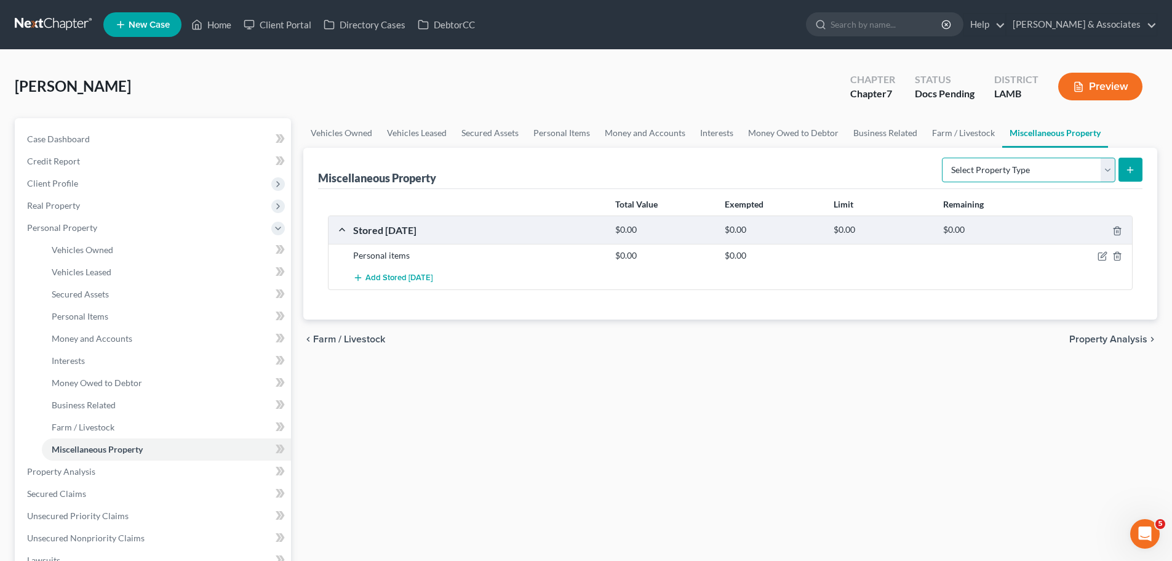
drag, startPoint x: 980, startPoint y: 163, endPoint x: 980, endPoint y: 180, distance: 16.6
click at [980, 163] on select "Select Property Type Assigned for Creditor Benefit Within 1 Year Holding for An…" at bounding box center [1029, 170] width 174 height 25
click at [1106, 257] on icon "button" at bounding box center [1102, 256] width 7 height 7
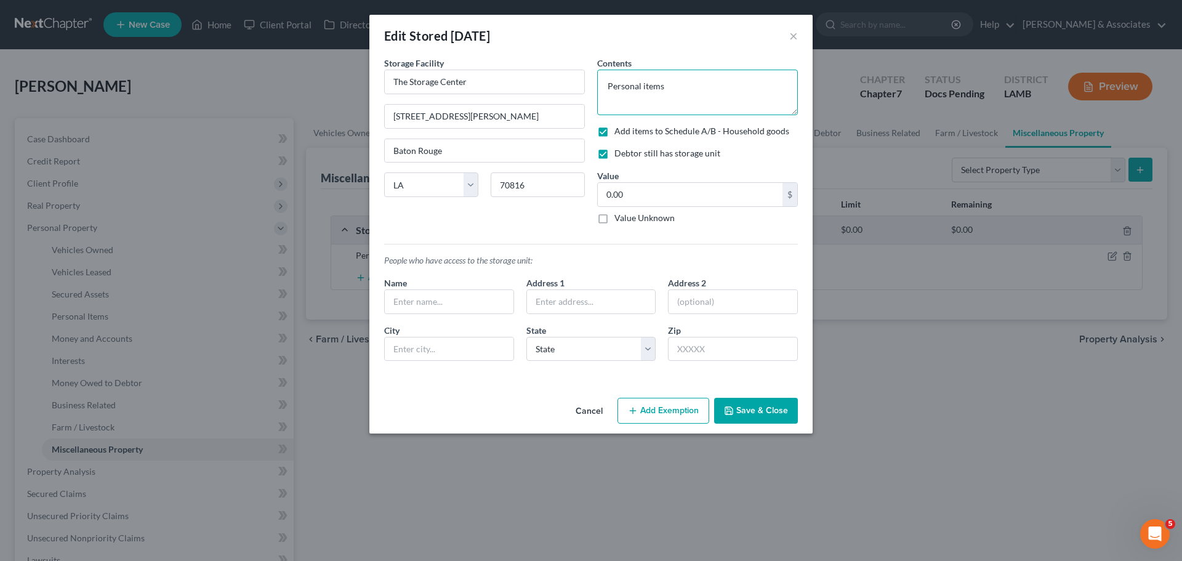
click at [737, 95] on textarea "Personal items" at bounding box center [697, 93] width 201 height 46
click at [679, 194] on input "0.00" at bounding box center [690, 194] width 185 height 23
click at [650, 406] on button "Add Exemption" at bounding box center [663, 411] width 92 height 26
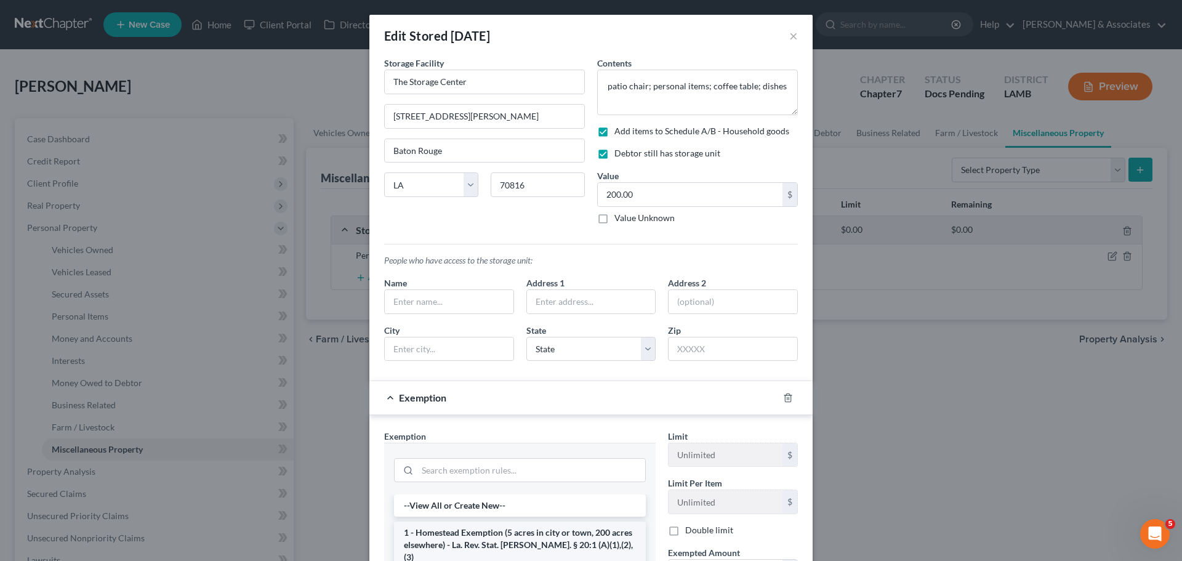
click at [601, 534] on li "1 - Homestead Exemption (5 acres in city or town, 200 acres elsewhere) - La. Re…" at bounding box center [520, 544] width 252 height 47
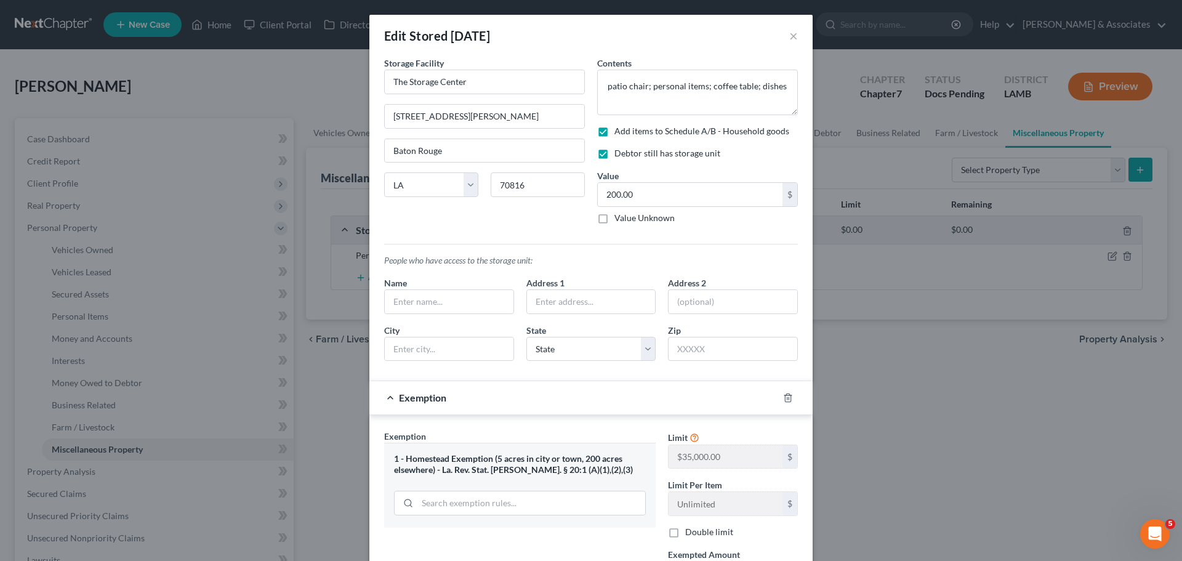
click at [783, 392] on div at bounding box center [795, 398] width 34 height 20
click at [784, 395] on polyline "button" at bounding box center [787, 395] width 7 height 0
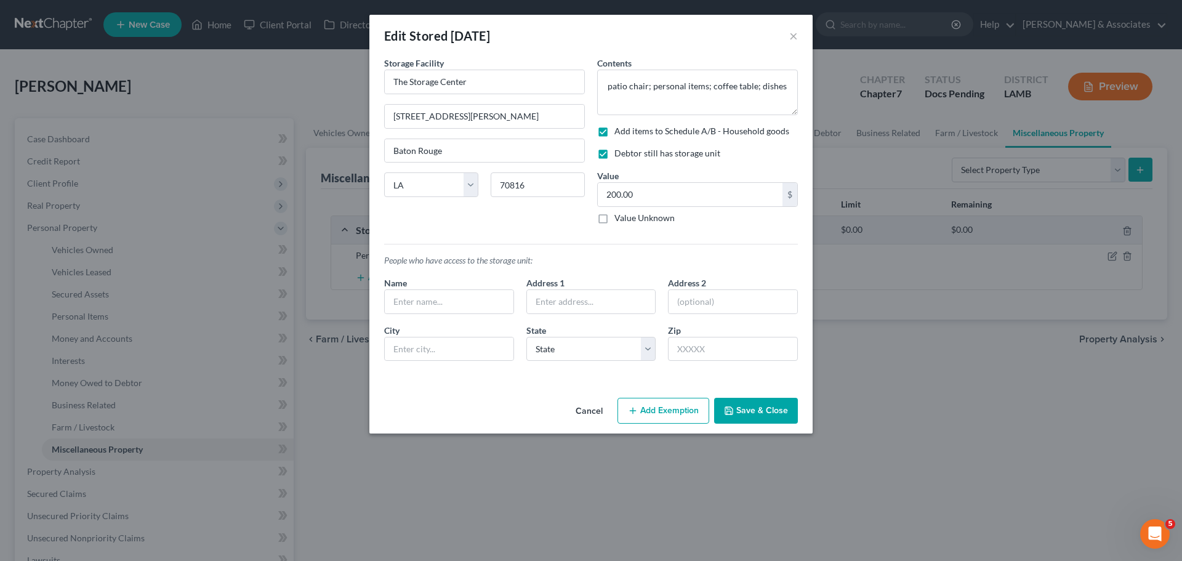
click at [659, 409] on button "Add Exemption" at bounding box center [663, 411] width 92 height 26
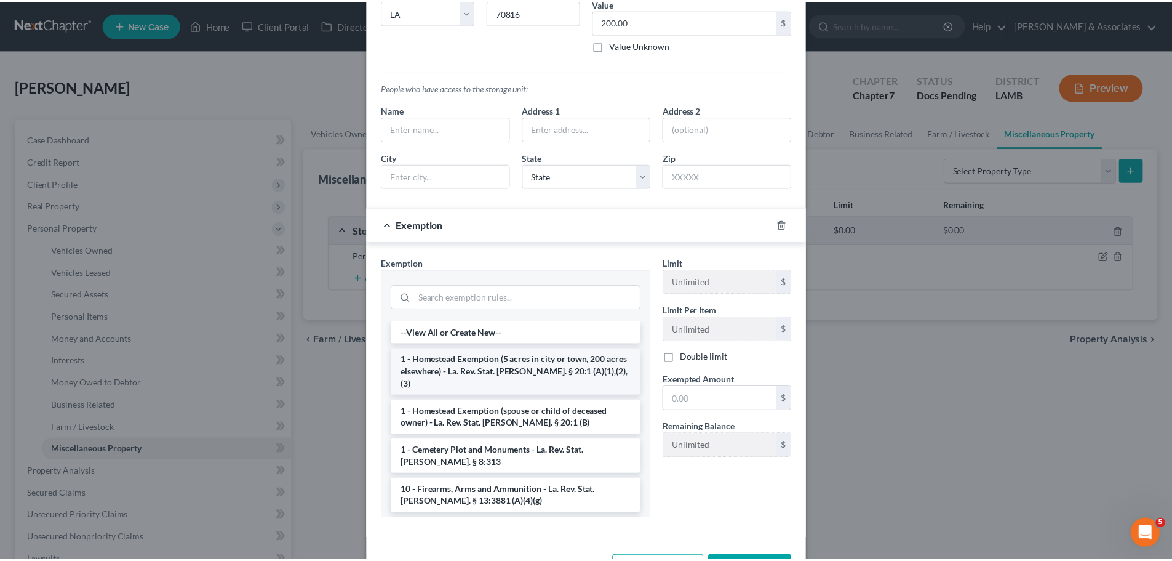
scroll to position [157, 0]
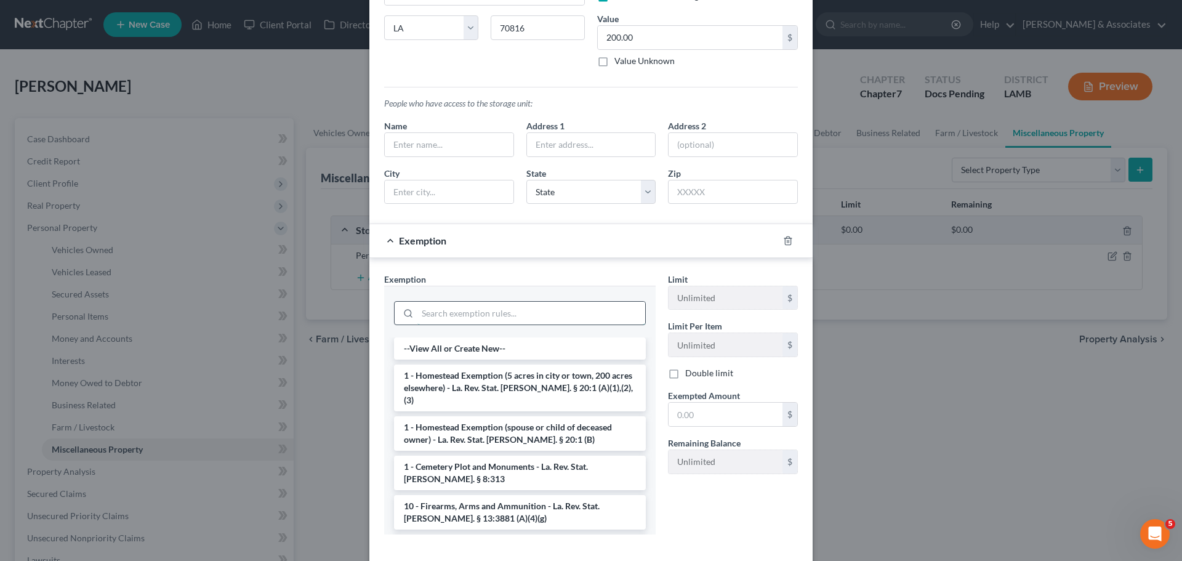
drag, startPoint x: 523, startPoint y: 323, endPoint x: 527, endPoint y: 318, distance: 7.0
click at [523, 326] on div at bounding box center [520, 312] width 252 height 32
click at [527, 318] on input "search" at bounding box center [531, 313] width 228 height 23
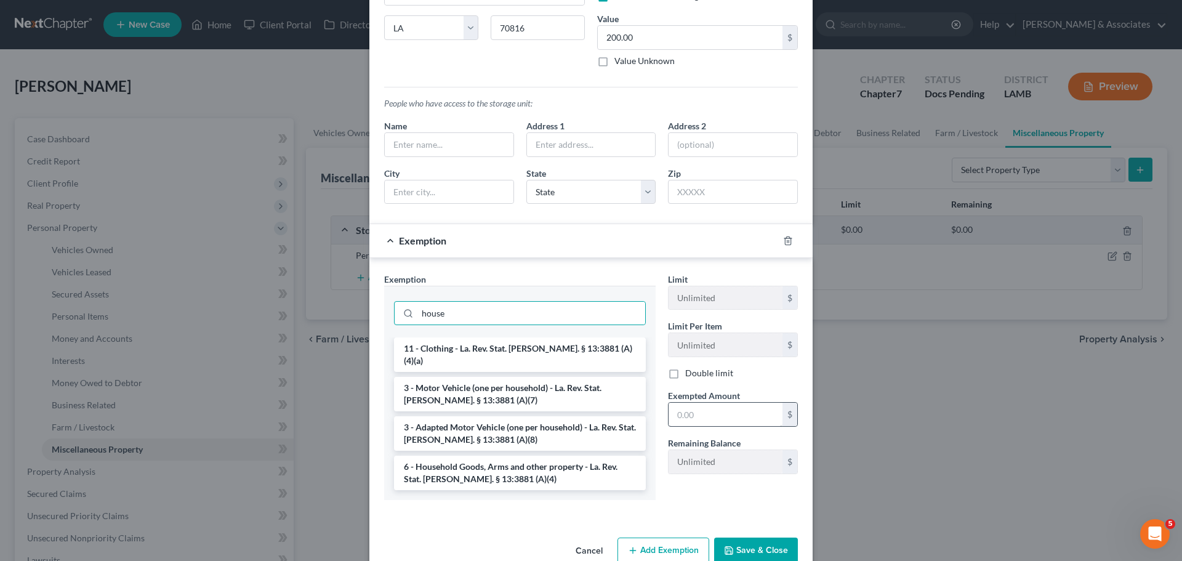
click at [543, 468] on li "6 - Household Goods, Arms and other property - La. Rev. Stat. Ann. § 13:3881 (A…" at bounding box center [520, 472] width 252 height 34
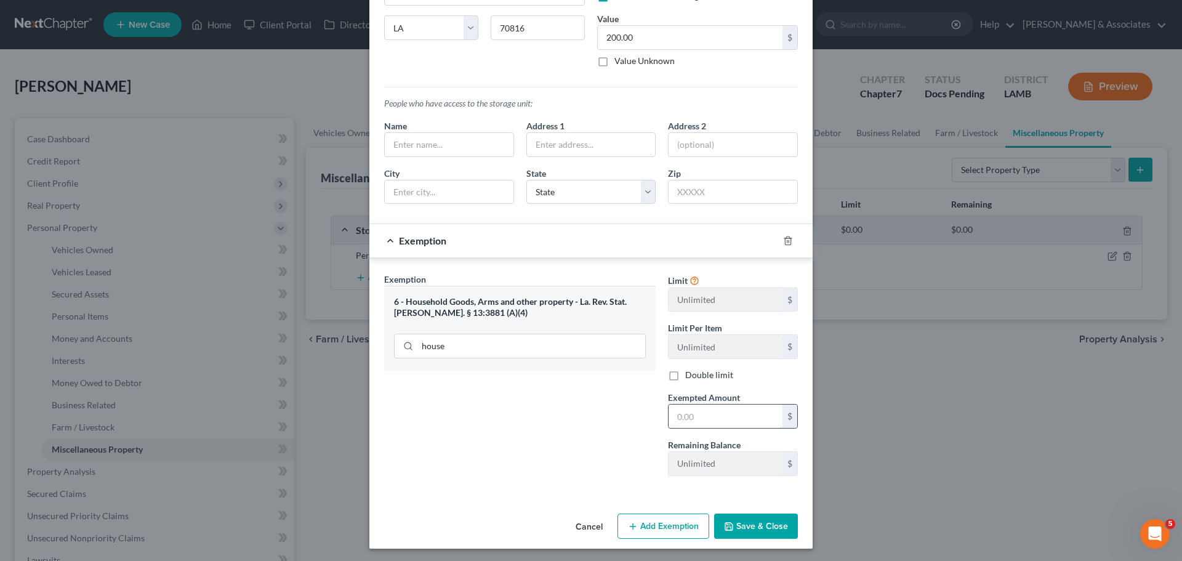
click at [688, 417] on input "text" at bounding box center [725, 415] width 114 height 23
click at [515, 455] on div "Exemption Set must be selected for CA. Exemption * 6 - Household Goods, Arms an…" at bounding box center [520, 379] width 284 height 213
click at [753, 523] on button "Save & Close" at bounding box center [756, 526] width 84 height 26
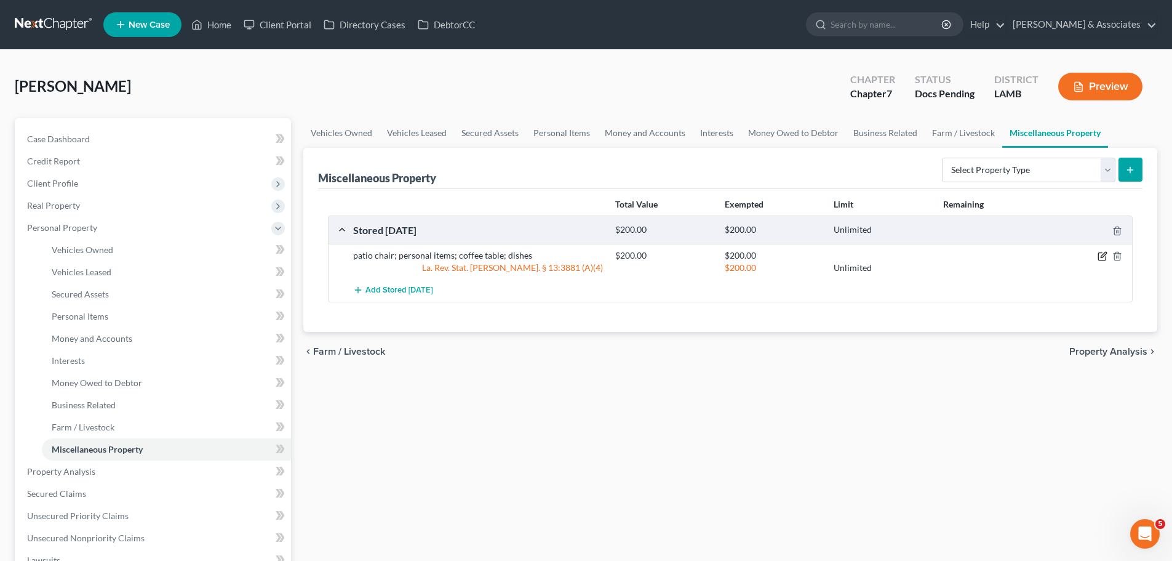
click at [1105, 258] on icon "button" at bounding box center [1103, 256] width 10 height 10
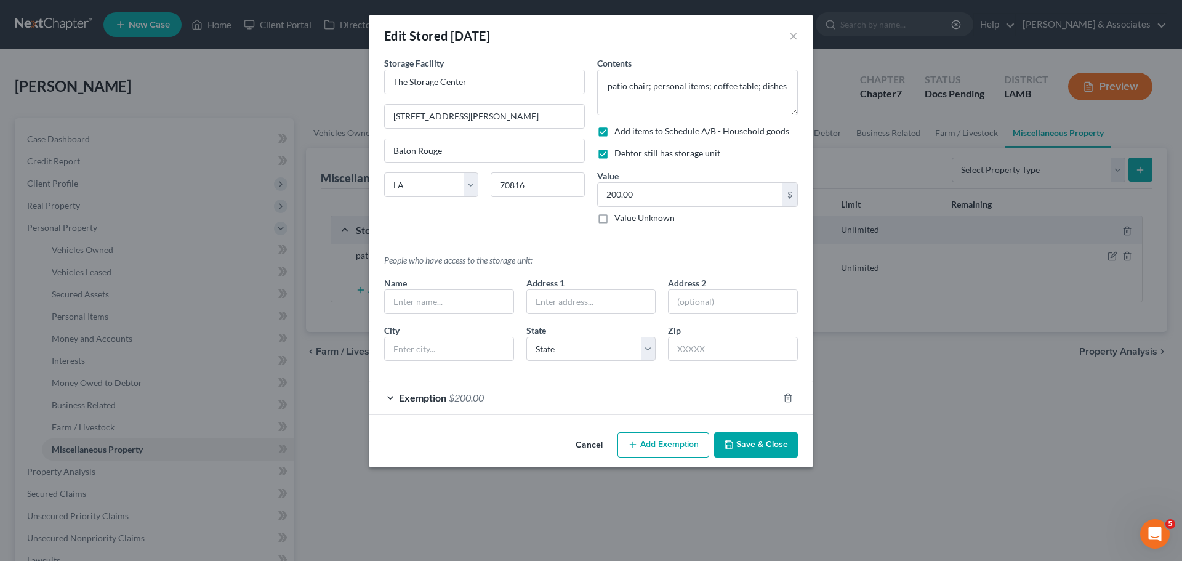
click at [751, 444] on button "Save & Close" at bounding box center [756, 445] width 84 height 26
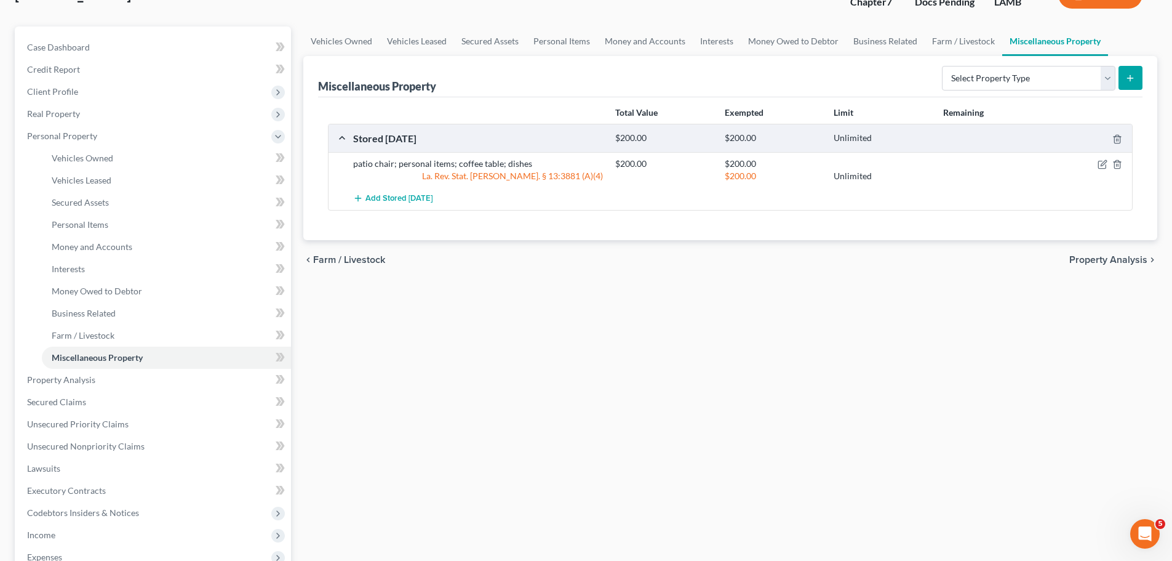
scroll to position [283, 0]
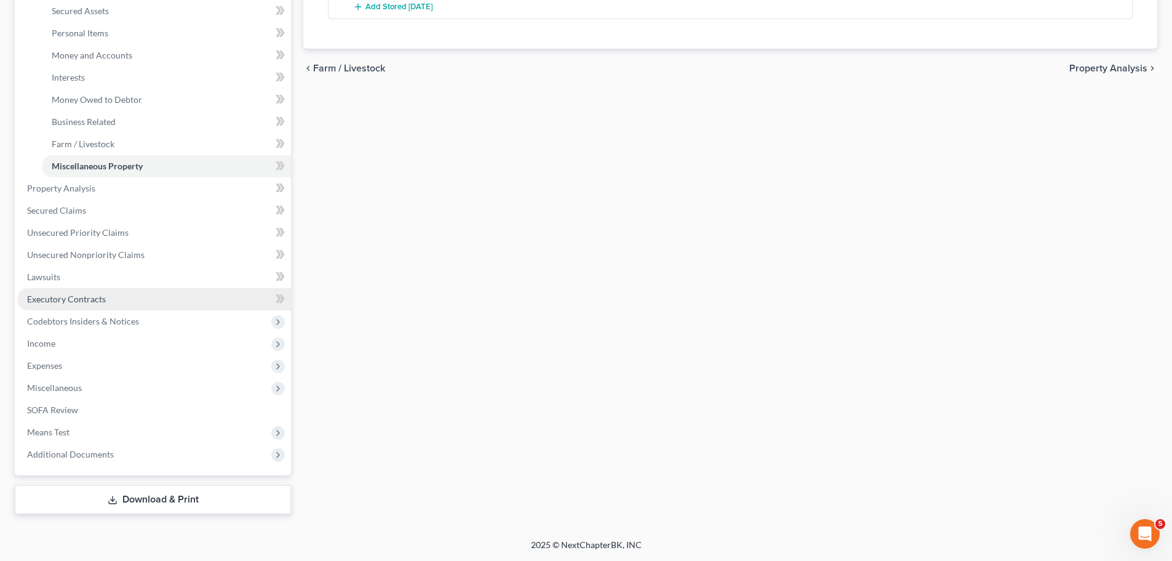
drag, startPoint x: 87, startPoint y: 318, endPoint x: 70, endPoint y: 302, distance: 23.5
click at [86, 317] on span "Codebtors Insiders & Notices" at bounding box center [83, 321] width 112 height 10
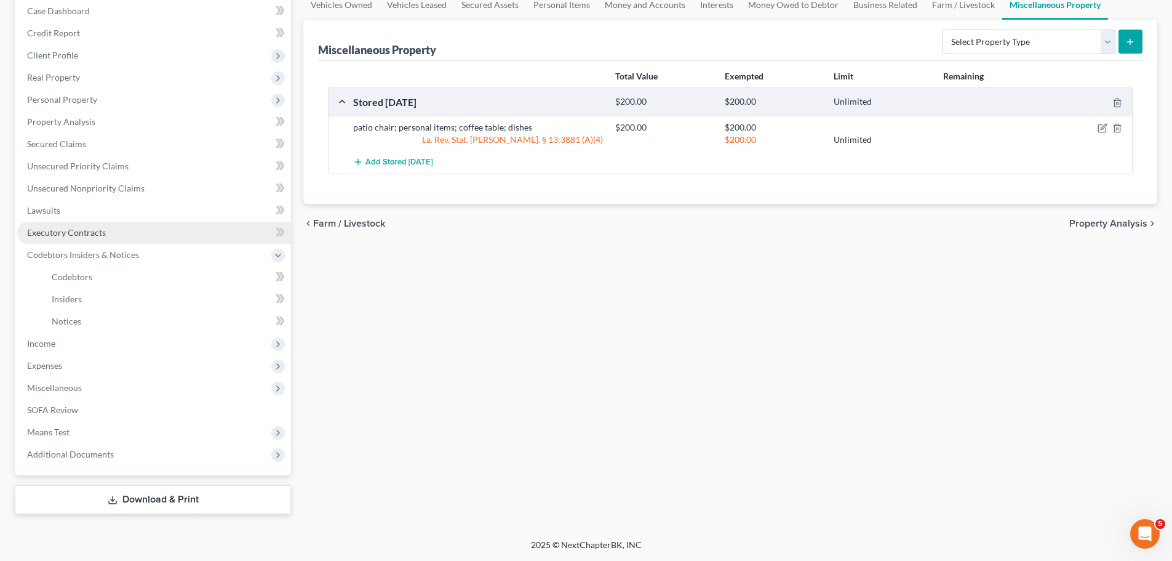
scroll to position [128, 0]
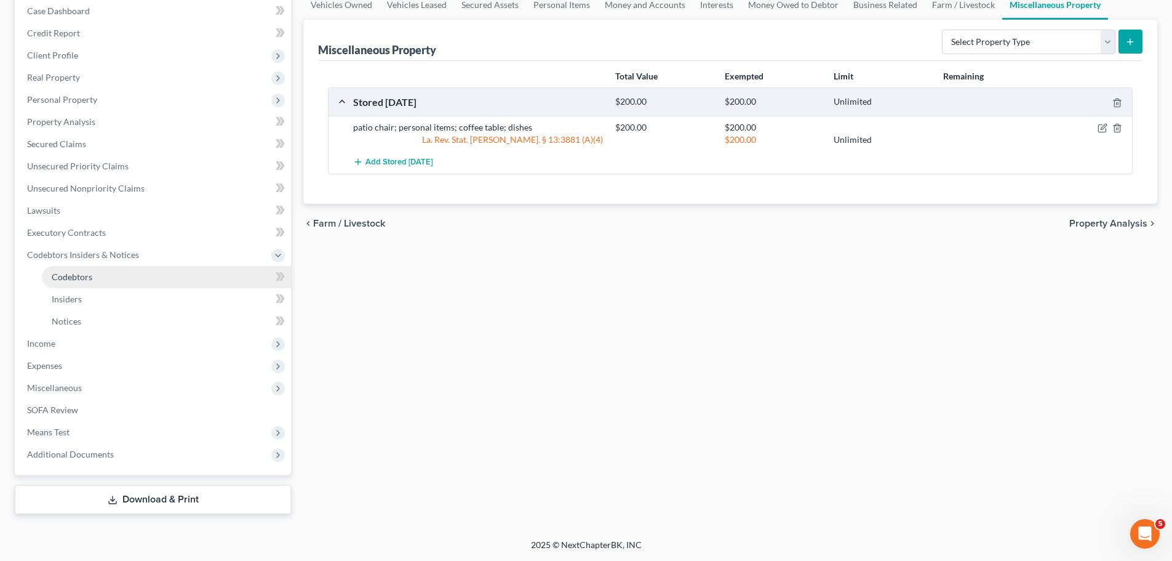
click at [118, 275] on link "Codebtors" at bounding box center [166, 277] width 249 height 22
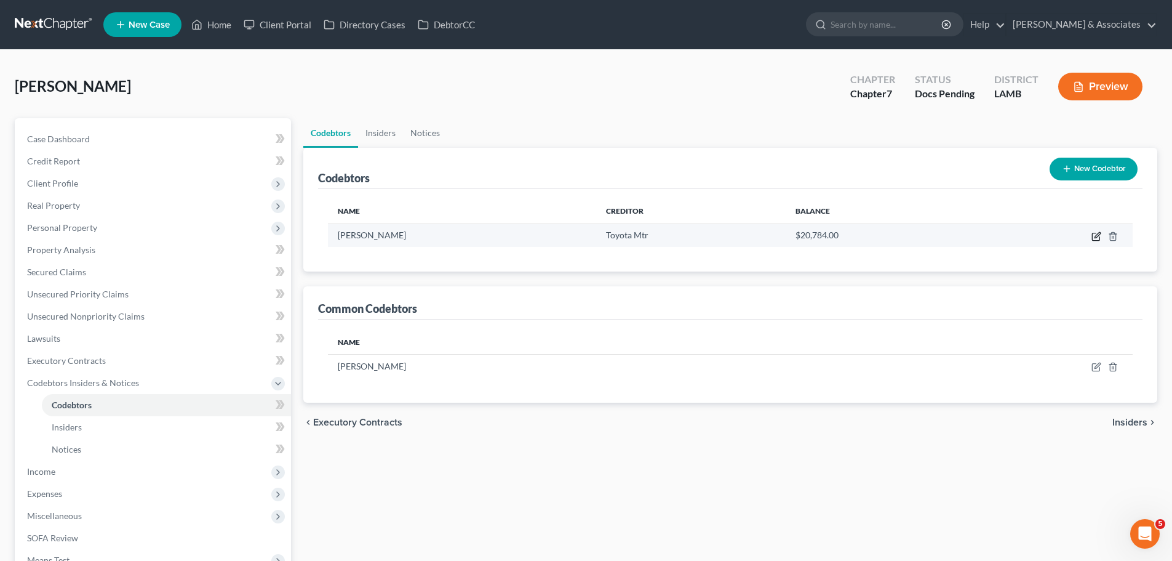
click at [1102, 236] on icon "button" at bounding box center [1097, 236] width 10 height 10
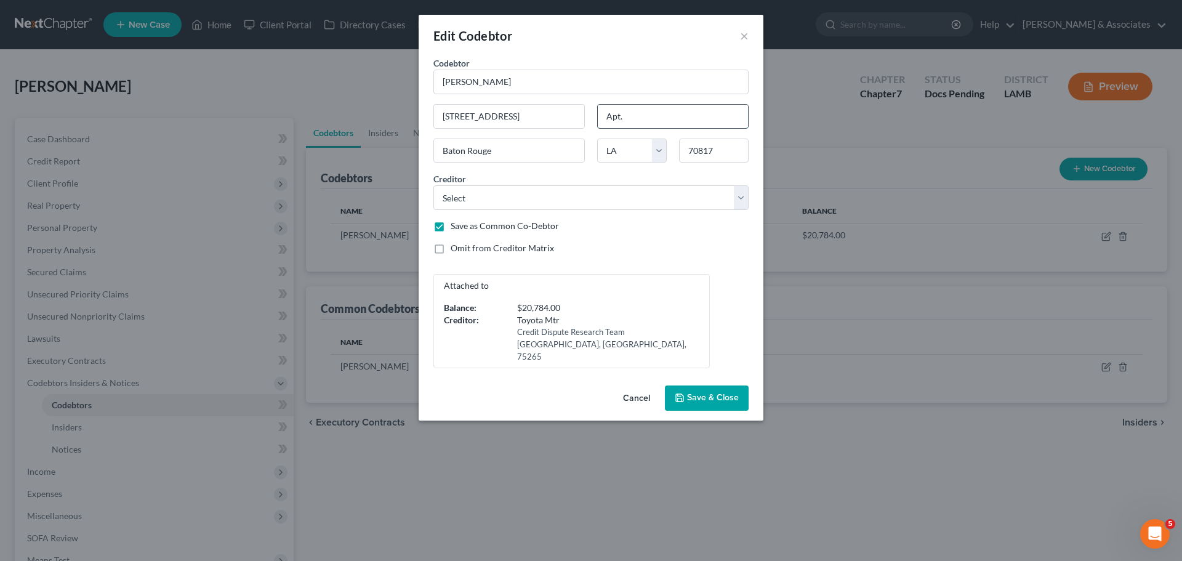
click at [680, 114] on input "Apt." at bounding box center [673, 116] width 150 height 23
drag, startPoint x: 545, startPoint y: 119, endPoint x: 399, endPoint y: 123, distance: 145.3
click at [399, 123] on div "Edit Codebtor × Codebtor * Breanna Toliver Codebtor * Breanna Toliver 15959 Tig…" at bounding box center [591, 280] width 1182 height 561
click at [711, 393] on span "Save & Close" at bounding box center [713, 398] width 52 height 10
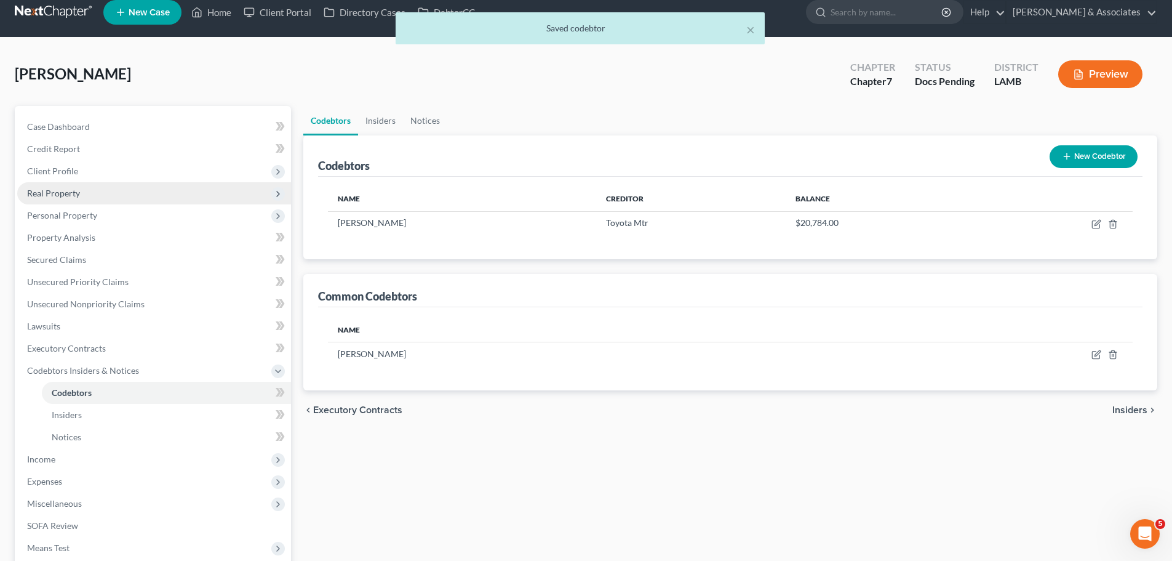
scroll to position [5, 0]
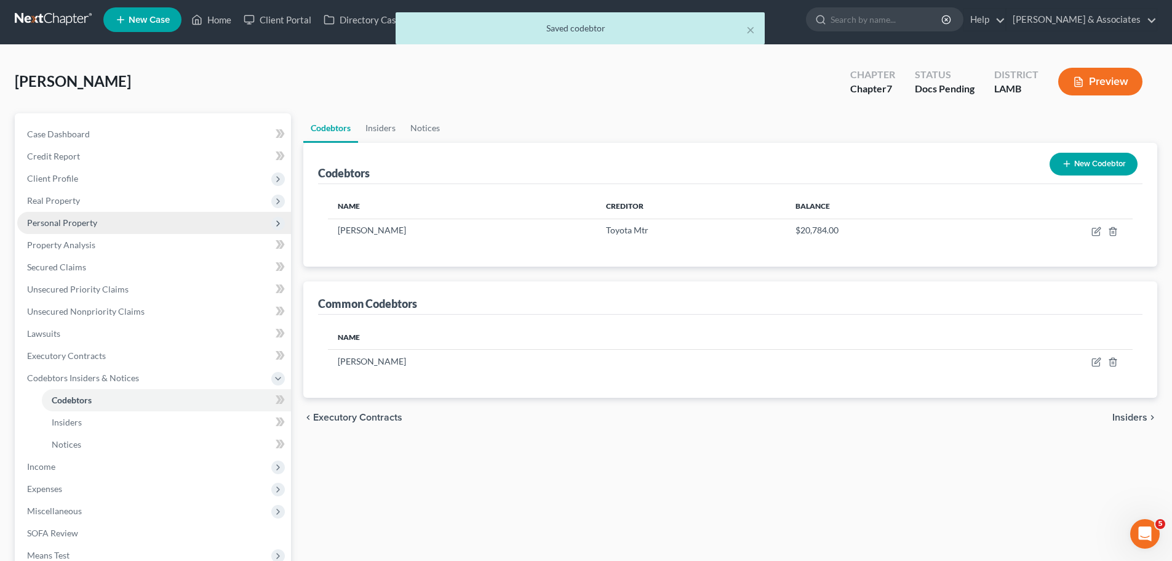
click at [75, 218] on span "Personal Property" at bounding box center [62, 222] width 70 height 10
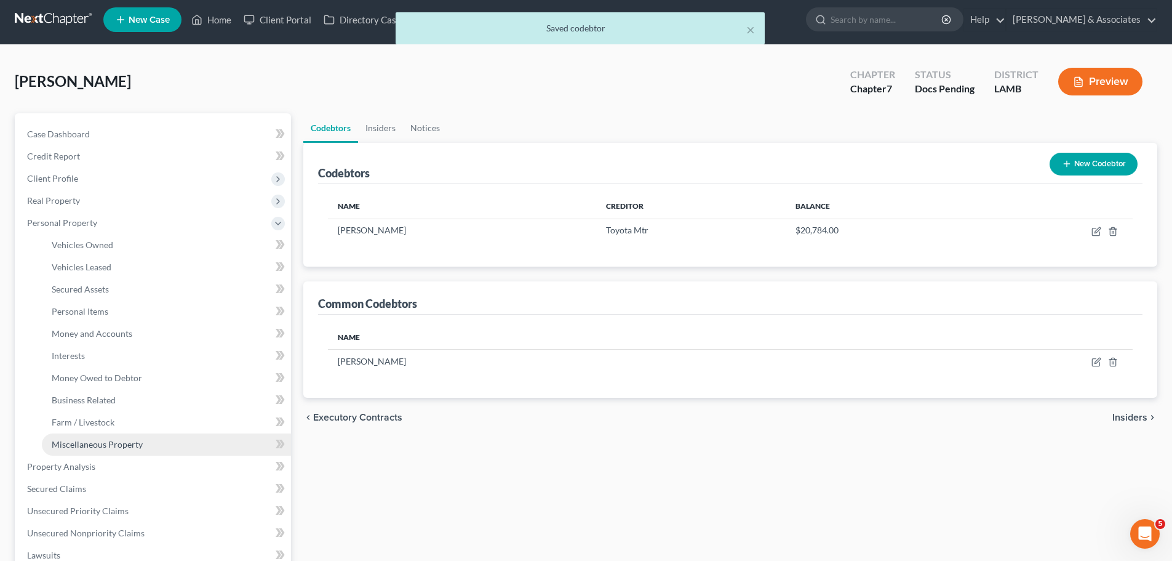
click at [130, 447] on span "Miscellaneous Property" at bounding box center [97, 444] width 91 height 10
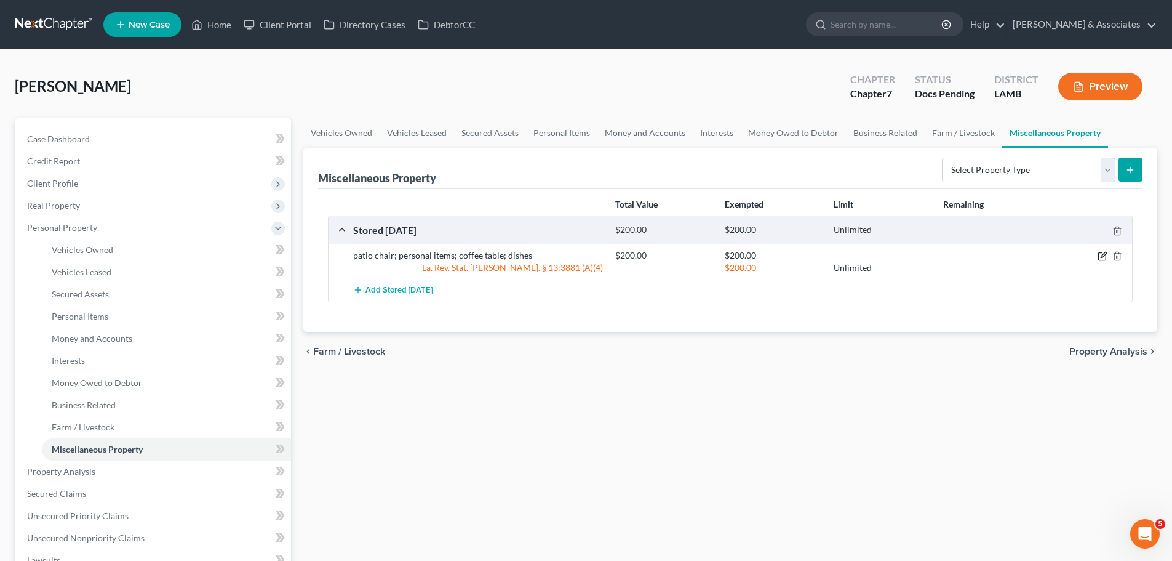
click at [1105, 256] on icon "button" at bounding box center [1104, 255] width 6 height 6
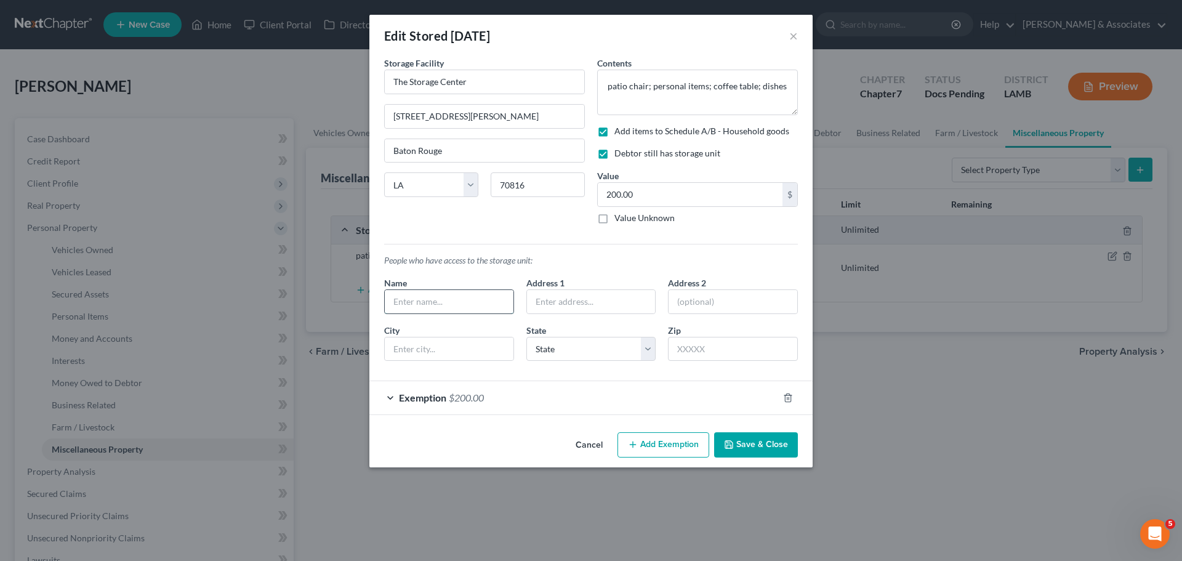
click at [412, 295] on input "text" at bounding box center [449, 301] width 129 height 23
click at [601, 297] on input "text" at bounding box center [591, 301] width 129 height 23
paste input "15959 Tiger Bend Rd"
drag, startPoint x: 699, startPoint y: 302, endPoint x: 691, endPoint y: 300, distance: 8.2
click at [697, 302] on input "text" at bounding box center [732, 301] width 129 height 23
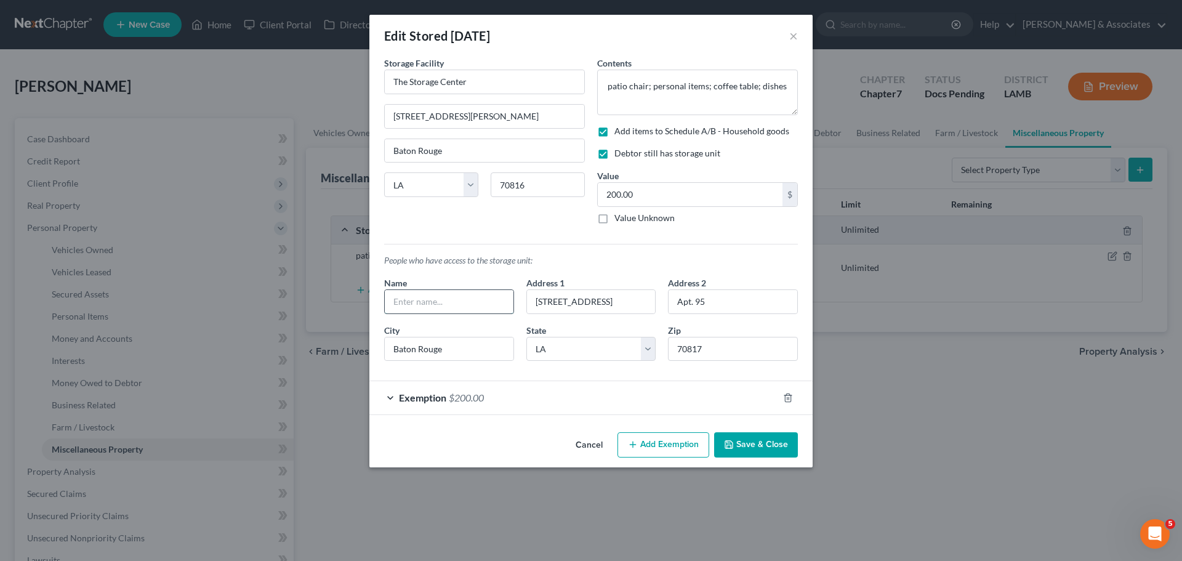
click at [452, 296] on input "text" at bounding box center [449, 301] width 129 height 23
click at [785, 444] on button "Save & Close" at bounding box center [756, 445] width 84 height 26
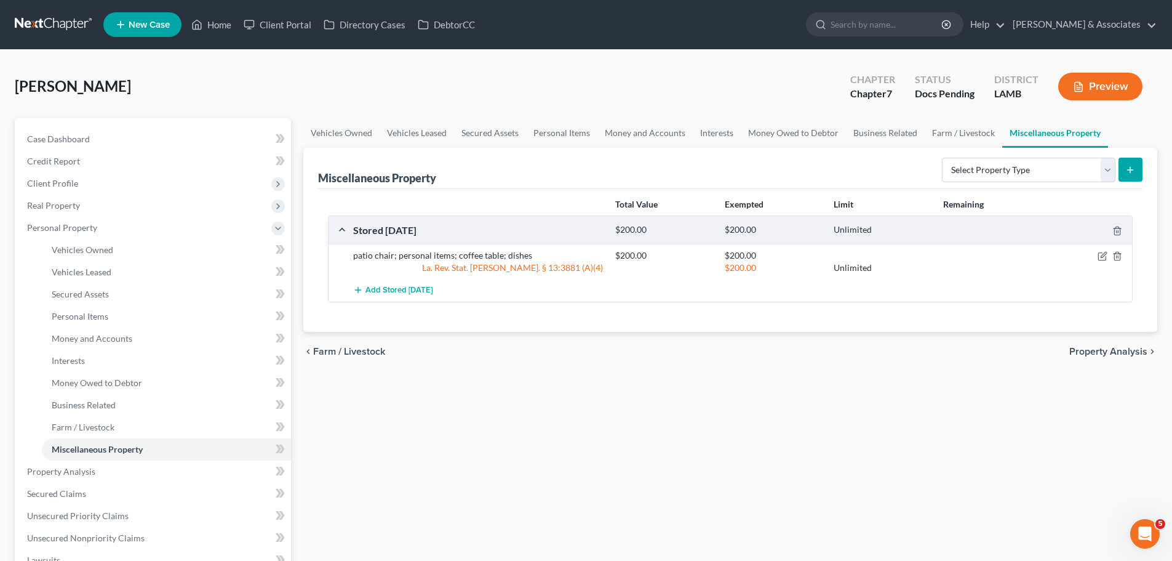
click at [785, 444] on div "Vehicles Owned Vehicles Leased Secured Assets Personal Items Money and Accounts…" at bounding box center [730, 457] width 867 height 679
click at [1045, 165] on select "Select Property Type Assigned for Creditor Benefit Within 1 Year Holding for An…" at bounding box center [1029, 170] width 174 height 25
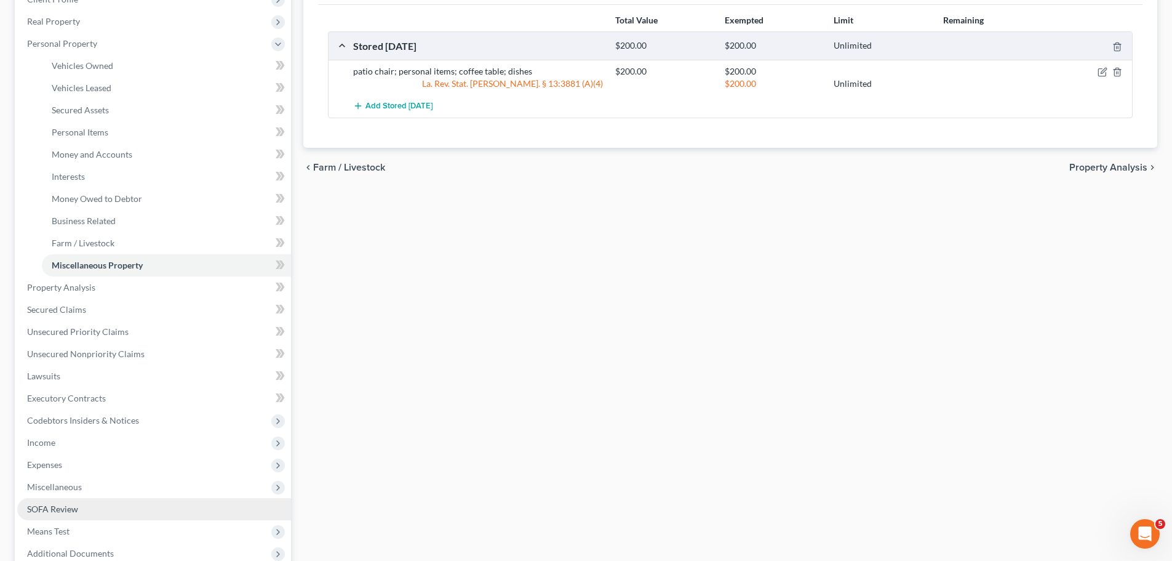
scroll to position [185, 0]
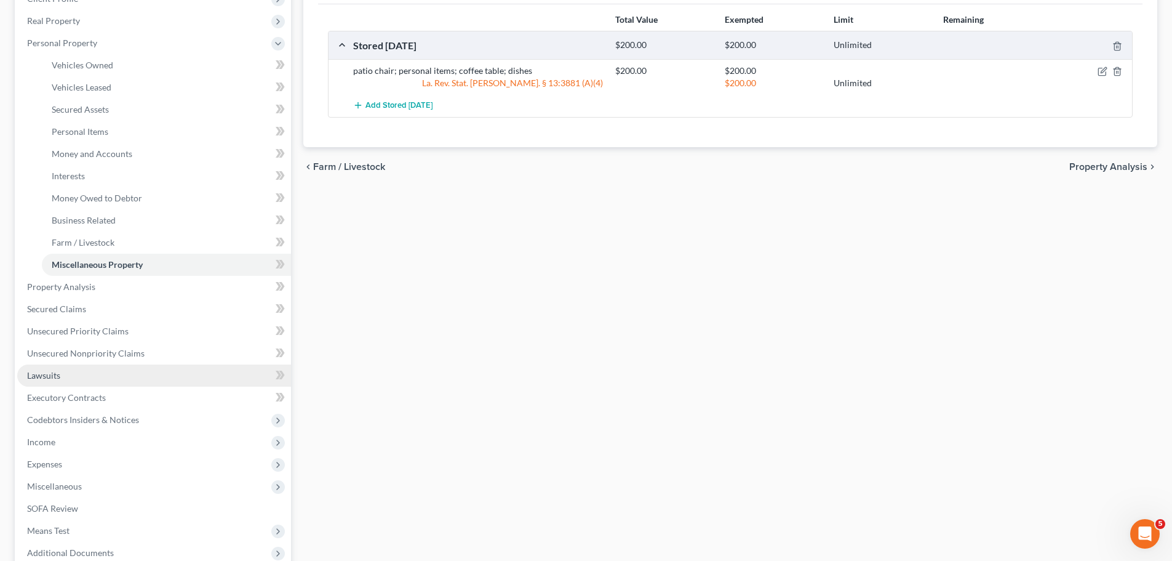
click at [75, 374] on link "Lawsuits" at bounding box center [154, 375] width 274 height 22
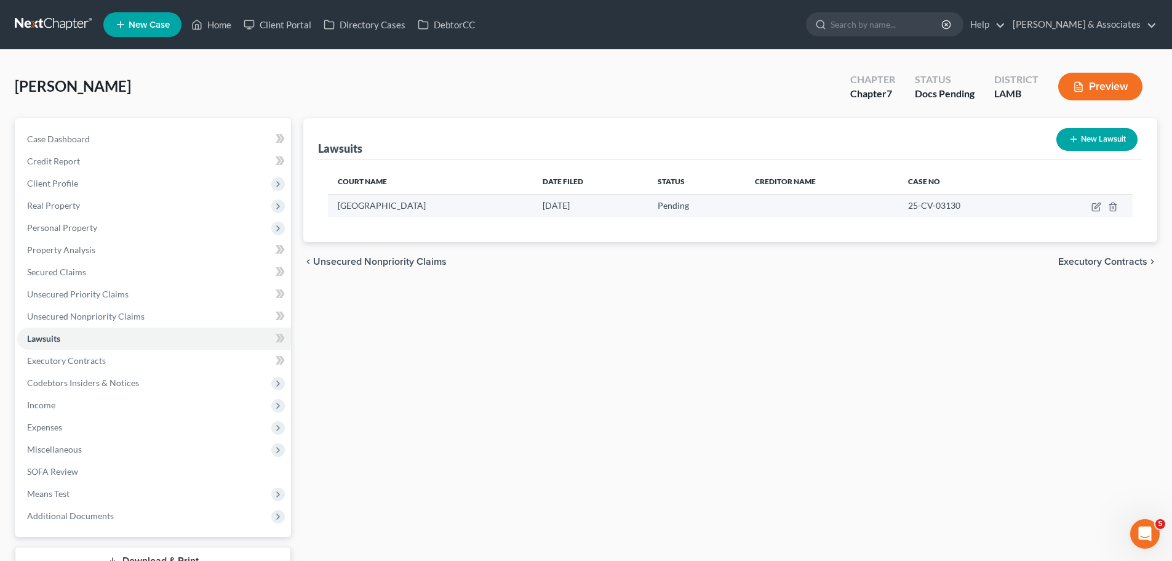
click at [1094, 213] on td at bounding box center [1084, 205] width 97 height 23
click at [1097, 202] on icon "button" at bounding box center [1097, 207] width 10 height 10
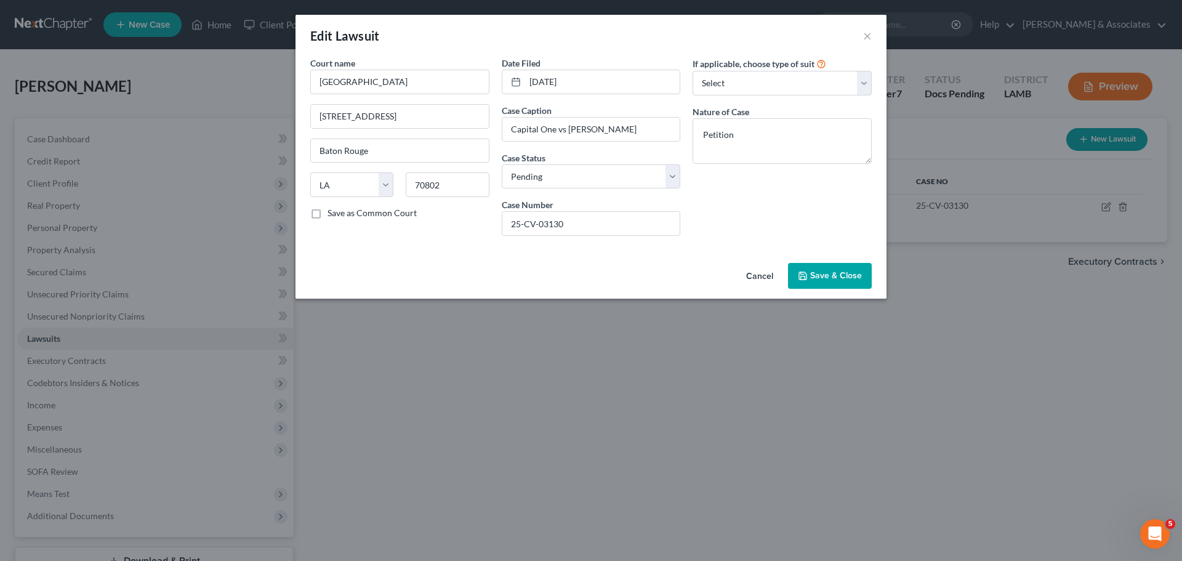
click at [824, 274] on span "Save & Close" at bounding box center [836, 275] width 52 height 10
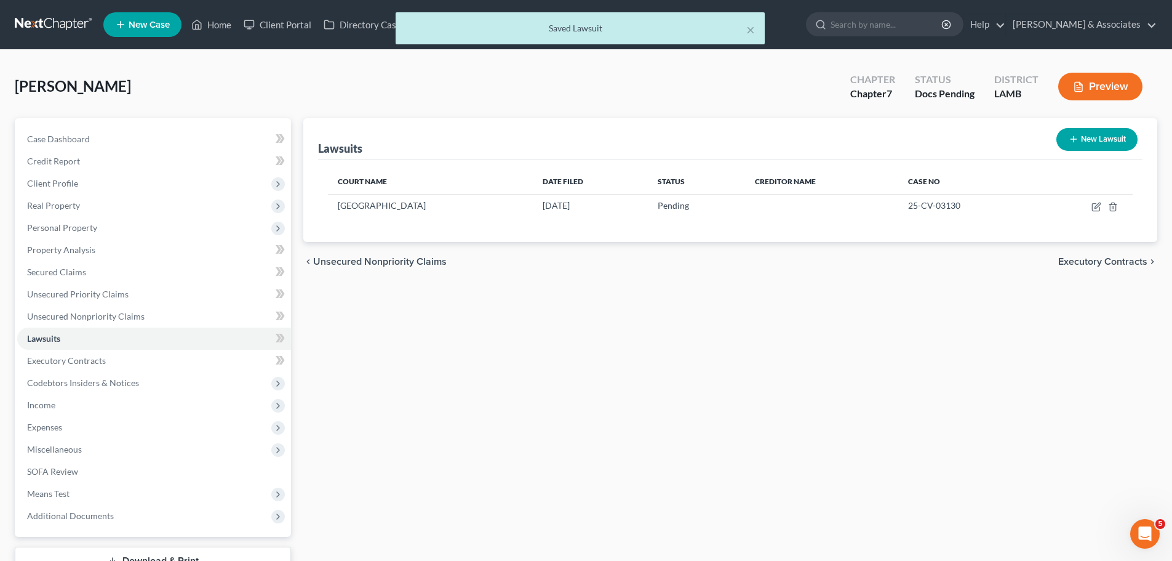
click at [527, 444] on div "Lawsuits New Lawsuit Court Name Date Filed Status Creditor Name Case No Baton R…" at bounding box center [730, 346] width 867 height 457
click at [132, 362] on link "Executory Contracts" at bounding box center [154, 361] width 274 height 22
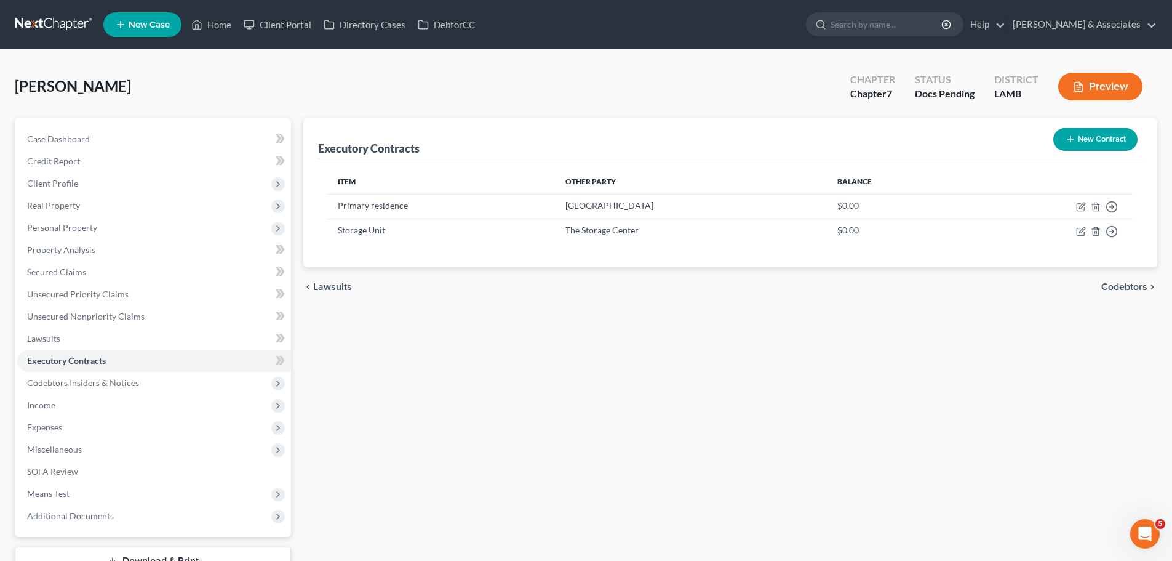
click at [442, 415] on div "Executory Contracts New Contract Item Other Party Balance Primary residence Ivy…" at bounding box center [730, 346] width 867 height 457
click at [1083, 207] on icon "button" at bounding box center [1081, 207] width 10 height 10
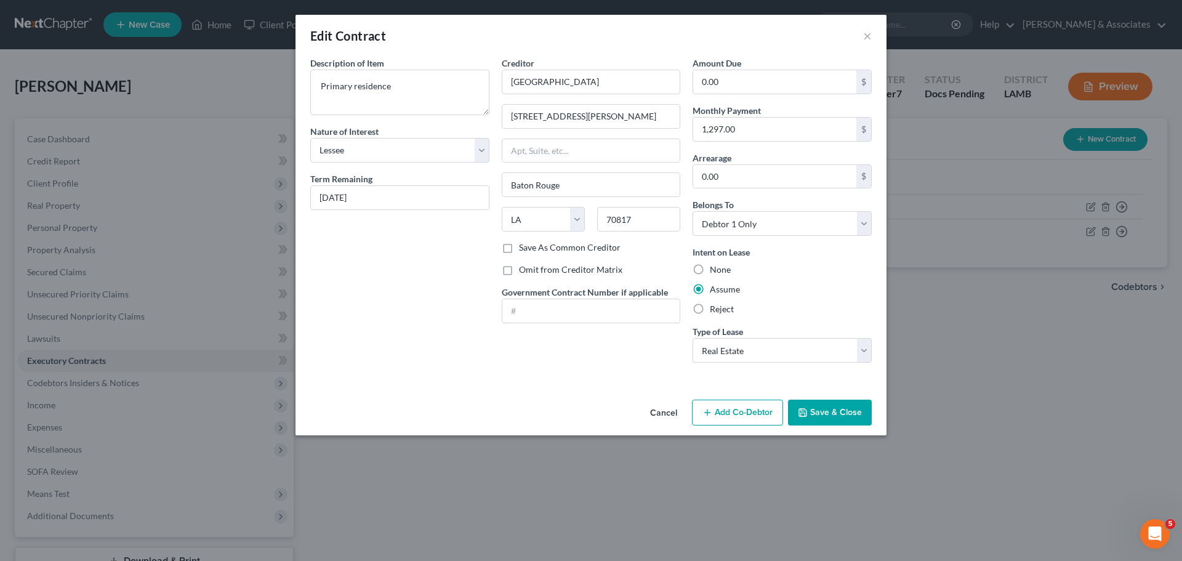
click at [628, 367] on div "Creditor * Ivy Park 6444 Jones Creek Rd Baton Rouge State AL AK AR AZ CA CO CT …" at bounding box center [590, 215] width 191 height 316
drag, startPoint x: 634, startPoint y: 356, endPoint x: 619, endPoint y: 358, distance: 15.5
click at [634, 352] on div "Creditor * Ivy Park 6444 Jones Creek Rd Baton Rouge State AL AK AR AZ CA CO CT …" at bounding box center [590, 215] width 191 height 316
click at [831, 407] on button "Save & Close" at bounding box center [830, 412] width 84 height 26
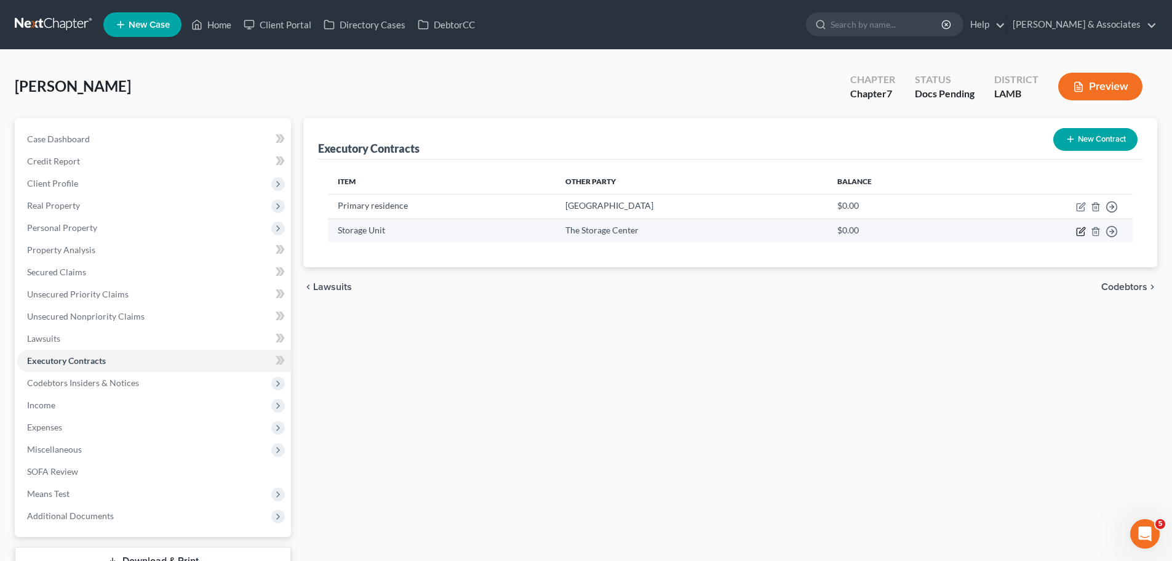
click at [1078, 235] on icon "button" at bounding box center [1080, 231] width 7 height 7
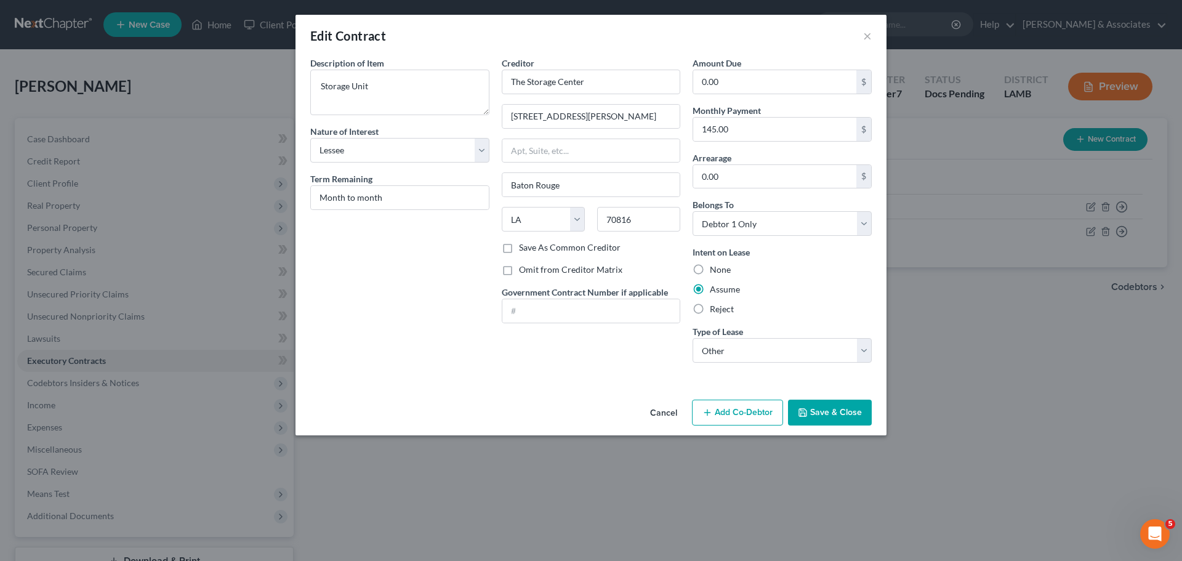
click at [439, 390] on div "Description of non-residential real property * Description of Item * Storage Un…" at bounding box center [590, 226] width 591 height 338
click at [834, 415] on button "Save & Close" at bounding box center [830, 412] width 84 height 26
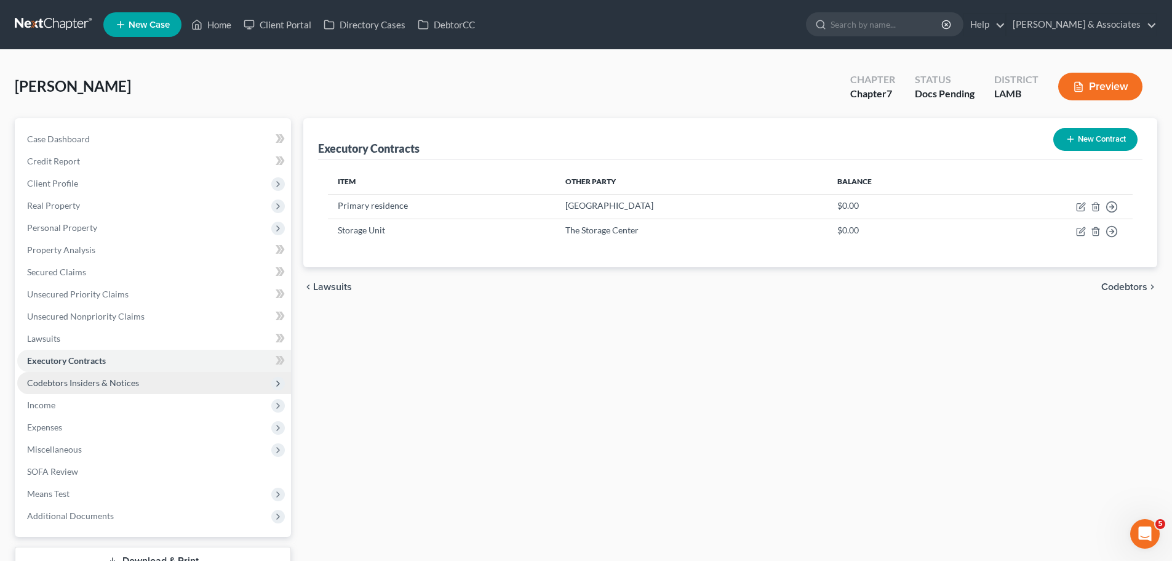
click at [90, 378] on span "Codebtors Insiders & Notices" at bounding box center [83, 382] width 112 height 10
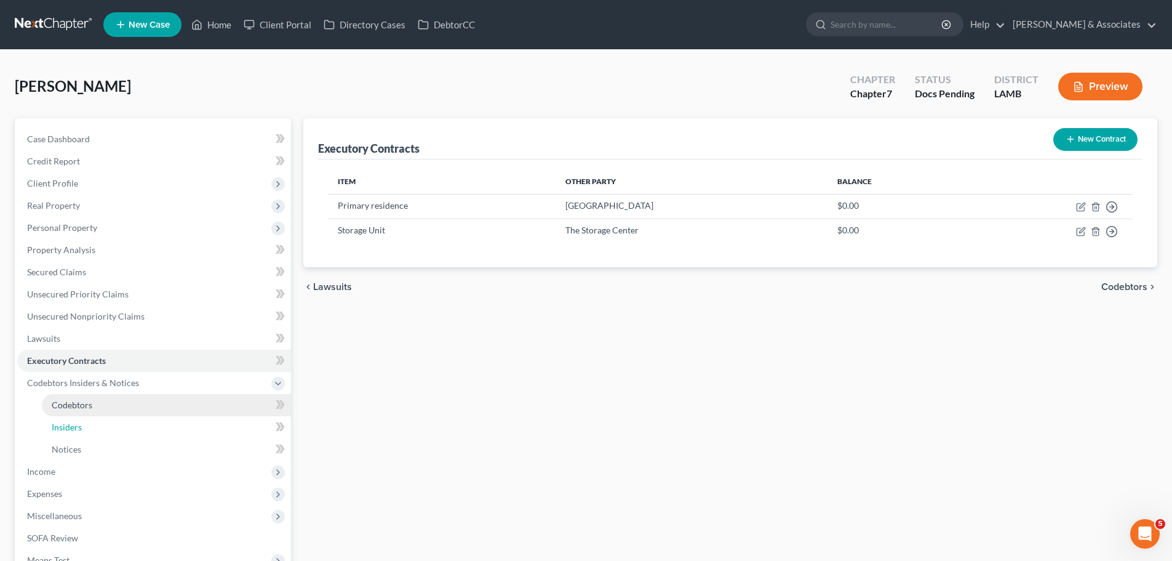
drag, startPoint x: 94, startPoint y: 428, endPoint x: 104, endPoint y: 414, distance: 17.2
click at [94, 428] on link "Insiders" at bounding box center [166, 427] width 249 height 22
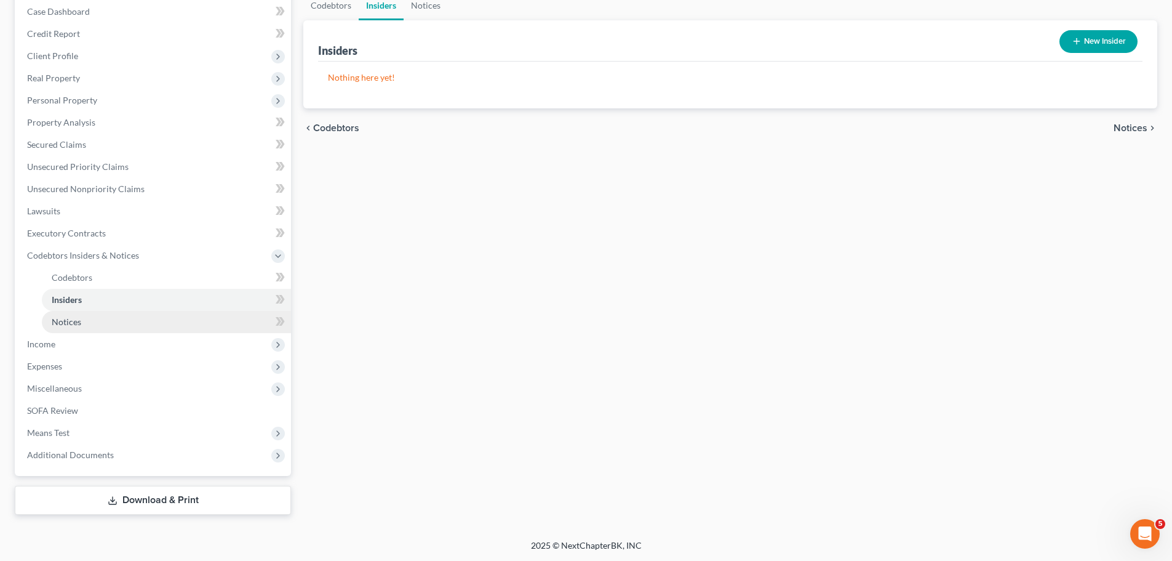
scroll to position [128, 0]
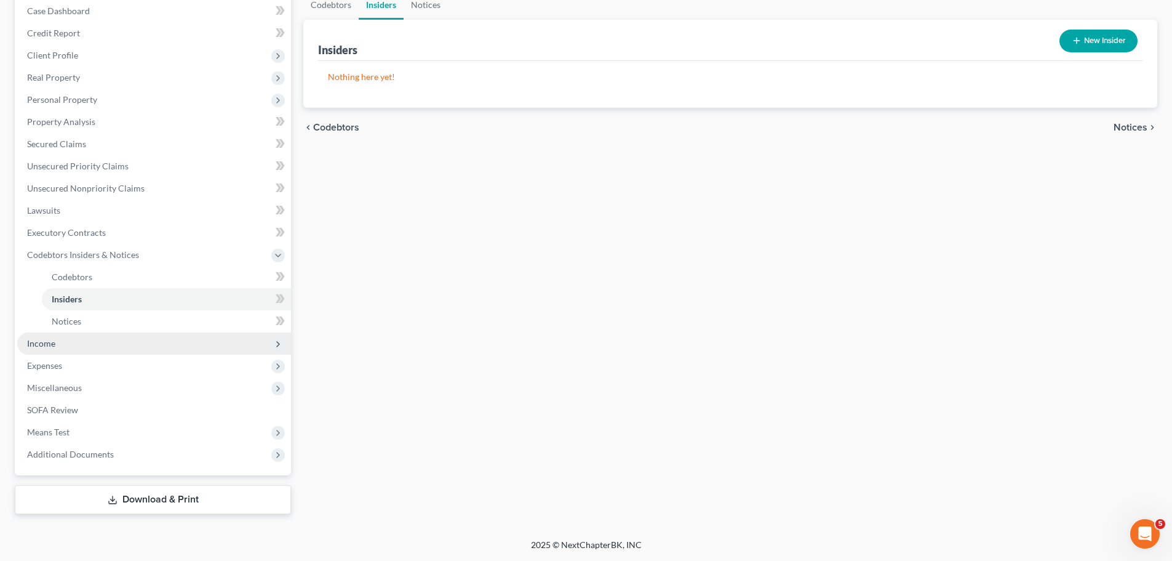
click at [153, 350] on span "Income" at bounding box center [154, 343] width 274 height 22
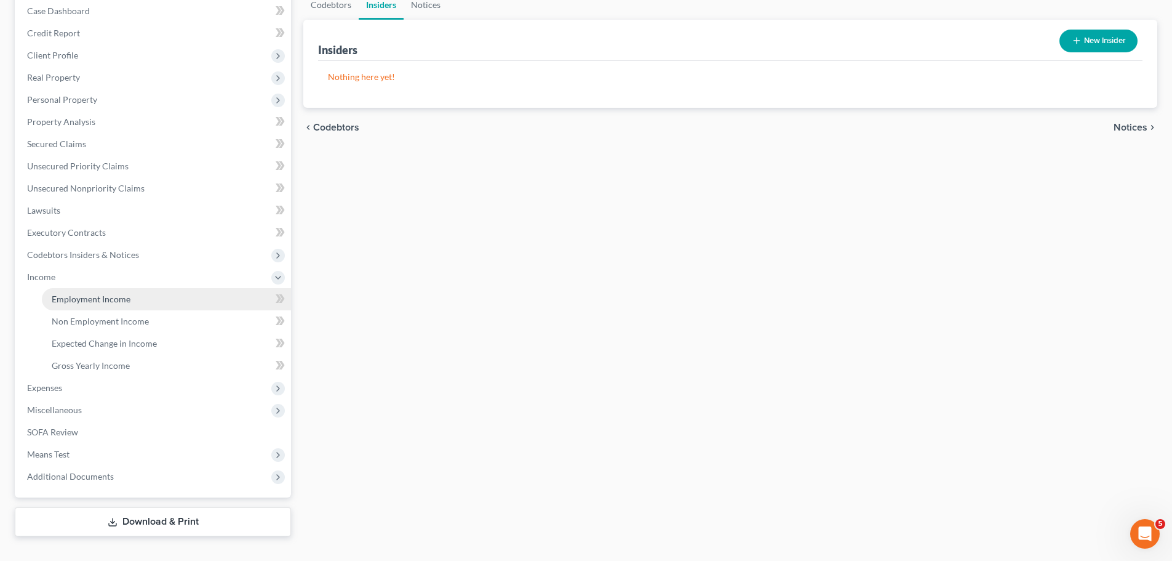
click at [119, 295] on span "Employment Income" at bounding box center [91, 299] width 79 height 10
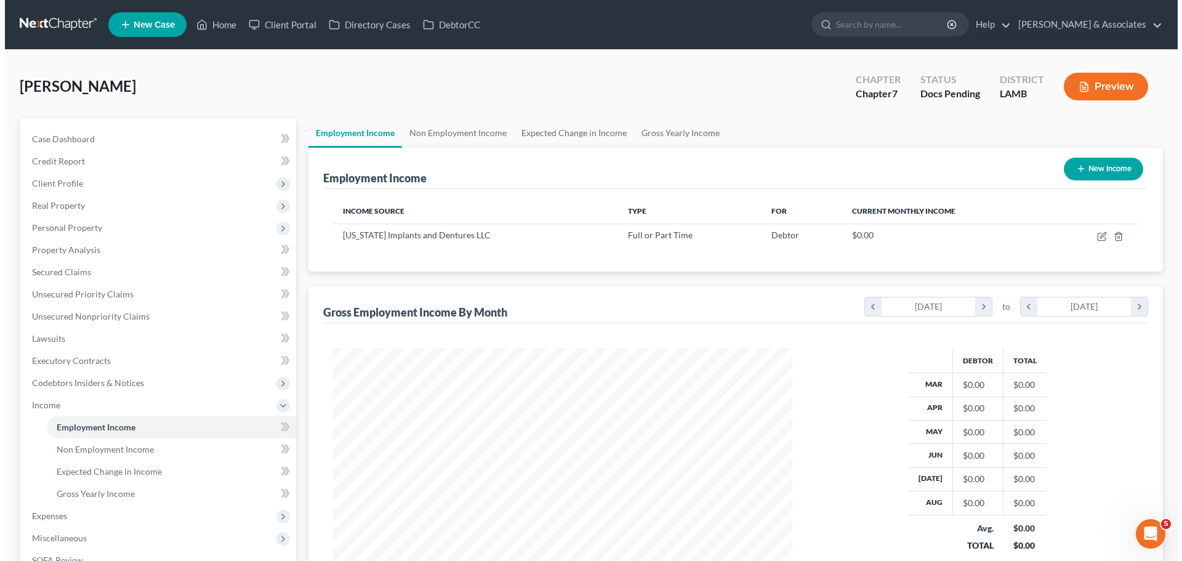
scroll to position [230, 484]
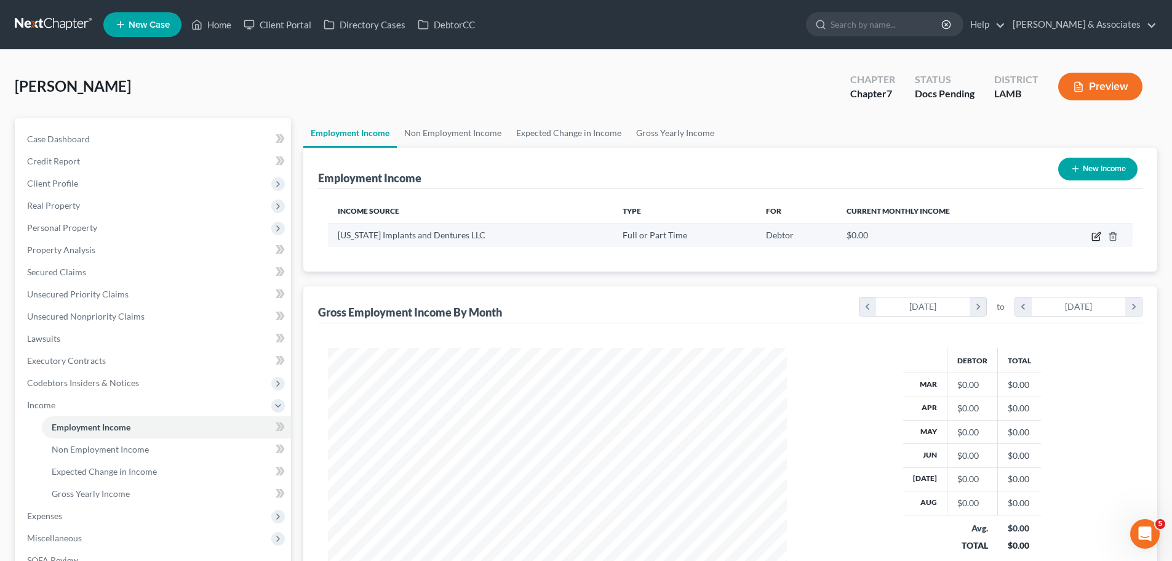
click at [1095, 239] on icon "button" at bounding box center [1097, 236] width 10 height 10
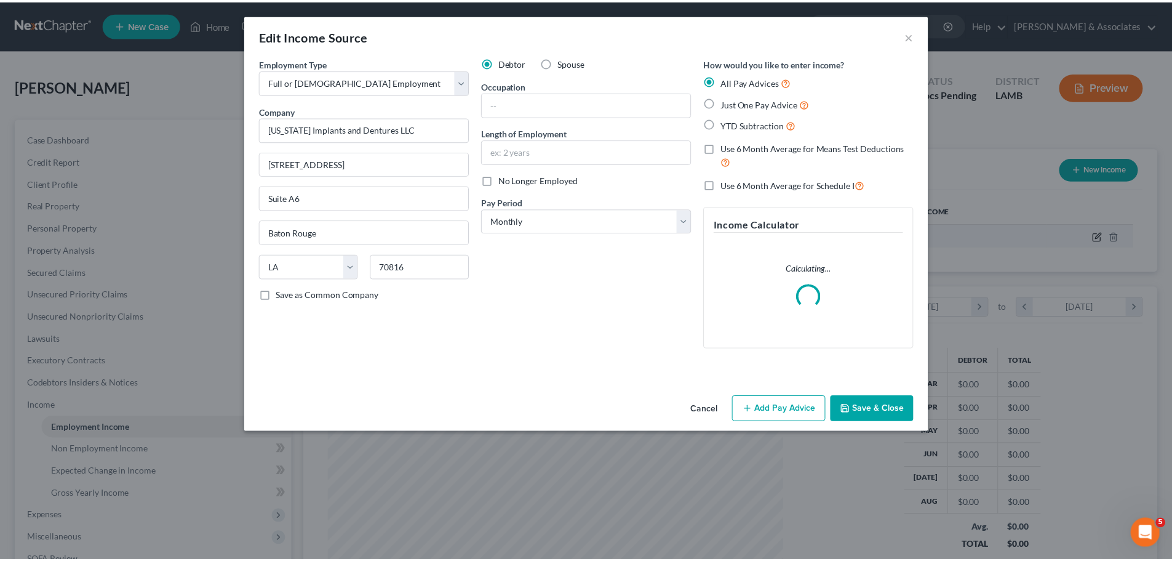
scroll to position [231, 488]
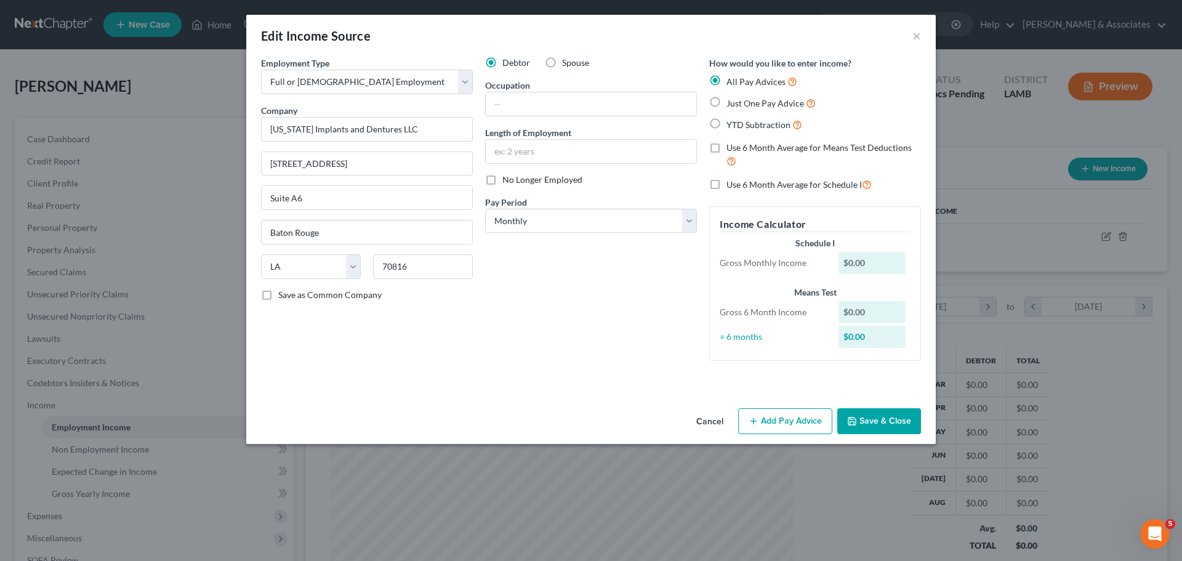
click at [514, 117] on div "Debtor Spouse Occupation Length of Employment No Longer Employed Pay Period * S…" at bounding box center [591, 214] width 224 height 314
click at [512, 111] on input "text" at bounding box center [591, 103] width 210 height 23
click at [510, 106] on input "text" at bounding box center [591, 103] width 210 height 23
click at [532, 218] on select "Select Monthly Twice Monthly Every Other Week Weekly" at bounding box center [591, 221] width 212 height 25
click at [485, 209] on select "Select Monthly Twice Monthly Every Other Week Weekly" at bounding box center [591, 221] width 212 height 25
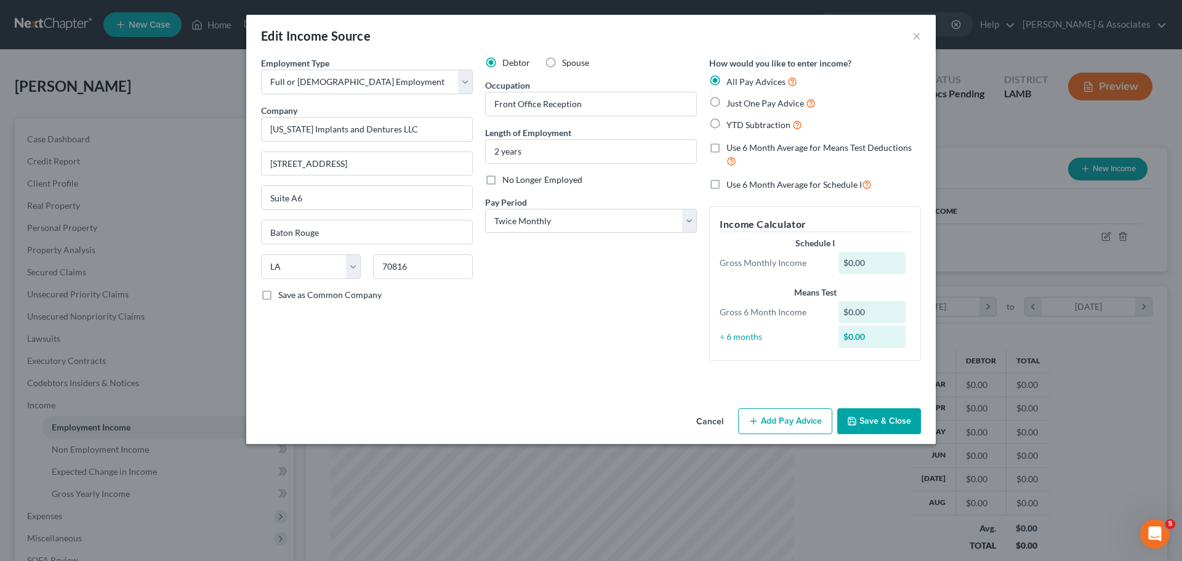
click at [555, 292] on div "Debtor Spouse Occupation Front Office Reception Length of Employment 2 years No…" at bounding box center [591, 214] width 224 height 314
click at [894, 426] on button "Save & Close" at bounding box center [879, 421] width 84 height 26
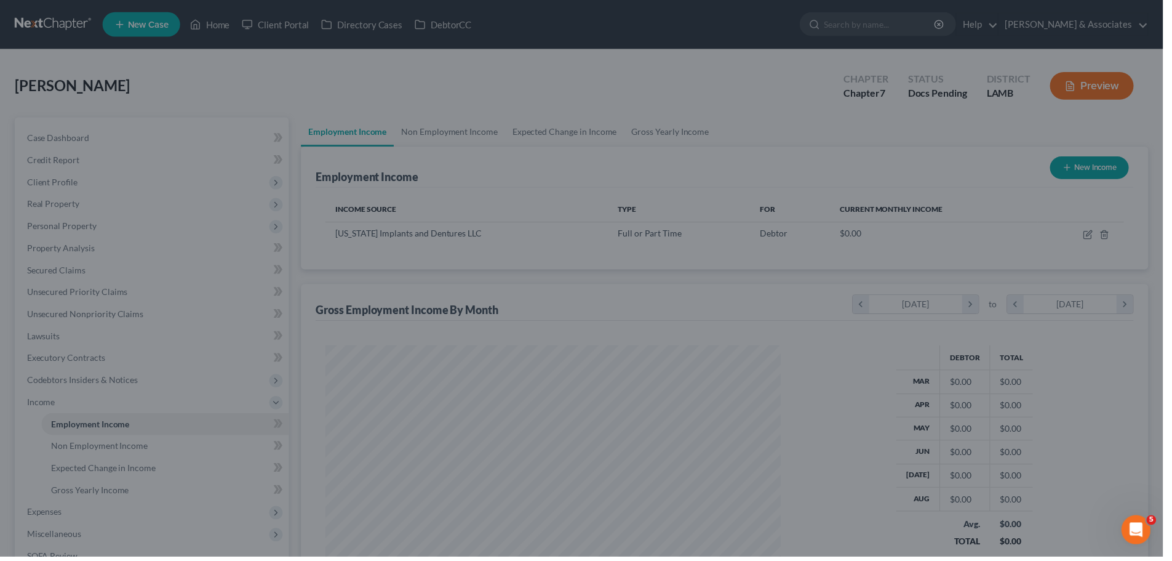
scroll to position [615219, 614965]
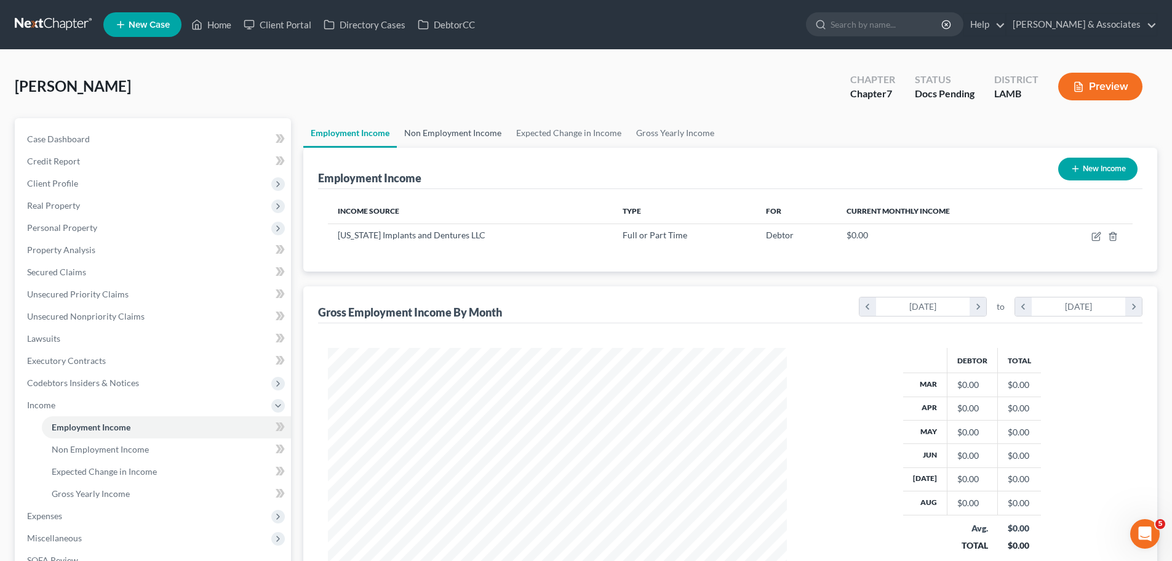
click at [471, 130] on link "Non Employment Income" at bounding box center [453, 133] width 112 height 30
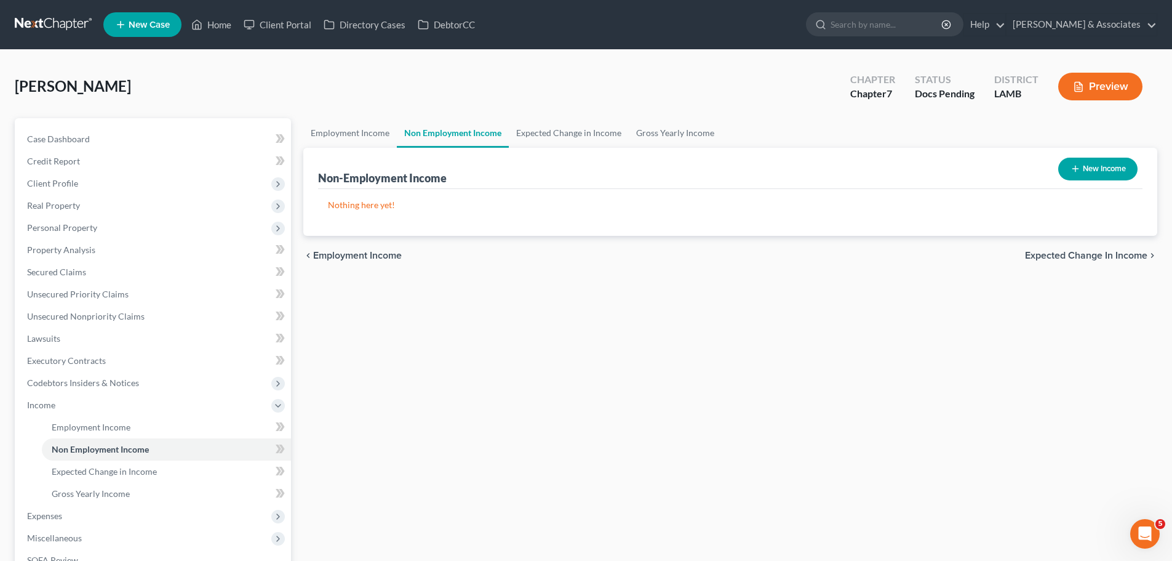
click at [1078, 172] on icon "button" at bounding box center [1076, 169] width 10 height 10
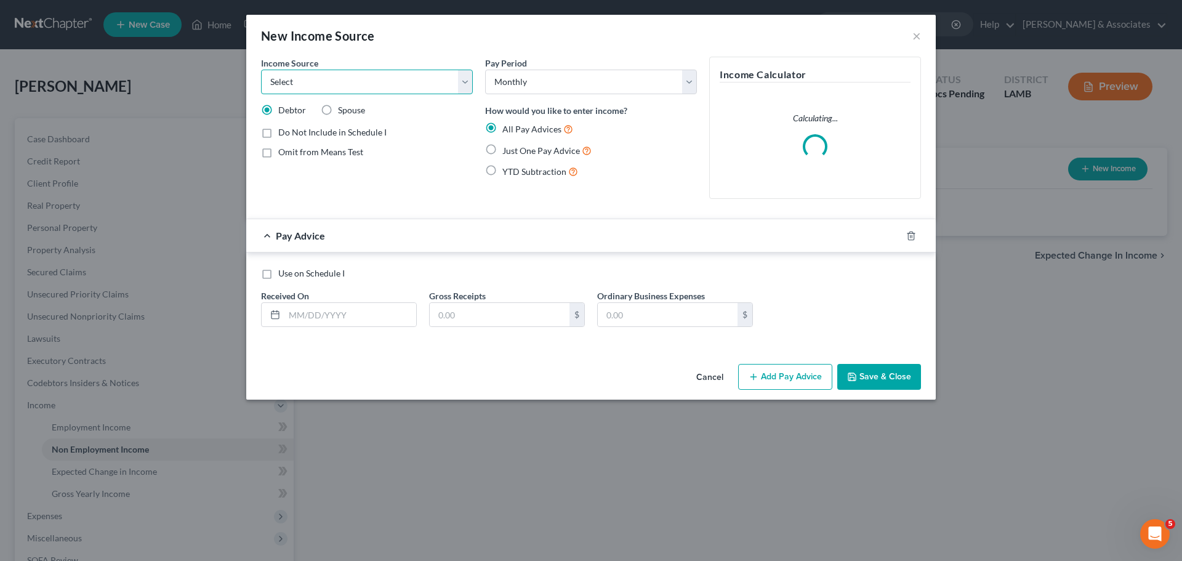
click at [364, 75] on select "Select Unemployment Disability (from employer) Pension Retirement Social Securi…" at bounding box center [367, 82] width 212 height 25
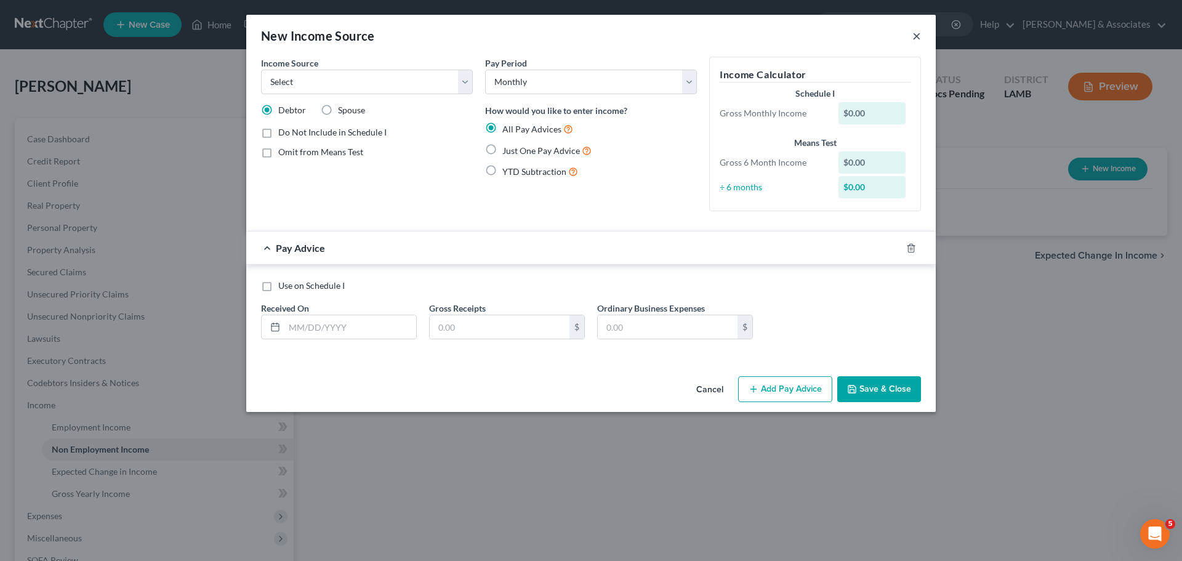
click at [915, 33] on div "New Income Source ×" at bounding box center [590, 36] width 689 height 42
click at [915, 33] on button "×" at bounding box center [916, 35] width 9 height 15
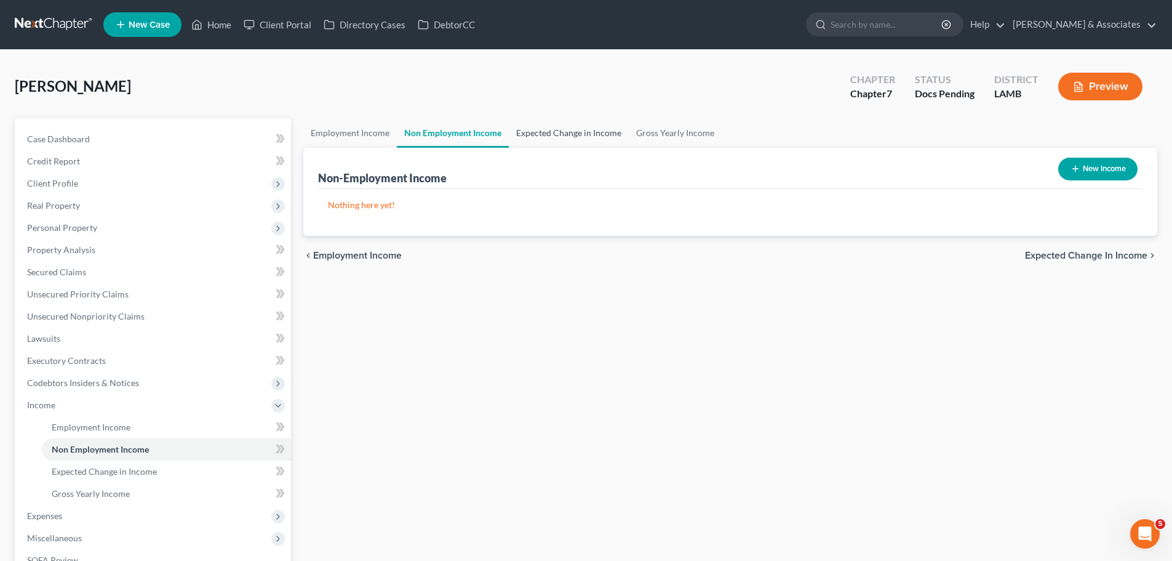
drag, startPoint x: 556, startPoint y: 148, endPoint x: 558, endPoint y: 138, distance: 10.0
click at [556, 148] on div "Non-Employment Income New Income" at bounding box center [730, 168] width 825 height 41
click at [558, 138] on link "Expected Change in Income" at bounding box center [569, 133] width 120 height 30
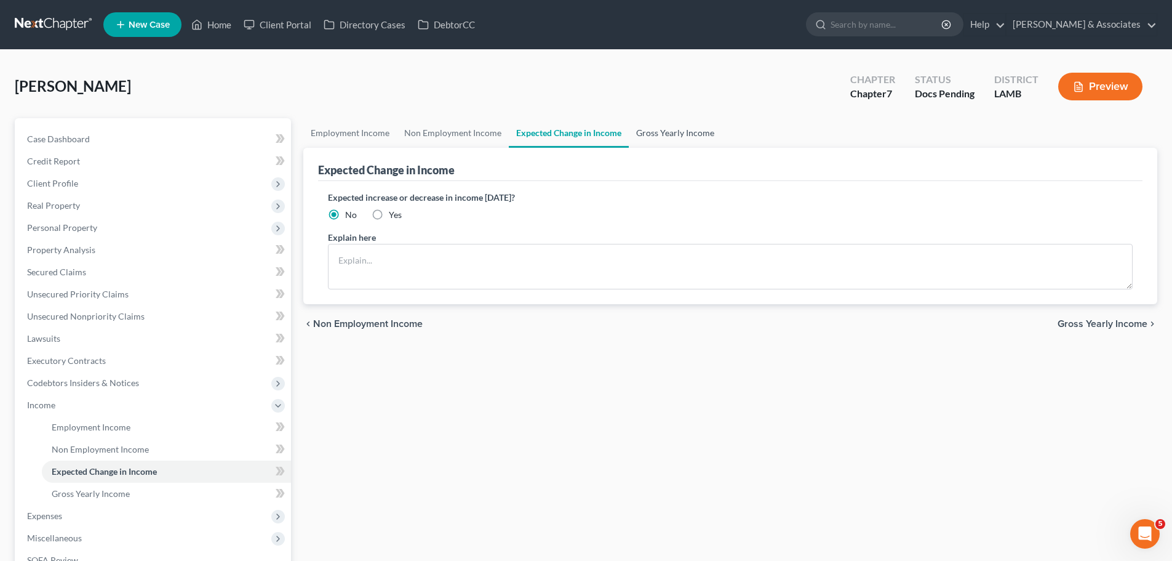
click at [641, 132] on link "Gross Yearly Income" at bounding box center [675, 133] width 93 height 30
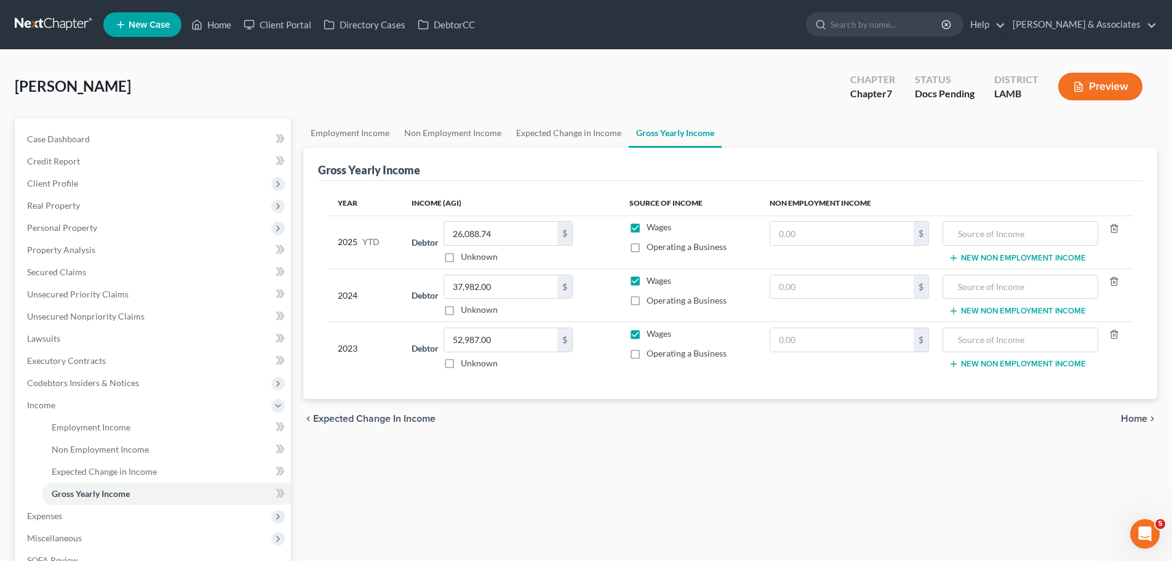
click at [482, 449] on div "Employment Income Non Employment Income Expected Change in Income Gross Yearly …" at bounding box center [730, 391] width 867 height 546
click at [129, 512] on span "Expenses" at bounding box center [154, 516] width 274 height 22
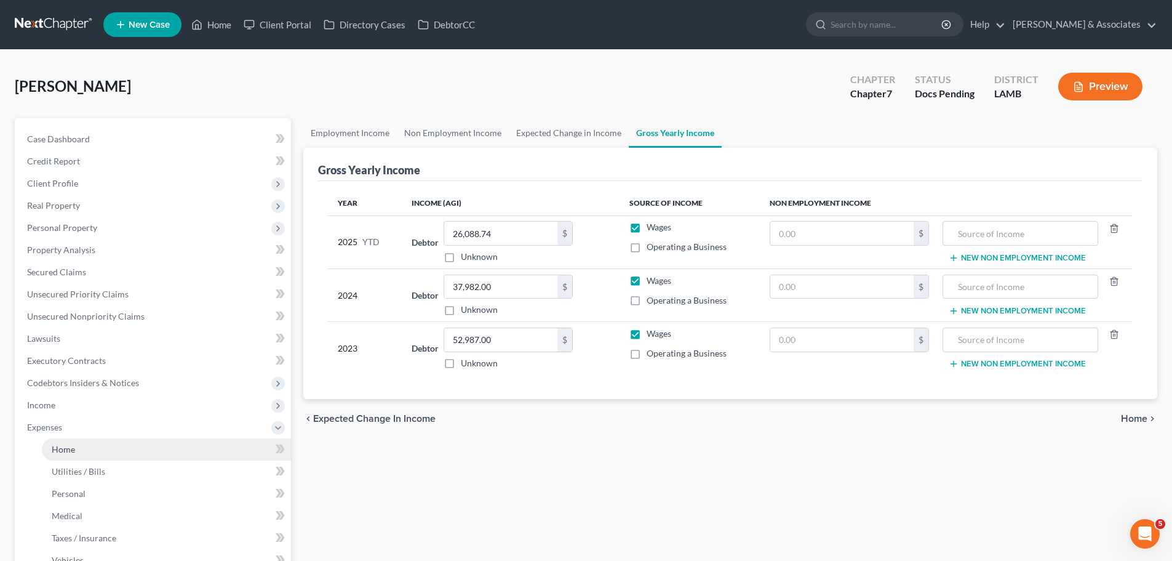
click at [140, 454] on link "Home" at bounding box center [166, 449] width 249 height 22
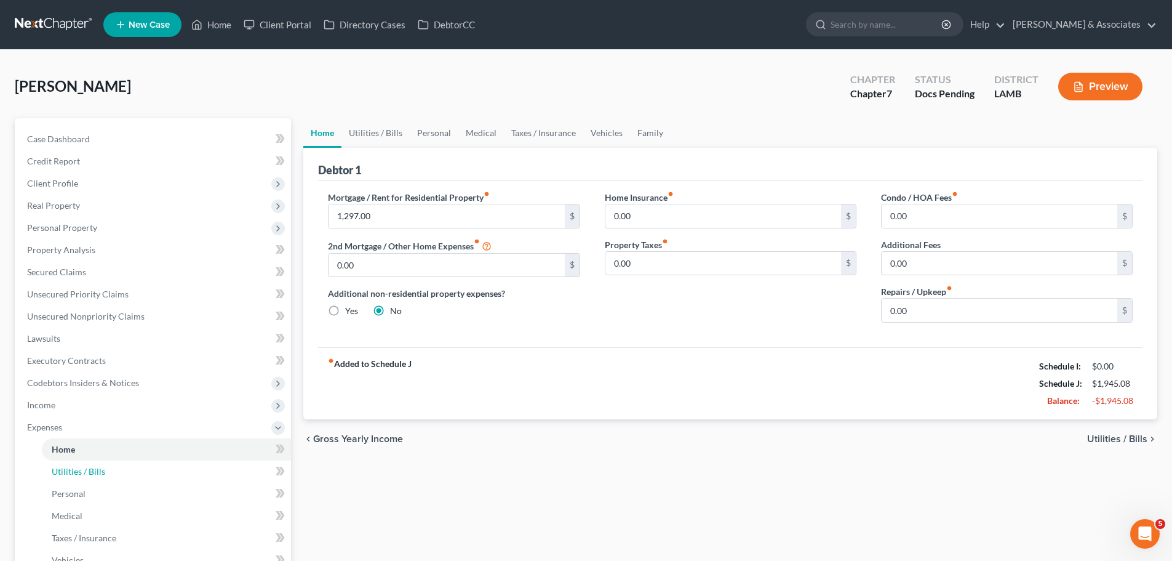
drag, startPoint x: 134, startPoint y: 468, endPoint x: 394, endPoint y: 455, distance: 260.0
click at [135, 469] on link "Utilities / Bills" at bounding box center [166, 471] width 249 height 22
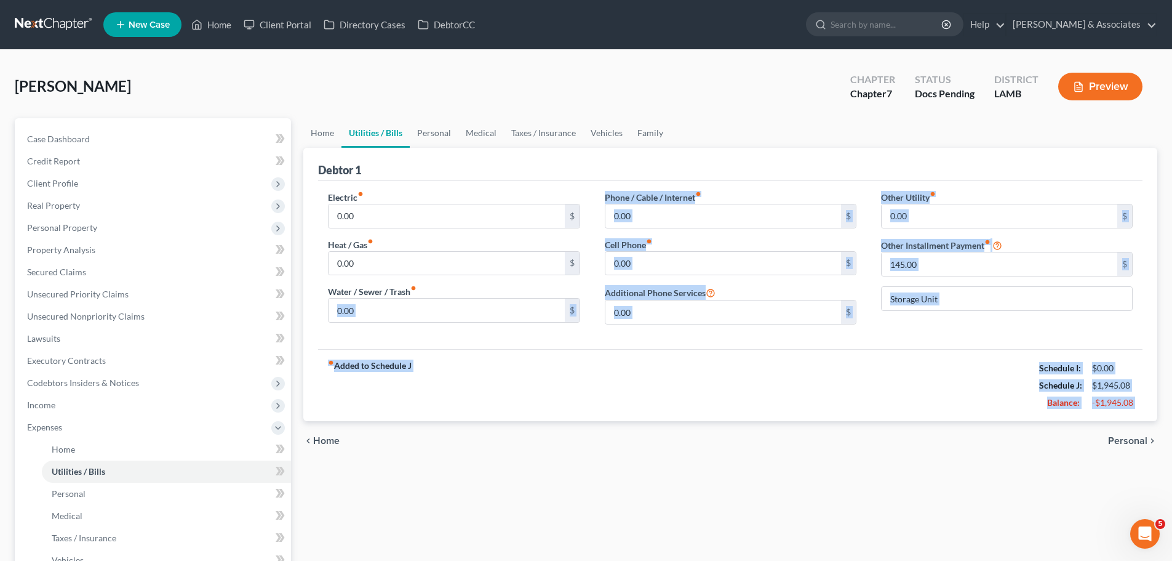
drag, startPoint x: 433, startPoint y: 348, endPoint x: 463, endPoint y: 459, distance: 114.8
click at [436, 477] on div "Home Utilities / Bills Personal Medical Taxes / Insurance Vehicles Family Debto…" at bounding box center [730, 424] width 867 height 612
click at [513, 422] on div "chevron_left Home Personal chevron_right" at bounding box center [730, 440] width 854 height 39
click at [524, 396] on div "fiber_manual_record Added to Schedule J Schedule I: $0.00 Schedule J: $1,945.08…" at bounding box center [730, 385] width 825 height 72
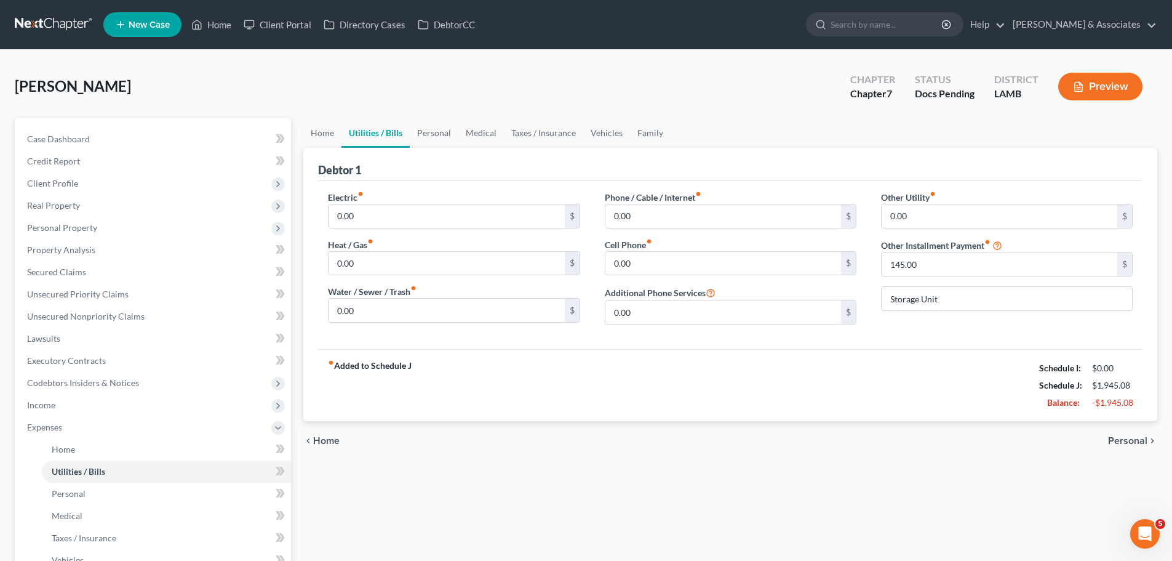
click at [491, 366] on div "fiber_manual_record Added to Schedule J Schedule I: $0.00 Schedule J: $1,945.08…" at bounding box center [730, 385] width 825 height 72
click at [430, 274] on input "0.00" at bounding box center [447, 263] width 236 height 23
click at [423, 313] on input "0.00" at bounding box center [447, 309] width 236 height 23
click at [408, 309] on input "120" at bounding box center [447, 309] width 236 height 23
click at [521, 459] on div "chevron_left Home Personal chevron_right" at bounding box center [730, 440] width 854 height 39
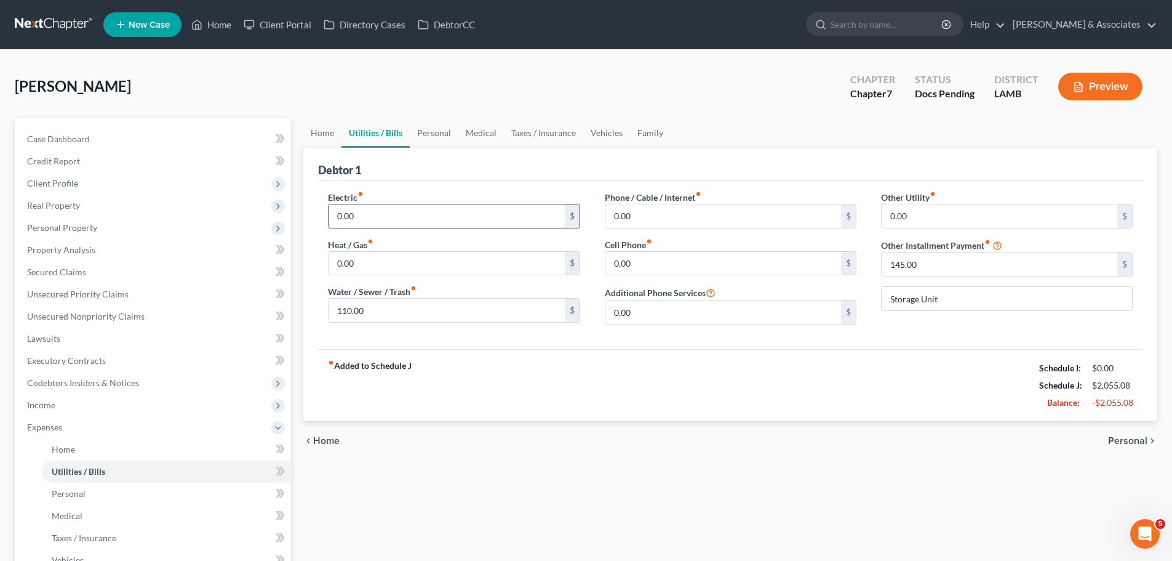
click at [409, 212] on input "0.00" at bounding box center [447, 215] width 236 height 23
click at [550, 411] on div "fiber_manual_record Added to Schedule J Schedule I: $0.00 Schedule J: $2,275.08…" at bounding box center [730, 385] width 825 height 72
click at [674, 219] on input "0.00" at bounding box center [724, 215] width 236 height 23
click at [661, 264] on input "0.00" at bounding box center [724, 263] width 236 height 23
click at [908, 218] on input "0.00" at bounding box center [1000, 215] width 236 height 23
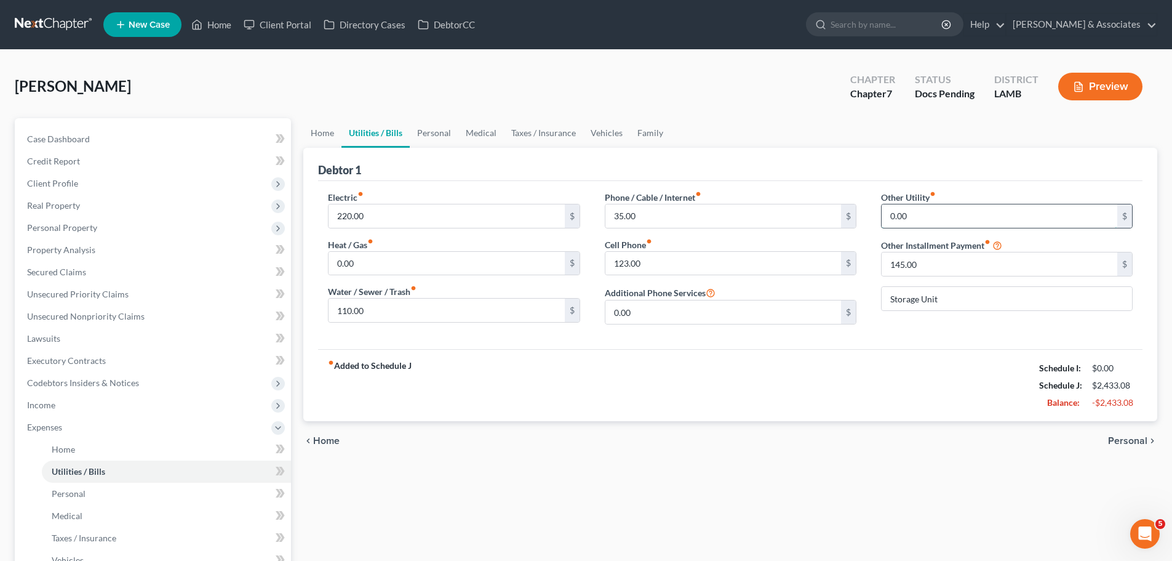
click at [961, 214] on input "0.00" at bounding box center [1000, 215] width 236 height 23
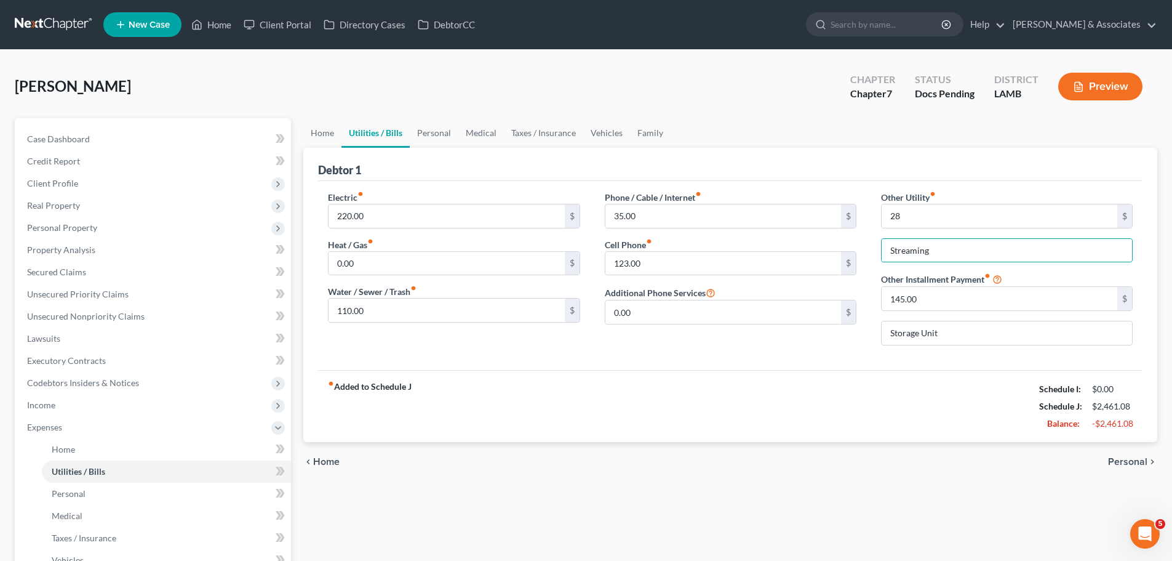
click at [949, 423] on div "fiber_manual_record Added to Schedule J Schedule I: $0.00 Schedule J: $2,461.08…" at bounding box center [730, 406] width 825 height 72
click at [910, 214] on input "28" at bounding box center [1000, 215] width 236 height 23
drag, startPoint x: 895, startPoint y: 444, endPoint x: 1121, endPoint y: 466, distance: 227.0
click at [895, 444] on ui-view "Home Utilities / Bills Personal Medical Taxes / Insurance Vehicles Family Debto…" at bounding box center [730, 299] width 854 height 363
click at [1129, 460] on span "Personal" at bounding box center [1127, 462] width 39 height 10
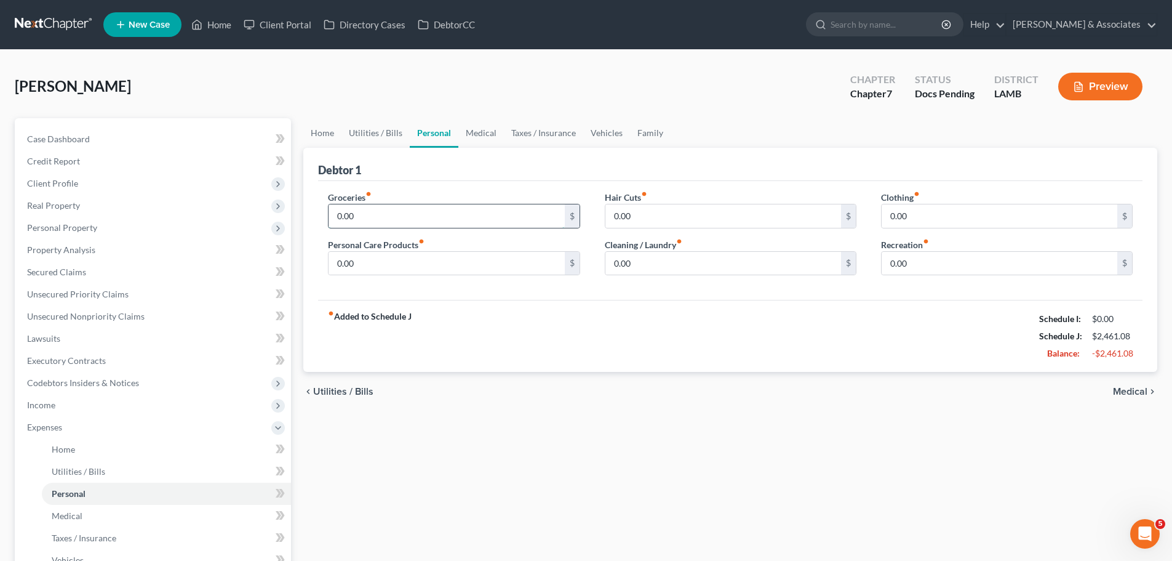
click at [399, 217] on input "0.00" at bounding box center [447, 215] width 236 height 23
click at [1139, 388] on span "Medical" at bounding box center [1130, 392] width 34 height 10
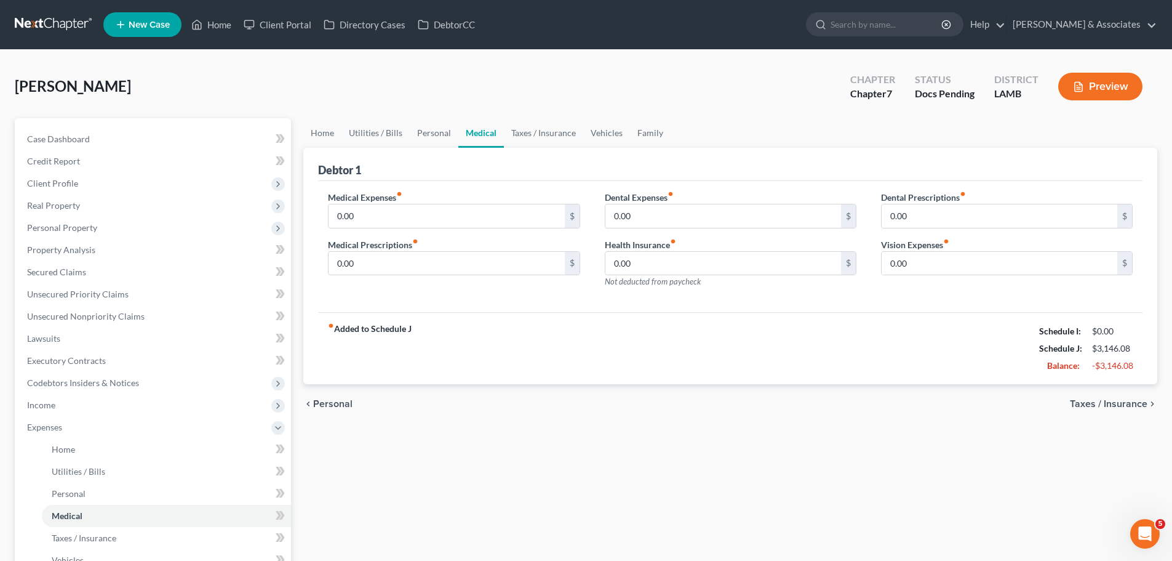
click at [420, 491] on div "Home Utilities / Bills Personal Medical Taxes / Insurance Vehicles Family Debto…" at bounding box center [730, 424] width 867 height 612
click at [449, 219] on input "0.00" at bounding box center [447, 215] width 236 height 23
click at [430, 268] on input "0.00" at bounding box center [447, 263] width 236 height 23
click at [615, 342] on div "fiber_manual_record Added to Schedule J Schedule I: $0.00 Schedule J: $3,196.08…" at bounding box center [730, 348] width 825 height 72
click at [981, 262] on input "0.00" at bounding box center [1000, 263] width 236 height 23
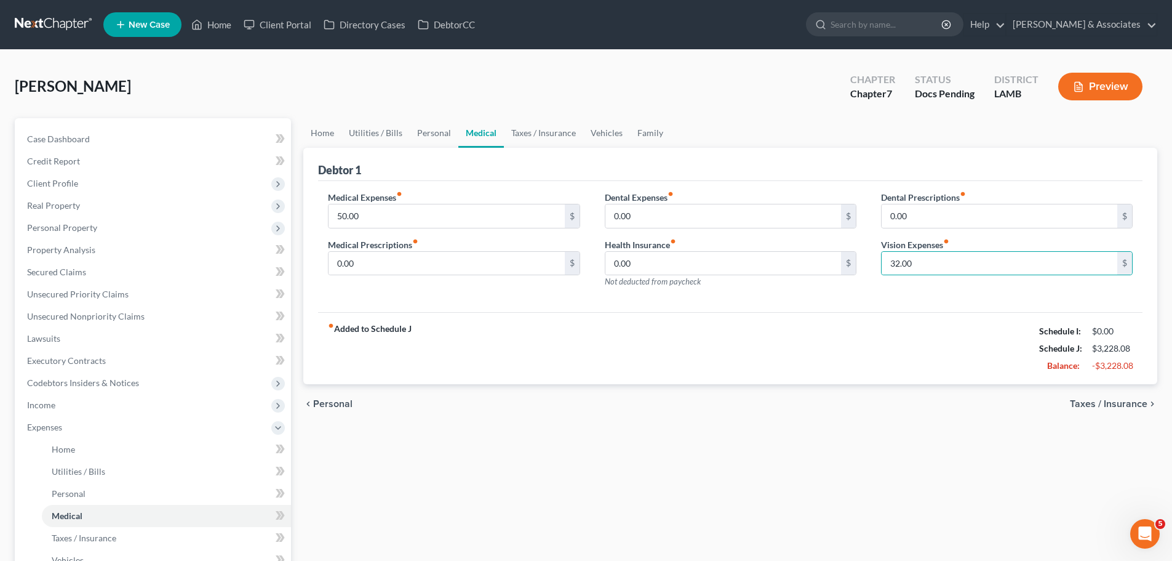
click at [763, 398] on div "chevron_left Personal Taxes / Insurance chevron_right" at bounding box center [730, 403] width 854 height 39
click at [1117, 402] on span "Taxes / Insurance" at bounding box center [1109, 404] width 78 height 10
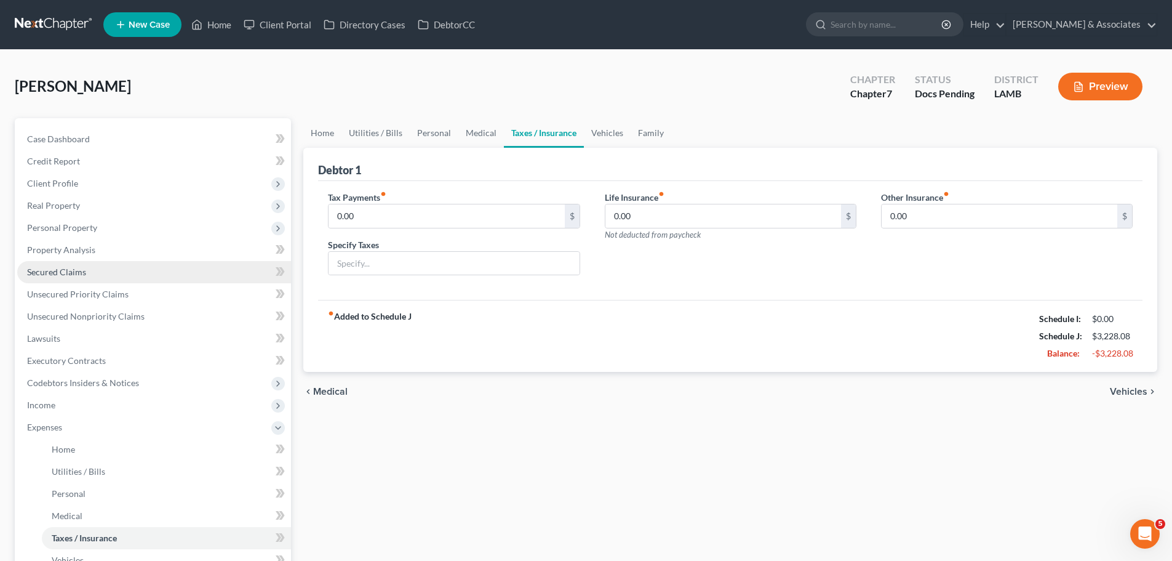
drag, startPoint x: 1123, startPoint y: 387, endPoint x: 186, endPoint y: 274, distance: 944.0
click at [1123, 387] on span "Vehicles" at bounding box center [1129, 392] width 38 height 10
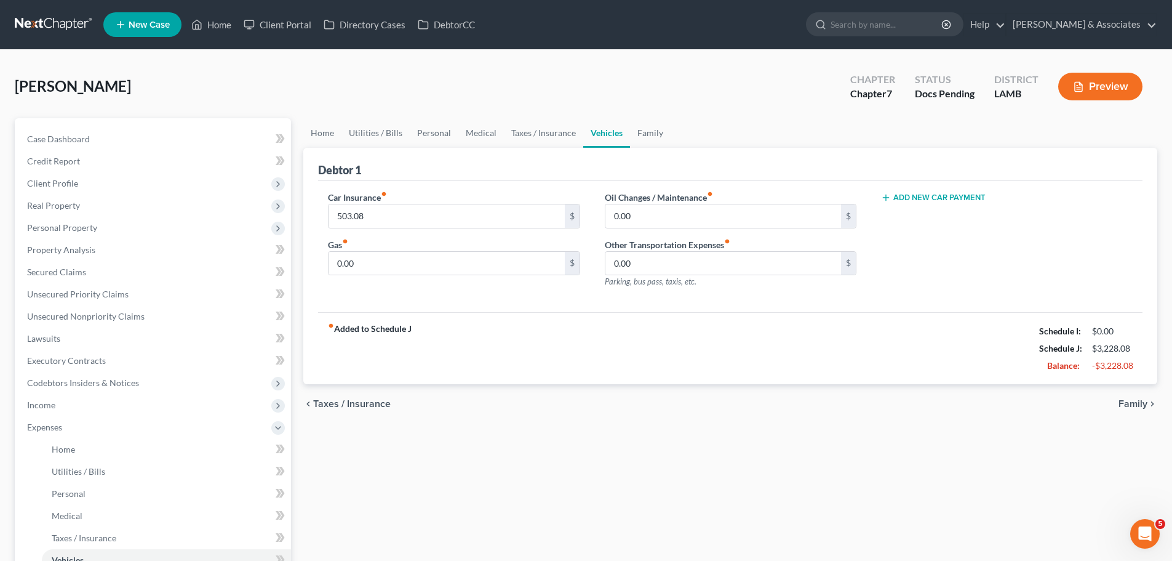
drag, startPoint x: 622, startPoint y: 501, endPoint x: 382, endPoint y: 302, distance: 312.1
click at [622, 503] on div "Home Utilities / Bills Personal Medical Taxes / Insurance Vehicles Family Debto…" at bounding box center [730, 424] width 867 height 612
click at [416, 214] on input "503.08" at bounding box center [447, 215] width 236 height 23
paste input "176.50"
click at [565, 427] on div "Home Utilities / Bills Personal Medical Taxes / Insurance Vehicles Family Debto…" at bounding box center [730, 424] width 867 height 612
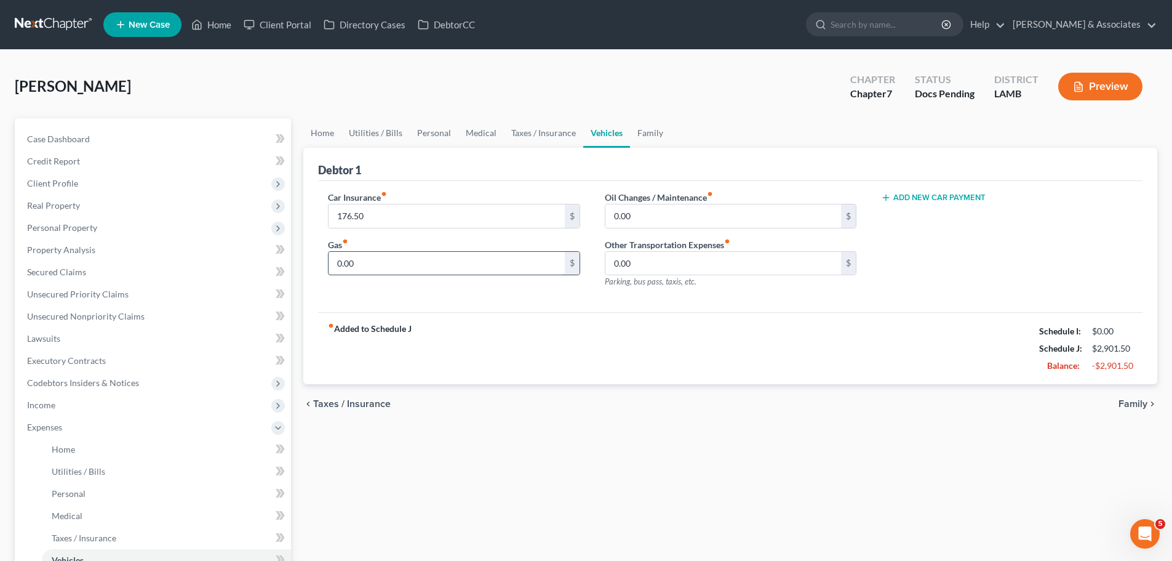
click at [436, 260] on input "0.00" at bounding box center [447, 263] width 236 height 23
click at [852, 342] on div "fiber_manual_record Added to Schedule J Schedule I: $0.00 Schedule J: $2,981.50…" at bounding box center [730, 348] width 825 height 72
click at [660, 220] on input "0.00" at bounding box center [724, 215] width 236 height 23
click at [1137, 406] on span "Family" at bounding box center [1133, 404] width 29 height 10
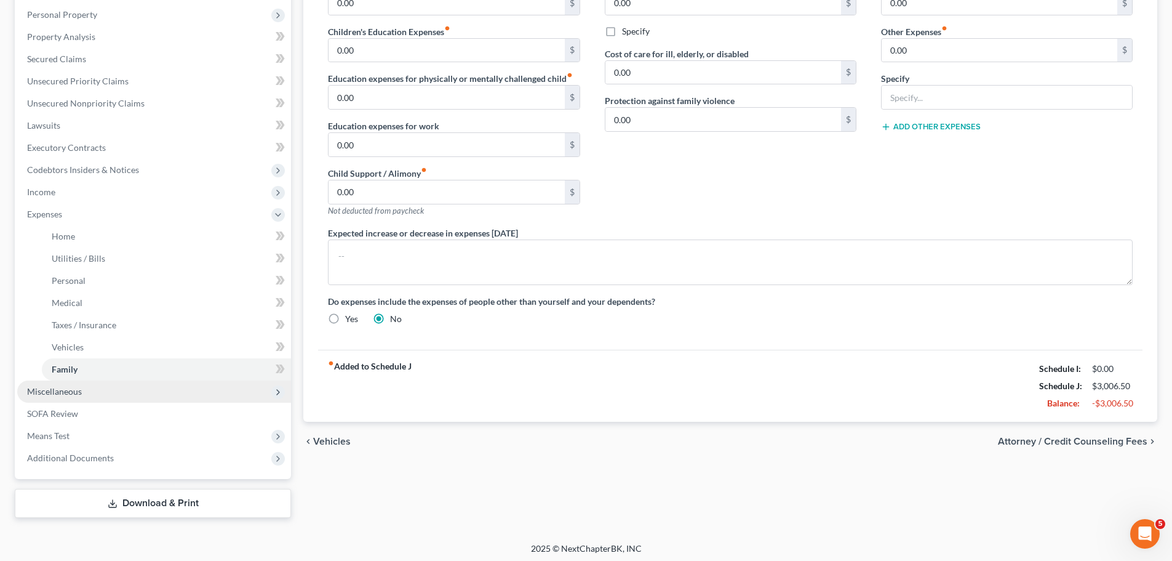
scroll to position [217, 0]
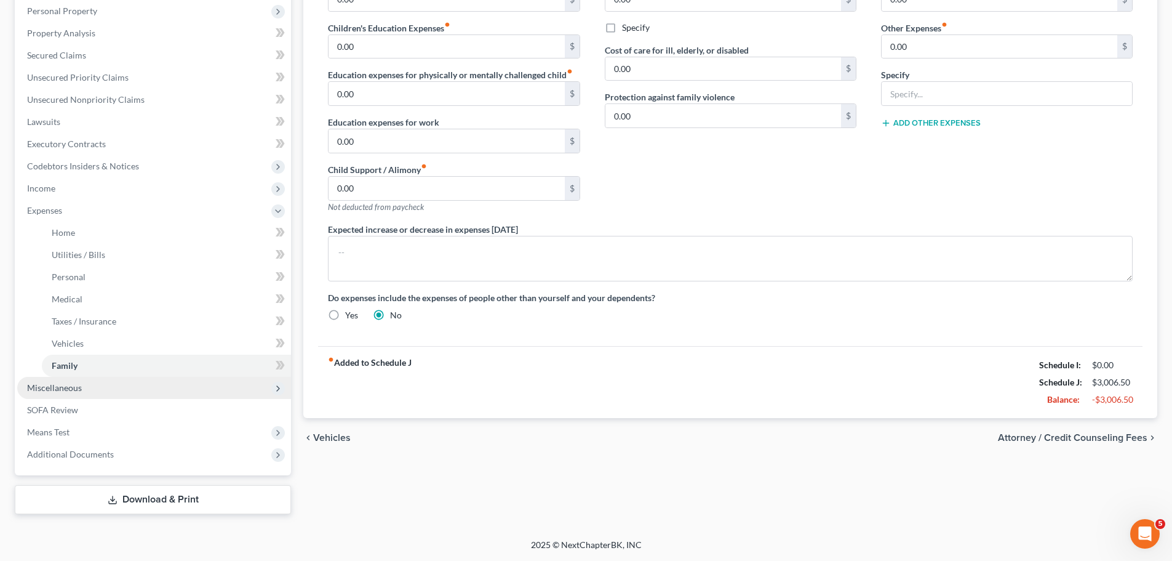
click at [79, 385] on span "Miscellaneous" at bounding box center [54, 387] width 55 height 10
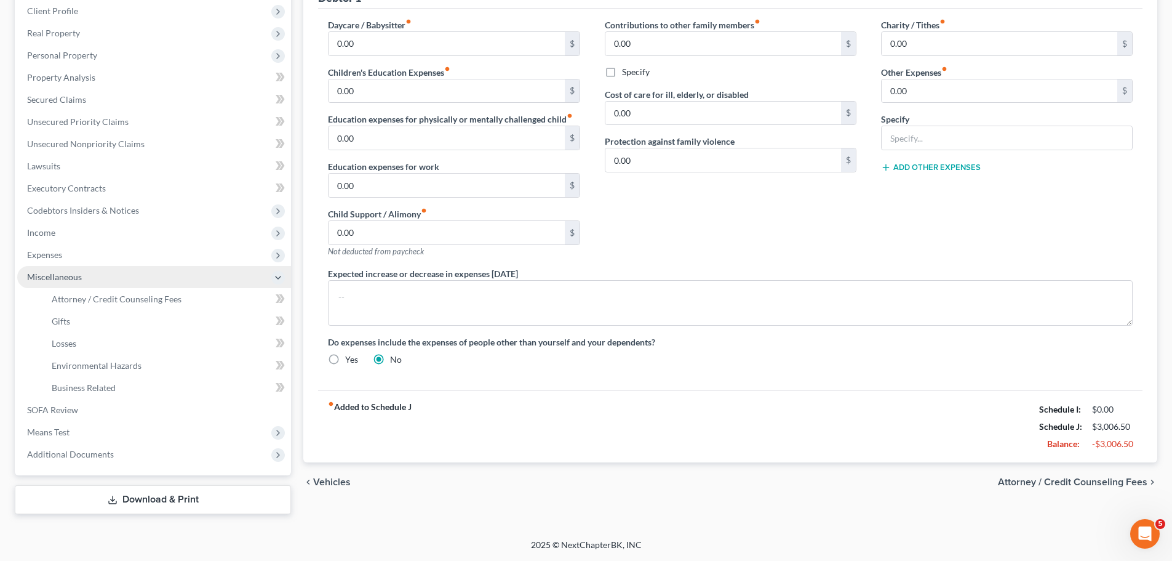
scroll to position [172, 0]
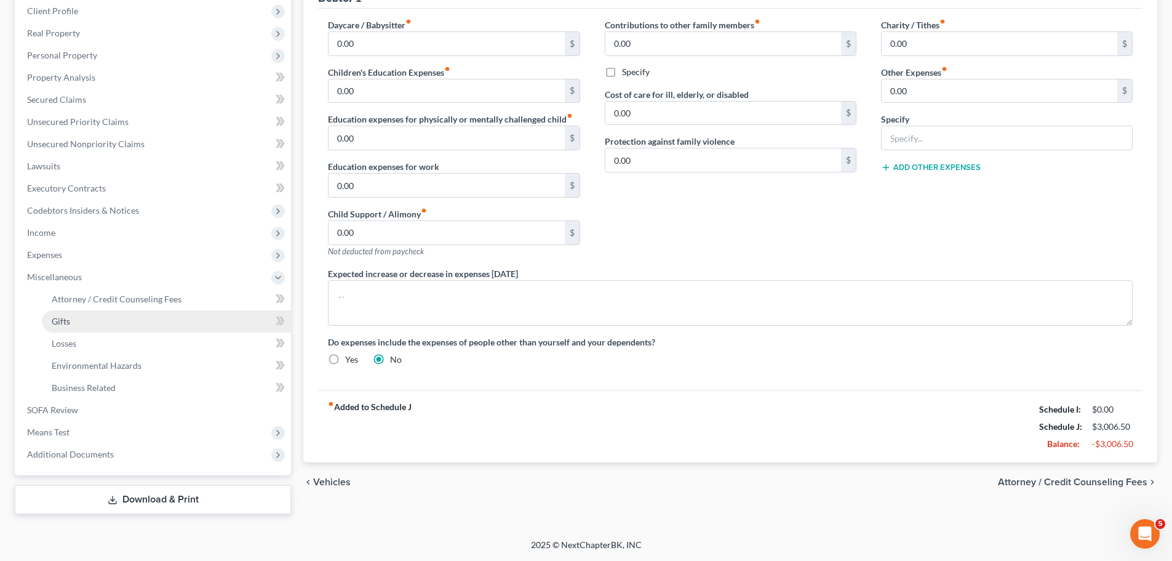
click at [84, 319] on link "Gifts" at bounding box center [166, 321] width 249 height 22
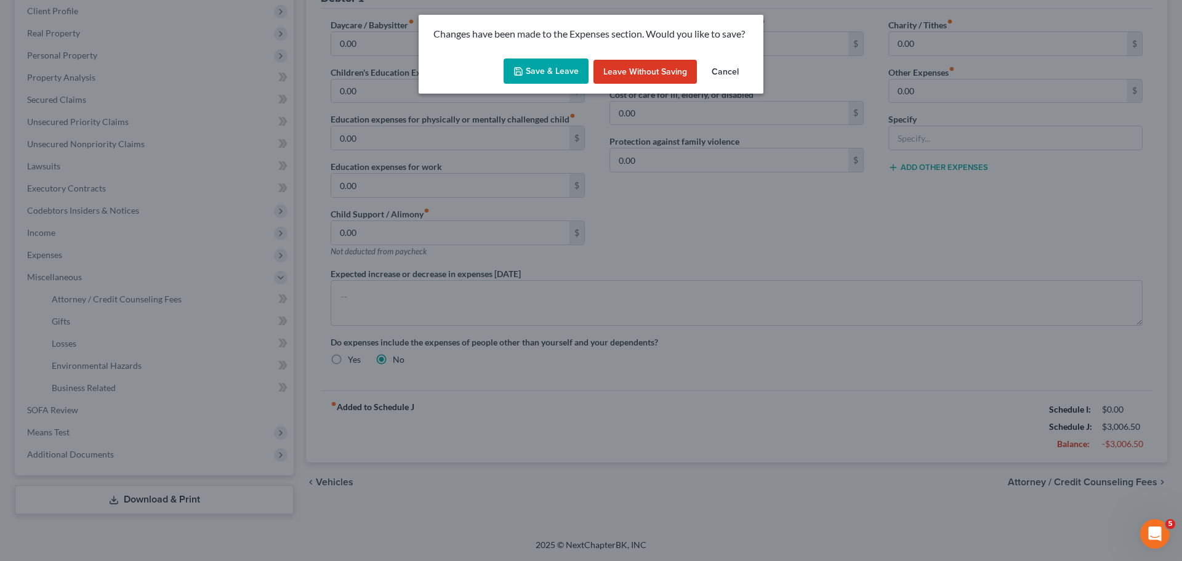
click at [524, 79] on button "Save & Leave" at bounding box center [545, 71] width 85 height 26
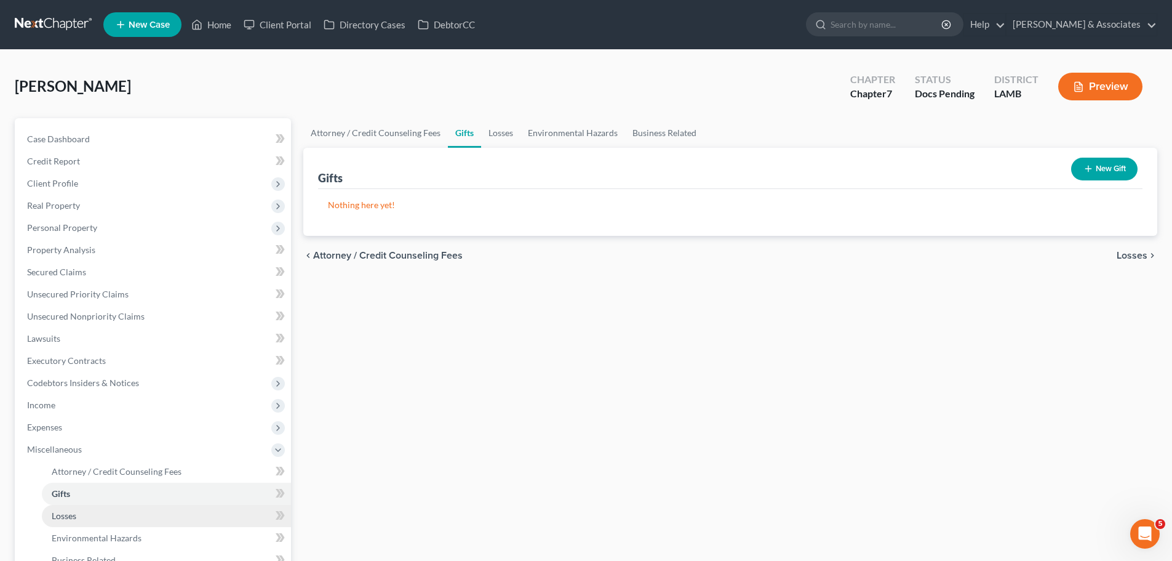
click at [79, 509] on link "Losses" at bounding box center [166, 516] width 249 height 22
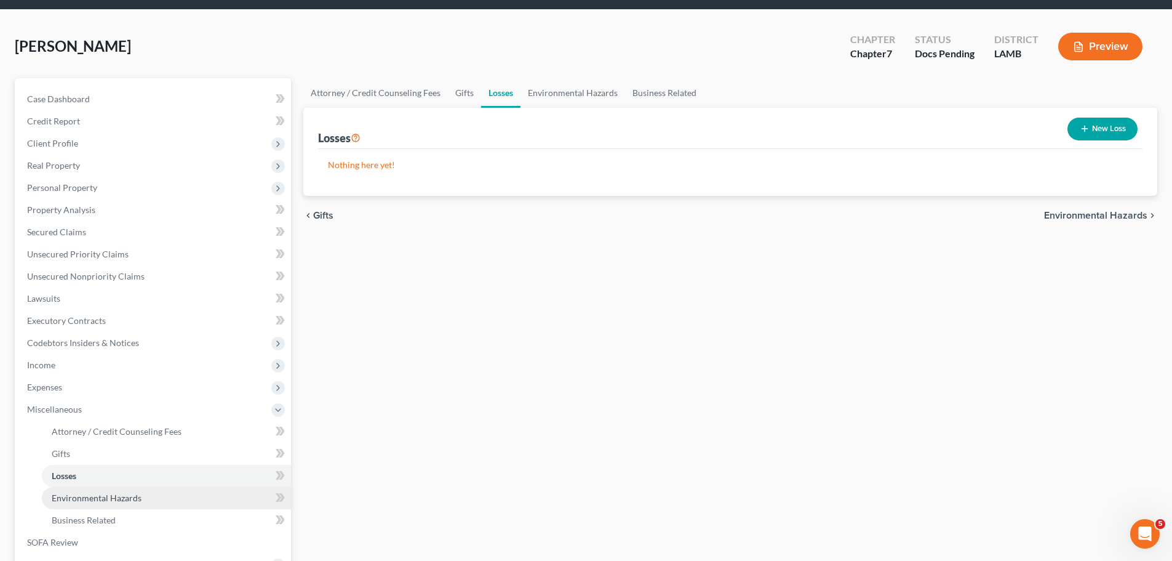
scroll to position [62, 0]
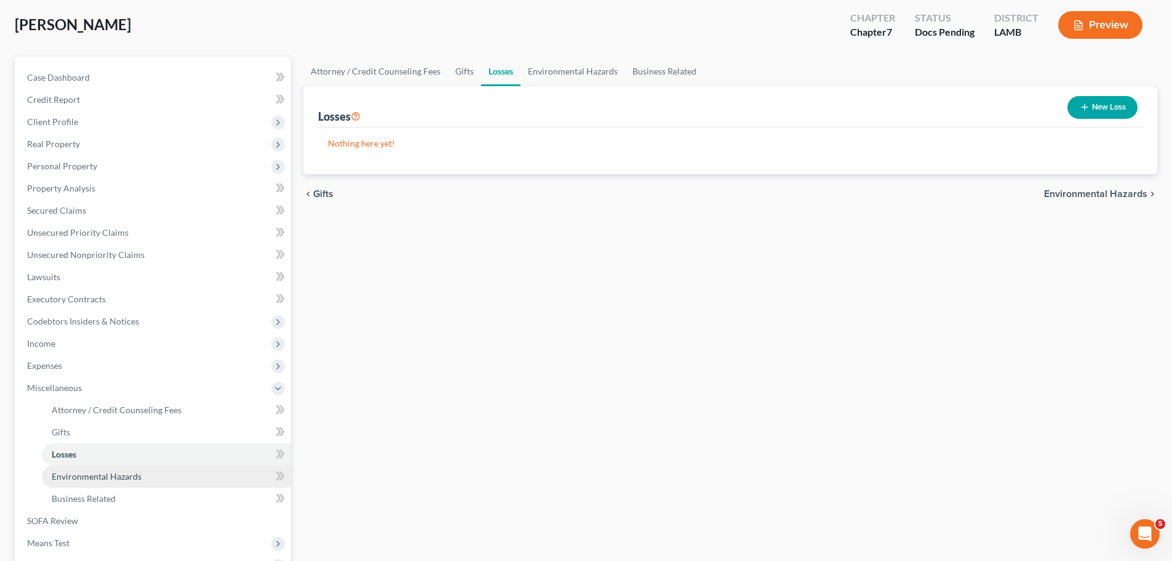
click at [140, 476] on link "Environmental Hazards" at bounding box center [166, 476] width 249 height 22
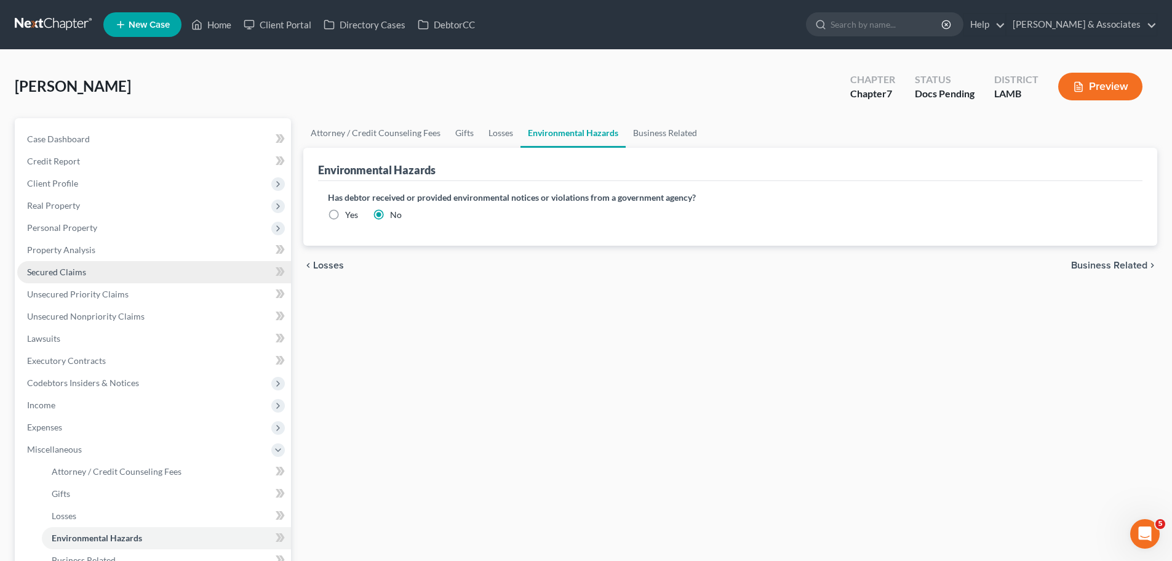
click at [68, 276] on span "Secured Claims" at bounding box center [56, 271] width 59 height 10
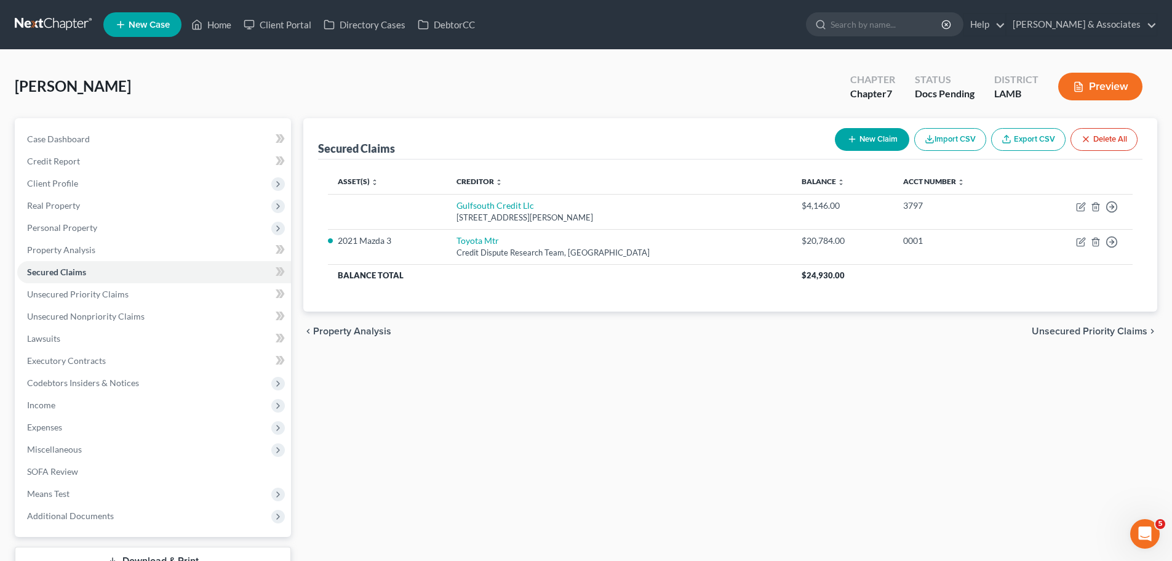
click at [531, 401] on div "Secured Claims New Claim Import CSV Export CSV Delete All Asset(s) expand_more …" at bounding box center [730, 346] width 867 height 457
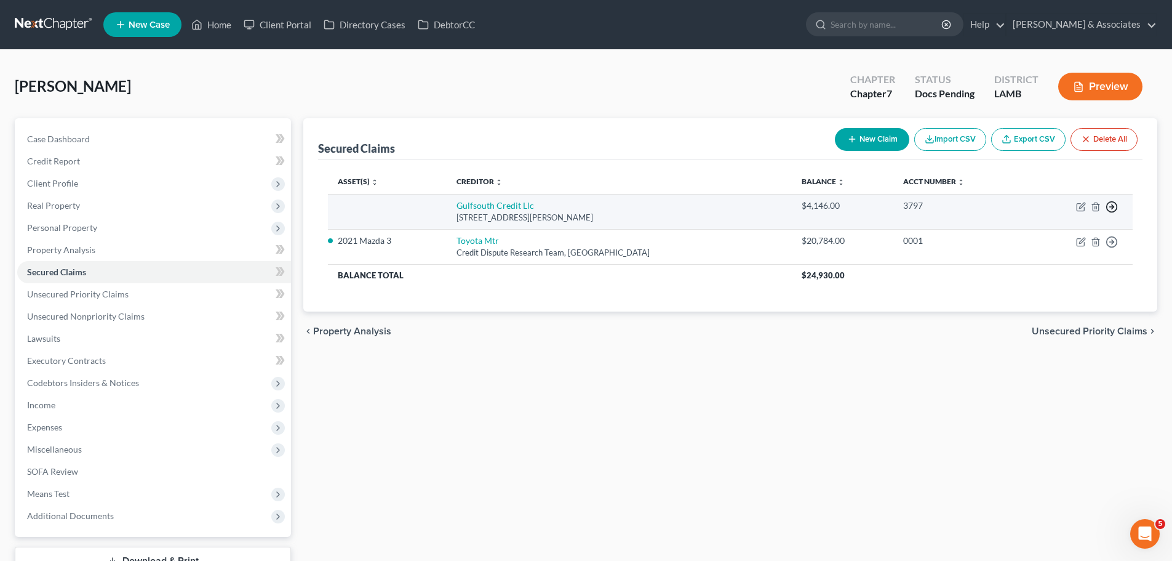
click at [1114, 206] on polyline "button" at bounding box center [1113, 207] width 2 height 4
click at [1078, 235] on link "Move to F" at bounding box center [1055, 236] width 103 height 21
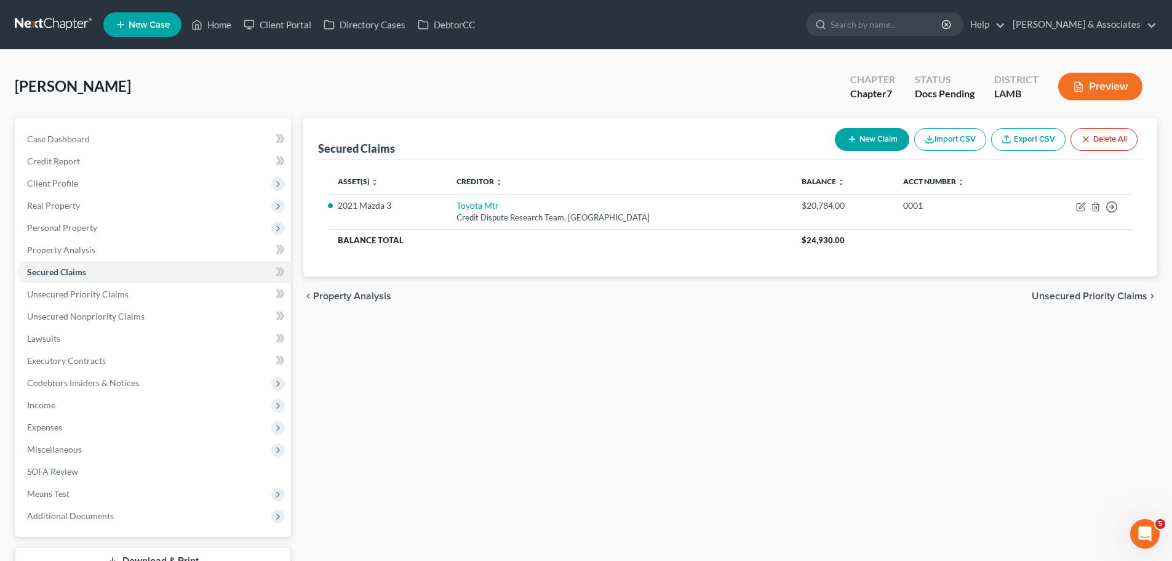
click at [555, 360] on div "Secured Claims New Claim Import CSV Export CSV Delete All Asset(s) expand_more …" at bounding box center [730, 346] width 867 height 457
click at [101, 318] on span "Unsecured Nonpriority Claims" at bounding box center [86, 316] width 118 height 10
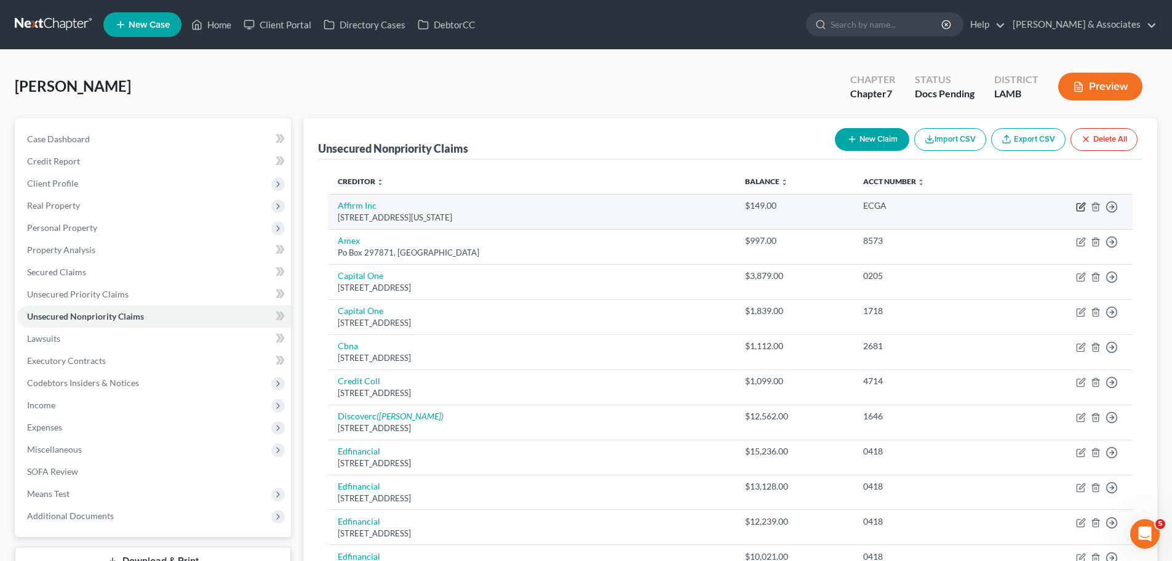
click at [1081, 205] on icon "button" at bounding box center [1081, 207] width 10 height 10
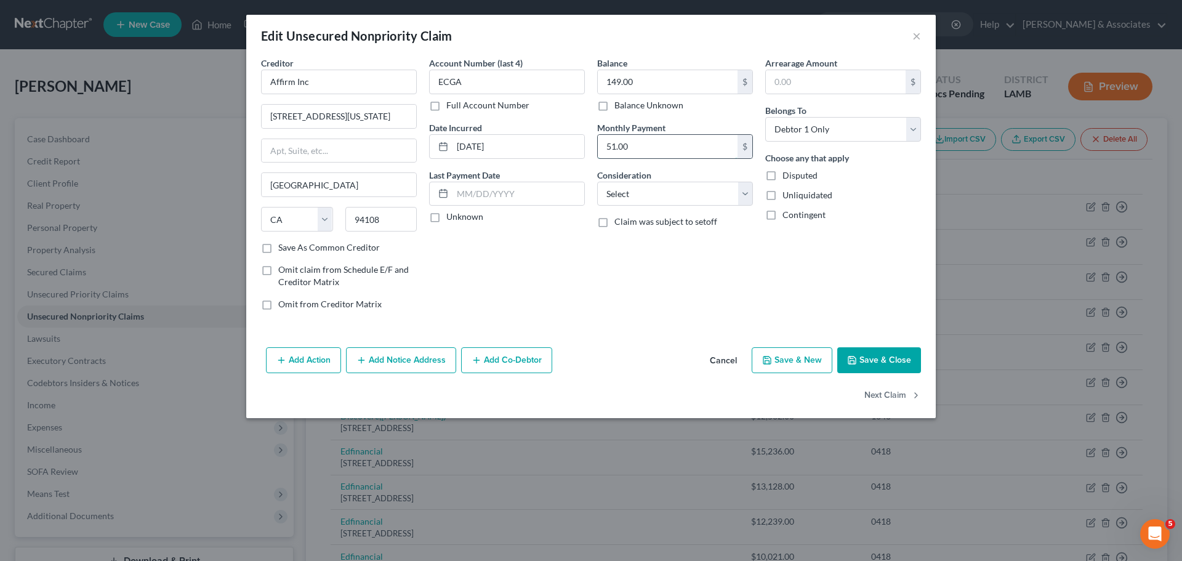
click at [633, 150] on input "51.00" at bounding box center [668, 146] width 140 height 23
click at [653, 202] on select "Select Cable / Satellite Services Collection Agency Credit Card Debt Debt Couns…" at bounding box center [675, 194] width 156 height 25
click at [597, 182] on select "Select Cable / Satellite Services Collection Agency Credit Card Debt Debt Couns…" at bounding box center [675, 194] width 156 height 25
click at [651, 290] on div "Balance 149.00 $ Balance Unknown Balance Undetermined 149.00 $ Balance Unknown …" at bounding box center [675, 188] width 168 height 263
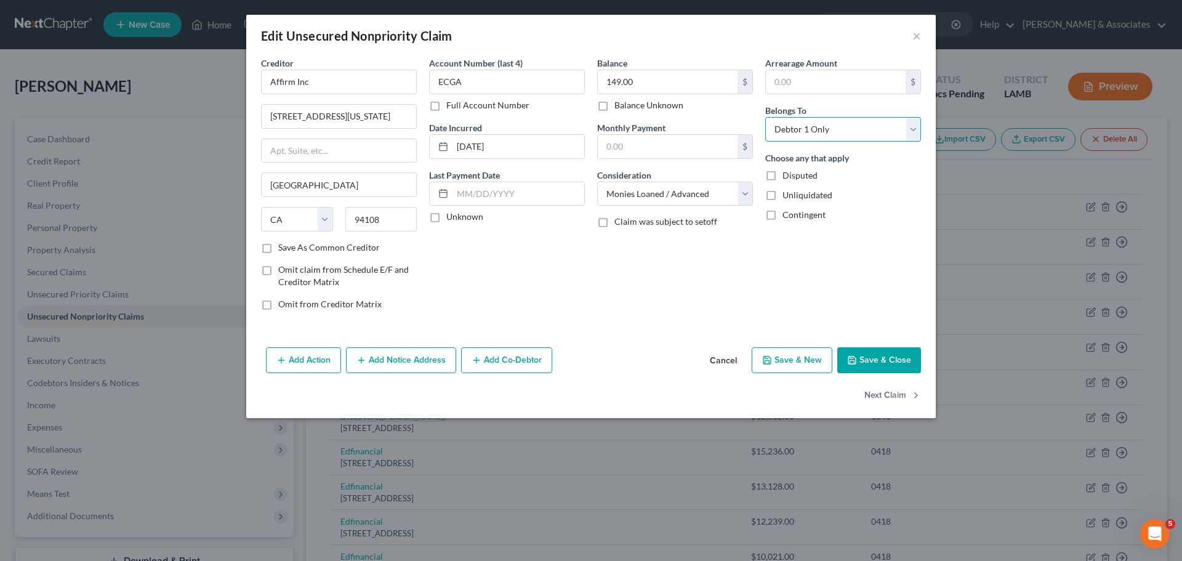
click at [817, 137] on select "Select Debtor 1 Only Debtor 2 Only Debtor 1 And Debtor 2 Only At Least One Of T…" at bounding box center [843, 129] width 156 height 25
click at [765, 117] on select "Select Debtor 1 Only Debtor 2 Only Debtor 1 And Debtor 2 Only At Least One Of T…" at bounding box center [843, 129] width 156 height 25
click at [897, 393] on button "Next Claim" at bounding box center [892, 396] width 57 height 26
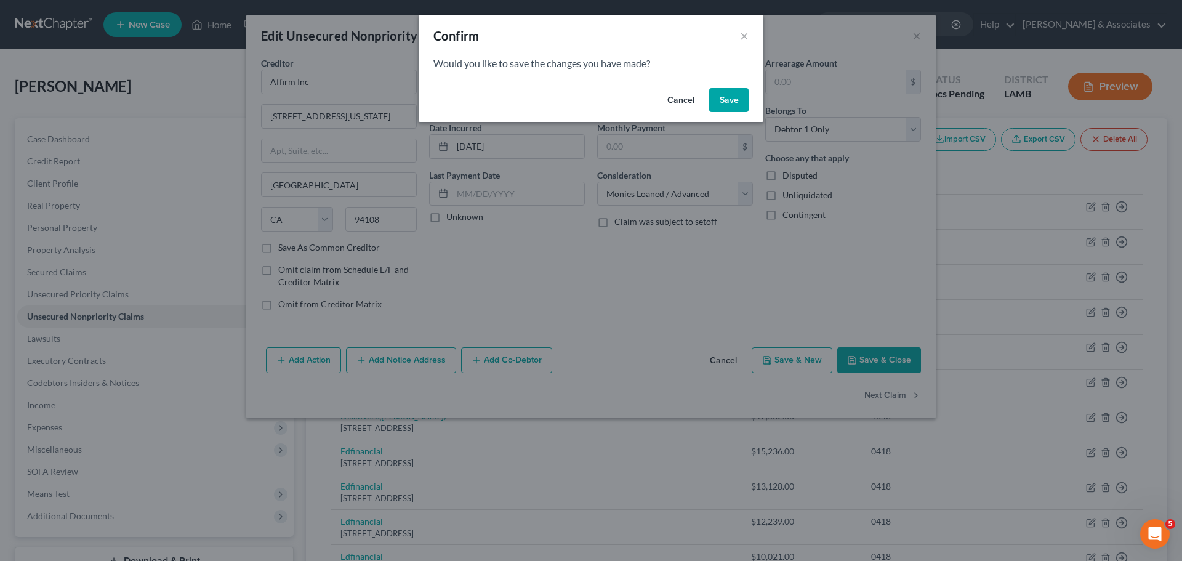
click at [732, 109] on button "Save" at bounding box center [728, 100] width 39 height 25
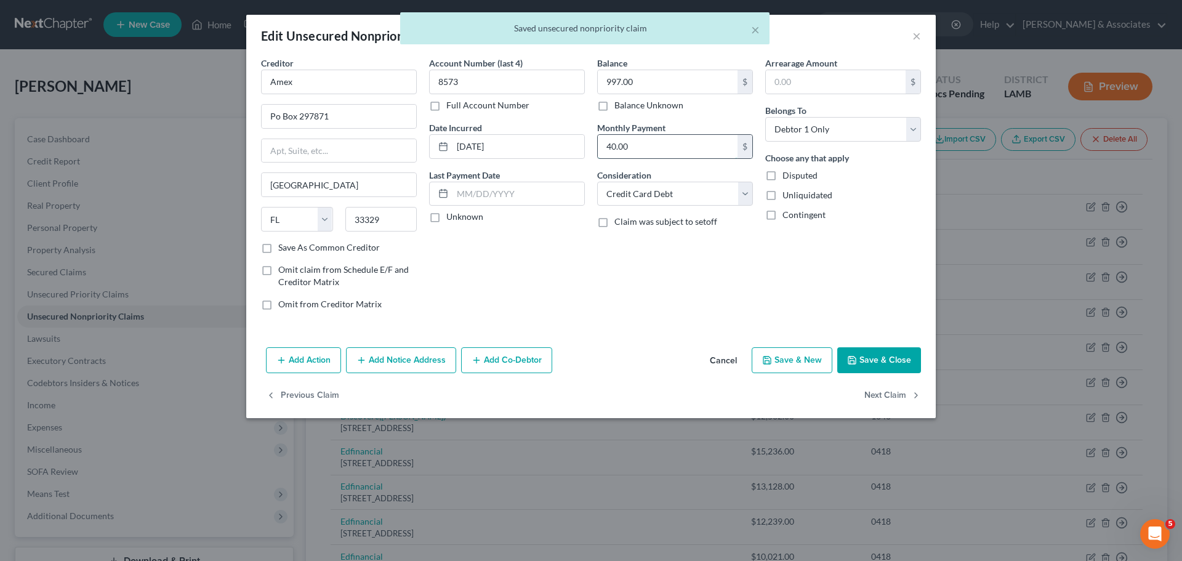
click at [633, 141] on input "40.00" at bounding box center [668, 146] width 140 height 23
click at [892, 395] on button "Next Claim" at bounding box center [892, 396] width 57 height 26
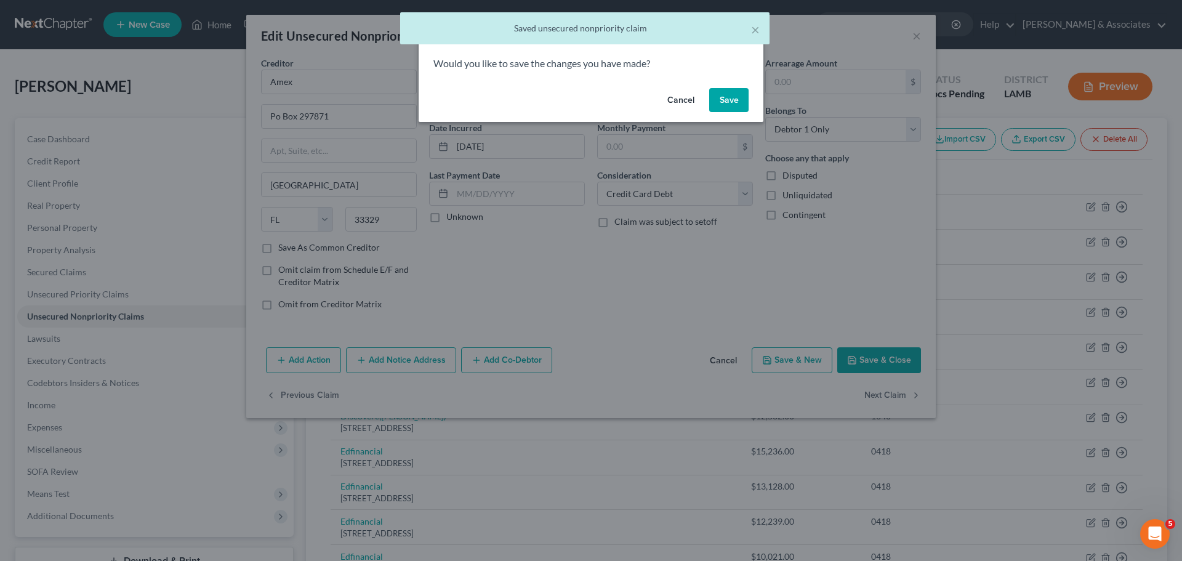
click at [716, 96] on button "Save" at bounding box center [728, 100] width 39 height 25
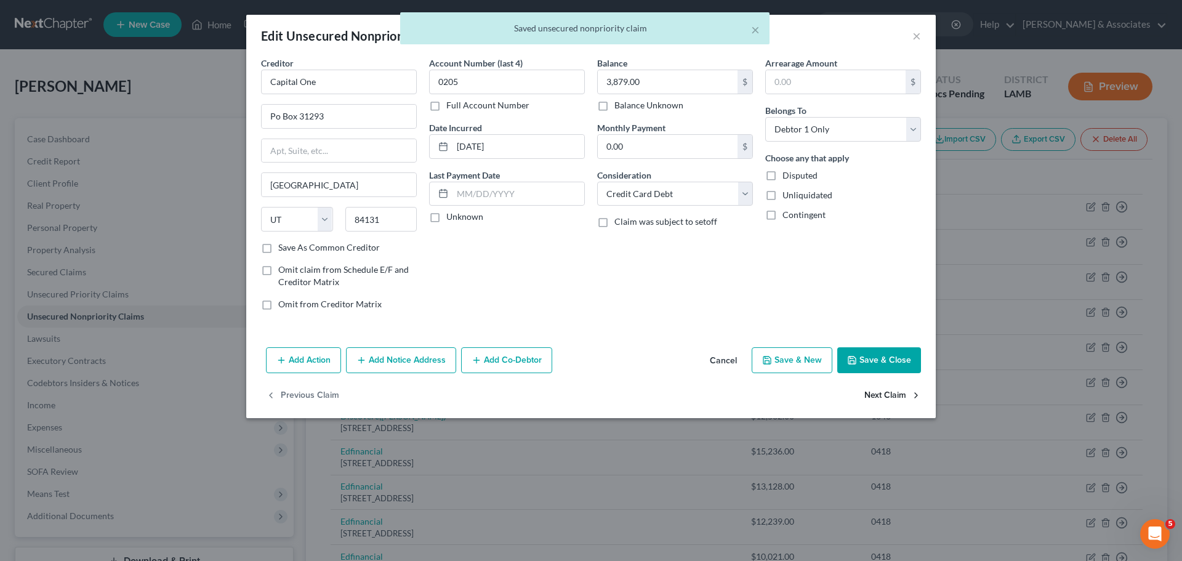
click at [902, 399] on button "Next Claim" at bounding box center [892, 396] width 57 height 26
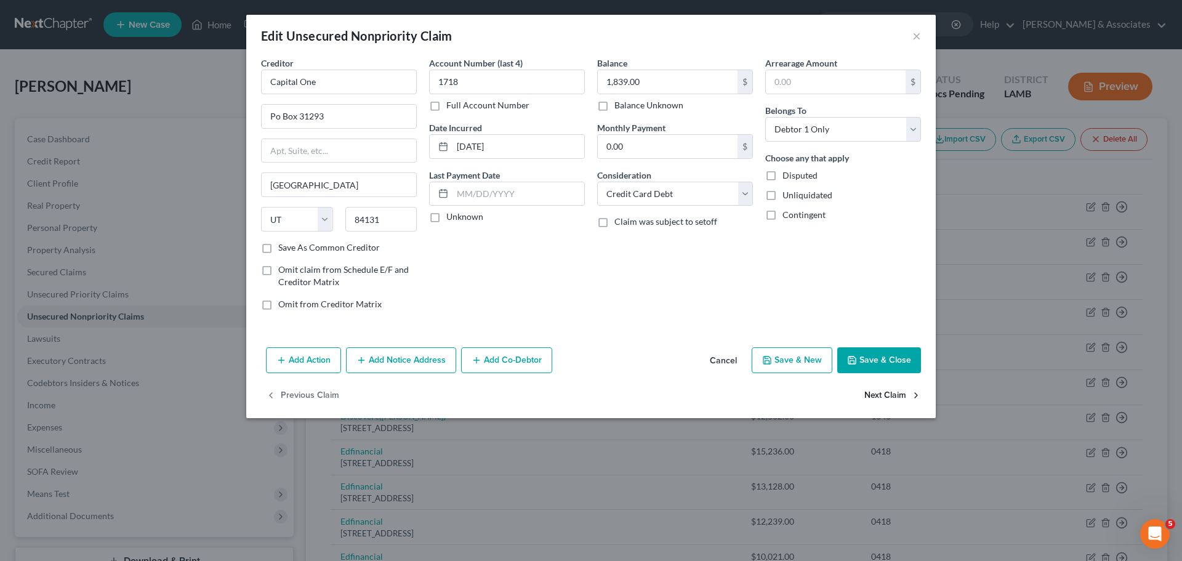
click at [883, 385] on button "Next Claim" at bounding box center [892, 396] width 57 height 26
click at [923, 38] on div "Edit Unsecured Nonpriority Claim ×" at bounding box center [590, 36] width 689 height 42
click at [917, 37] on button "×" at bounding box center [916, 35] width 9 height 15
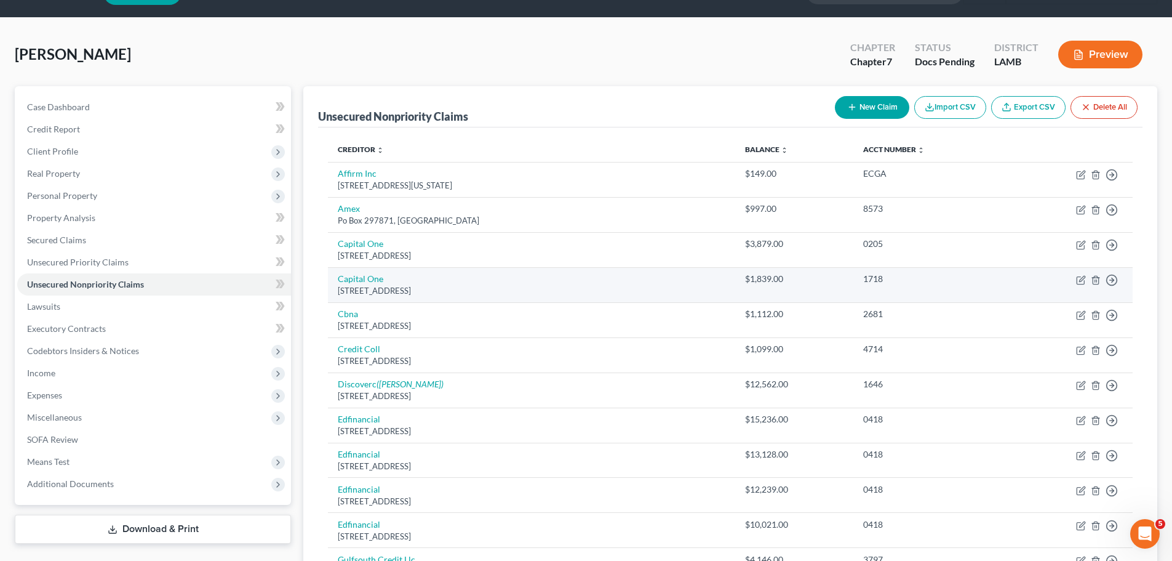
scroll to position [62, 0]
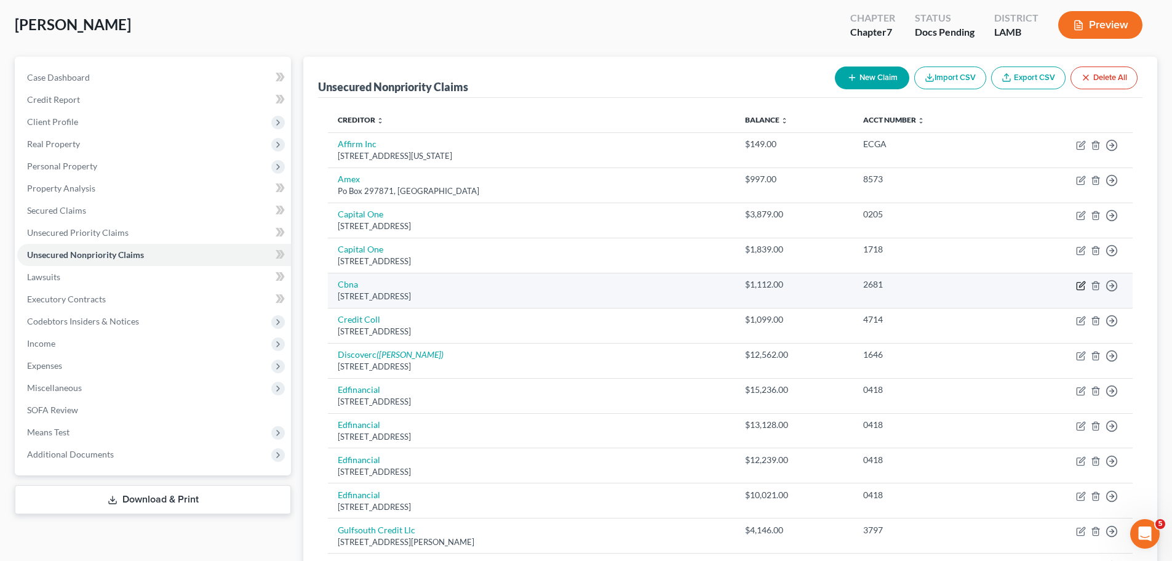
click at [1078, 286] on icon "button" at bounding box center [1080, 285] width 7 height 7
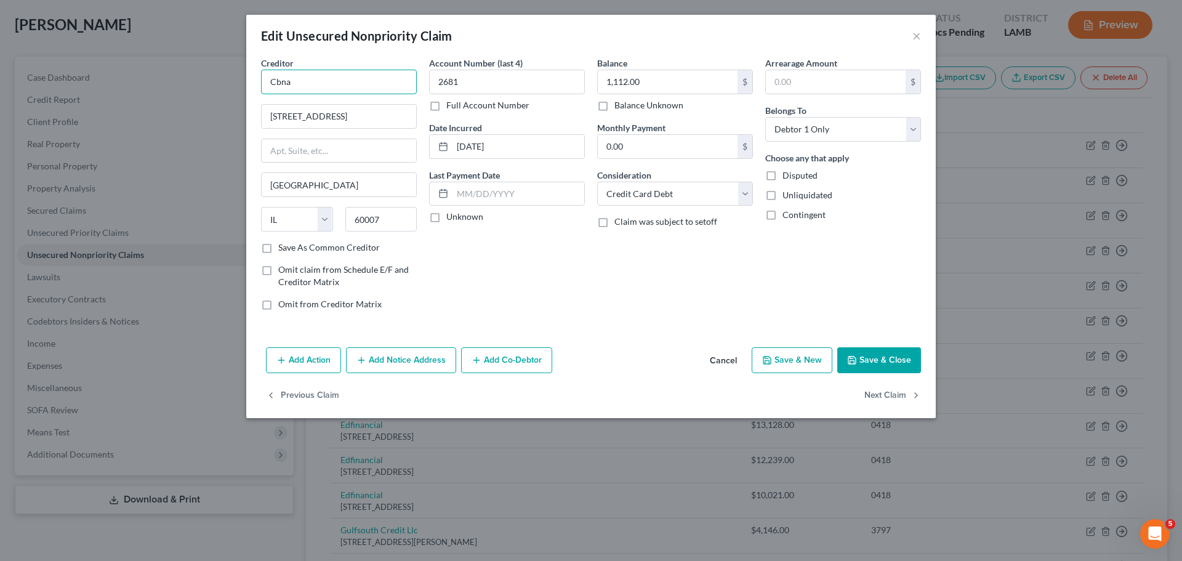
drag, startPoint x: 321, startPoint y: 81, endPoint x: 238, endPoint y: 84, distance: 82.5
click at [238, 84] on div "Edit Unsecured Nonpriority Claim × Creditor * Cbna 50 Nw Point Blvd Elk Grove V…" at bounding box center [591, 280] width 1182 height 561
click at [591, 318] on div "Balance 1,112.00 $ Balance Unknown Balance Undetermined 1,112.00 $ Balance Unkn…" at bounding box center [675, 188] width 168 height 263
click at [899, 391] on button "Next Claim" at bounding box center [892, 396] width 57 height 26
click at [916, 41] on button "×" at bounding box center [916, 35] width 9 height 15
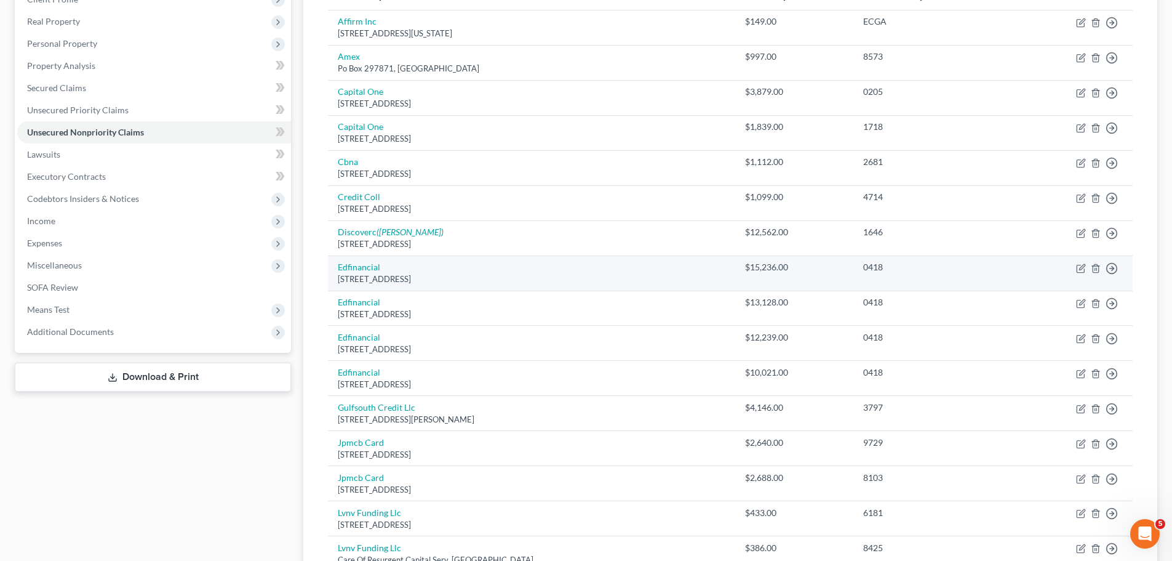
scroll to position [185, 0]
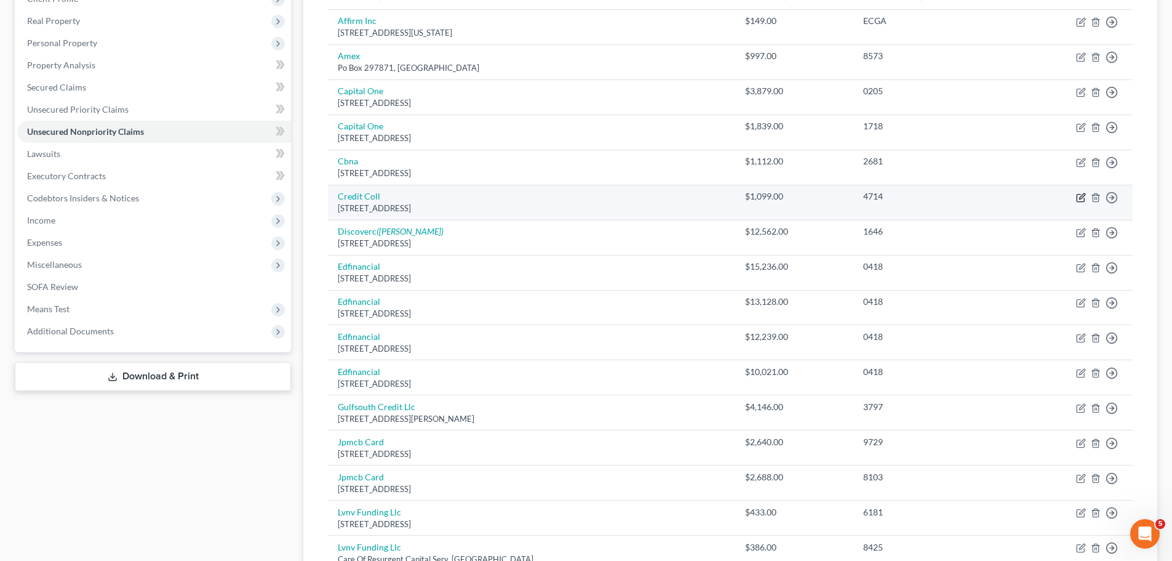
click at [1082, 197] on icon "button" at bounding box center [1081, 198] width 10 height 10
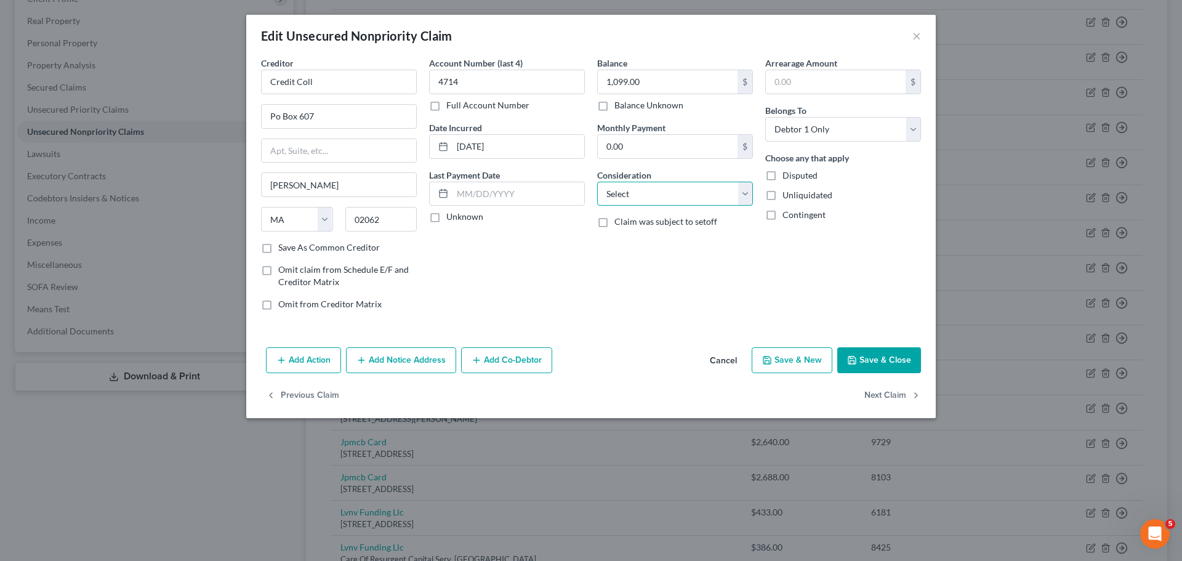
click at [668, 201] on select "Select Cable / Satellite Services Collection Agency Credit Card Debt Debt Couns…" at bounding box center [675, 194] width 156 height 25
click at [597, 182] on select "Select Cable / Satellite Services Collection Agency Credit Card Debt Debt Couns…" at bounding box center [675, 194] width 156 height 25
click at [876, 366] on button "Save & Close" at bounding box center [879, 360] width 84 height 26
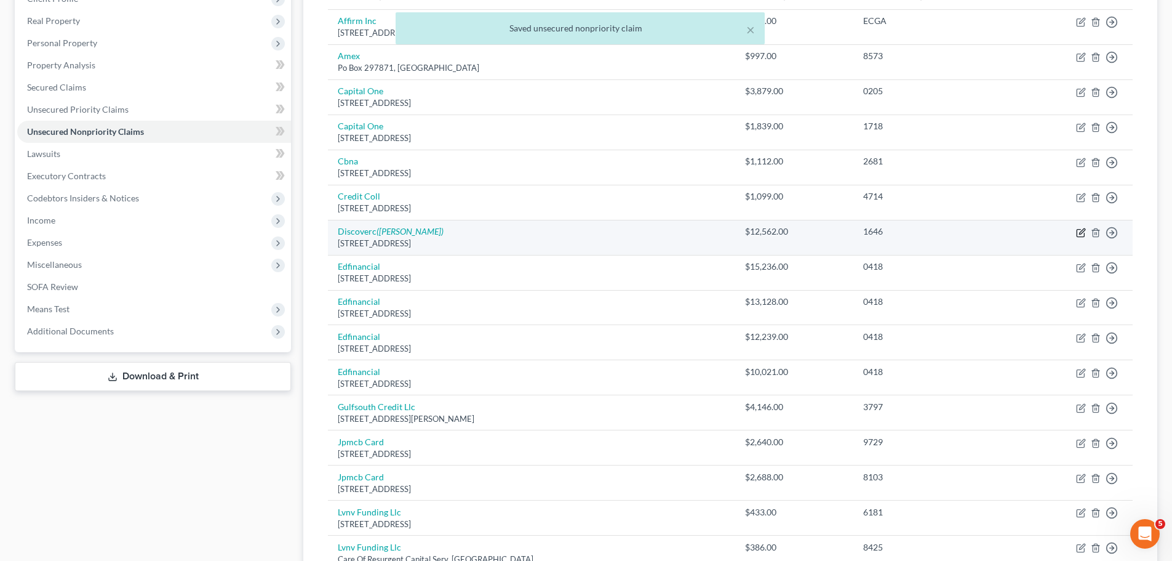
click at [1081, 234] on icon "button" at bounding box center [1081, 233] width 10 height 10
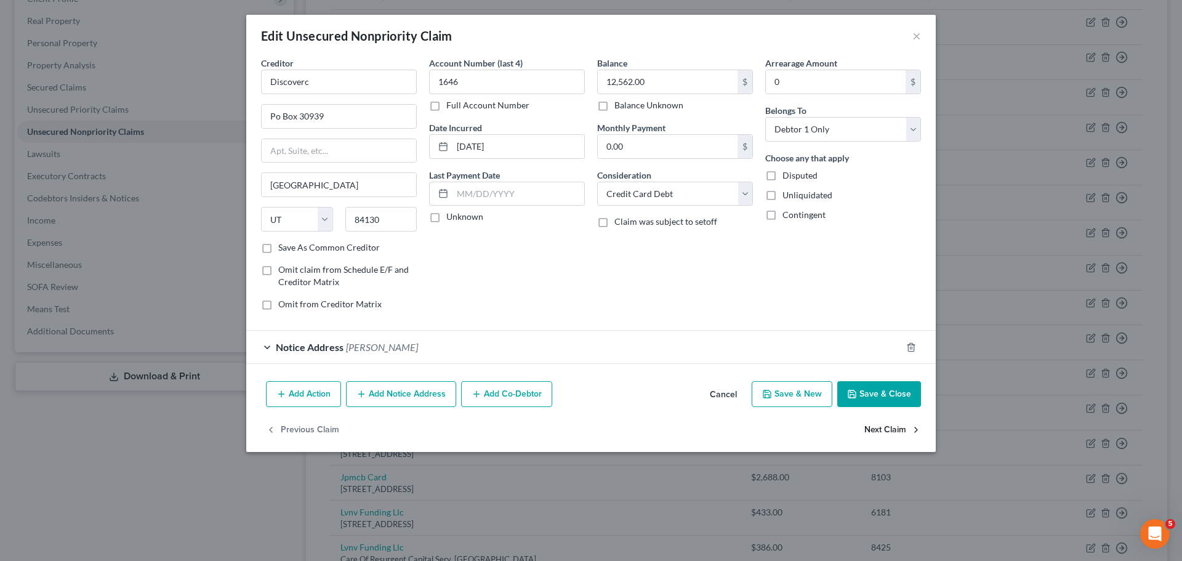
click at [875, 425] on button "Next Claim" at bounding box center [892, 430] width 57 height 26
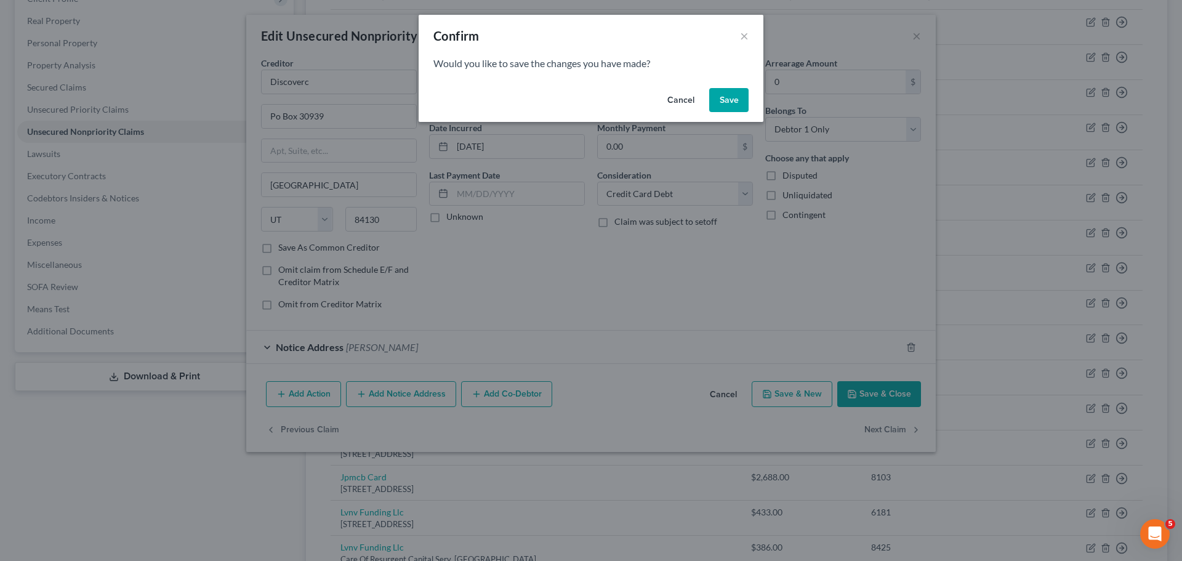
click at [708, 101] on div "Cancel Save" at bounding box center [591, 102] width 345 height 39
click at [721, 100] on button "Save" at bounding box center [728, 100] width 39 height 25
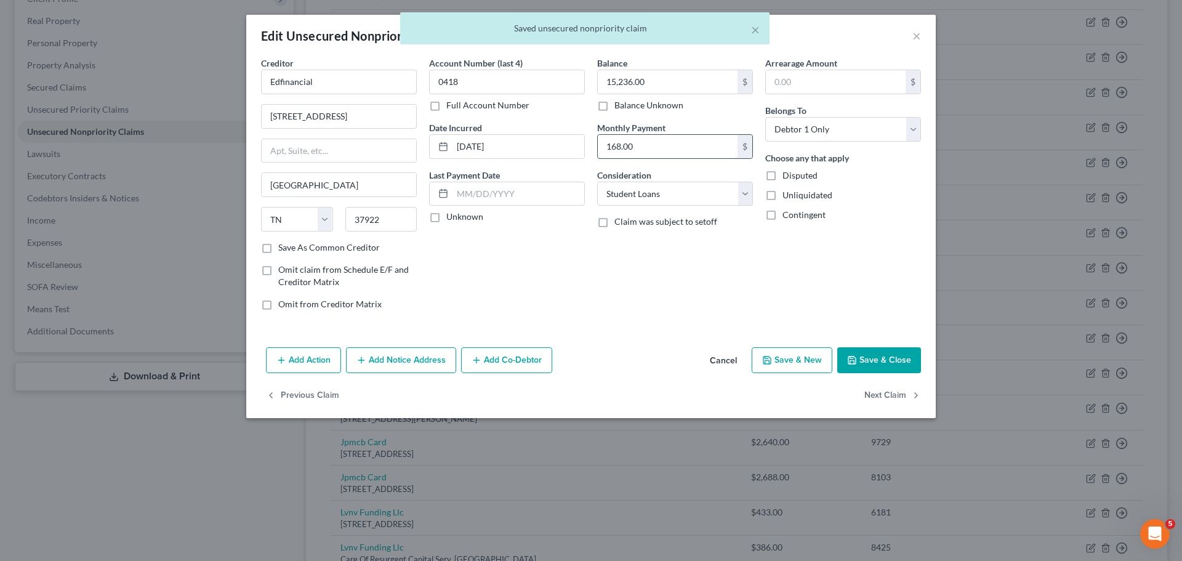
click at [688, 143] on input "168.00" at bounding box center [668, 146] width 140 height 23
click at [901, 396] on button "Next Claim" at bounding box center [892, 396] width 57 height 26
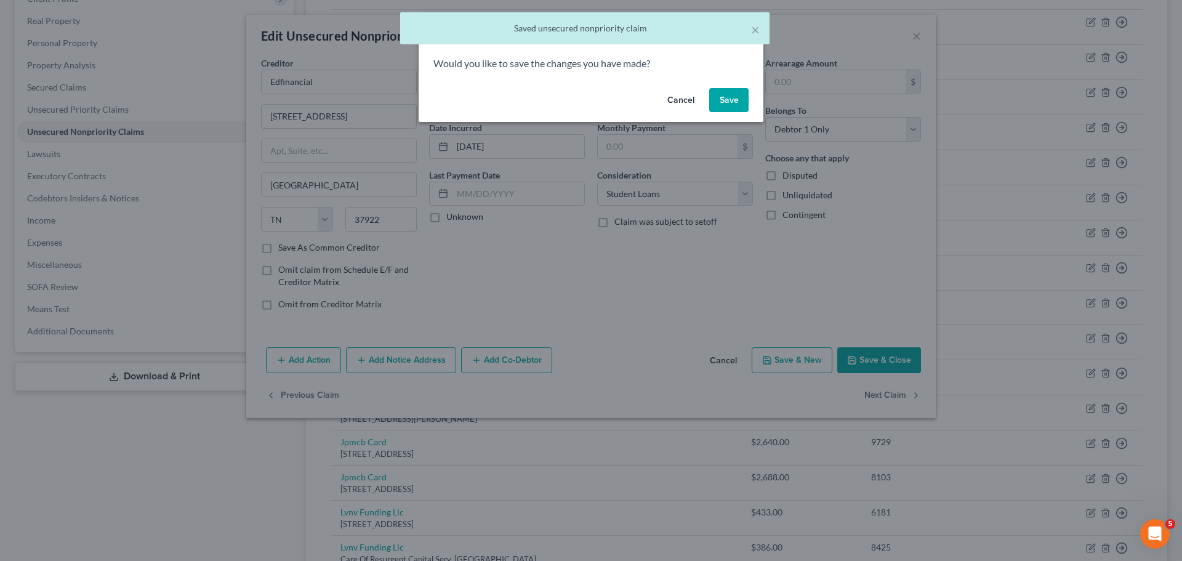
click at [727, 94] on button "Save" at bounding box center [728, 100] width 39 height 25
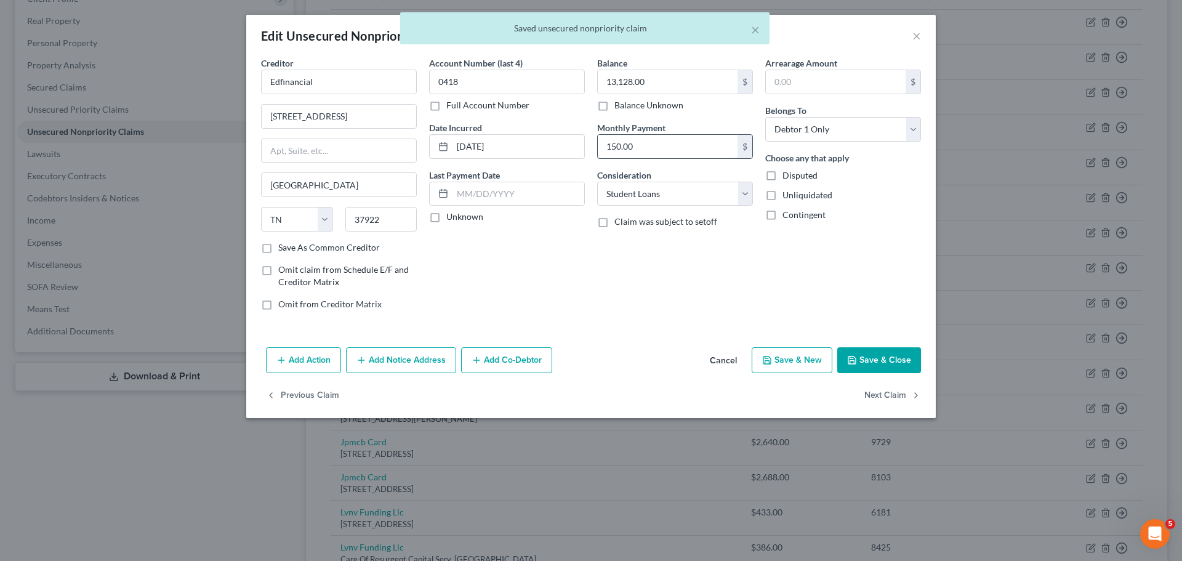
click at [671, 147] on input "150.00" at bounding box center [668, 146] width 140 height 23
click at [913, 402] on button "Next Claim" at bounding box center [892, 396] width 57 height 26
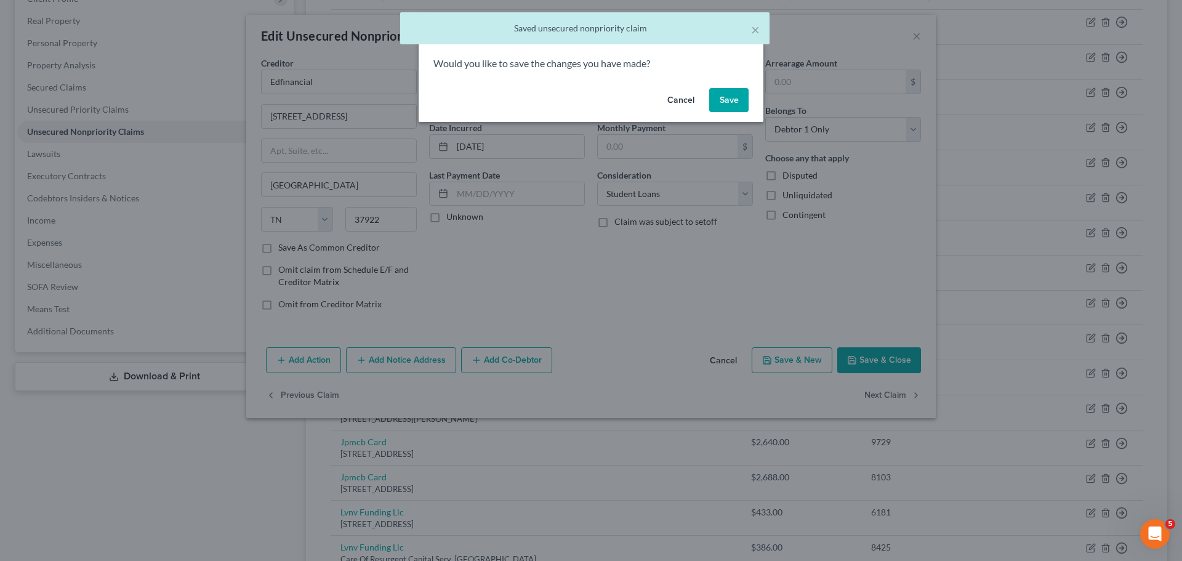
click at [719, 101] on button "Save" at bounding box center [728, 100] width 39 height 25
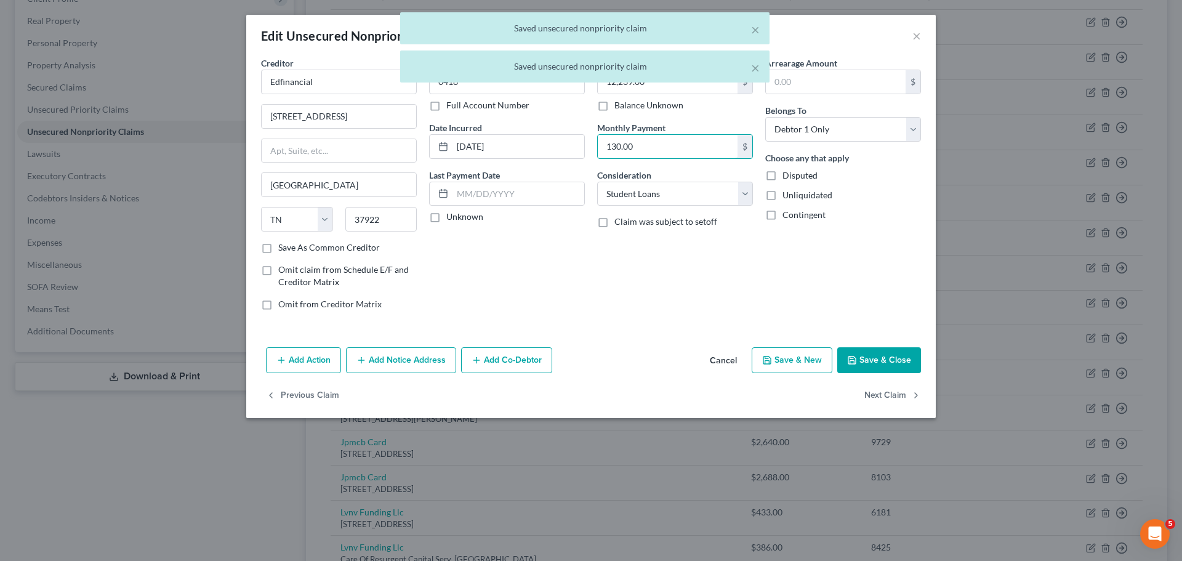
click at [638, 143] on input "130.00" at bounding box center [668, 146] width 140 height 23
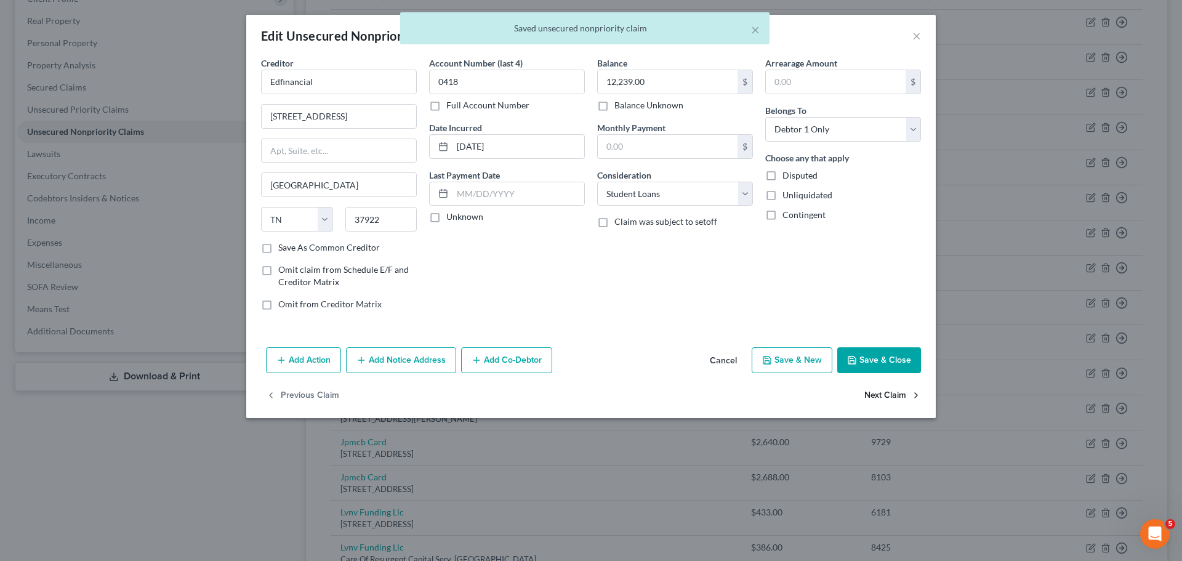
click at [890, 388] on button "Next Claim" at bounding box center [892, 396] width 57 height 26
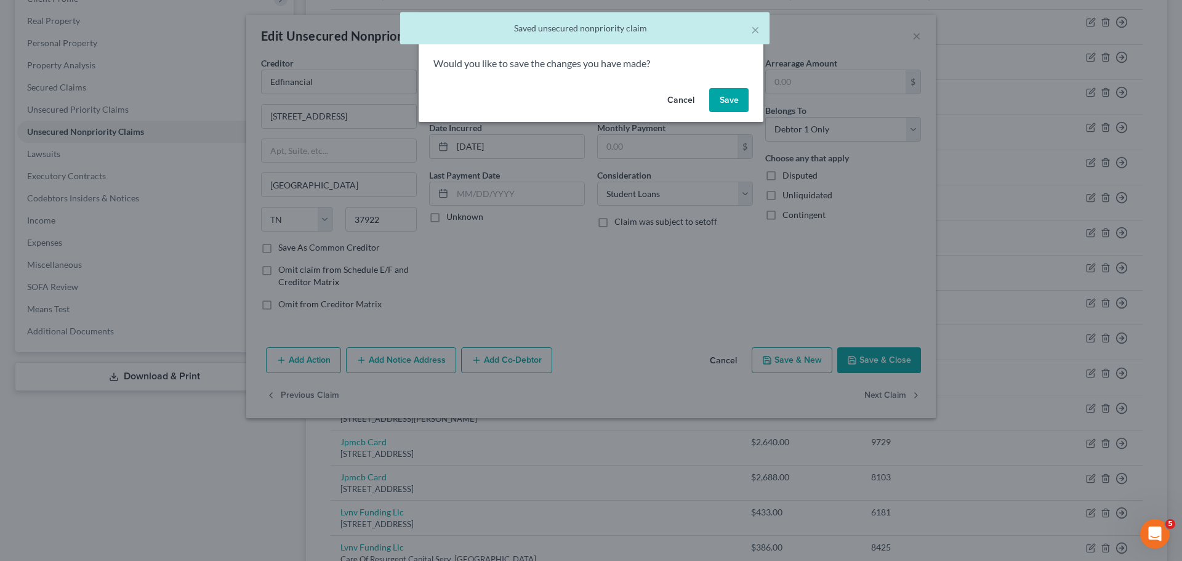
click at [722, 103] on button "Save" at bounding box center [728, 100] width 39 height 25
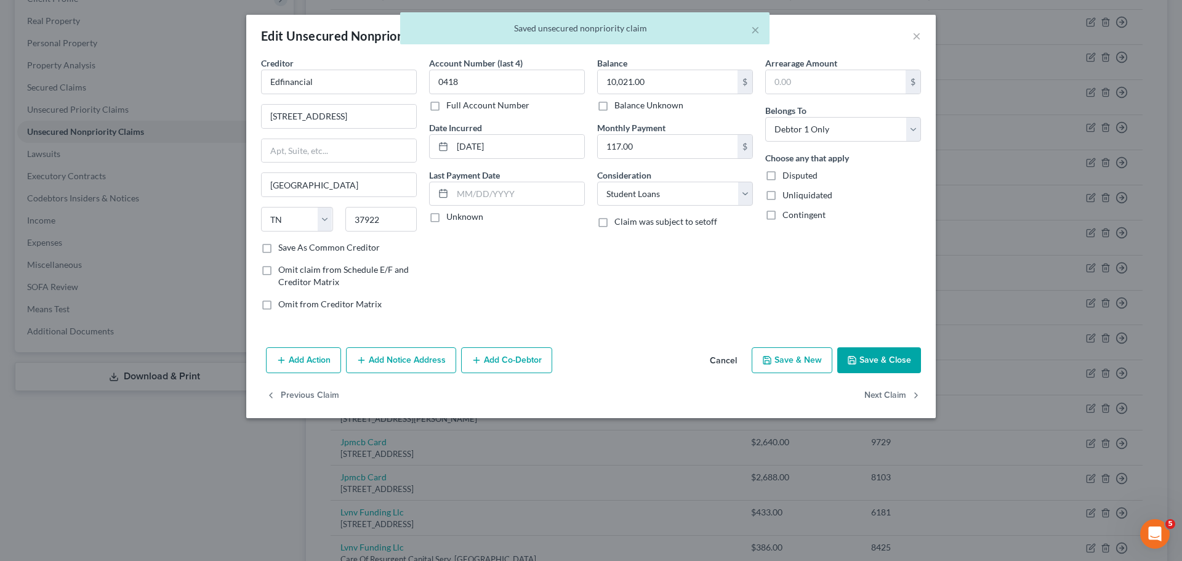
click at [619, 130] on label "Monthly Payment" at bounding box center [631, 127] width 68 height 13
click at [619, 143] on input "117.00" at bounding box center [668, 146] width 140 height 23
click at [619, 149] on input "117.00" at bounding box center [668, 146] width 140 height 23
click at [892, 365] on button "Save & Close" at bounding box center [879, 360] width 84 height 26
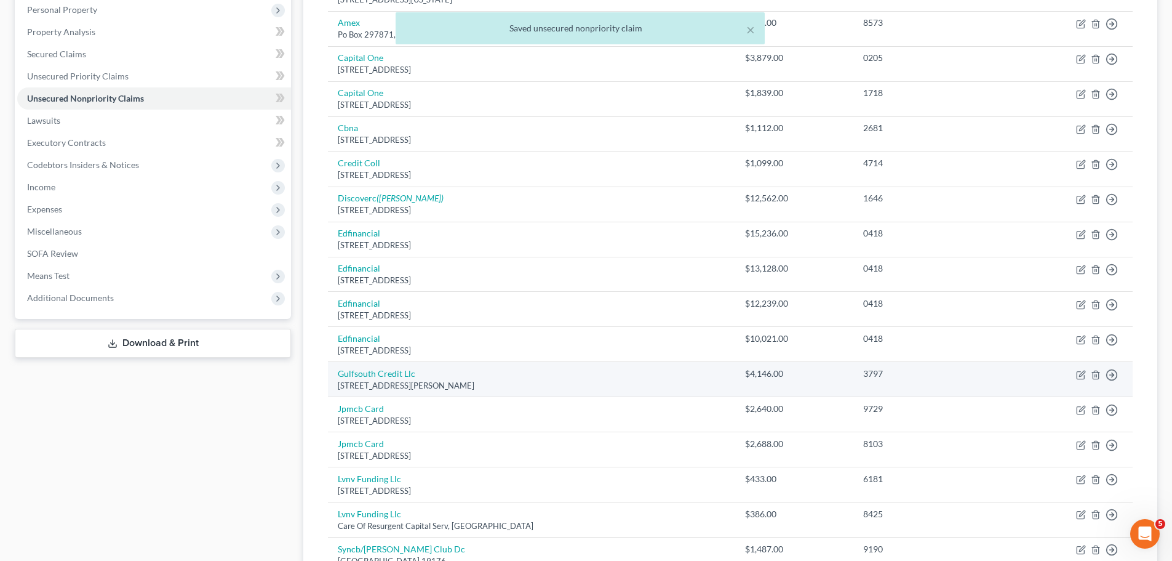
scroll to position [246, 0]
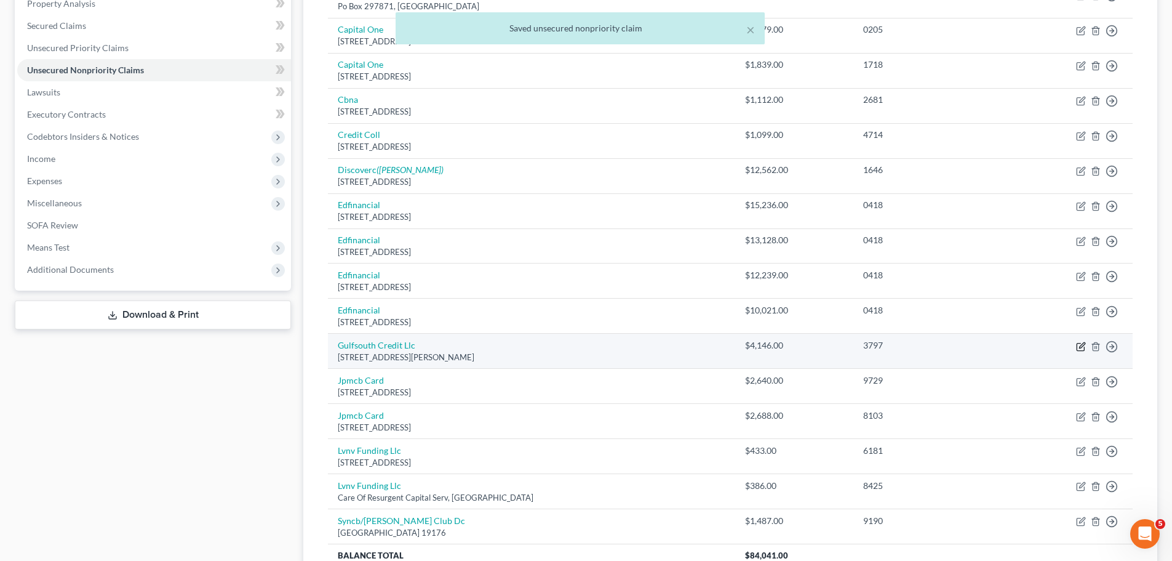
click at [1079, 347] on icon "button" at bounding box center [1082, 345] width 6 height 6
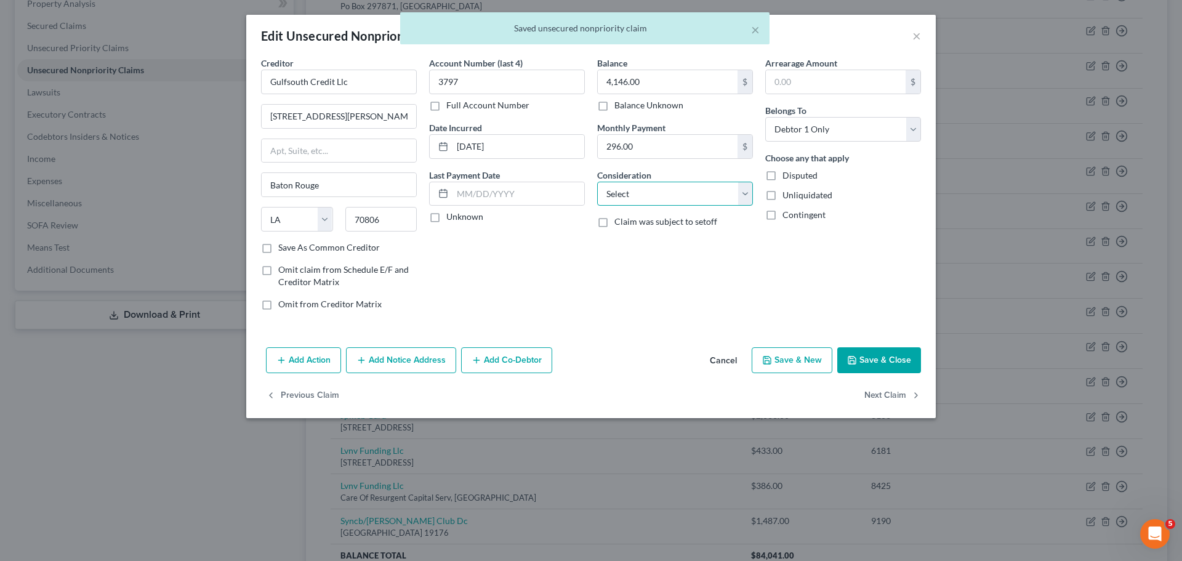
click at [618, 199] on select "Select Cable / Satellite Services Collection Agency Credit Card Debt Debt Couns…" at bounding box center [675, 194] width 156 height 25
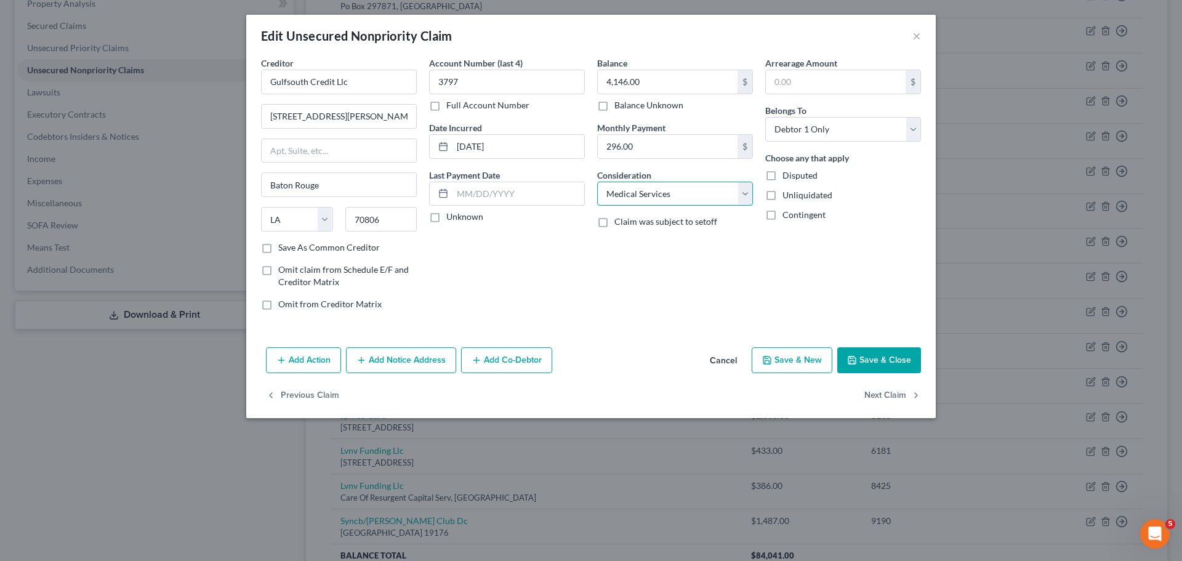
click at [597, 182] on select "Select Cable / Satellite Services Collection Agency Credit Card Debt Debt Couns…" at bounding box center [675, 194] width 156 height 25
click at [639, 148] on input "296.00" at bounding box center [668, 146] width 140 height 23
click at [886, 390] on button "Next Claim" at bounding box center [892, 396] width 57 height 26
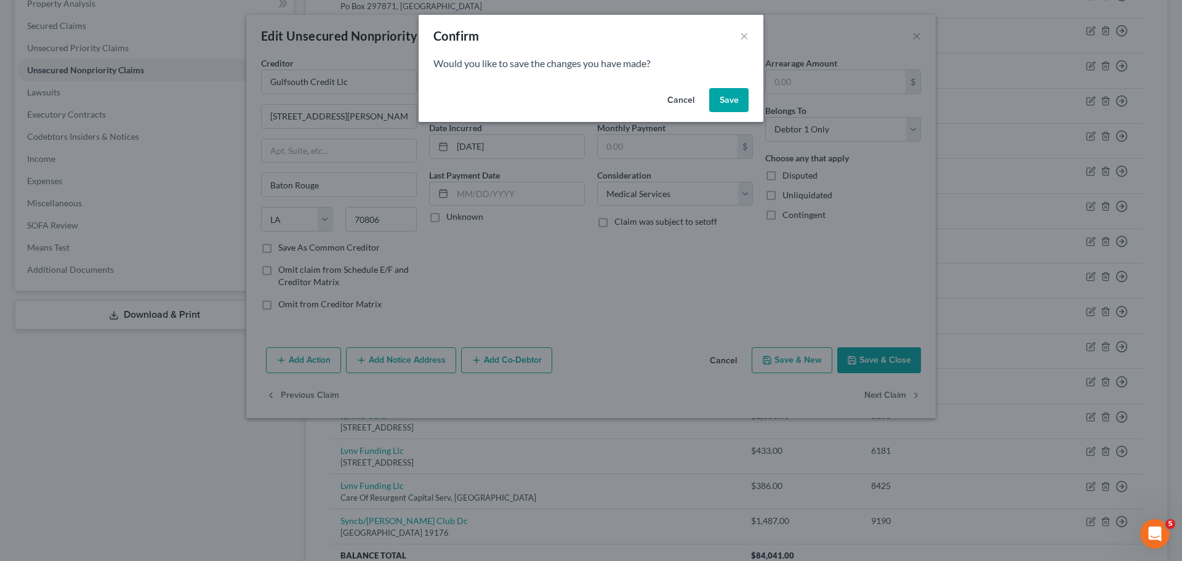
click at [736, 96] on button "Save" at bounding box center [728, 100] width 39 height 25
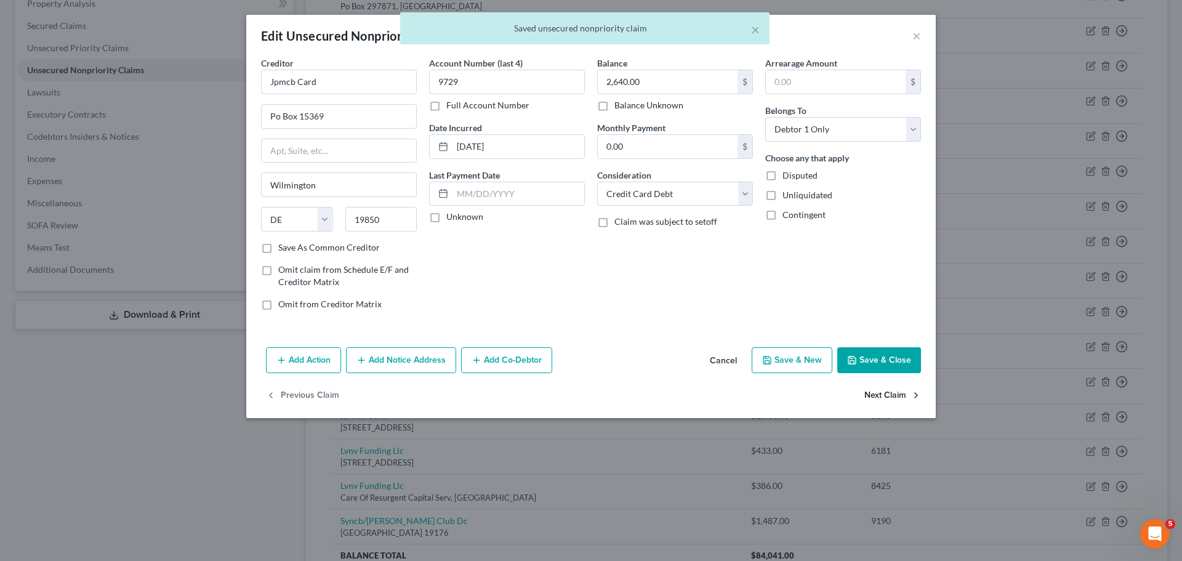
click at [893, 394] on button "Next Claim" at bounding box center [892, 396] width 57 height 26
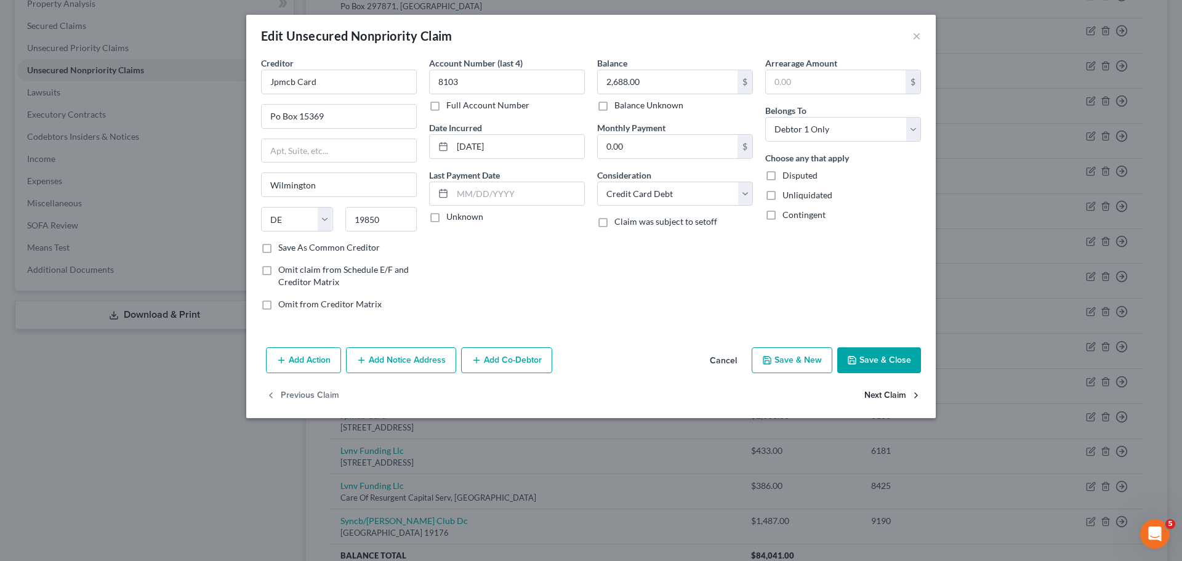
click at [882, 400] on button "Next Claim" at bounding box center [892, 396] width 57 height 26
drag, startPoint x: 657, startPoint y: 186, endPoint x: 656, endPoint y: 205, distance: 19.1
click at [657, 186] on select "Select Cable / Satellite Services Collection Agency Credit Card Debt Debt Couns…" at bounding box center [675, 194] width 156 height 25
click at [597, 182] on select "Select Cable / Satellite Services Collection Agency Credit Card Debt Debt Couns…" at bounding box center [675, 194] width 156 height 25
click at [756, 274] on div "Balance 433.00 $ Balance Unknown Balance Undetermined 433.00 $ Balance Unknown …" at bounding box center [675, 188] width 168 height 263
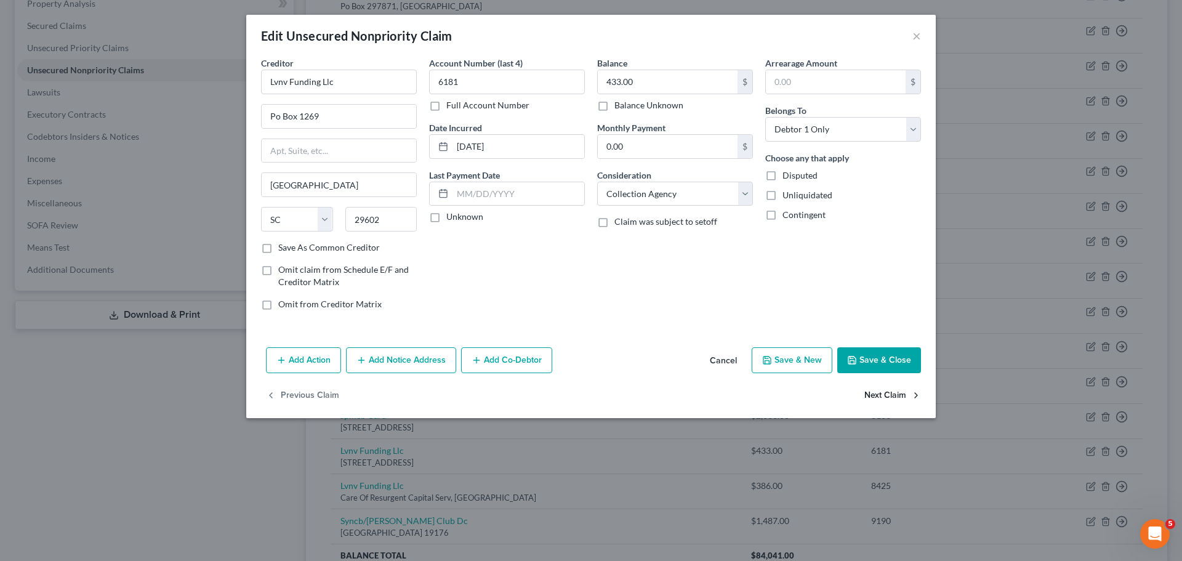
click at [892, 391] on button "Next Claim" at bounding box center [892, 396] width 57 height 26
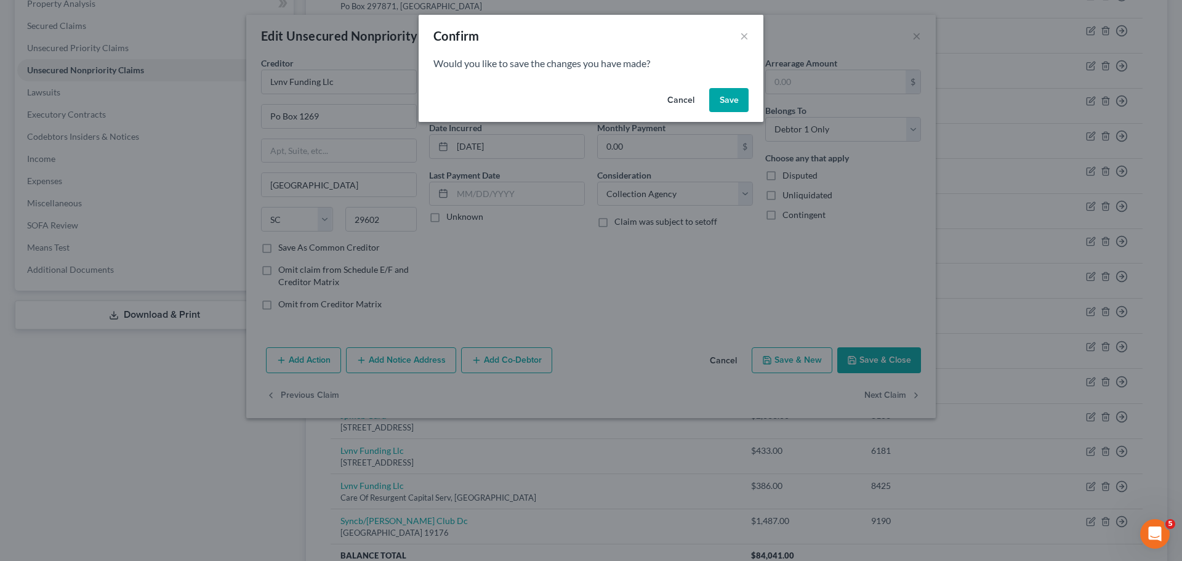
click at [728, 98] on button "Save" at bounding box center [728, 100] width 39 height 25
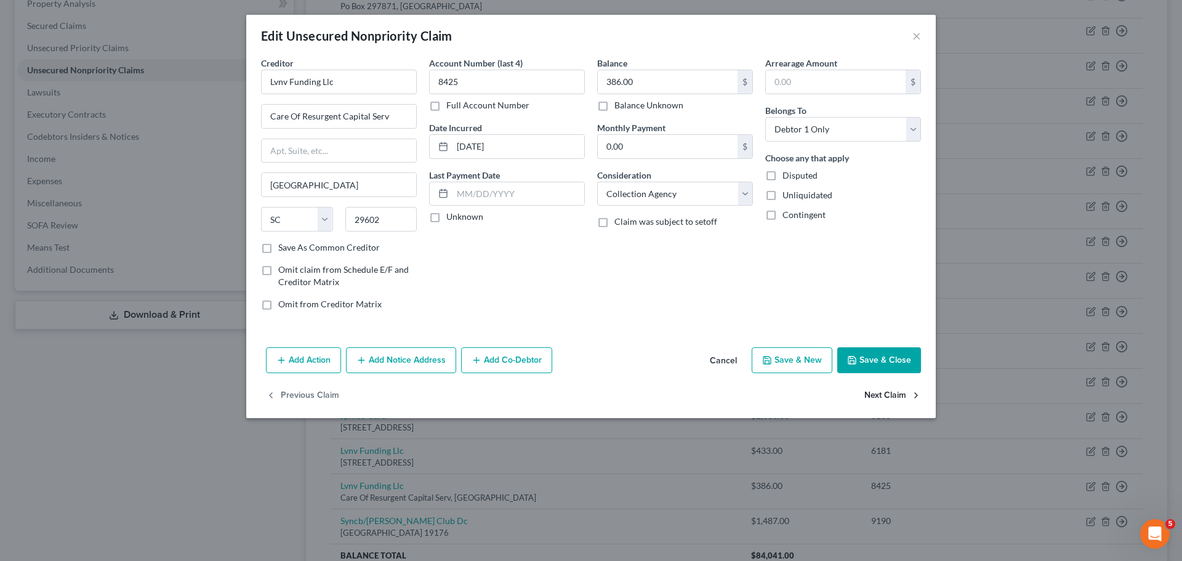
click at [878, 393] on button "Next Claim" at bounding box center [892, 396] width 57 height 26
click at [886, 354] on button "Save & Close" at bounding box center [879, 360] width 84 height 26
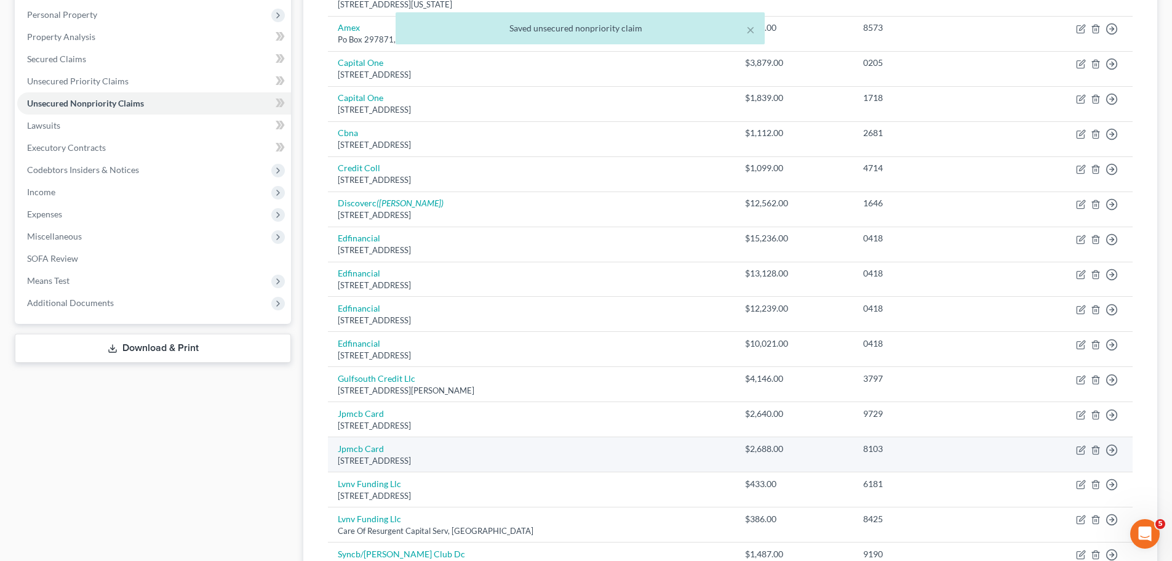
scroll to position [0, 0]
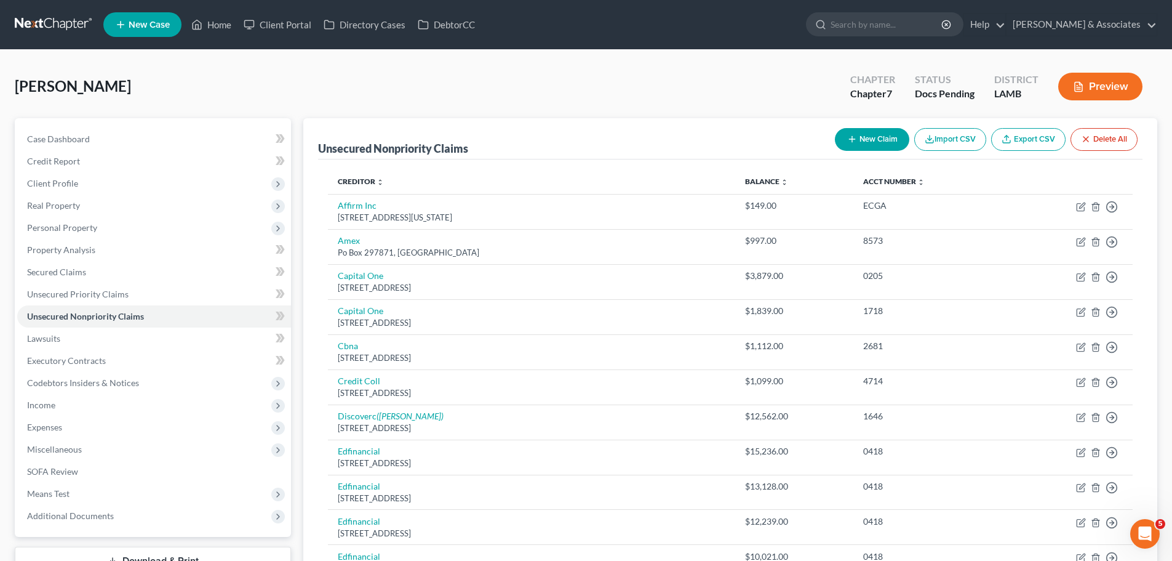
click at [875, 138] on button "New Claim" at bounding box center [872, 139] width 74 height 23
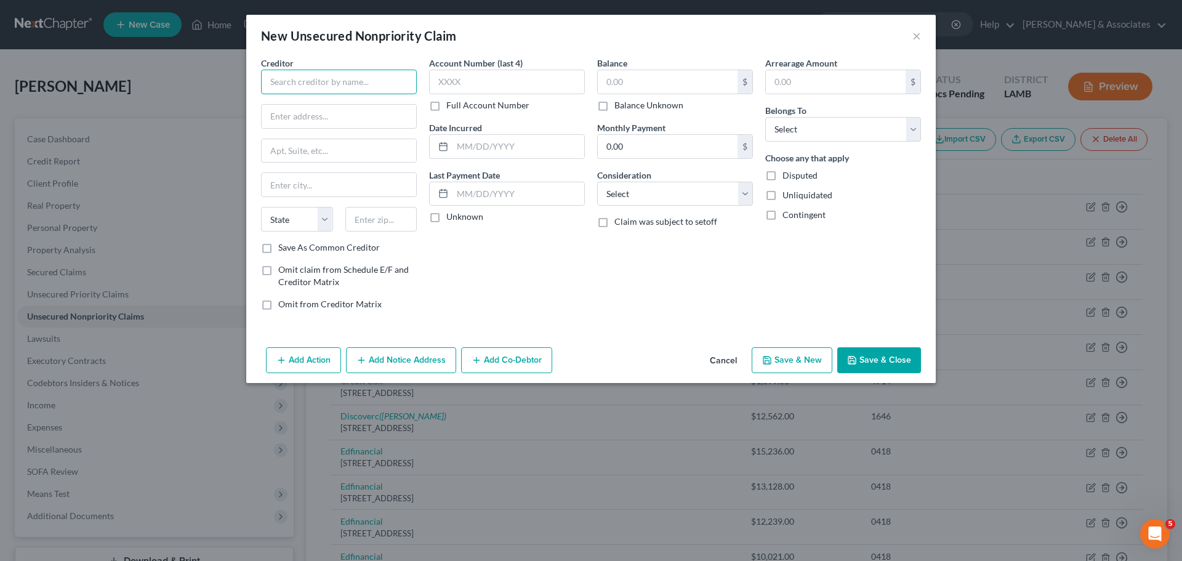
click at [302, 85] on input "text" at bounding box center [339, 82] width 156 height 25
click at [294, 103] on div "Square Capital, LLC" at bounding box center [335, 103] width 128 height 12
click at [506, 146] on input "text" at bounding box center [518, 146] width 132 height 23
click at [653, 90] on input "text" at bounding box center [668, 81] width 140 height 23
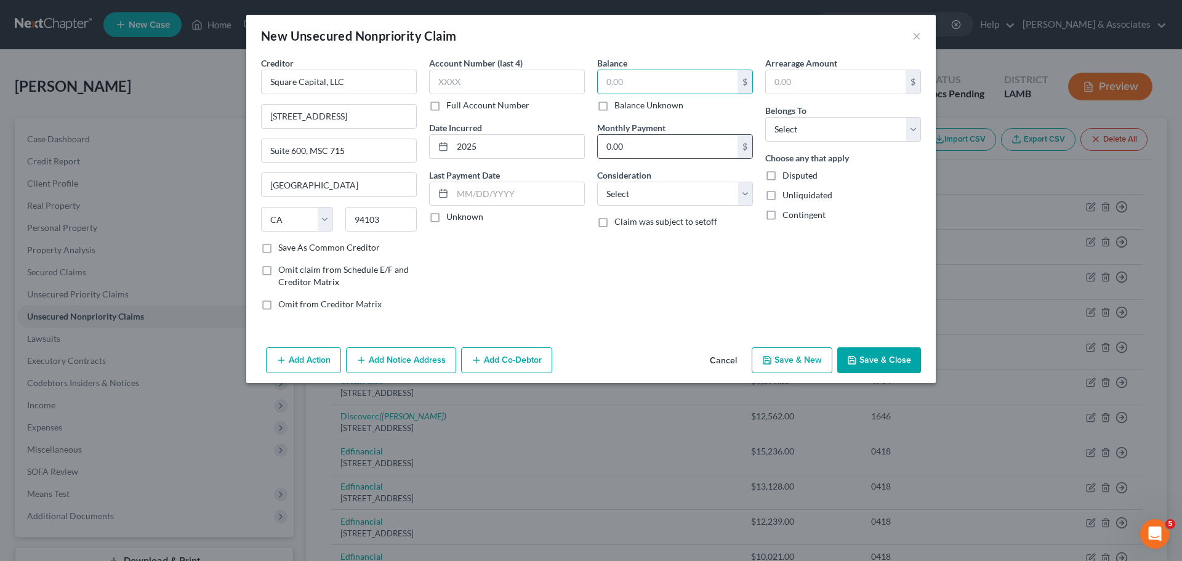
click at [642, 157] on input "0.00" at bounding box center [668, 146] width 140 height 23
click at [644, 199] on select "Select Cable / Satellite Services Collection Agency Credit Card Debt Debt Couns…" at bounding box center [675, 194] width 156 height 25
click at [597, 182] on select "Select Cable / Satellite Services Collection Agency Credit Card Debt Debt Couns…" at bounding box center [675, 194] width 156 height 25
click at [812, 135] on select "Select Debtor 1 Only Debtor 2 Only Debtor 1 And Debtor 2 Only At Least One Of T…" at bounding box center [843, 129] width 156 height 25
click at [765, 117] on select "Select Debtor 1 Only Debtor 2 Only Debtor 1 And Debtor 2 Only At Least One Of T…" at bounding box center [843, 129] width 156 height 25
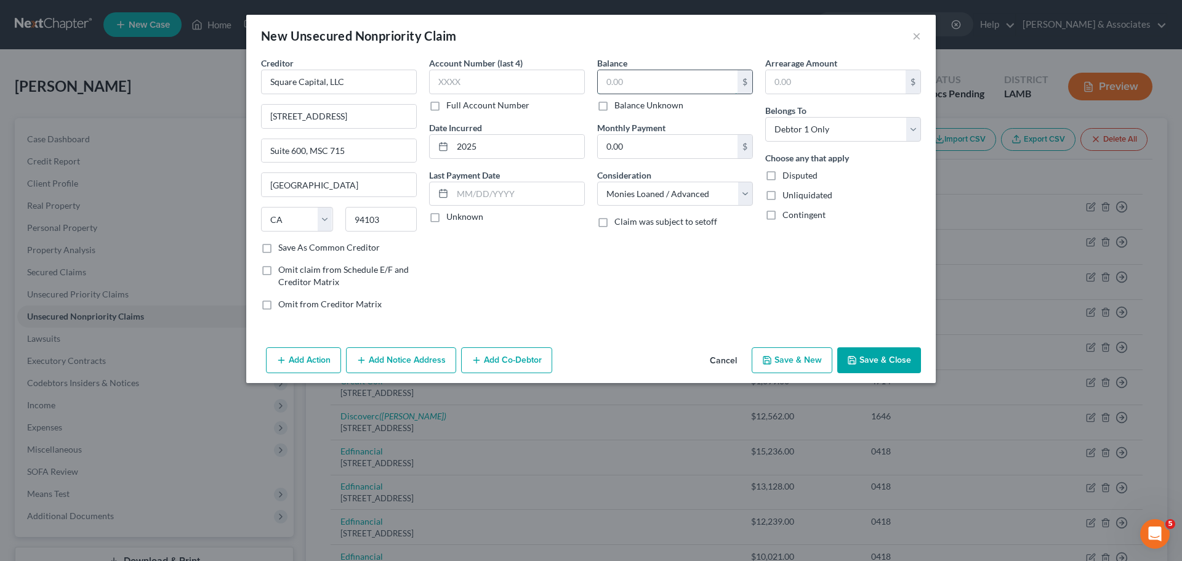
click at [654, 91] on input "text" at bounding box center [668, 81] width 140 height 23
click at [873, 366] on button "Save & Close" at bounding box center [879, 360] width 84 height 26
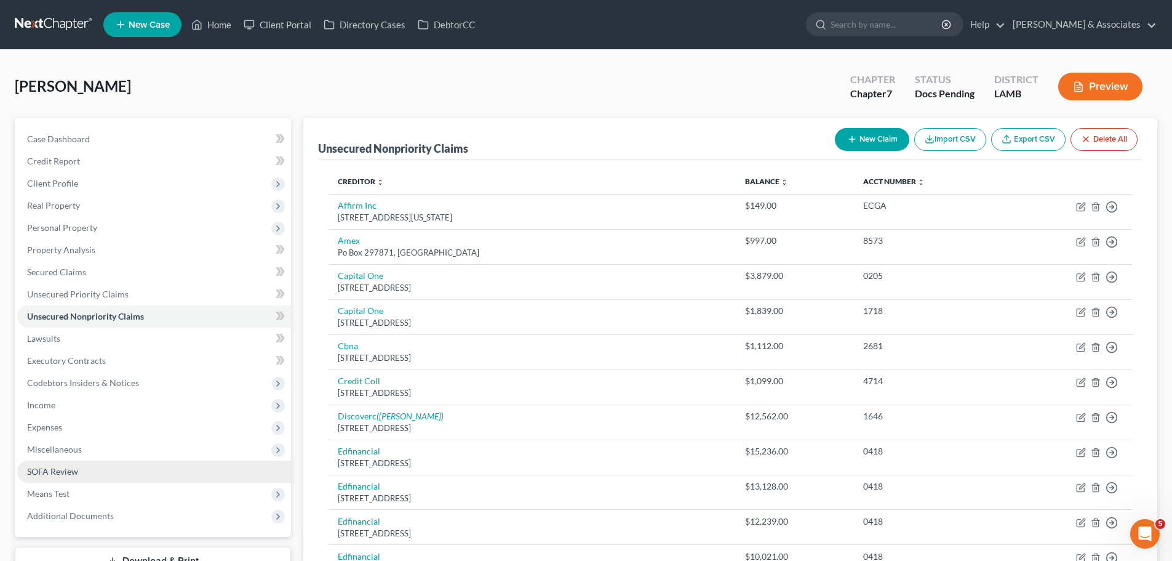
drag, startPoint x: 72, startPoint y: 224, endPoint x: 256, endPoint y: 479, distance: 314.8
click at [72, 224] on span "Personal Property" at bounding box center [62, 227] width 70 height 10
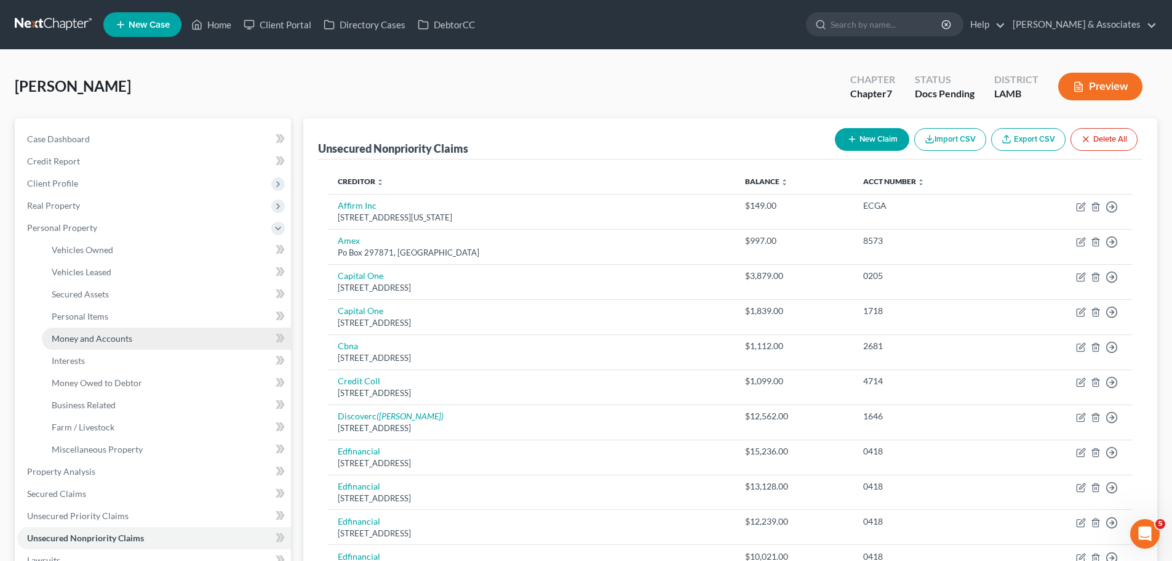
click at [108, 336] on span "Money and Accounts" at bounding box center [92, 338] width 81 height 10
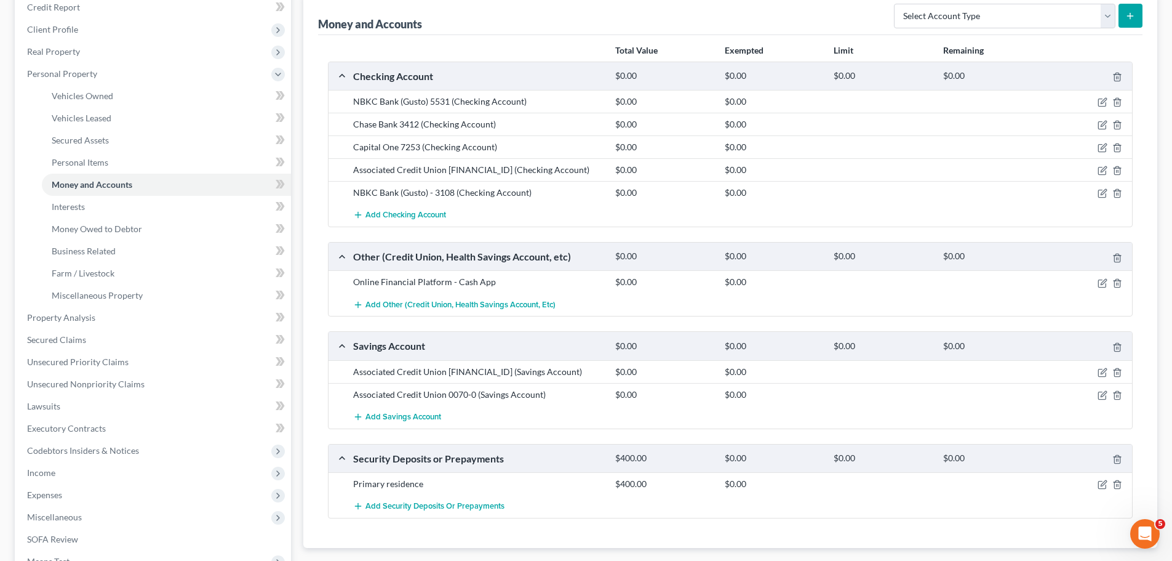
scroll to position [185, 0]
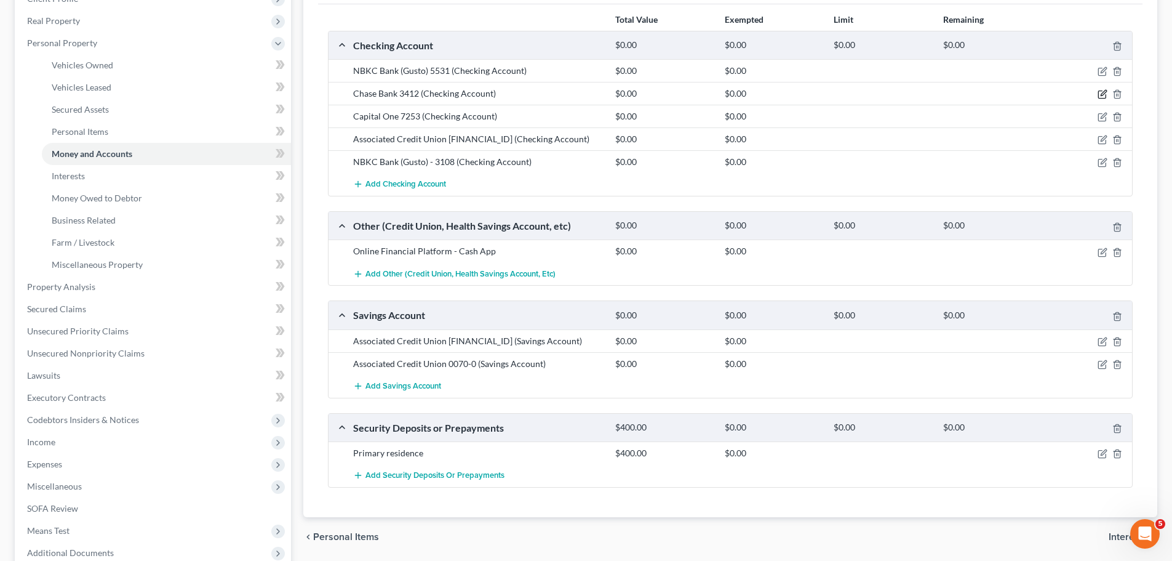
click at [1103, 94] on icon "button" at bounding box center [1104, 93] width 6 height 6
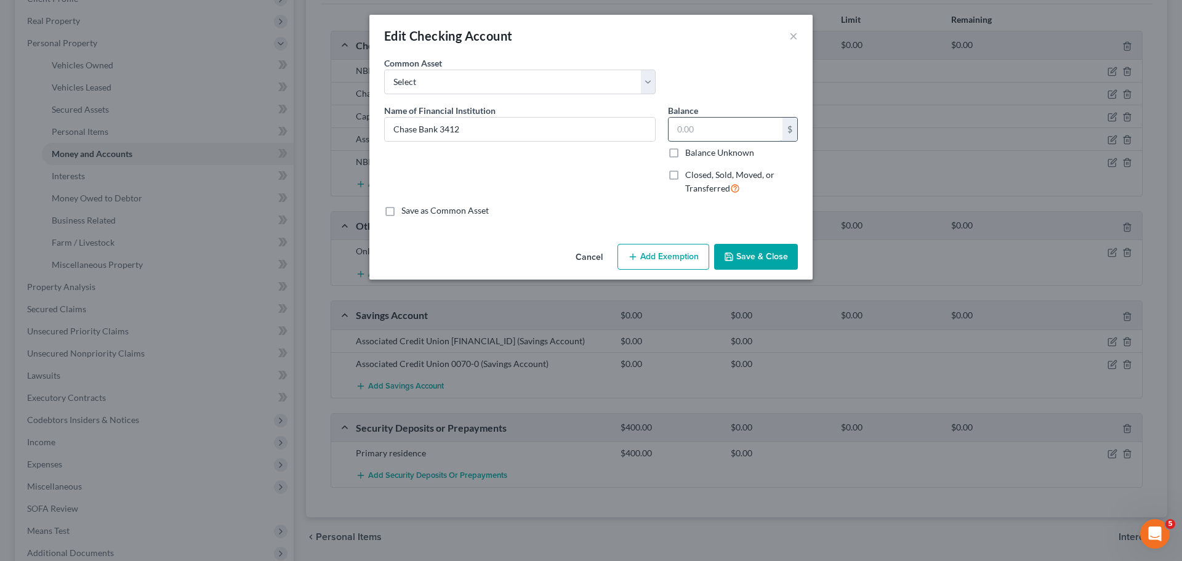
click at [683, 130] on input "text" at bounding box center [725, 129] width 114 height 23
click at [763, 262] on button "Save & Close" at bounding box center [756, 257] width 84 height 26
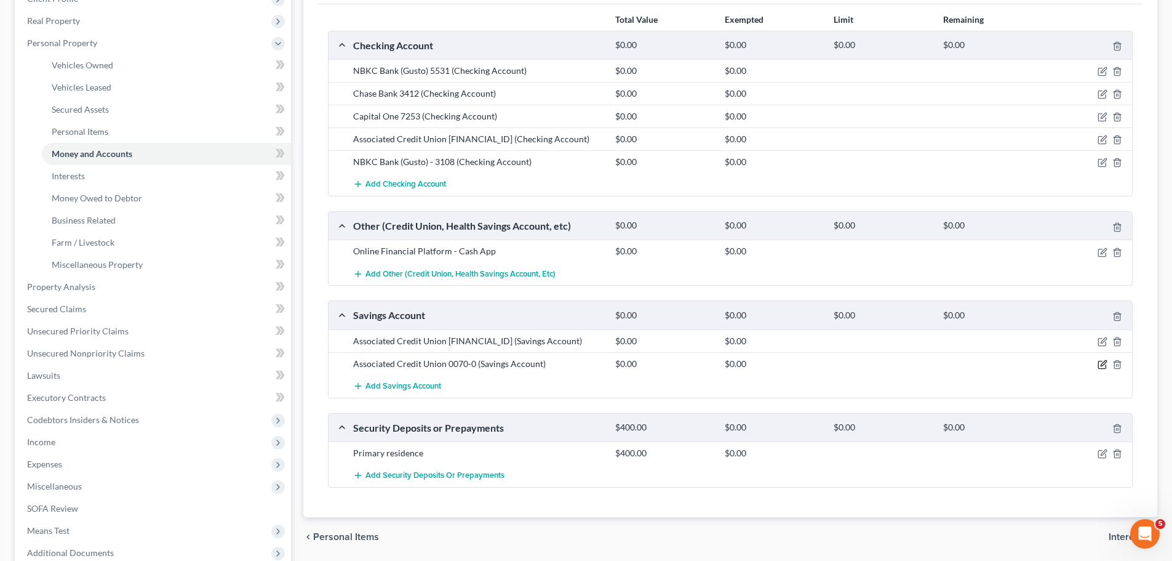
click at [1104, 361] on icon "button" at bounding box center [1103, 364] width 10 height 10
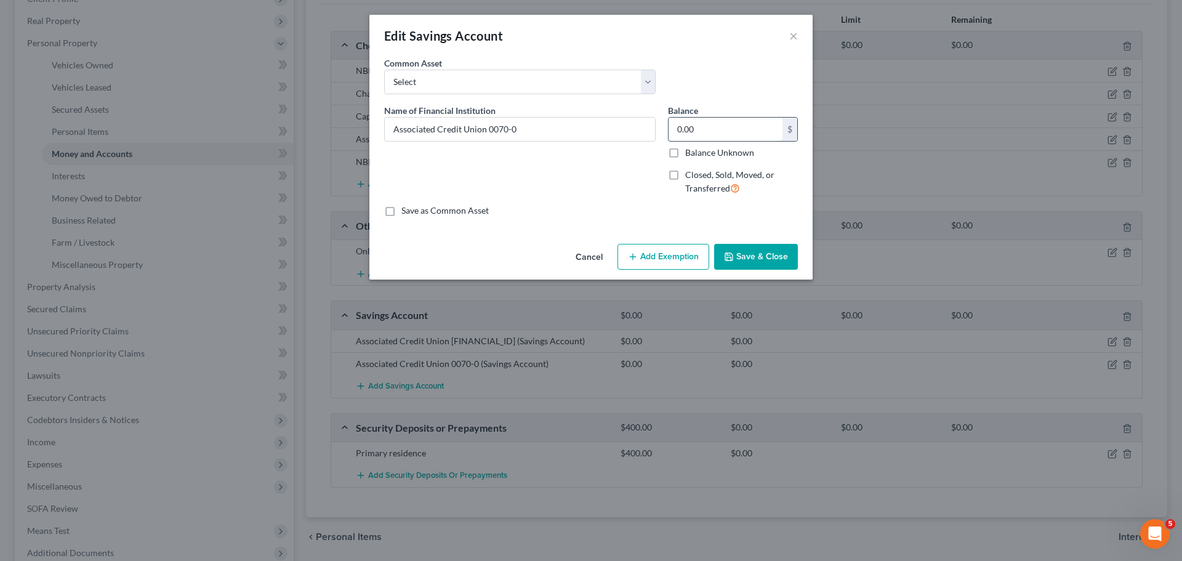
click at [710, 132] on input "0.00" at bounding box center [725, 129] width 114 height 23
drag, startPoint x: 751, startPoint y: 258, endPoint x: 743, endPoint y: 258, distance: 8.0
click at [751, 258] on button "Save & Close" at bounding box center [756, 257] width 84 height 26
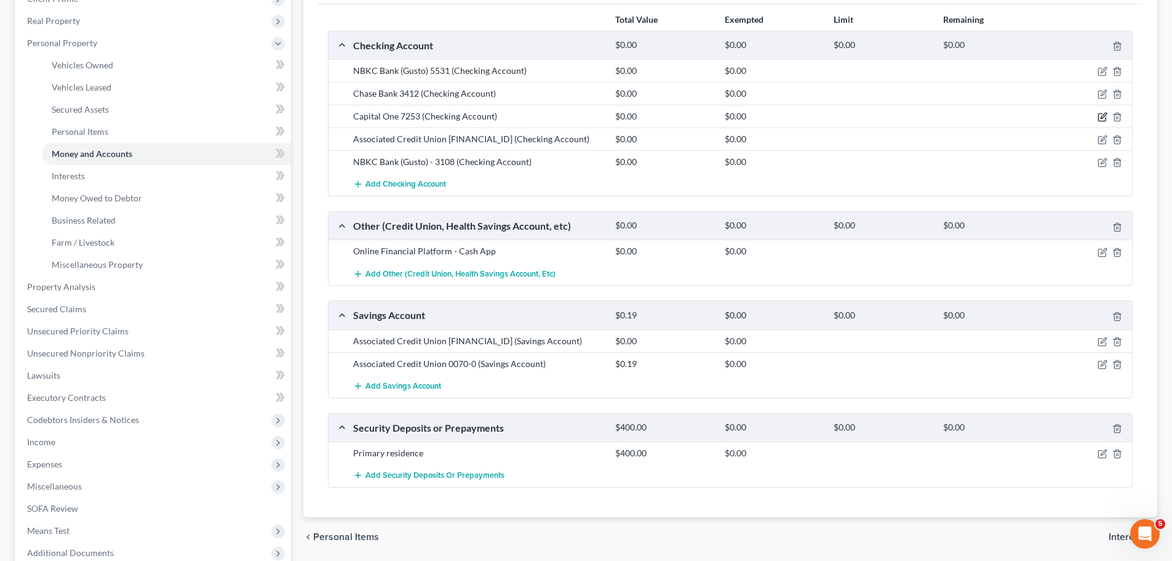
click at [1101, 114] on icon "button" at bounding box center [1103, 117] width 10 height 10
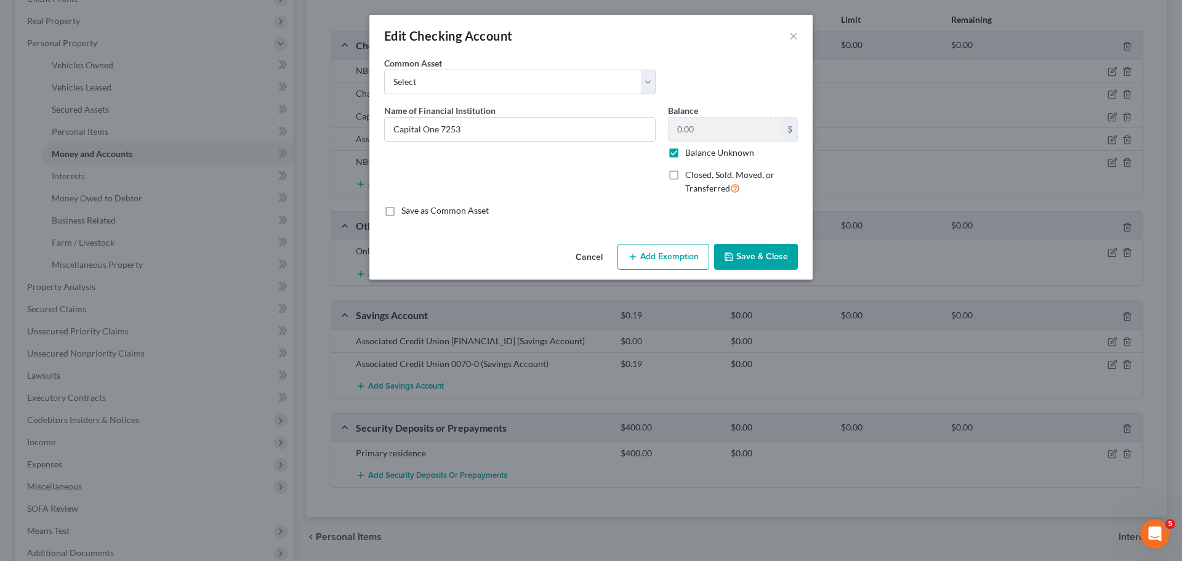
click at [698, 154] on label "Balance Unknown" at bounding box center [719, 152] width 69 height 12
click at [698, 154] on input "Balance Unknown" at bounding box center [694, 150] width 8 height 8
click at [725, 127] on input "0.00" at bounding box center [725, 129] width 114 height 23
click at [758, 260] on button "Save & Close" at bounding box center [756, 257] width 84 height 26
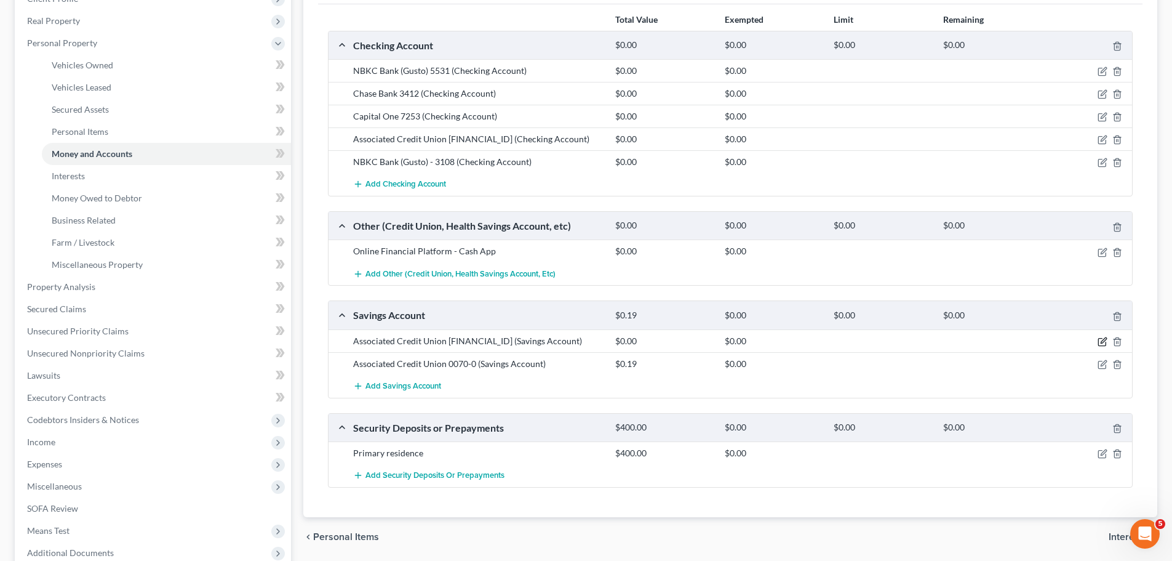
click at [1103, 341] on icon "button" at bounding box center [1103, 342] width 10 height 10
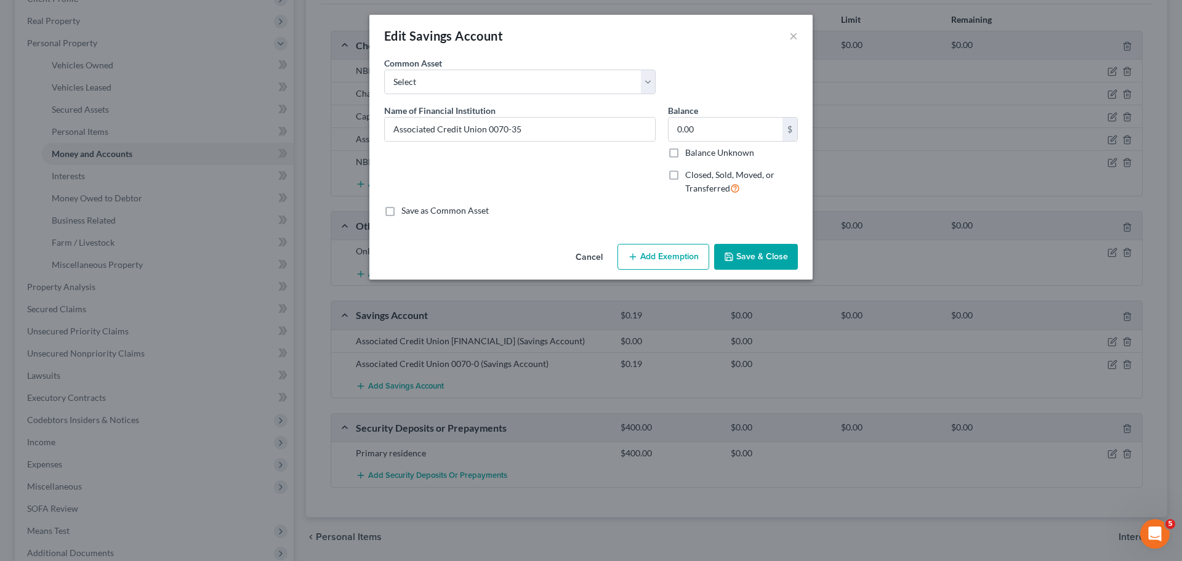
click at [774, 265] on button "Save & Close" at bounding box center [756, 257] width 84 height 26
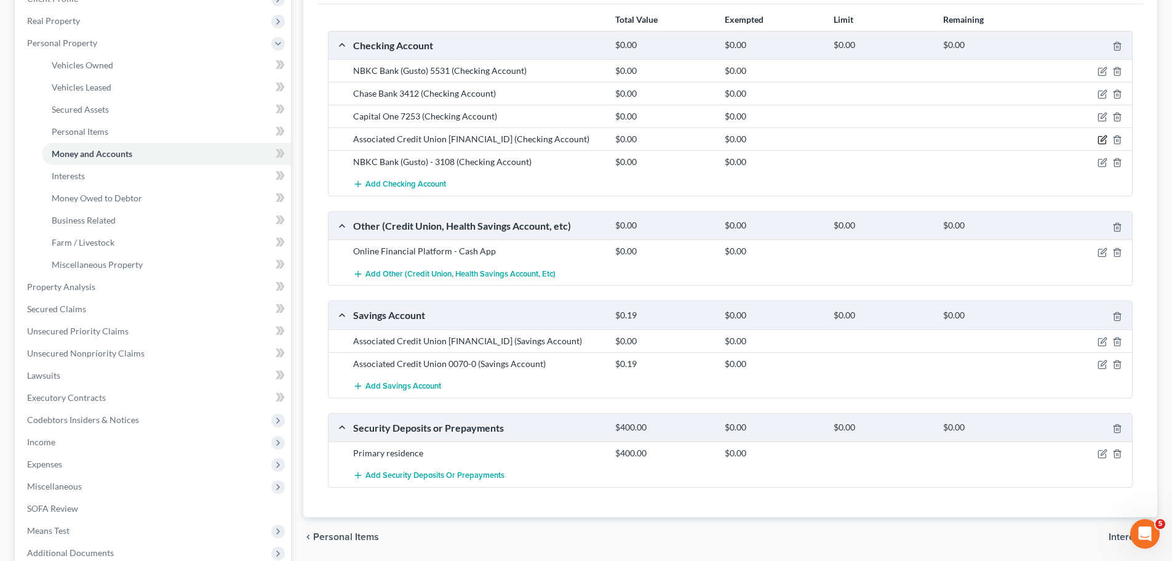
click at [1100, 141] on icon "button" at bounding box center [1103, 140] width 10 height 10
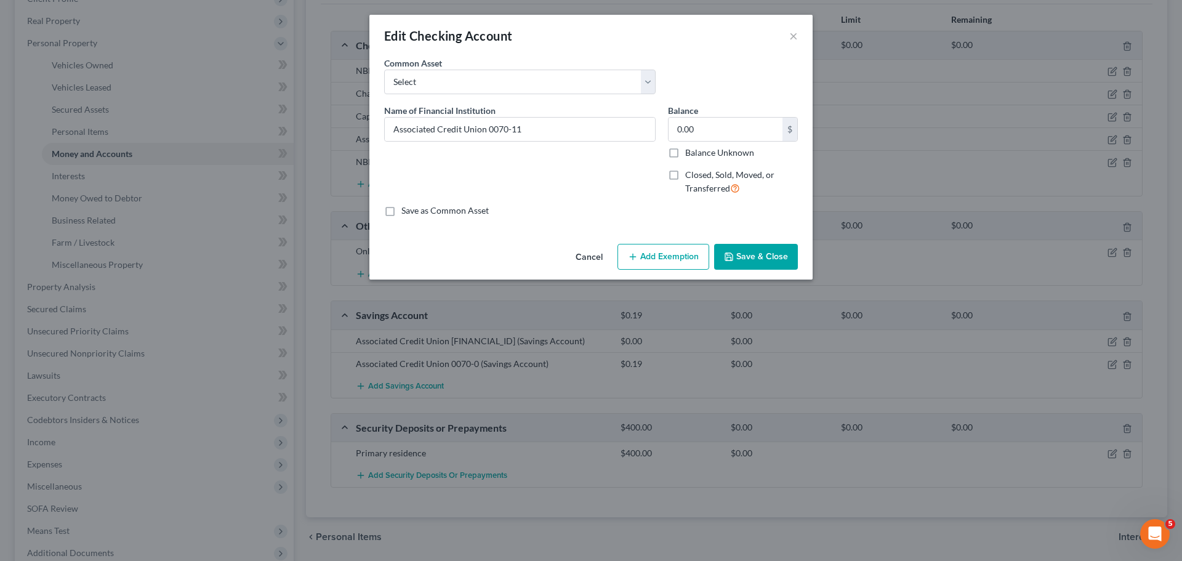
click at [763, 250] on button "Save & Close" at bounding box center [756, 257] width 84 height 26
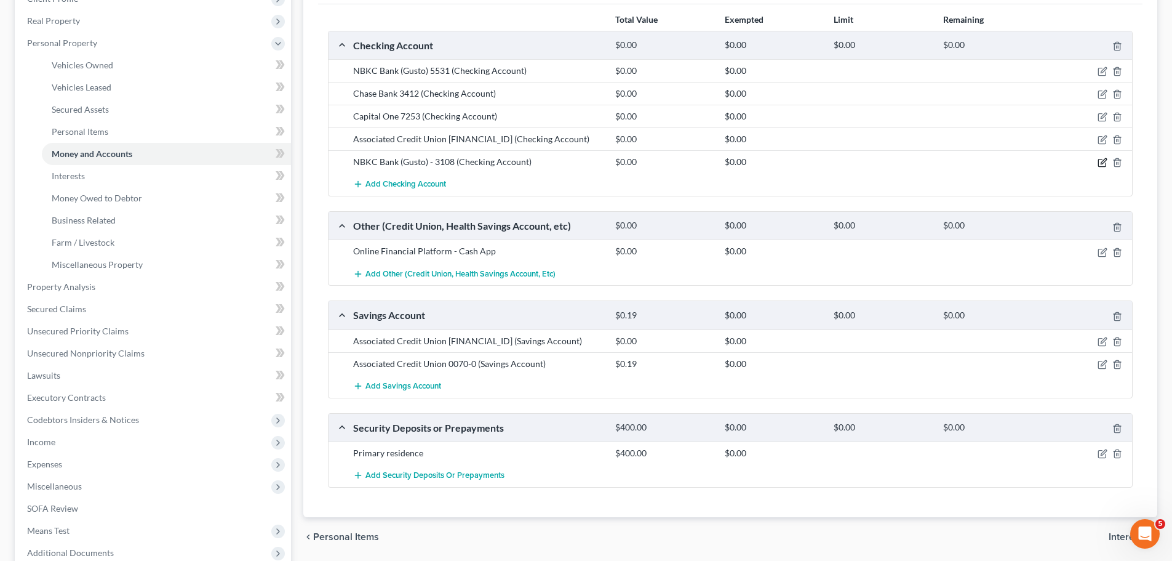
click at [1102, 166] on icon "button" at bounding box center [1103, 163] width 10 height 10
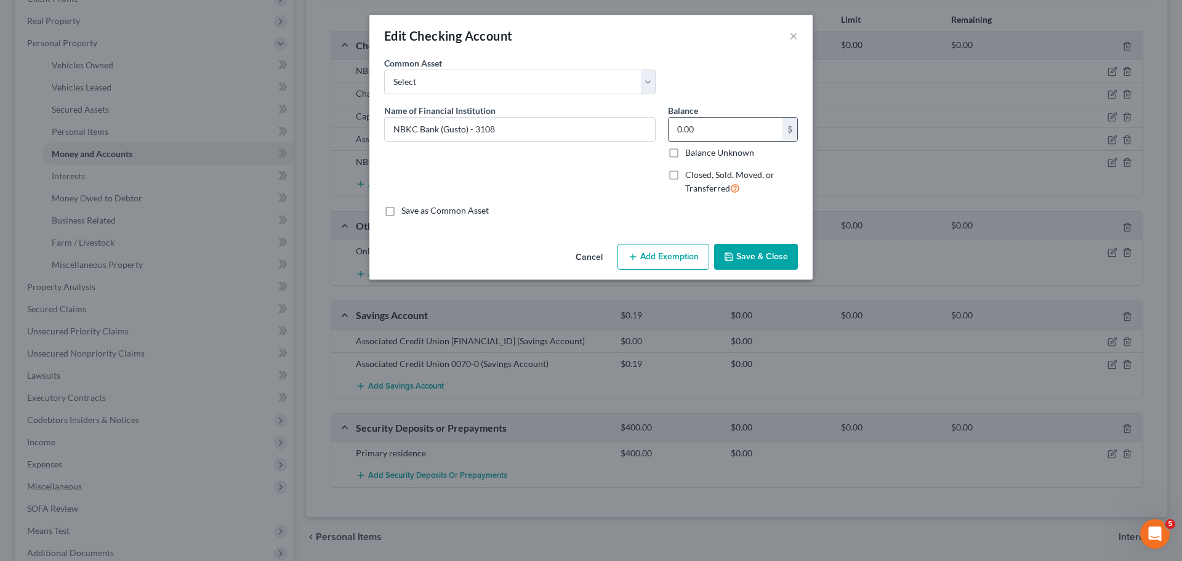
click at [740, 129] on input "0.00" at bounding box center [725, 129] width 114 height 23
click at [769, 248] on button "Save & Close" at bounding box center [756, 257] width 84 height 26
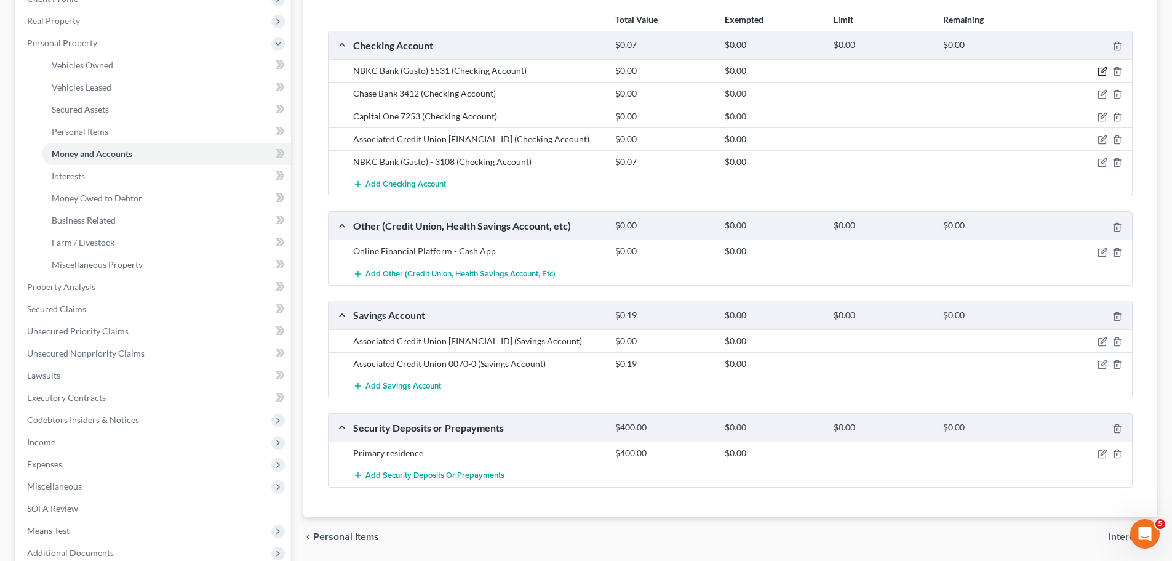
click at [1102, 68] on icon "button" at bounding box center [1102, 71] width 7 height 7
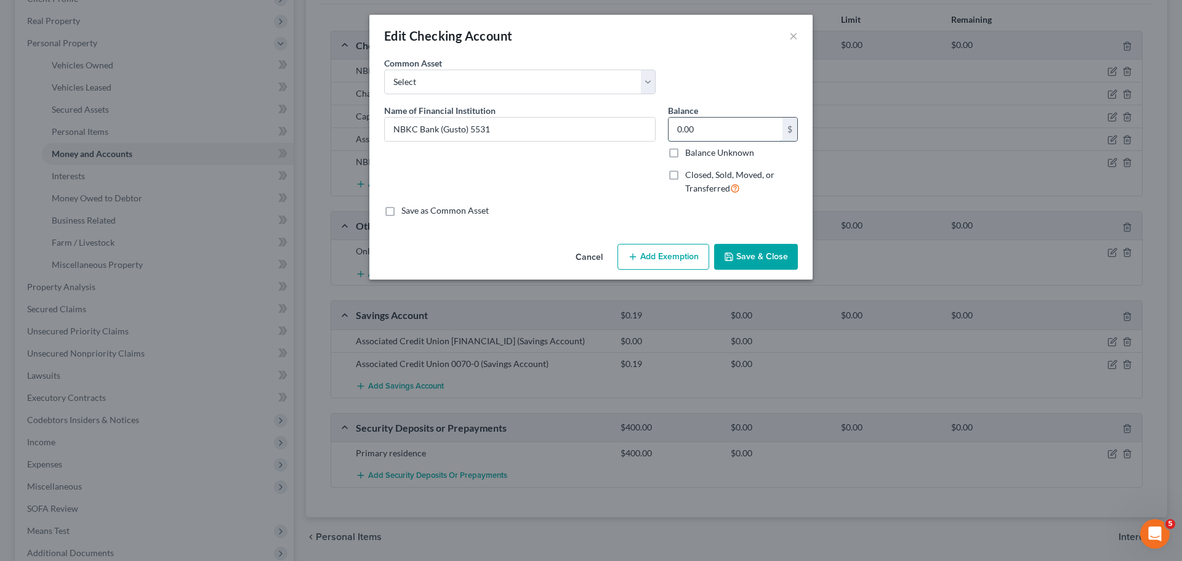
click at [710, 129] on input "0.00" at bounding box center [725, 129] width 114 height 23
click at [758, 257] on button "Save & Close" at bounding box center [756, 257] width 84 height 26
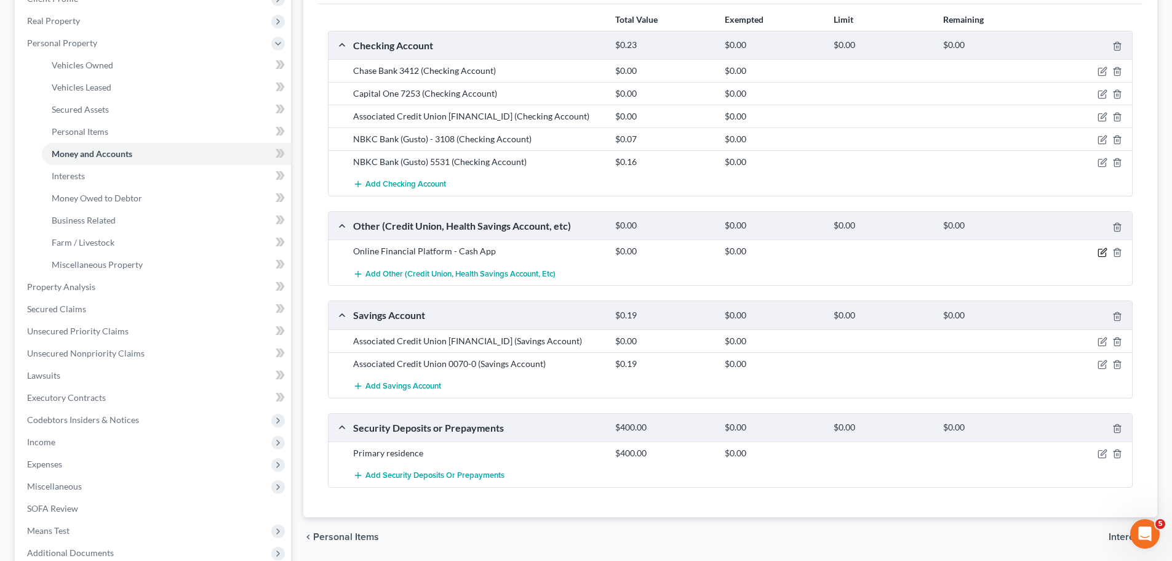
click at [1102, 250] on icon "button" at bounding box center [1103, 252] width 10 height 10
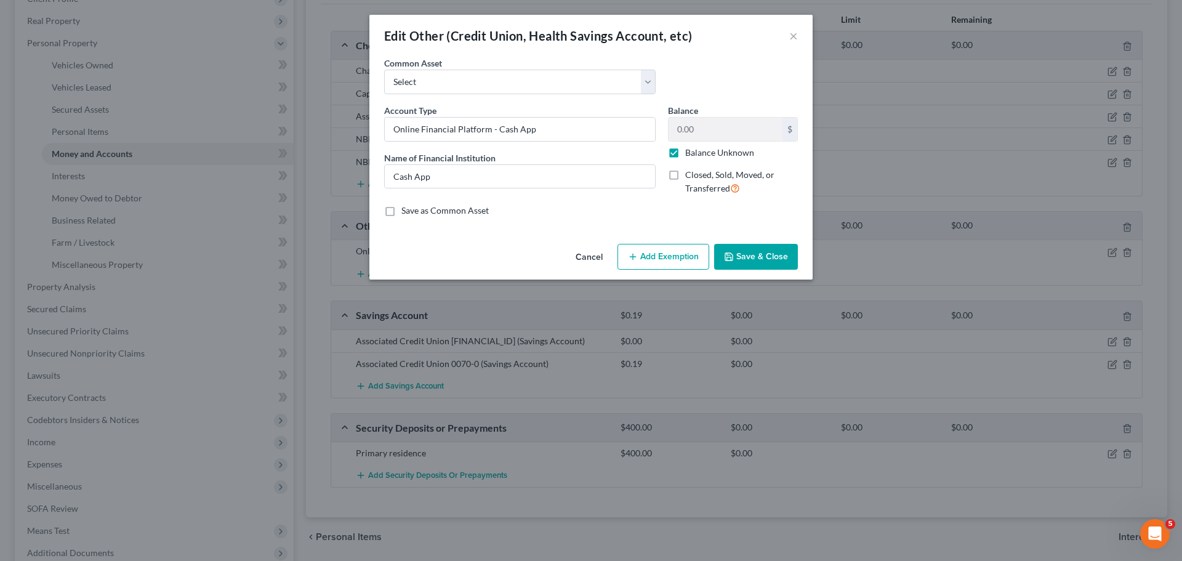
click at [705, 150] on label "Balance Unknown" at bounding box center [719, 152] width 69 height 12
click at [698, 150] on input "Balance Unknown" at bounding box center [694, 150] width 8 height 8
click at [709, 129] on input "0.00" at bounding box center [725, 129] width 114 height 23
click at [736, 262] on button "Save & Close" at bounding box center [756, 257] width 84 height 26
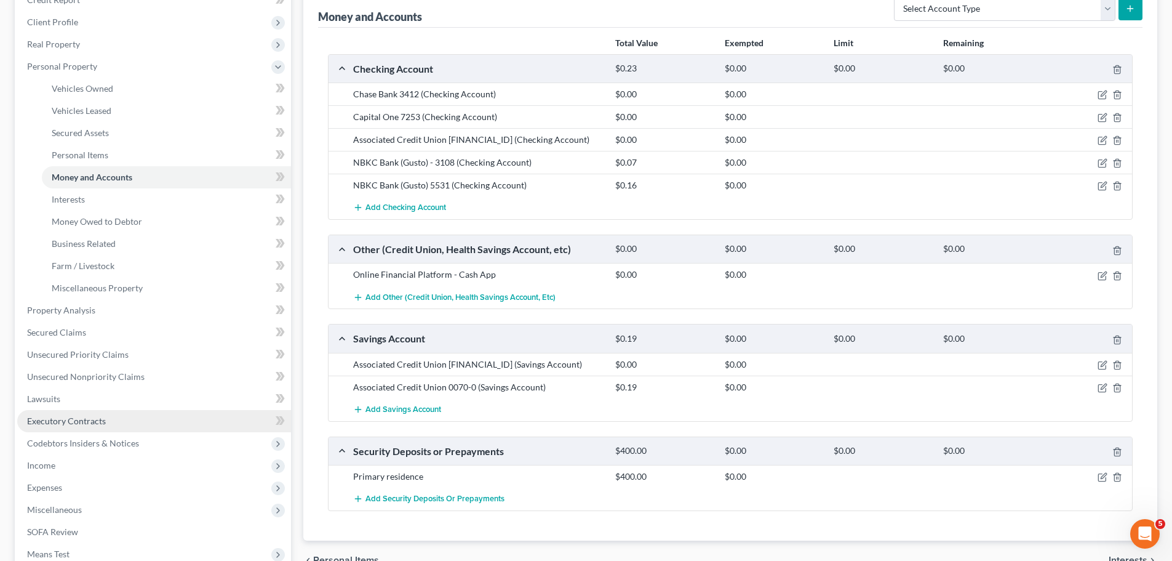
scroll to position [160, 0]
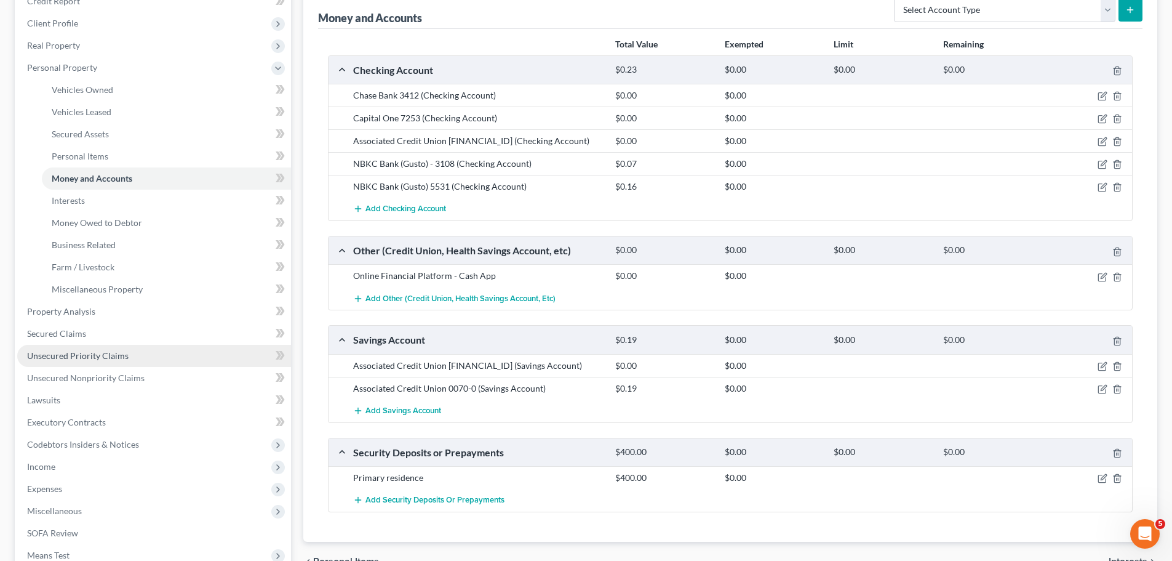
click at [75, 357] on span "Unsecured Priority Claims" at bounding box center [78, 355] width 102 height 10
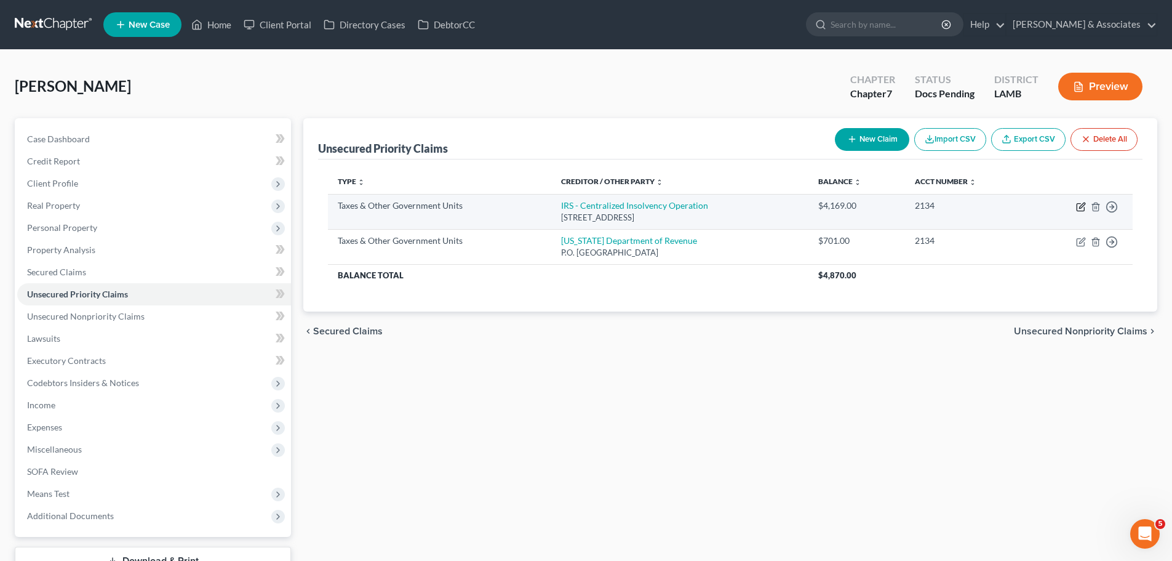
click at [1081, 205] on icon "button" at bounding box center [1082, 205] width 6 height 6
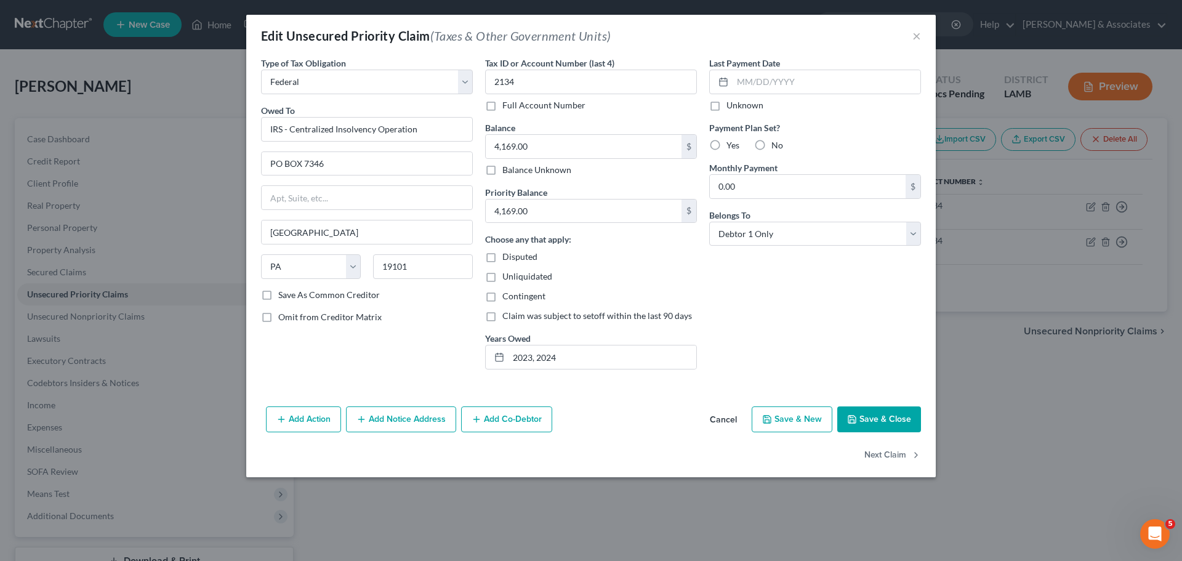
click at [886, 410] on button "Save & Close" at bounding box center [879, 419] width 84 height 26
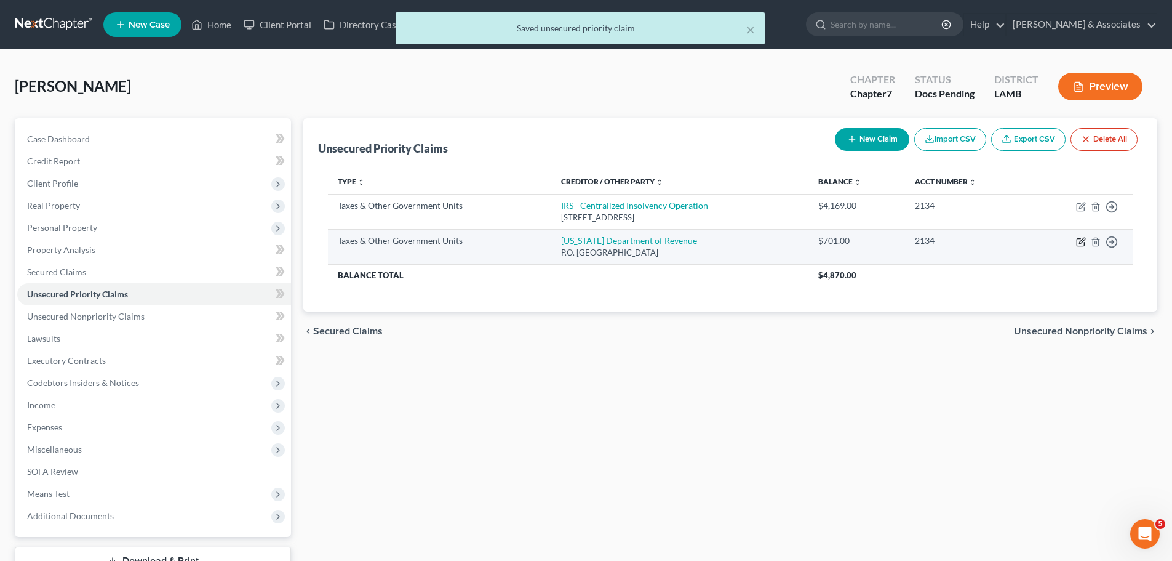
click at [1077, 241] on icon "button" at bounding box center [1080, 242] width 7 height 7
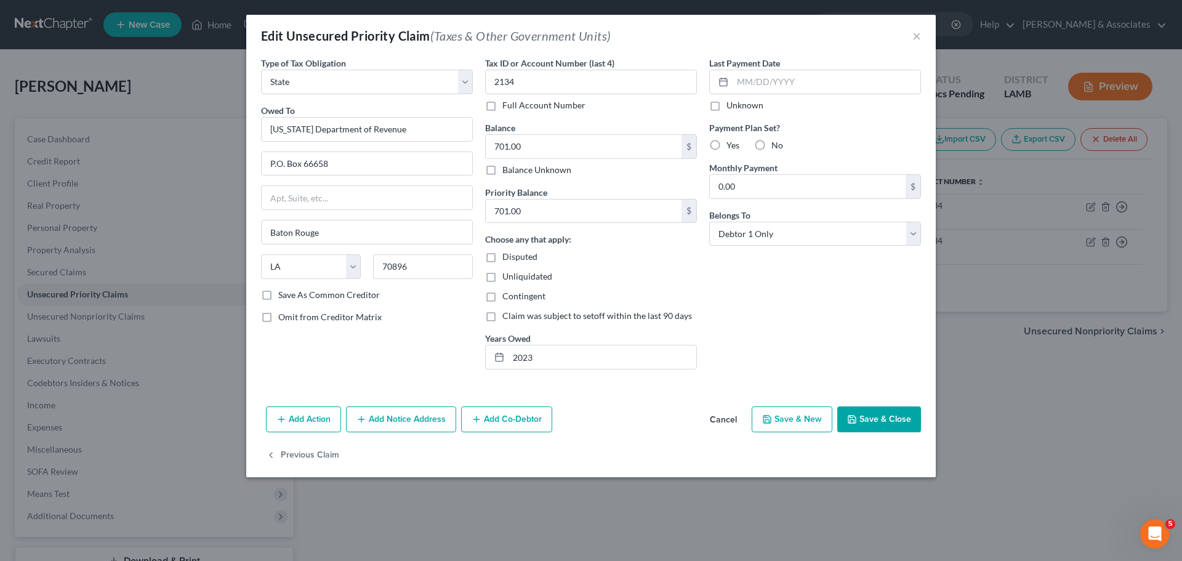
click at [891, 420] on button "Save & Close" at bounding box center [879, 419] width 84 height 26
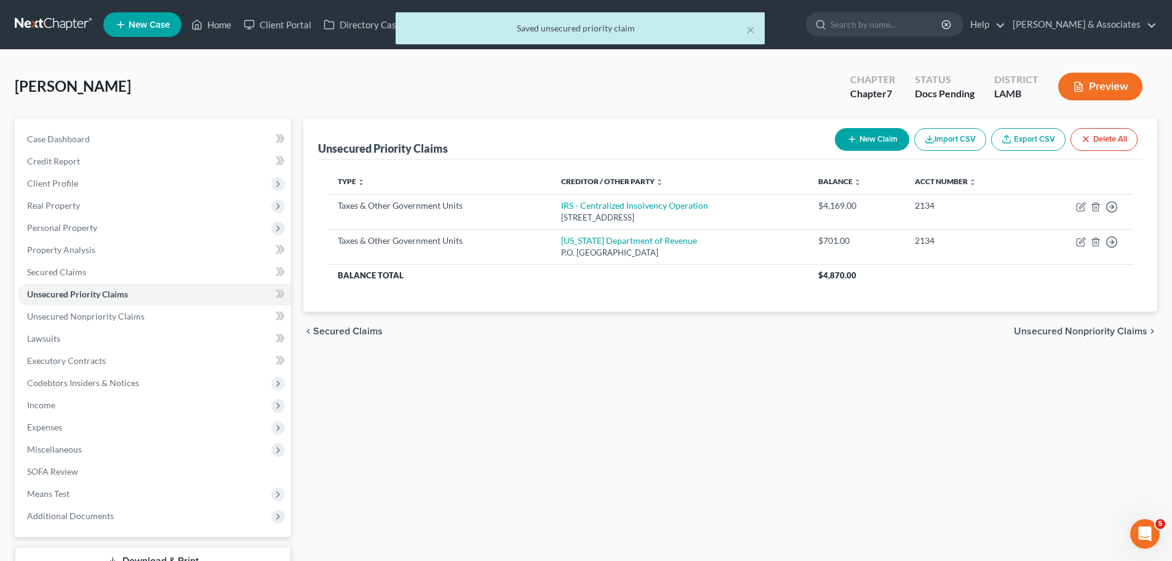
click at [625, 302] on div "Type expand_more expand_less unfold_more Creditor / Other Party expand_more exp…" at bounding box center [730, 235] width 825 height 152
click at [630, 412] on div "Unsecured Priority Claims New Claim Import CSV Export CSV Delete All Type expan…" at bounding box center [730, 346] width 867 height 457
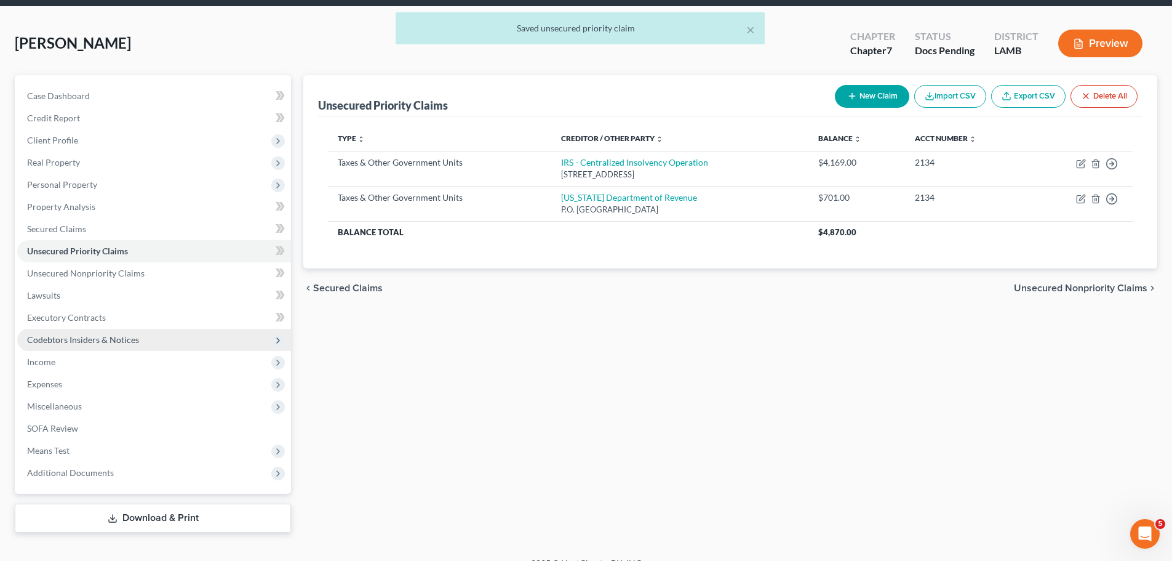
scroll to position [62, 0]
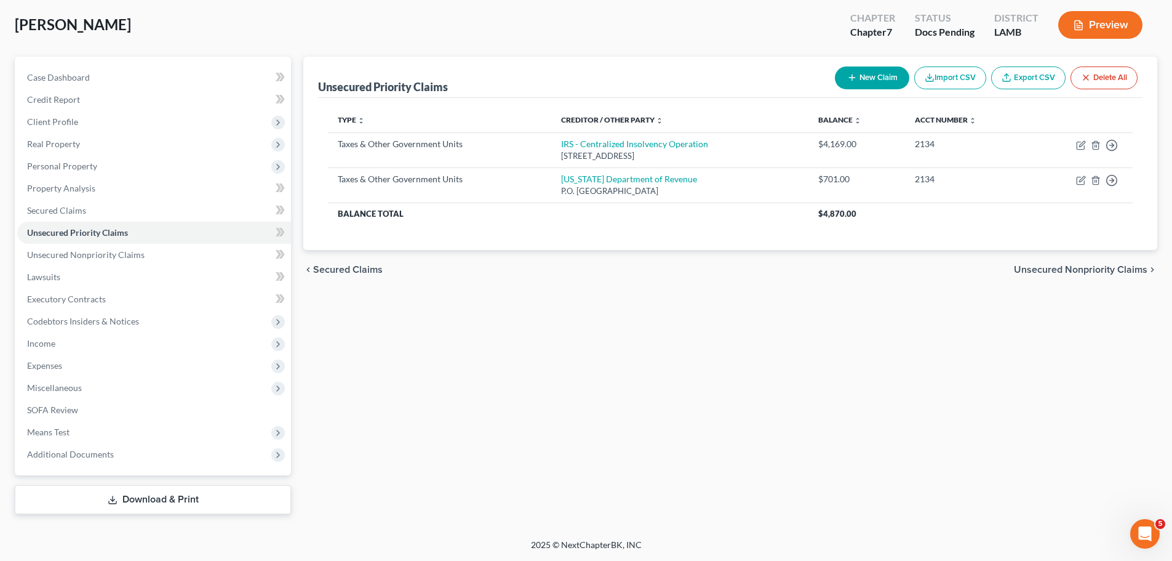
click at [417, 369] on div "Unsecured Priority Claims New Claim Import CSV Export CSV Delete All Type expan…" at bounding box center [730, 285] width 867 height 457
click at [121, 87] on link "Case Dashboard" at bounding box center [154, 77] width 274 height 22
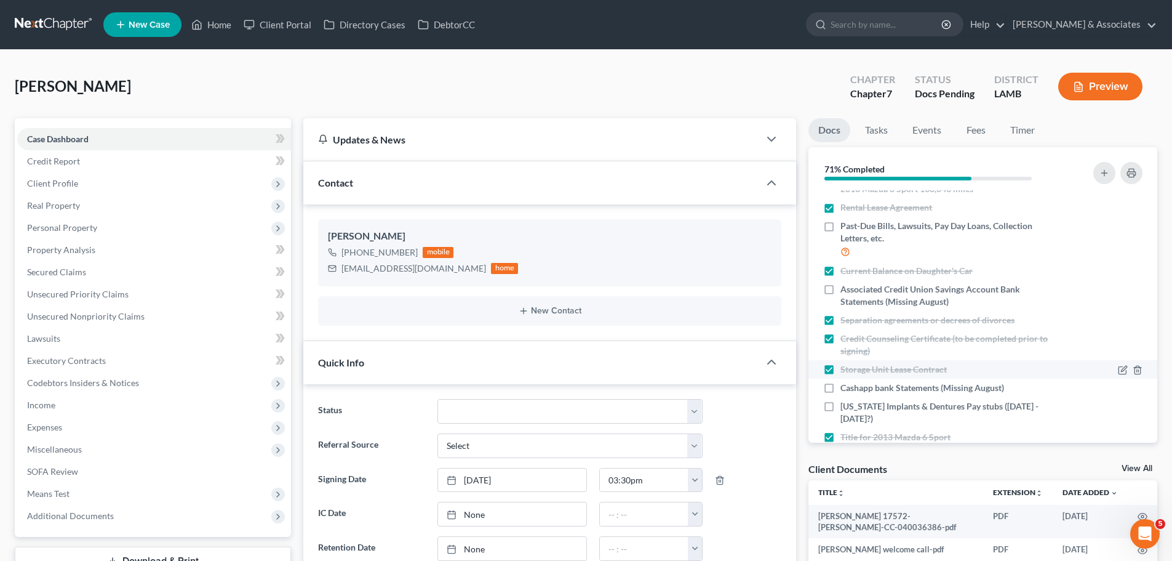
scroll to position [282, 0]
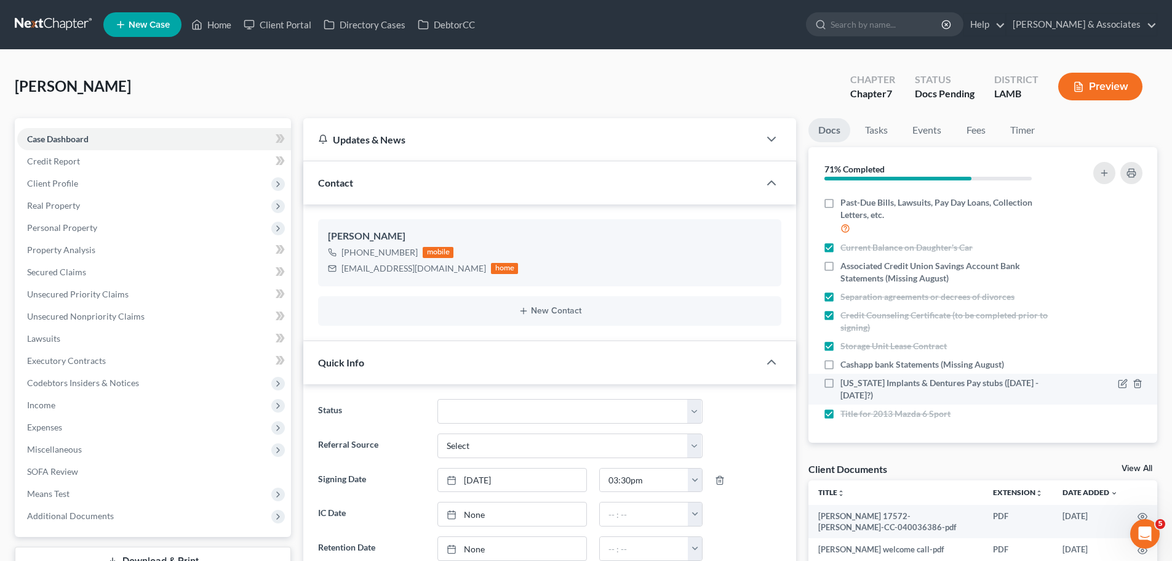
click at [883, 396] on span "Louisiana Implants & Dentures Pay stubs (Sept 1 - Sept 15?)" at bounding box center [950, 389] width 219 height 25
click at [854, 385] on input "Louisiana Implants & Dentures Pay stubs (Sept 1 - Sept 15?)" at bounding box center [850, 381] width 8 height 8
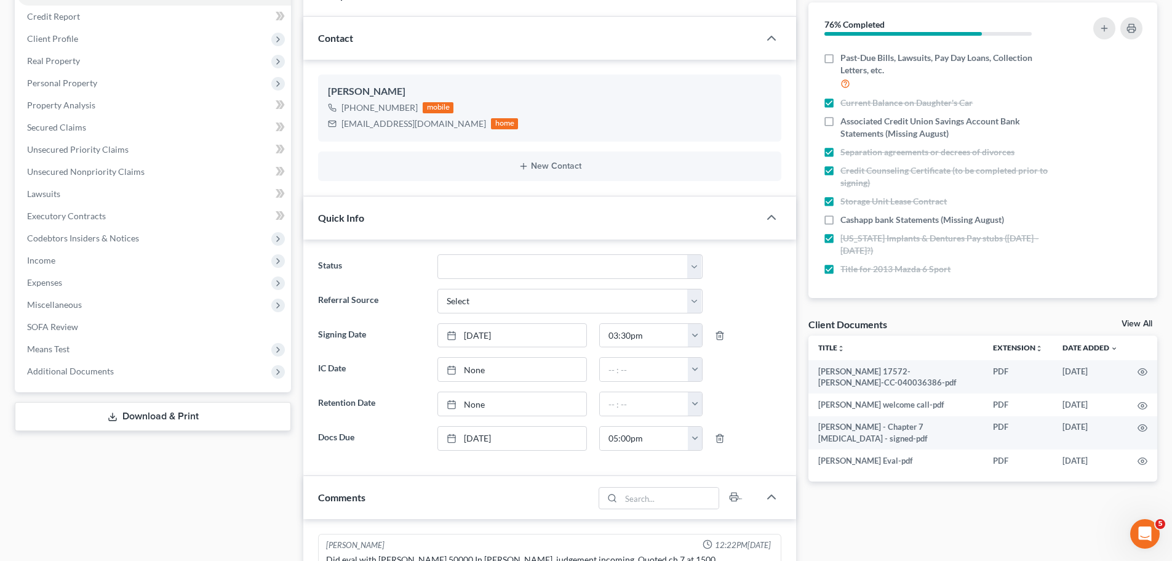
scroll to position [123, 0]
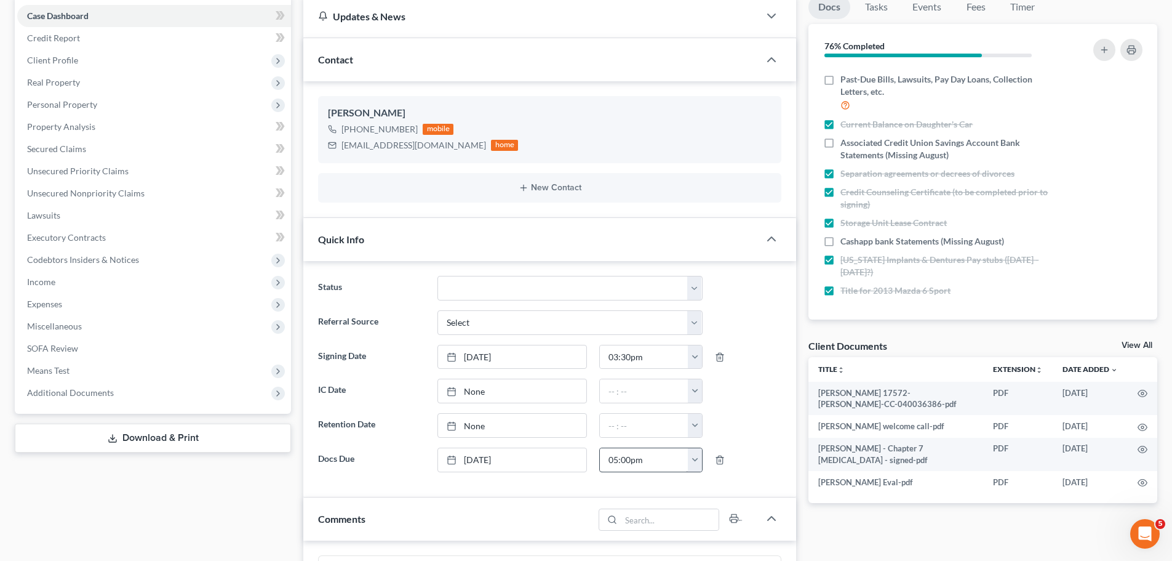
drag, startPoint x: 917, startPoint y: 245, endPoint x: 653, endPoint y: 464, distance: 343.1
click at [917, 245] on span "Cashapp bank Statements (Missing August)" at bounding box center [923, 241] width 164 height 12
click at [854, 243] on input "Cashapp bank Statements (Missing August)" at bounding box center [850, 239] width 8 height 8
click at [870, 241] on span "Cashapp bank Statements (Missing August)" at bounding box center [923, 241] width 164 height 12
click at [854, 241] on input "Cashapp bank Statements (Missing August)" at bounding box center [850, 239] width 8 height 8
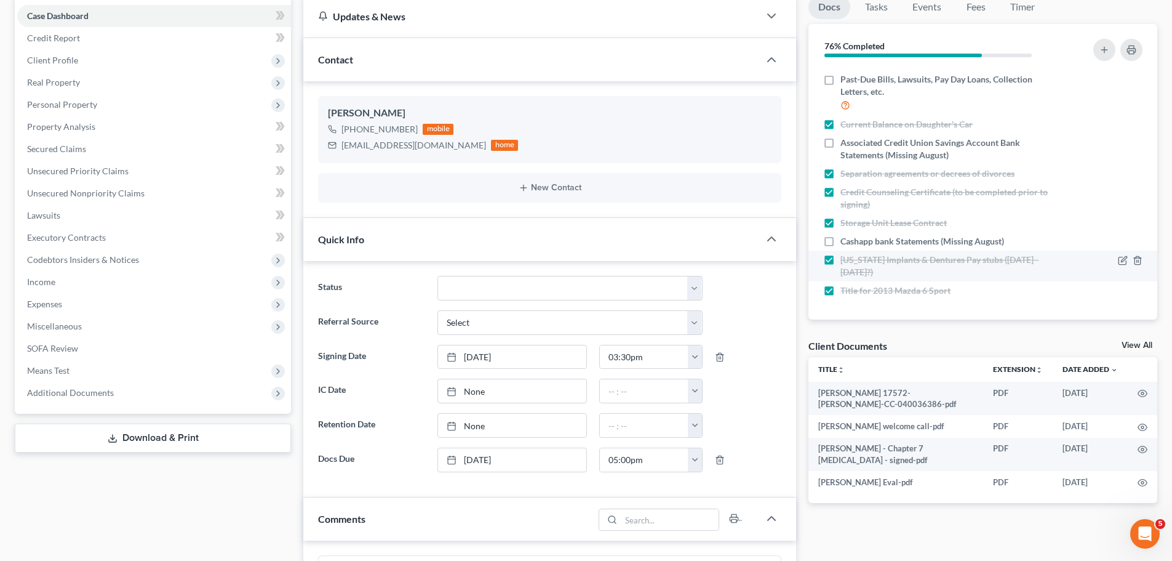
scroll to position [220, 0]
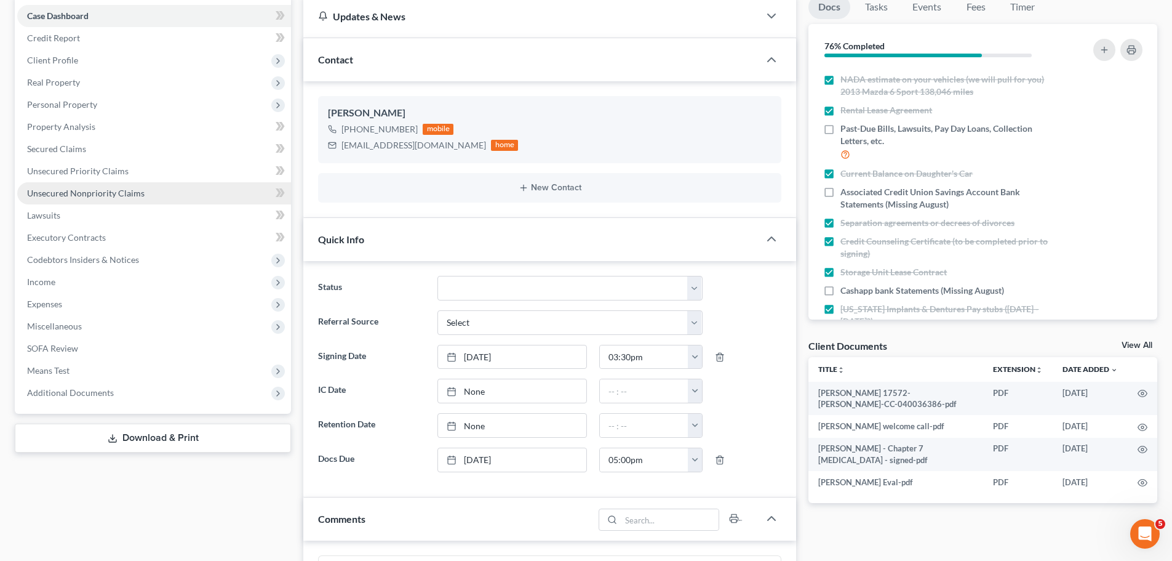
click at [58, 192] on span "Unsecured Nonpriority Claims" at bounding box center [86, 193] width 118 height 10
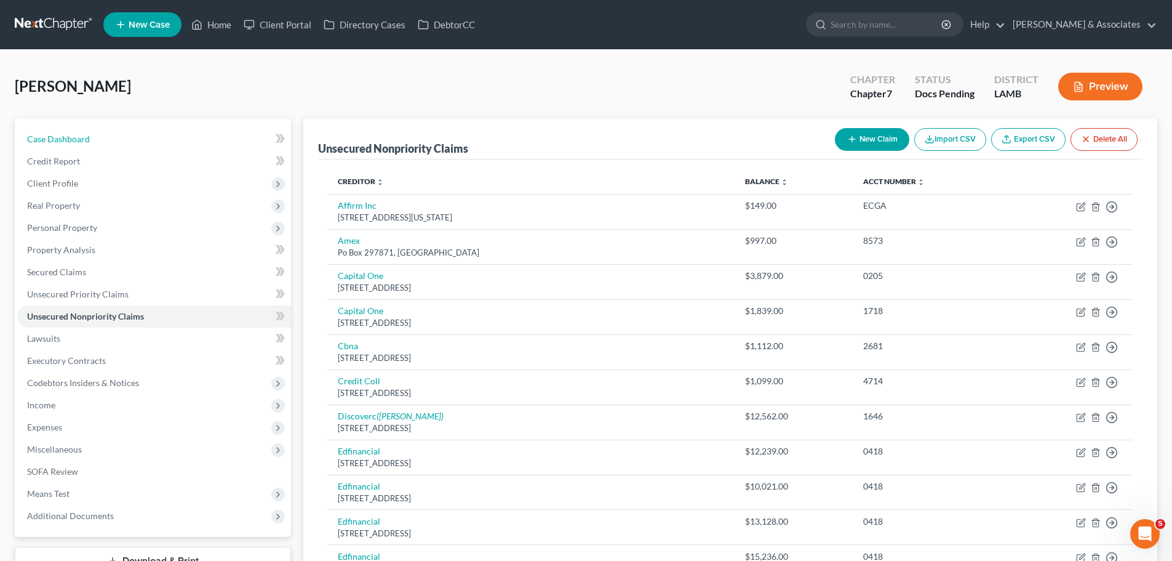
click at [80, 135] on span "Case Dashboard" at bounding box center [58, 139] width 63 height 10
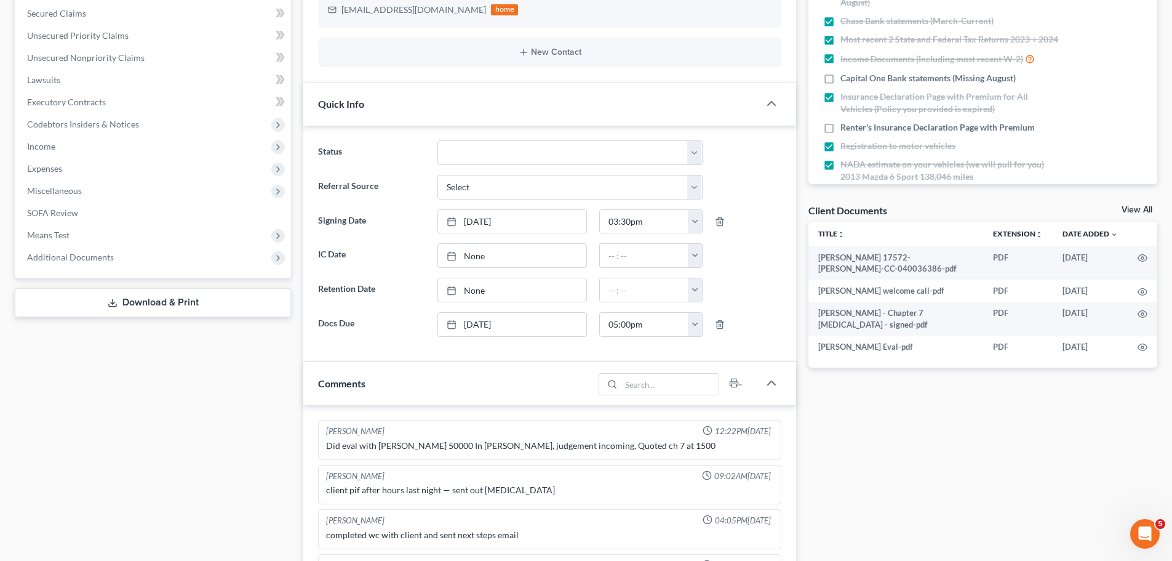
scroll to position [185, 0]
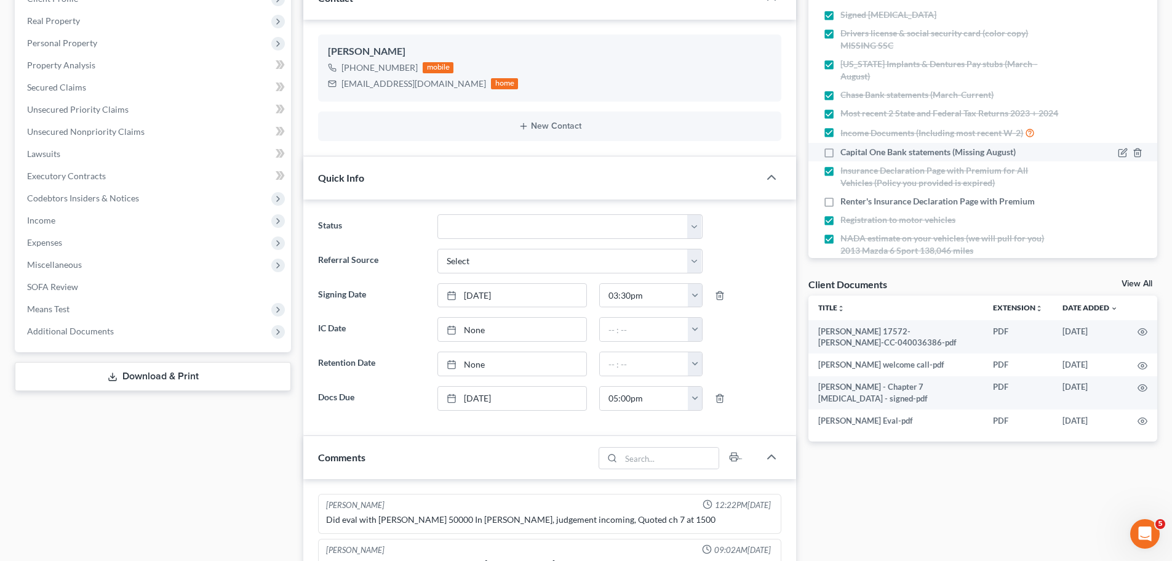
click at [943, 158] on span "Capital One Bank statements (Missing August)" at bounding box center [928, 152] width 175 height 12
click at [854, 154] on input "Capital One Bank statements (Missing August)" at bounding box center [850, 150] width 8 height 8
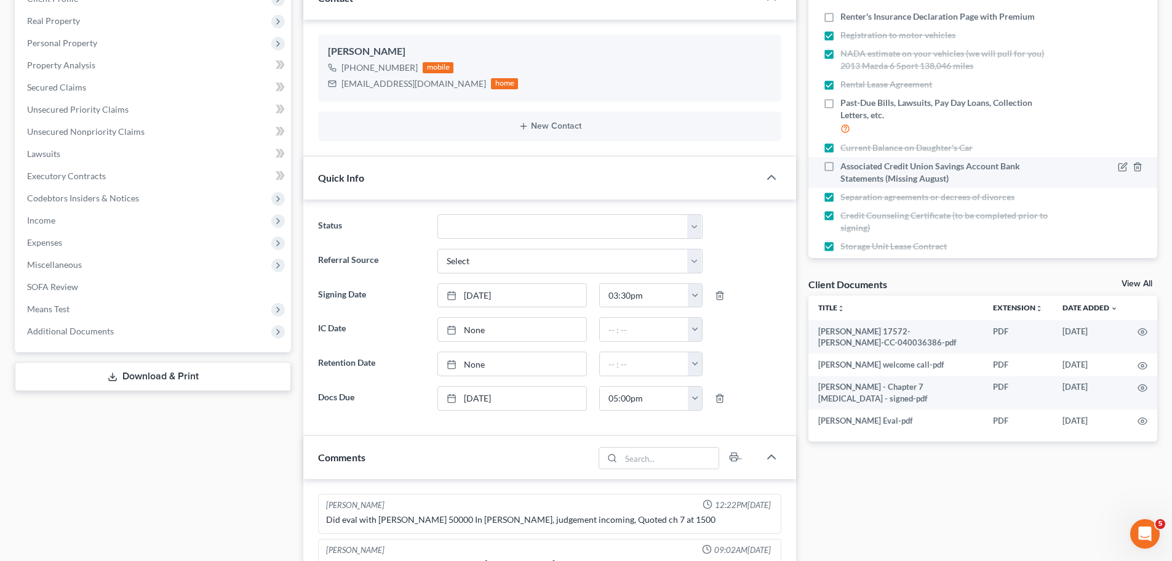
click at [928, 185] on span "Associated Credit Union Savings Account Bank Statements (Missing August)" at bounding box center [950, 172] width 219 height 25
click at [854, 168] on input "Associated Credit Union Savings Account Bank Statements (Missing August)" at bounding box center [850, 164] width 8 height 8
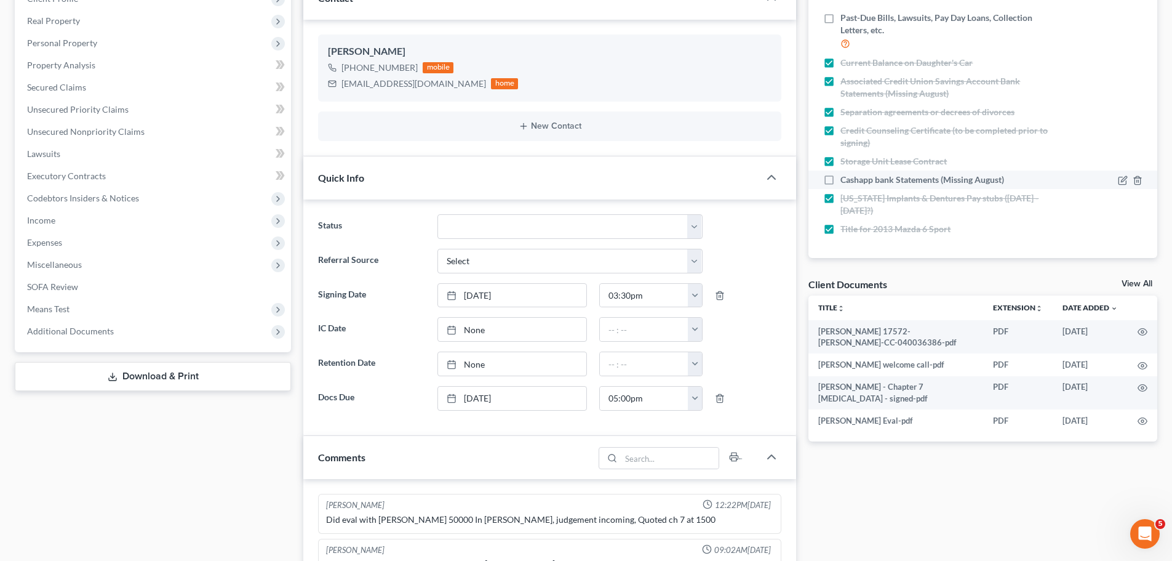
click at [911, 175] on span "Cashapp bank Statements (Missing August)" at bounding box center [923, 180] width 164 height 12
click at [854, 175] on input "Cashapp bank Statements (Missing August)" at bounding box center [850, 178] width 8 height 8
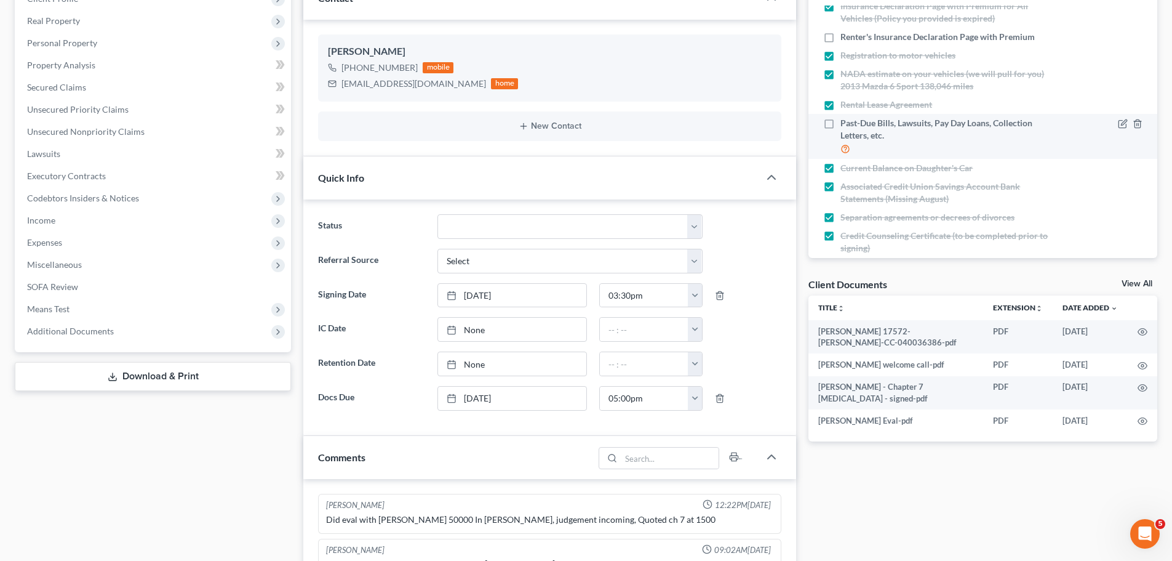
scroll to position [159, 0]
click at [900, 147] on span "Past-Due Bills, Lawsuits, Pay Day Loans, Collection Letters, etc." at bounding box center [950, 134] width 219 height 25
click at [854, 130] on input "Past-Due Bills, Lawsuits, Pay Day Loans, Collection Letters, etc." at bounding box center [850, 126] width 8 height 8
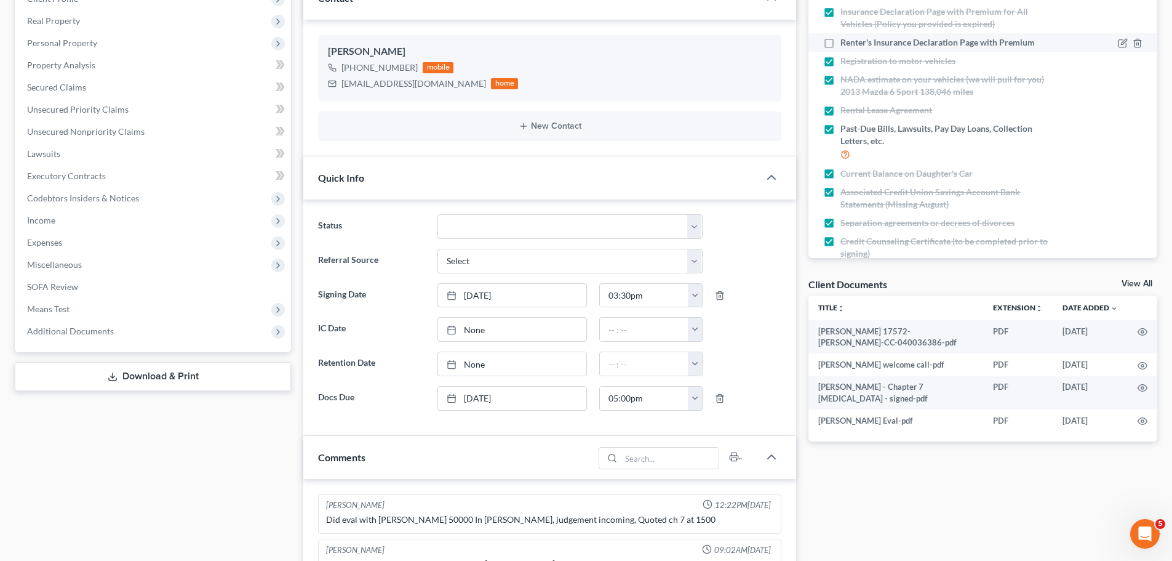
click at [860, 49] on span "Renter's Insurance Declaration Page with Premium" at bounding box center [938, 42] width 194 height 12
click at [840, 49] on div "Renter's Insurance Declaration Page with Premium" at bounding box center [941, 42] width 236 height 12
click at [897, 49] on span "Renter's Insurance Declaration Page with Premium" at bounding box center [938, 42] width 194 height 12
click at [854, 44] on input "Renter's Insurance Declaration Page with Premium" at bounding box center [850, 40] width 8 height 8
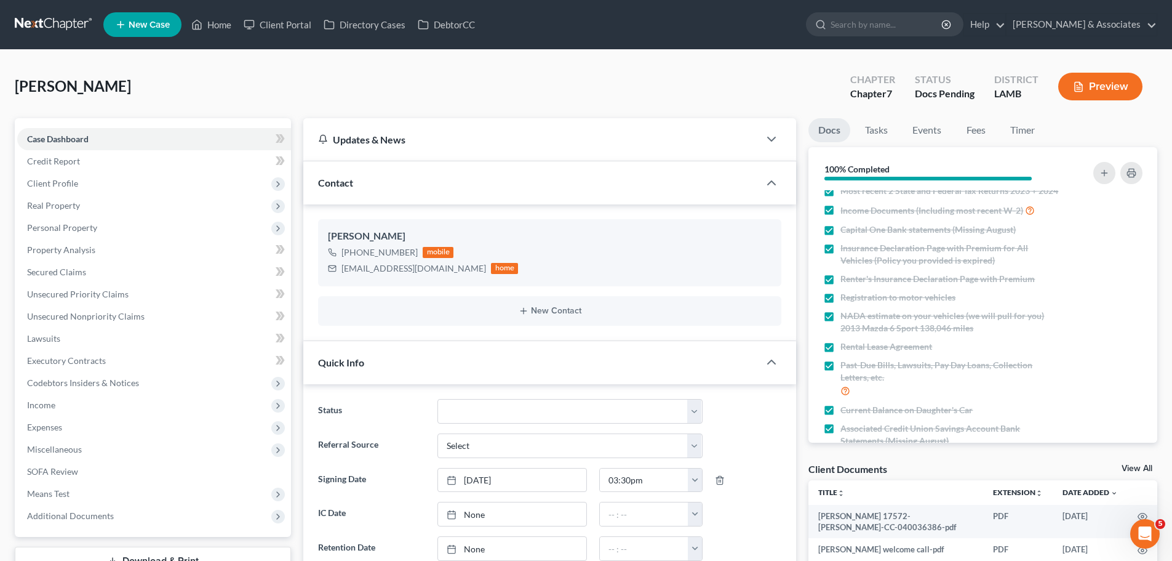
scroll to position [0, 0]
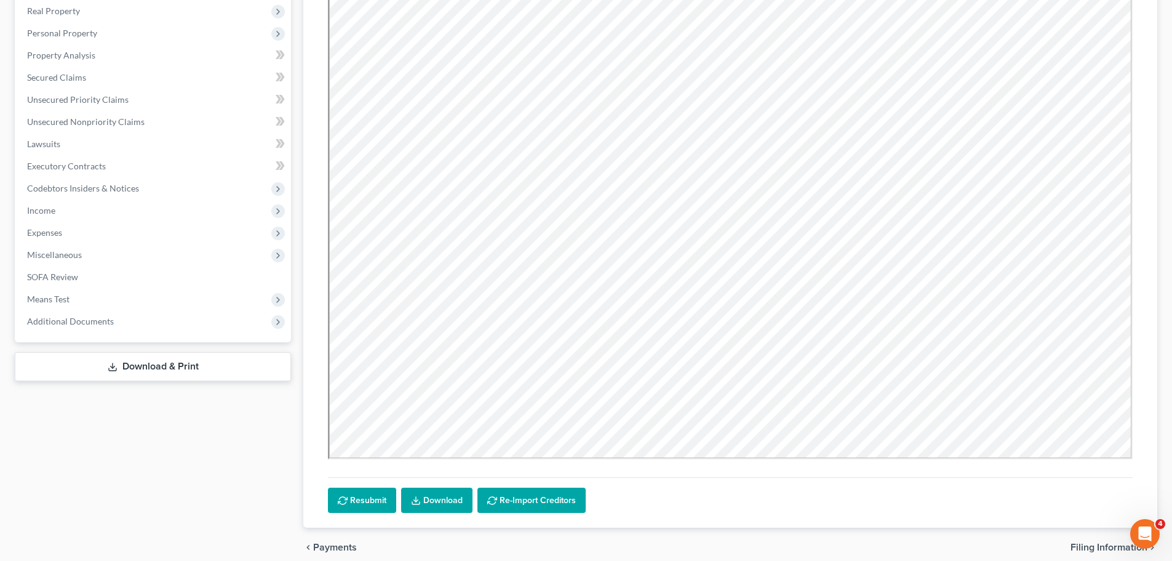
scroll to position [124, 0]
